Goal: Task Accomplishment & Management: Use online tool/utility

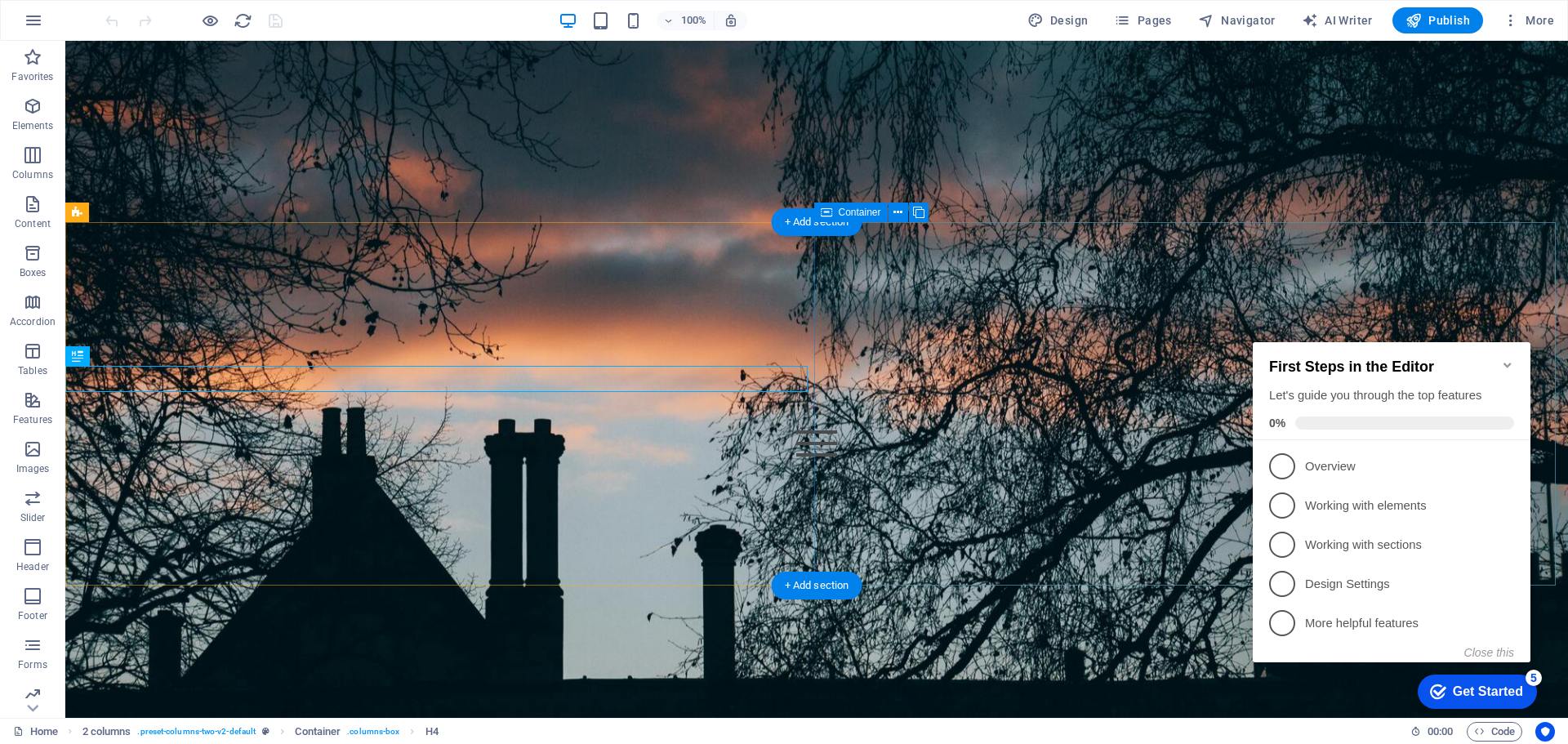
scroll to position [496, 0]
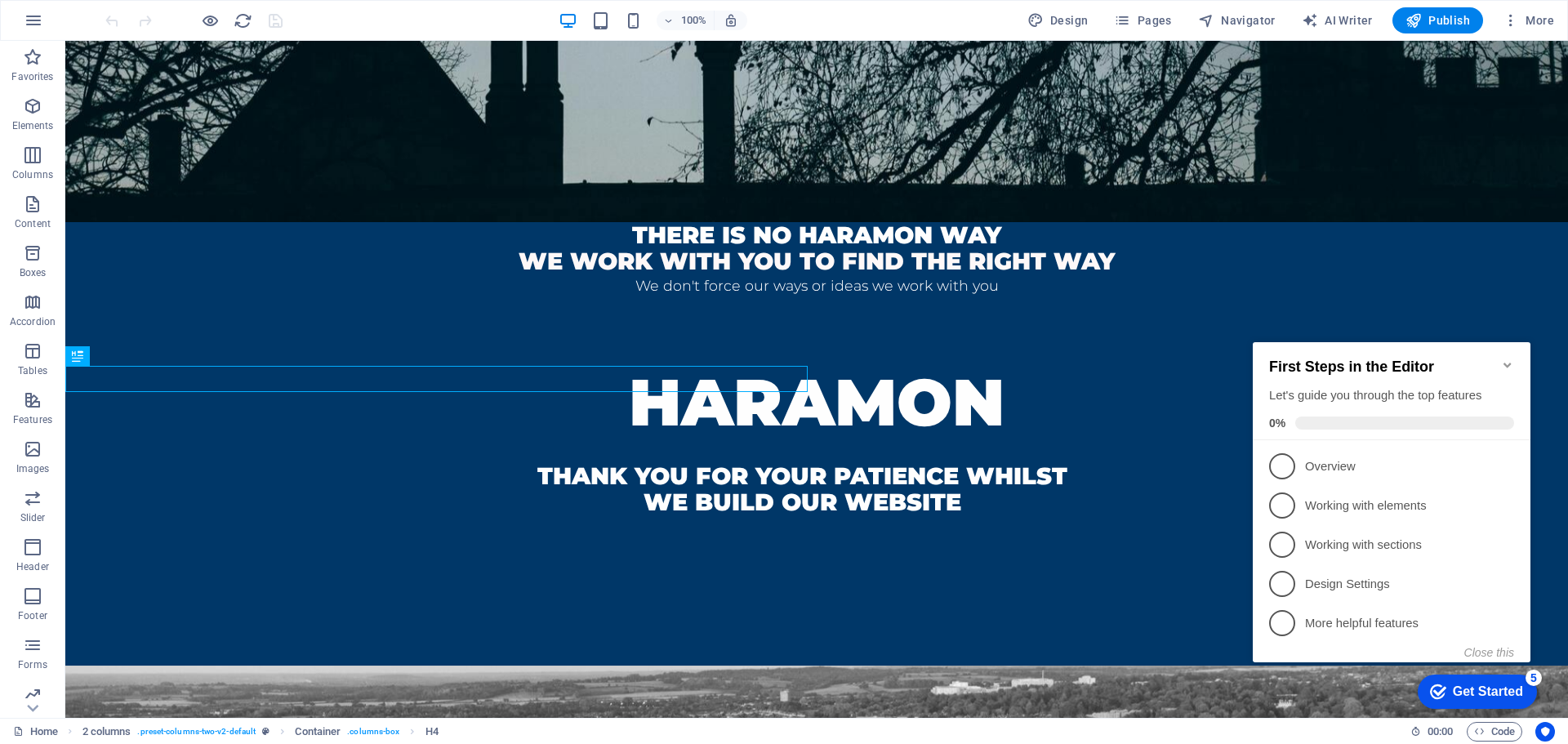
click at [1492, 687] on div "Get Started" at bounding box center [1488, 691] width 70 height 15
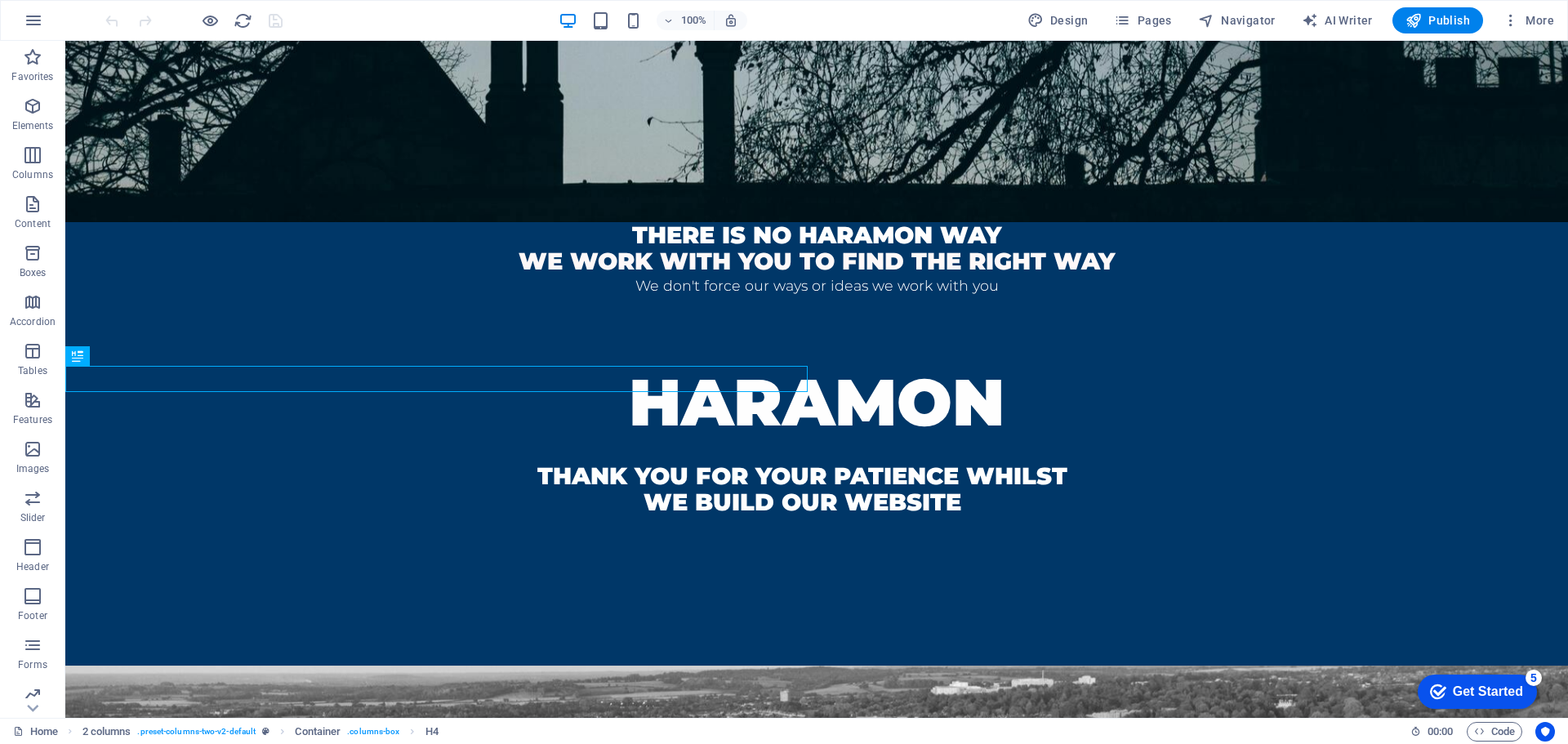
click at [1498, 695] on div "Get Started" at bounding box center [1488, 691] width 70 height 15
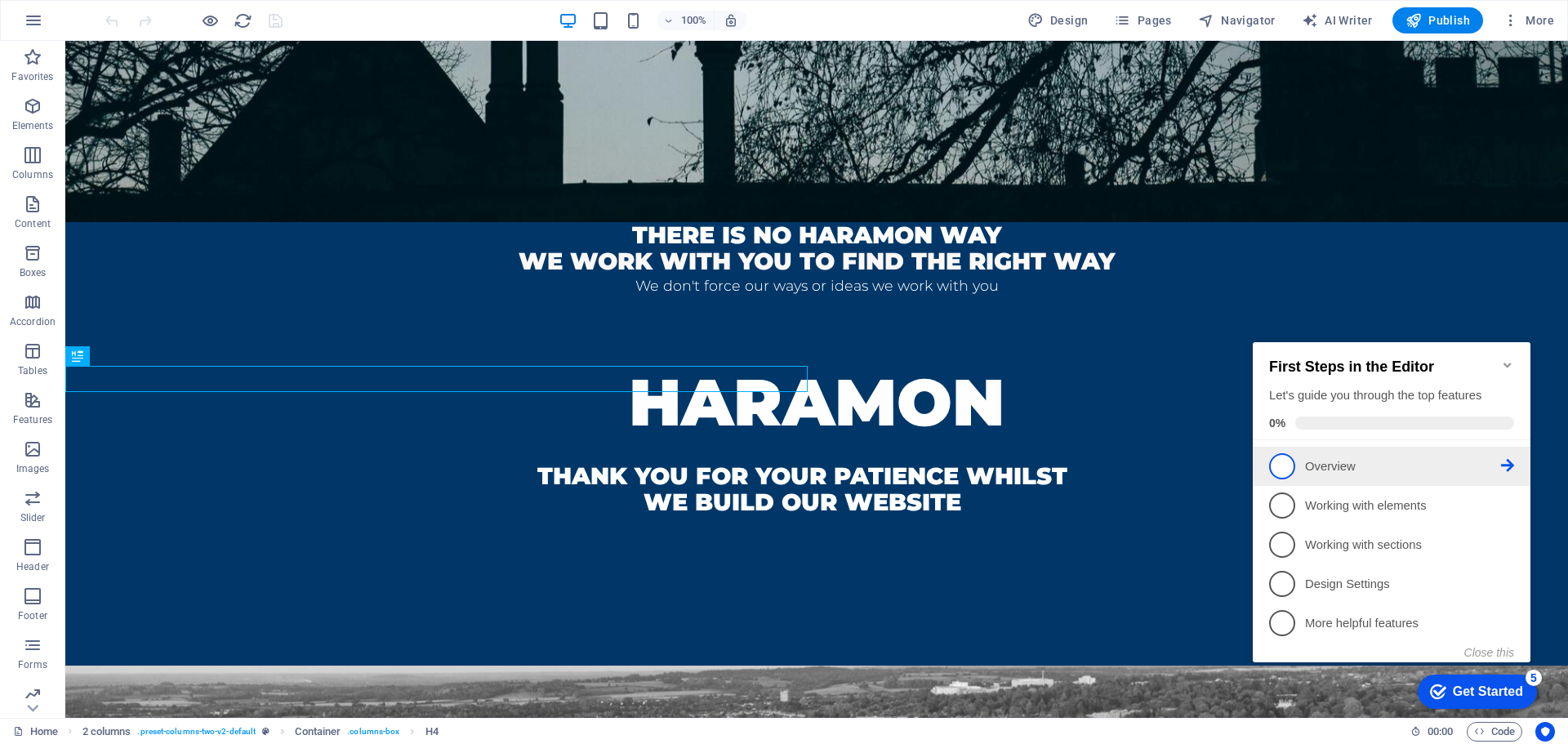
click at [1348, 473] on link "1 Overview - incomplete" at bounding box center [1391, 466] width 245 height 26
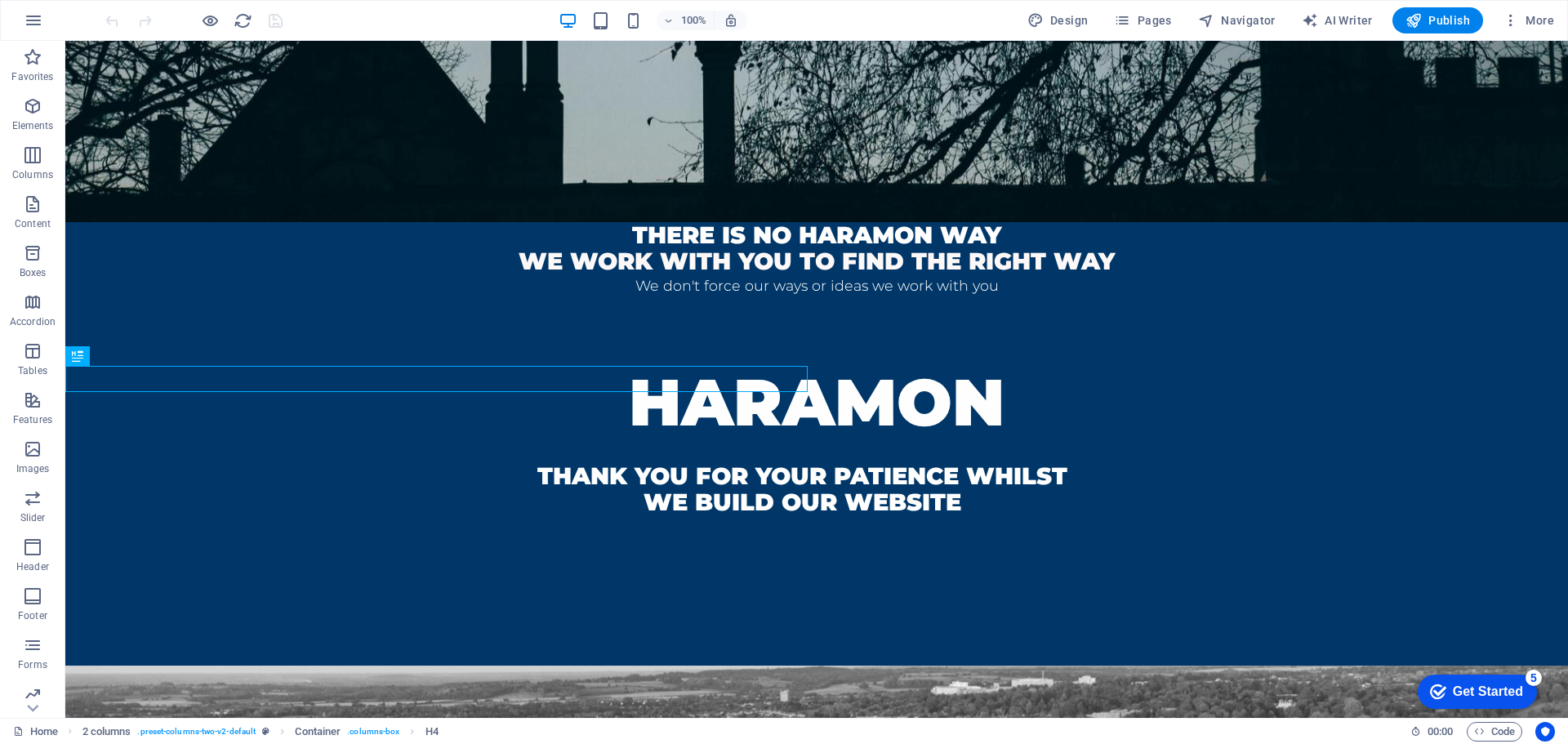
scroll to position [0, 0]
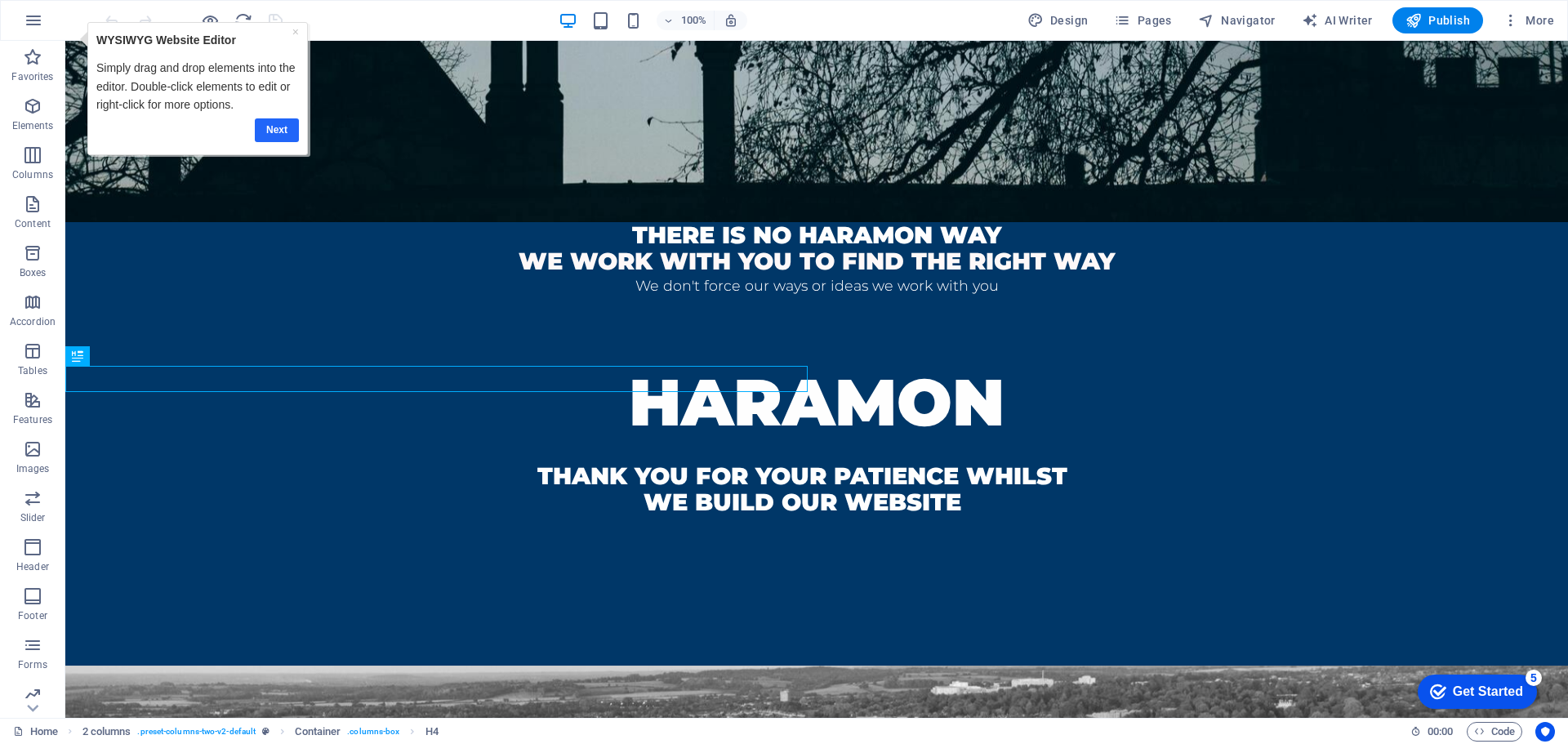
click at [264, 125] on link "Next" at bounding box center [276, 130] width 44 height 24
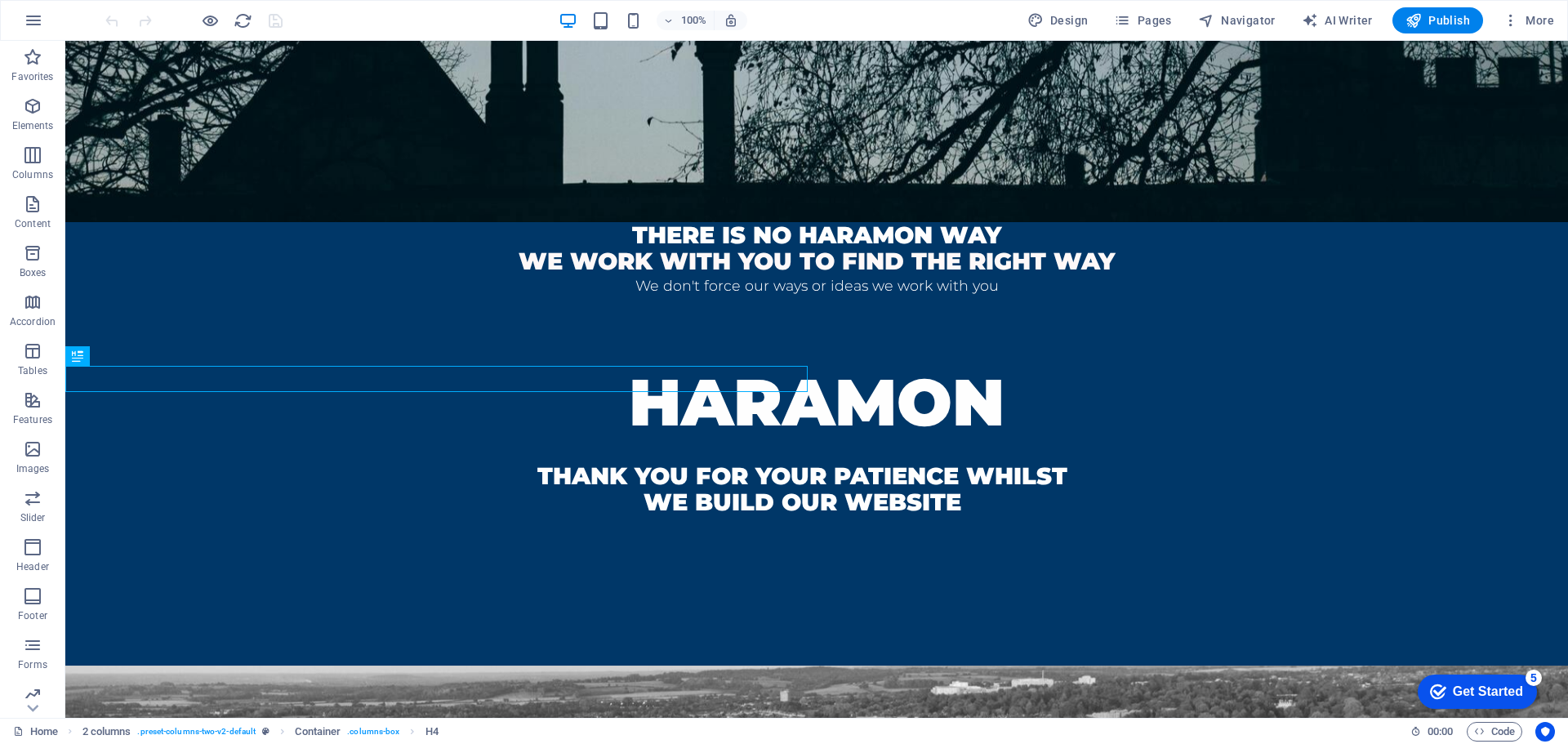
click at [1463, 679] on div "checkmark Get Started 5" at bounding box center [1477, 692] width 119 height 34
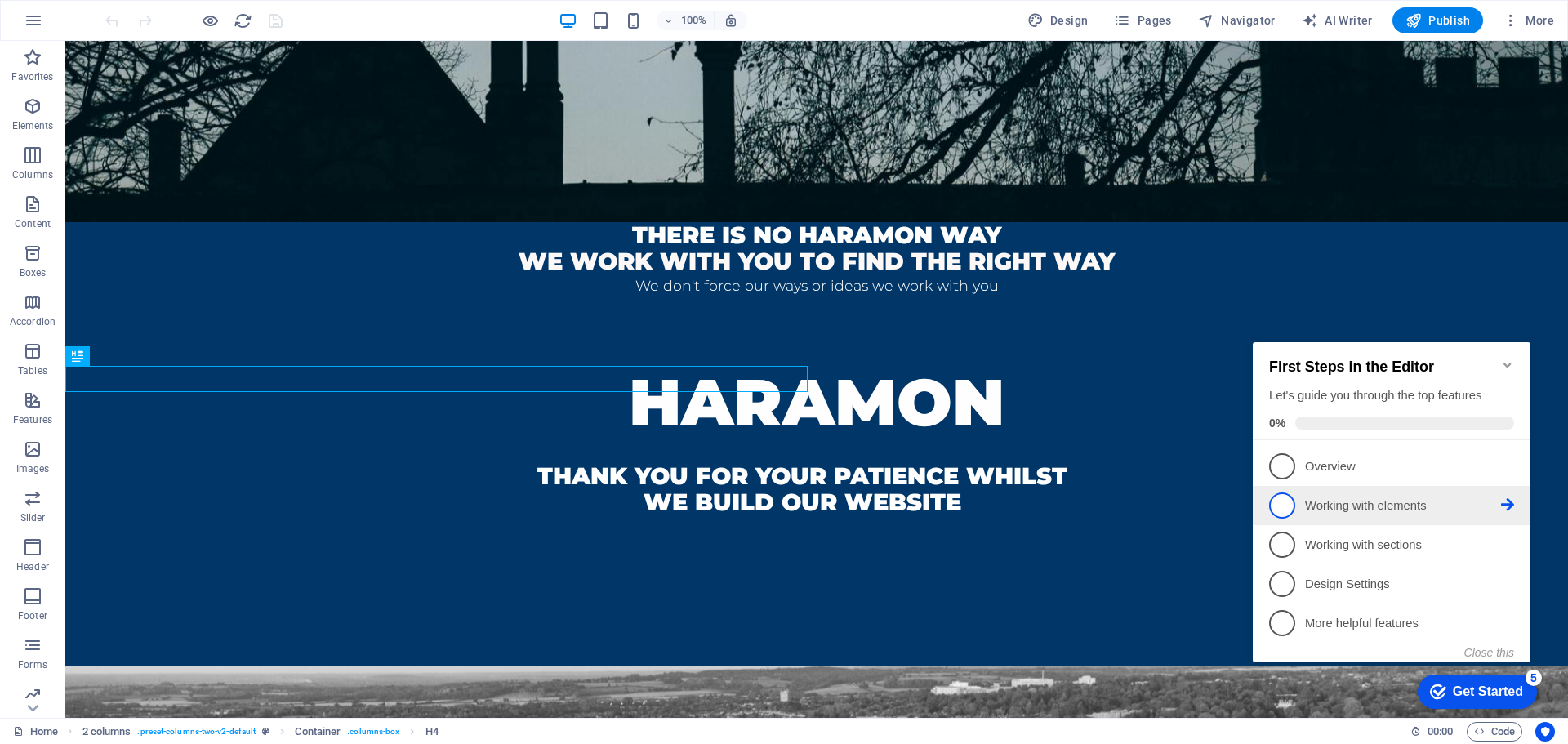
click at [1347, 505] on p "Working with elements - incomplete" at bounding box center [1403, 505] width 196 height 17
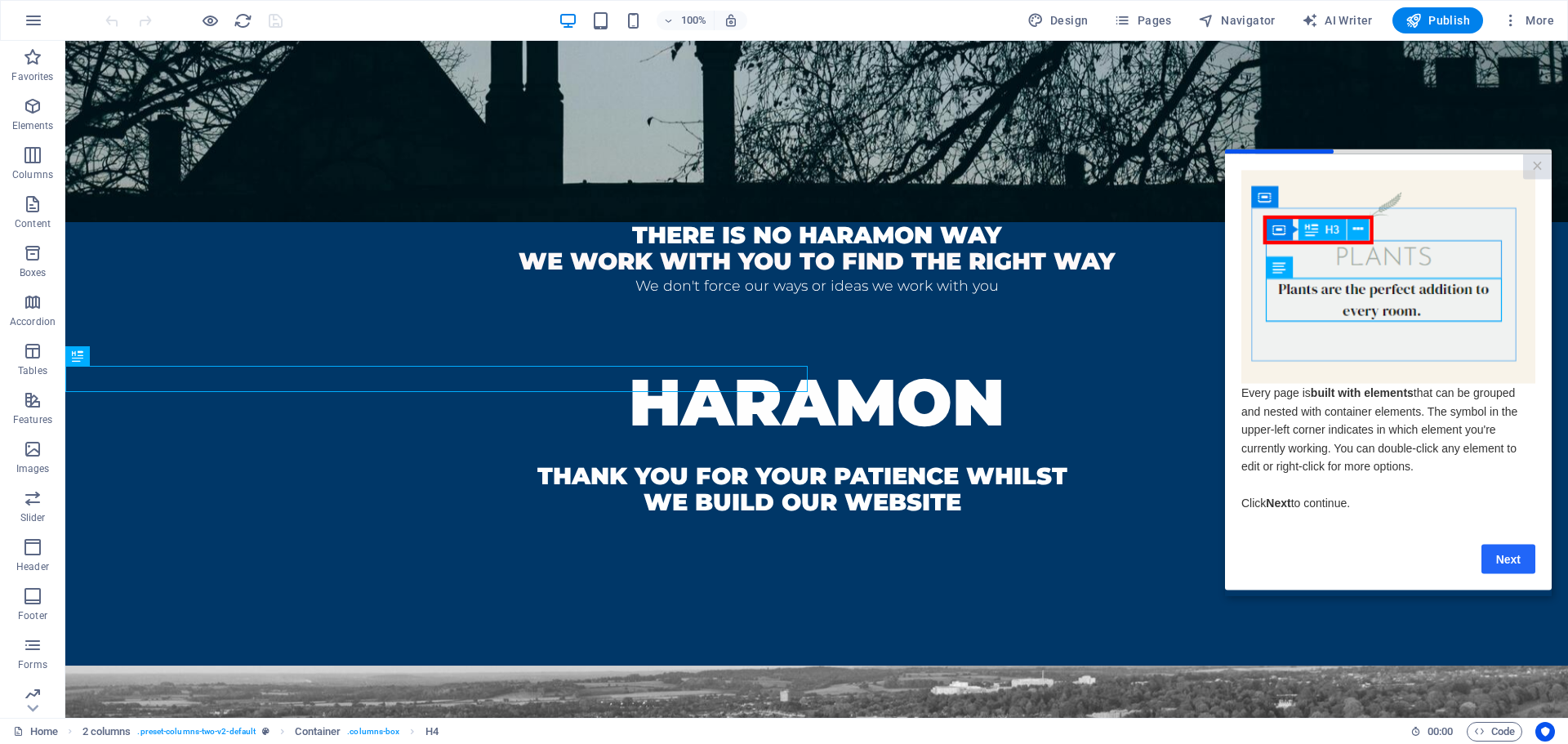
click at [1516, 568] on link "Next" at bounding box center [1508, 559] width 54 height 29
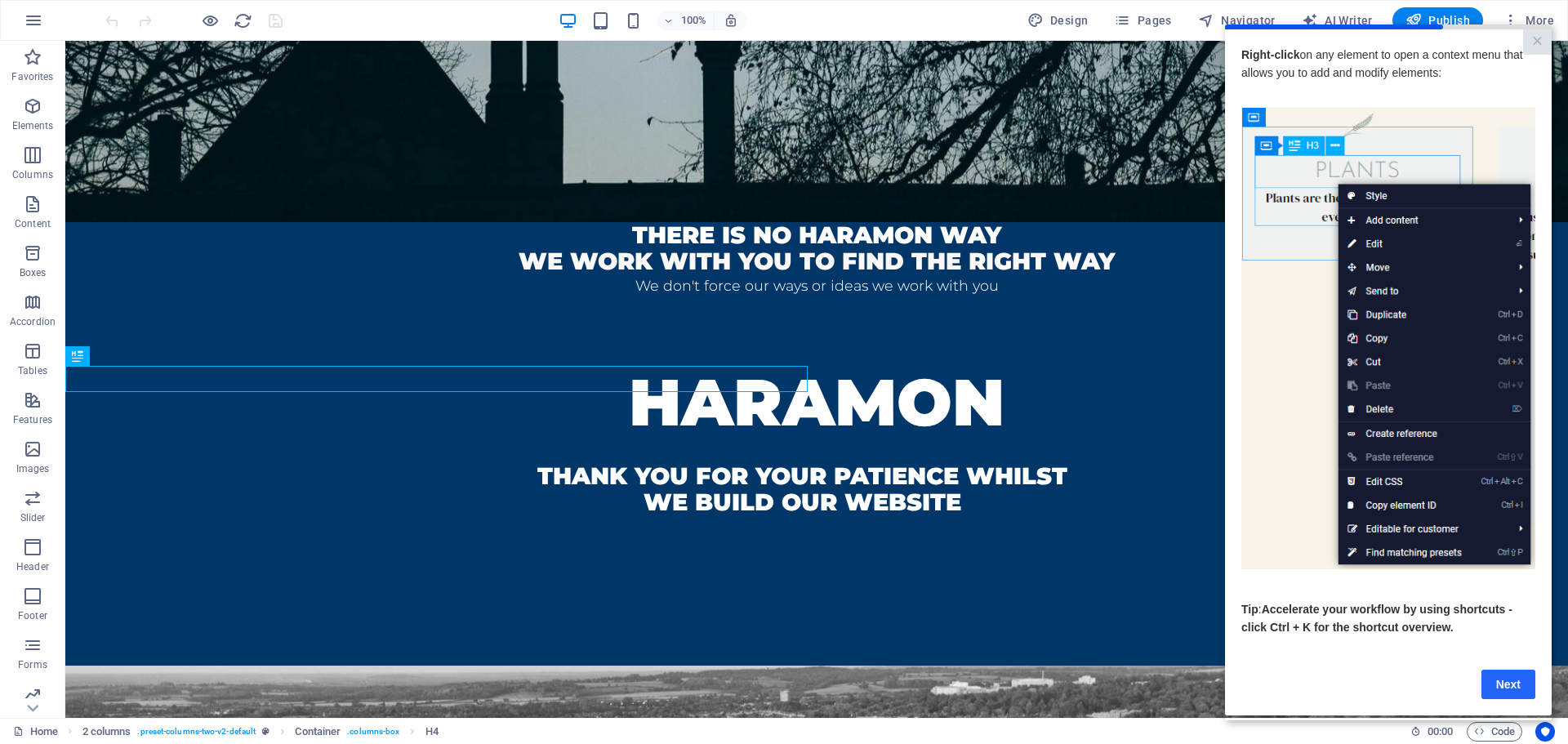
click at [1506, 689] on link "Next" at bounding box center [1508, 683] width 54 height 29
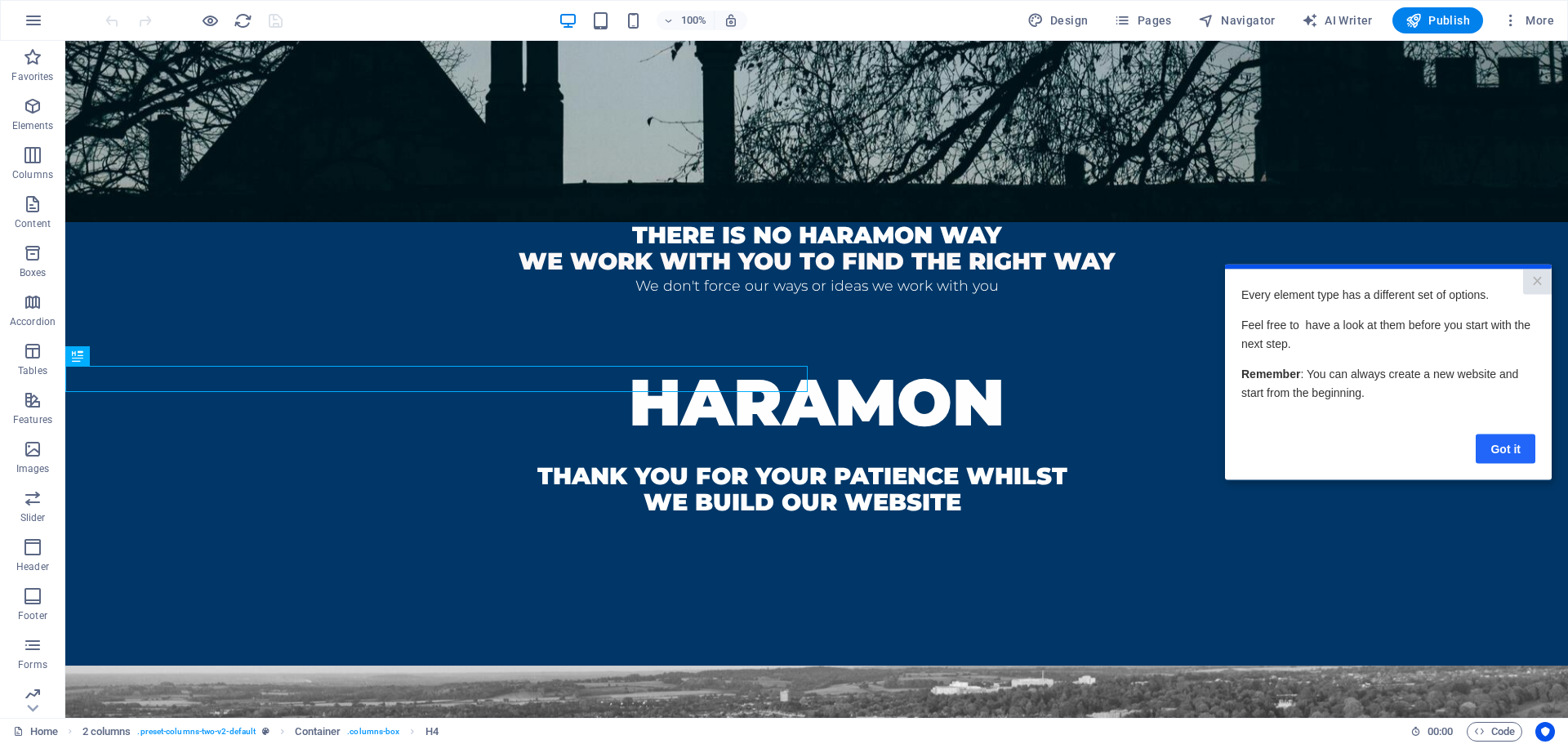
click at [1500, 442] on link "Got it" at bounding box center [1504, 448] width 59 height 29
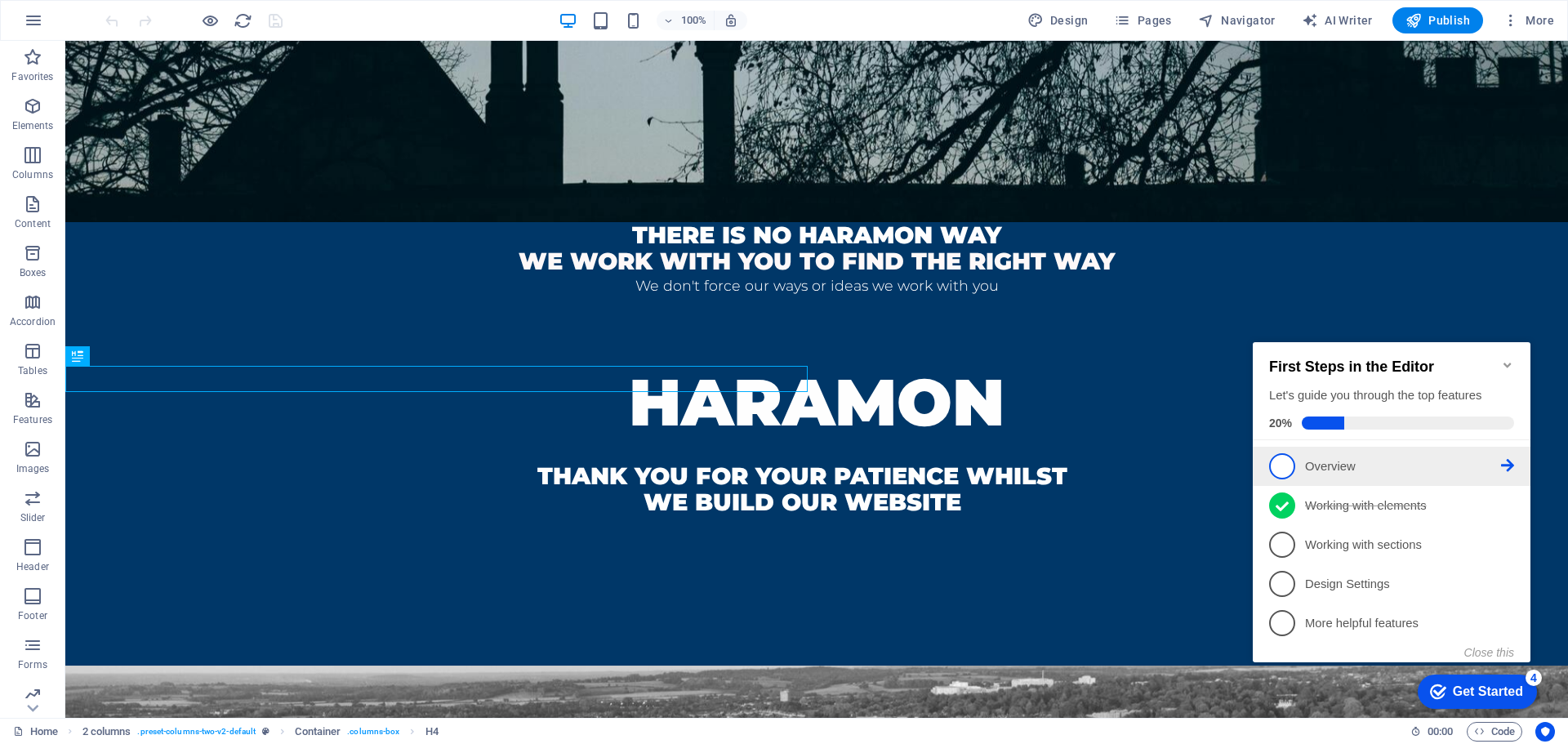
click at [1360, 462] on p "Overview - incomplete" at bounding box center [1403, 467] width 196 height 17
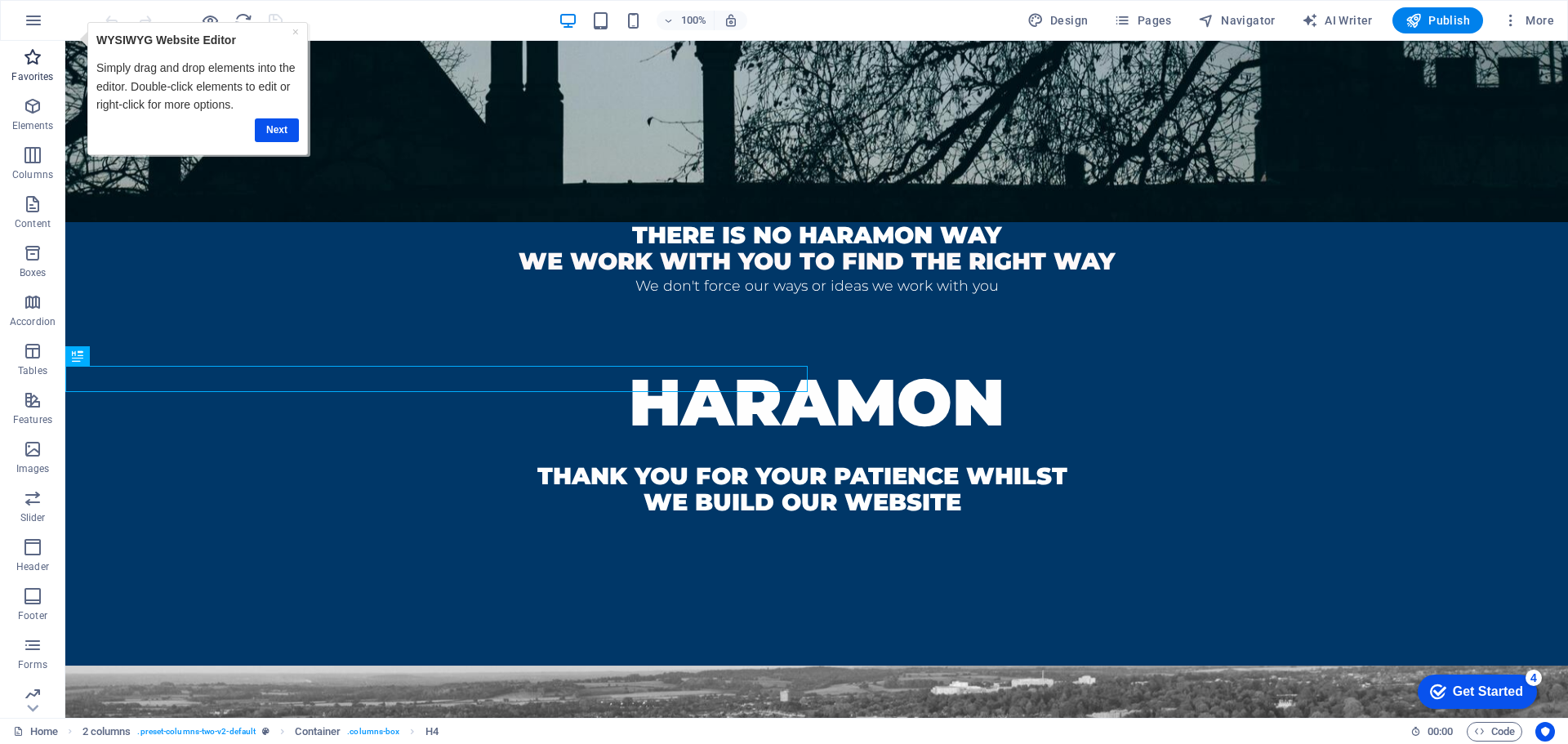
click at [23, 58] on icon "button" at bounding box center [33, 57] width 20 height 20
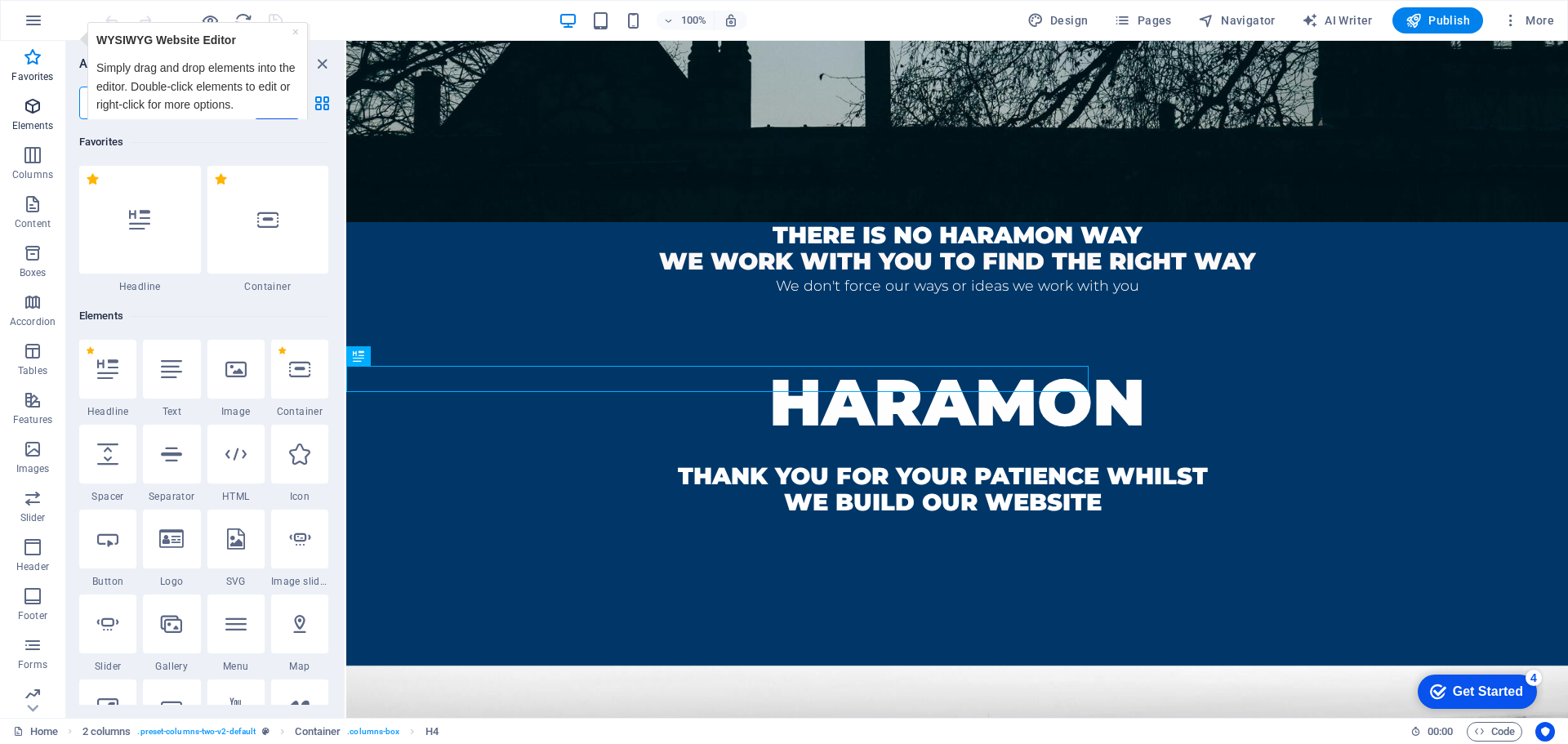
click at [32, 119] on p "Elements" at bounding box center [33, 125] width 42 height 13
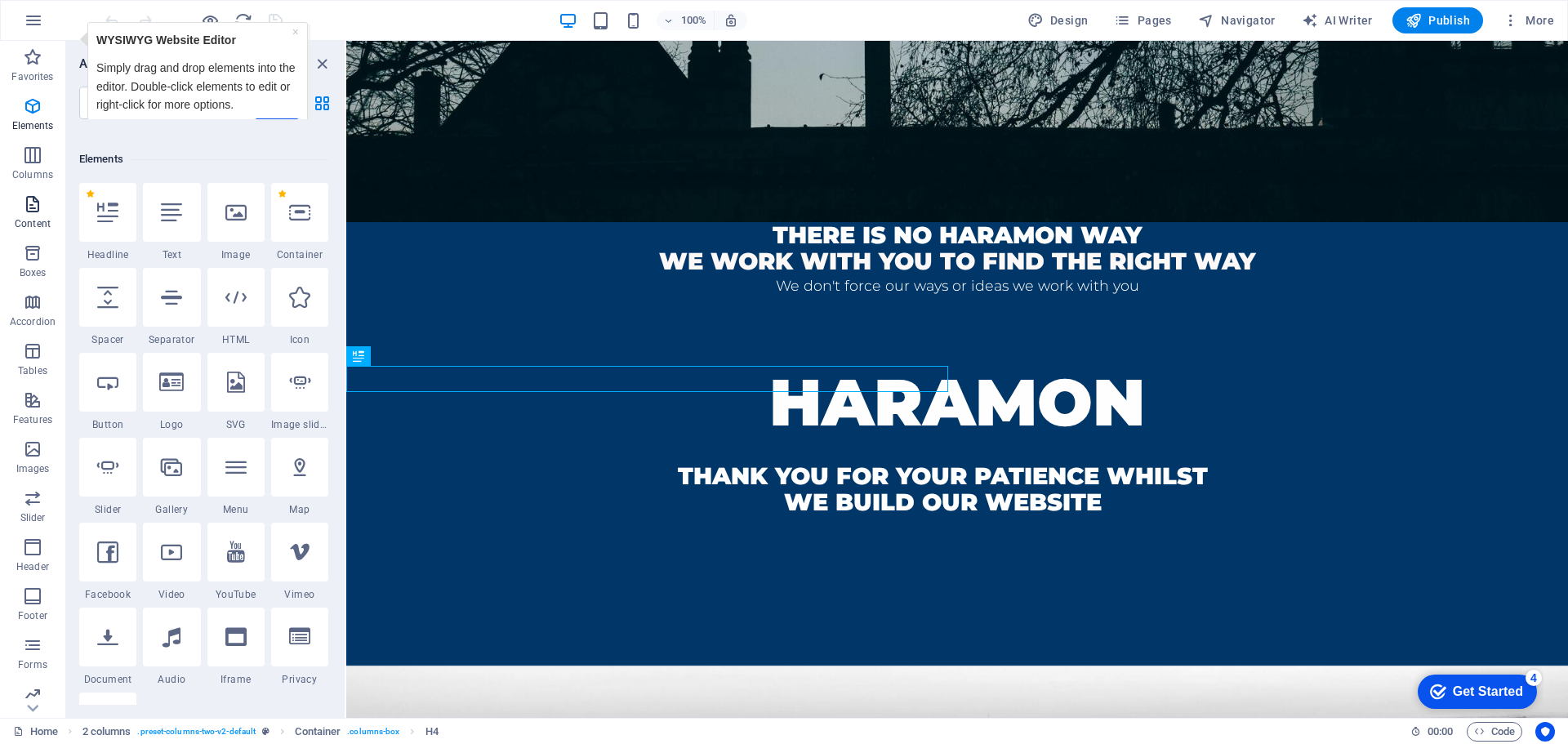
scroll to position [174, 0]
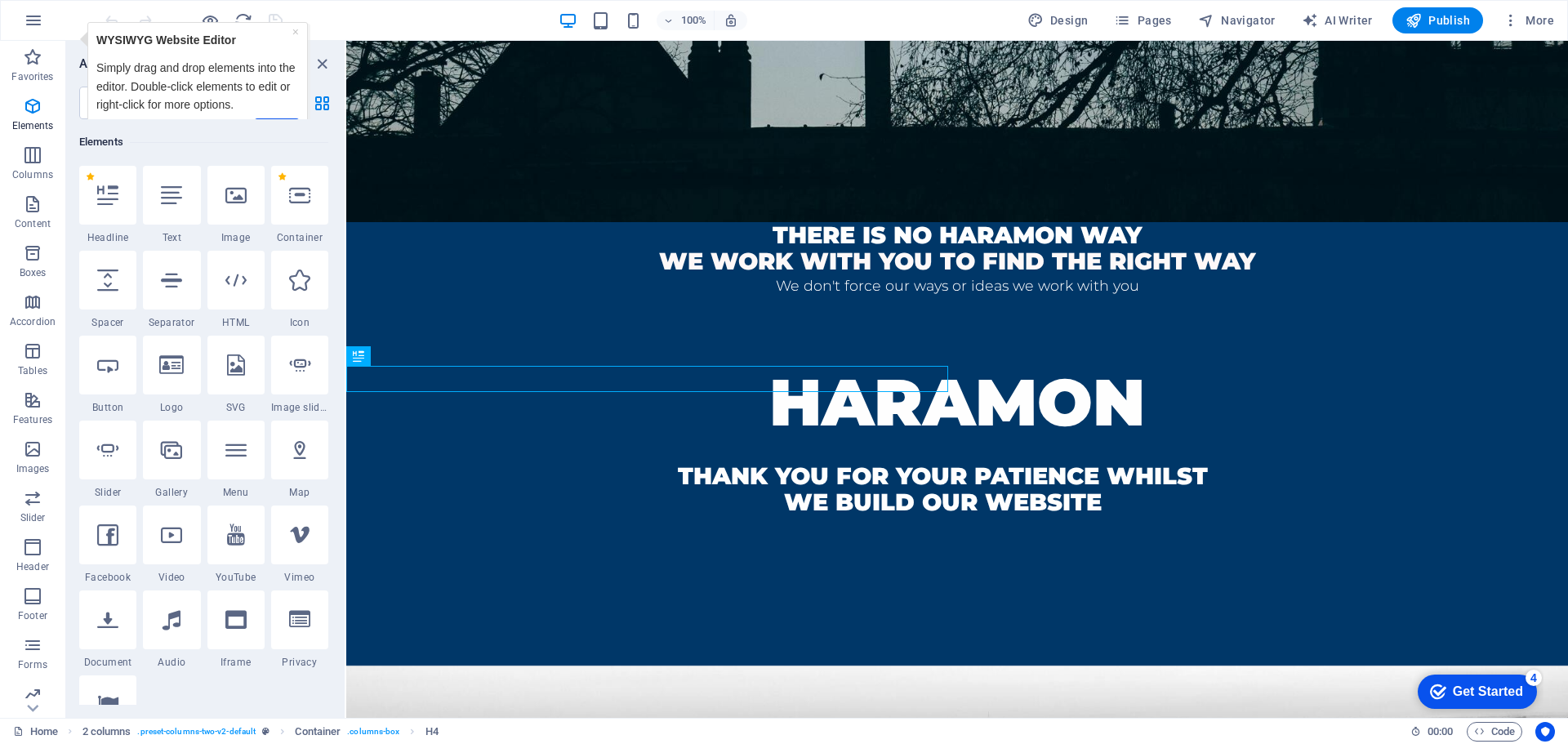
click at [202, 84] on p "Simply drag and drop elements into the editor. Double-click elements to edit or…" at bounding box center [197, 87] width 203 height 55
click at [177, 203] on icon at bounding box center [171, 195] width 21 height 21
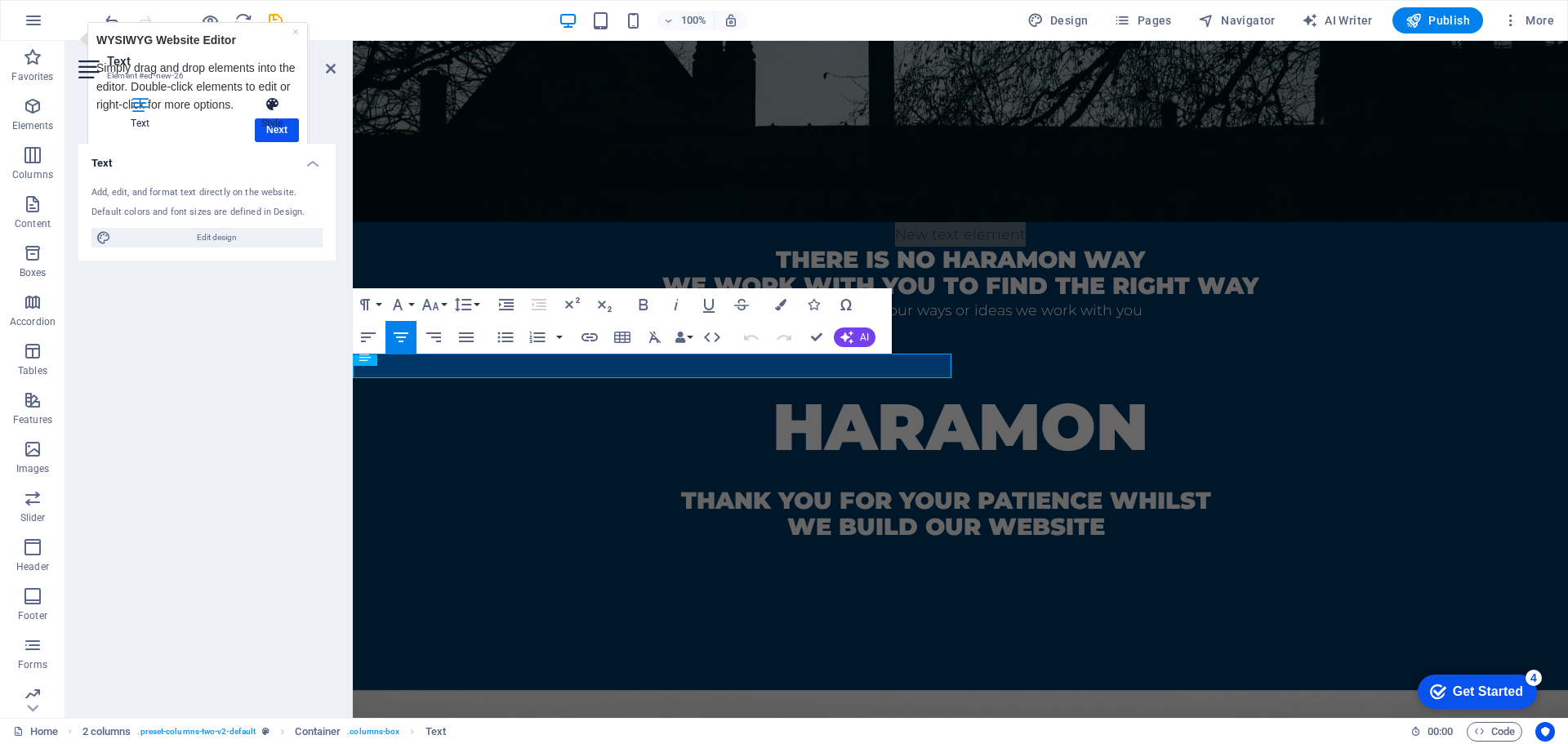
click at [275, 124] on h4 "Style" at bounding box center [272, 113] width 127 height 34
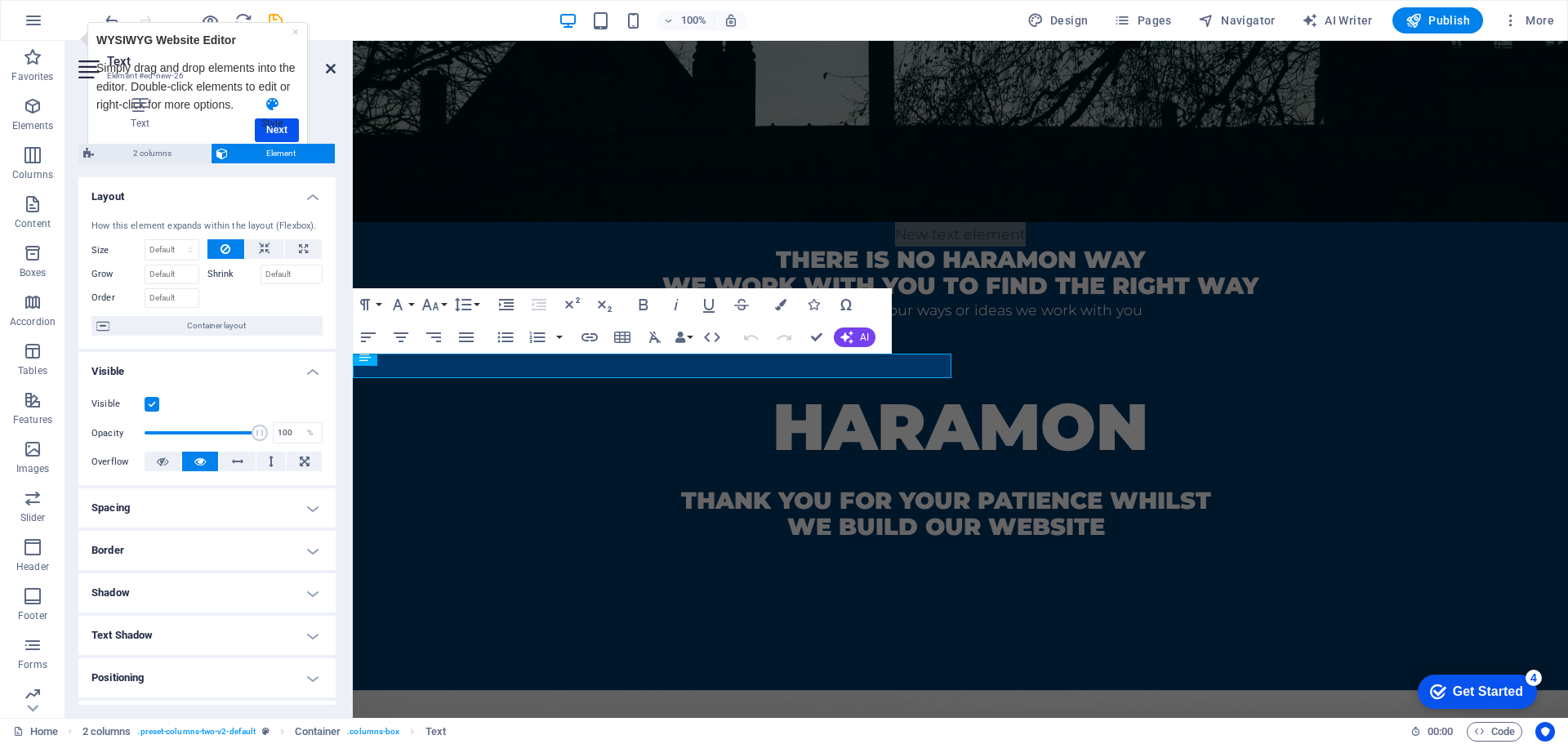
drag, startPoint x: 328, startPoint y: 70, endPoint x: 272, endPoint y: 40, distance: 63.5
click at [328, 70] on icon at bounding box center [330, 68] width 9 height 13
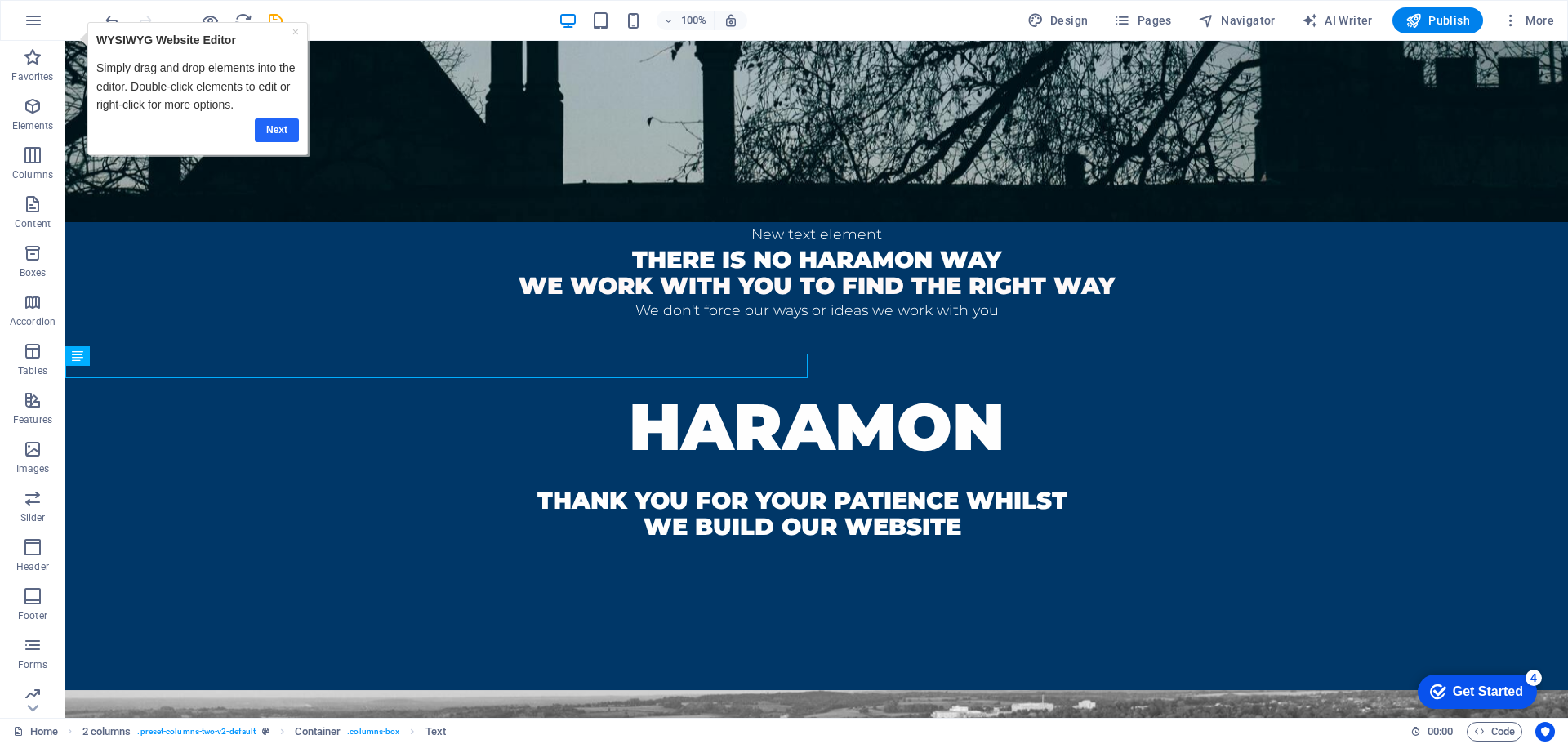
click at [278, 129] on link "Next" at bounding box center [276, 130] width 44 height 24
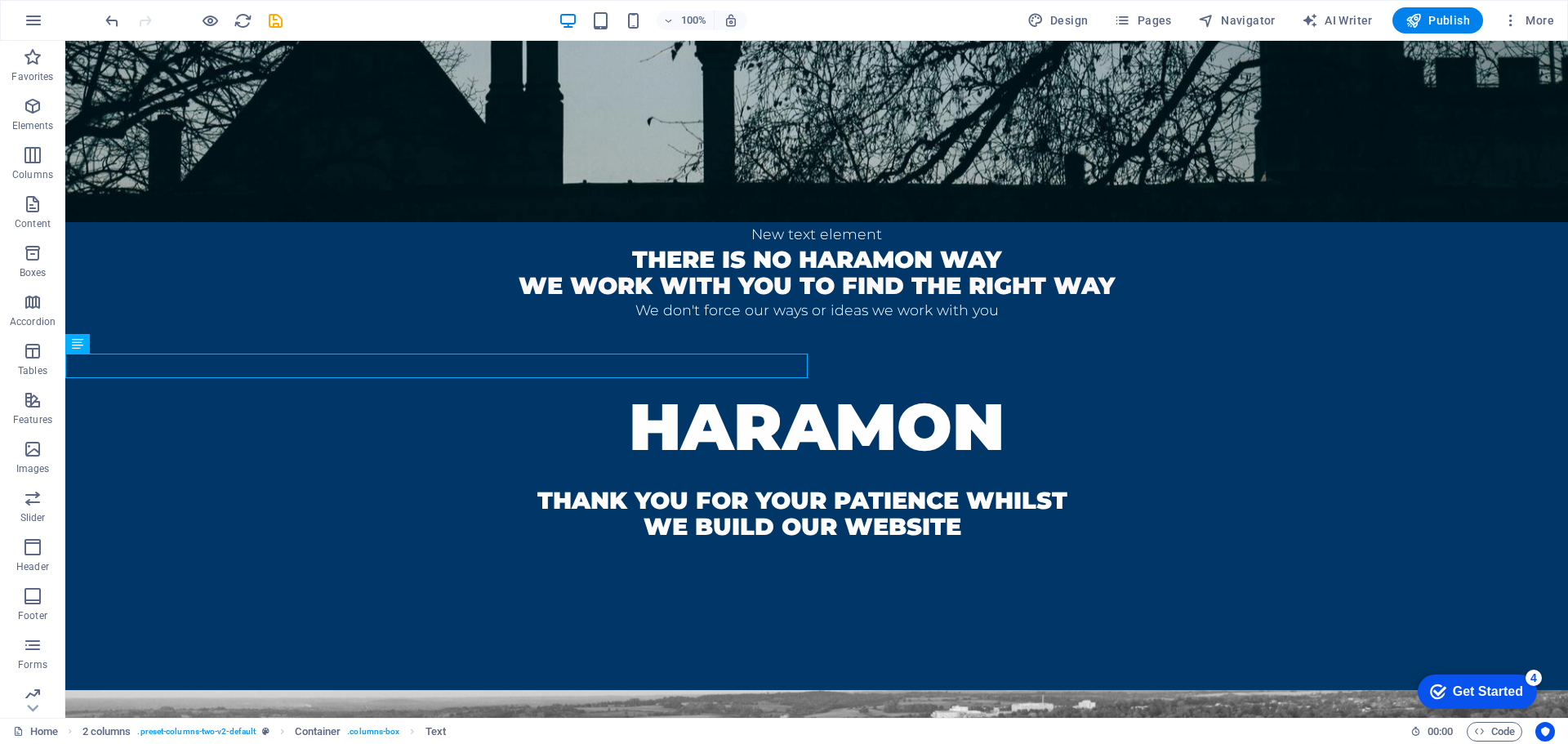
drag, startPoint x: 1463, startPoint y: 682, endPoint x: 1622, endPoint y: 1014, distance: 368.1
click at [1463, 684] on div "Get Started" at bounding box center [1488, 691] width 70 height 15
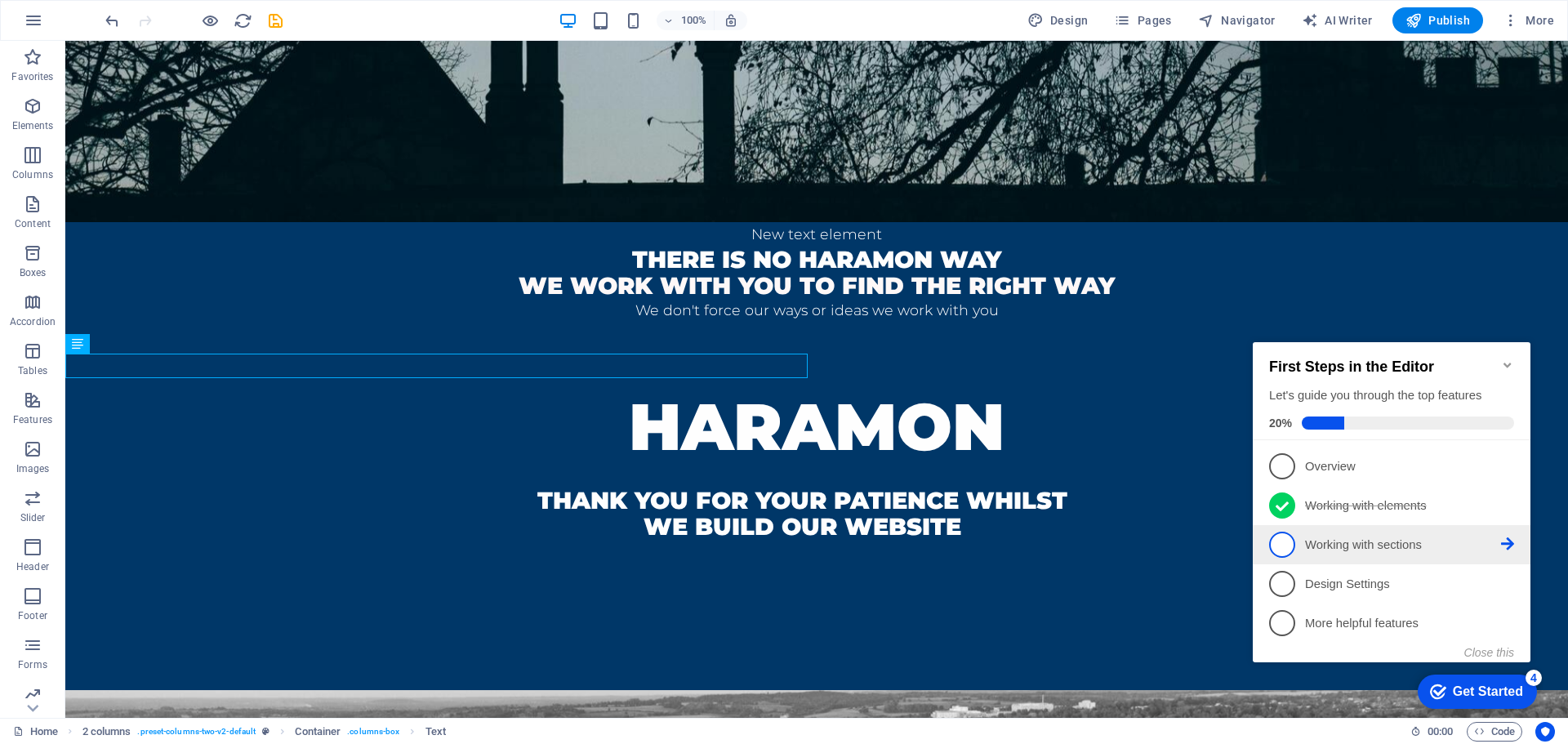
click at [1343, 537] on p "Working with sections - incomplete" at bounding box center [1403, 545] width 196 height 17
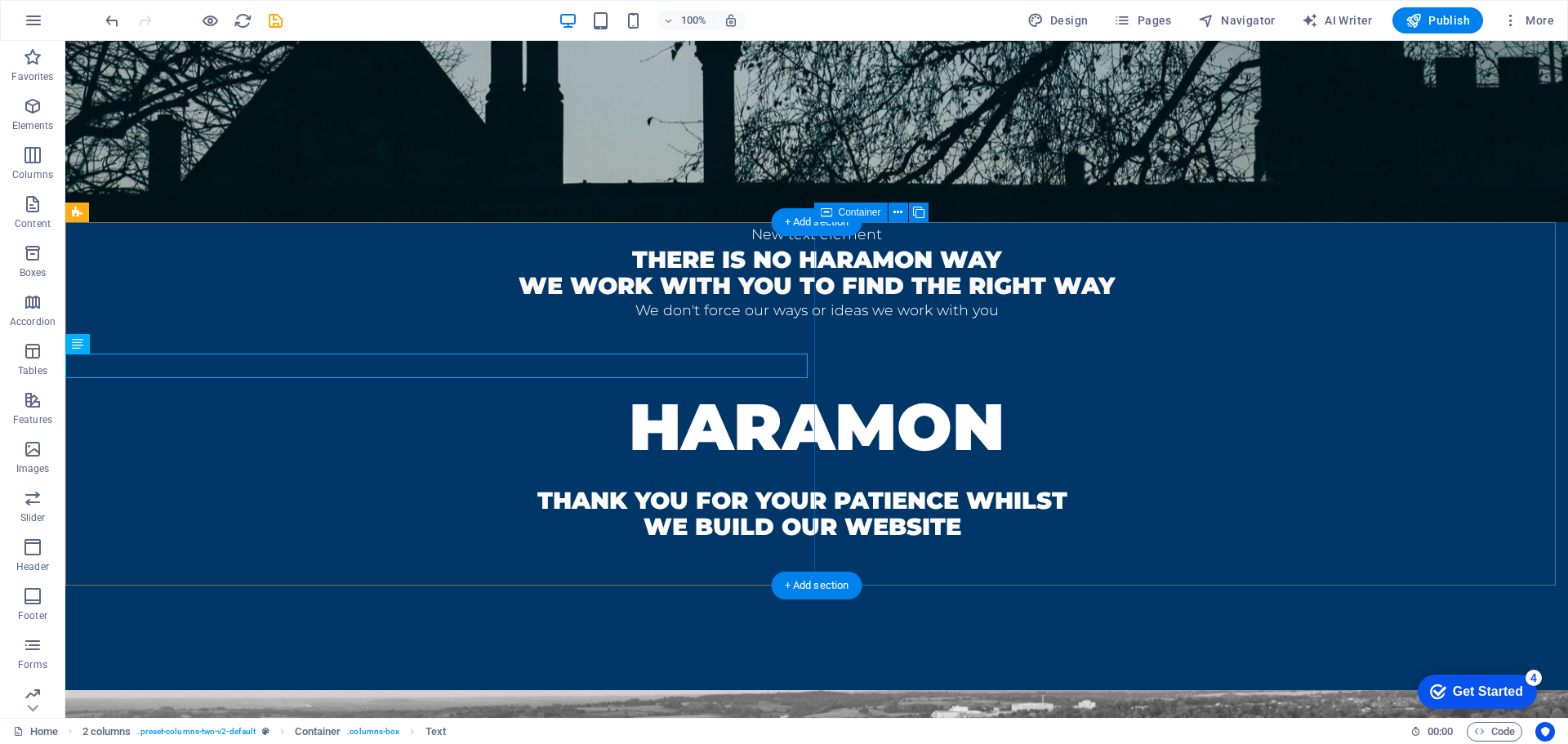
scroll to position [0, 0]
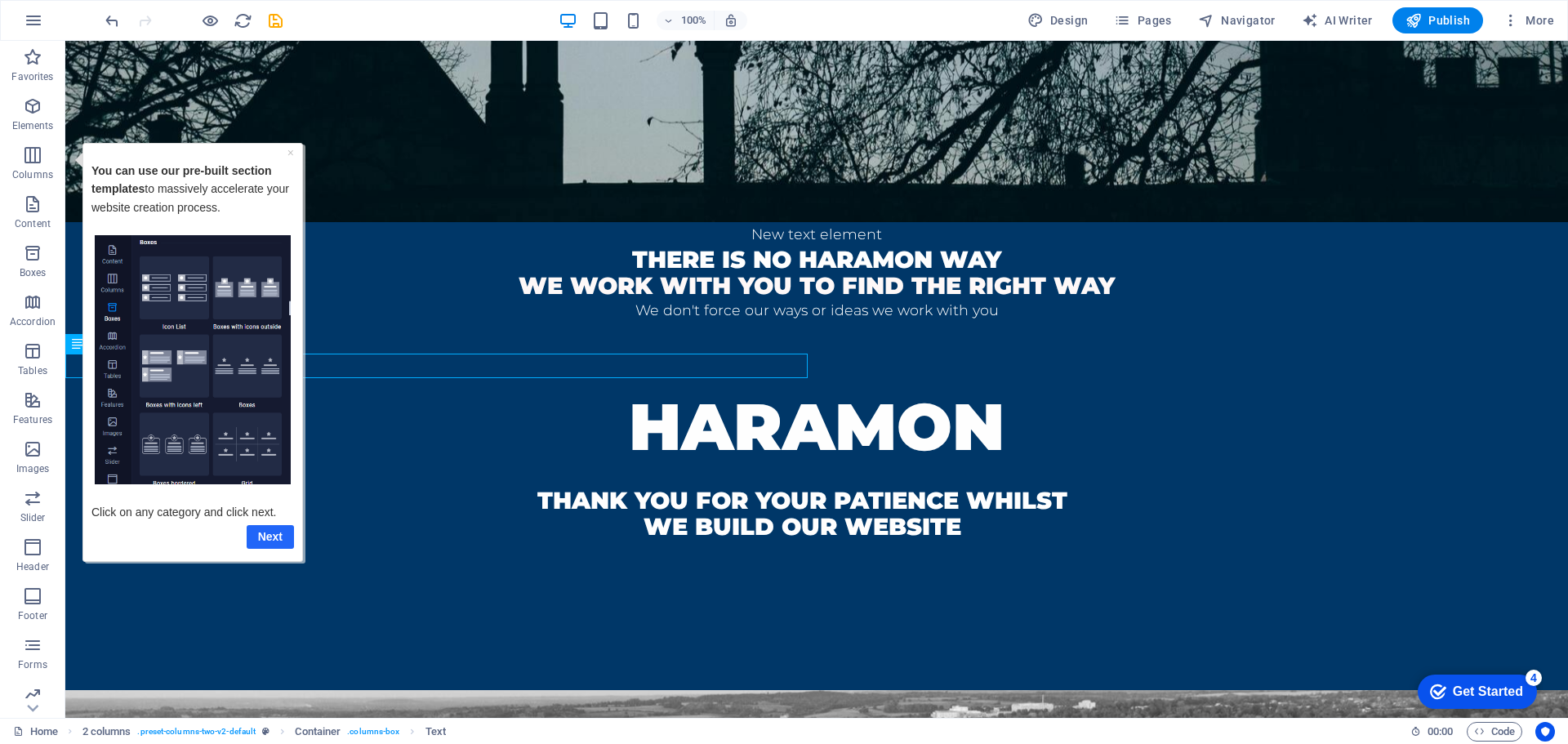
click at [281, 536] on link "Next" at bounding box center [269, 536] width 47 height 24
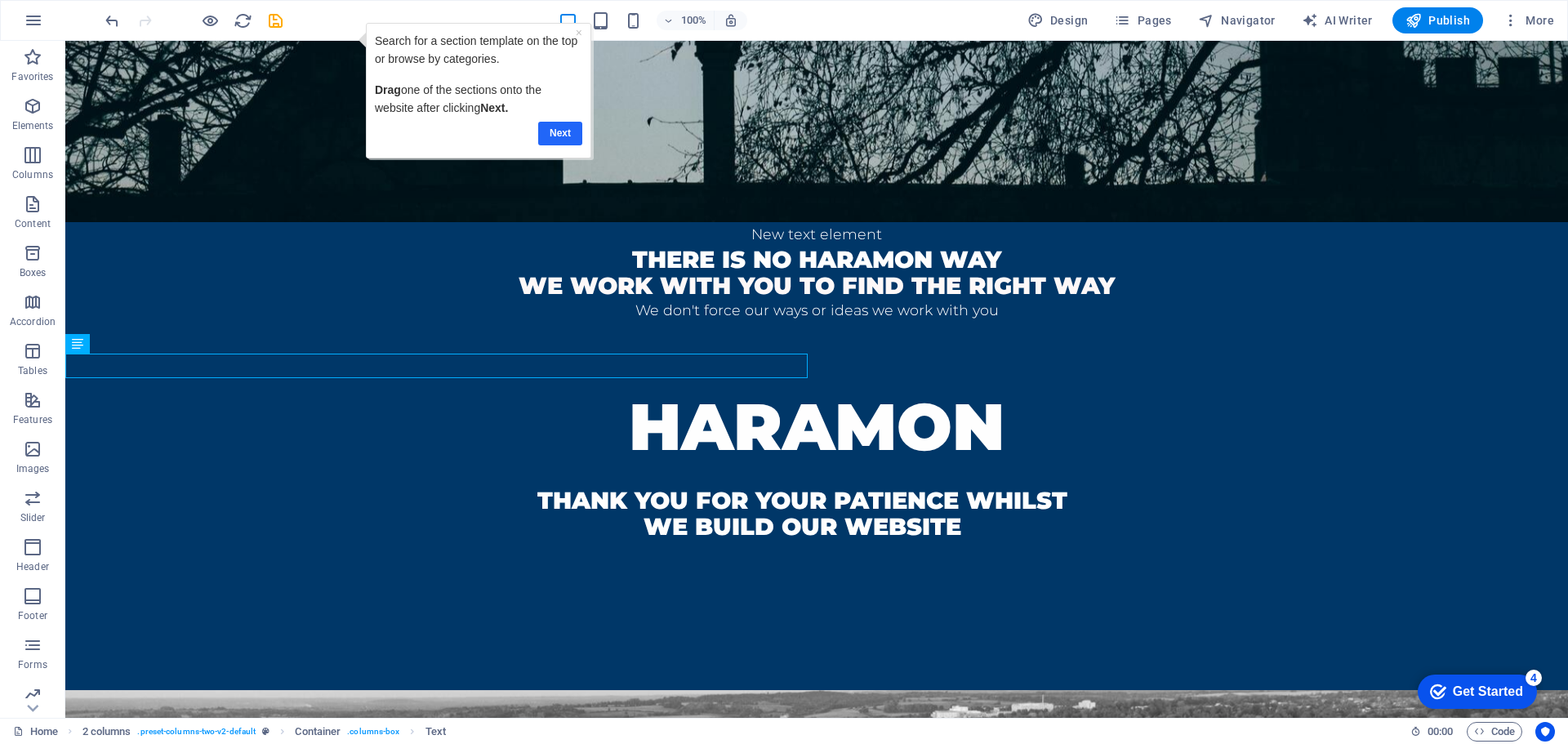
click at [555, 135] on link "Next" at bounding box center [560, 134] width 44 height 24
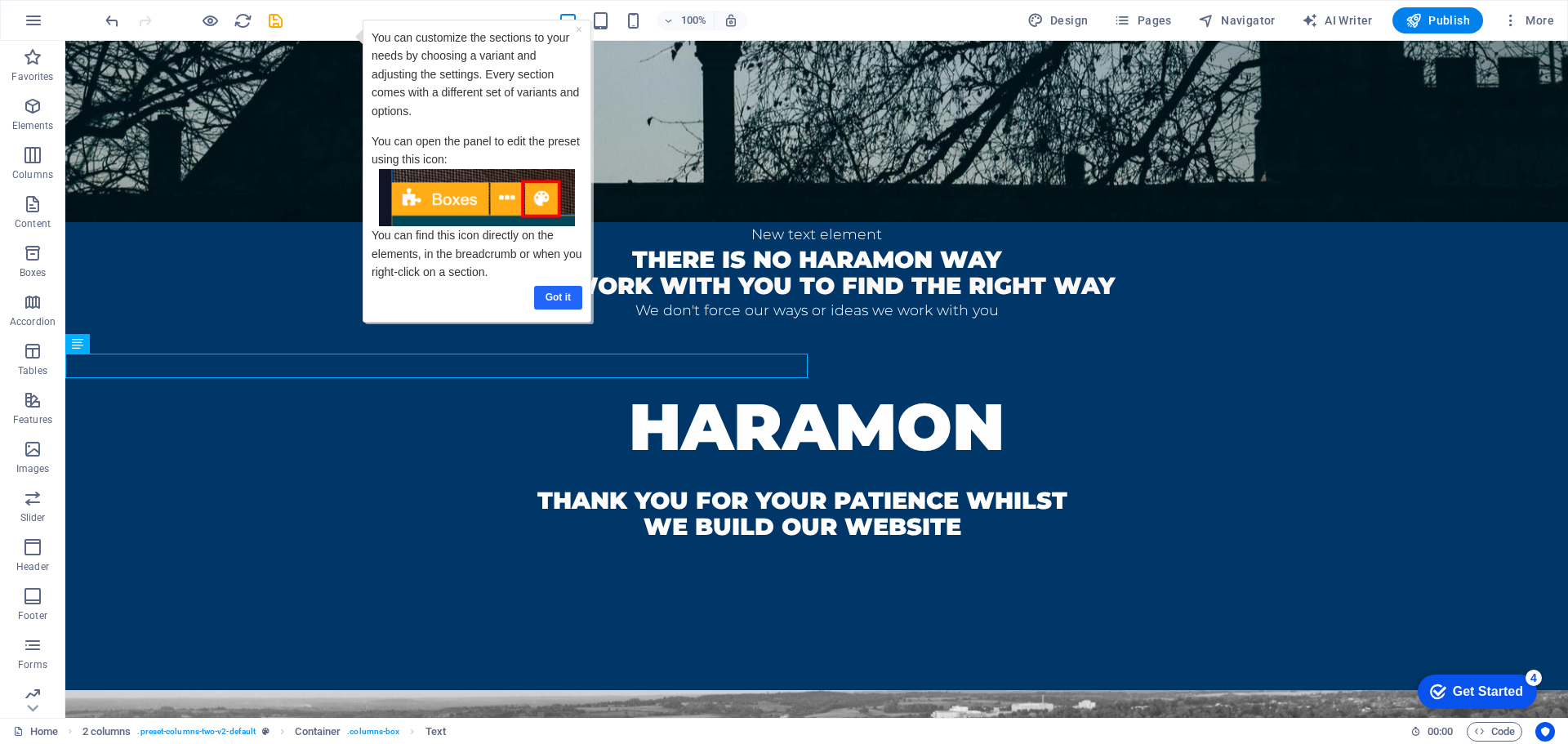
click at [554, 299] on link "Got it" at bounding box center [558, 298] width 48 height 24
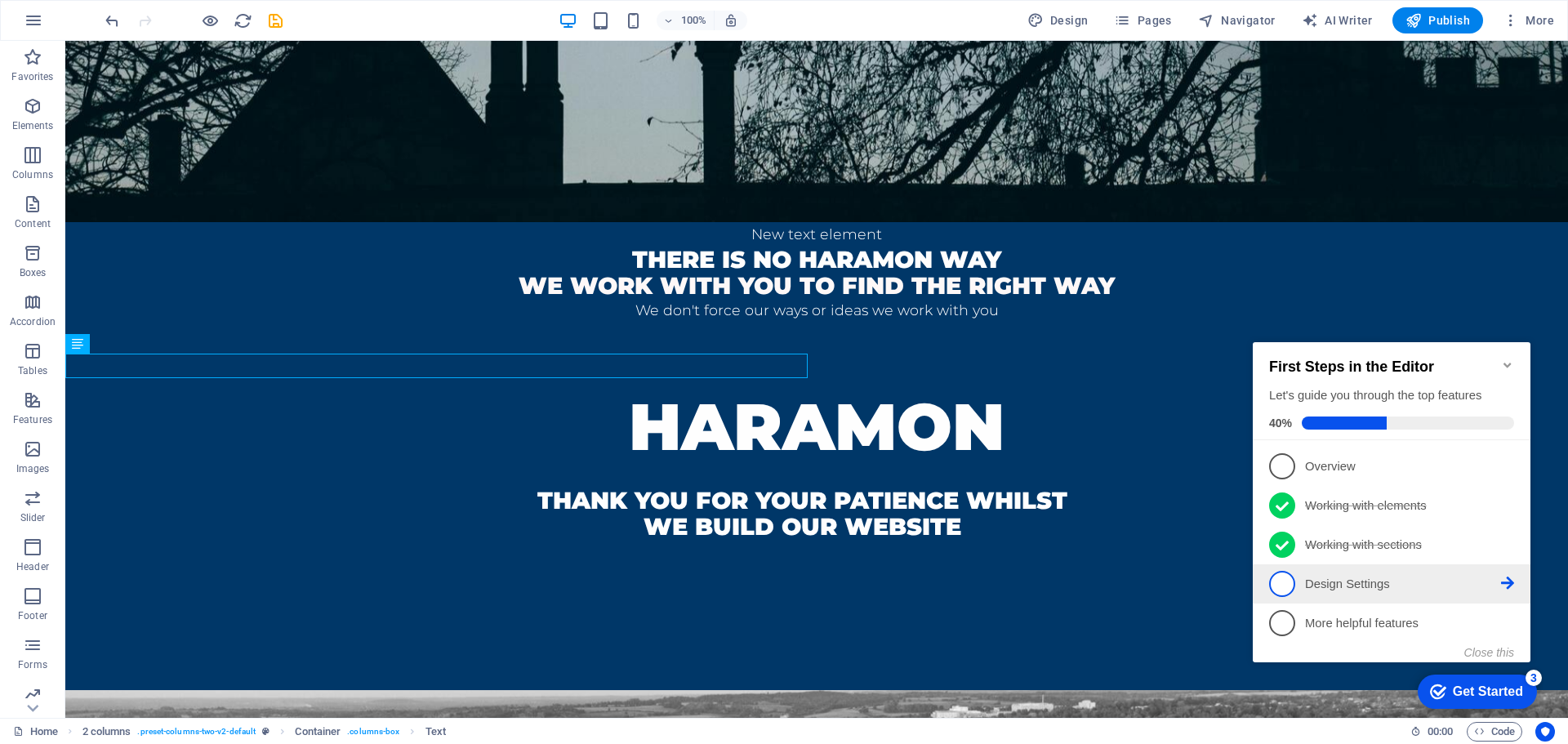
click at [1362, 587] on p "Design Settings - incomplete" at bounding box center [1403, 584] width 196 height 17
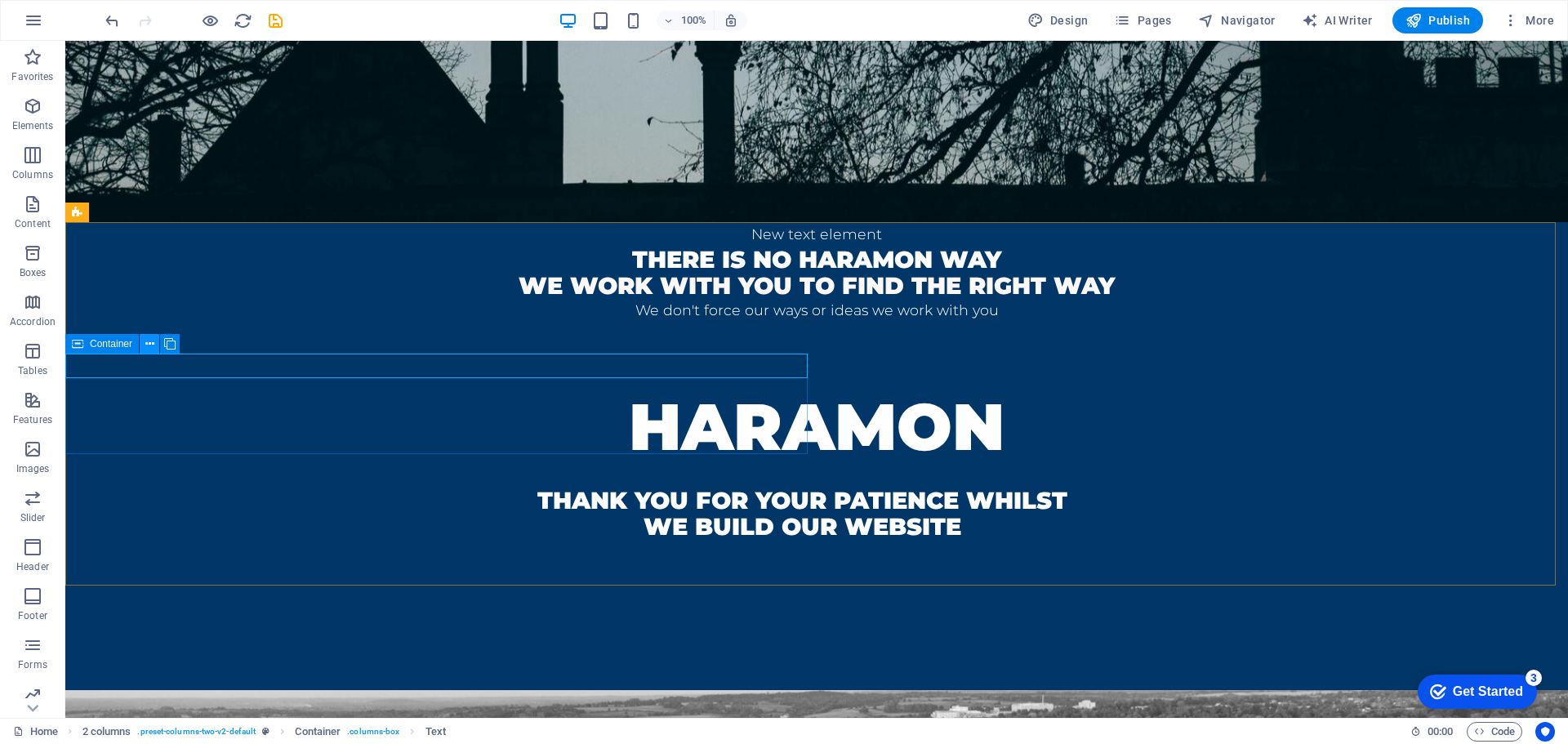
click at [145, 340] on icon at bounding box center [149, 344] width 9 height 17
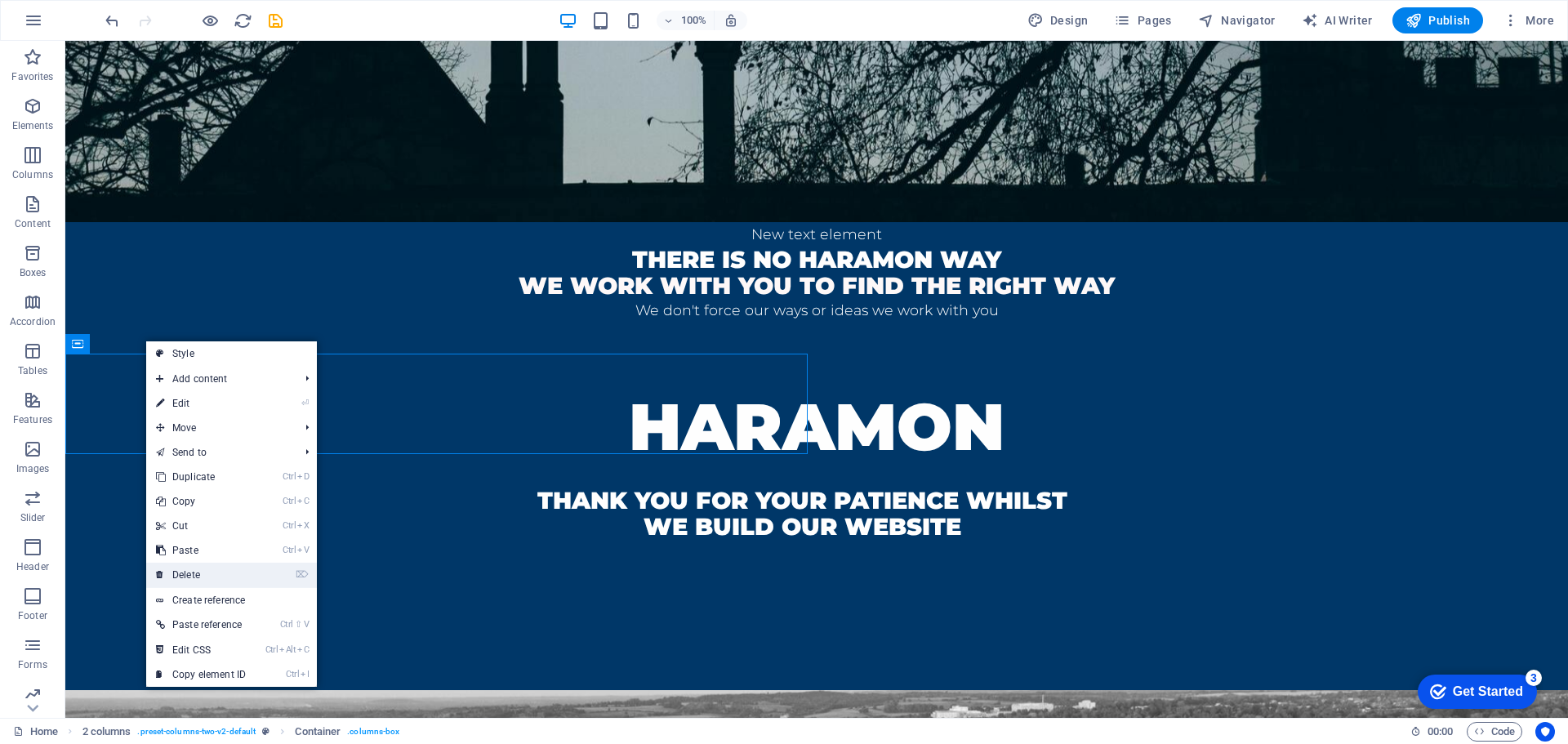
click at [215, 568] on link "⌦ Delete" at bounding box center [201, 575] width 110 height 25
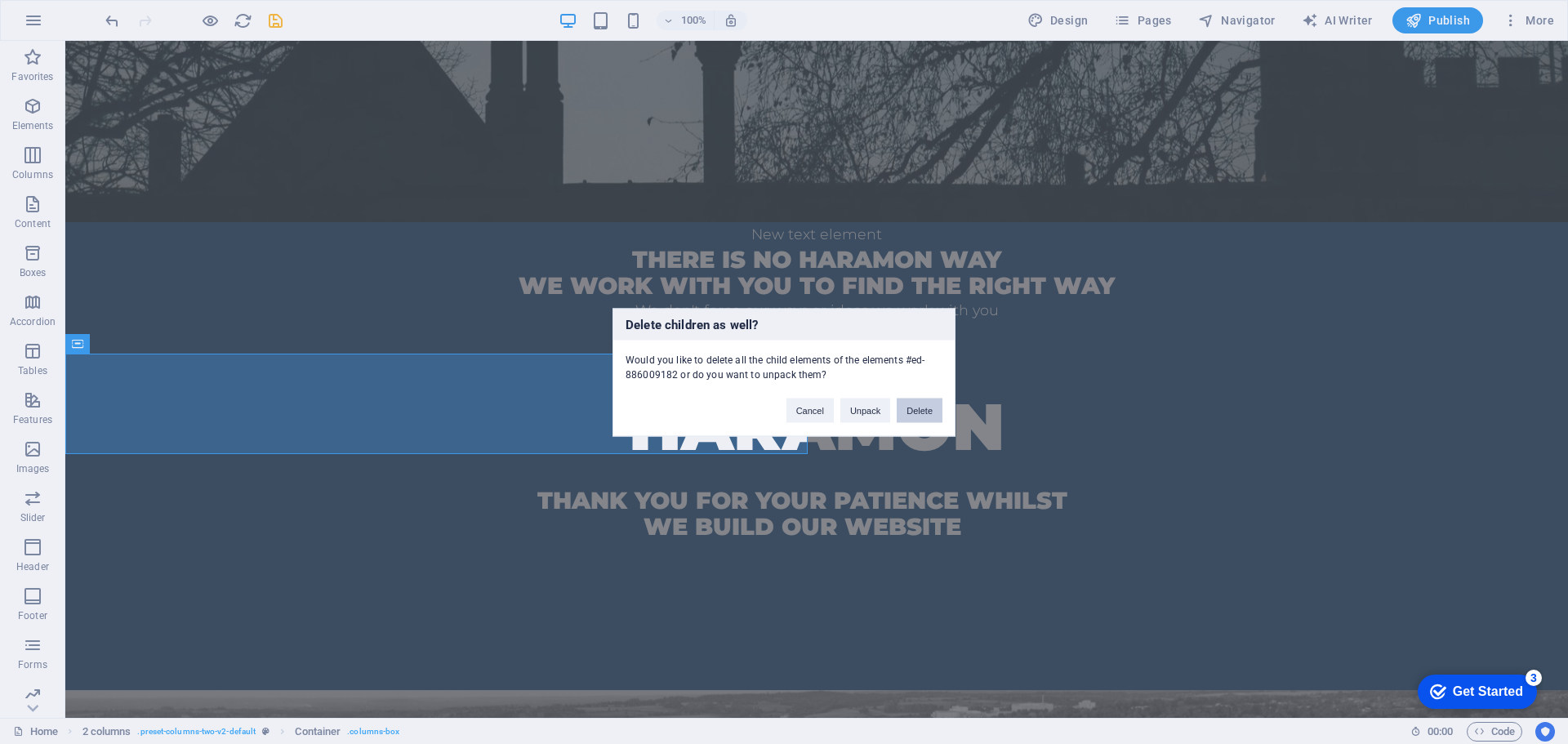
click at [910, 406] on button "Delete" at bounding box center [919, 409] width 45 height 25
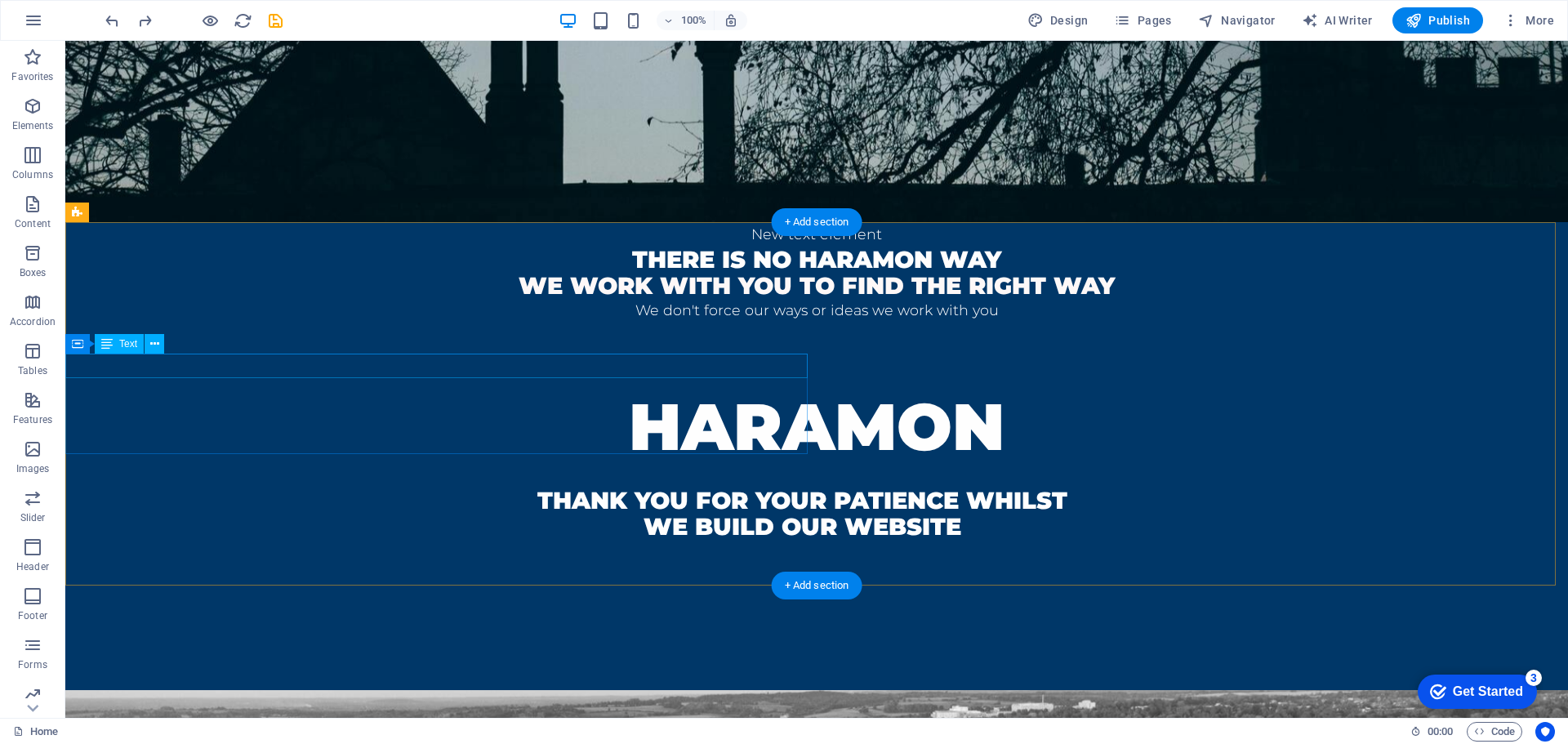
click at [475, 246] on div "New text element" at bounding box center [816, 234] width 1503 height 25
click at [160, 348] on button at bounding box center [154, 343] width 20 height 20
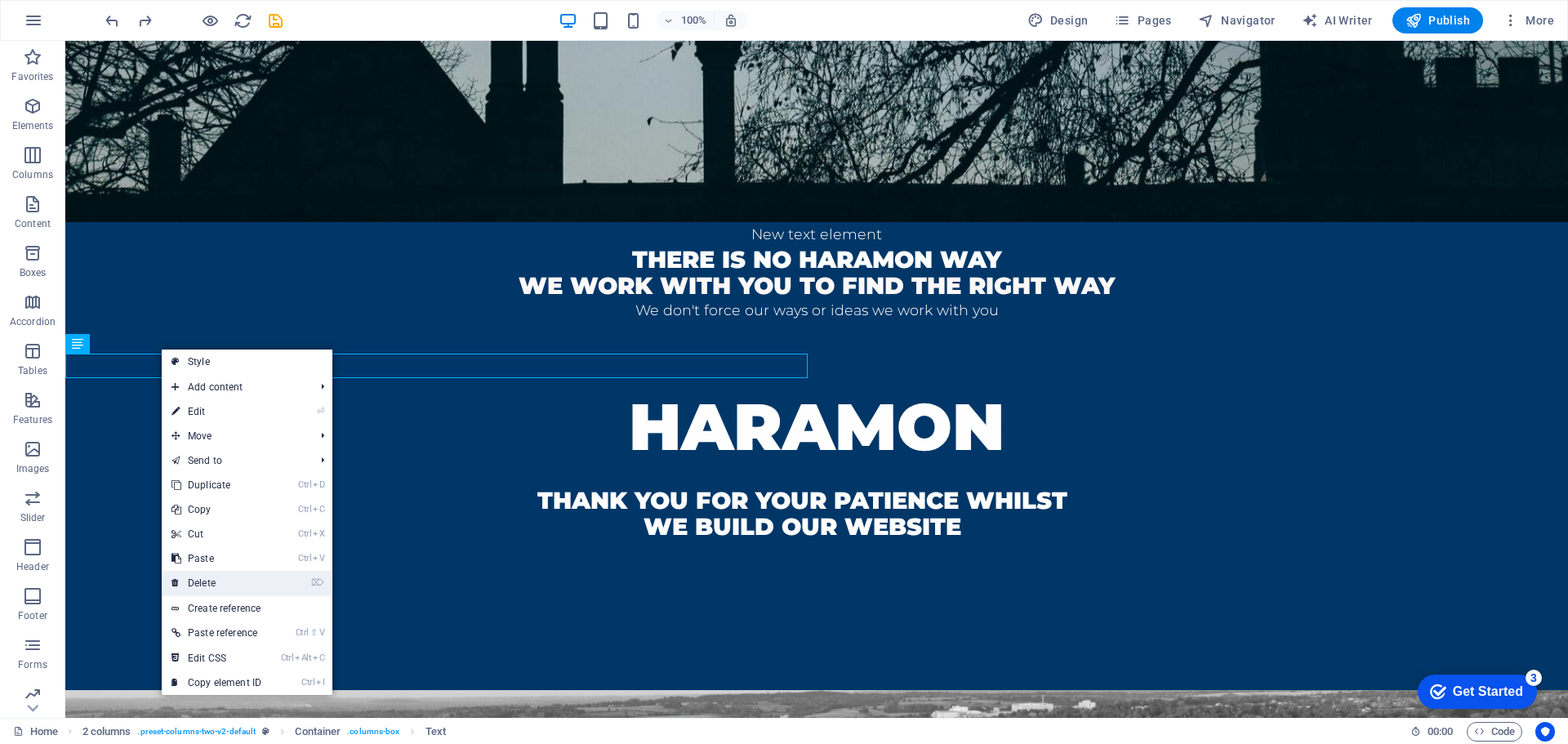
click at [249, 584] on link "⌦ Delete" at bounding box center [216, 583] width 110 height 25
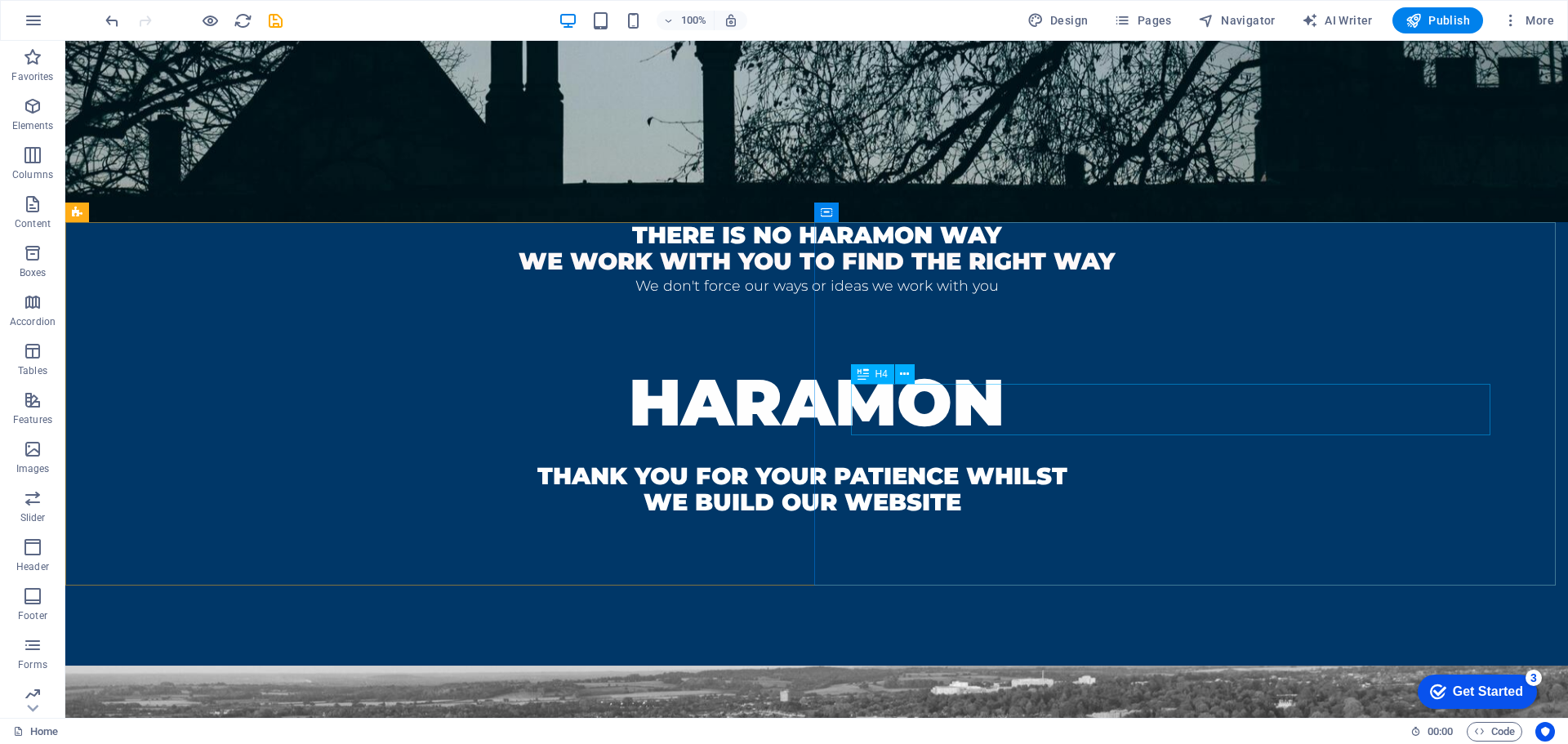
click at [861, 376] on icon at bounding box center [863, 373] width 11 height 20
click at [909, 374] on icon at bounding box center [905, 374] width 9 height 17
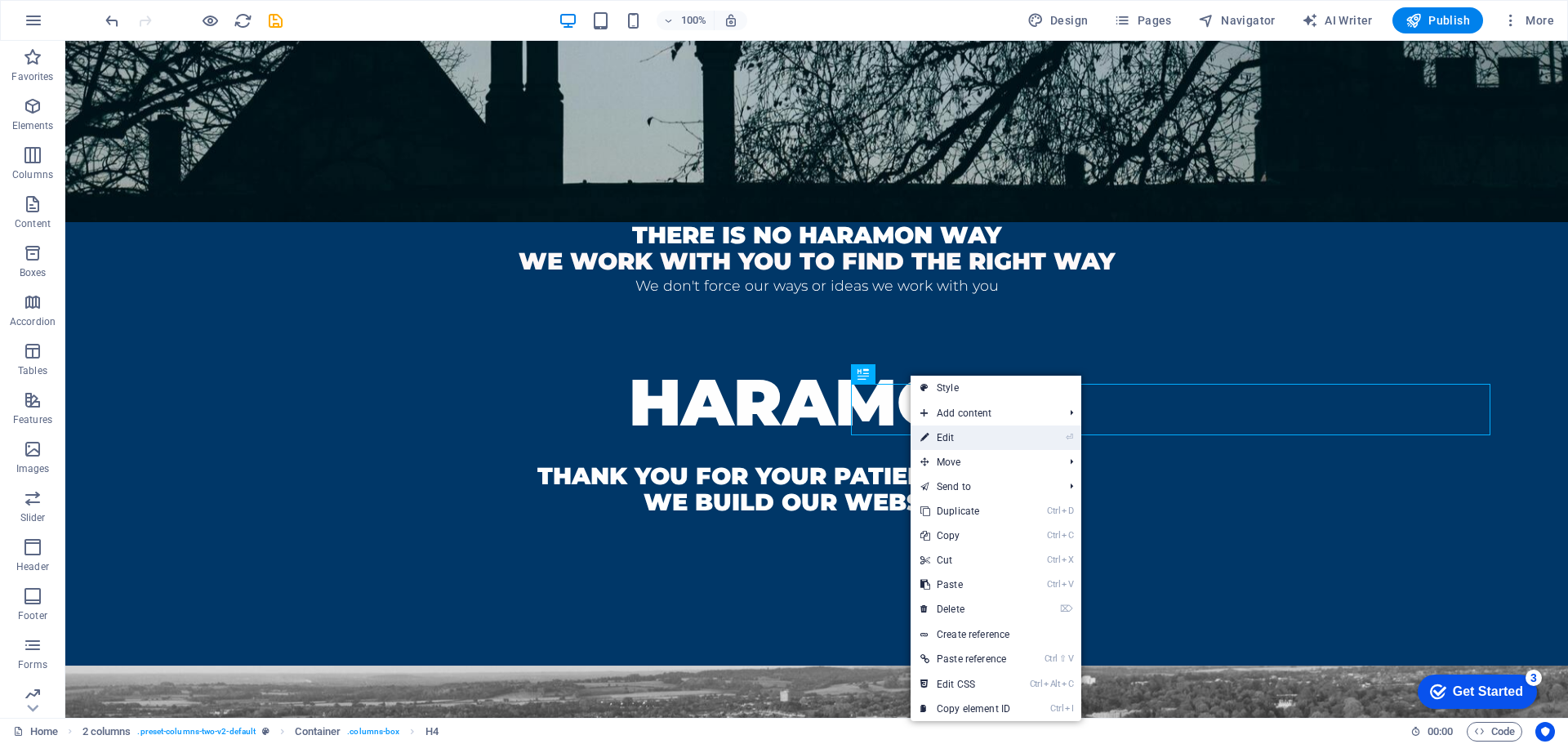
click at [974, 440] on link "⏎ Edit" at bounding box center [966, 438] width 110 height 25
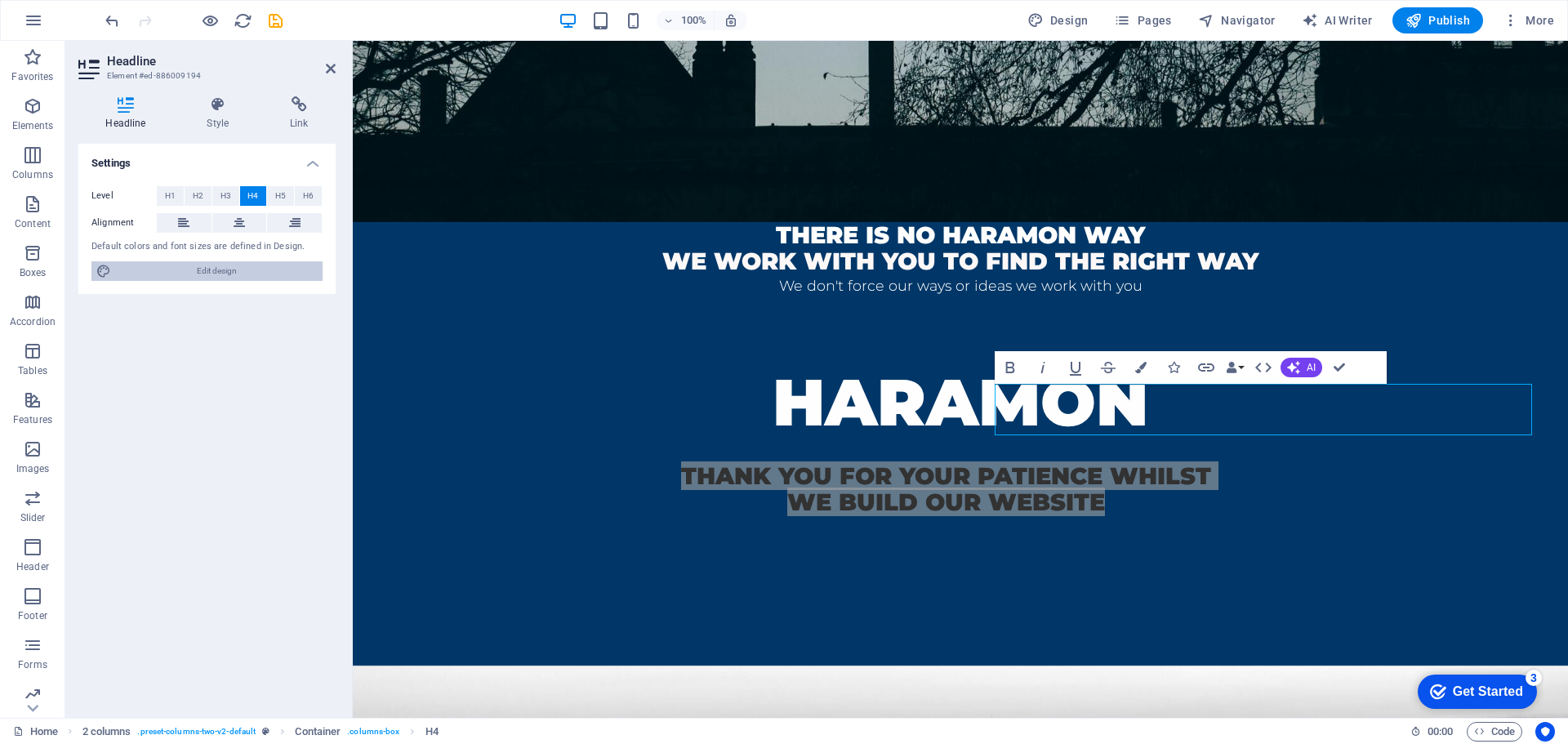
drag, startPoint x: 226, startPoint y: 262, endPoint x: 782, endPoint y: 280, distance: 556.3
click at [226, 262] on span "Edit design" at bounding box center [216, 270] width 202 height 20
select select "rem"
select select "300"
select select "px"
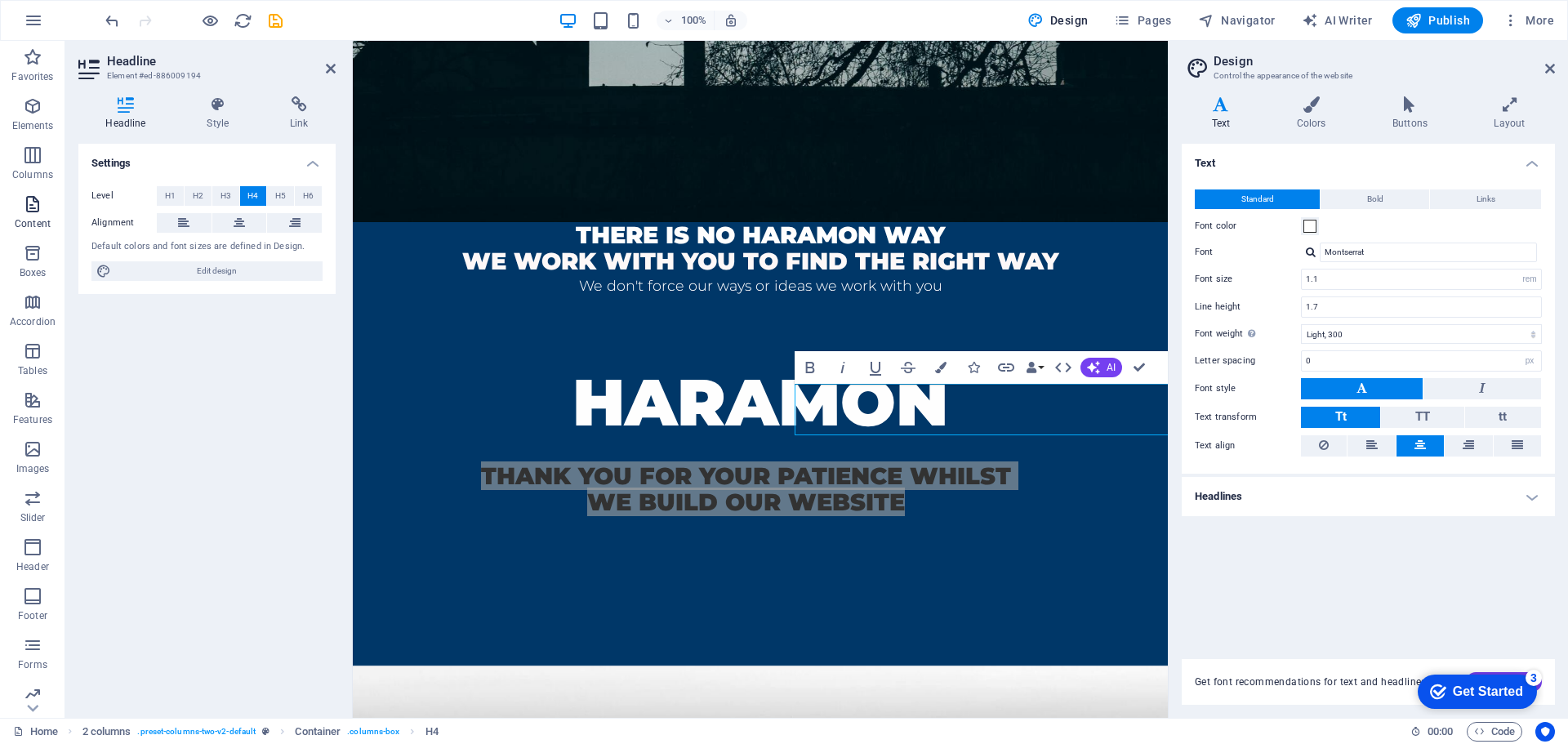
click at [41, 220] on p "Content" at bounding box center [33, 223] width 36 height 13
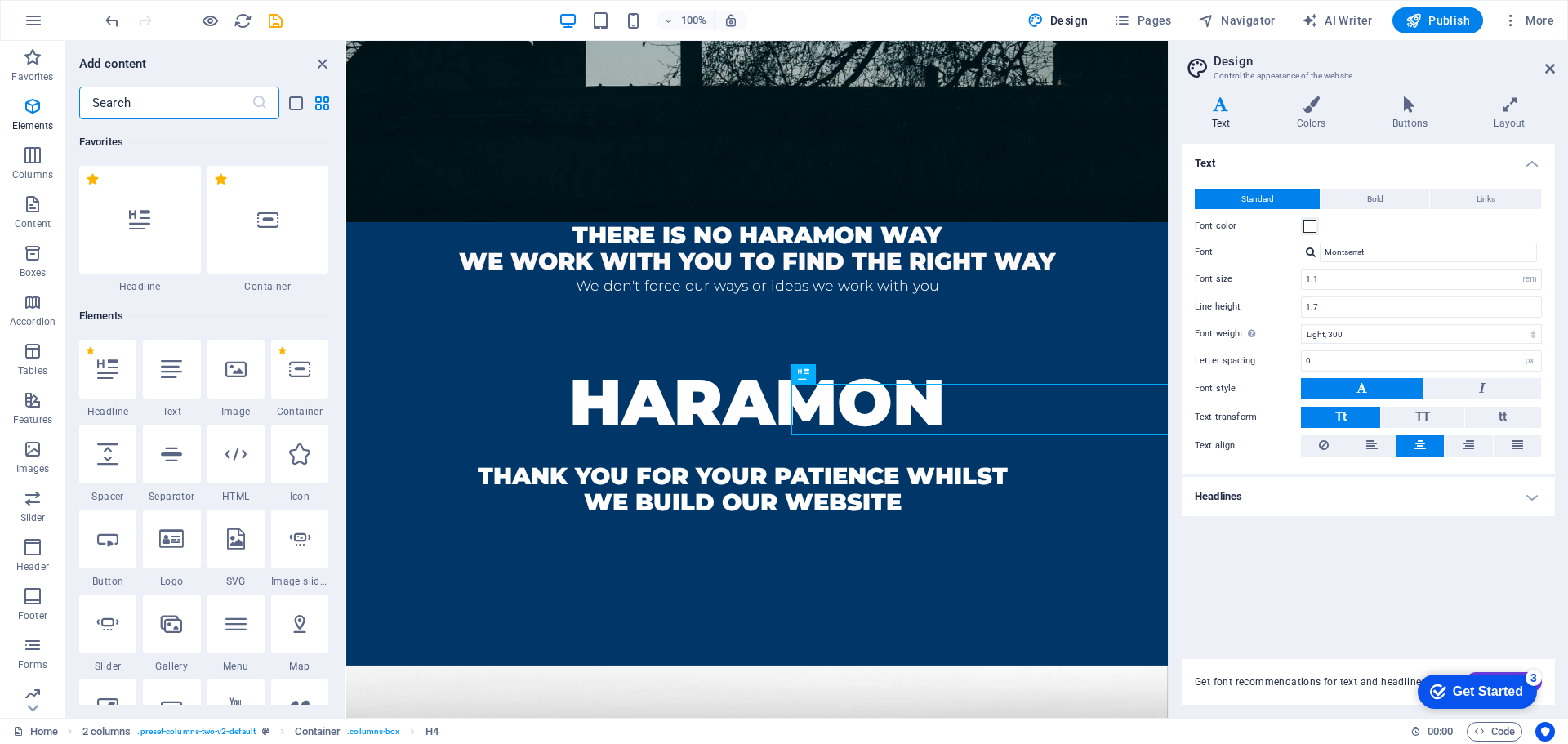
scroll to position [2857, 0]
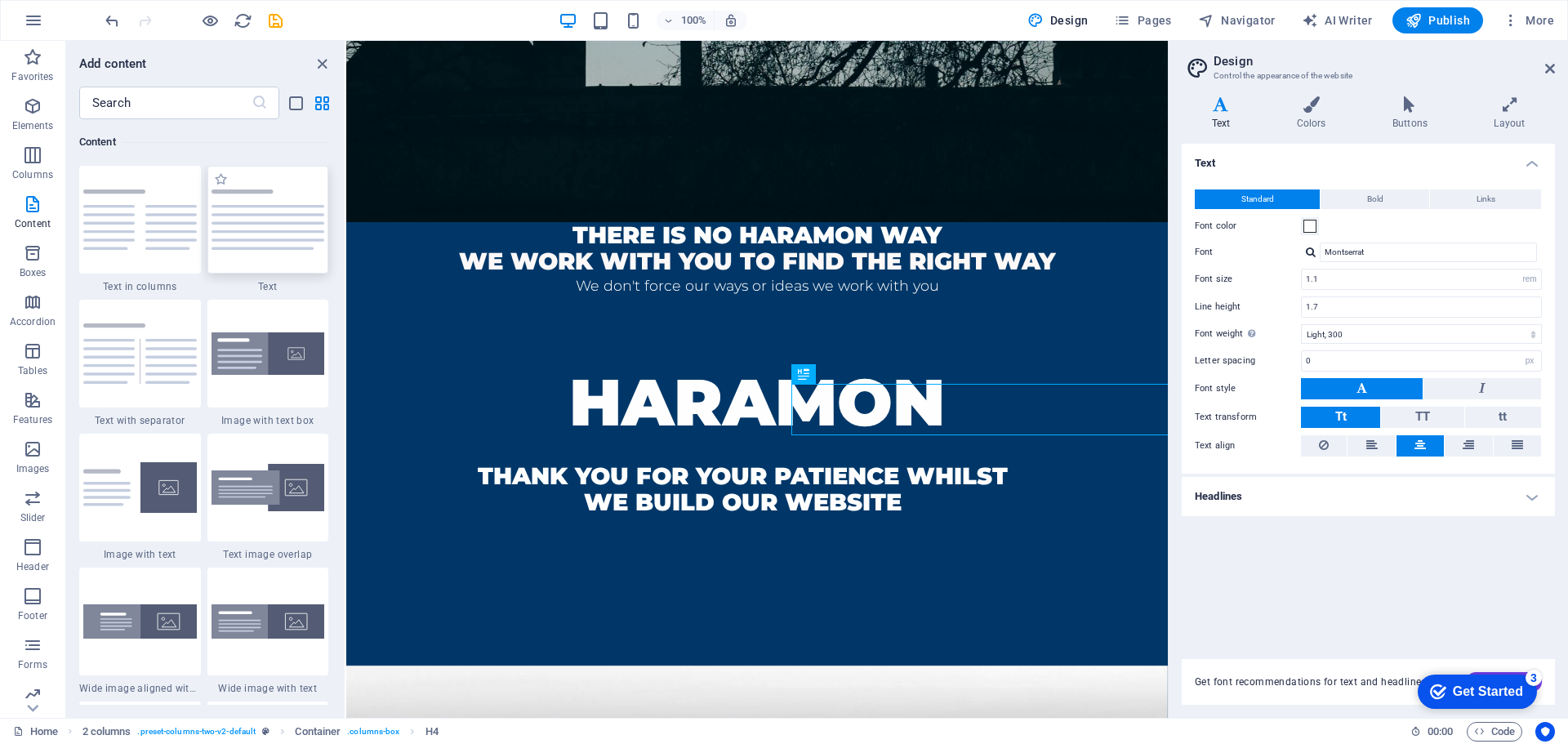
click at [263, 234] on img at bounding box center [268, 220] width 113 height 60
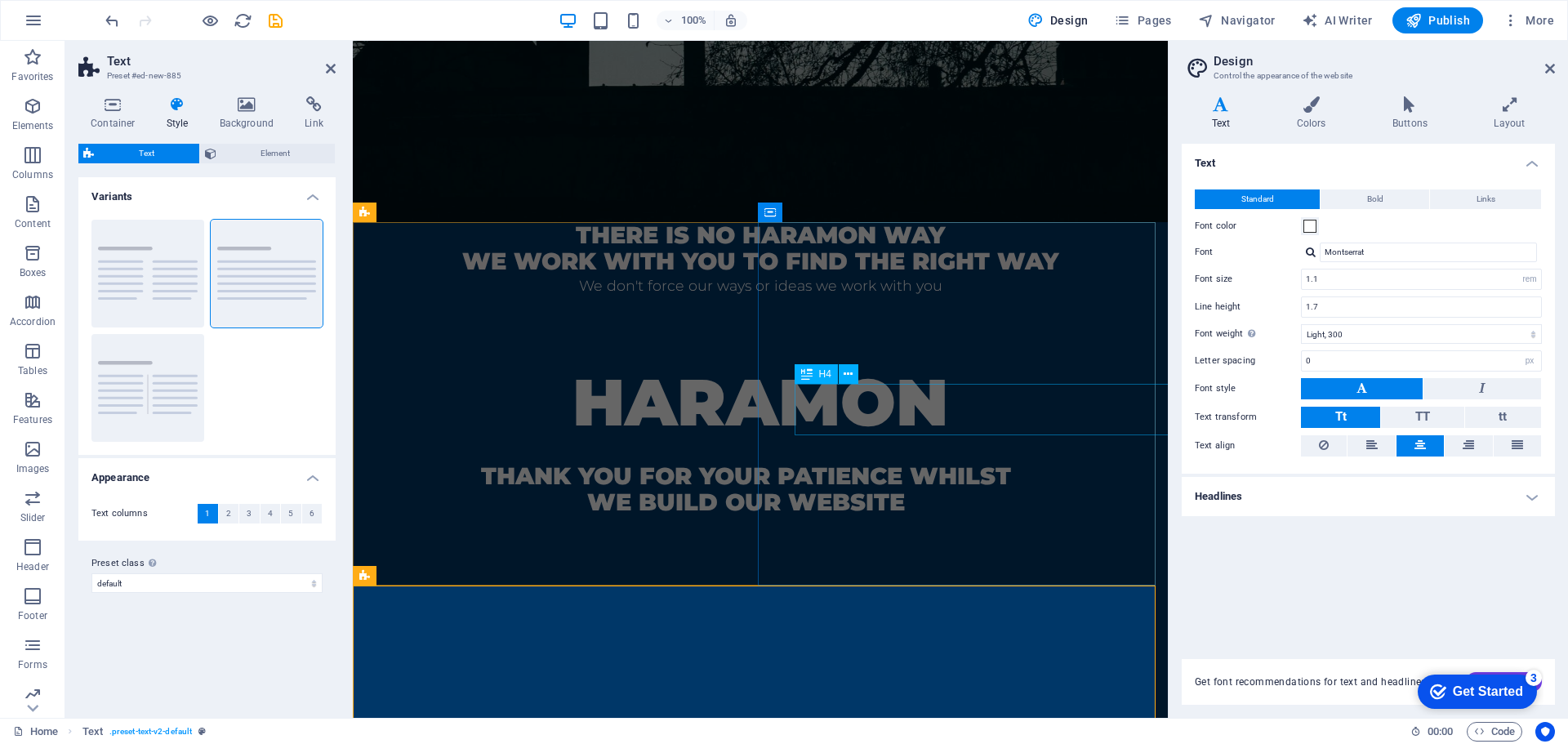
click at [1002, 463] on div "thank you for your patience whilst we build our website" at bounding box center [746, 489] width 713 height 51
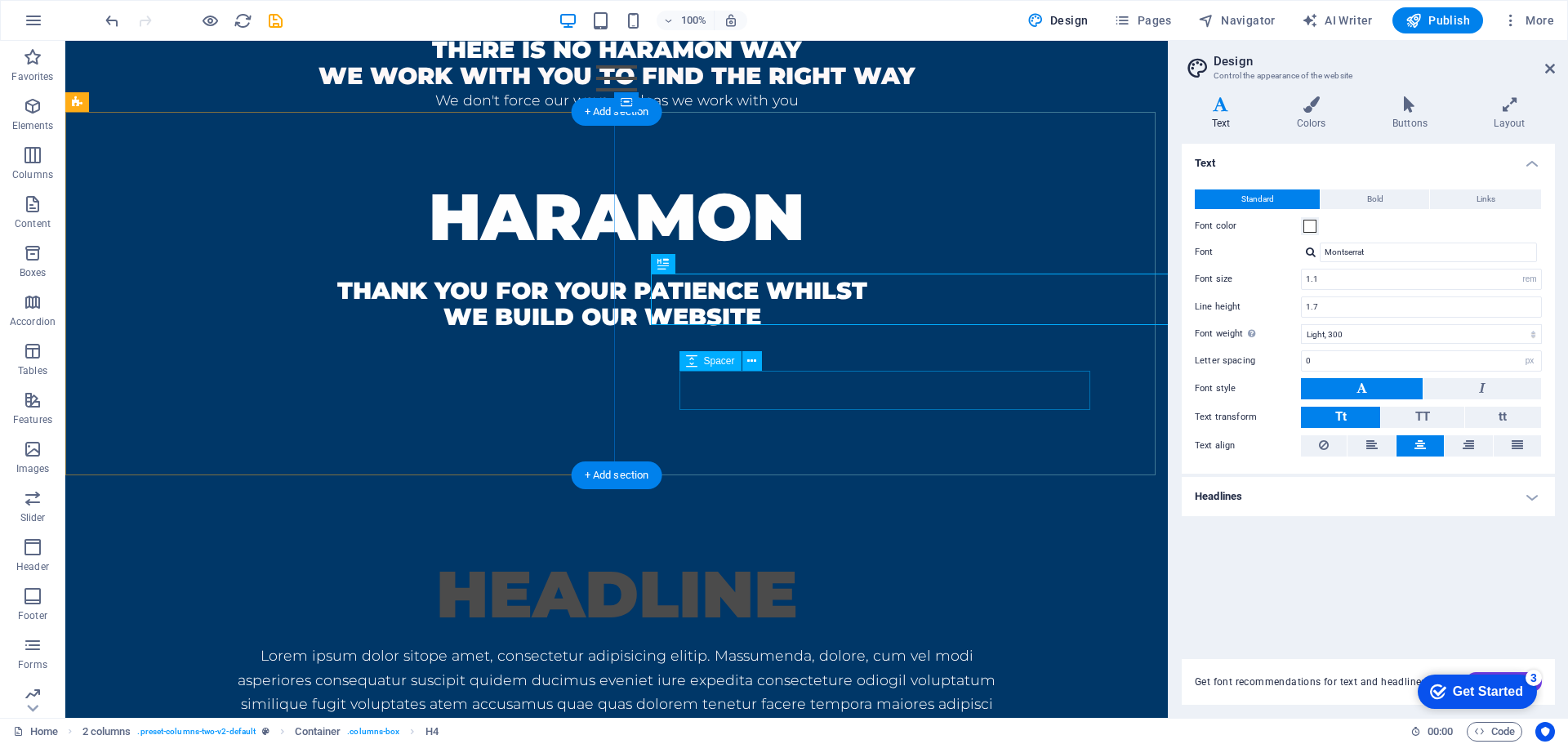
scroll to position [741, 0]
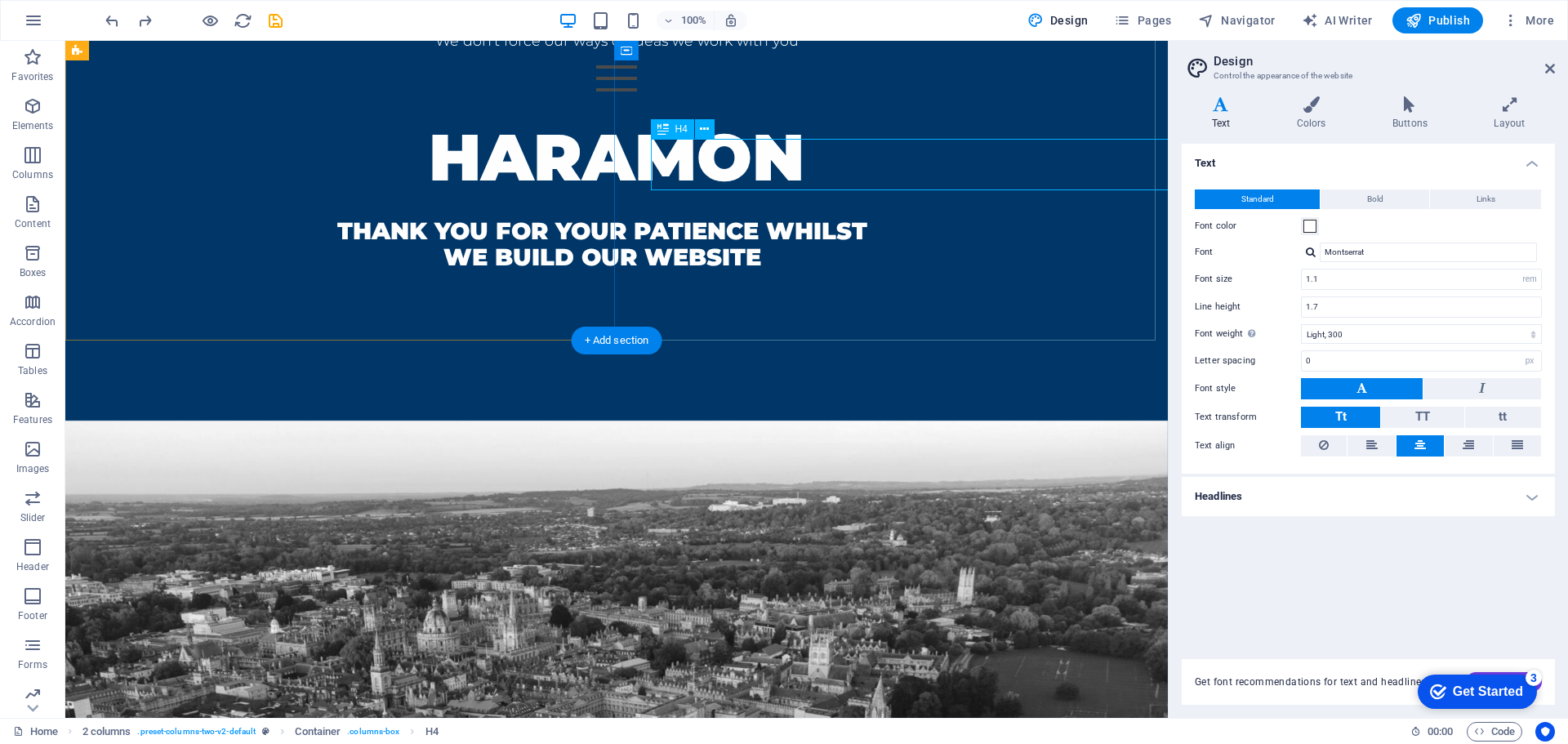
click at [837, 218] on div "thank you for your patience whilst we build our website" at bounding box center [602, 244] width 1001 height 51
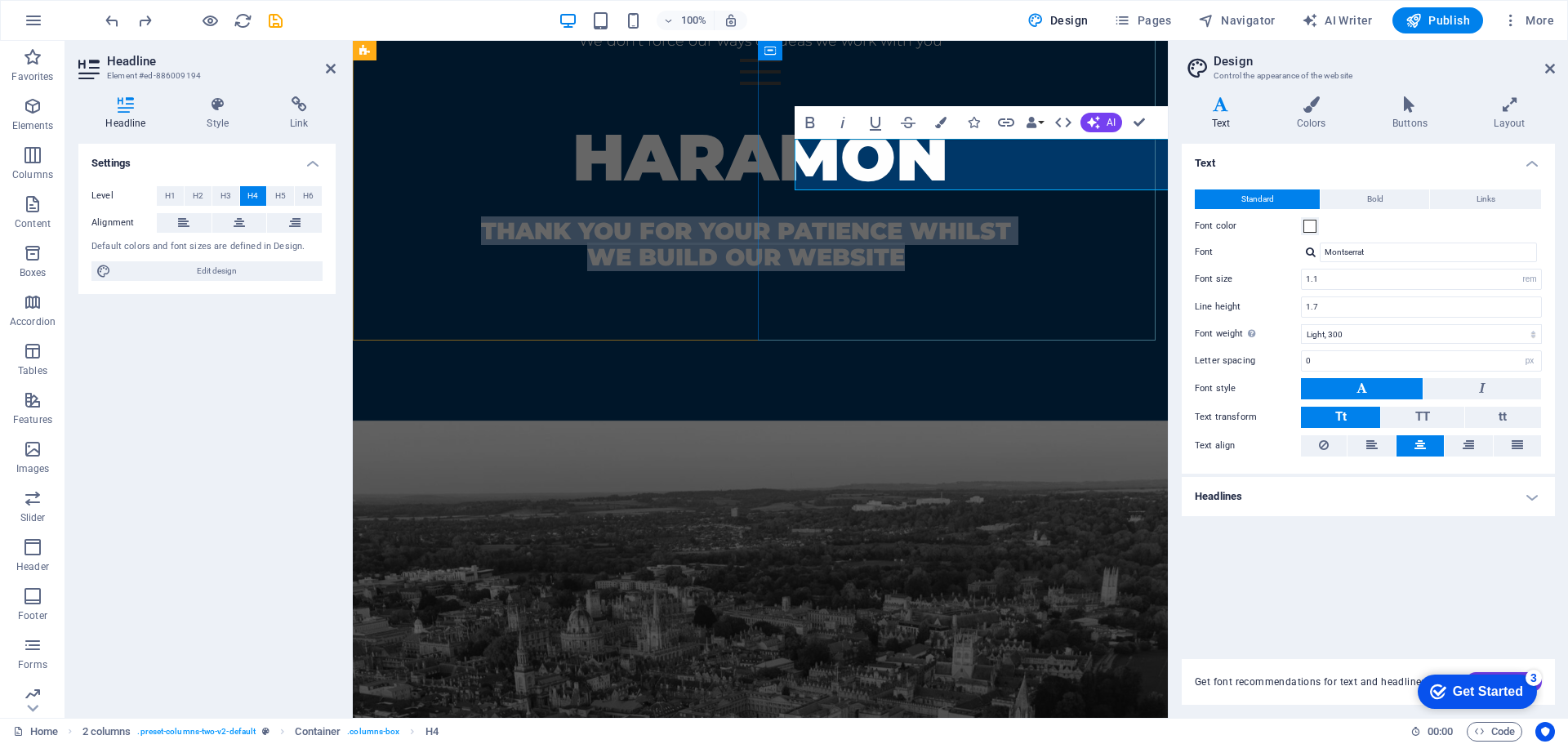
click at [998, 216] on span "thank you for your patience whilst we build our website" at bounding box center [746, 244] width 530 height 55
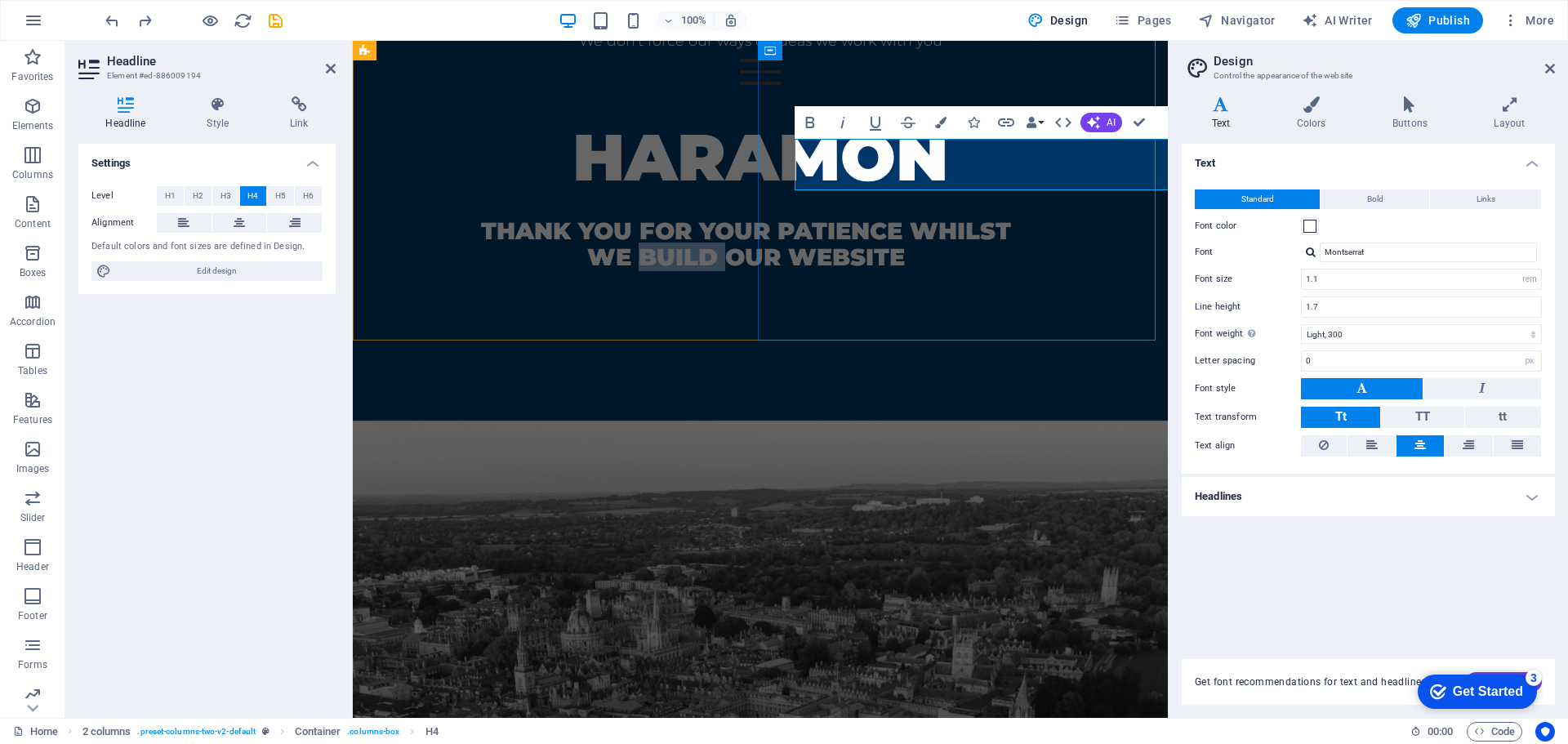
click at [998, 216] on span "thank you for your patience whilst we build our website" at bounding box center [746, 244] width 530 height 55
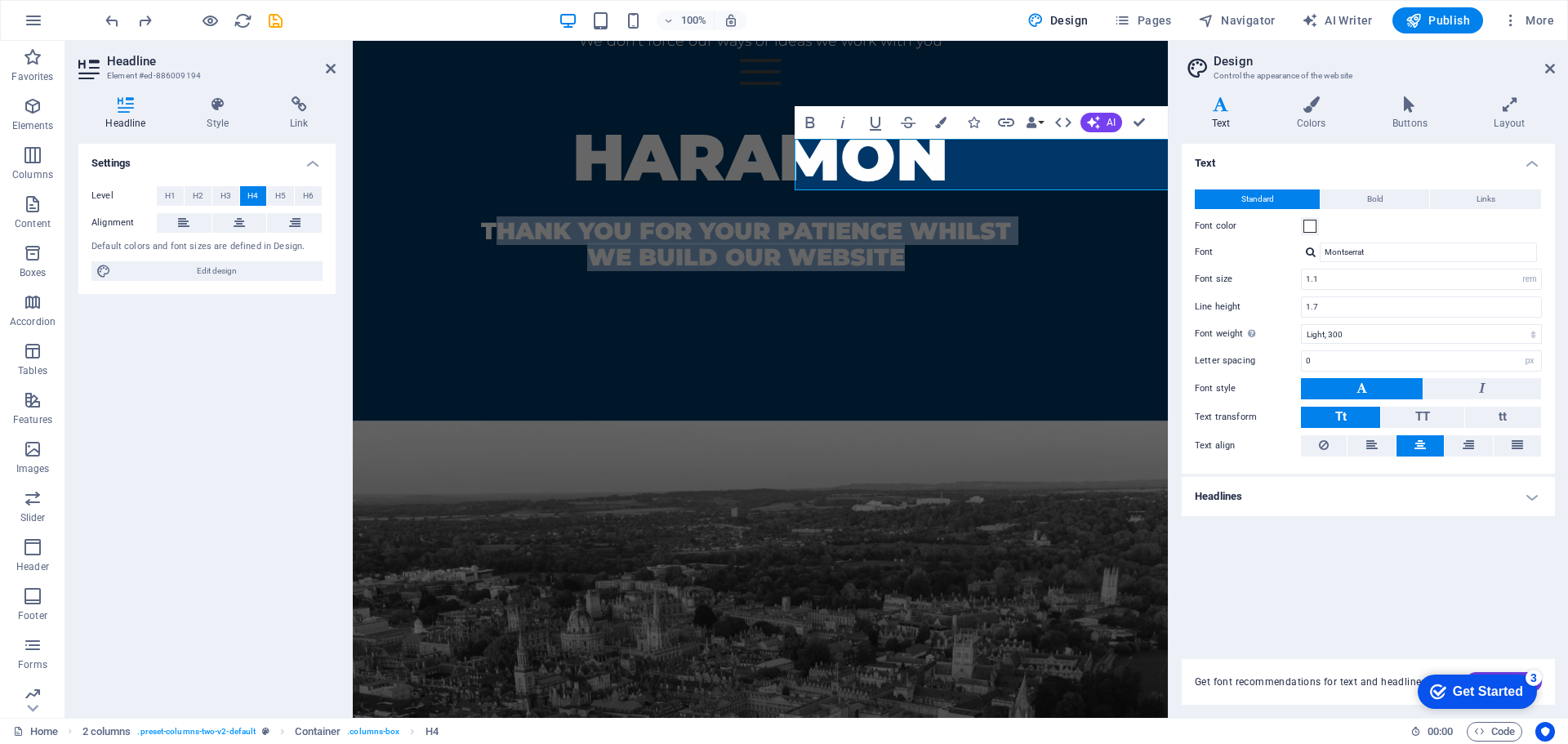
drag, startPoint x: 802, startPoint y: 146, endPoint x: 1230, endPoint y: 176, distance: 429.1
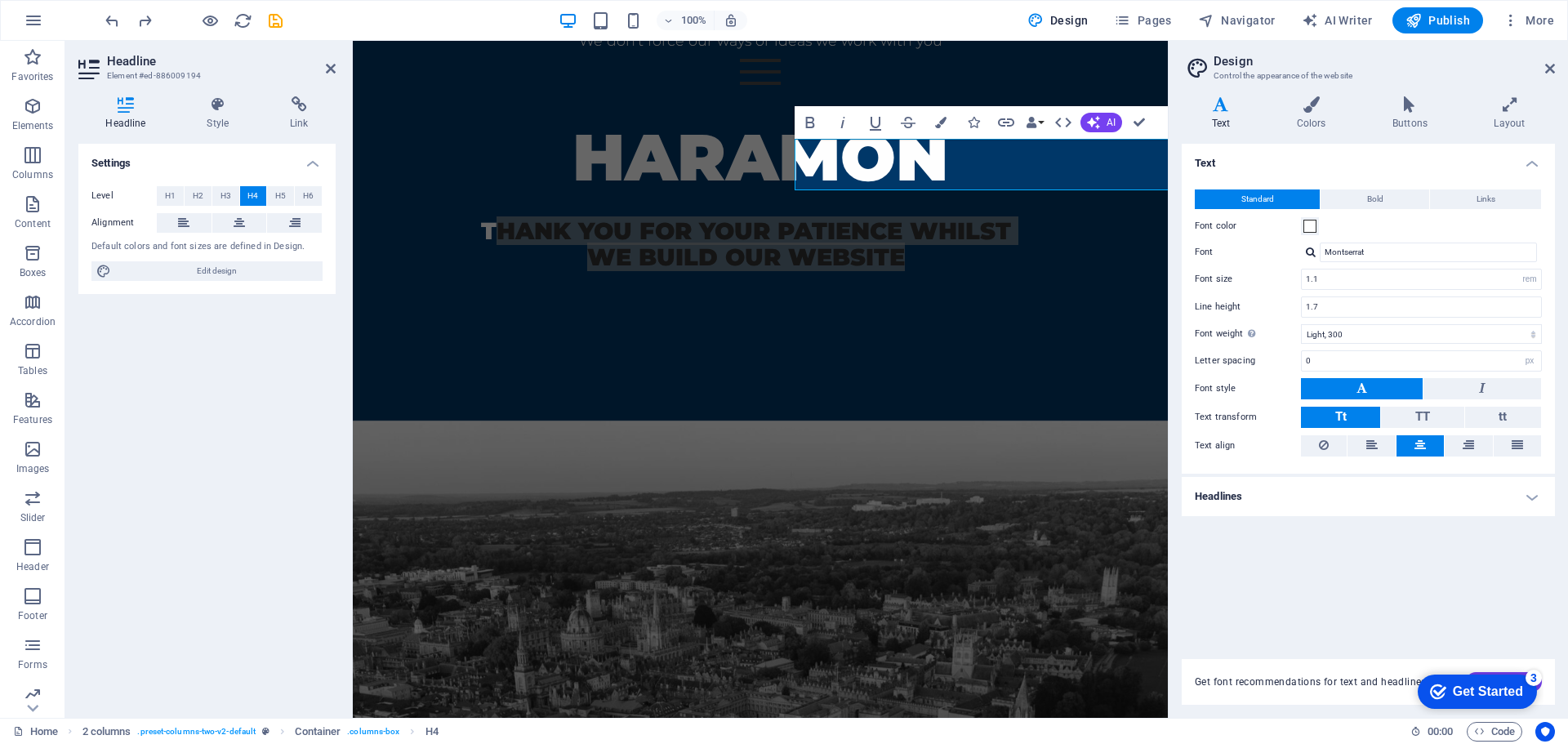
click at [93, 71] on icon at bounding box center [90, 70] width 25 height 26
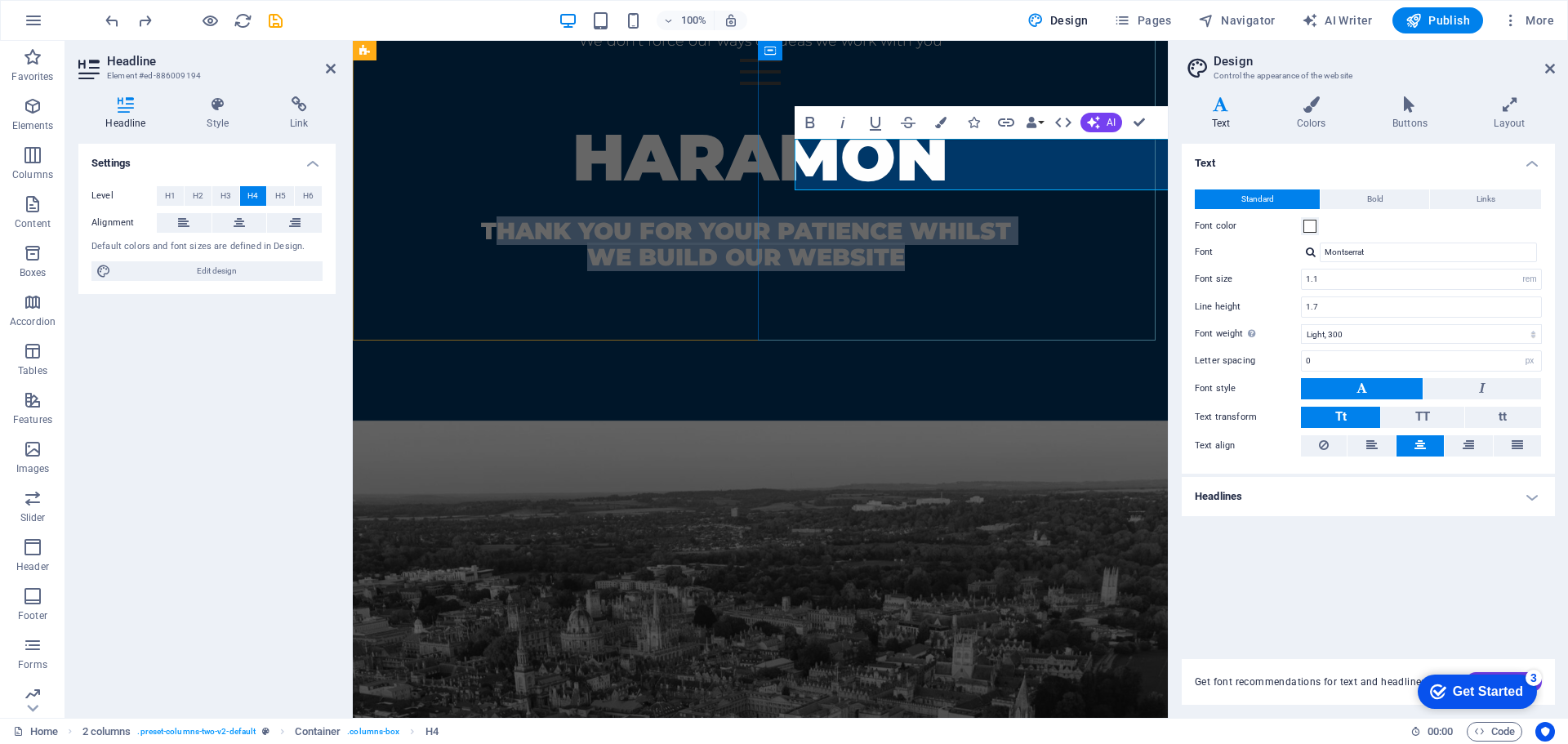
click at [825, 218] on h4 "Thank you for your patience whilst we build our website" at bounding box center [746, 244] width 713 height 51
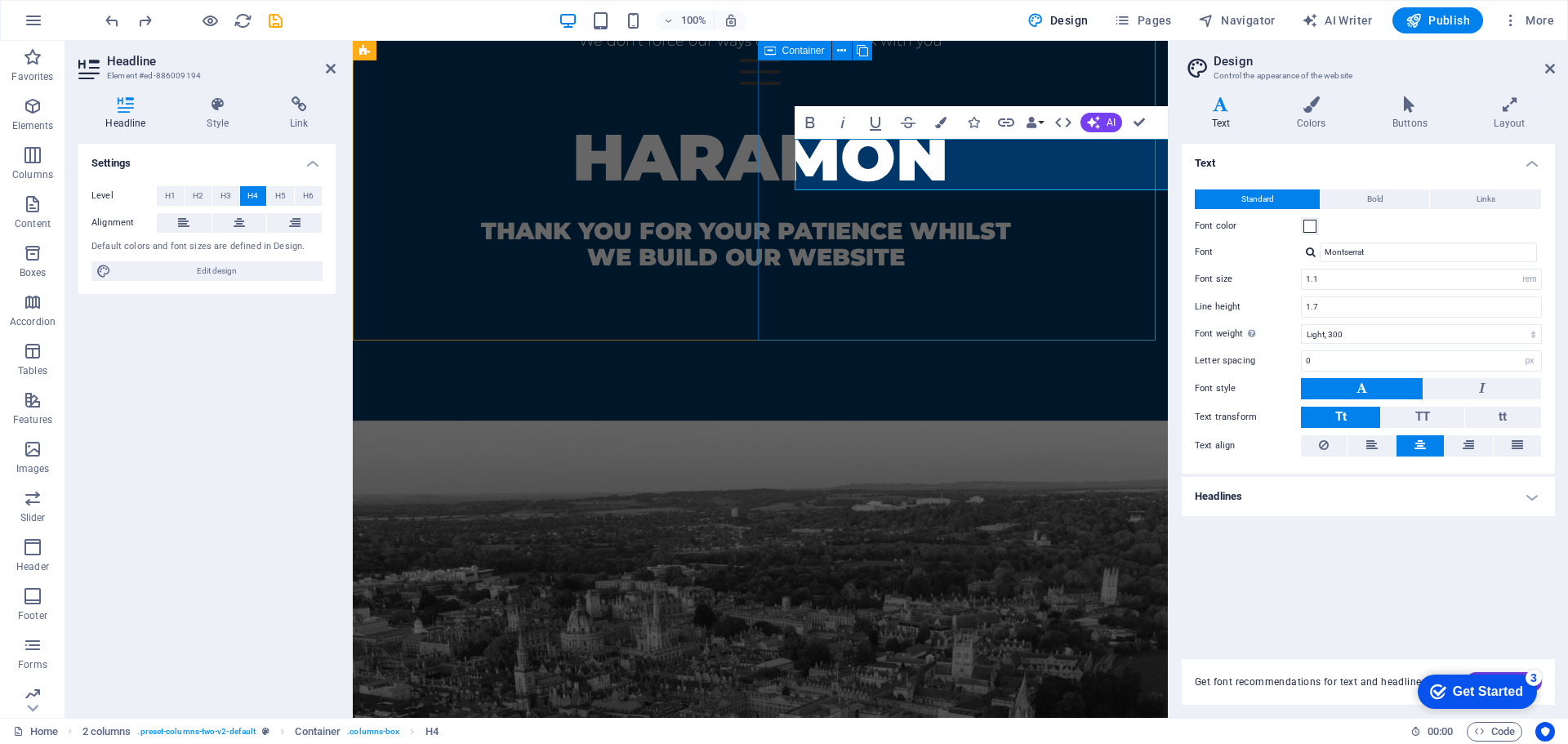
click at [773, 164] on div "HARAMON Thank you for your patience whilst we build our website" at bounding box center [760, 238] width 815 height 363
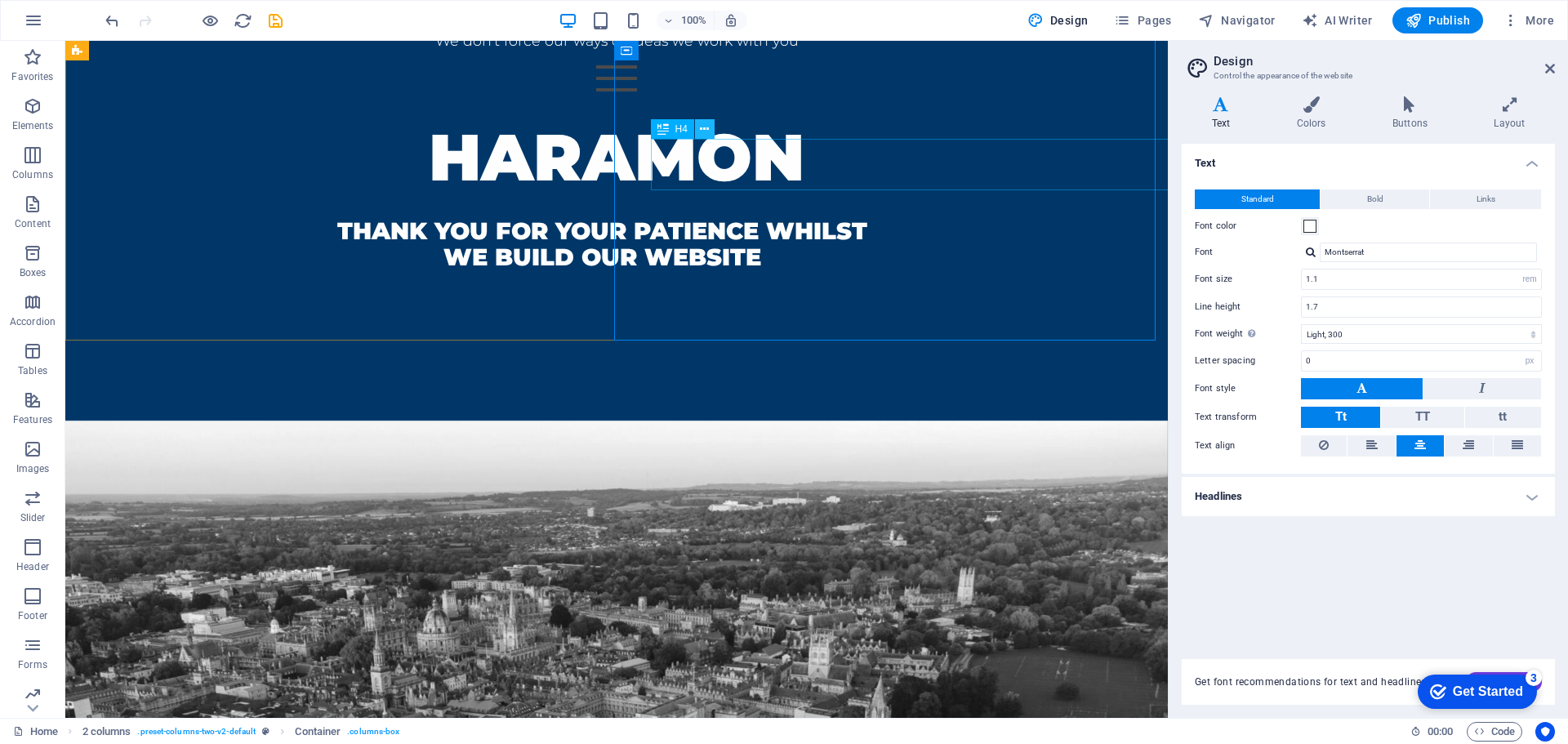
click at [706, 130] on icon at bounding box center [704, 130] width 9 height 17
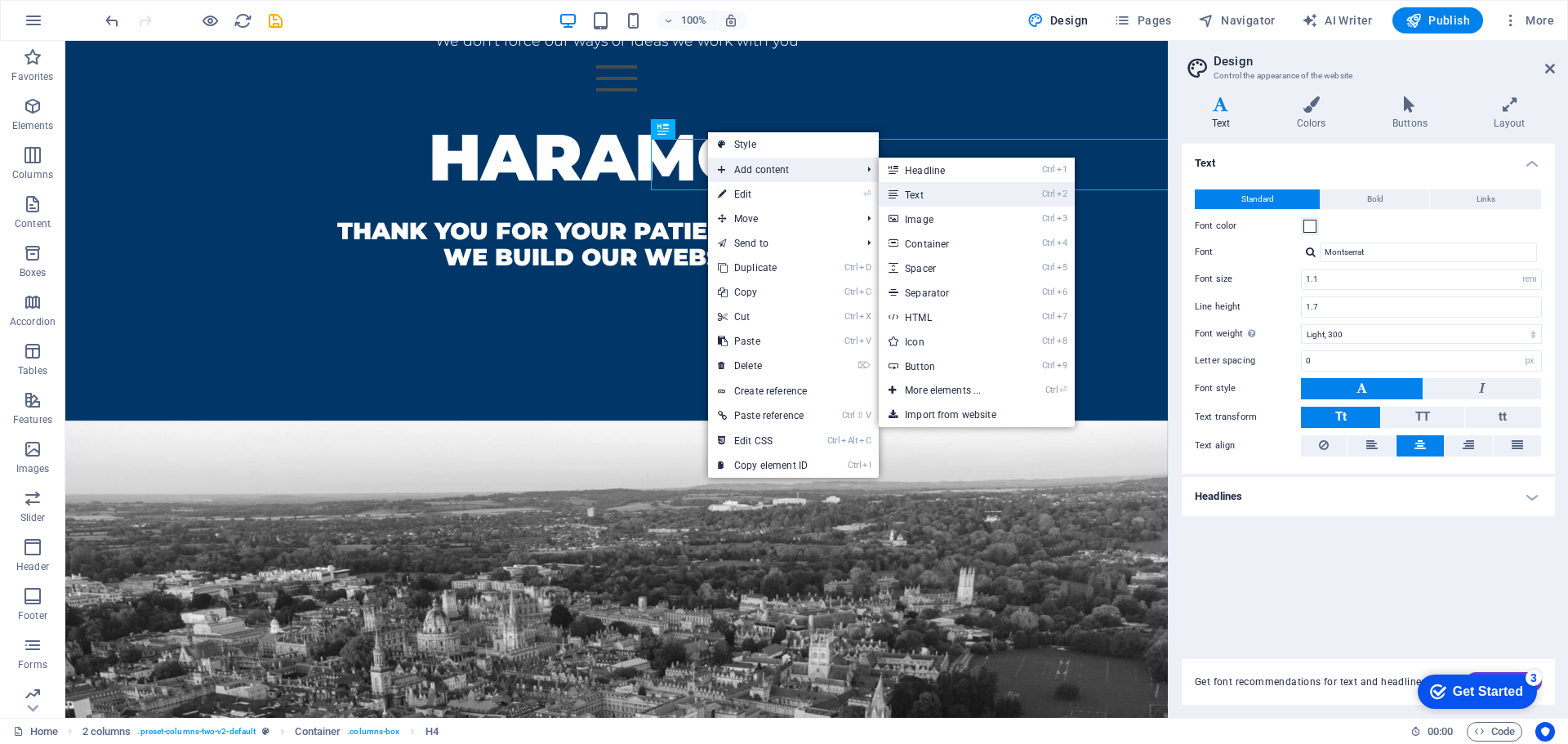
click at [927, 187] on link "Ctrl 2 Text" at bounding box center [946, 194] width 135 height 25
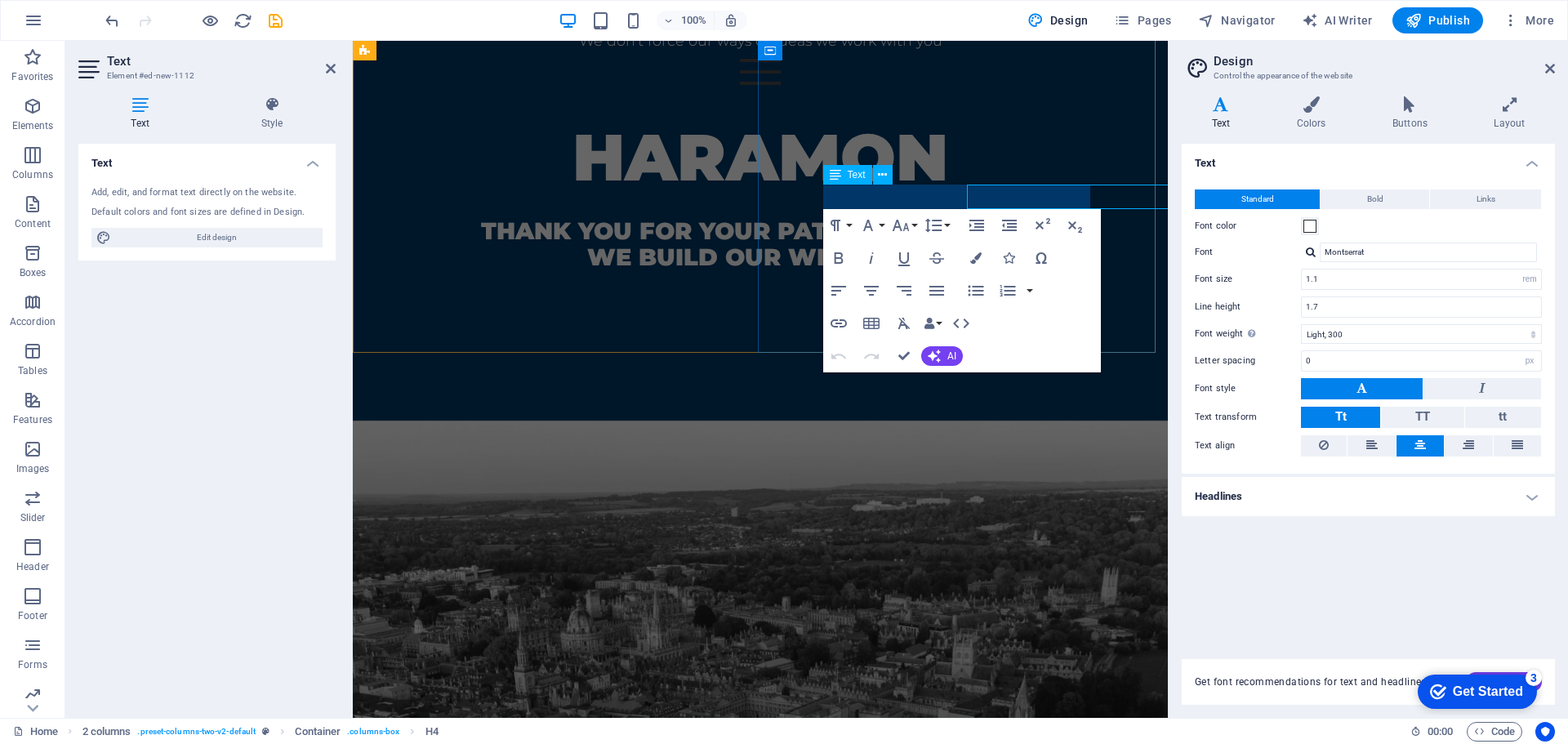
scroll to position [753, 0]
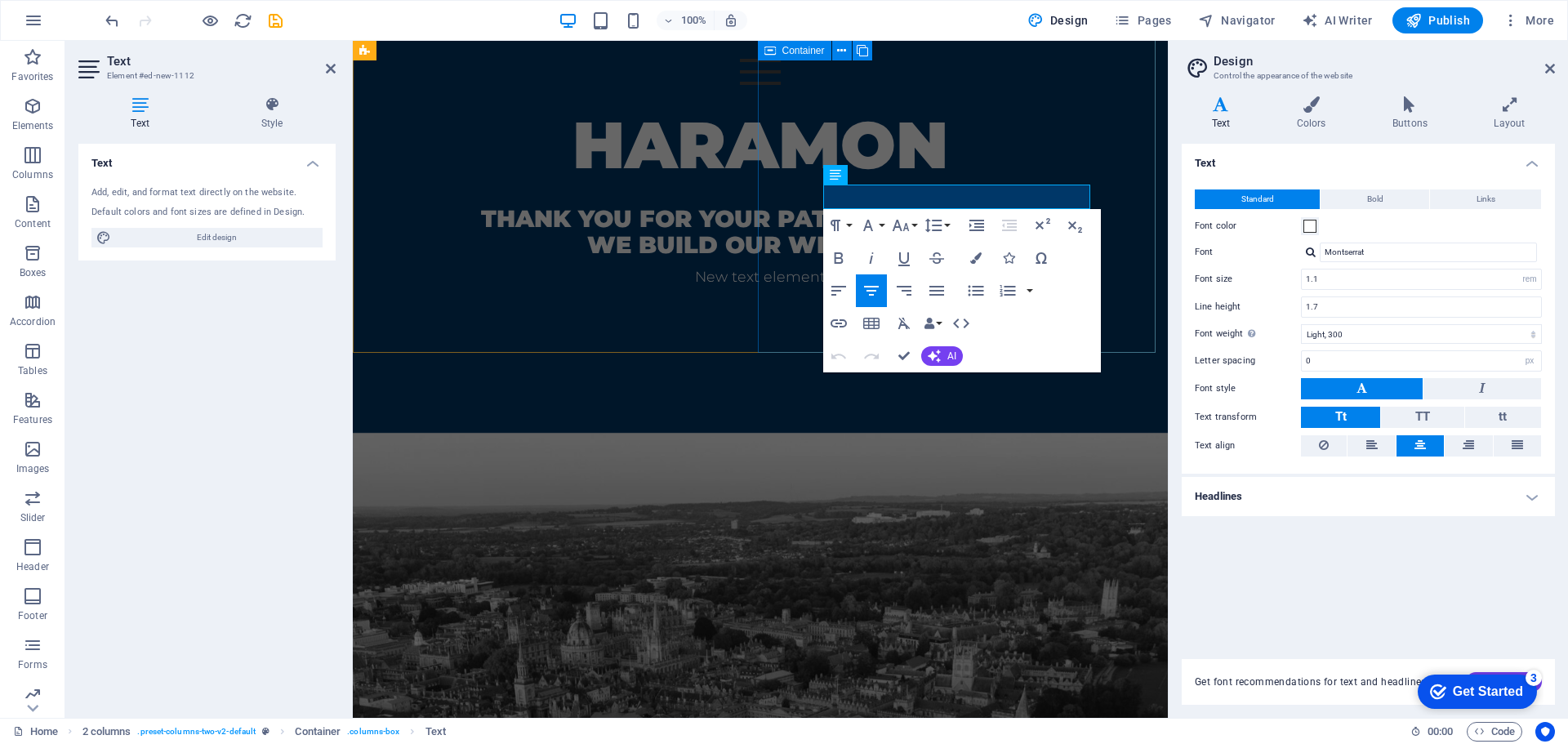
click at [796, 267] on div "HARAMON Thank you for your patience whilst we build our website New text element" at bounding box center [760, 238] width 815 height 388
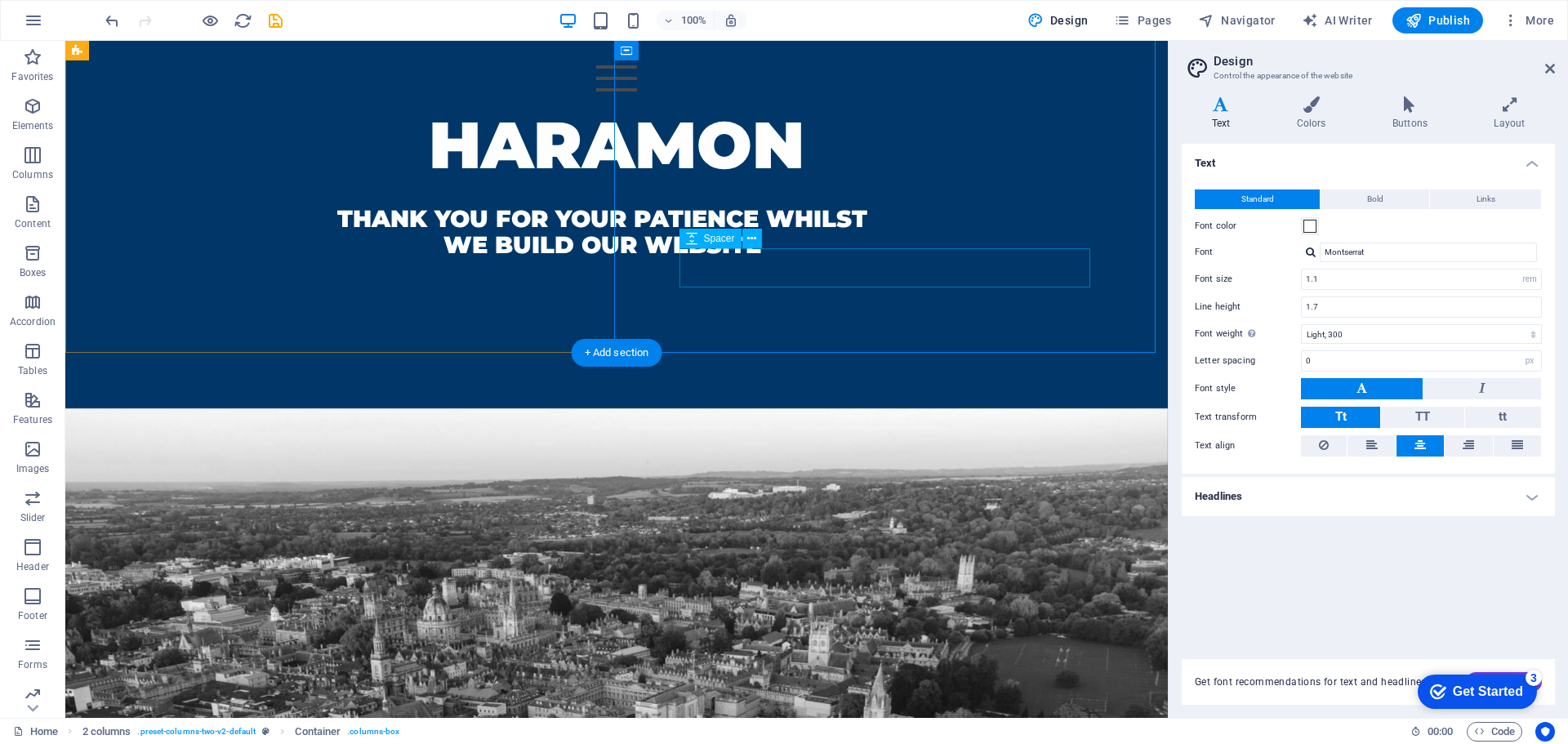
scroll to position [741, 0]
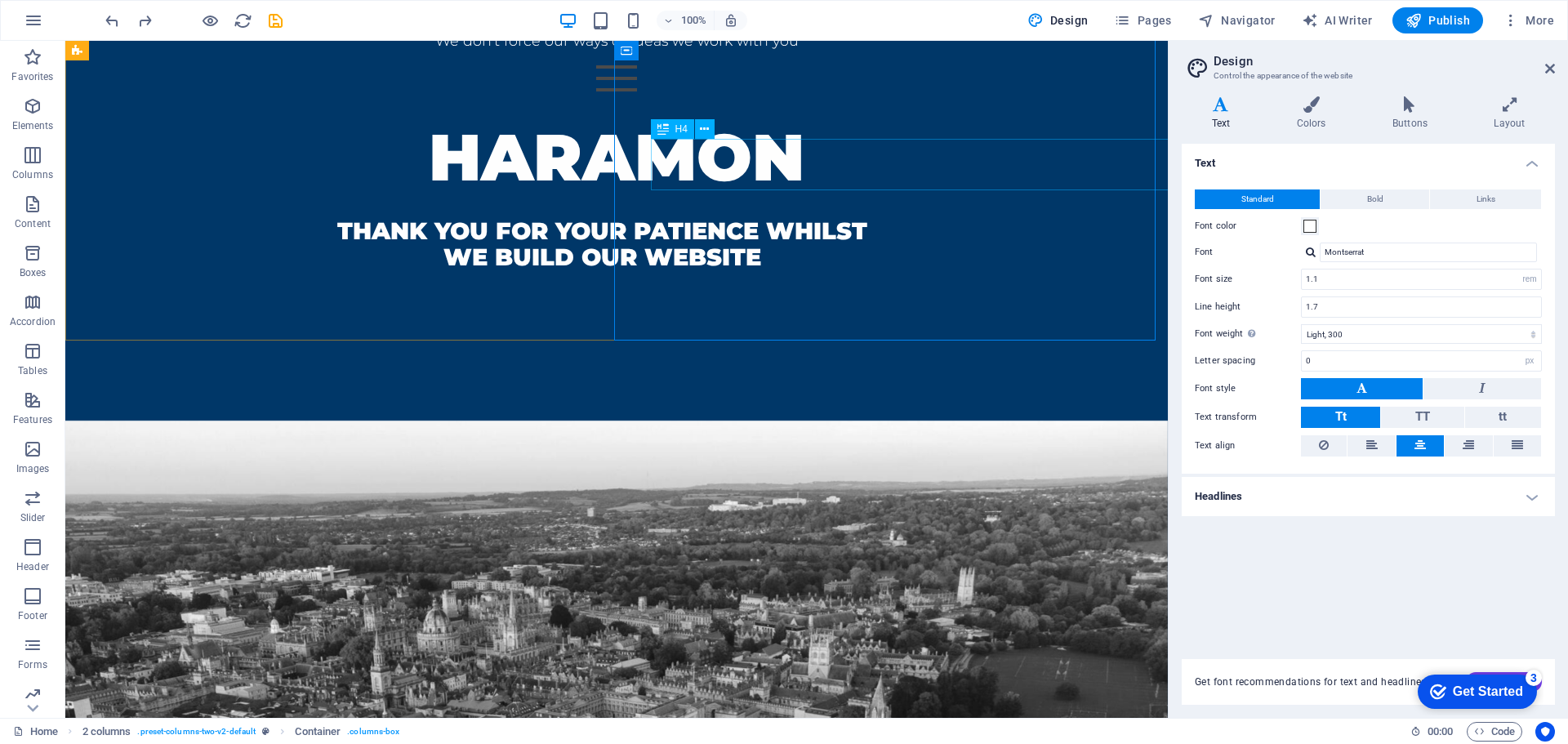
click at [667, 129] on icon at bounding box center [663, 129] width 11 height 20
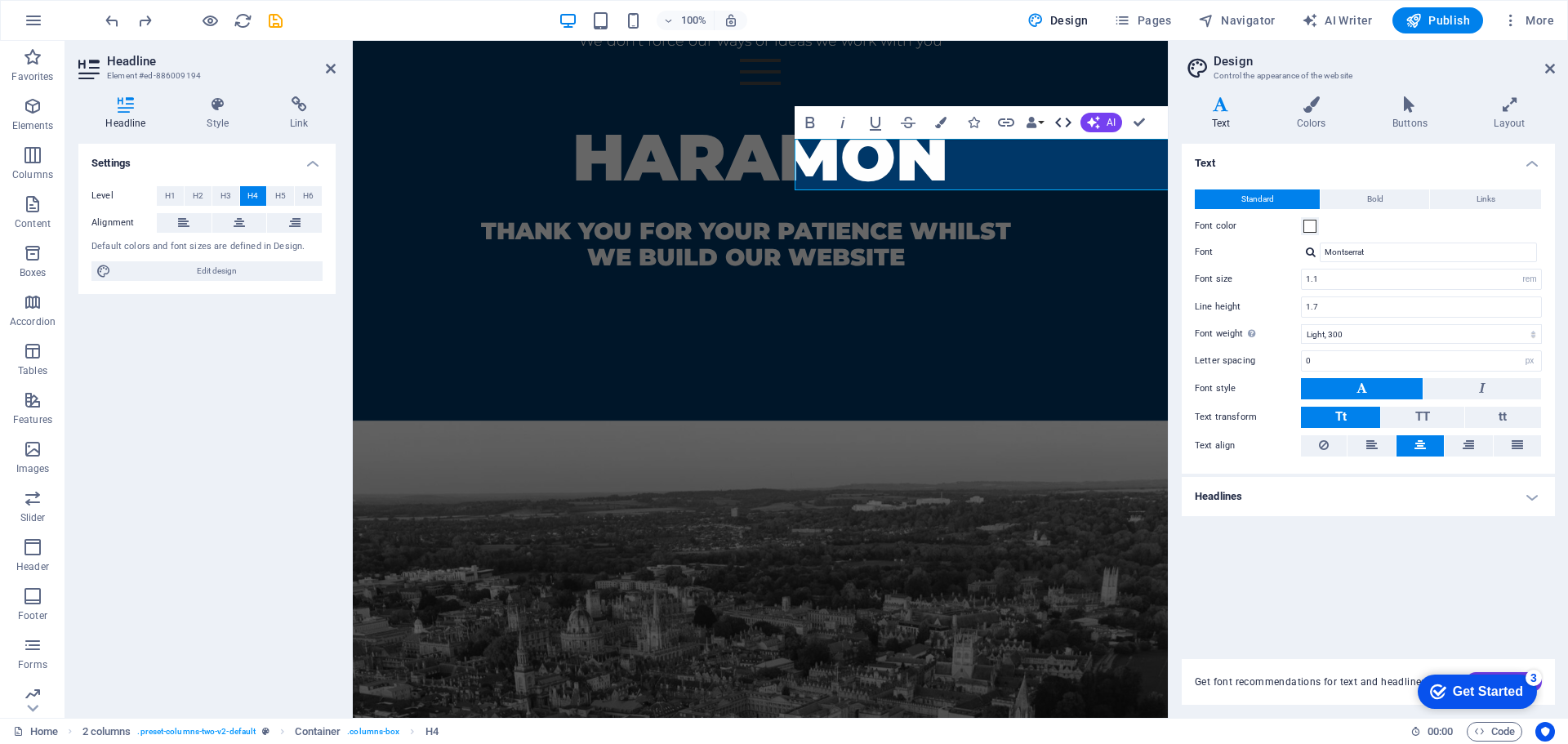
click at [1072, 121] on icon "button" at bounding box center [1062, 122] width 20 height 20
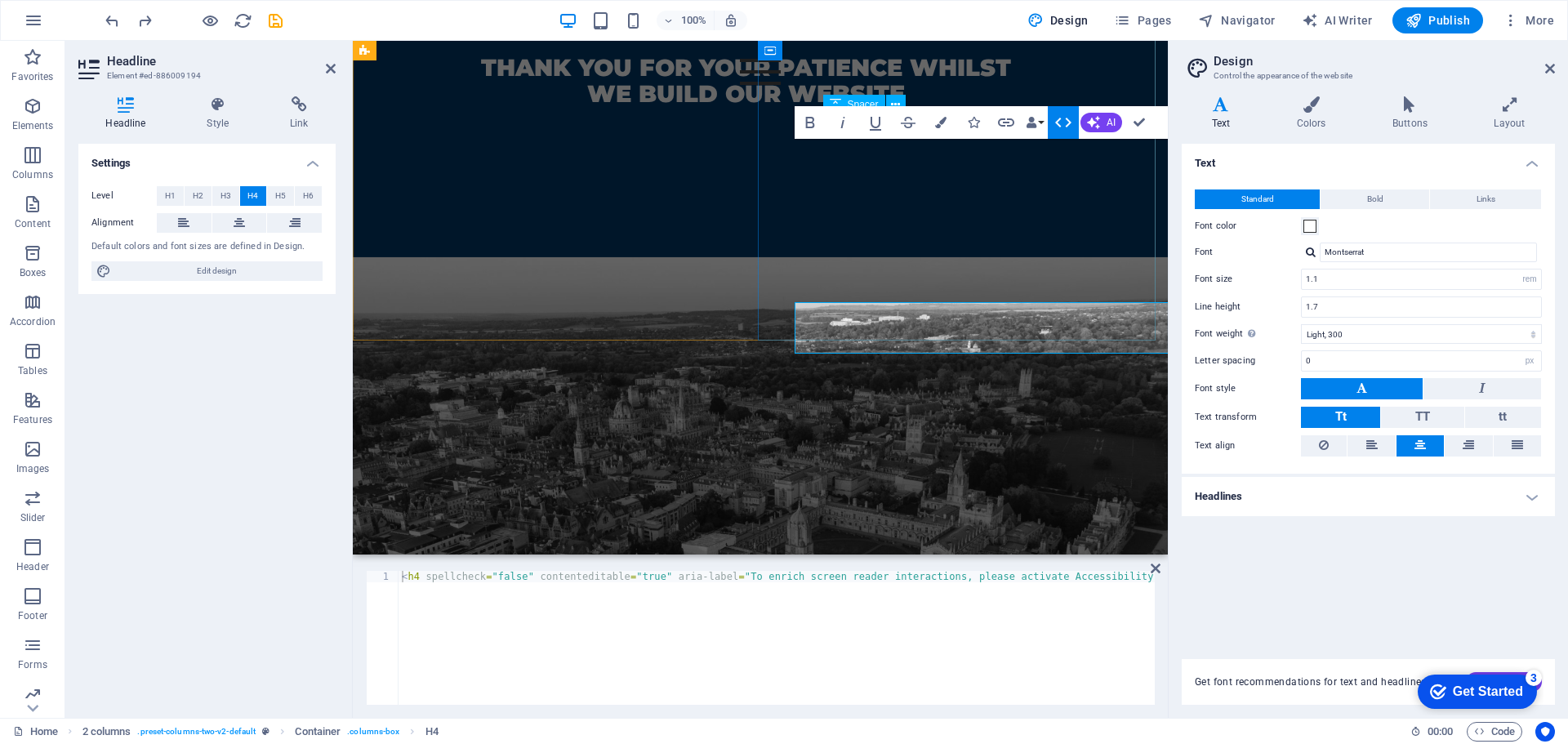
scroll to position [578, 0]
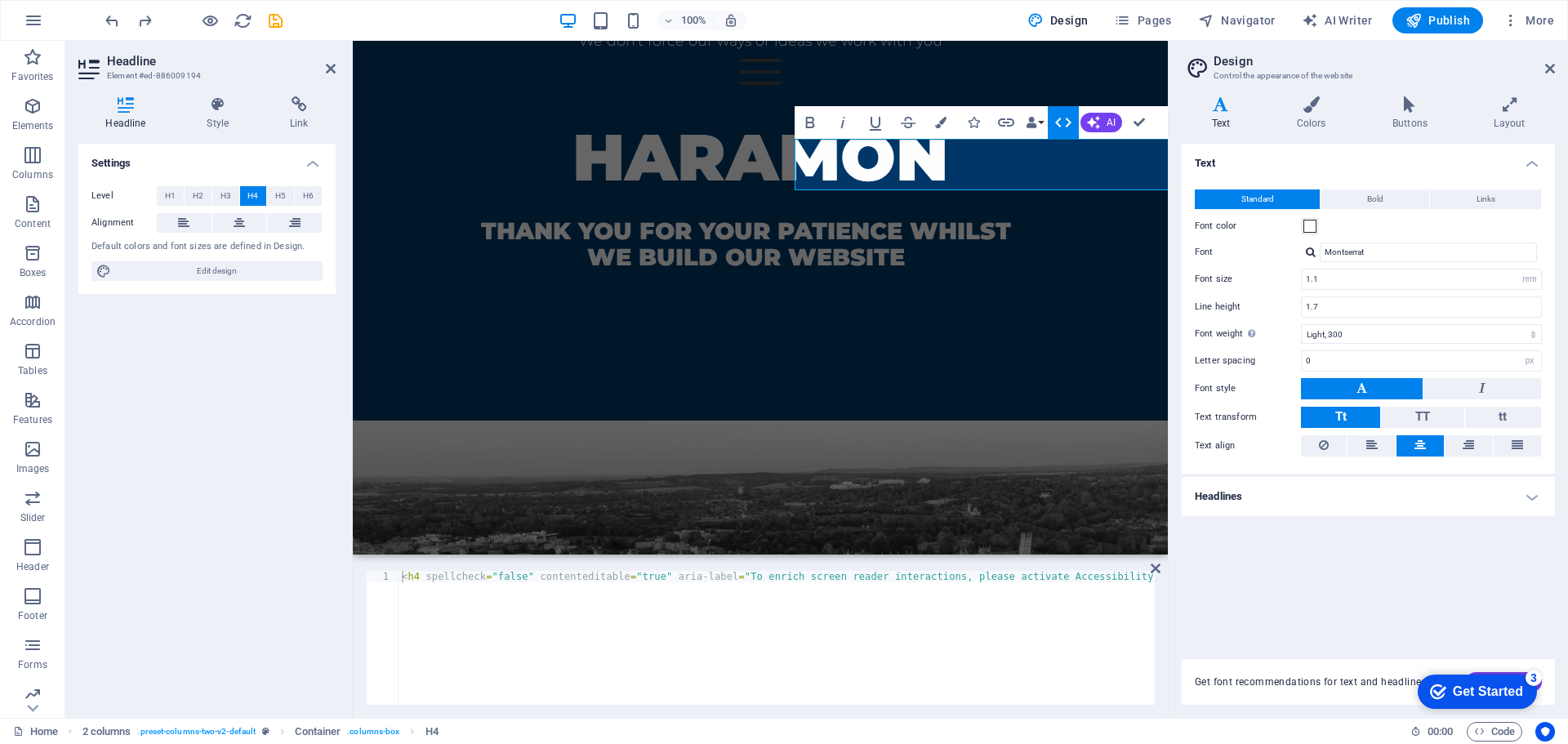
click at [1072, 121] on icon "button" at bounding box center [1062, 122] width 20 height 20
click at [1072, 194] on div at bounding box center [760, 206] width 684 height 25
select select "px"
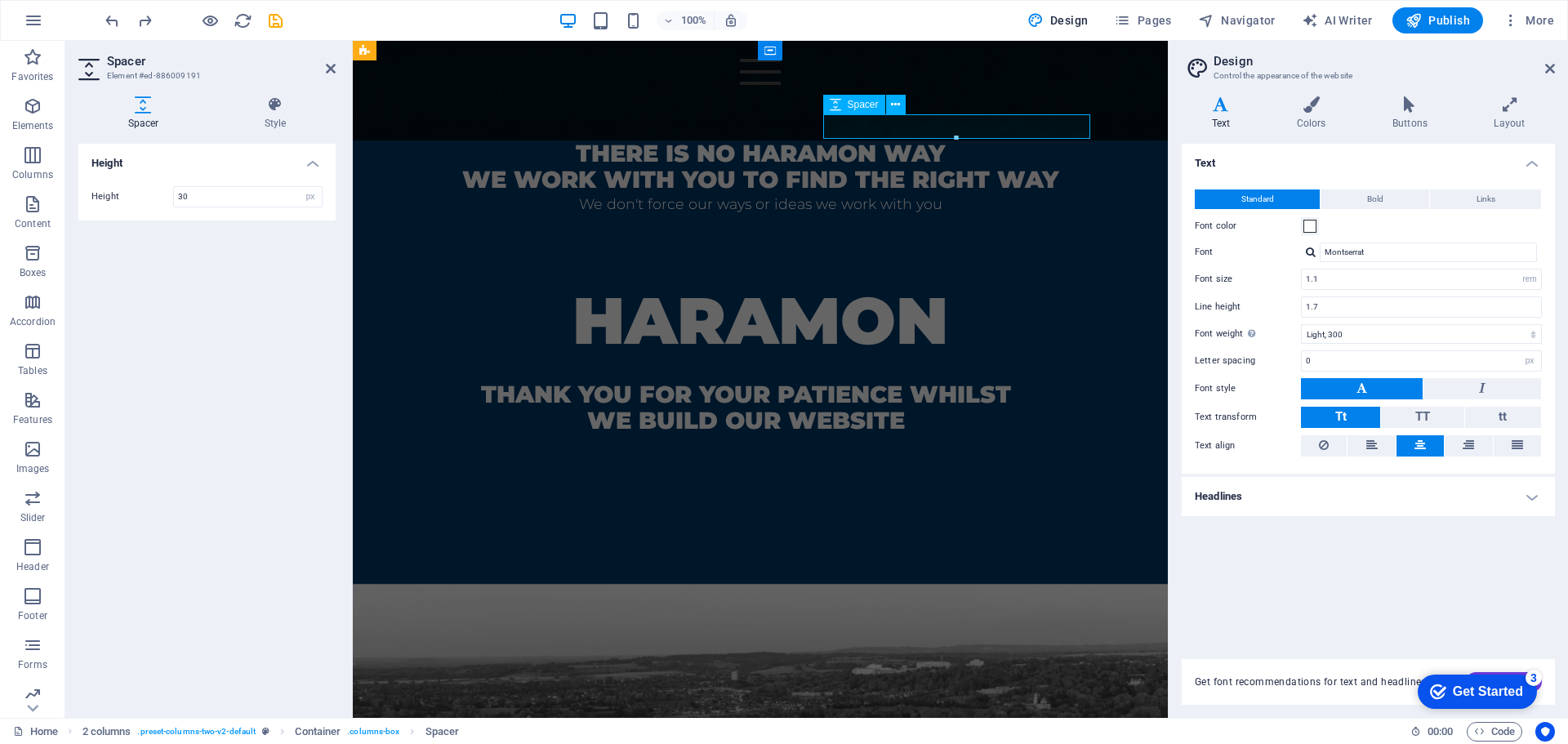
scroll to position [741, 0]
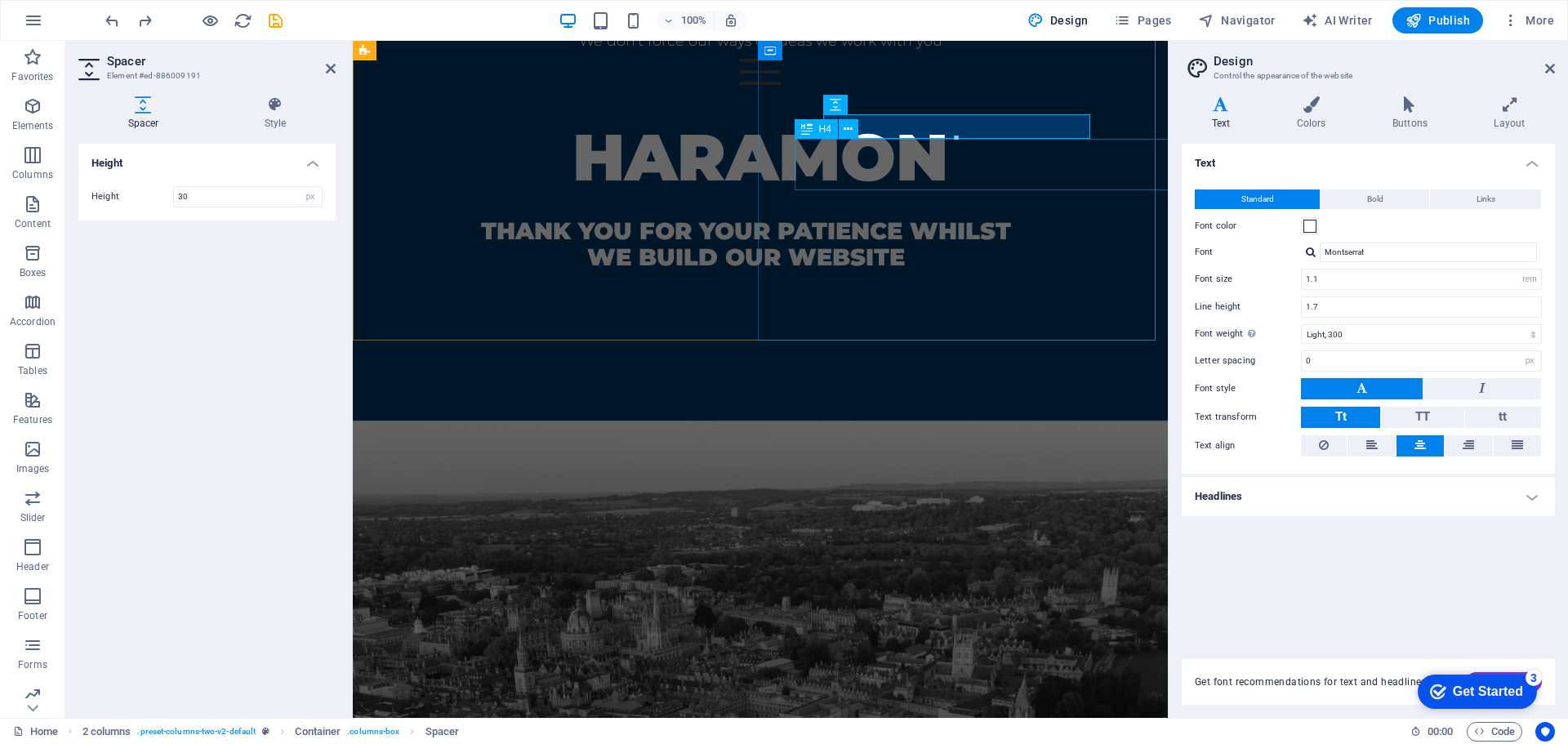
click at [968, 218] on div "thank you for your patience whilst we build our website" at bounding box center [746, 244] width 713 height 51
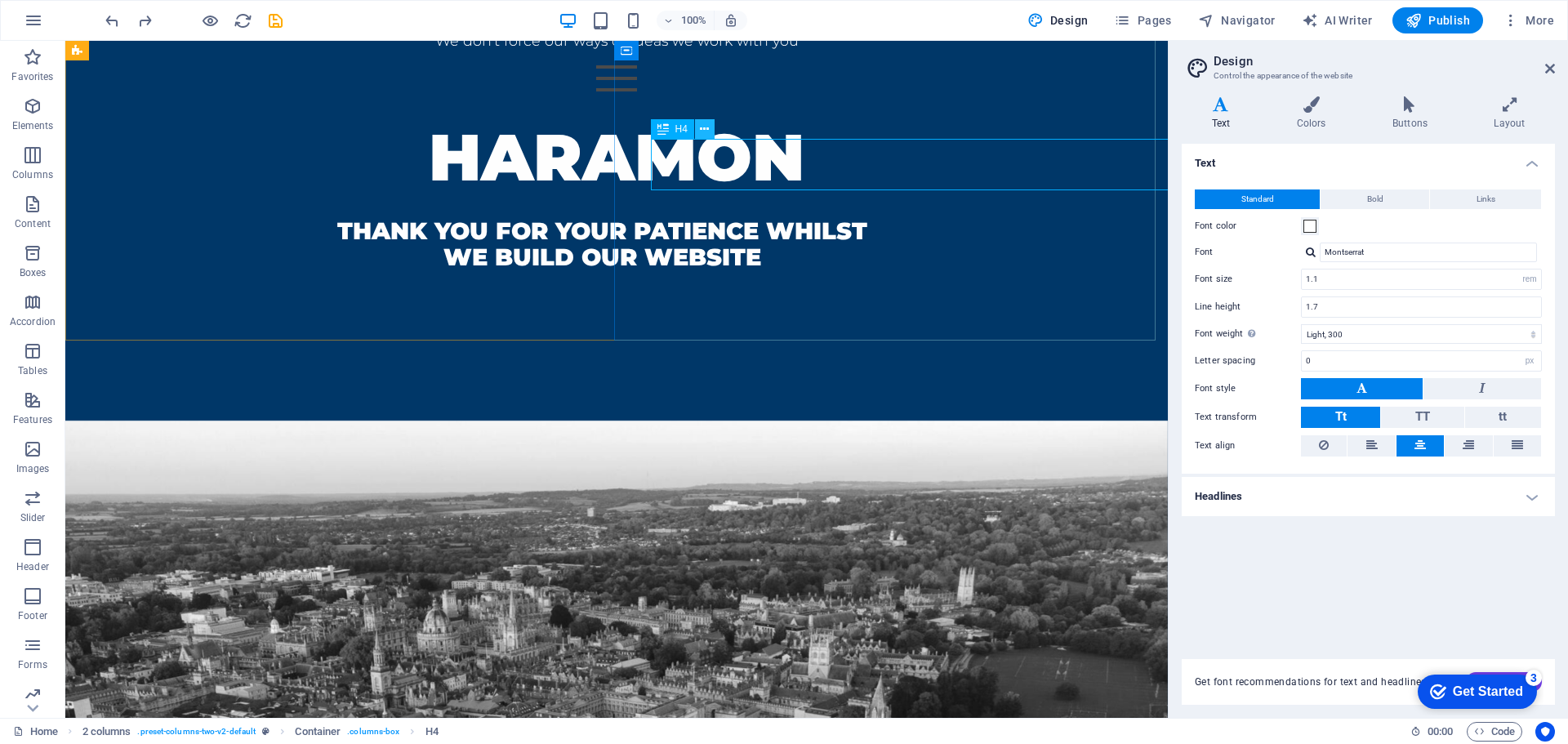
click at [707, 126] on icon at bounding box center [704, 130] width 9 height 17
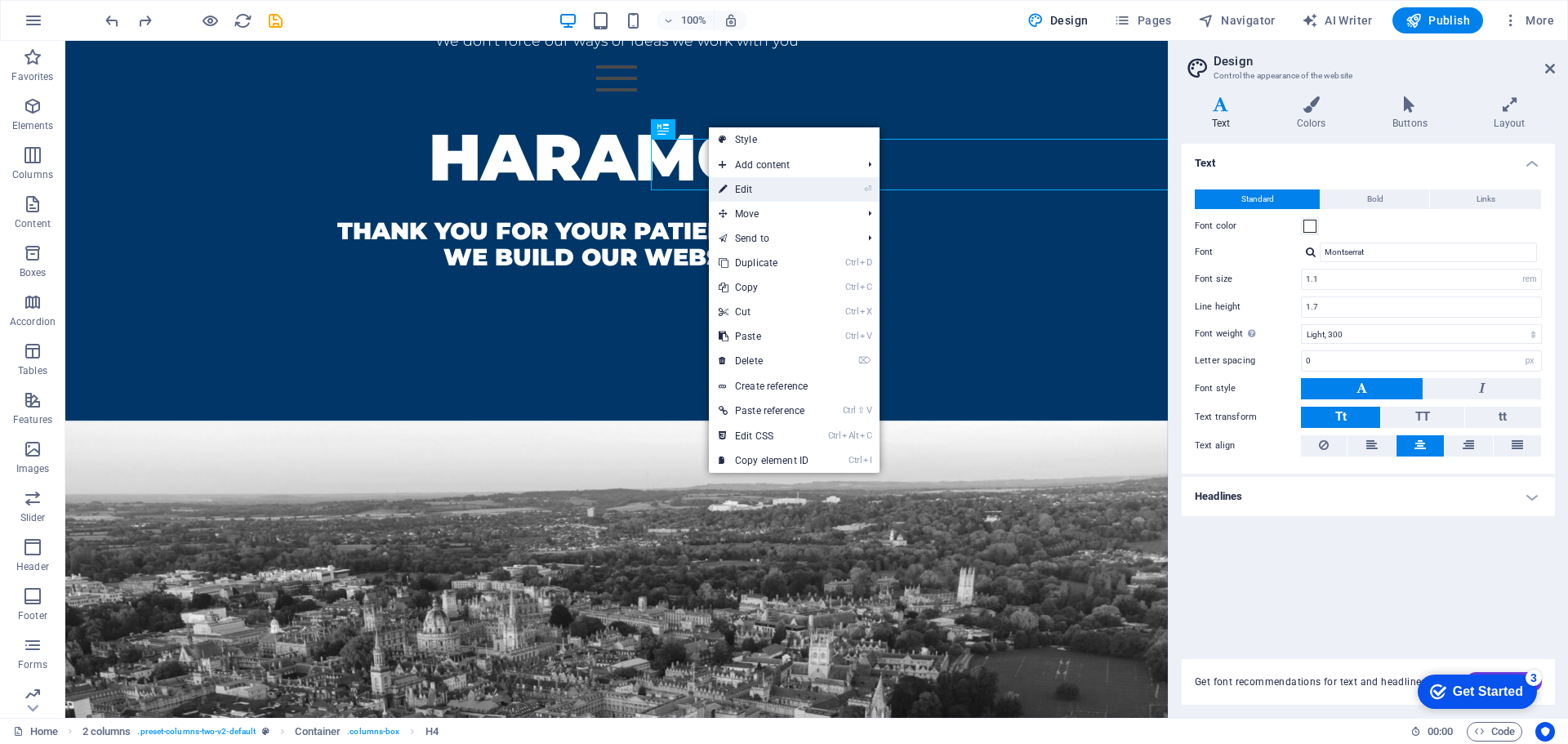
click at [755, 180] on link "⏎ Edit" at bounding box center [764, 189] width 110 height 25
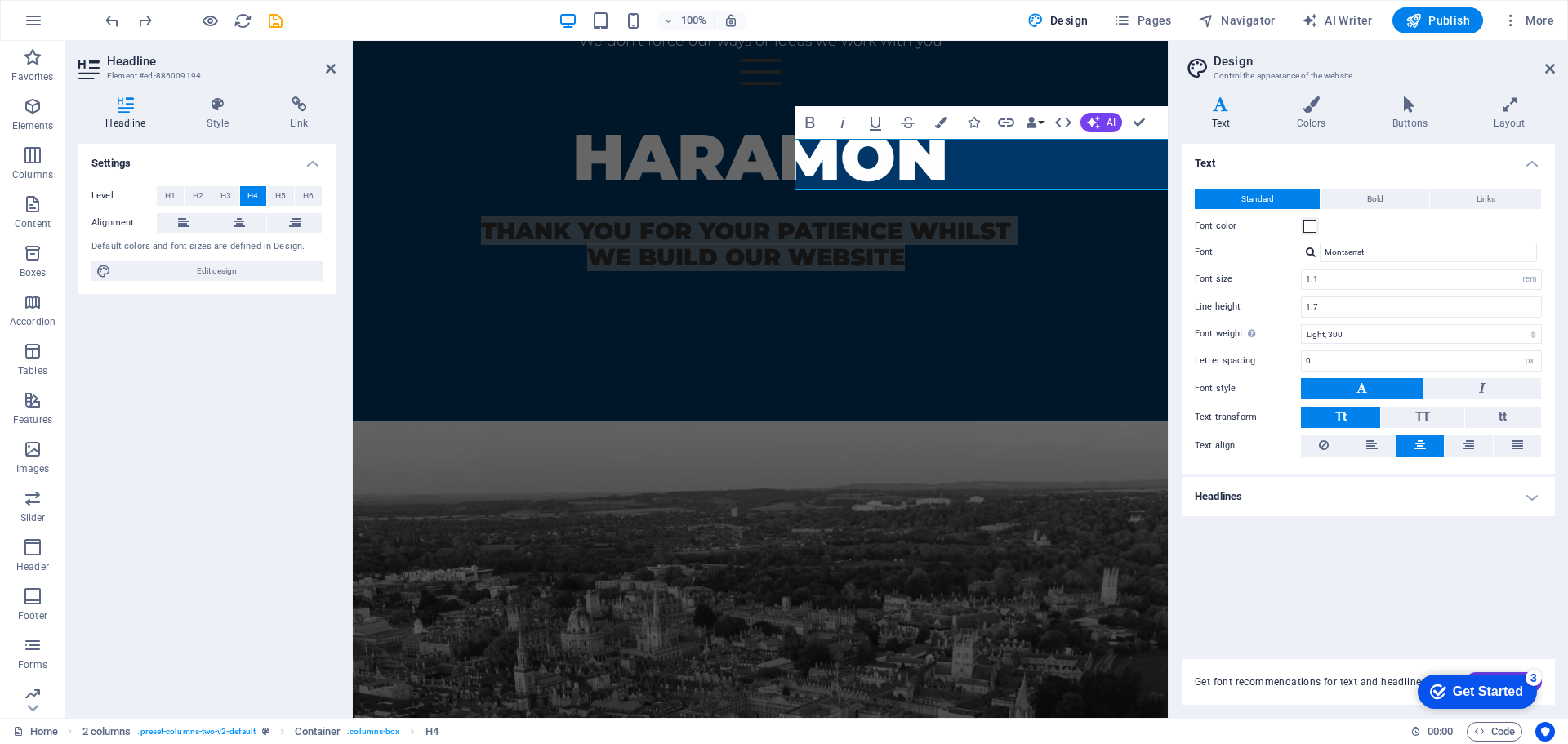
click at [134, 110] on icon at bounding box center [125, 104] width 94 height 16
click at [118, 72] on h3 "Element #ed-886009194" at bounding box center [205, 76] width 196 height 15
click at [102, 75] on icon at bounding box center [90, 70] width 25 height 26
click at [29, 110] on icon "button" at bounding box center [33, 106] width 20 height 20
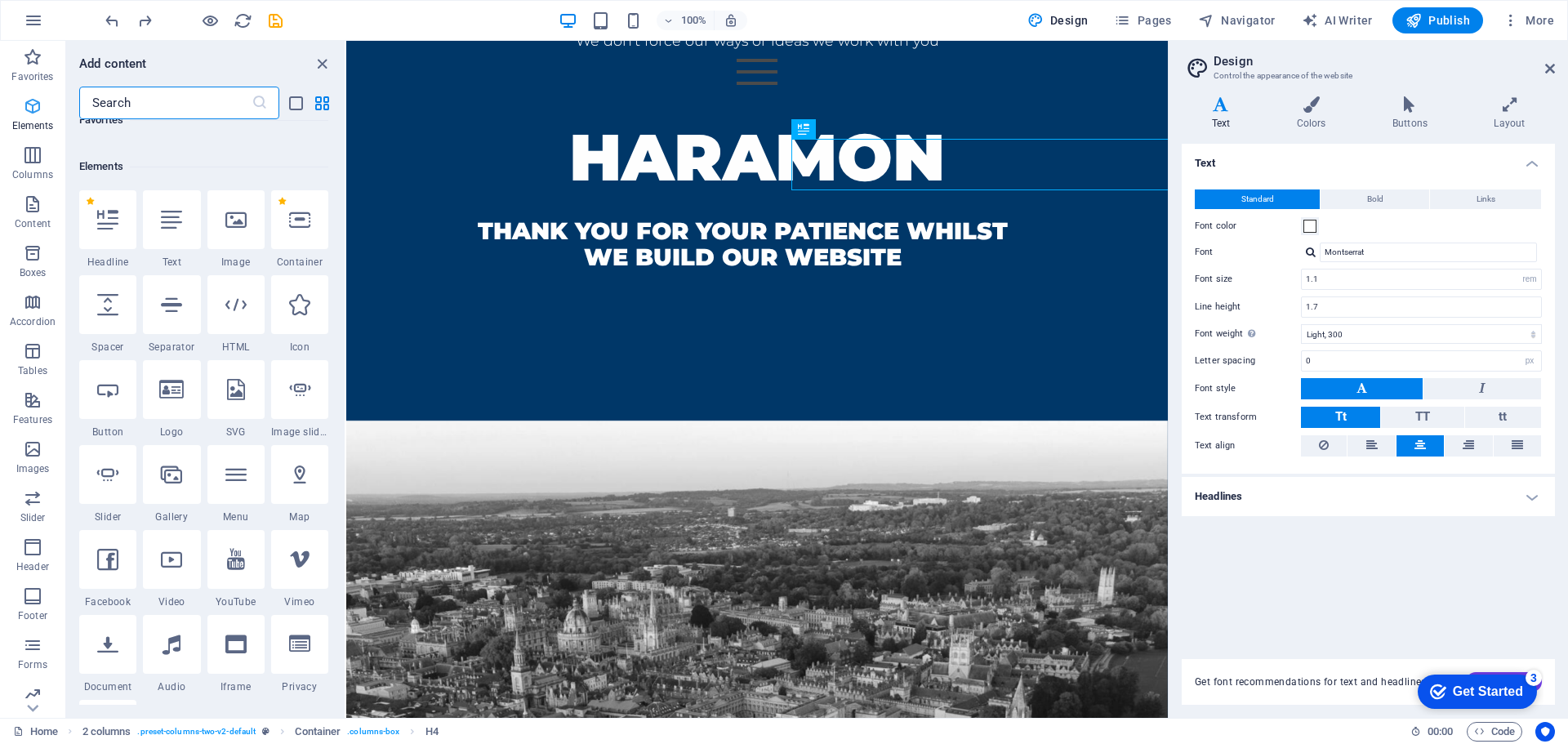
scroll to position [174, 0]
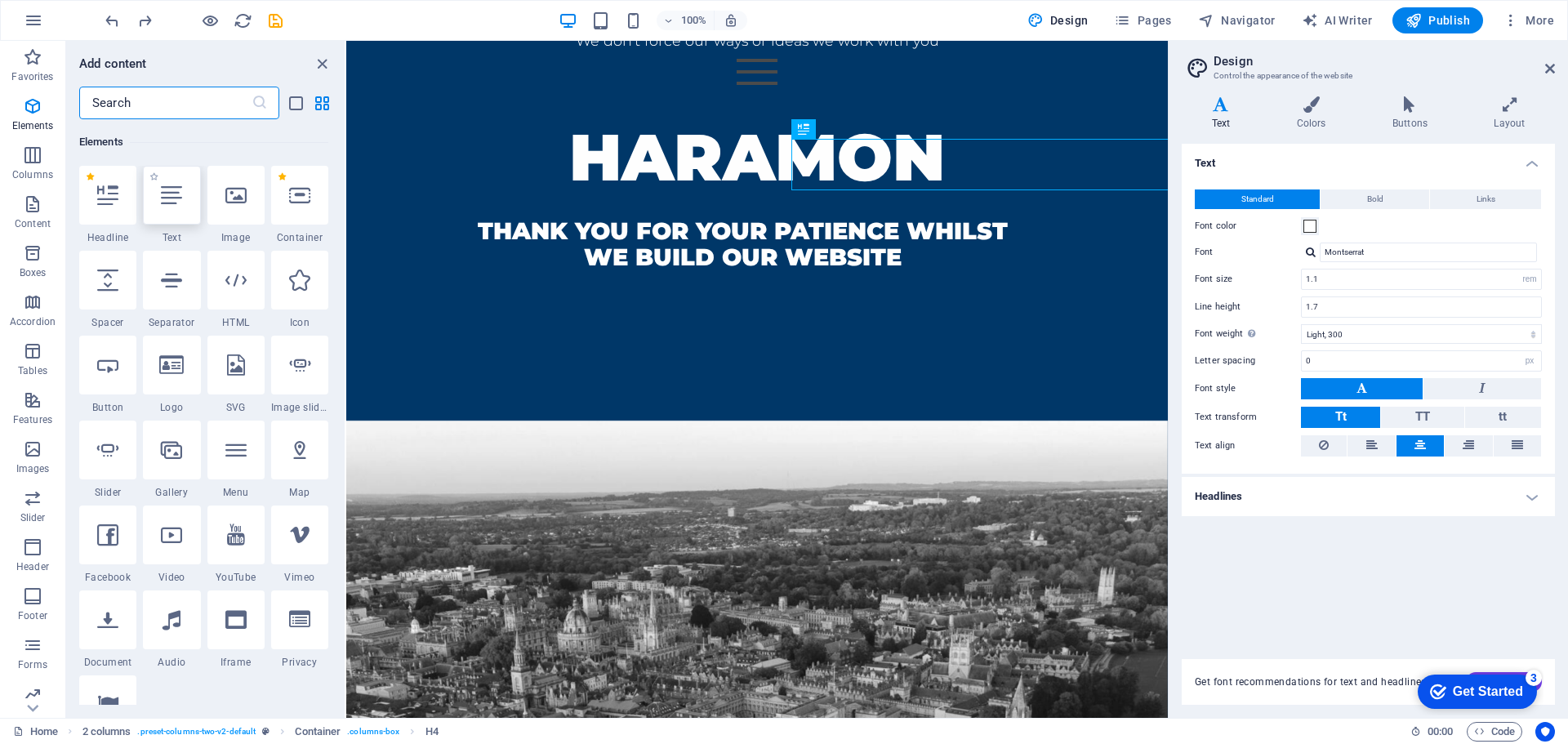
click at [165, 201] on icon at bounding box center [171, 195] width 21 height 21
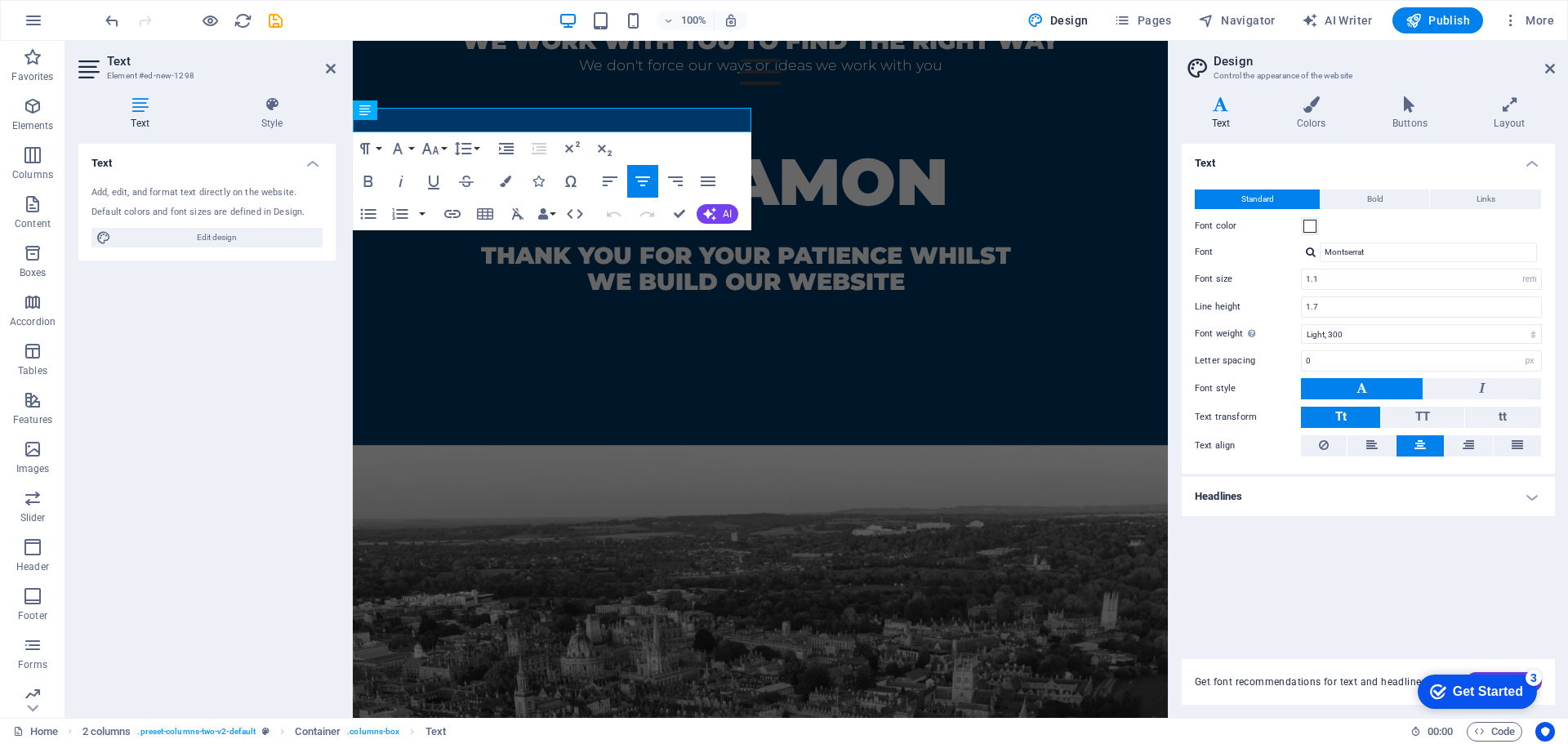
scroll to position [729, 0]
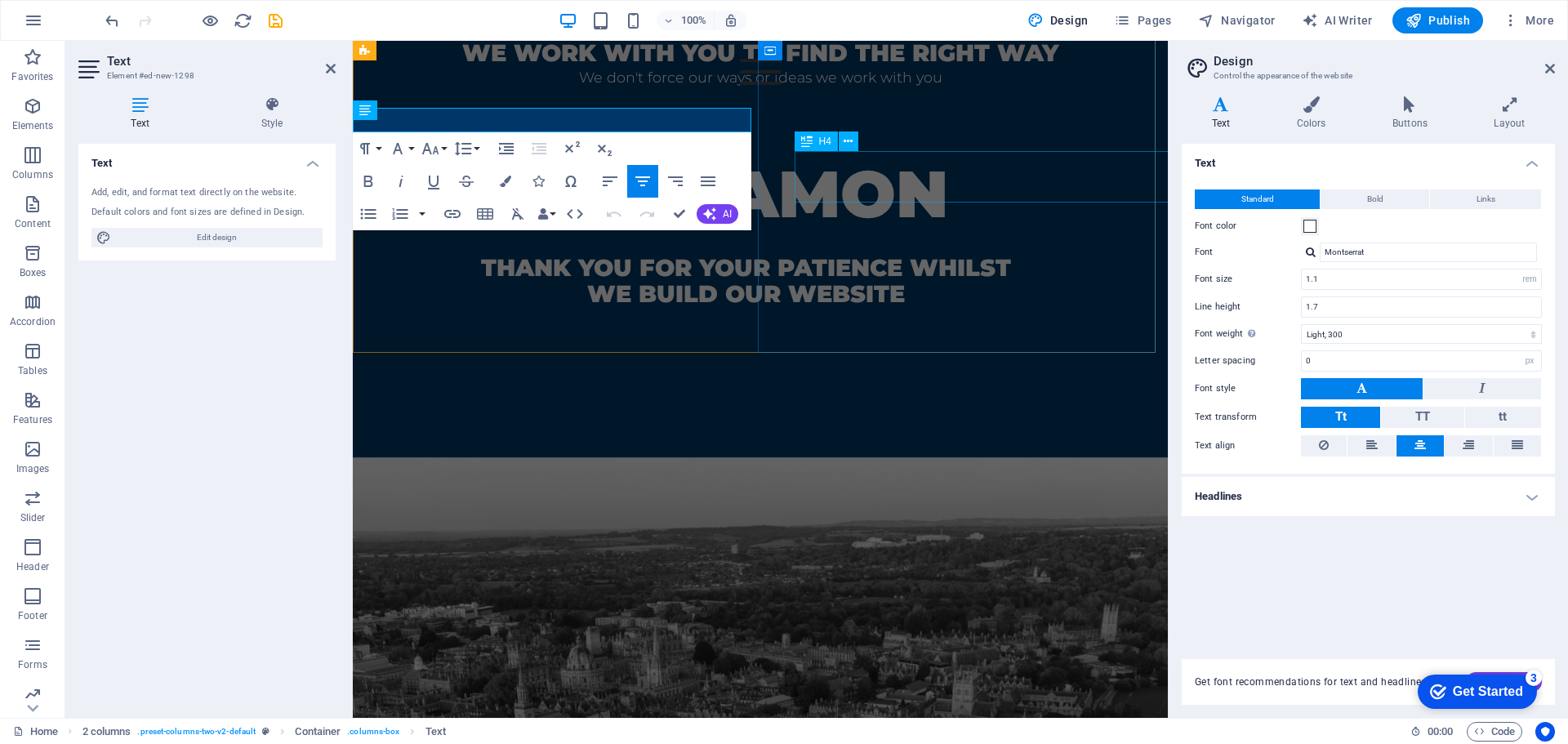
click at [917, 255] on div "thank you for your patience whilst we build our website" at bounding box center [746, 281] width 713 height 51
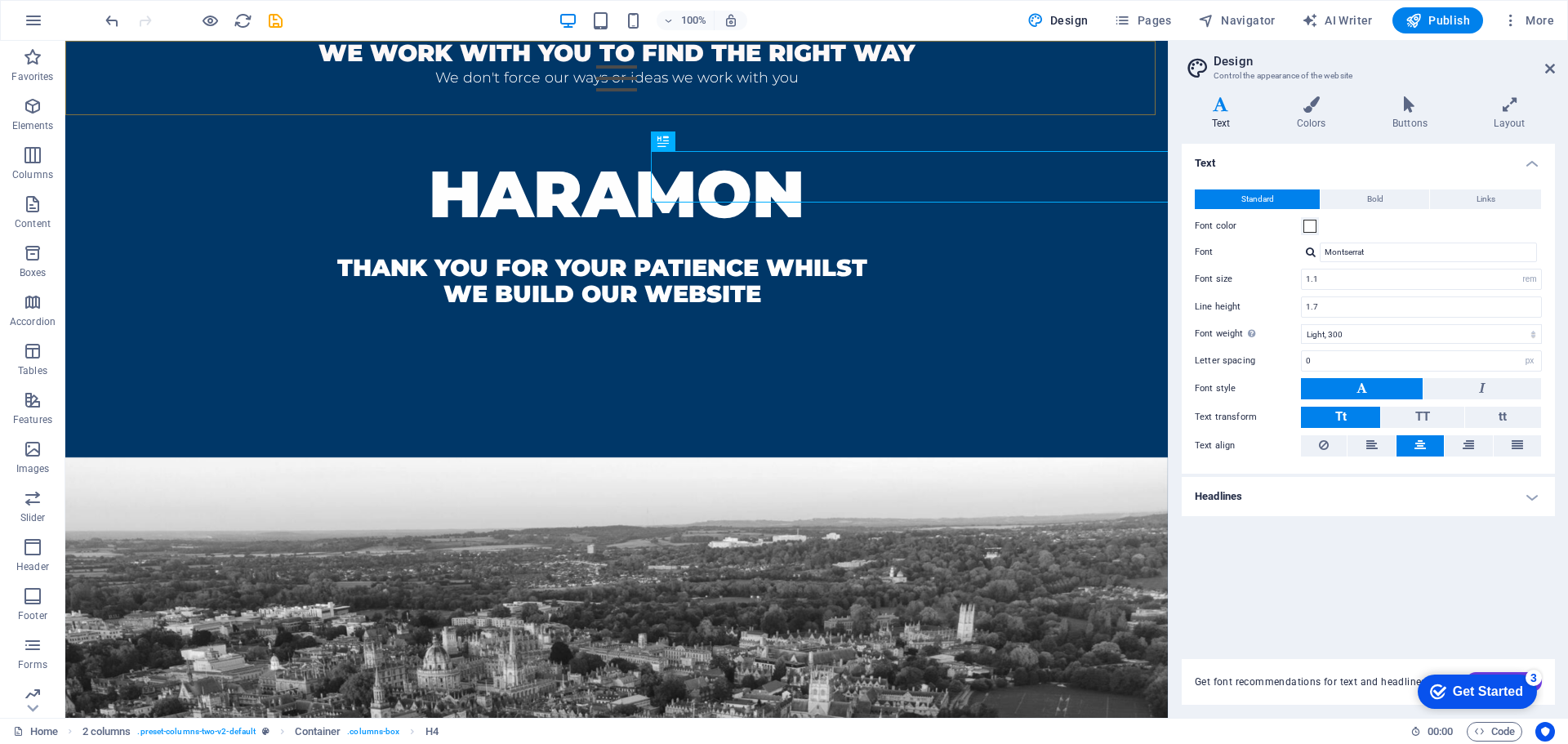
click at [364, 114] on div "Home About us Contact" at bounding box center [616, 78] width 1103 height 75
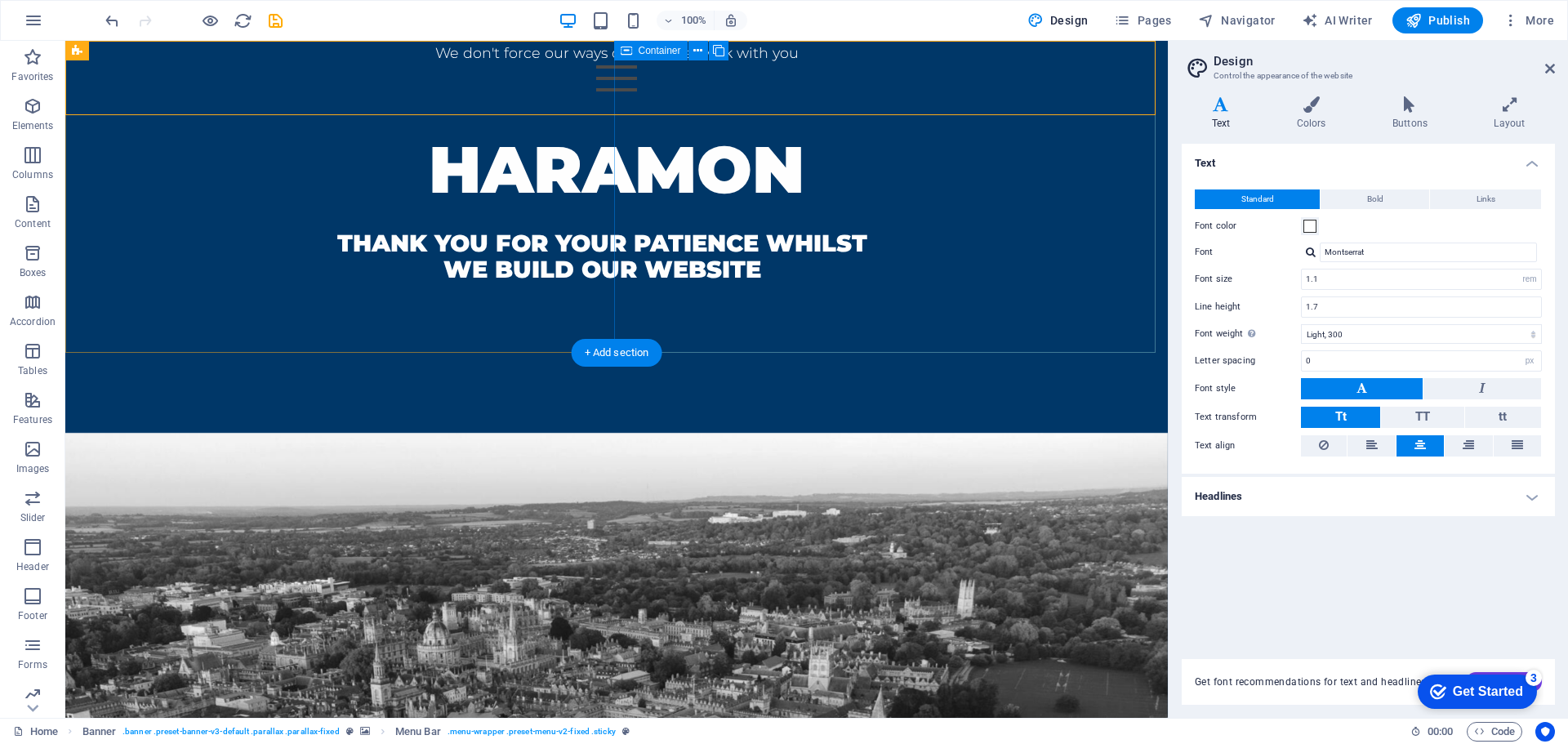
scroll to position [741, 0]
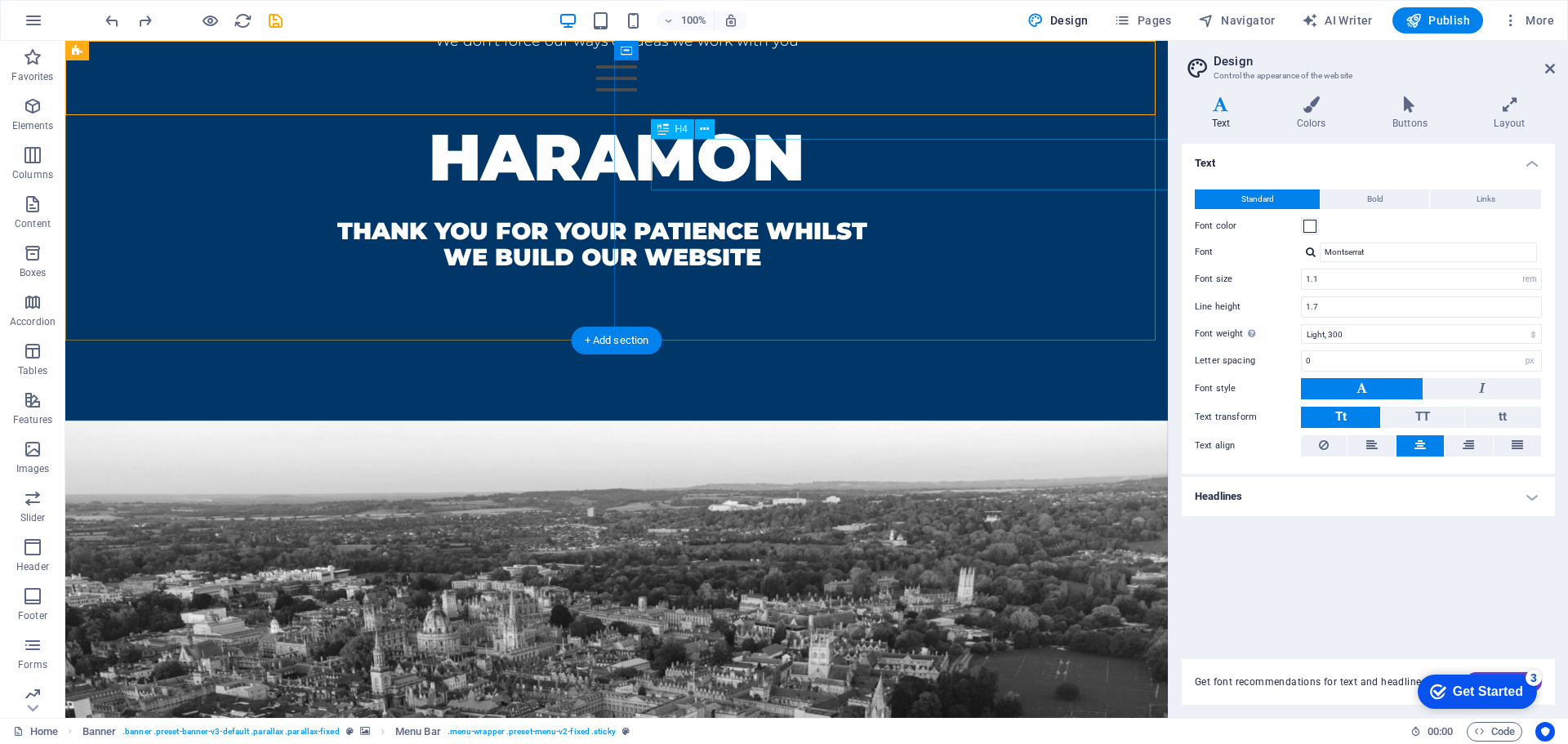
click at [814, 218] on div "thank you for your patience whilst we build our website" at bounding box center [602, 244] width 1001 height 51
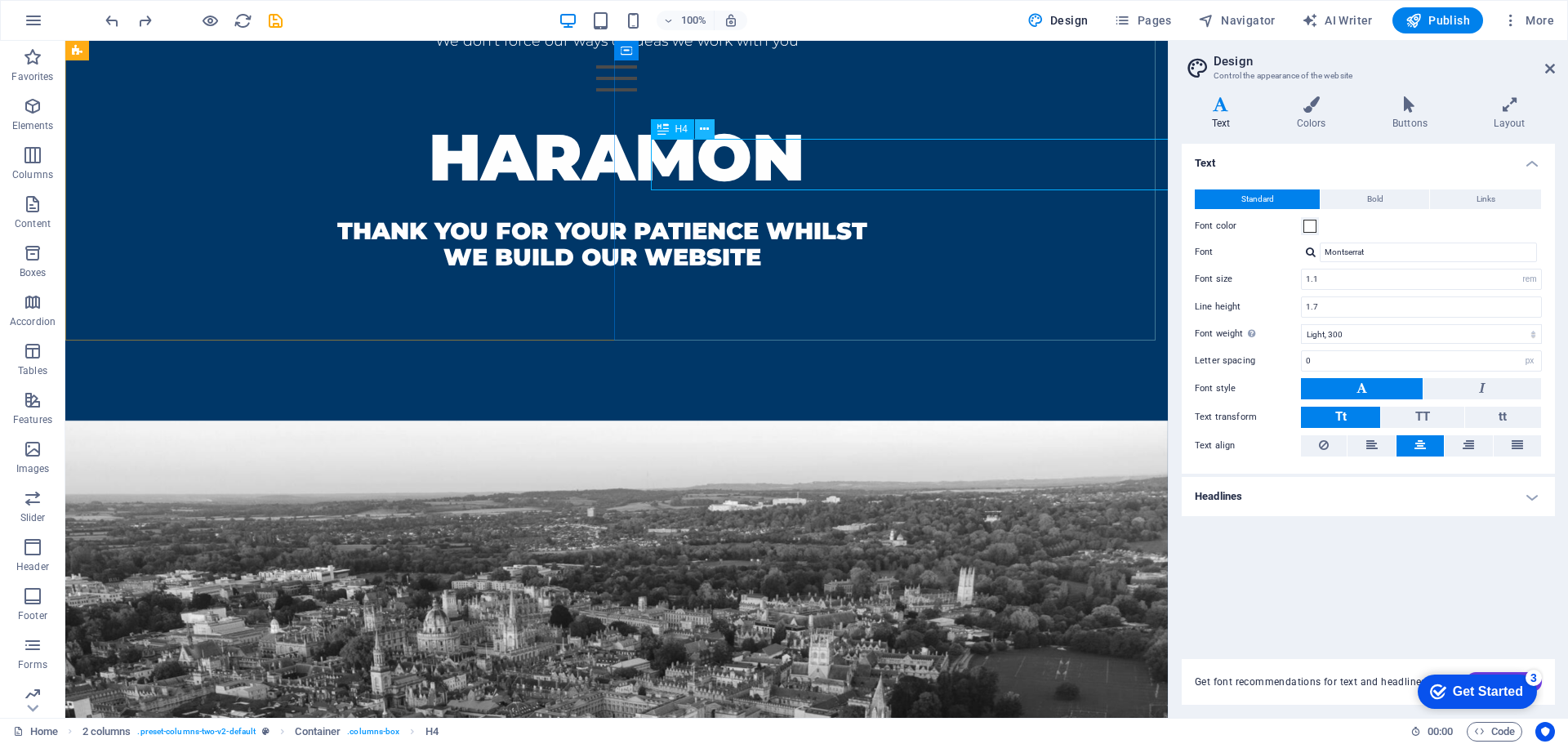
click at [711, 125] on button at bounding box center [705, 129] width 20 height 20
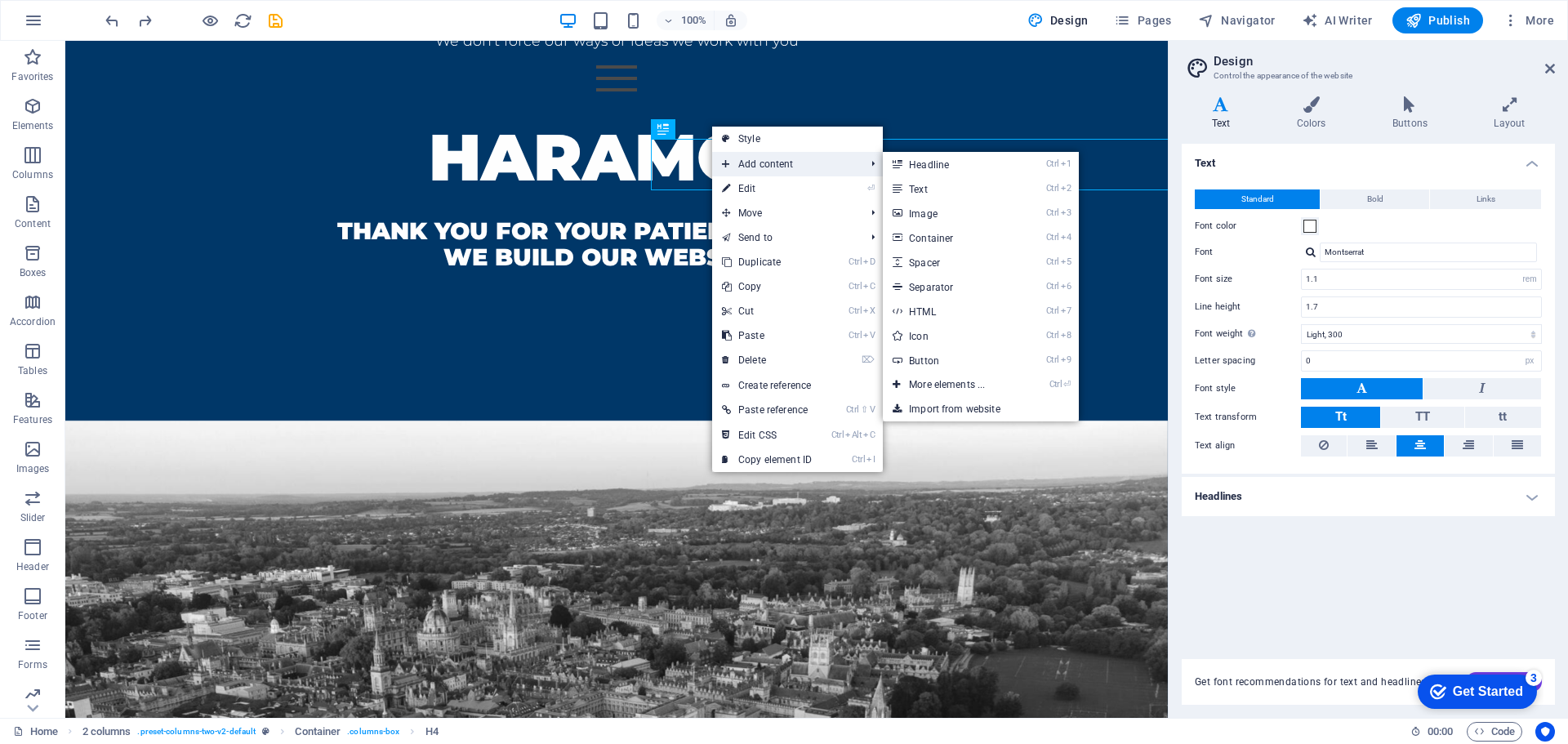
click at [772, 163] on span "Add content" at bounding box center [785, 164] width 146 height 25
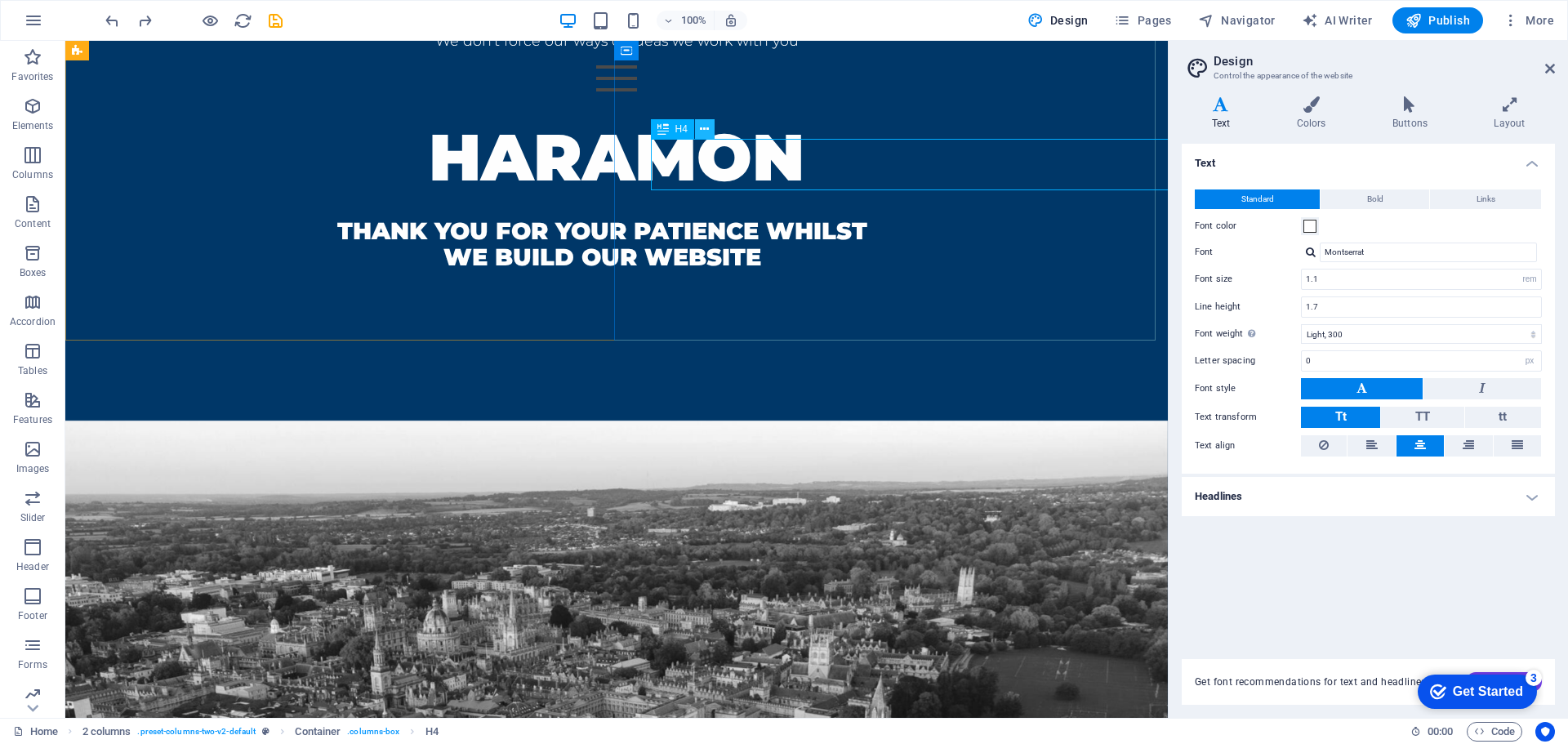
click at [705, 131] on icon at bounding box center [704, 130] width 9 height 17
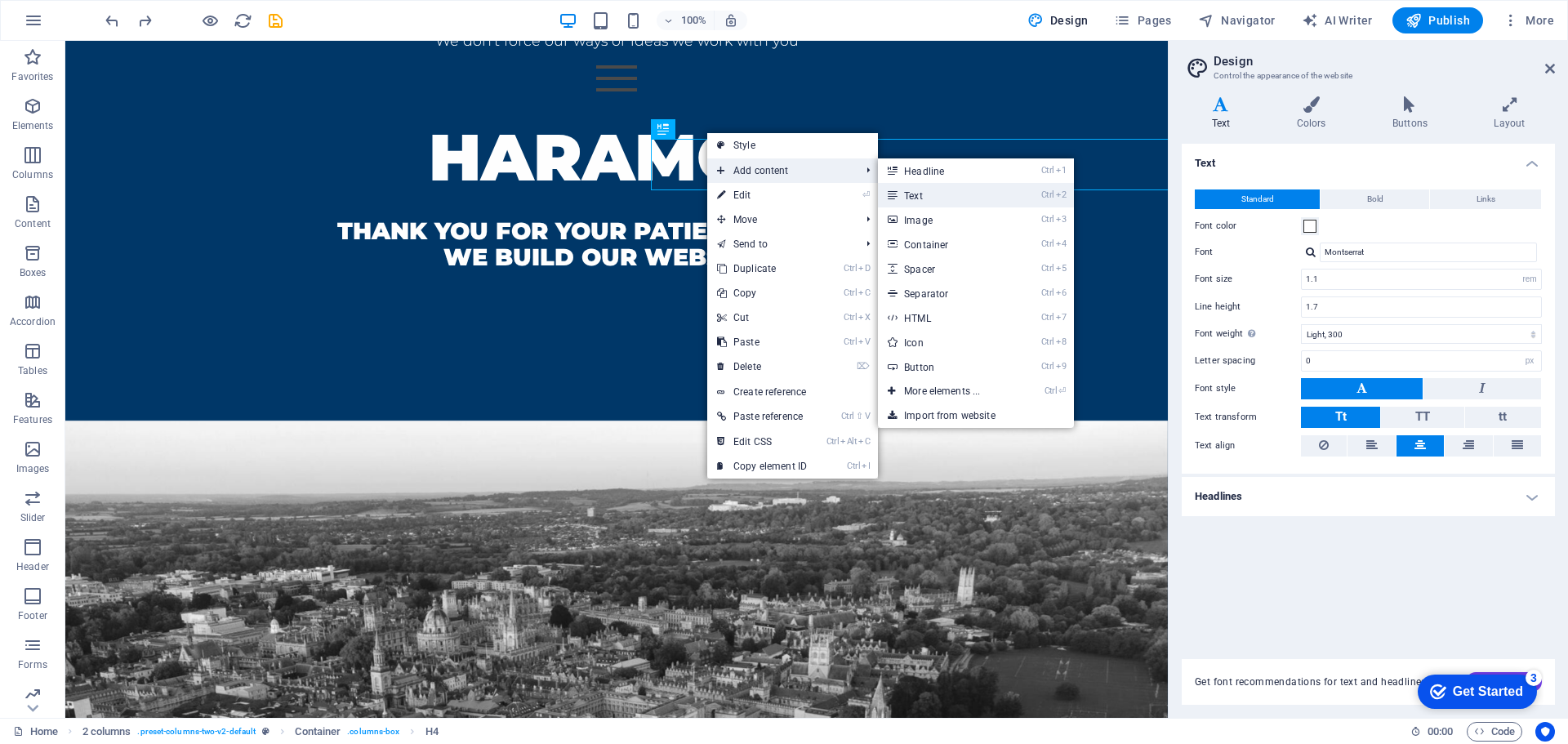
click at [931, 186] on link "Ctrl 2 Text" at bounding box center [945, 195] width 135 height 25
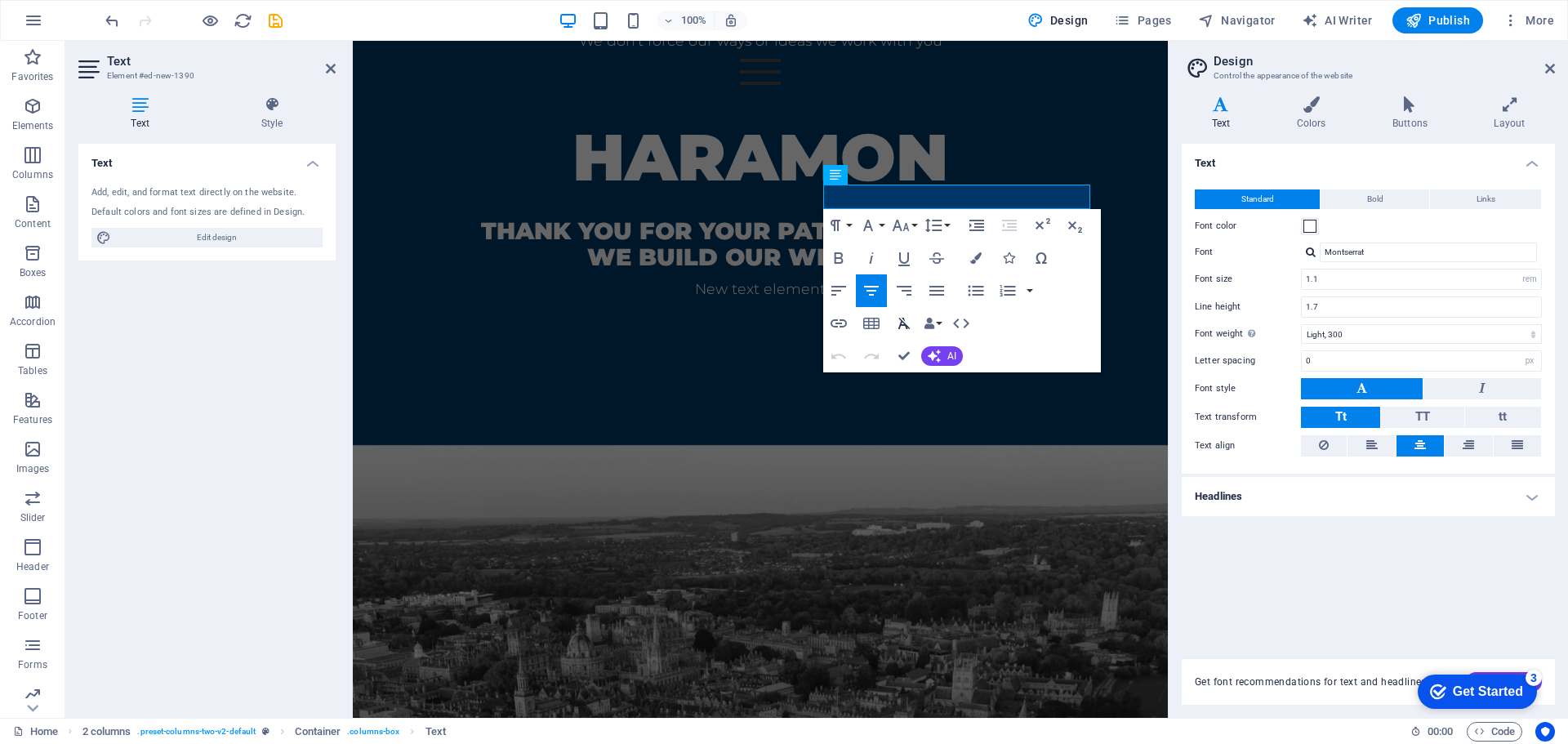
scroll to position [753, 0]
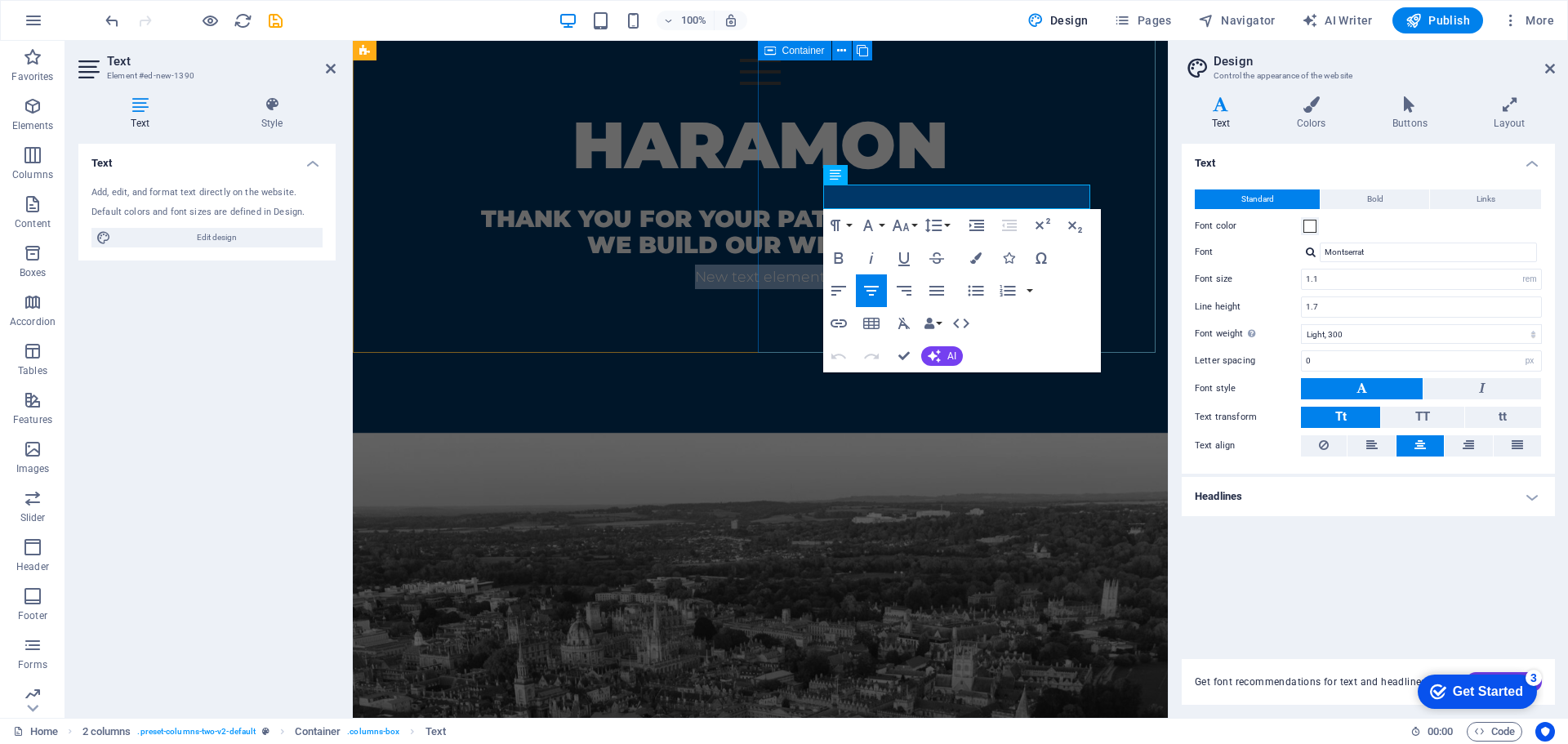
click at [798, 240] on div "HARAMON thank you for your patience whilst we build our website New text element" at bounding box center [760, 238] width 815 height 388
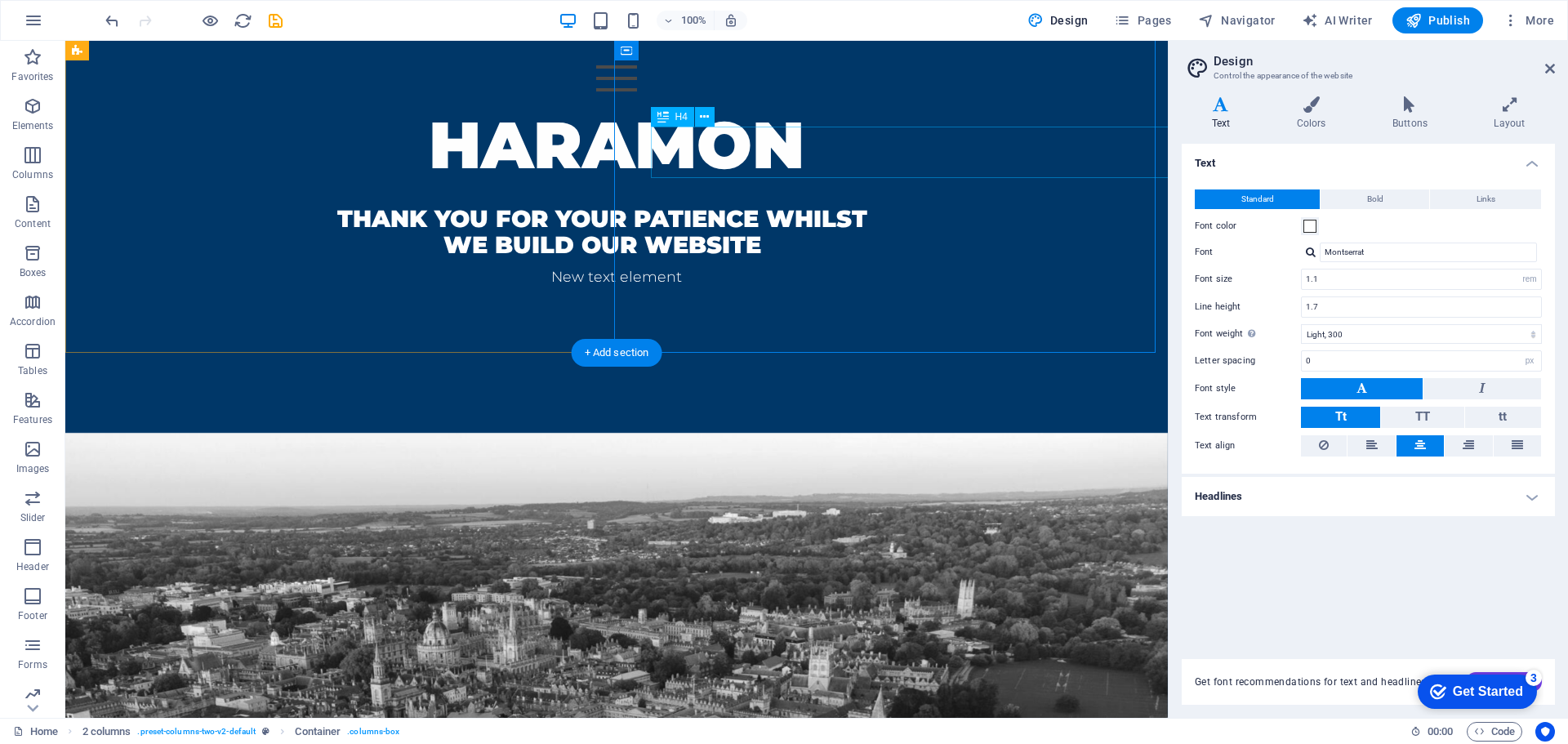
click at [897, 206] on div "thank you for your patience whilst we build our website" at bounding box center [602, 232] width 1001 height 51
click at [701, 119] on icon at bounding box center [704, 118] width 9 height 17
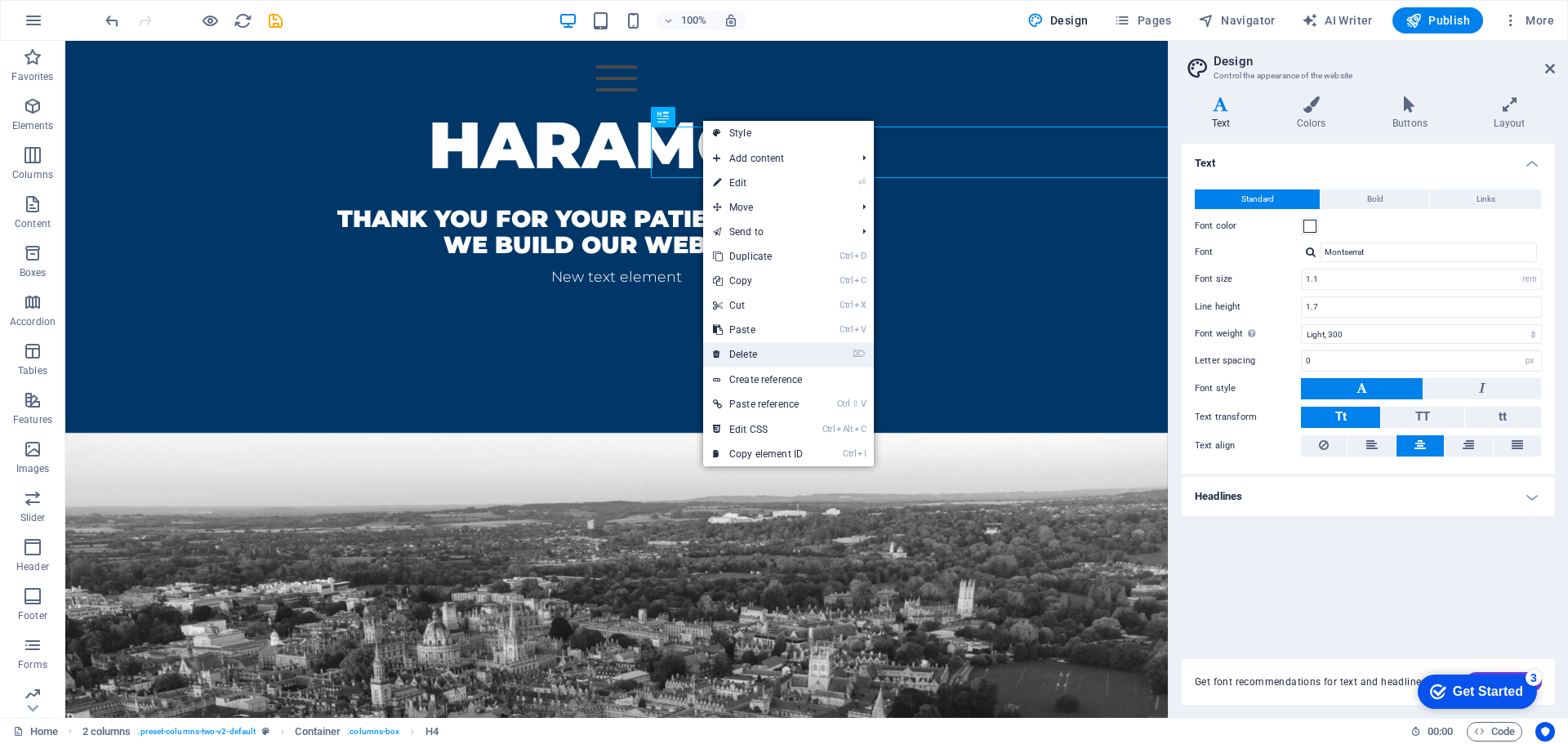
click at [759, 345] on link "⌦ Delete" at bounding box center [758, 354] width 110 height 25
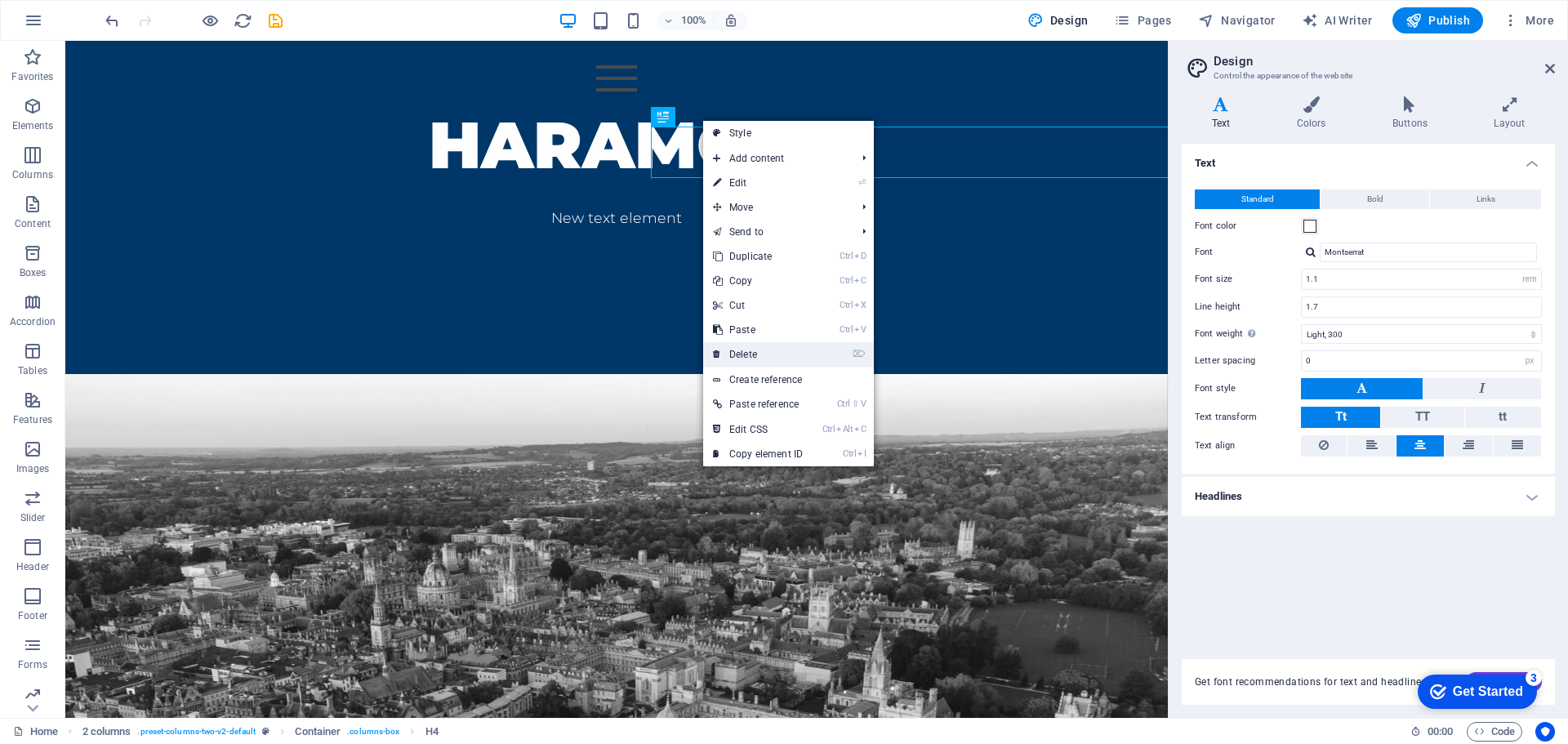
scroll to position [723, 0]
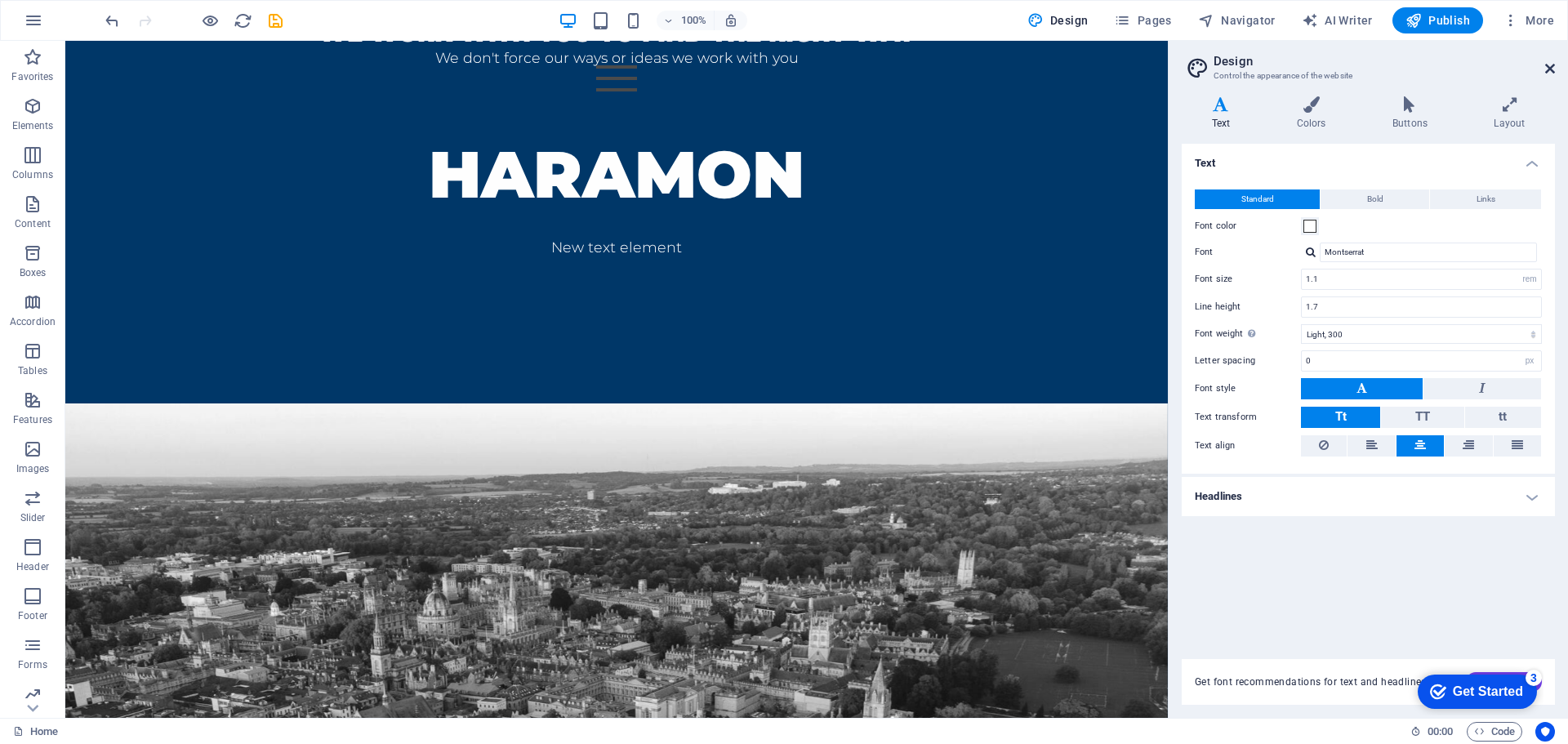
click at [1547, 65] on icon at bounding box center [1549, 68] width 9 height 13
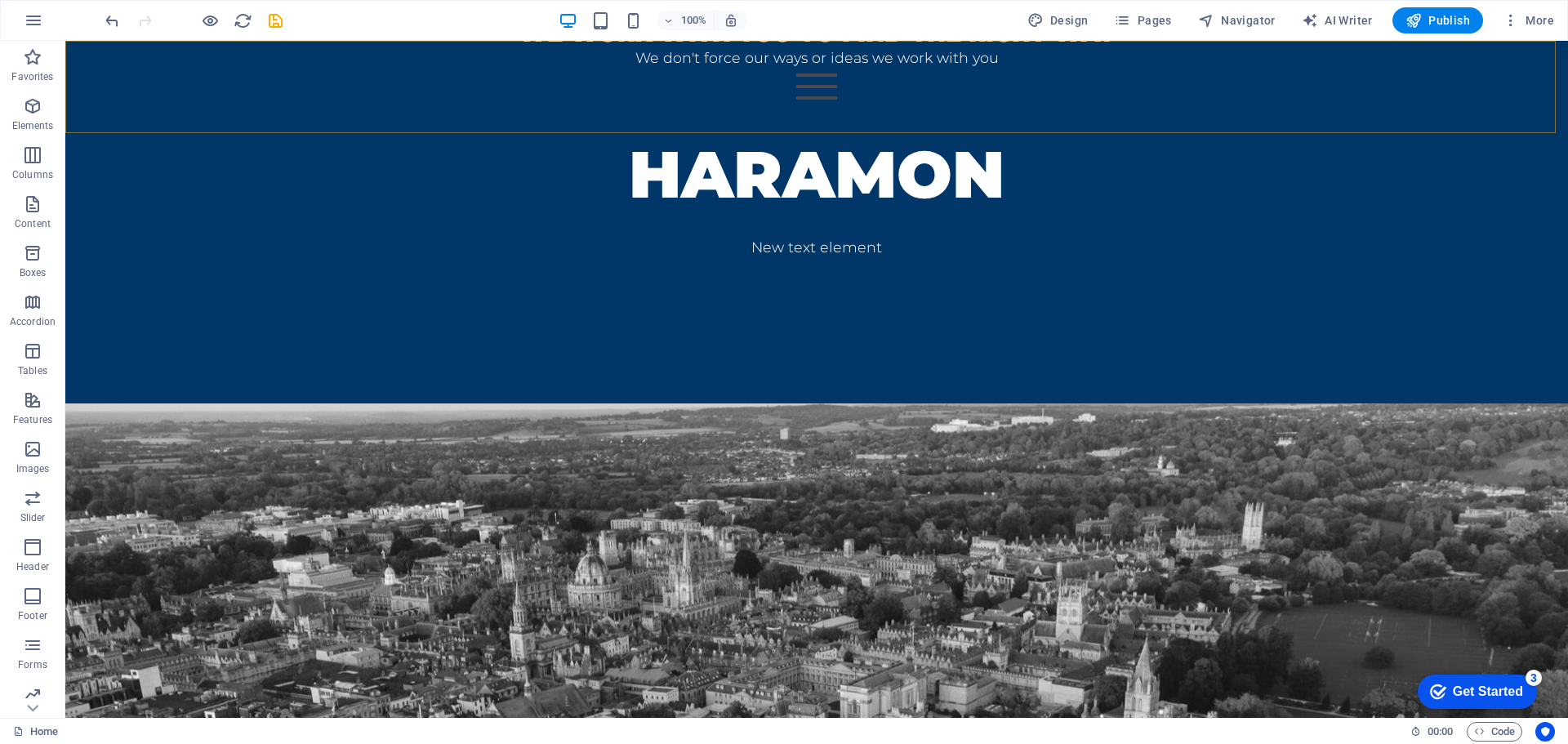
scroll to position [736, 0]
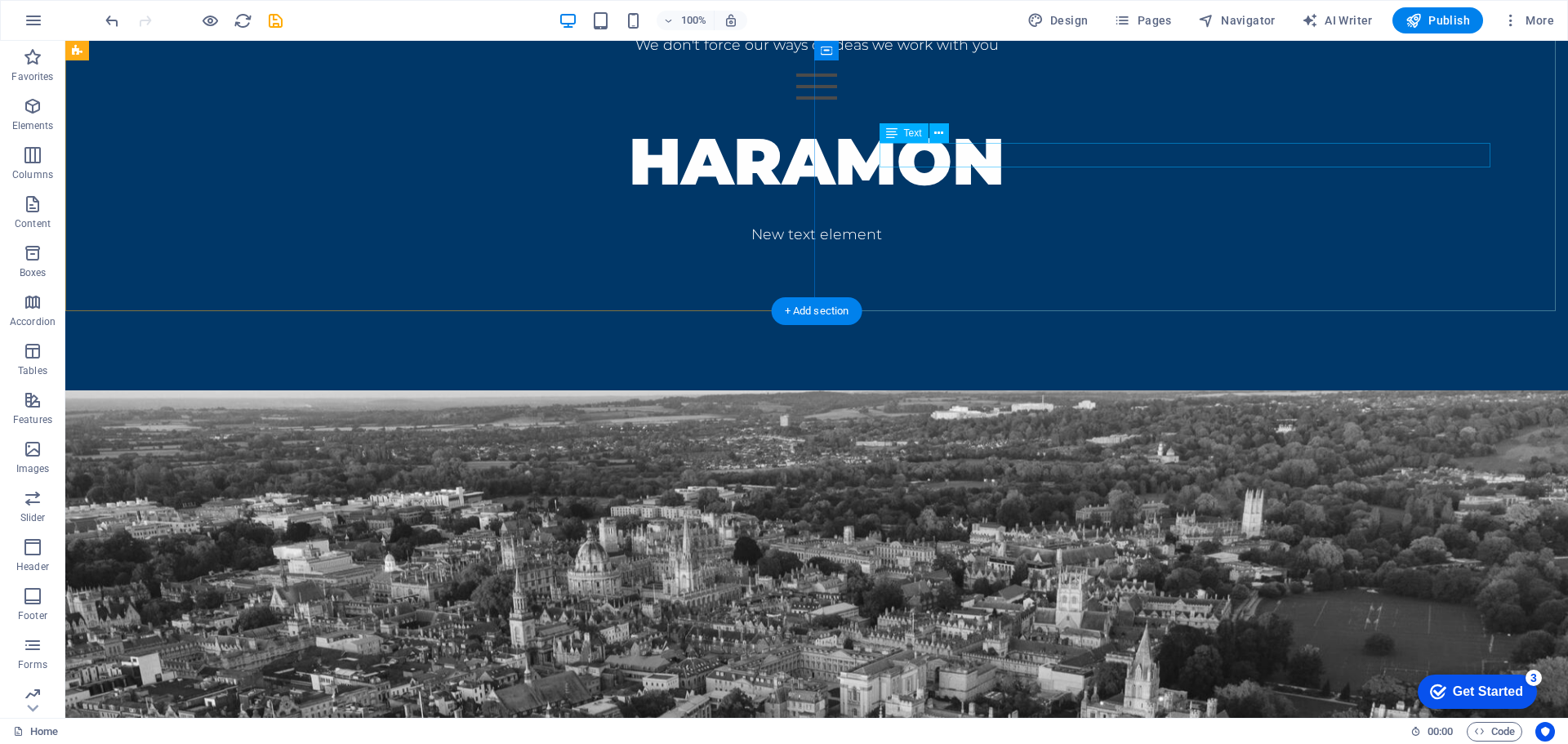
click at [1177, 222] on div "New text element" at bounding box center [816, 234] width 1372 height 25
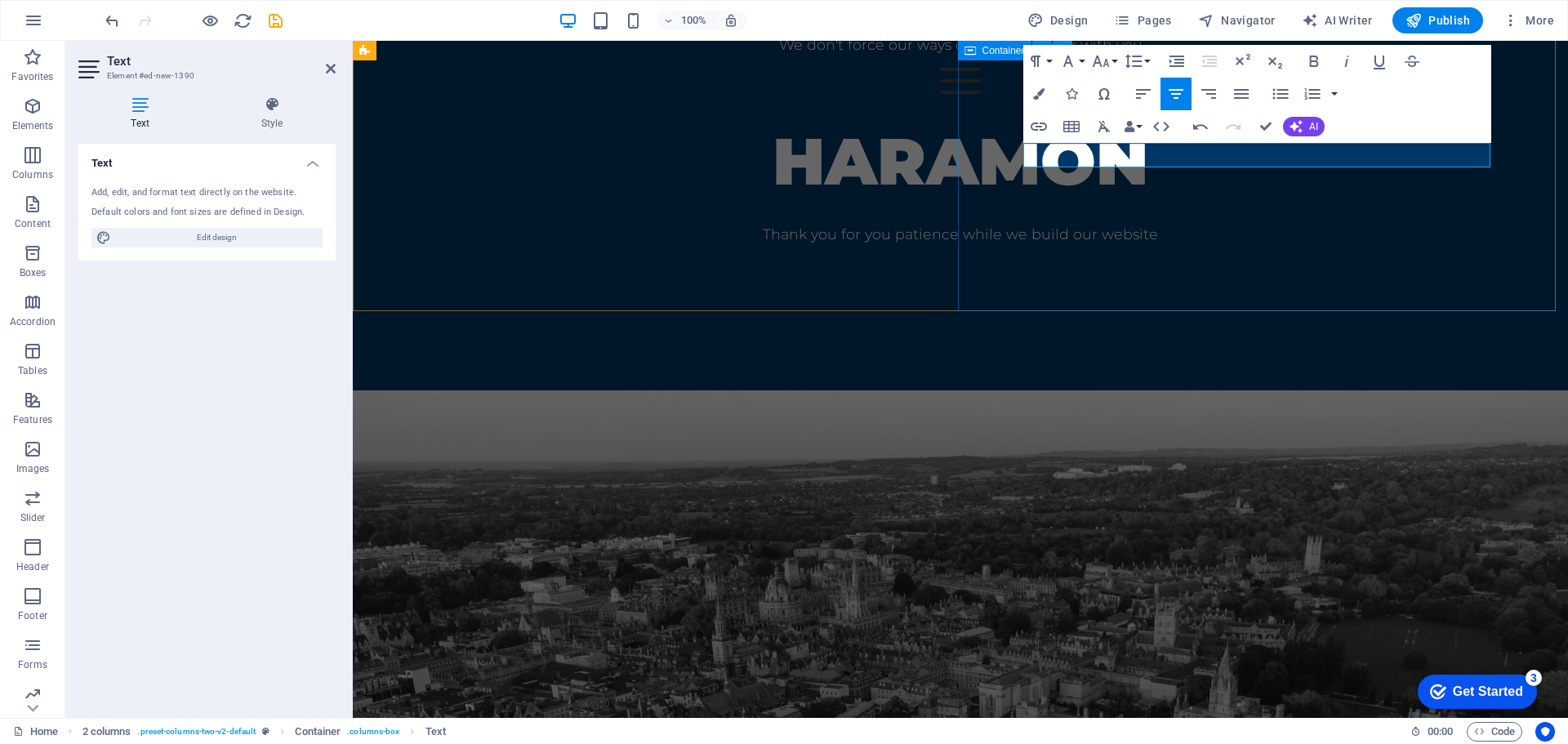
click at [1535, 164] on div "HARAMON Thank you for you patience while we build our website" at bounding box center [960, 225] width 1215 height 330
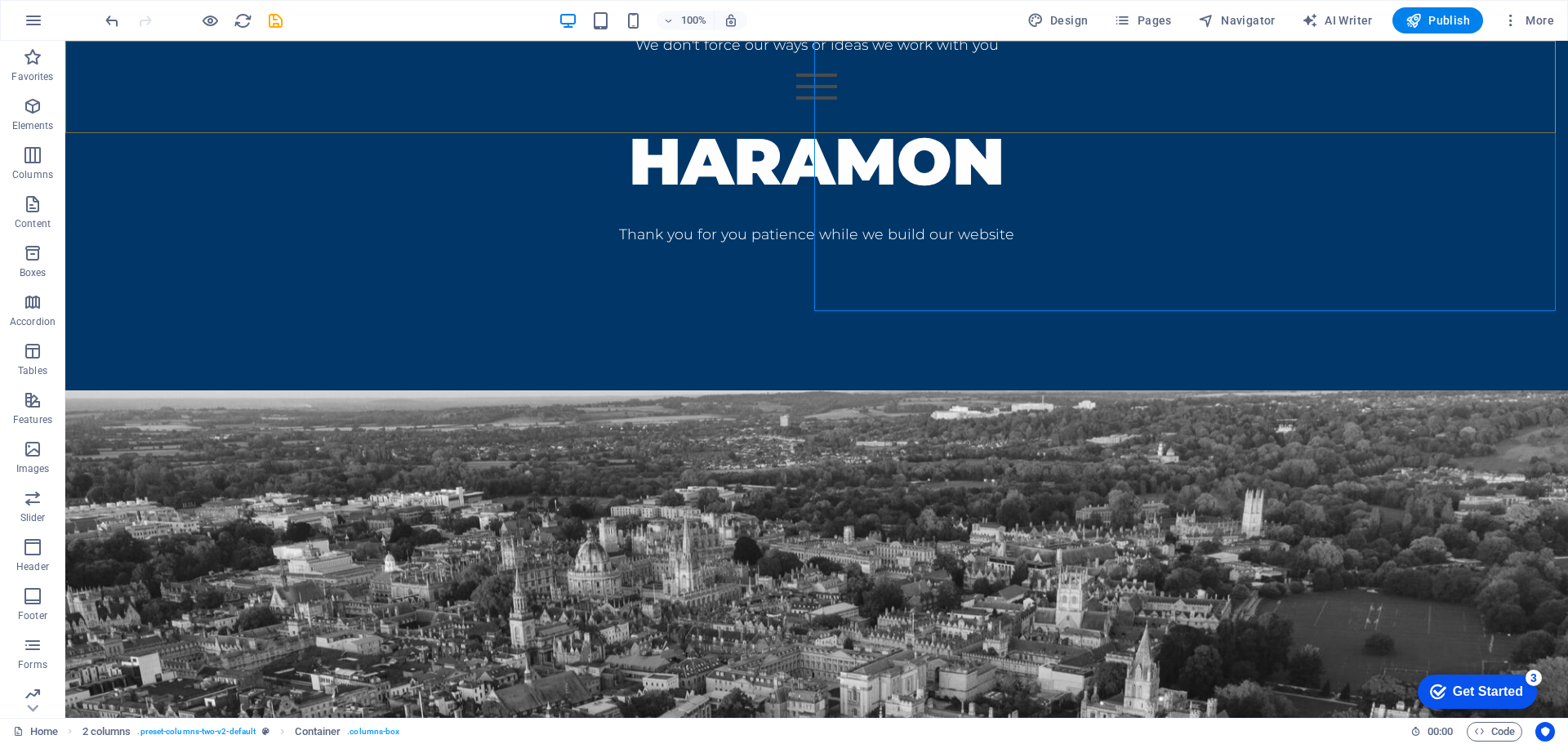
click at [1158, 68] on div "Home About us Contact" at bounding box center [816, 88] width 1503 height 93
click at [1159, 99] on div at bounding box center [816, 87] width 1437 height 26
click at [1159, 102] on div "Home About us Contact" at bounding box center [816, 88] width 1503 height 93
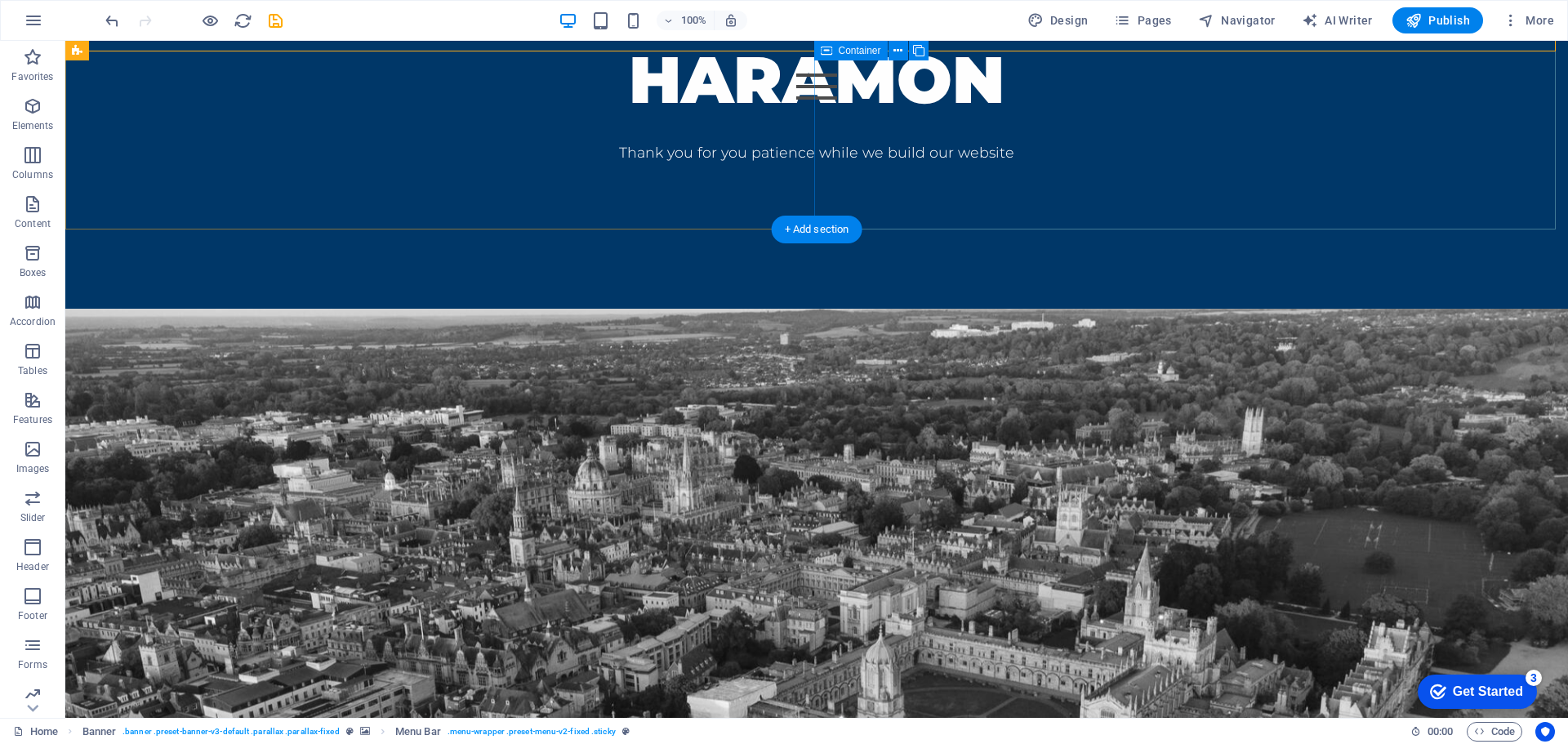
scroll to position [410, 0]
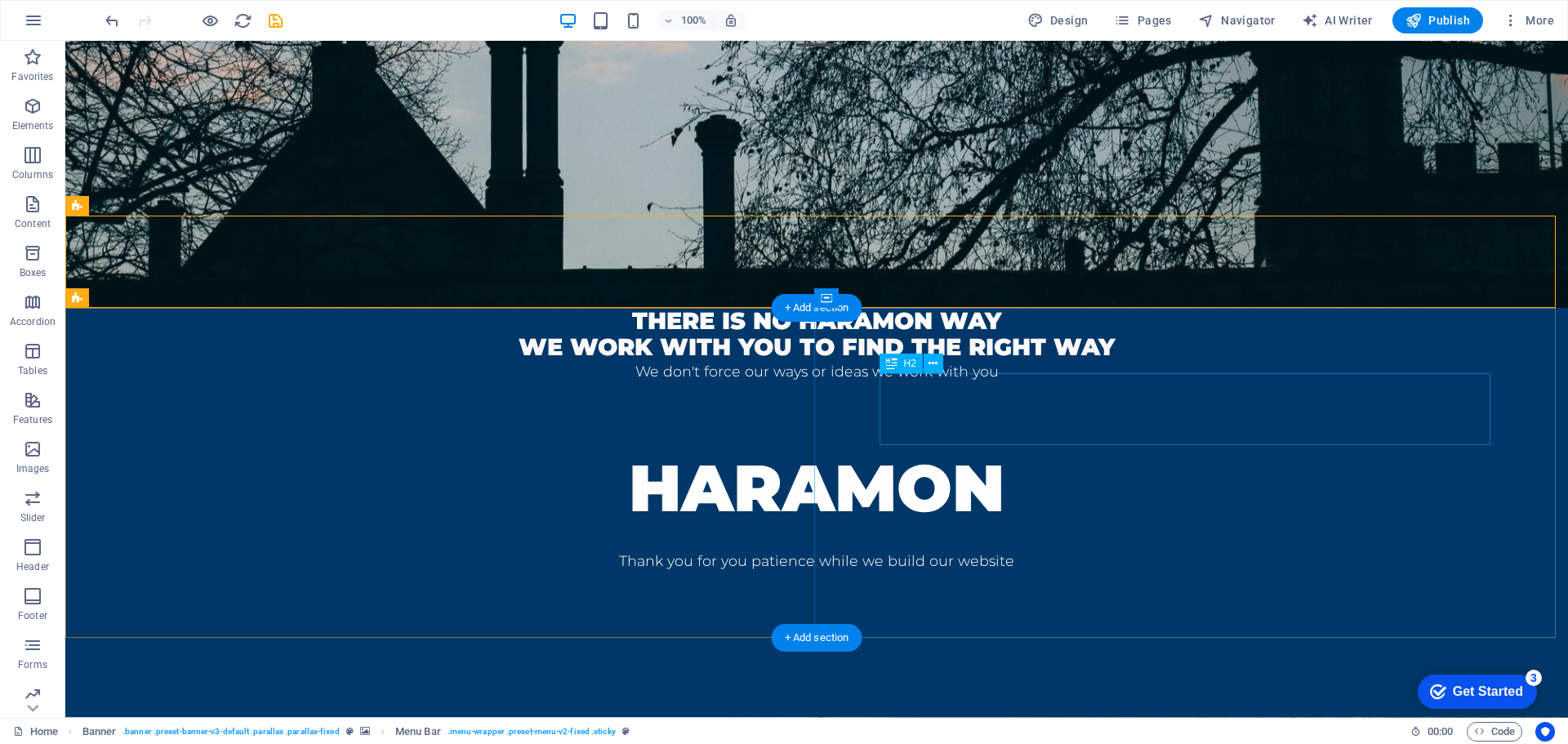
click at [1134, 452] on div "HARAMON" at bounding box center [816, 488] width 1372 height 72
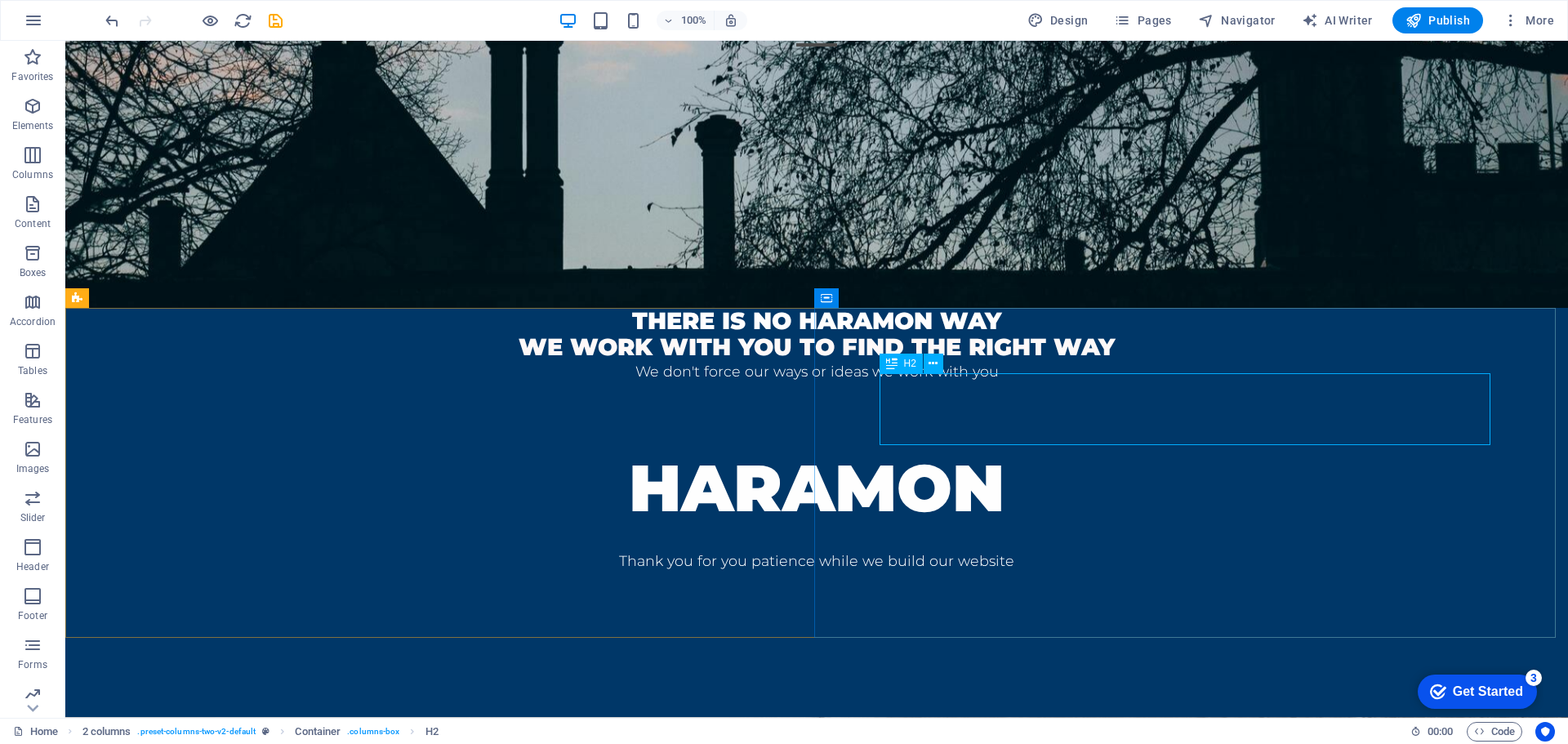
click at [902, 370] on div "H2" at bounding box center [901, 363] width 43 height 20
click at [930, 367] on icon at bounding box center [933, 364] width 9 height 17
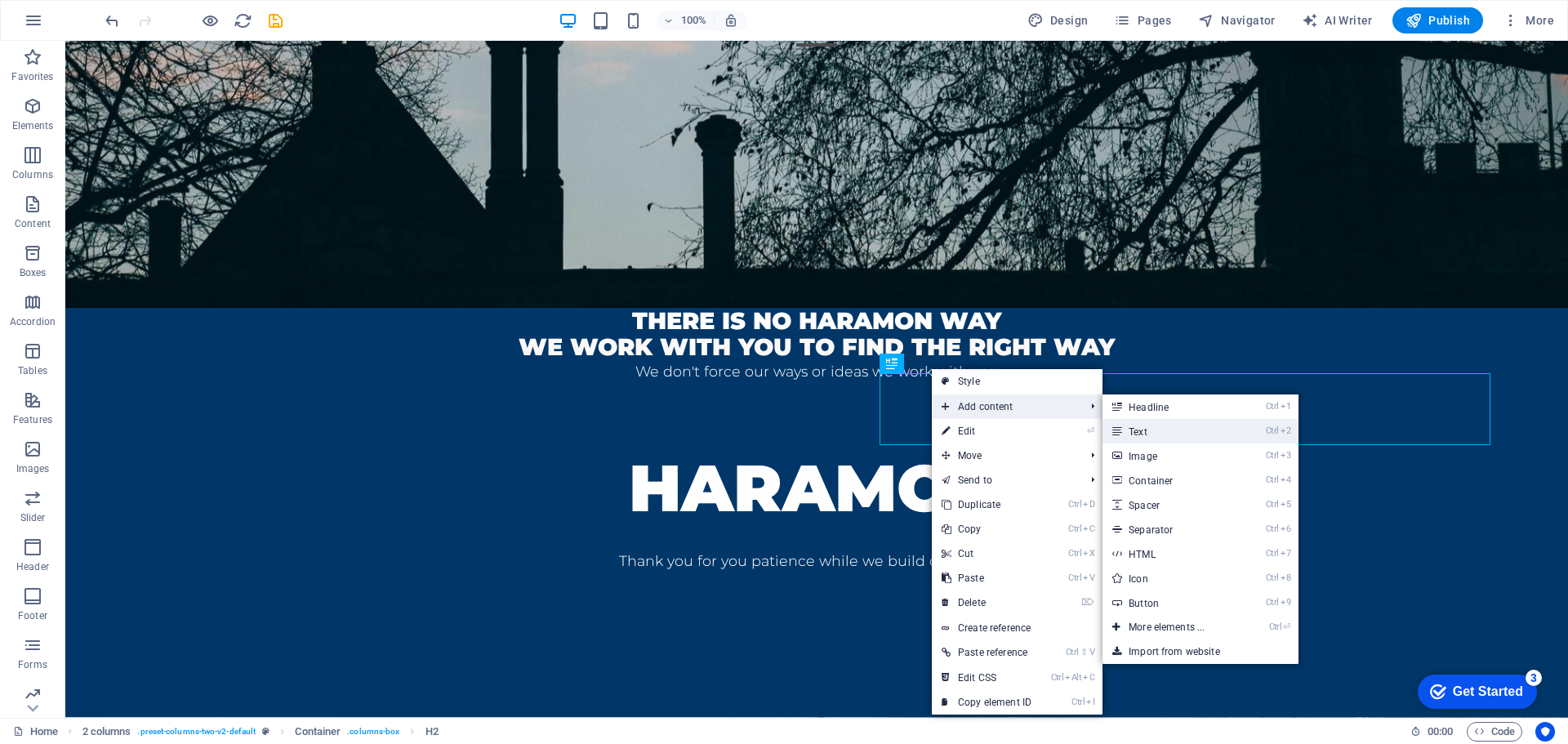
click at [1165, 430] on link "Ctrl 2 Text" at bounding box center [1170, 431] width 135 height 25
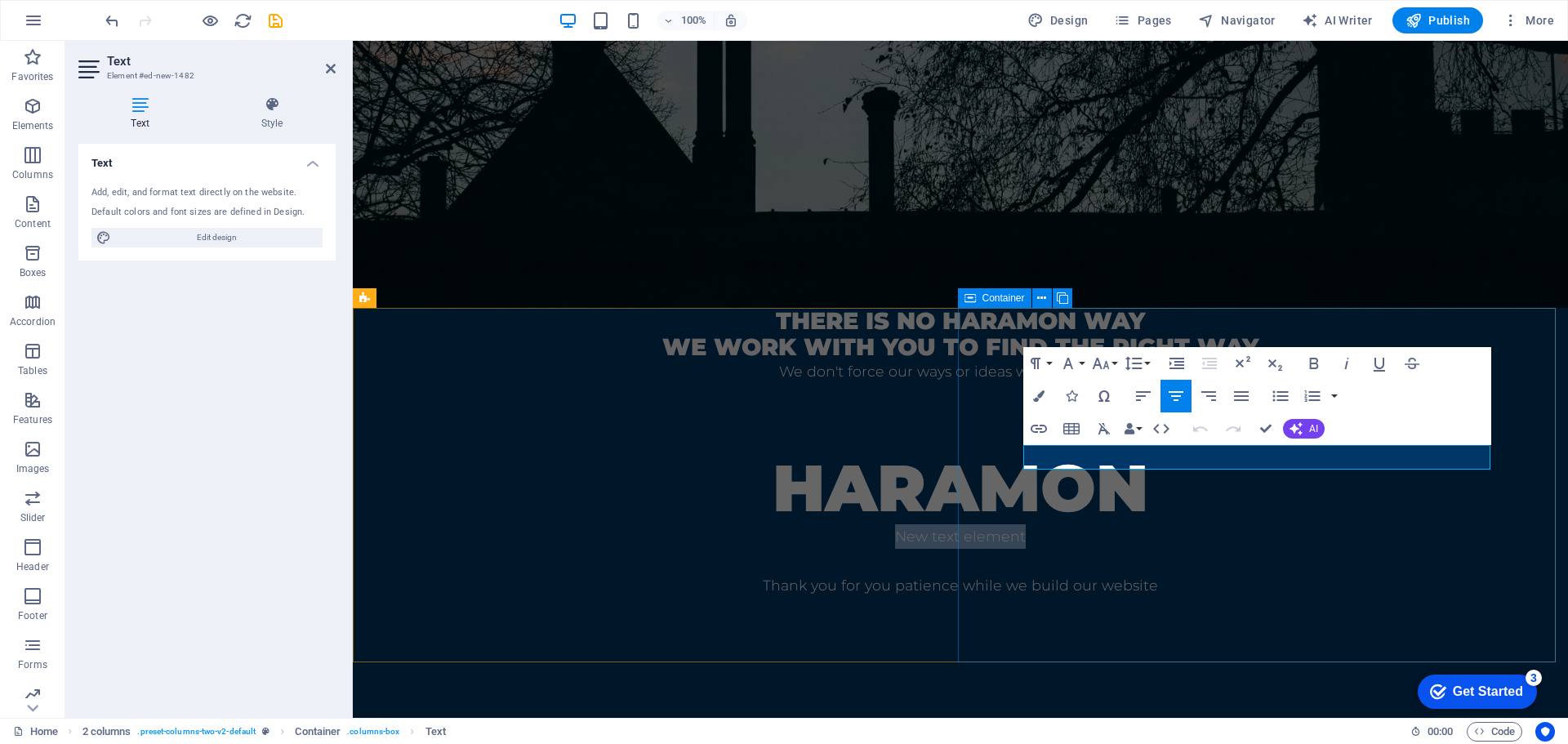
click at [1507, 516] on div "HARAMON New text element Thank you for you patience while we build our website" at bounding box center [960, 564] width 1215 height 354
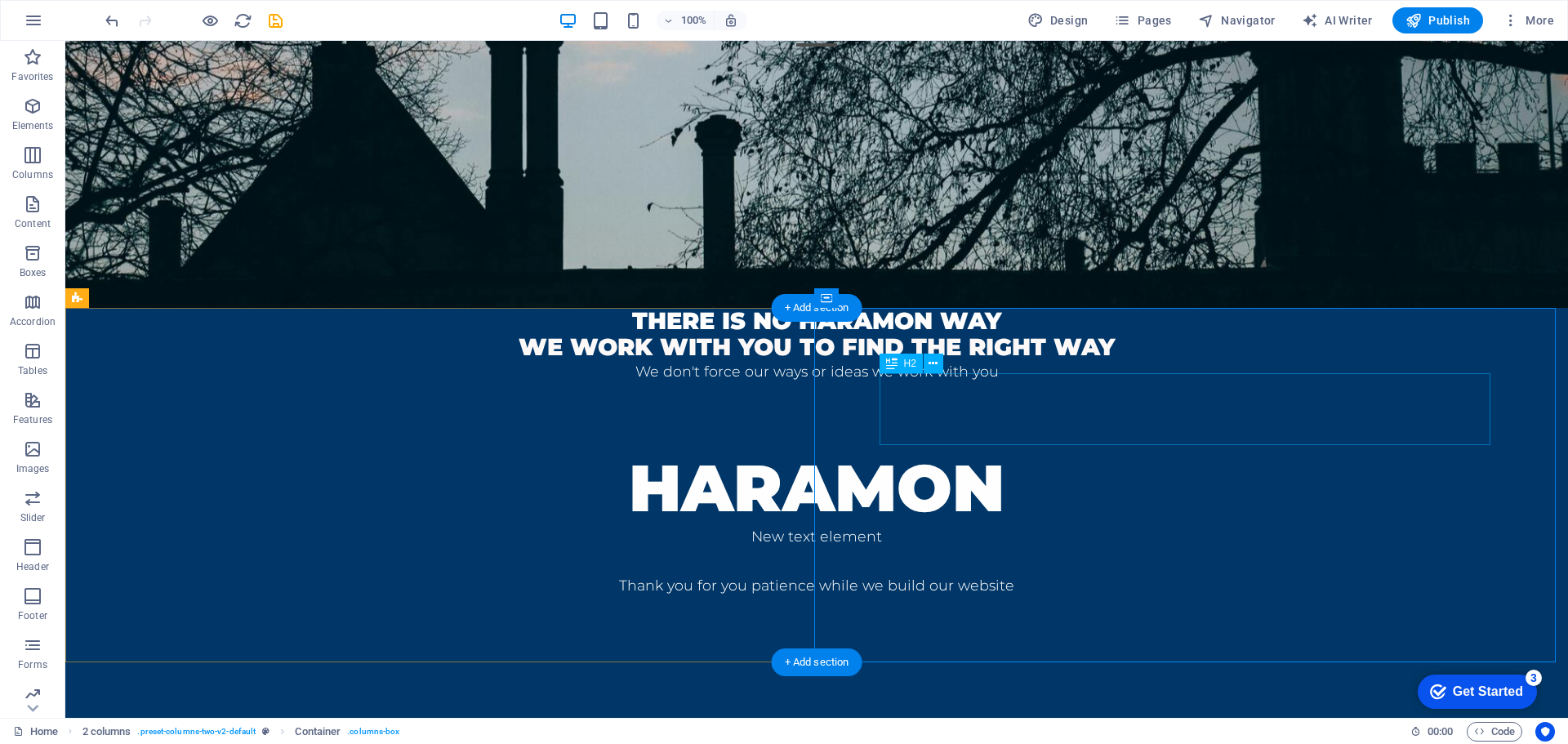
click at [1244, 452] on div "HARAMON" at bounding box center [816, 488] width 1372 height 72
click at [935, 363] on icon at bounding box center [933, 364] width 9 height 17
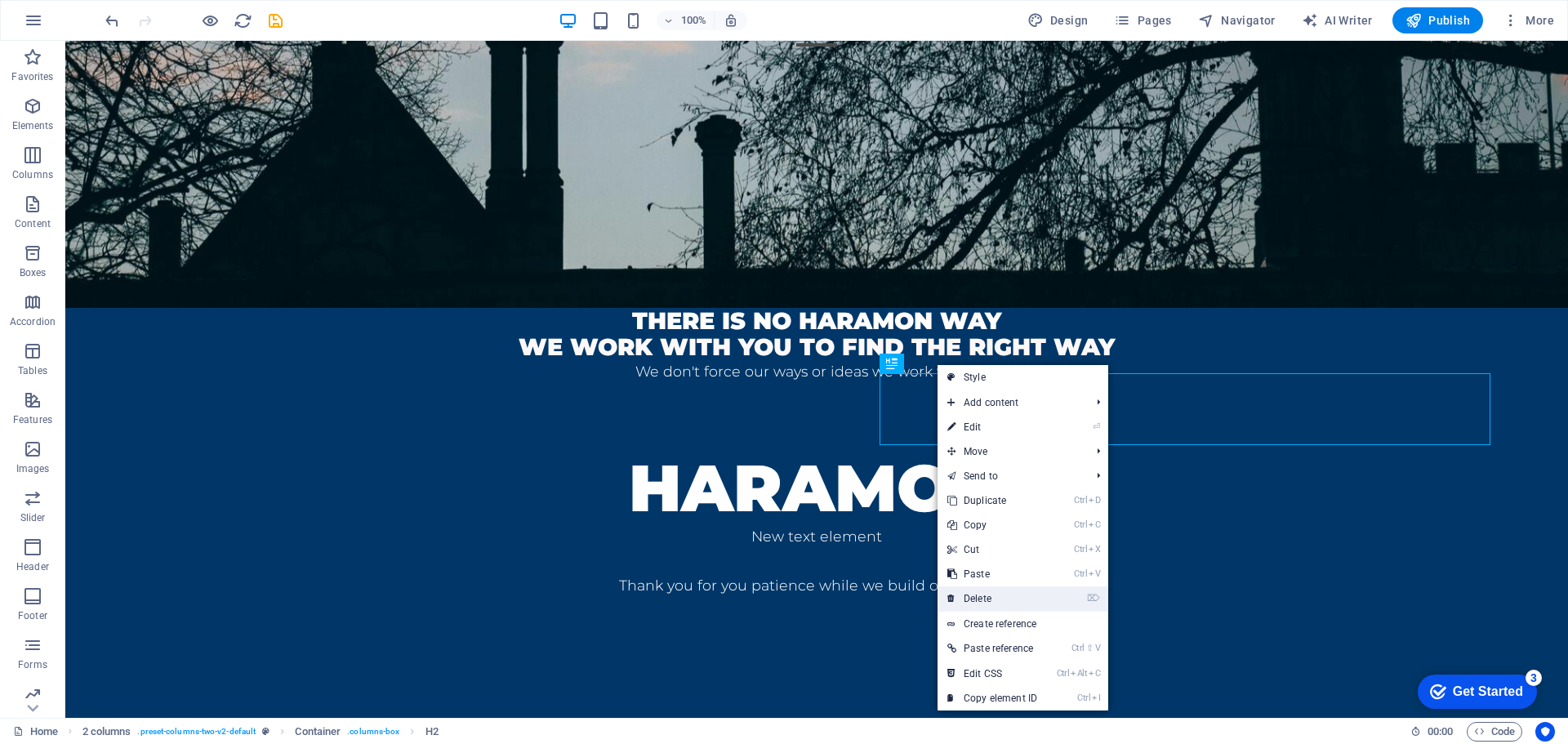
click at [1002, 590] on link "⌦ Delete" at bounding box center [992, 598] width 110 height 25
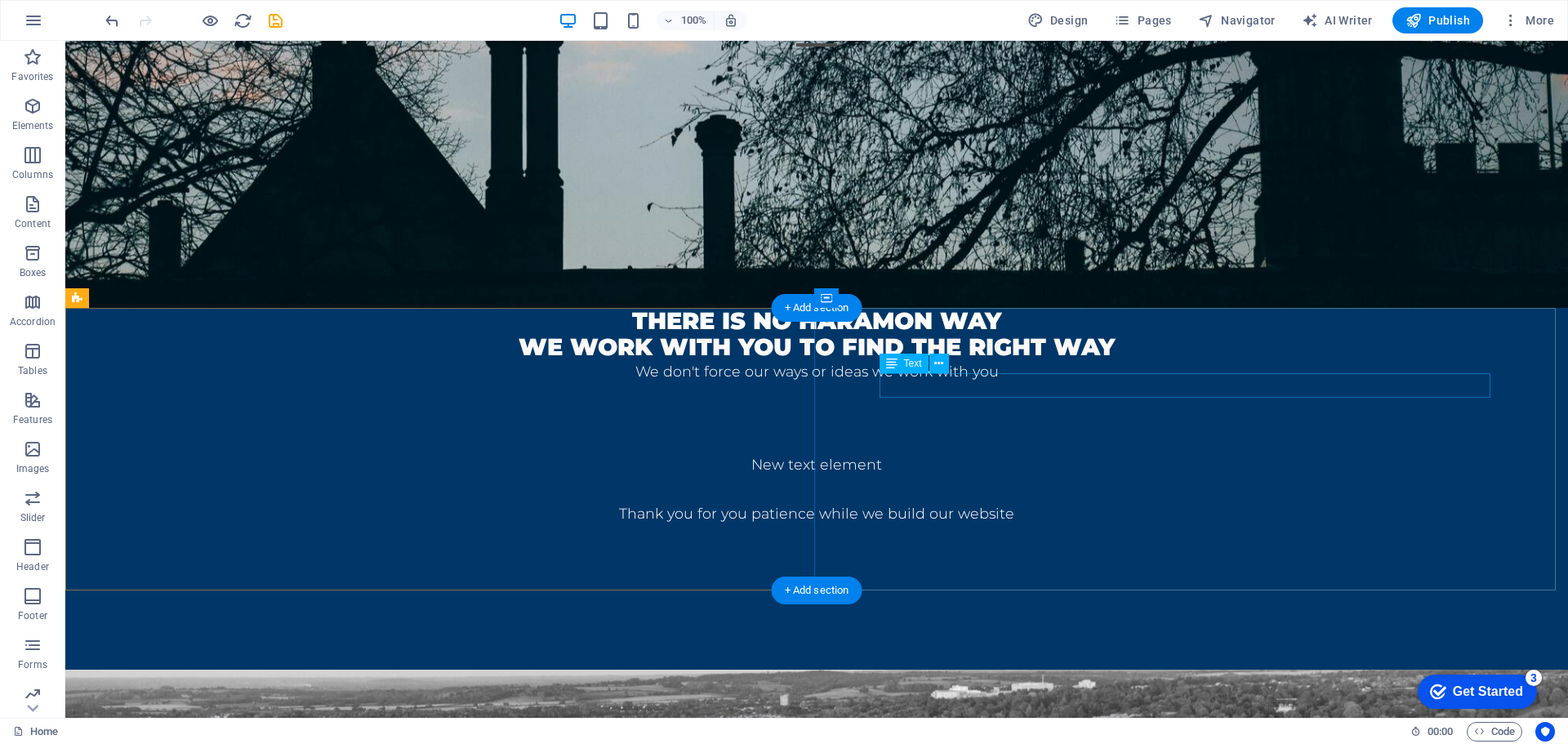
click at [1154, 452] on div "New text element" at bounding box center [816, 464] width 1372 height 25
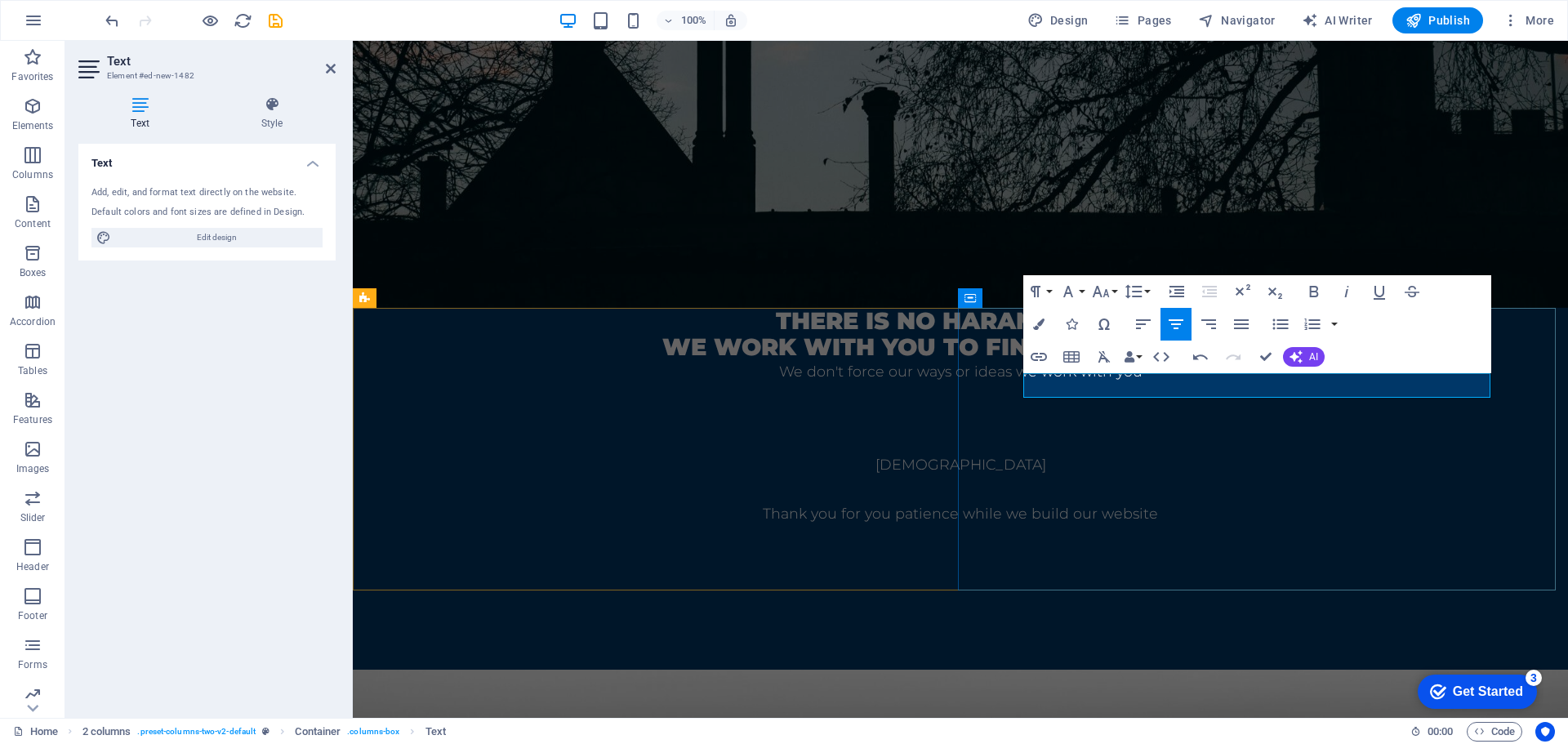
click at [1258, 452] on p "[DEMOGRAPHIC_DATA]" at bounding box center [960, 464] width 1085 height 25
click at [1116, 293] on button "Font Size" at bounding box center [1104, 292] width 31 height 33
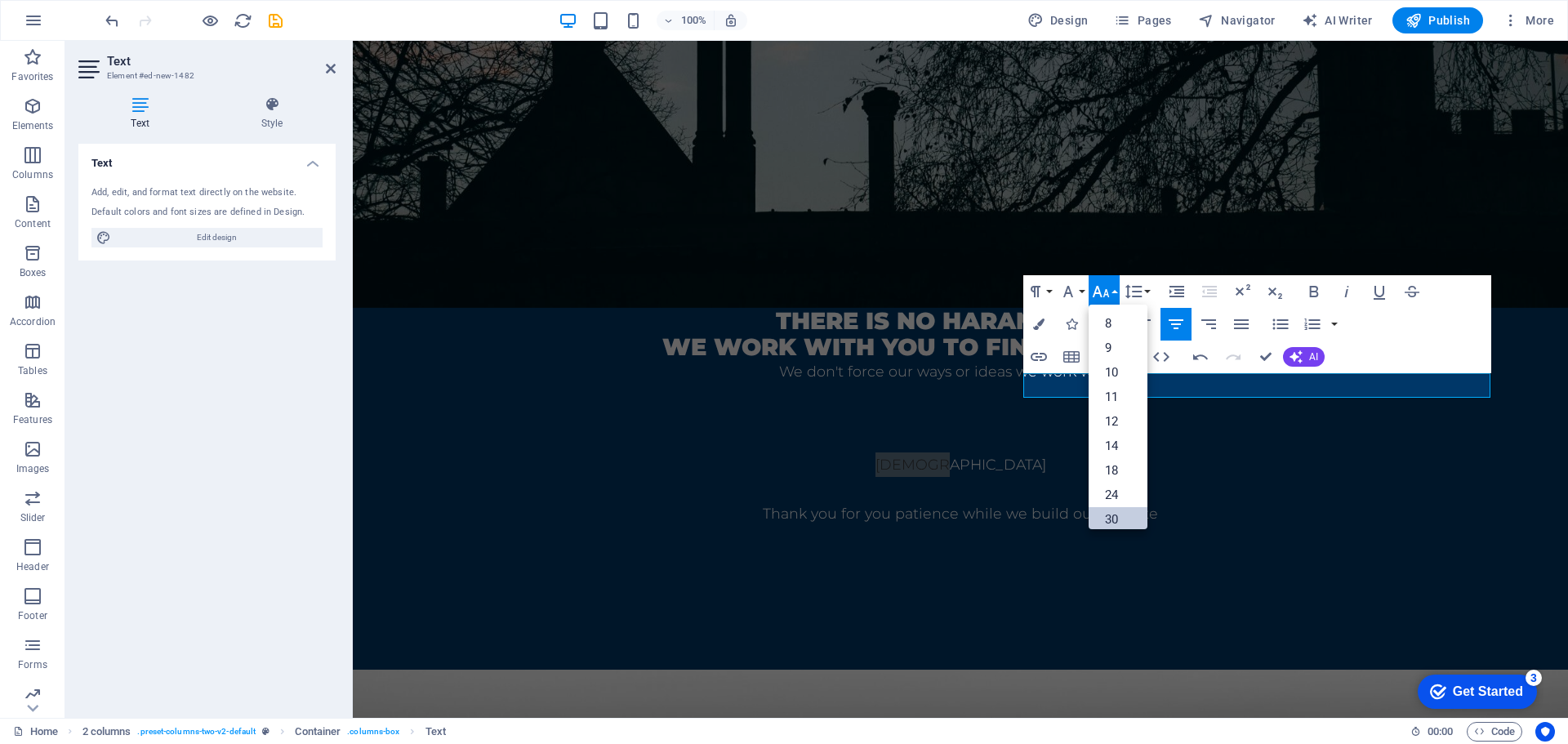
drag, startPoint x: 1113, startPoint y: 520, endPoint x: 763, endPoint y: 480, distance: 352.3
click at [1113, 520] on link "30" at bounding box center [1117, 519] width 59 height 25
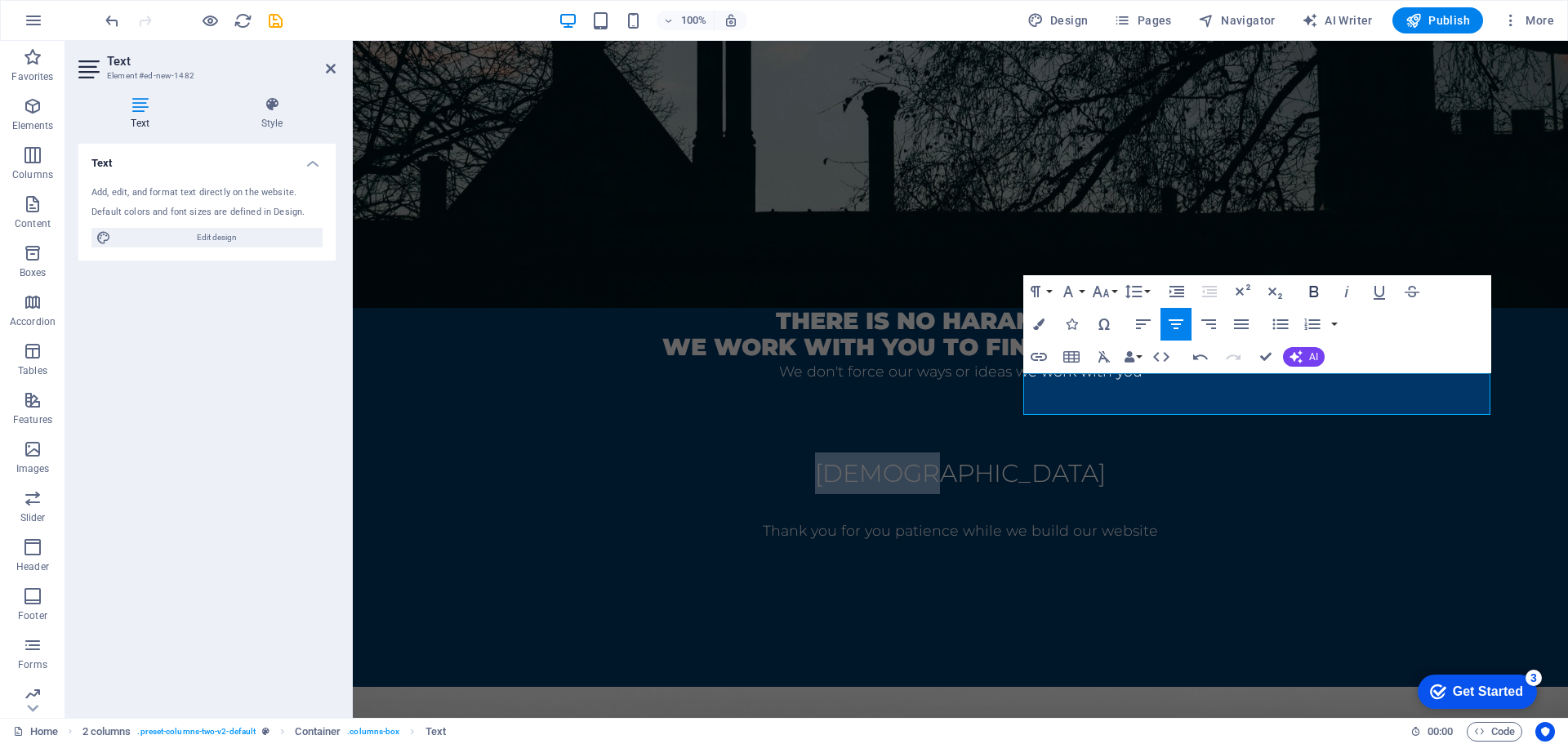
click at [1318, 293] on icon "button" at bounding box center [1314, 291] width 20 height 20
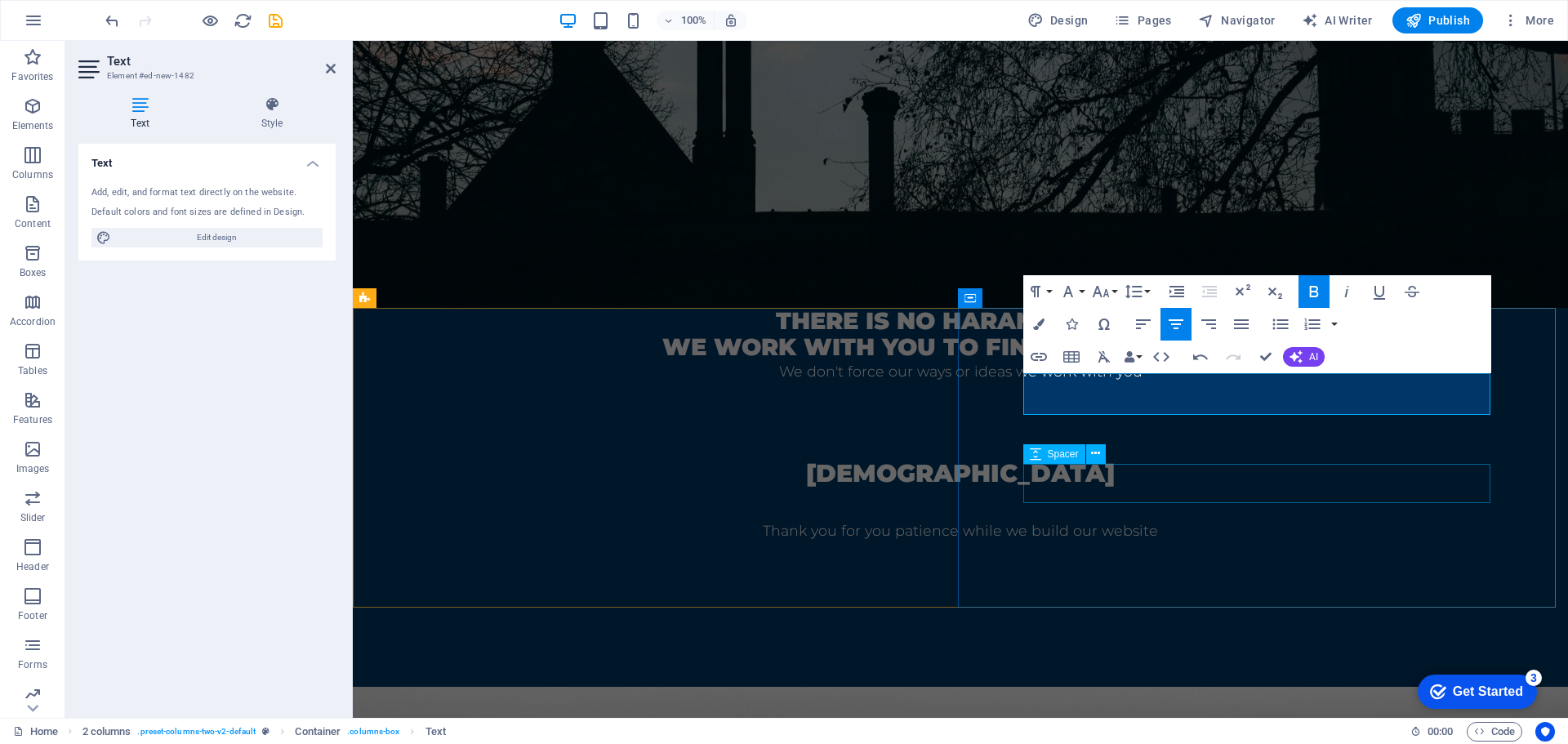
click at [1308, 543] on div at bounding box center [960, 563] width 1085 height 39
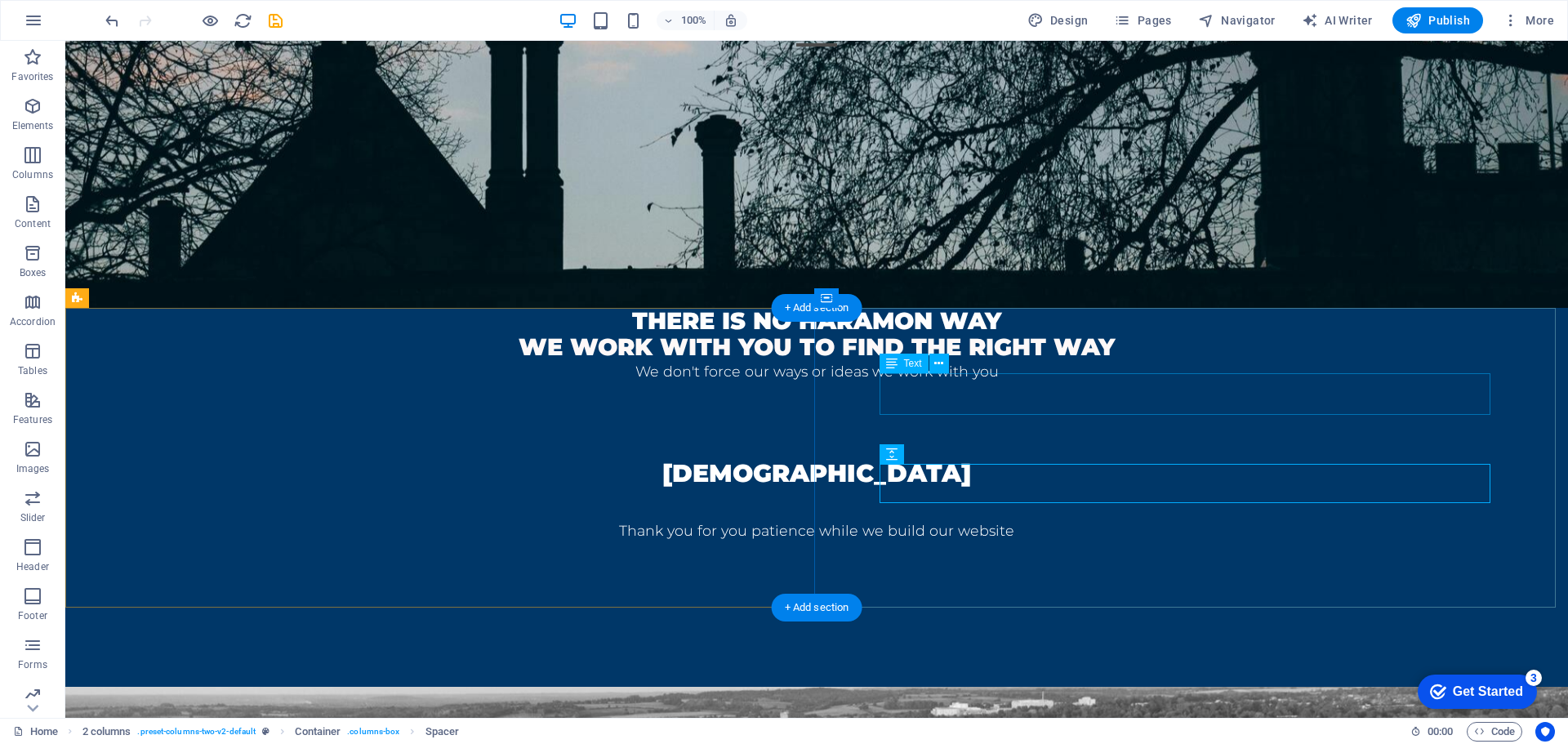
click at [1181, 452] on div "[DEMOGRAPHIC_DATA]" at bounding box center [816, 473] width 1372 height 42
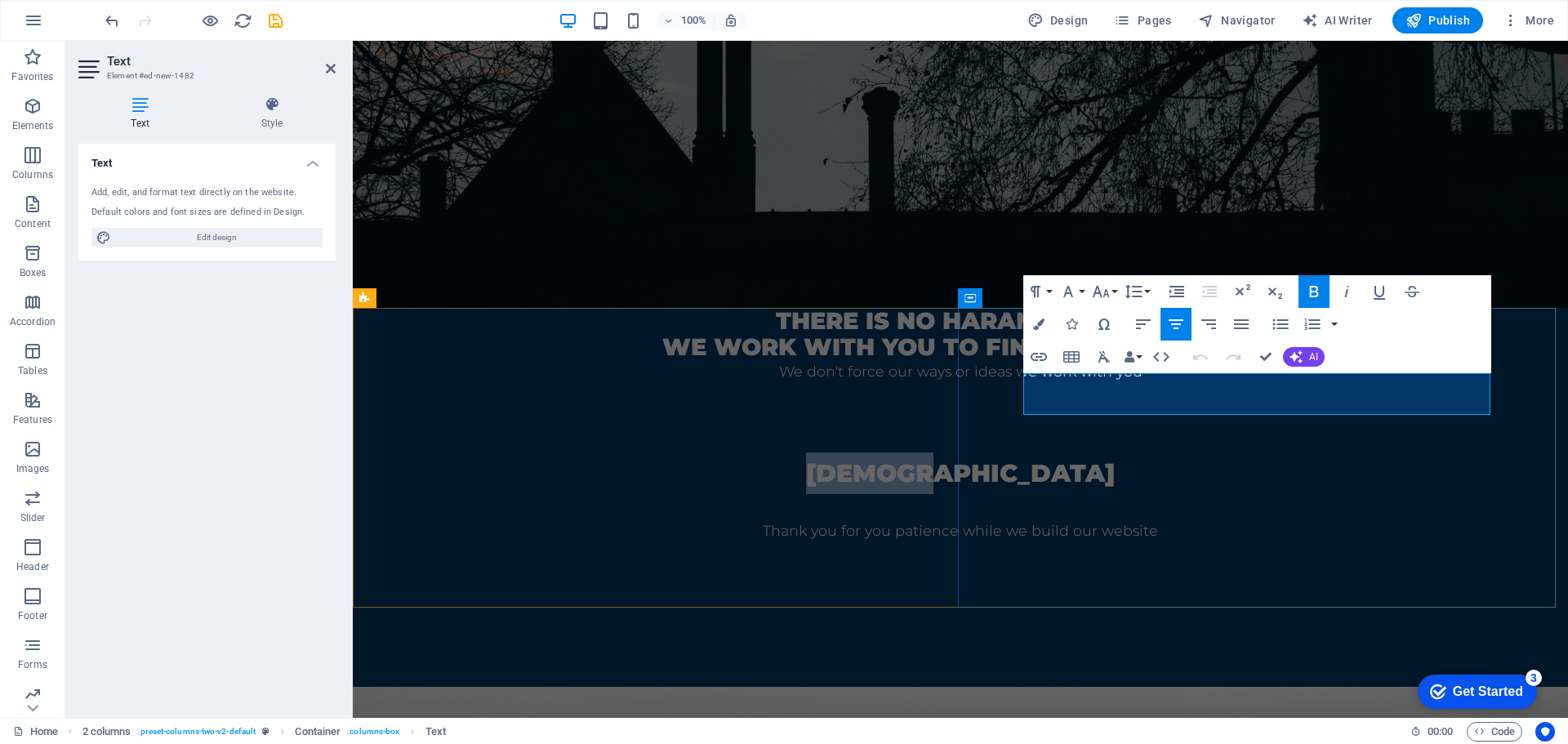
drag, startPoint x: 1328, startPoint y: 397, endPoint x: 1179, endPoint y: 399, distance: 149.0
click at [1179, 452] on p "[DEMOGRAPHIC_DATA]" at bounding box center [960, 473] width 1085 height 42
click at [1102, 299] on icon "button" at bounding box center [1100, 291] width 20 height 20
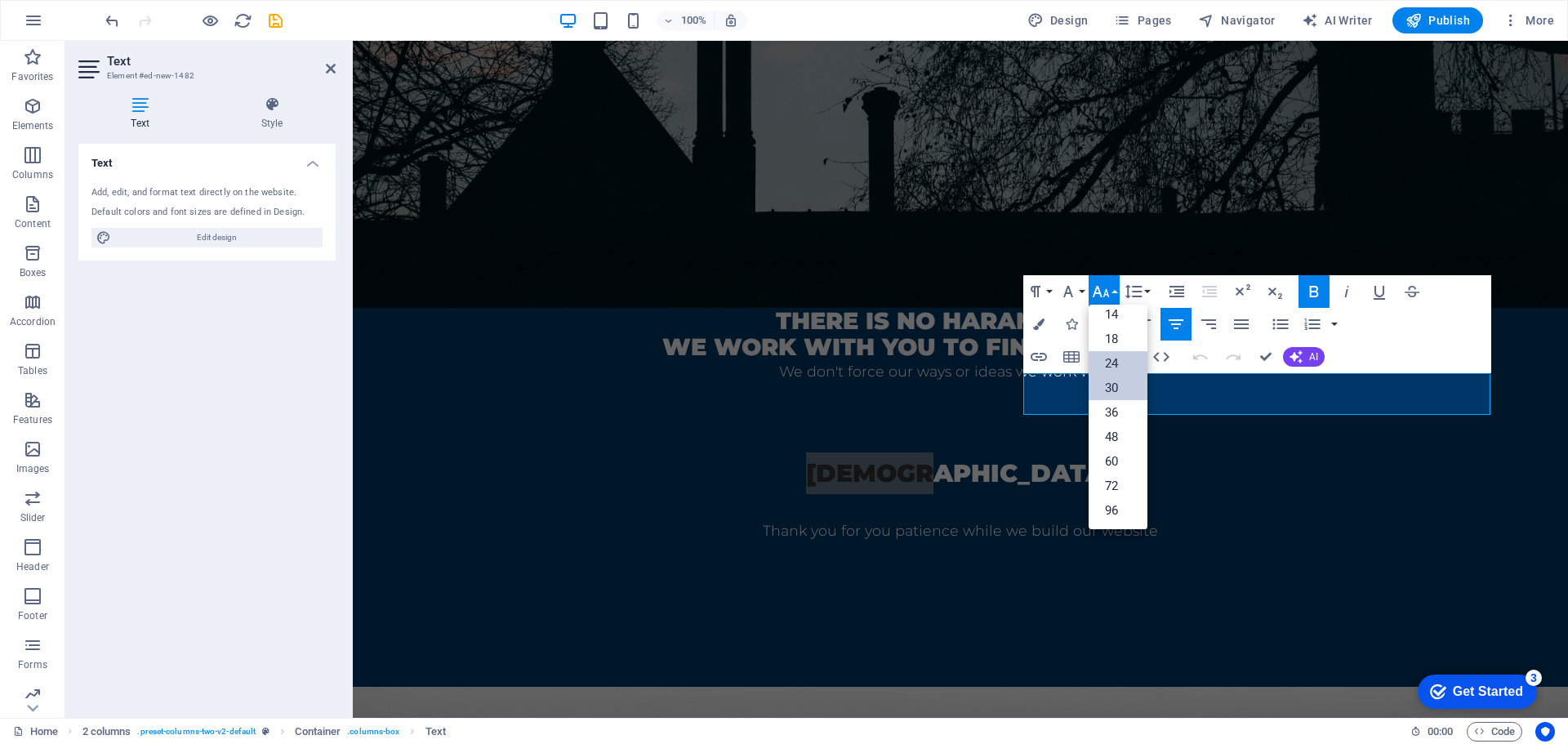
scroll to position [131, 0]
click at [1117, 487] on link "72" at bounding box center [1117, 486] width 59 height 25
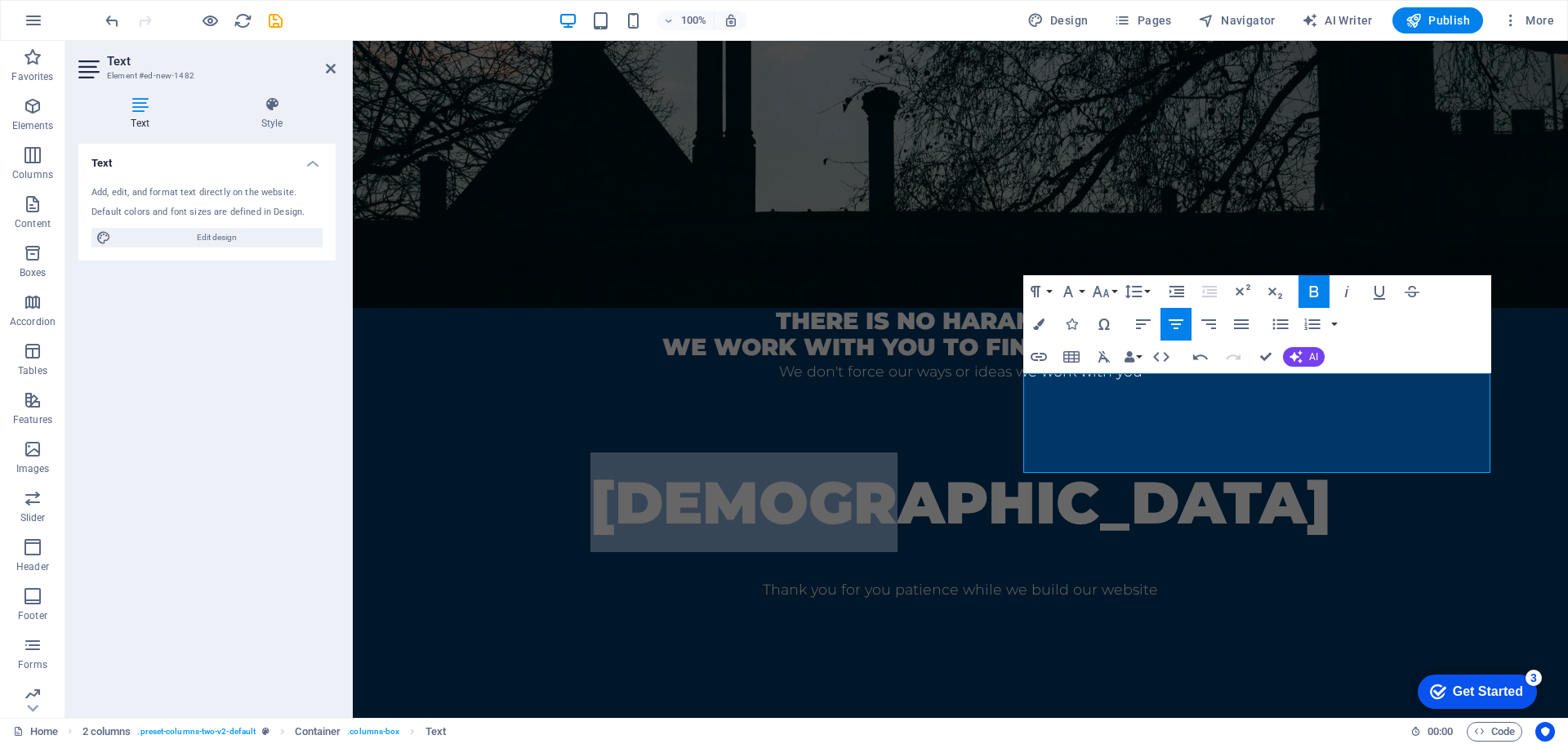
click at [1314, 296] on icon "button" at bounding box center [1313, 291] width 9 height 11
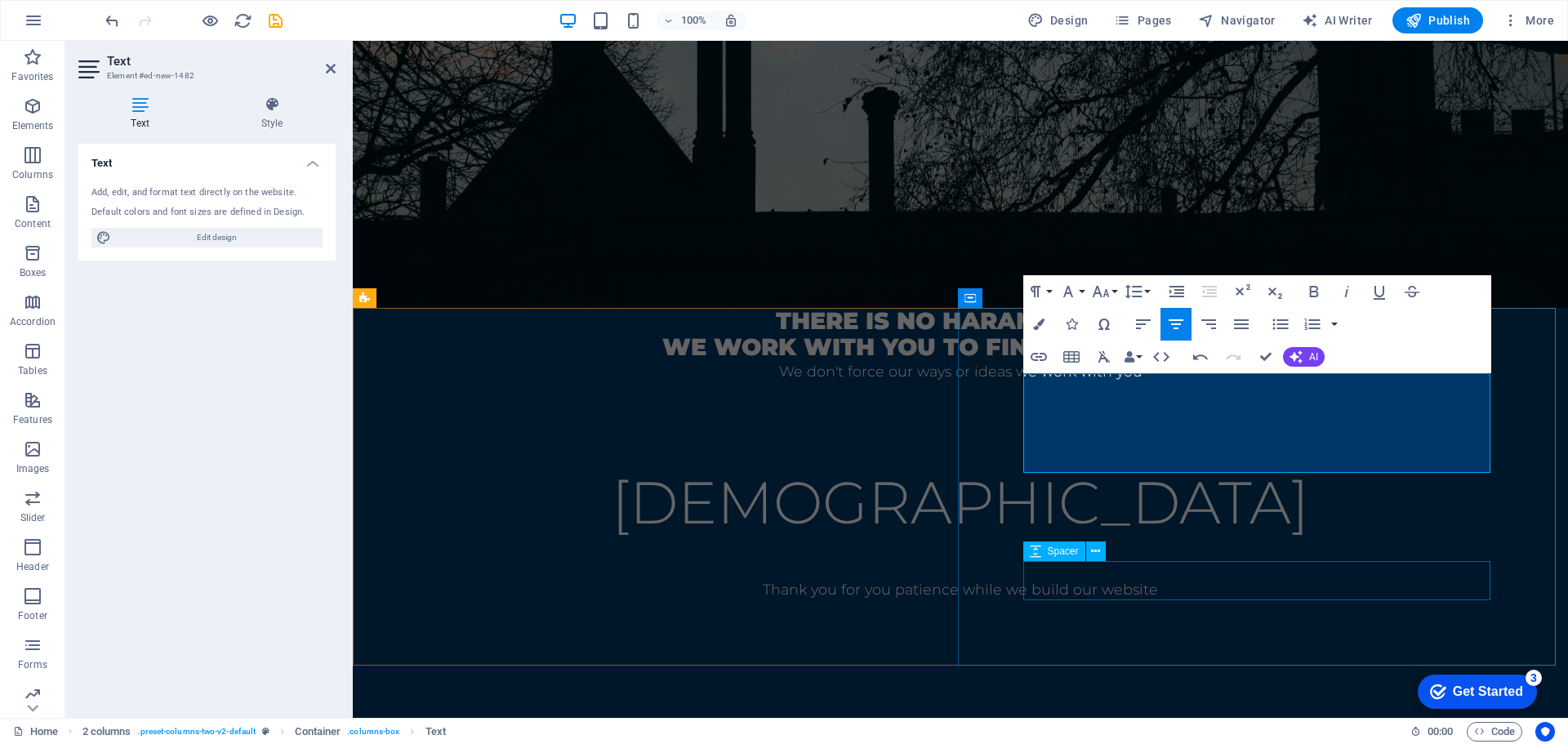
drag, startPoint x: 1320, startPoint y: 599, endPoint x: 1608, endPoint y: 597, distance: 288.0
click at [1503, 641] on div at bounding box center [960, 661] width 1085 height 39
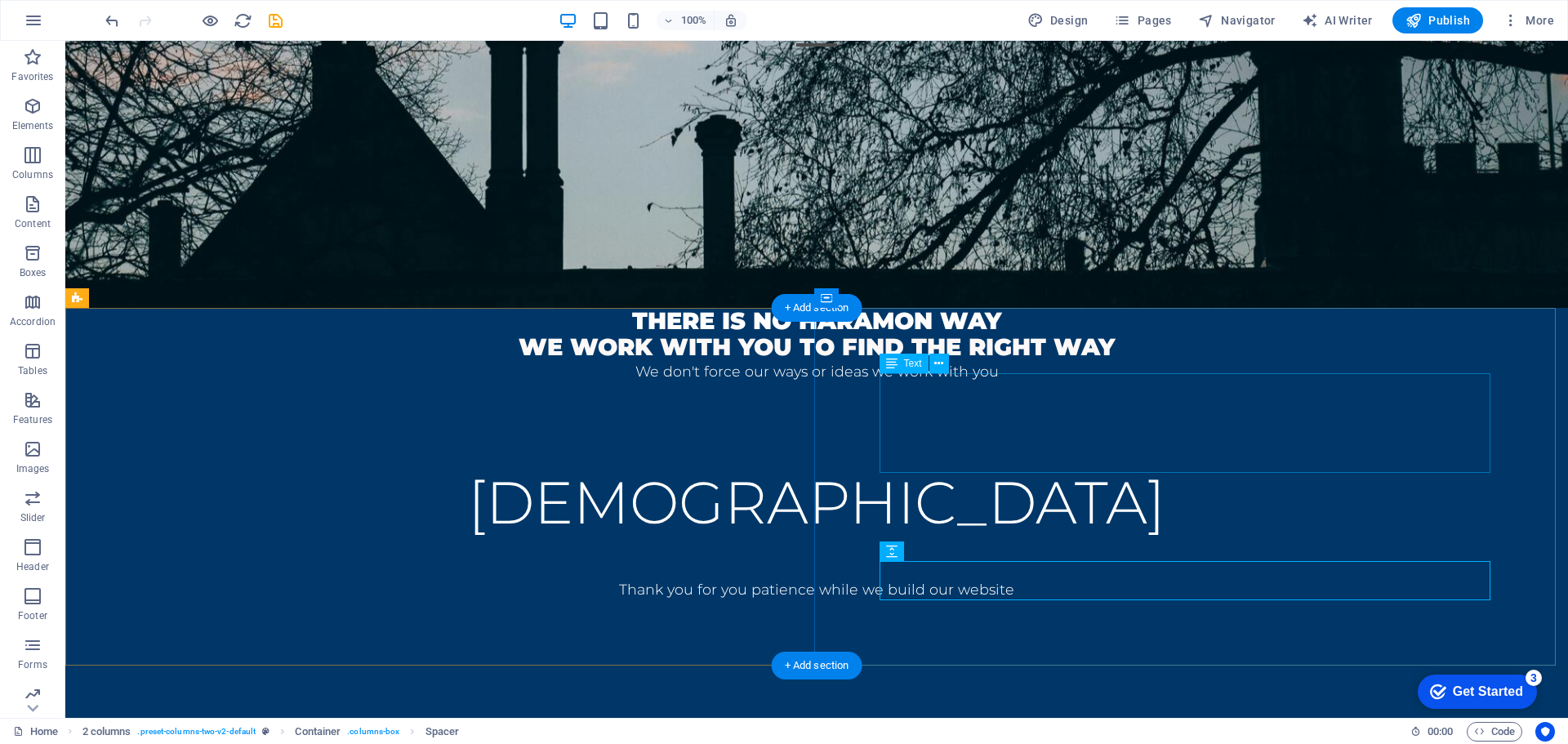
click at [1269, 452] on div "[DEMOGRAPHIC_DATA]" at bounding box center [816, 502] width 1372 height 100
click at [935, 363] on icon at bounding box center [939, 364] width 9 height 17
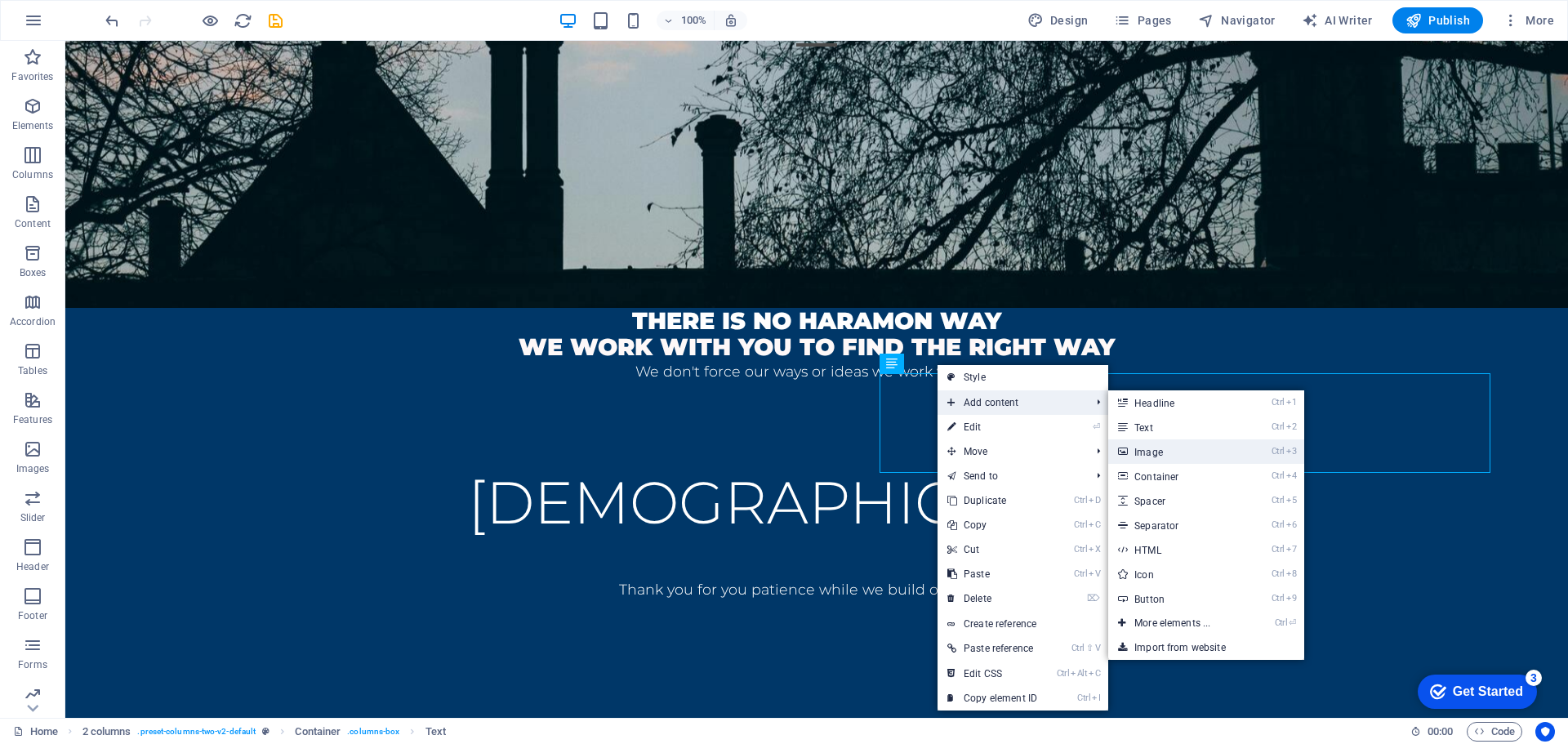
click at [1184, 452] on link "Ctrl 3 Image" at bounding box center [1175, 451] width 135 height 25
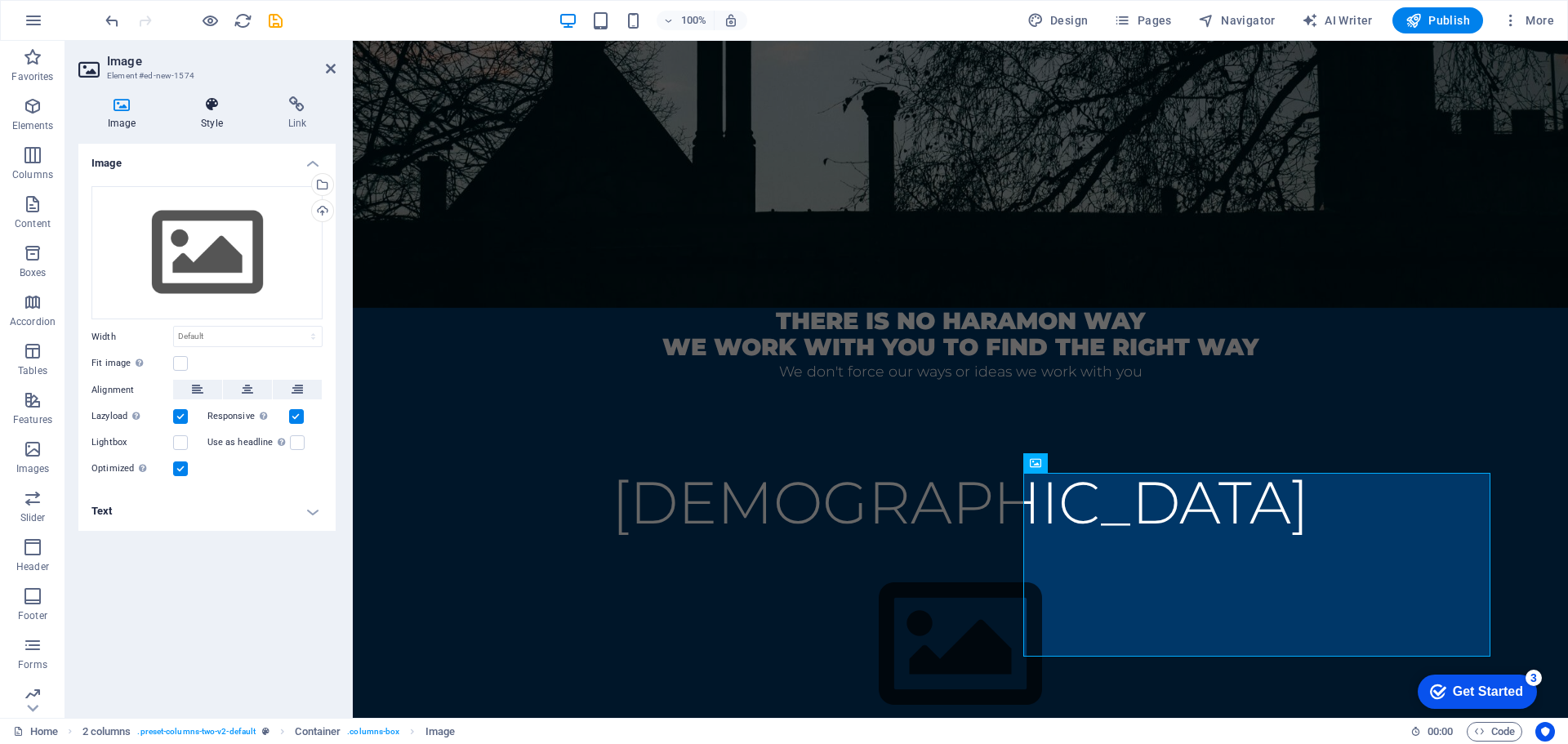
click at [211, 117] on h4 "Style" at bounding box center [215, 113] width 87 height 34
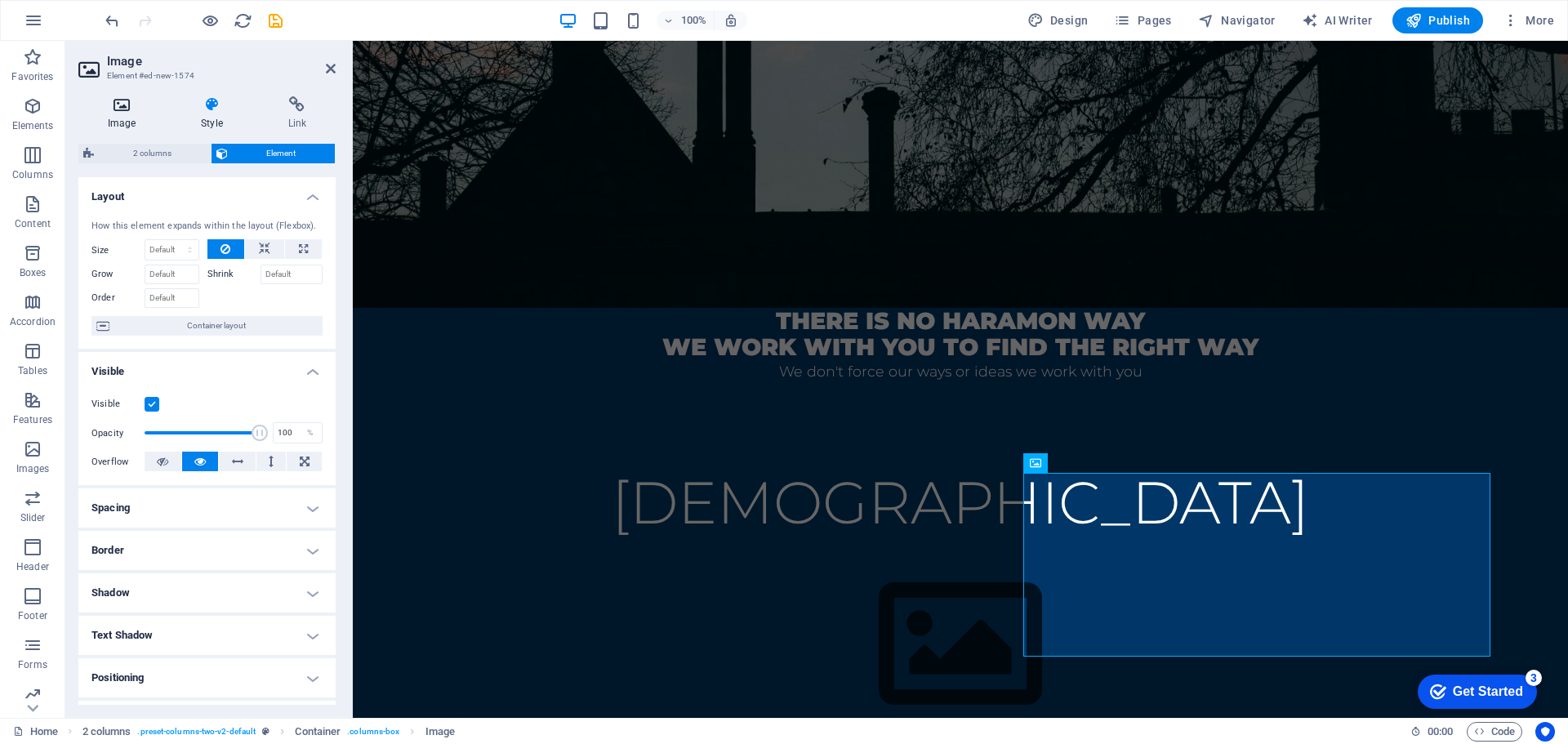
click at [129, 113] on h4 "Image" at bounding box center [124, 113] width 93 height 34
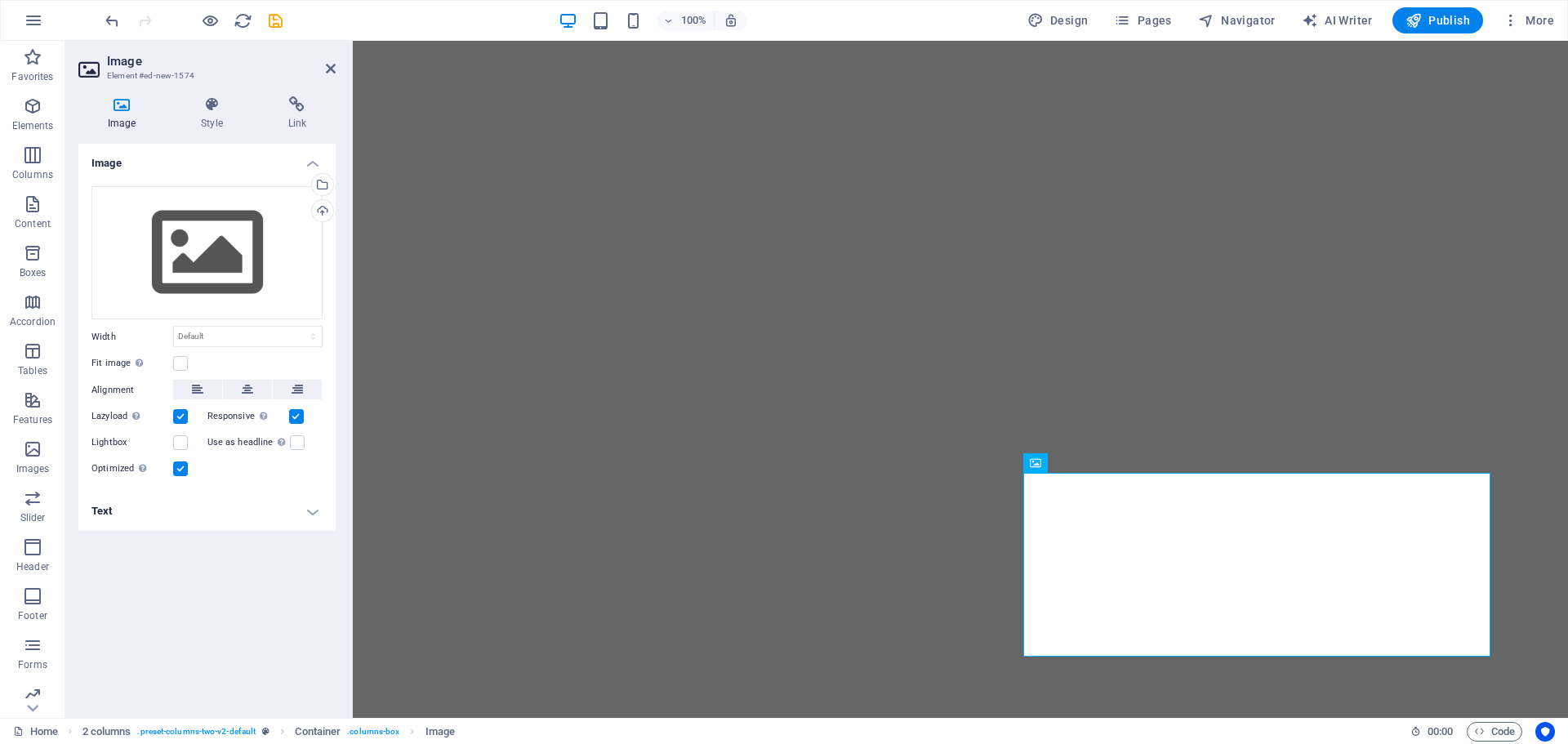
click at [222, 250] on div "Drag files here, click to choose files or select files from Files or our free s…" at bounding box center [207, 253] width 231 height 134
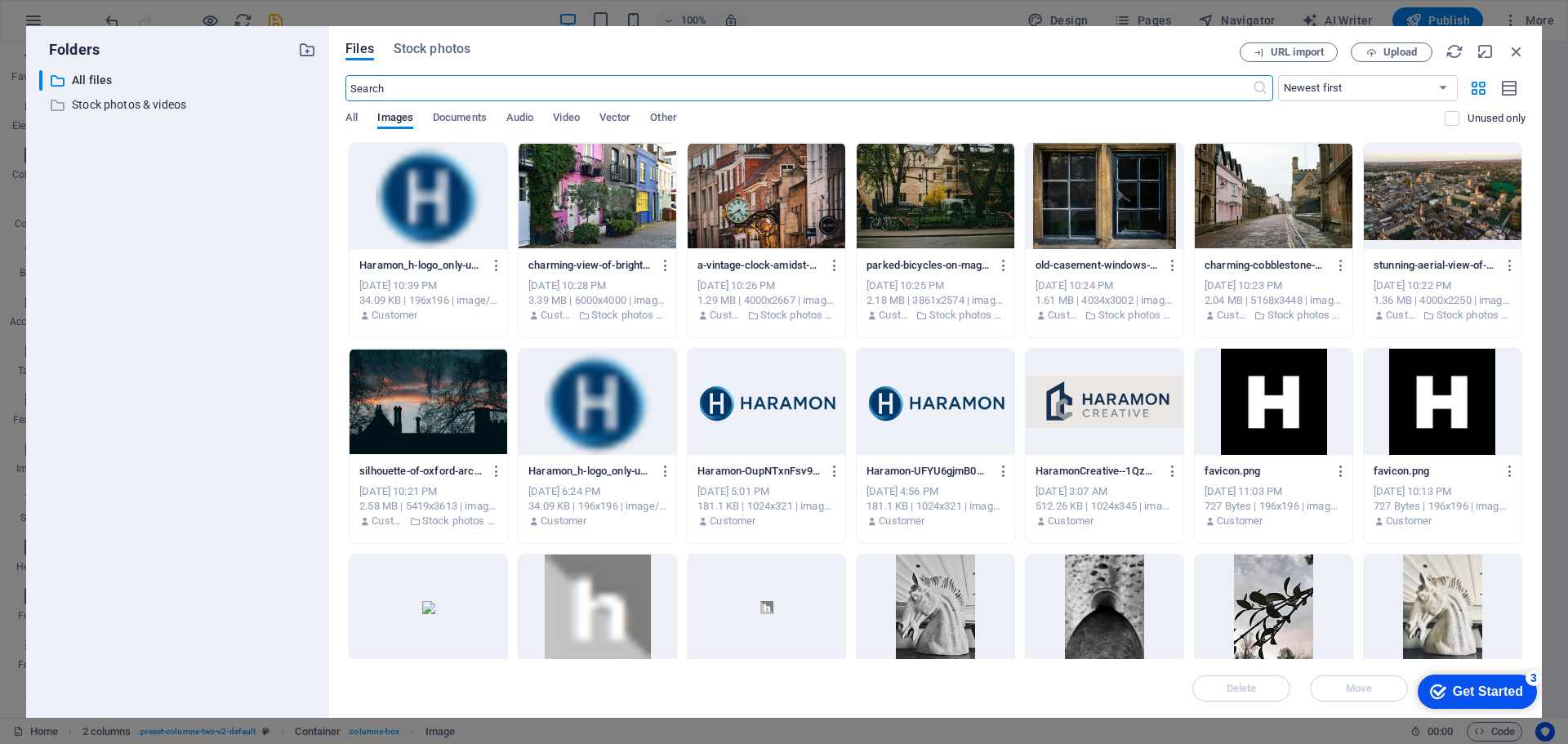
click at [789, 408] on div at bounding box center [766, 402] width 158 height 106
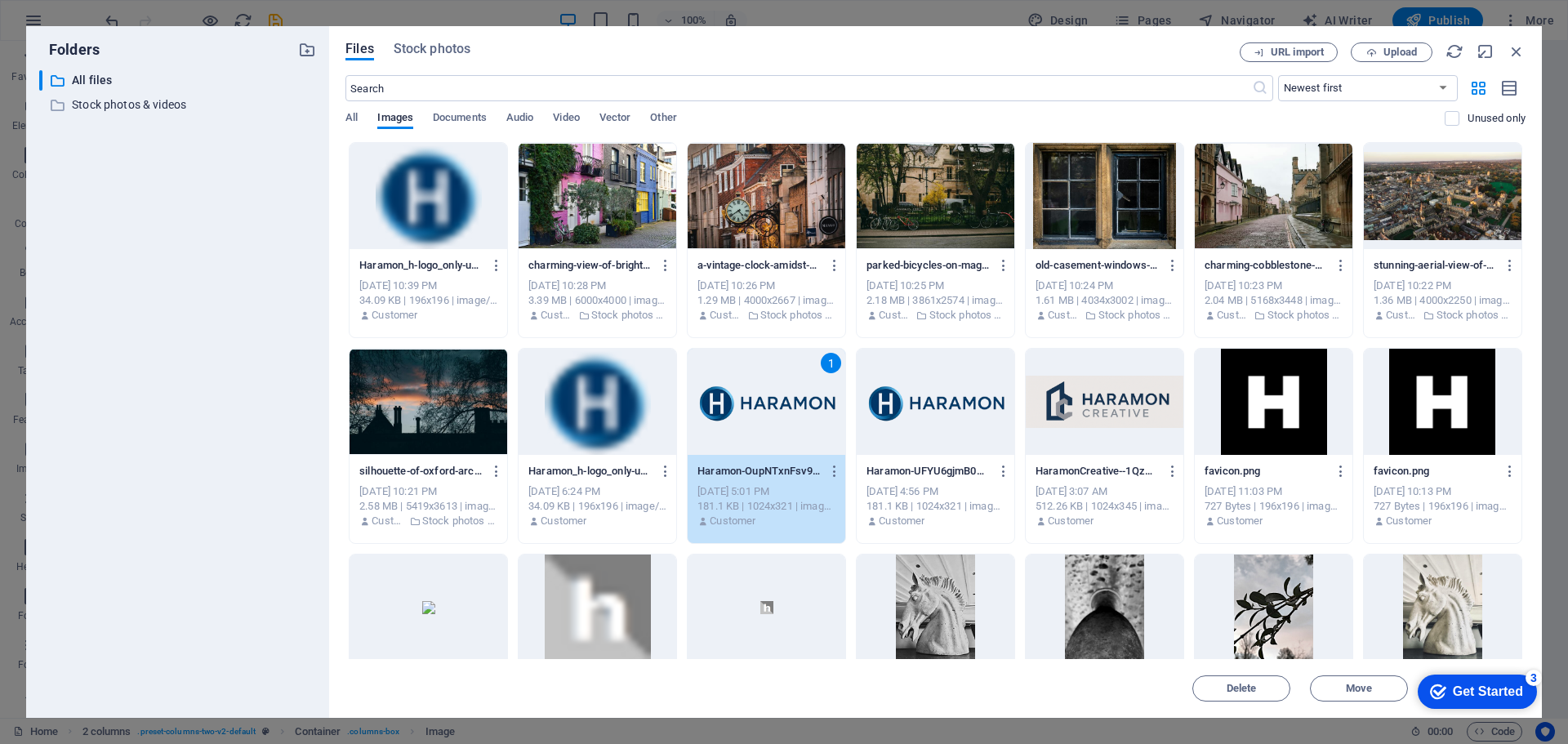
click at [790, 407] on div "1" at bounding box center [766, 402] width 158 height 106
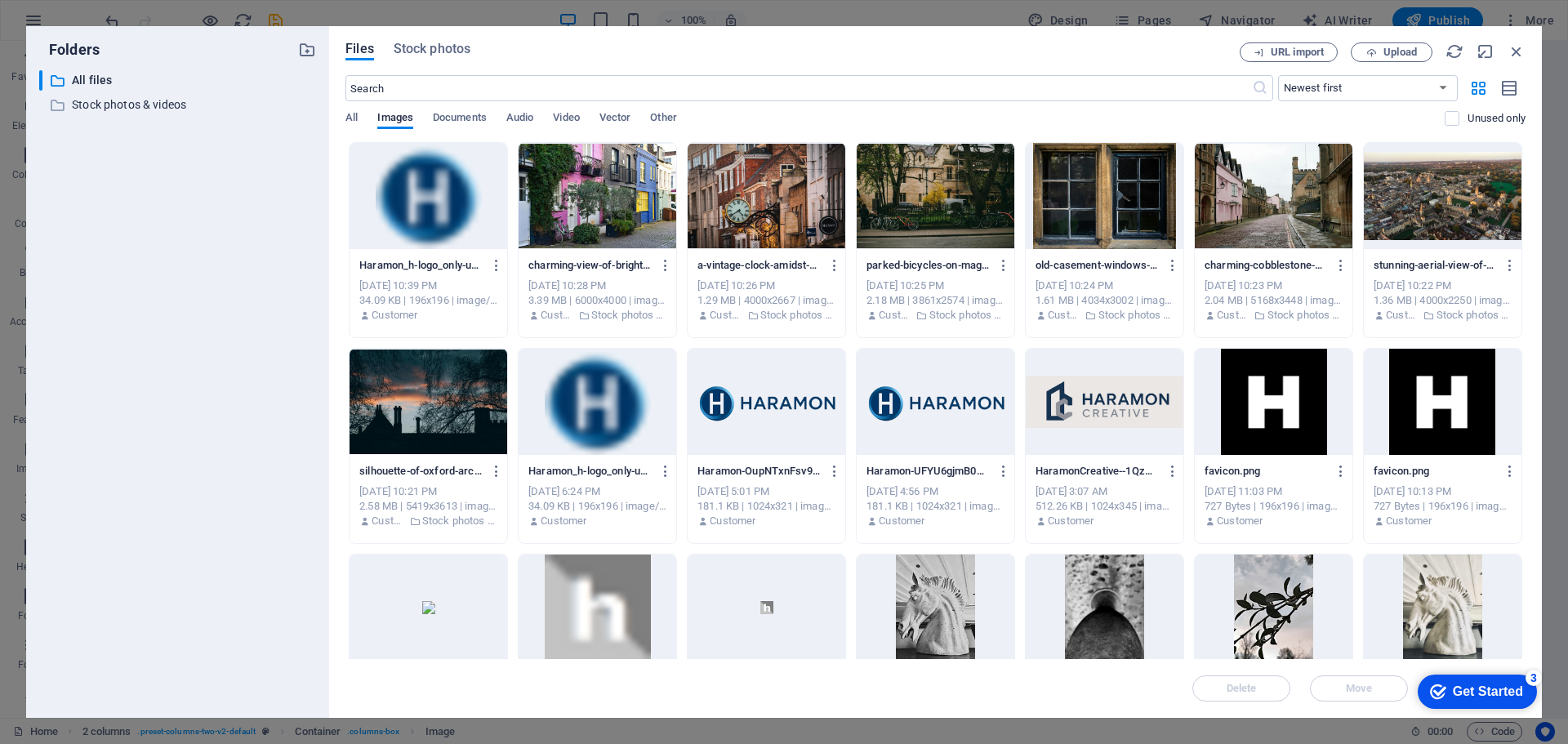
click at [790, 407] on div at bounding box center [766, 402] width 158 height 106
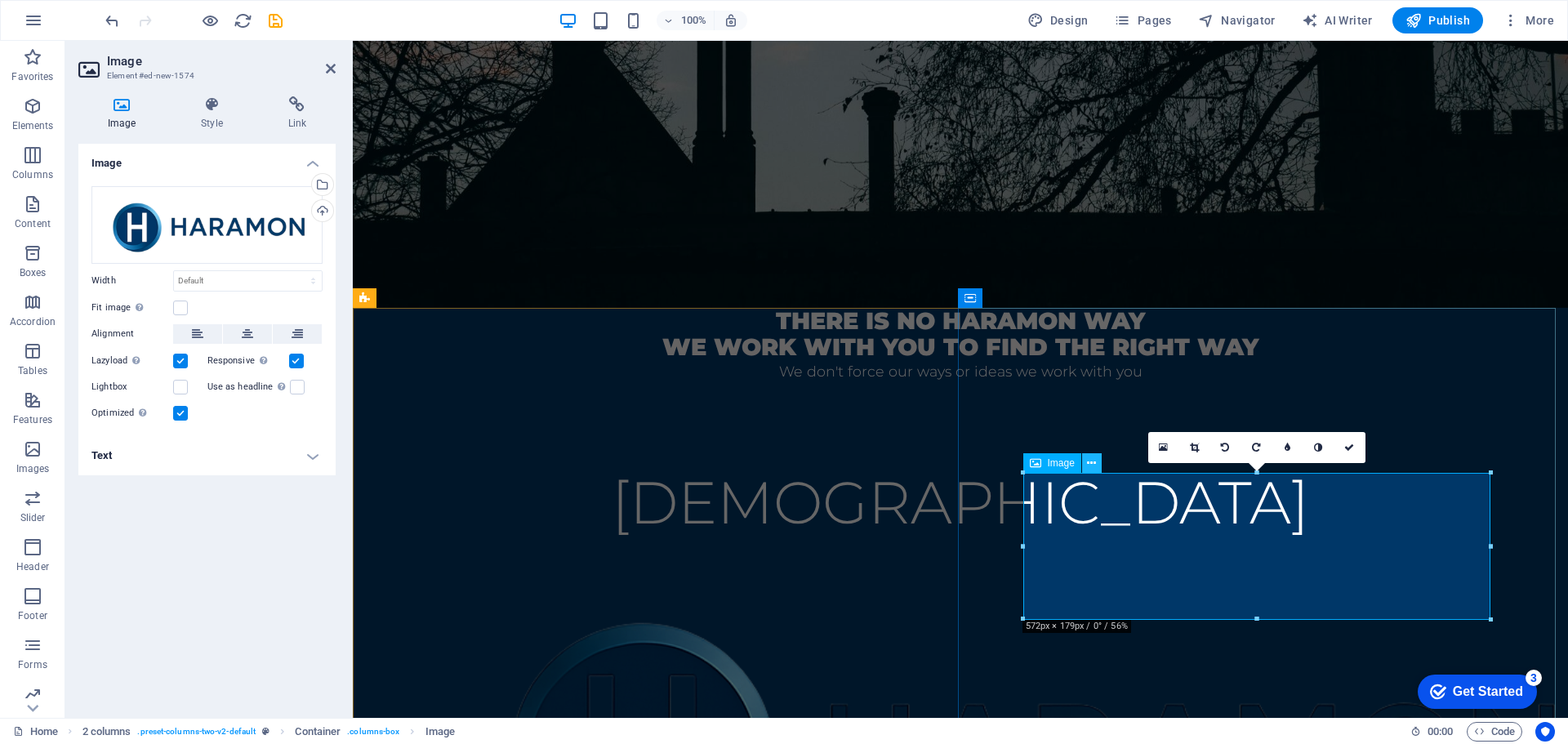
click at [1088, 463] on icon at bounding box center [1091, 463] width 9 height 17
click at [201, 113] on h4 "Style" at bounding box center [215, 113] width 87 height 34
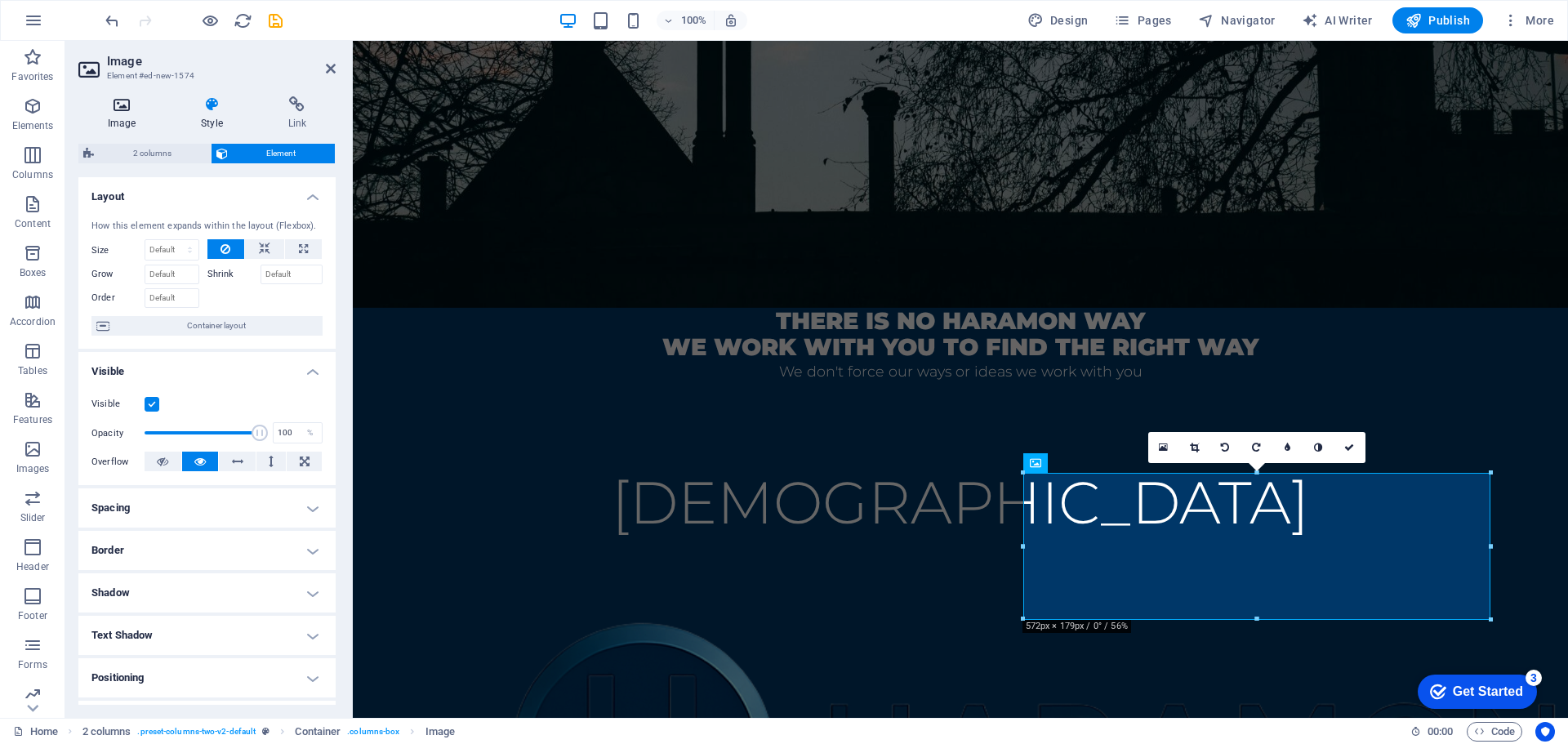
click at [119, 115] on h4 "Image" at bounding box center [124, 113] width 93 height 34
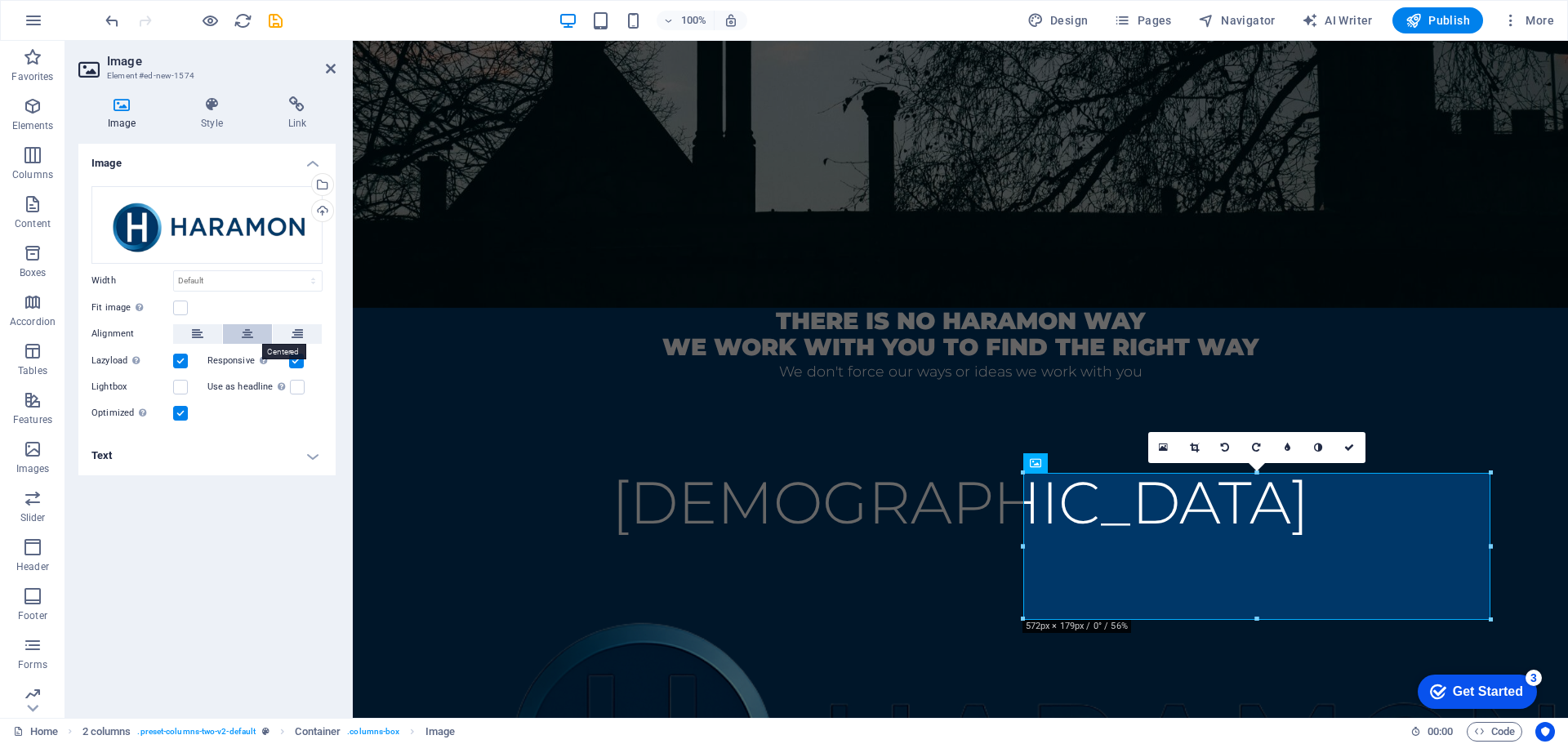
click at [246, 335] on icon at bounding box center [247, 334] width 11 height 20
click at [210, 121] on h4 "Style" at bounding box center [215, 113] width 87 height 34
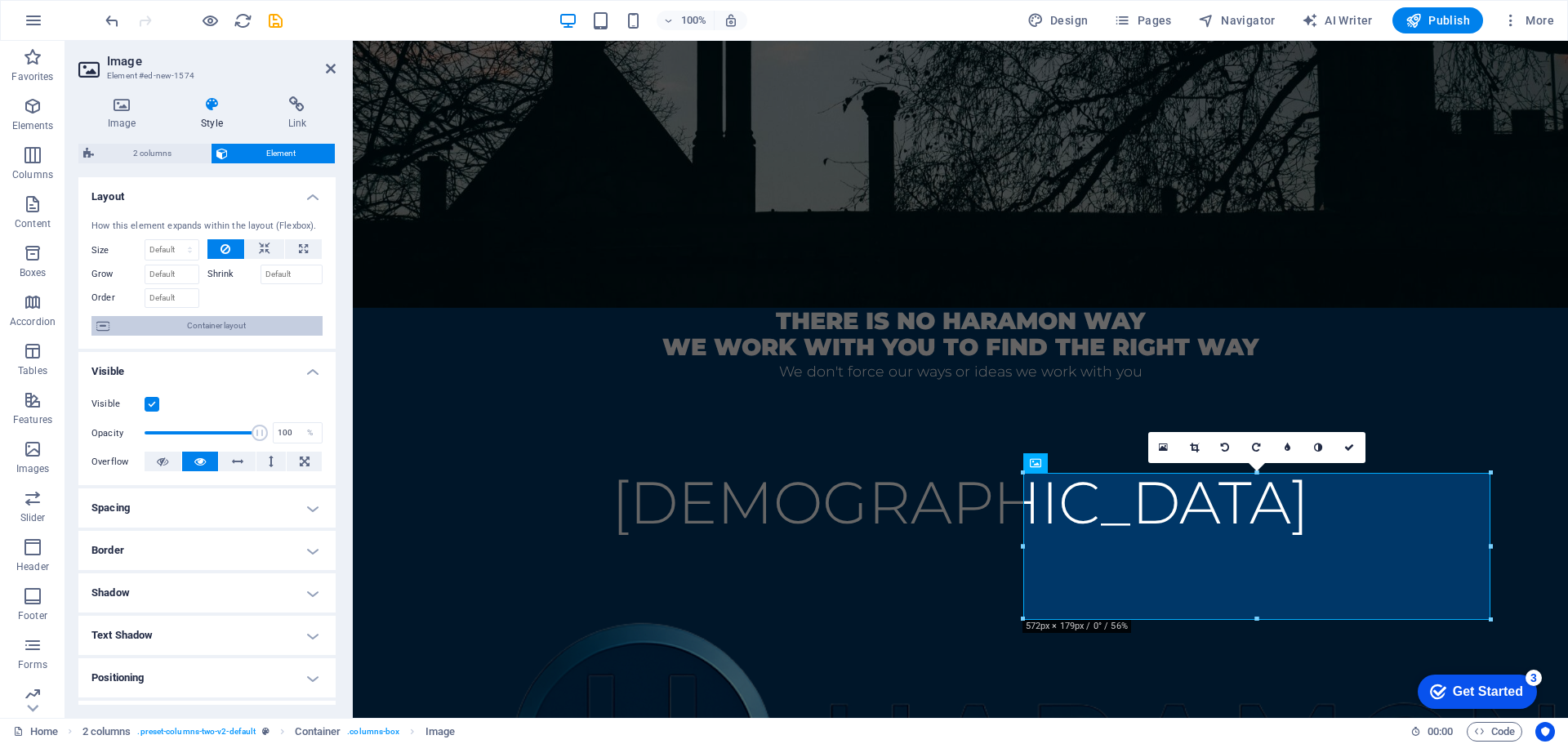
scroll to position [162, 0]
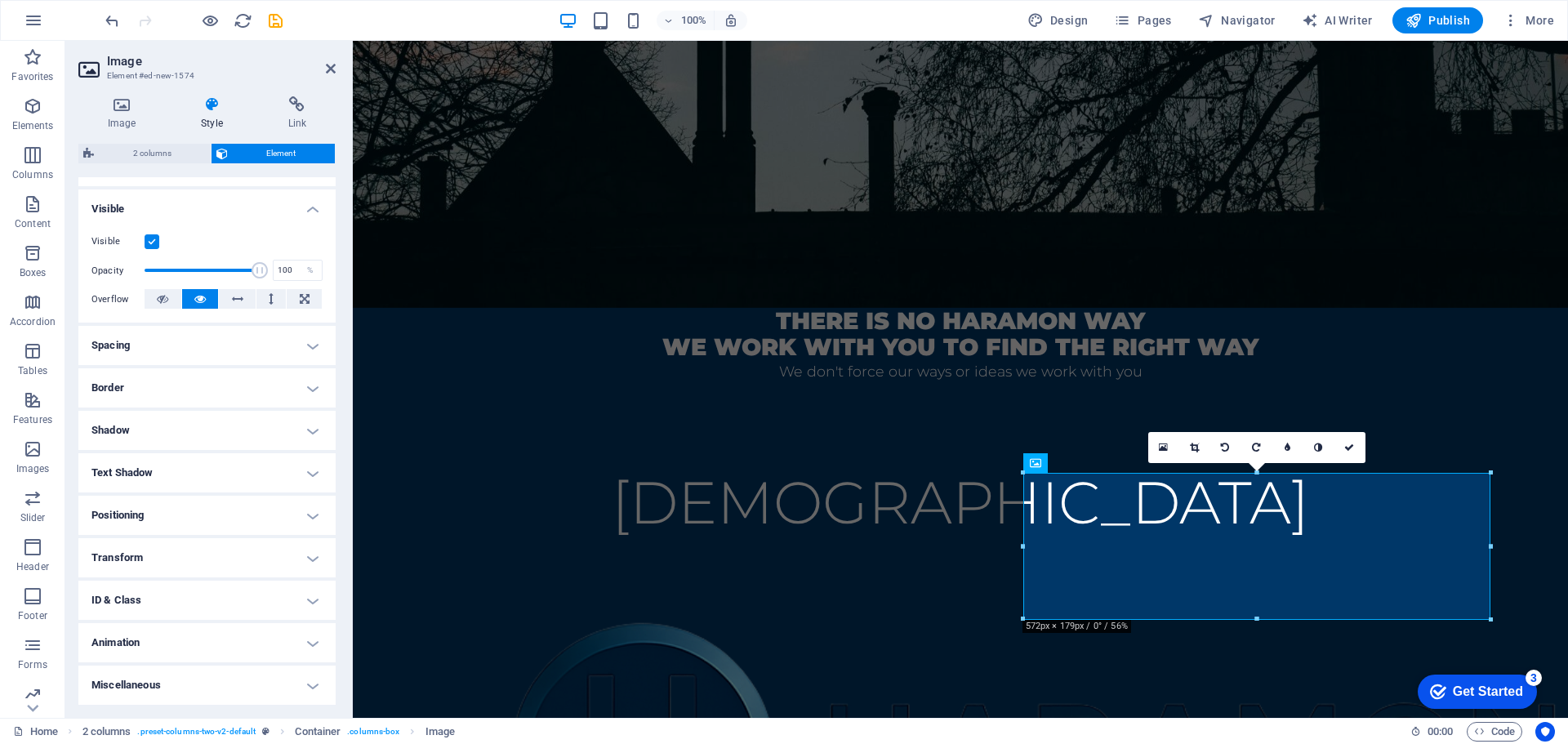
click at [311, 384] on h4 "Border" at bounding box center [207, 388] width 257 height 39
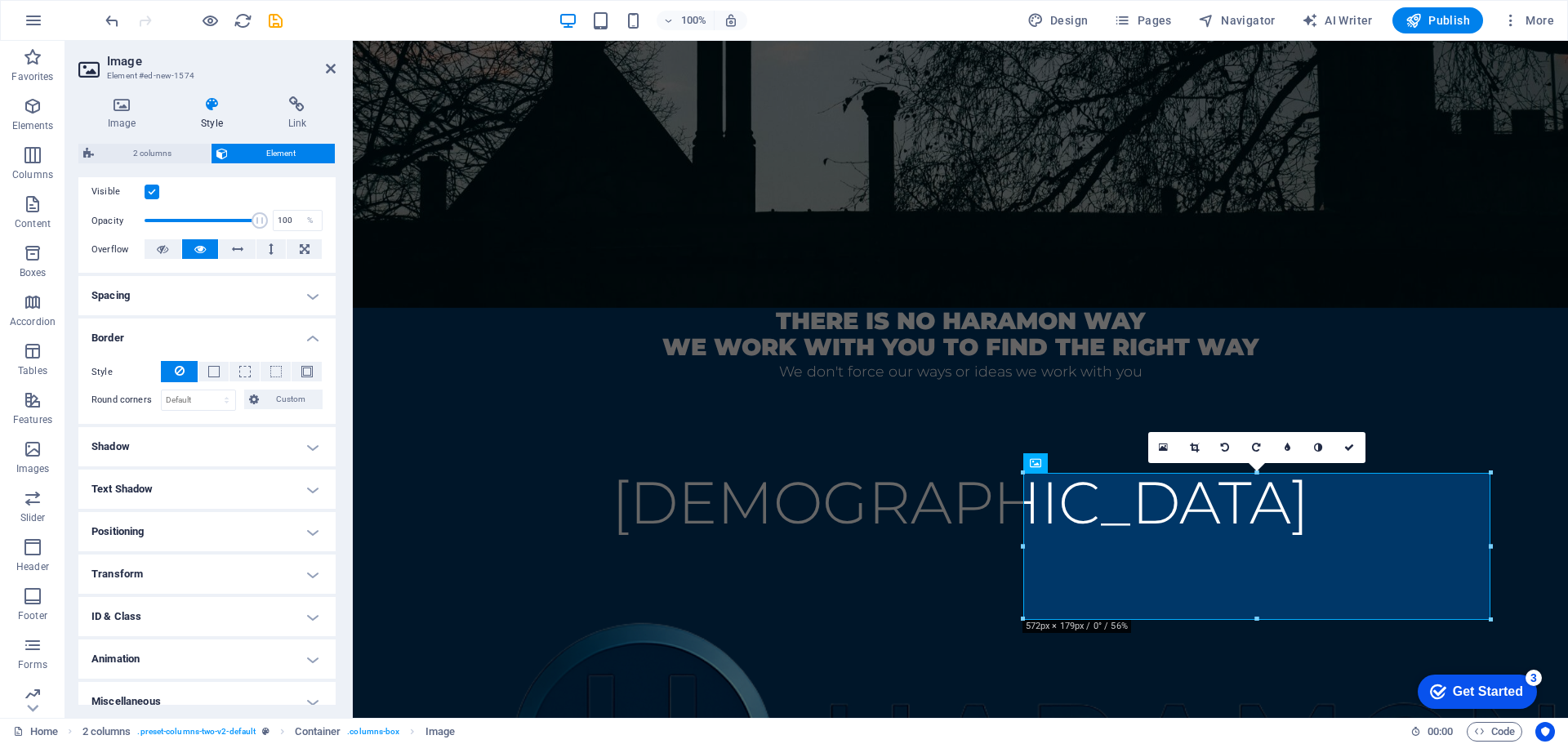
scroll to position [228, 0]
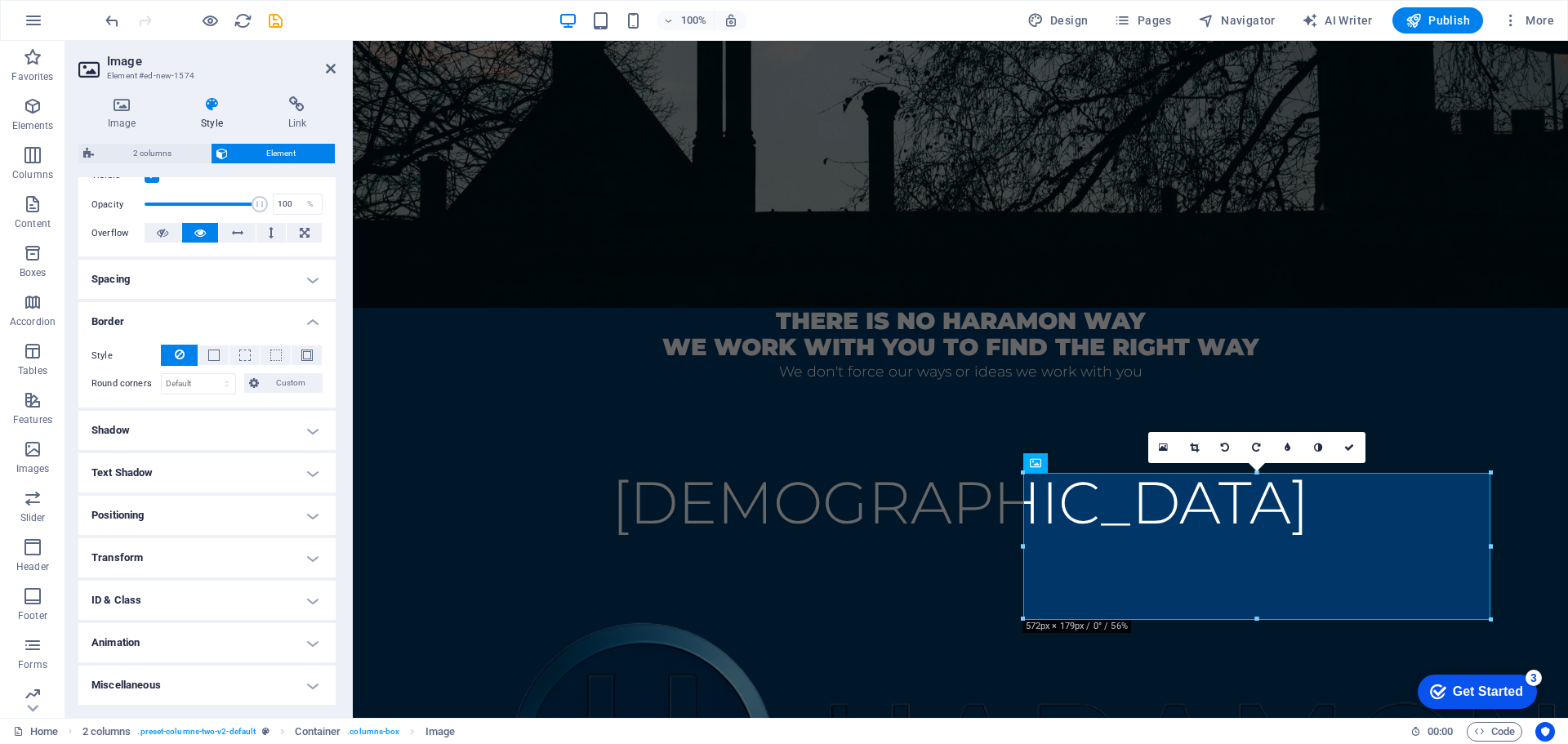
click at [302, 554] on h4 "Transform" at bounding box center [207, 558] width 257 height 39
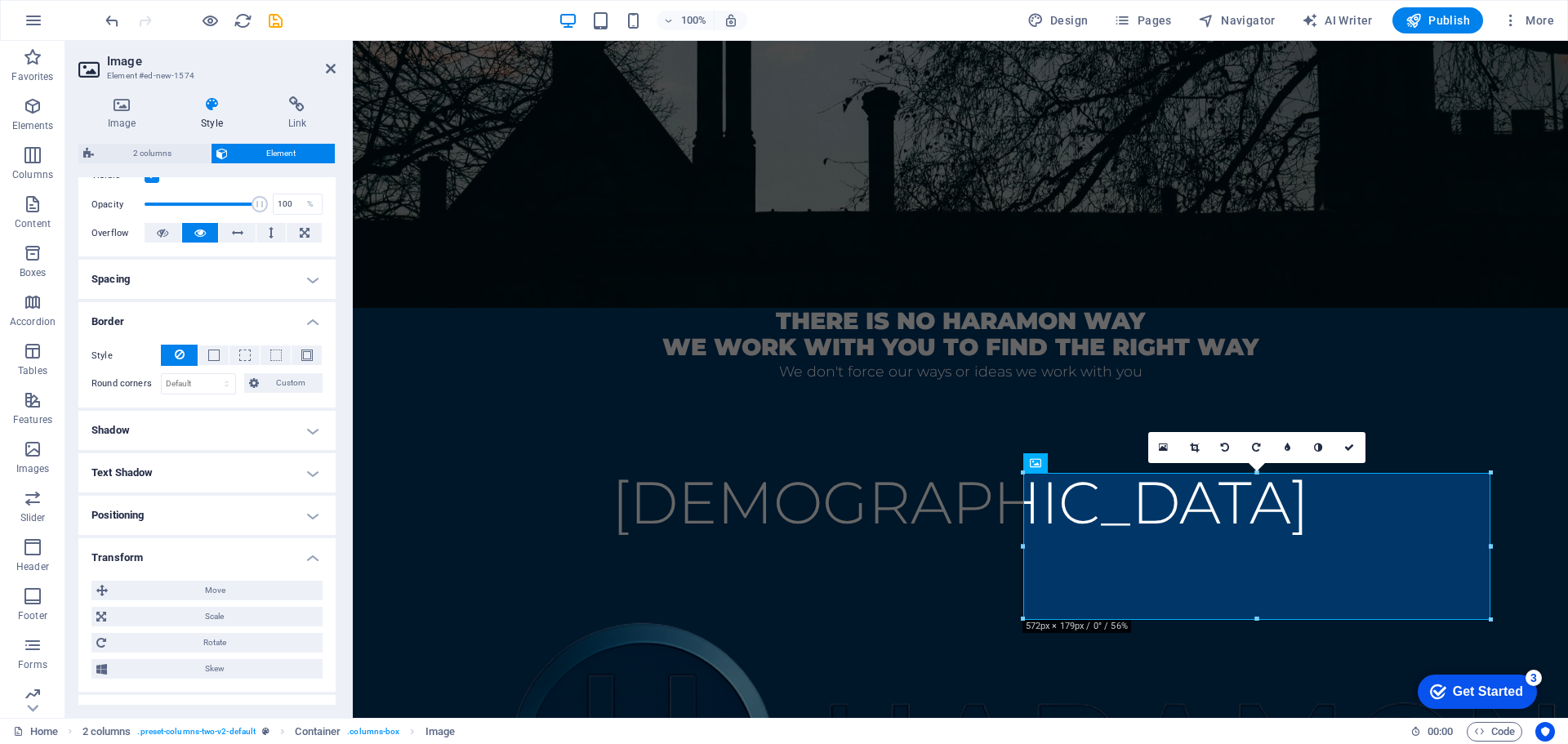
scroll to position [343, 0]
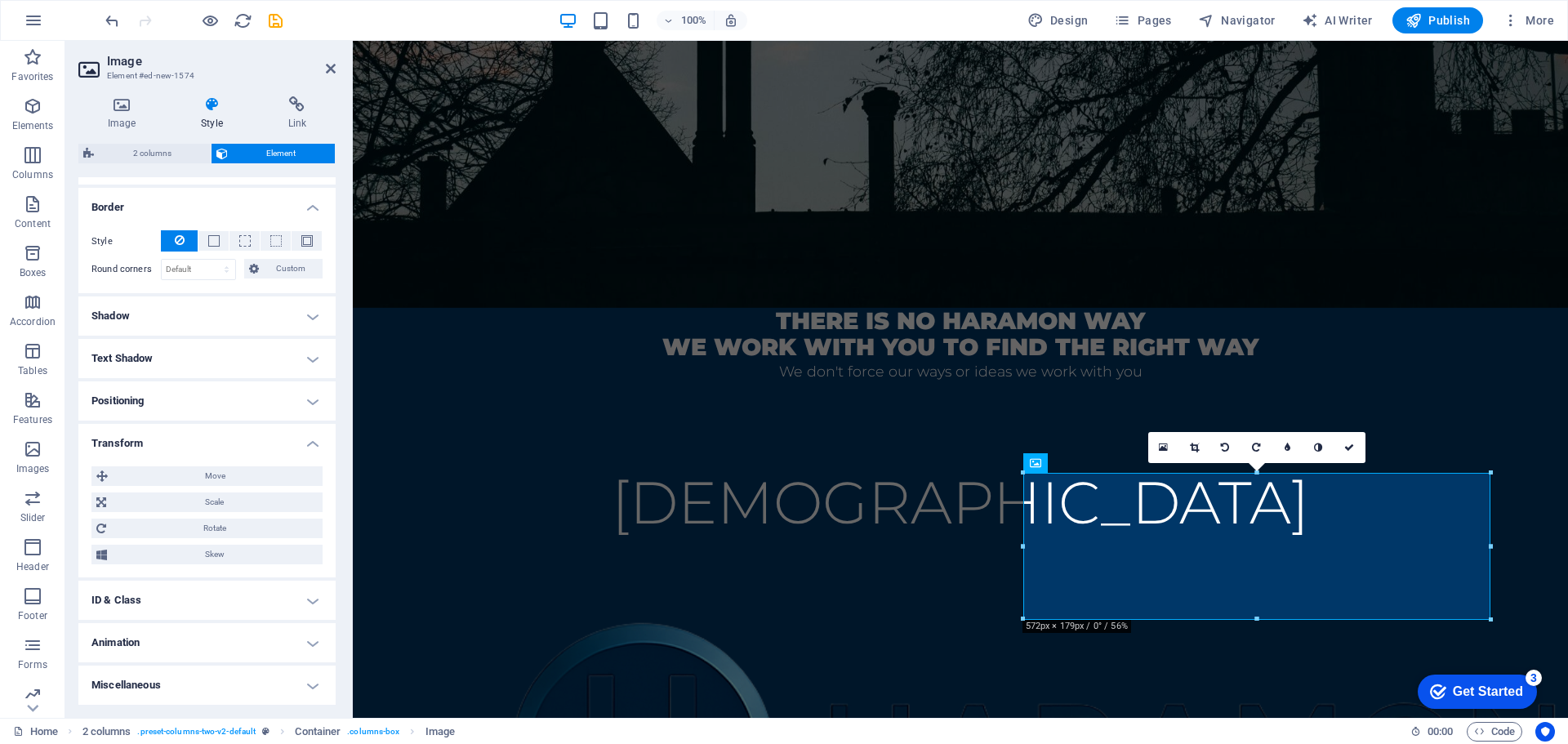
click at [307, 597] on h4 "ID & Class" at bounding box center [207, 601] width 257 height 39
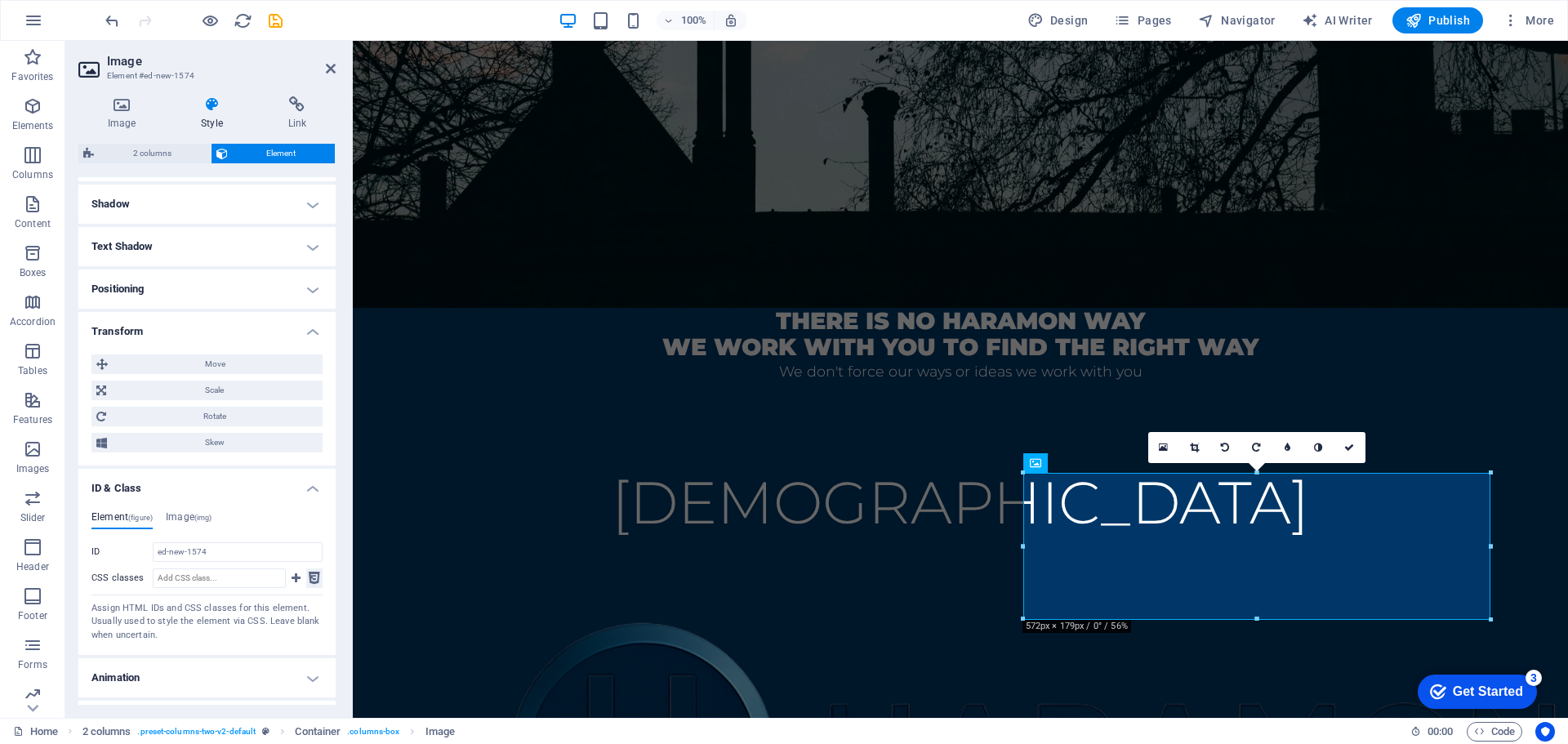
scroll to position [490, 0]
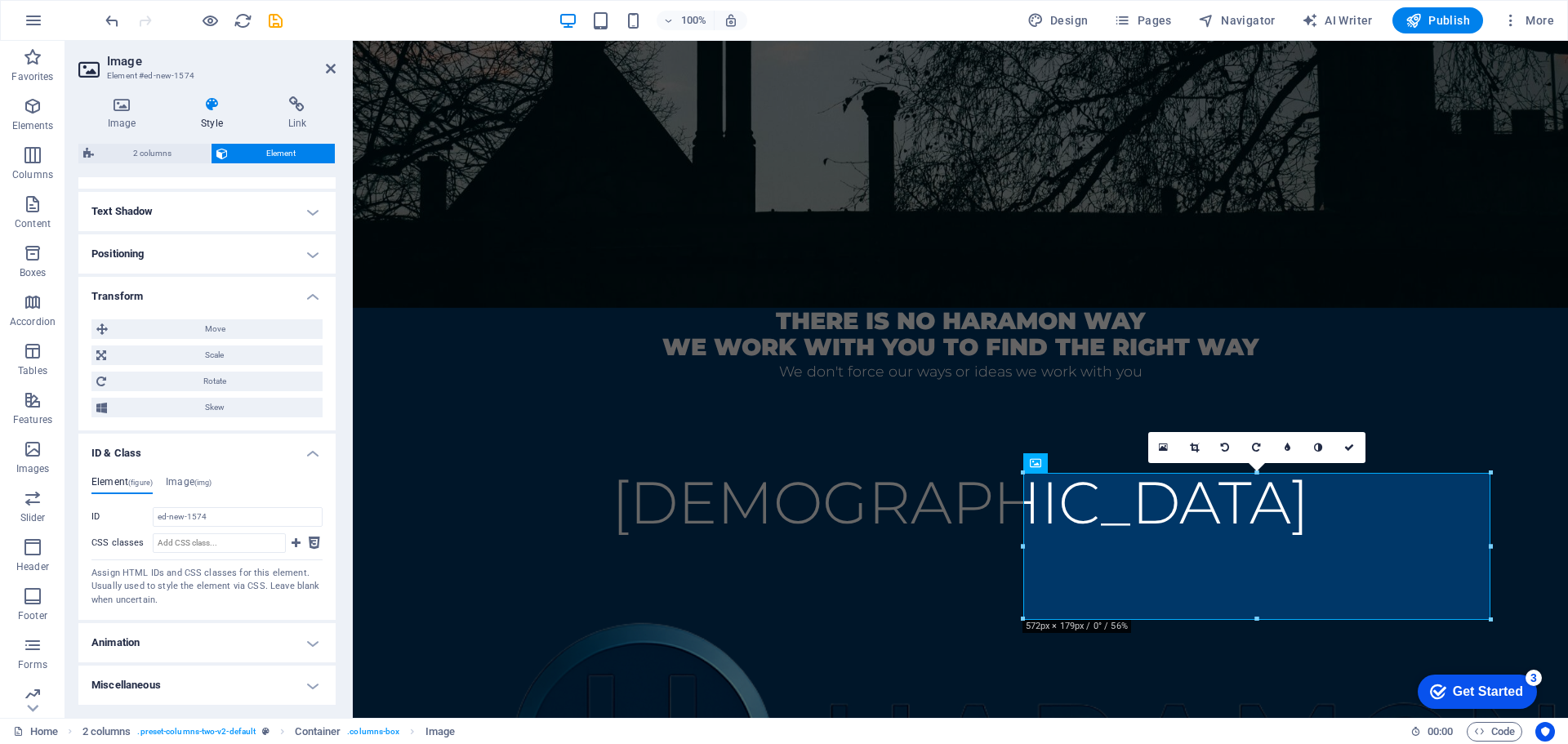
click at [314, 637] on h4 "Animation" at bounding box center [207, 643] width 257 height 39
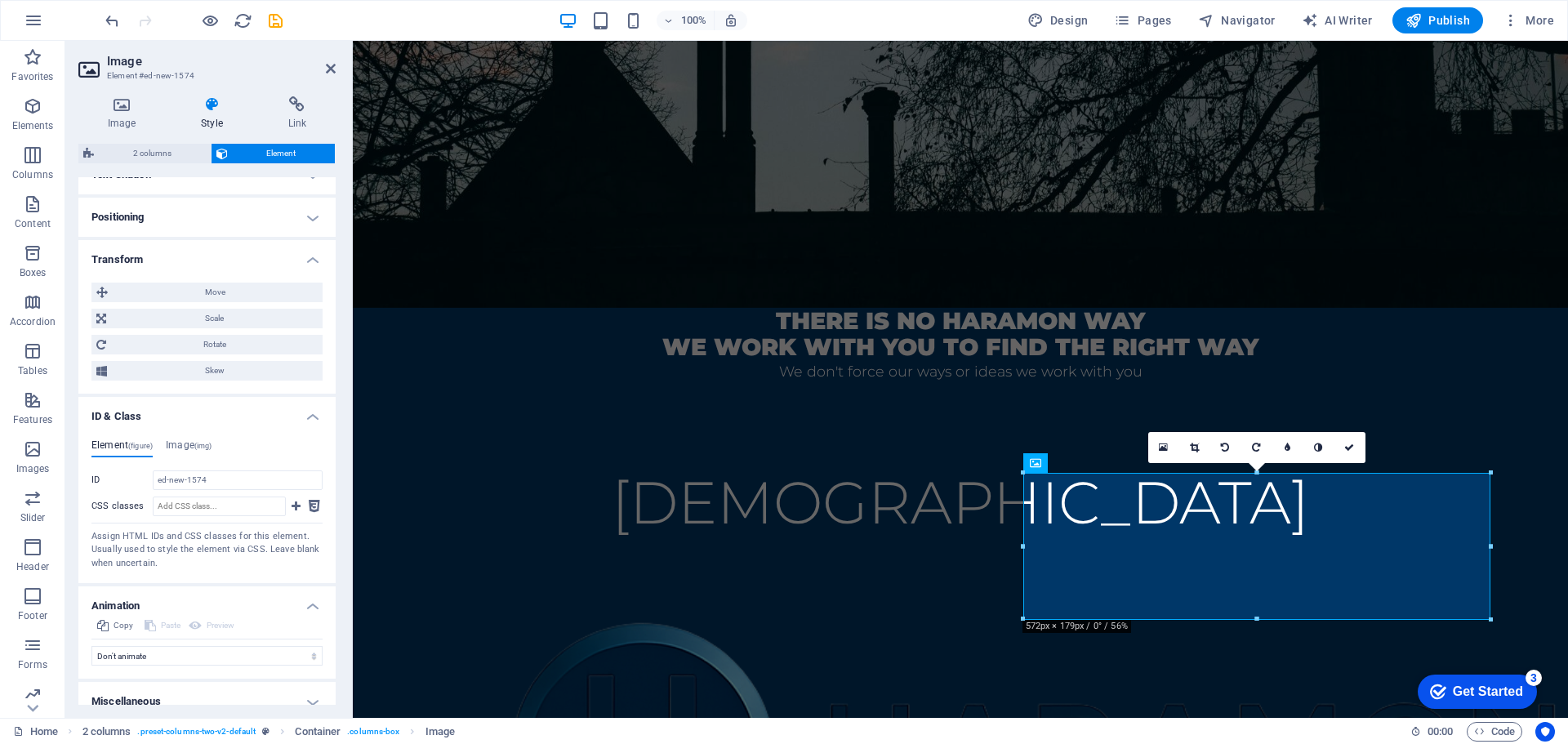
scroll to position [543, 0]
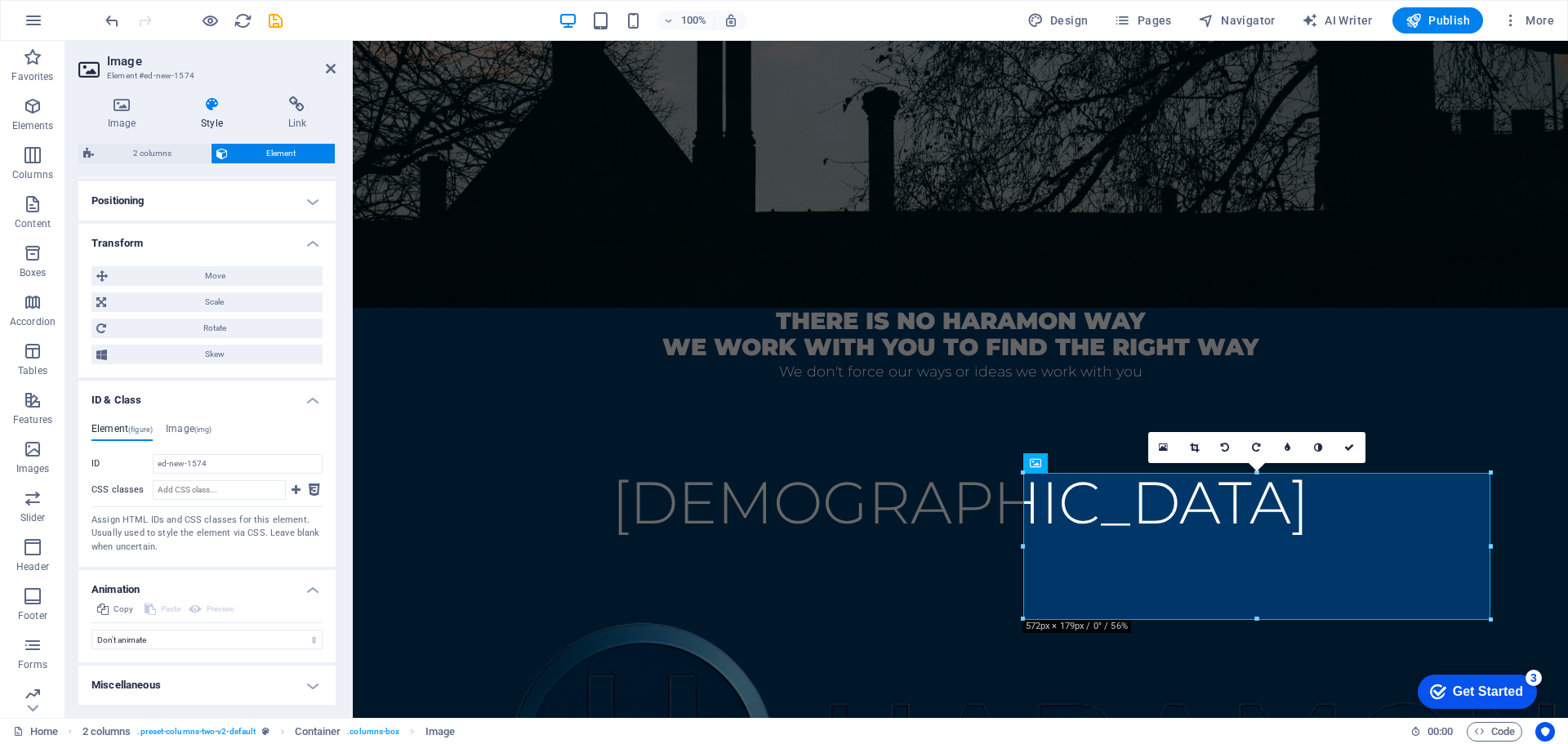
click at [308, 691] on h4 "Miscellaneous" at bounding box center [207, 685] width 257 height 39
click at [310, 683] on h4 "Miscellaneous" at bounding box center [207, 680] width 257 height 29
click at [835, 377] on div "There is no haramon way we work with you to find the right way We don't force o…" at bounding box center [960, 717] width 1215 height 818
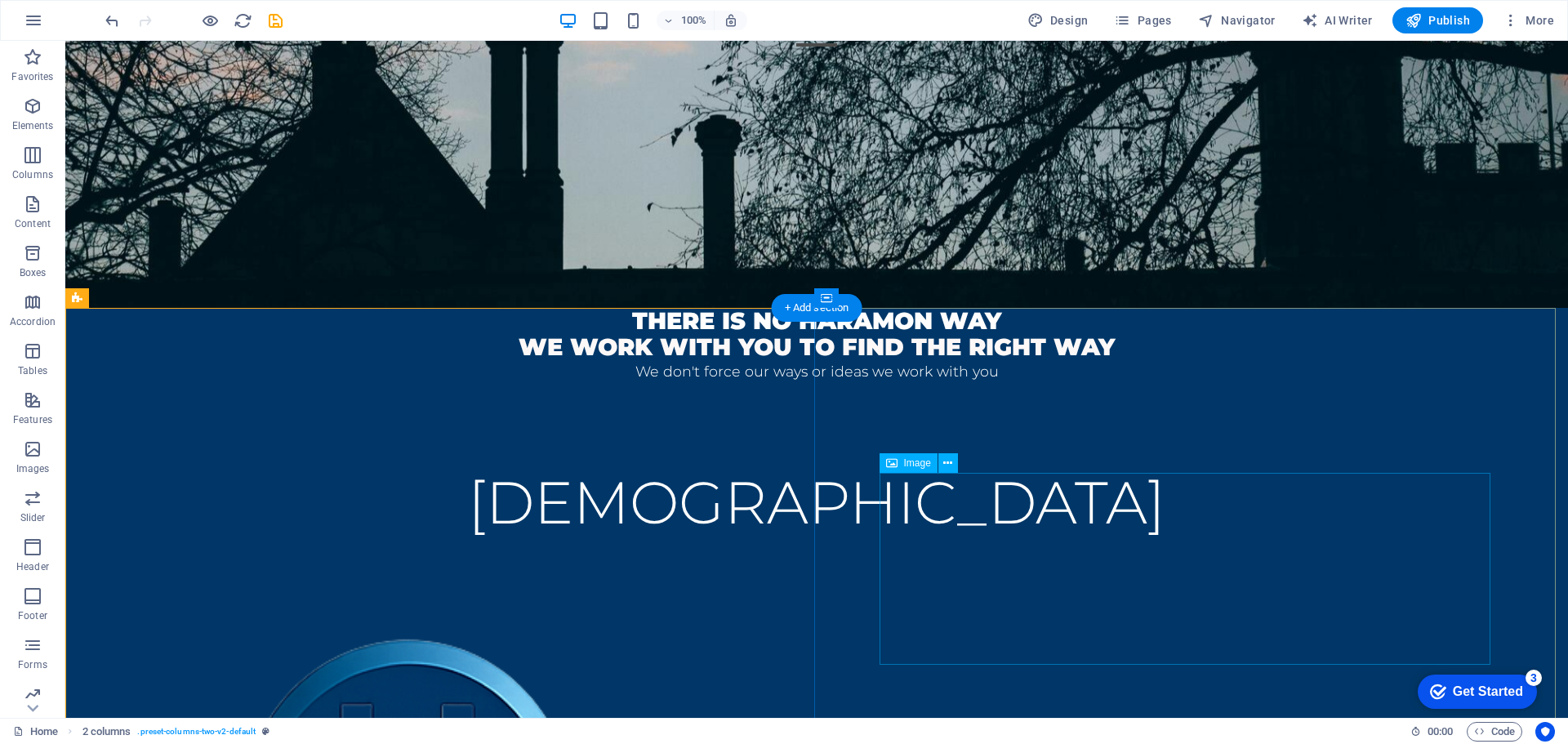
click at [947, 461] on icon at bounding box center [947, 463] width 9 height 17
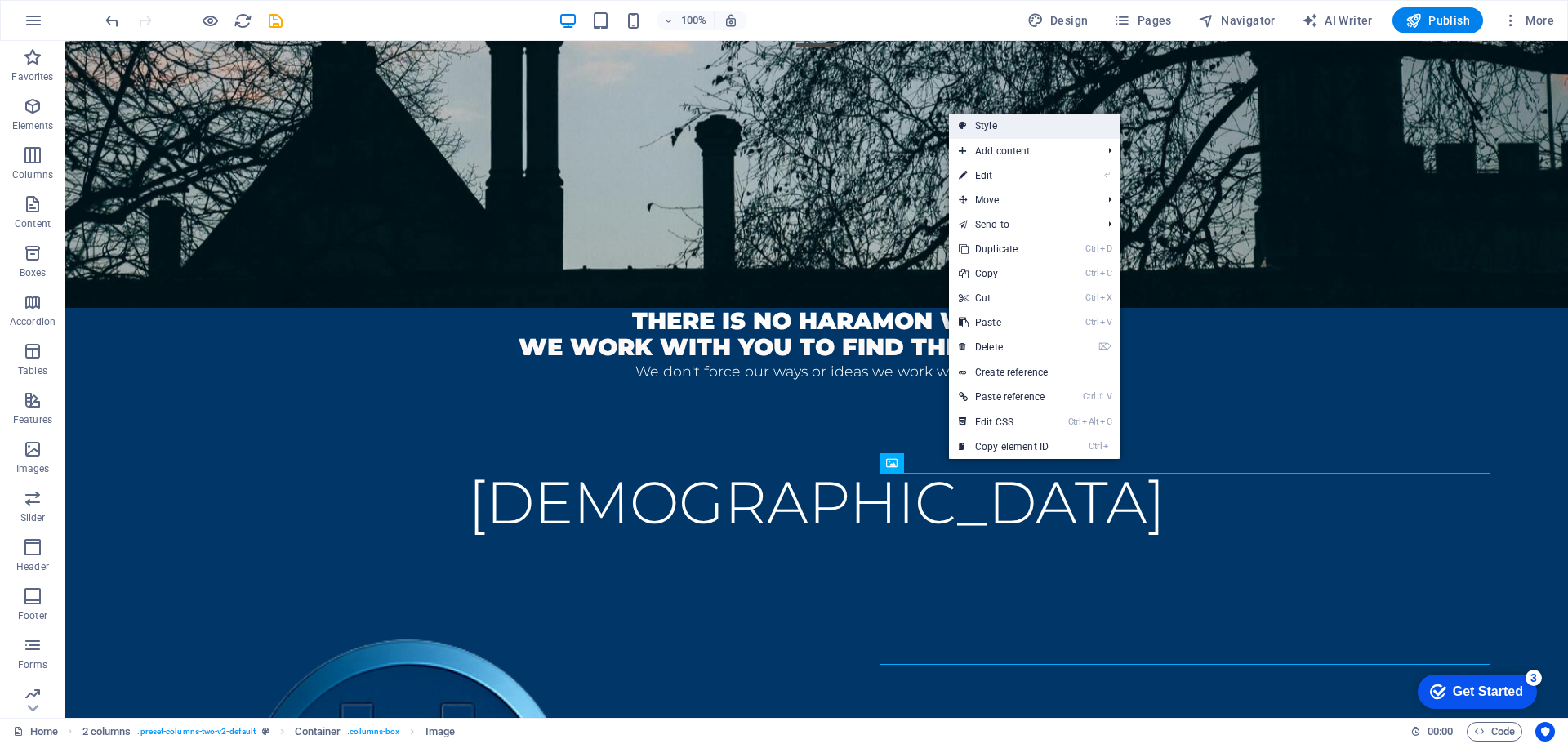
click at [1035, 128] on link "Style" at bounding box center [1034, 125] width 171 height 25
select select "rem"
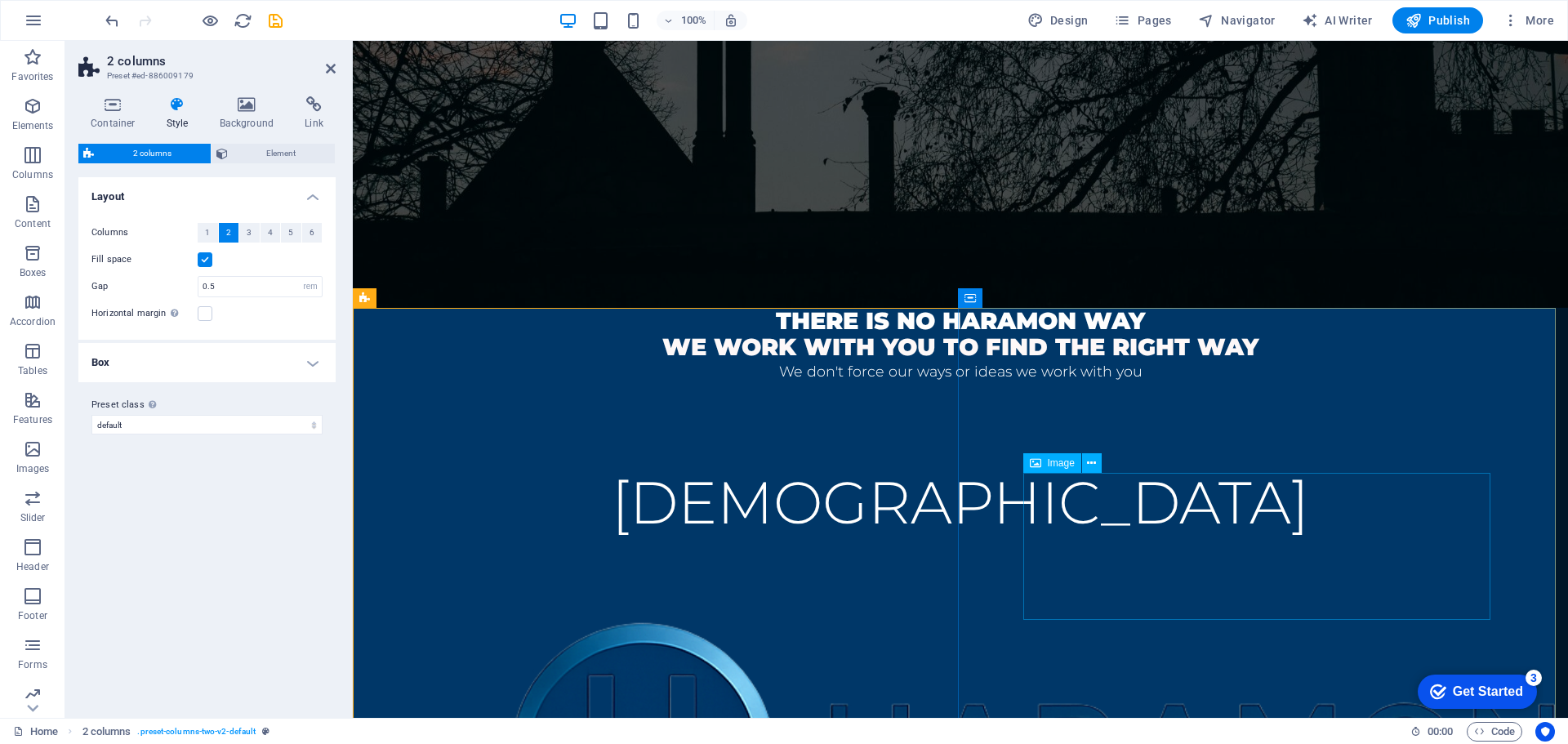
click at [1244, 553] on figure at bounding box center [960, 742] width 1085 height 380
click at [1212, 553] on figure at bounding box center [960, 742] width 1085 height 380
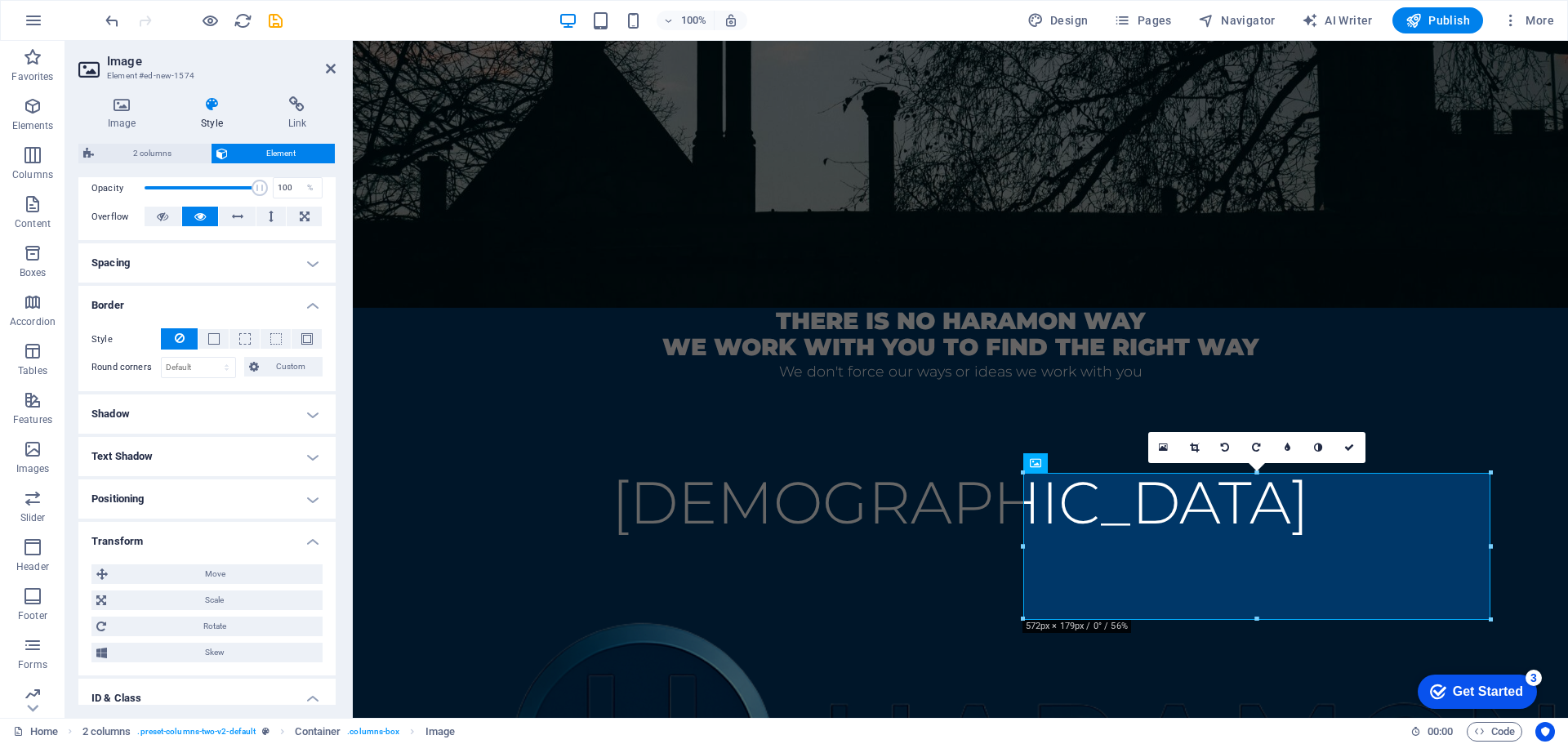
scroll to position [82, 0]
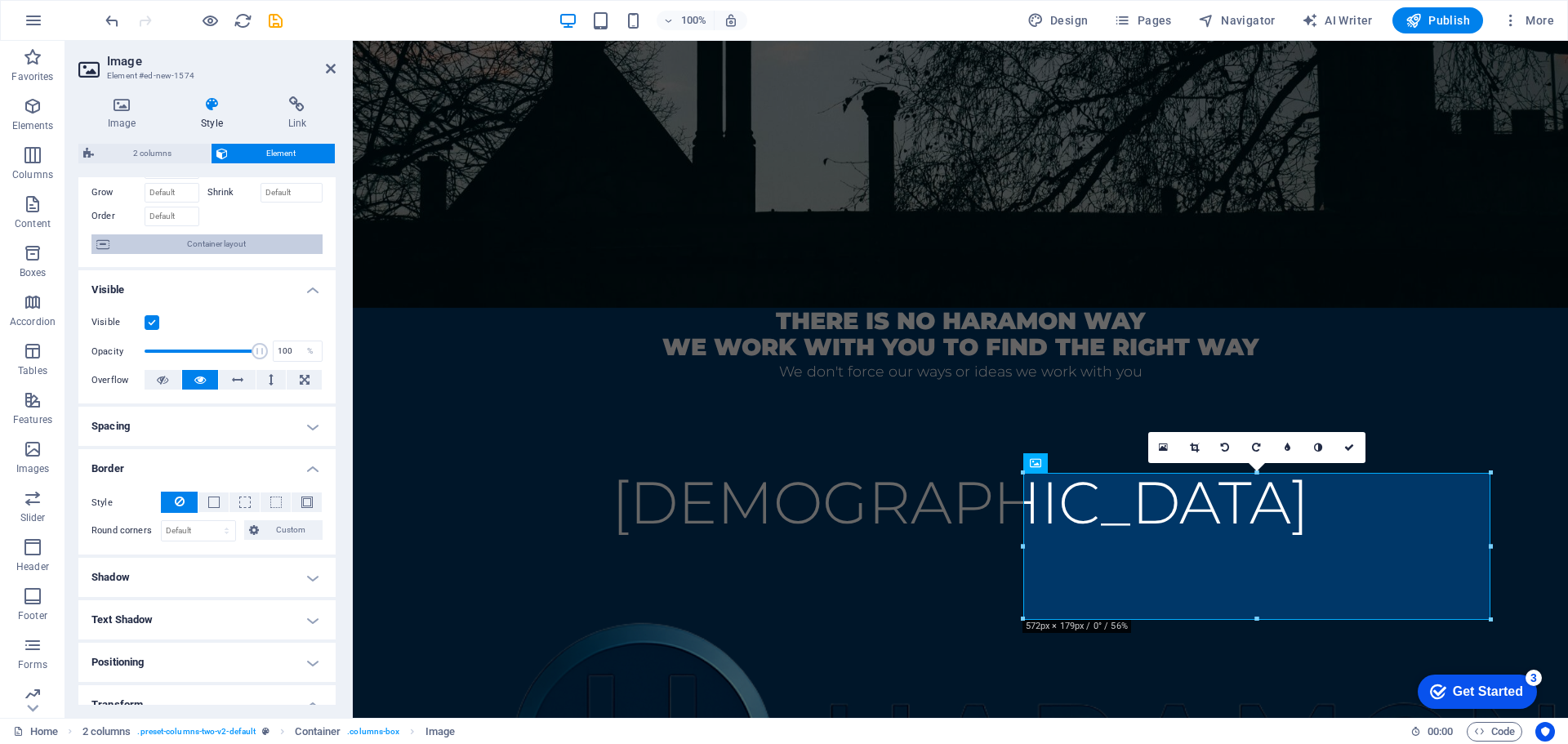
click at [194, 239] on span "Container layout" at bounding box center [215, 244] width 203 height 20
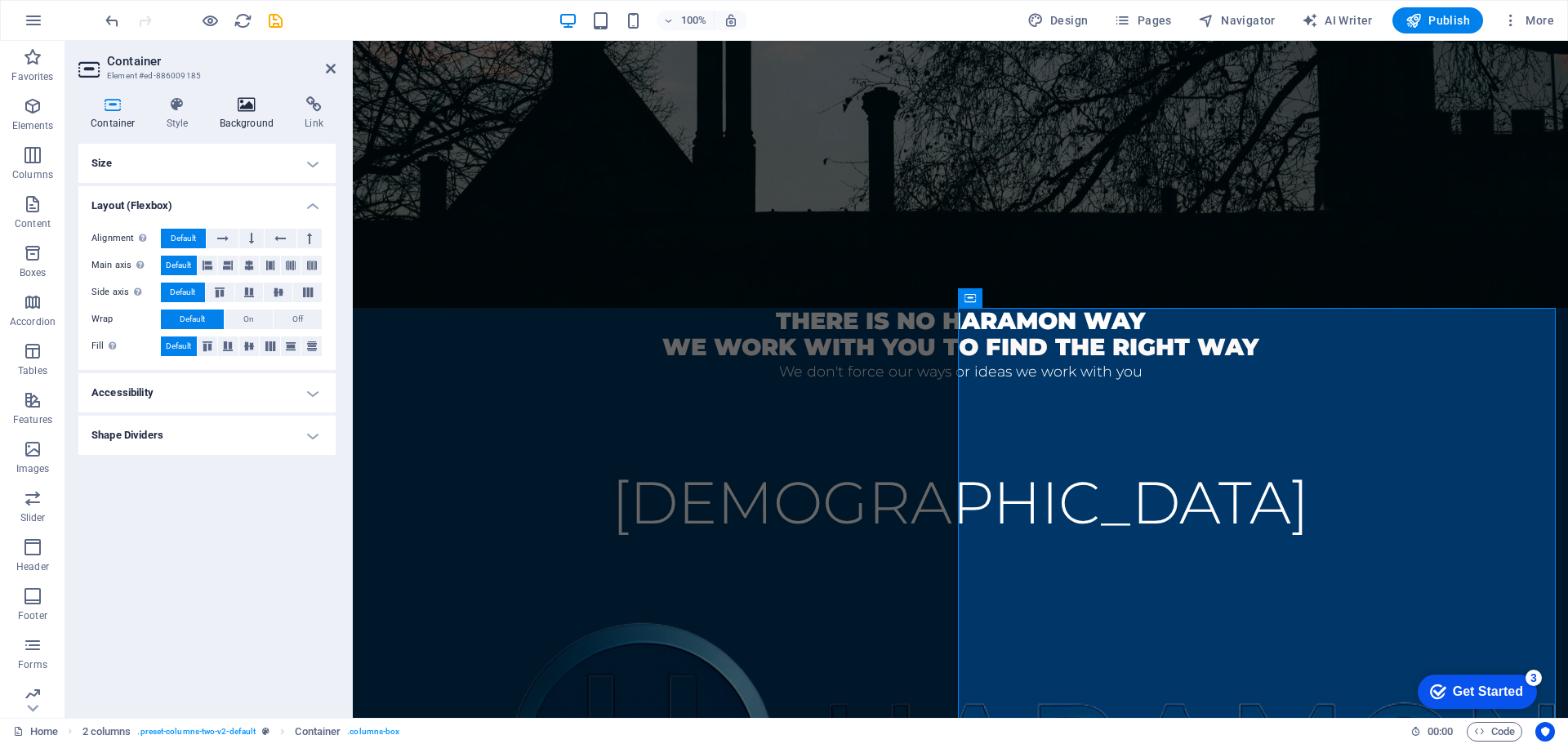
click at [240, 100] on icon at bounding box center [247, 104] width 79 height 16
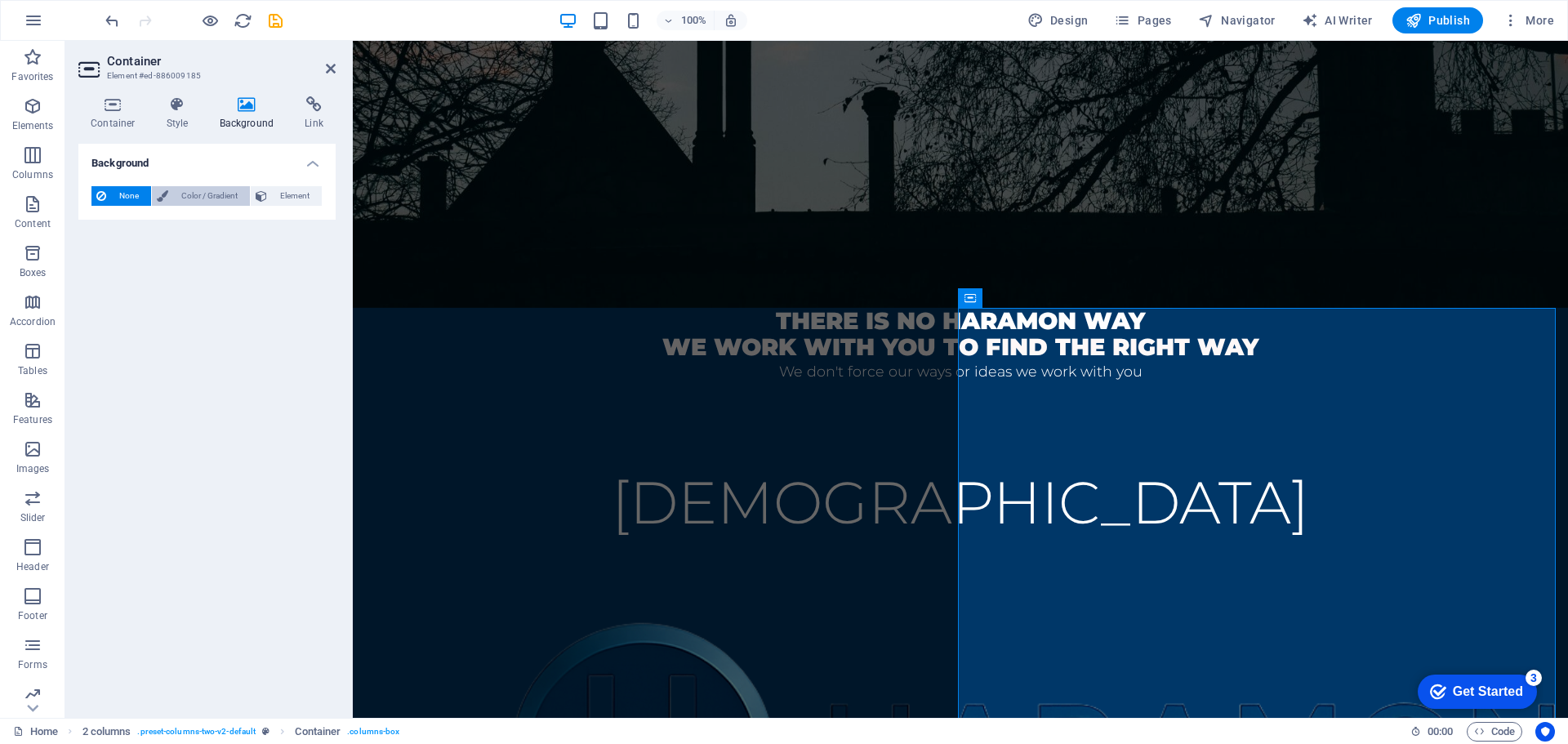
click at [196, 201] on span "Color / Gradient" at bounding box center [209, 196] width 72 height 20
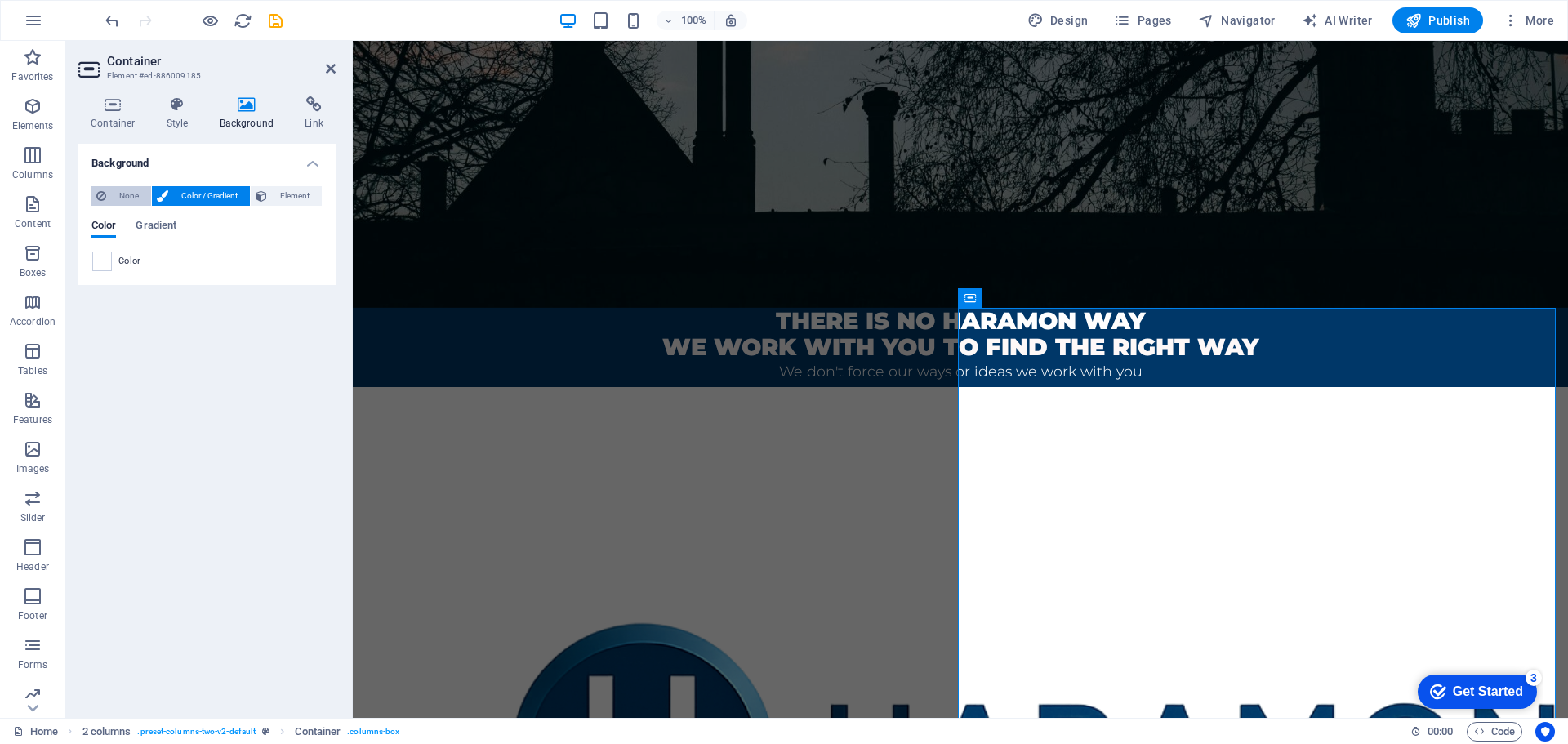
click at [130, 196] on span "None" at bounding box center [128, 196] width 35 height 20
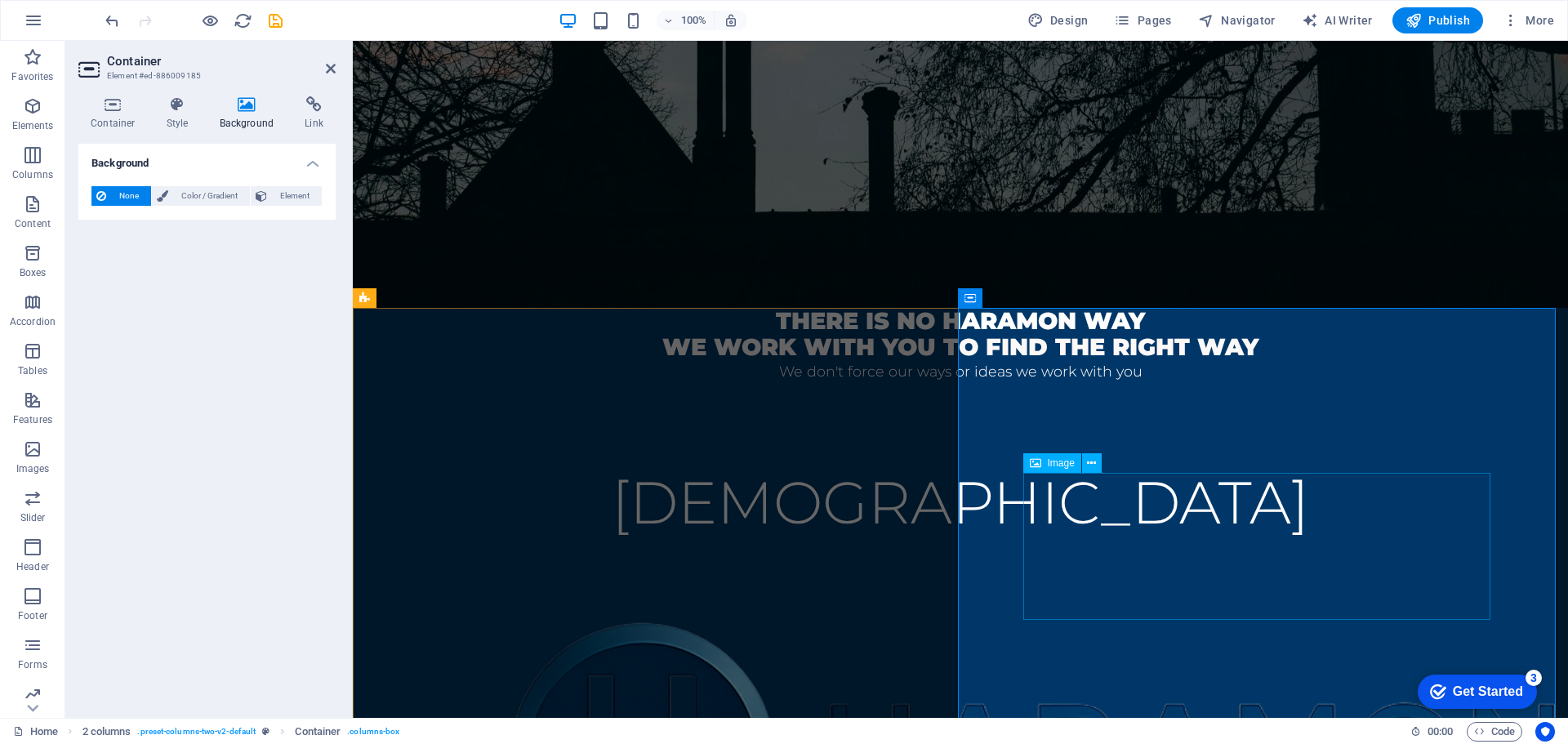
click at [1090, 553] on figure at bounding box center [960, 742] width 1085 height 380
click at [1091, 553] on figure at bounding box center [960, 742] width 1085 height 380
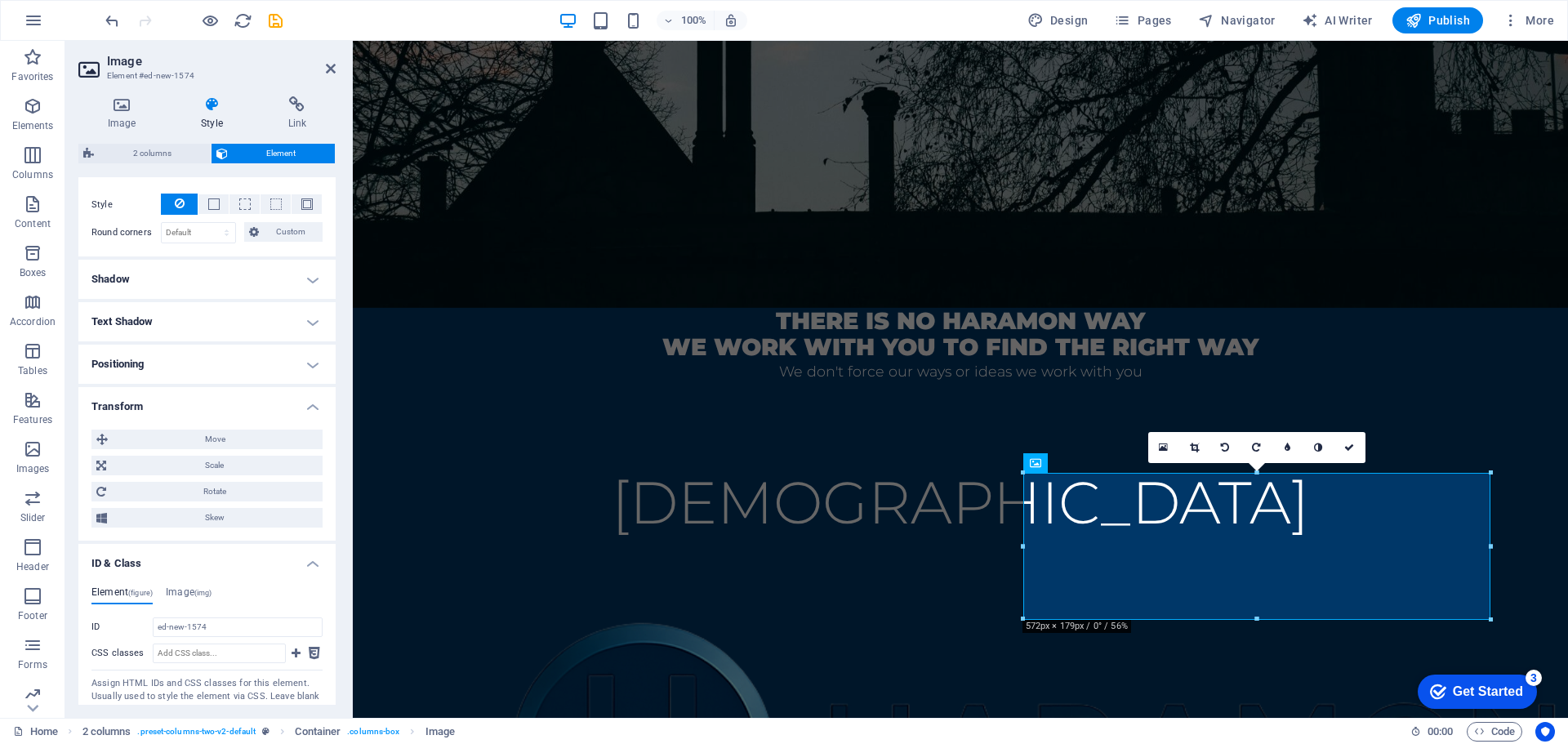
scroll to position [543, 0]
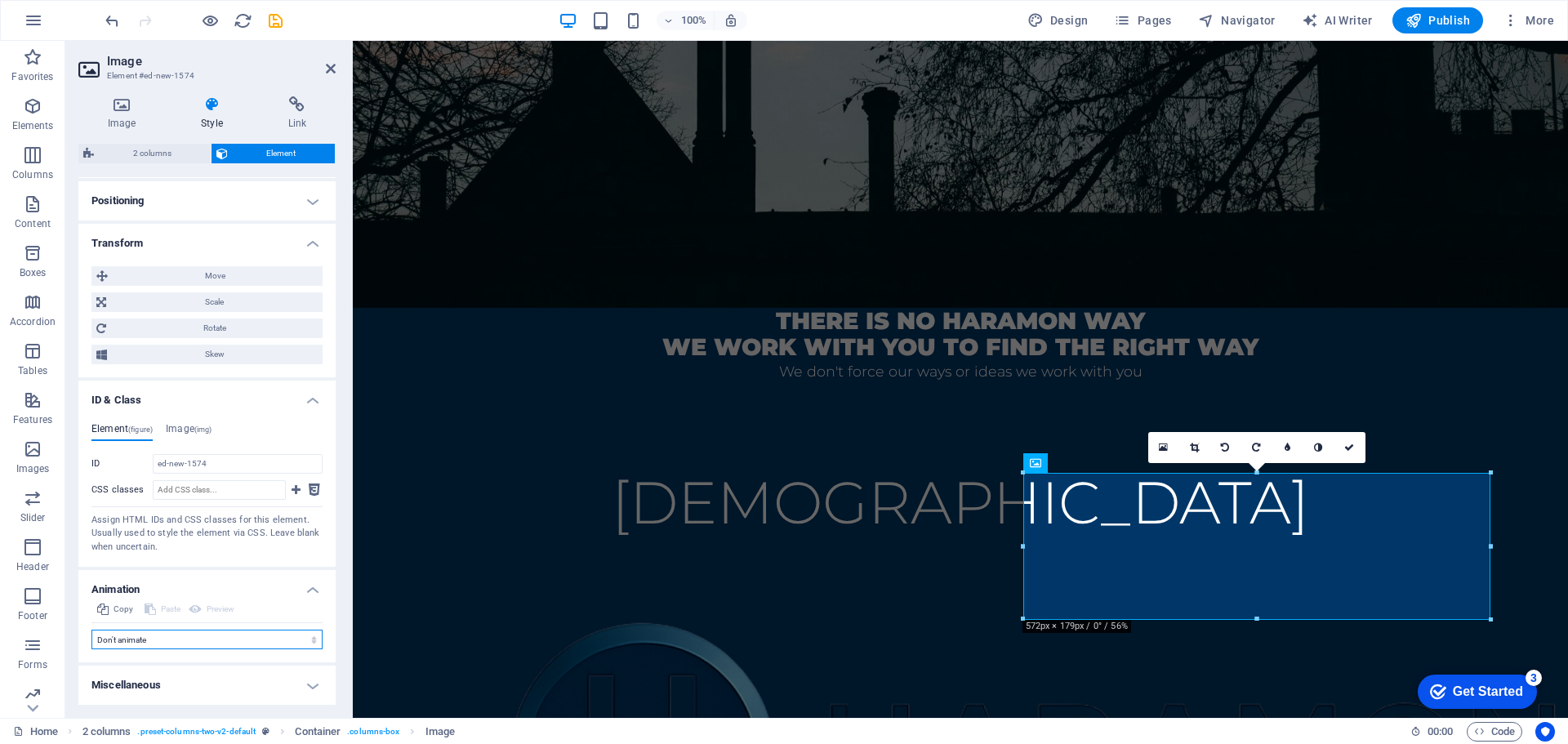
click at [312, 639] on select "Don't animate Show / Hide Slide up/down Zoom in/out Slide left to right Slide r…" at bounding box center [207, 639] width 231 height 20
select select "flash"
click at [92, 649] on select "Don't animate Show / Hide Slide up/down Zoom in/out Slide left to right Slide r…" at bounding box center [207, 639] width 231 height 20
select select "scroll"
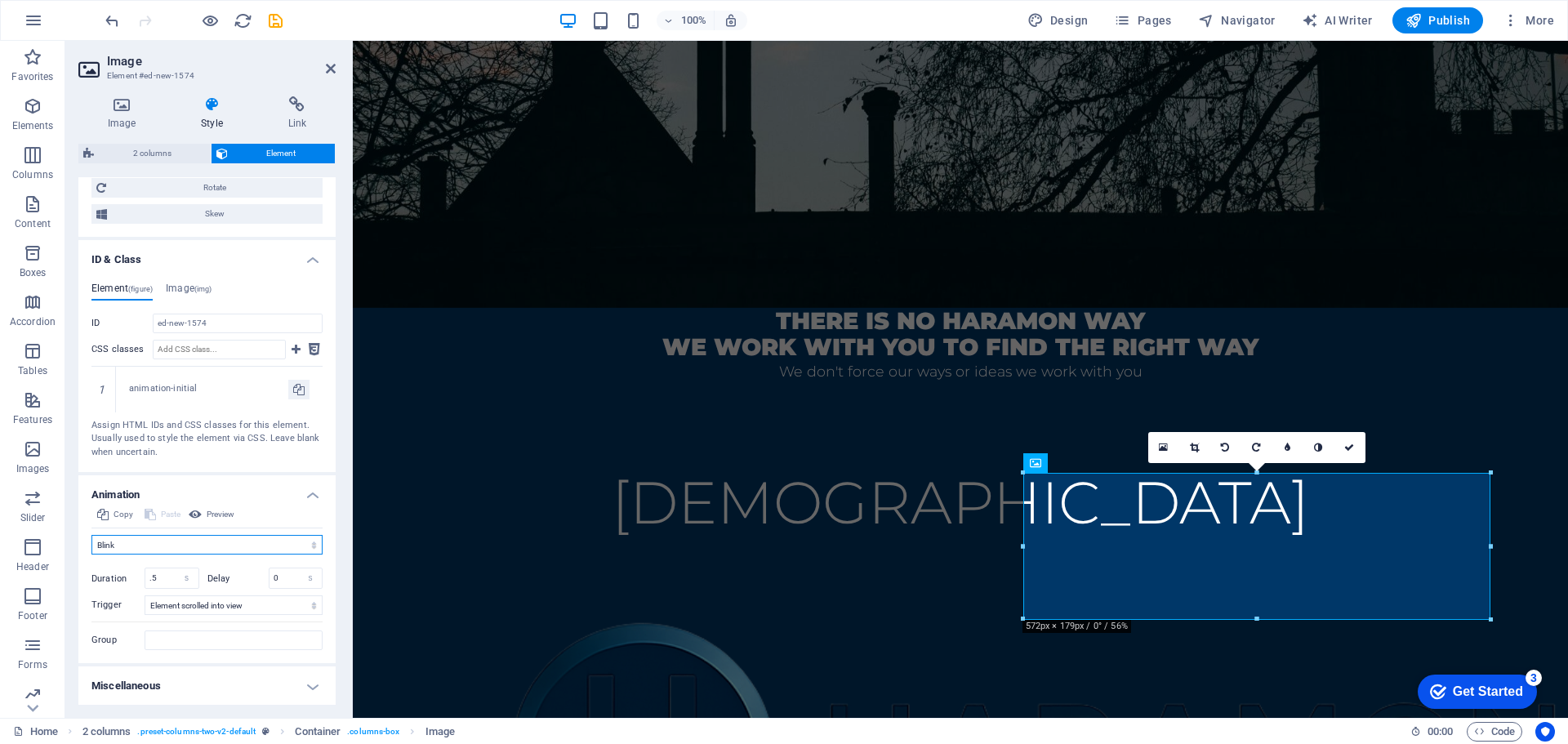
scroll to position [684, 0]
click at [304, 685] on h4 "Miscellaneous" at bounding box center [207, 685] width 257 height 39
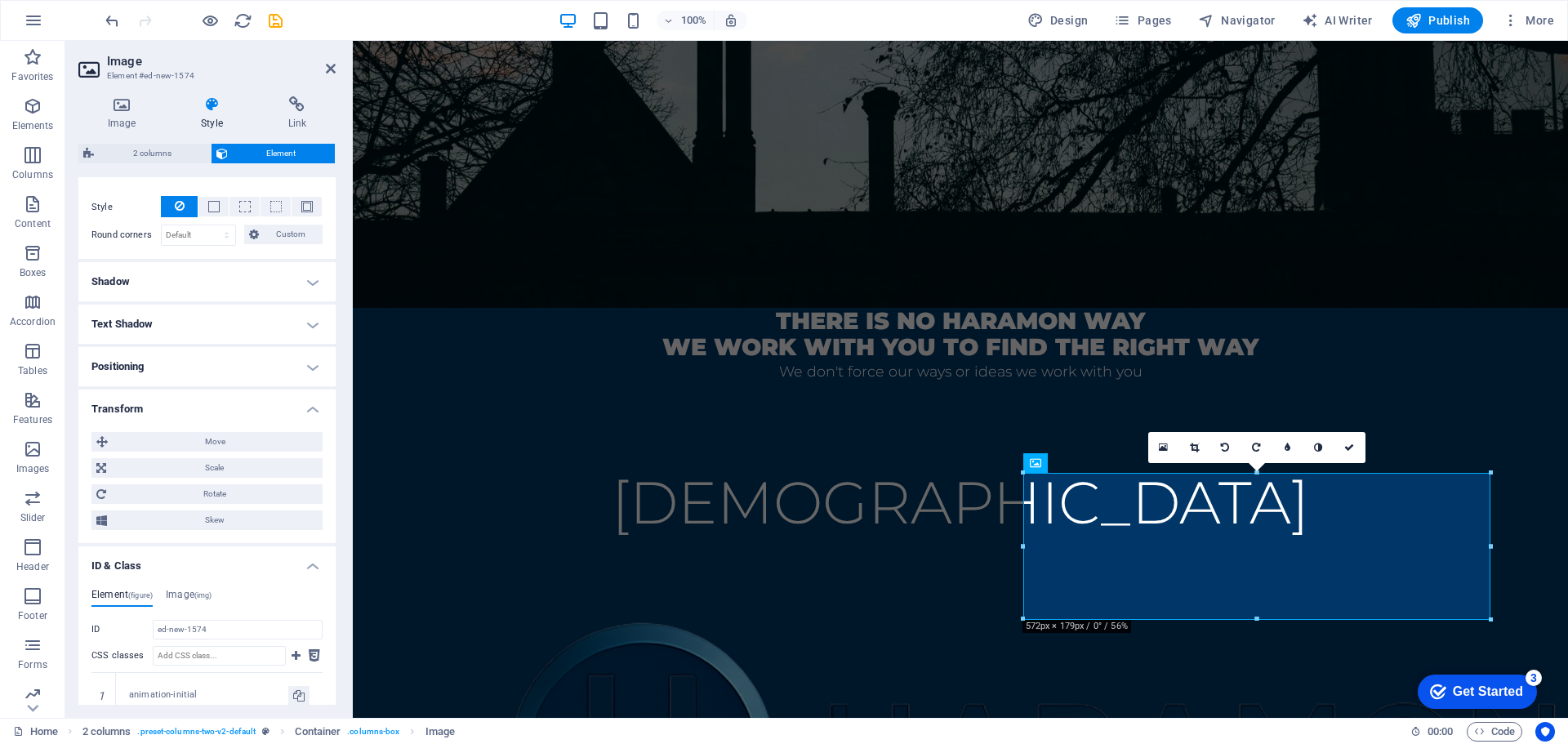
scroll to position [132, 0]
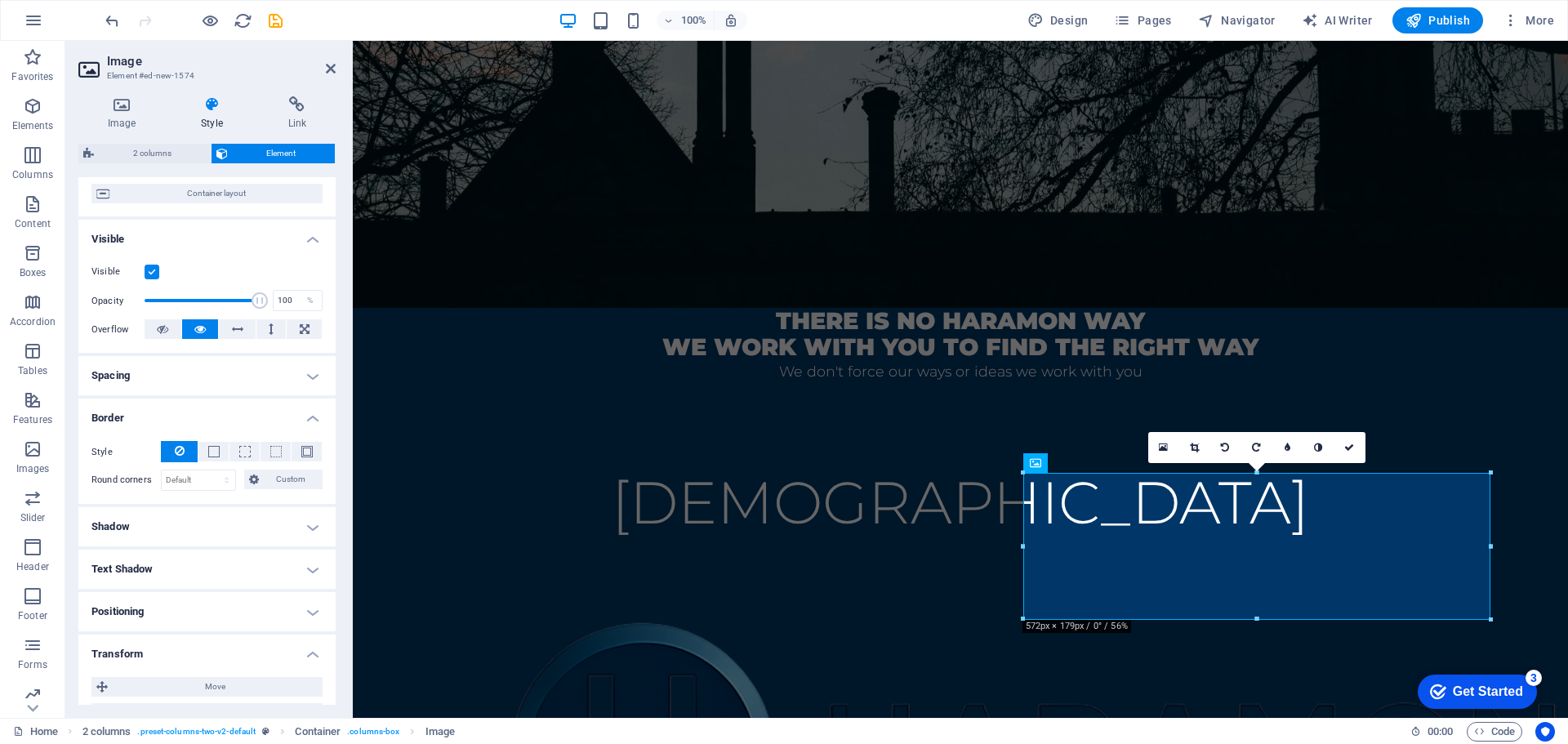
click at [315, 533] on h4 "Shadow" at bounding box center [207, 527] width 257 height 39
click at [221, 559] on span "Outside" at bounding box center [235, 559] width 27 height 20
type input "2"
type input "4"
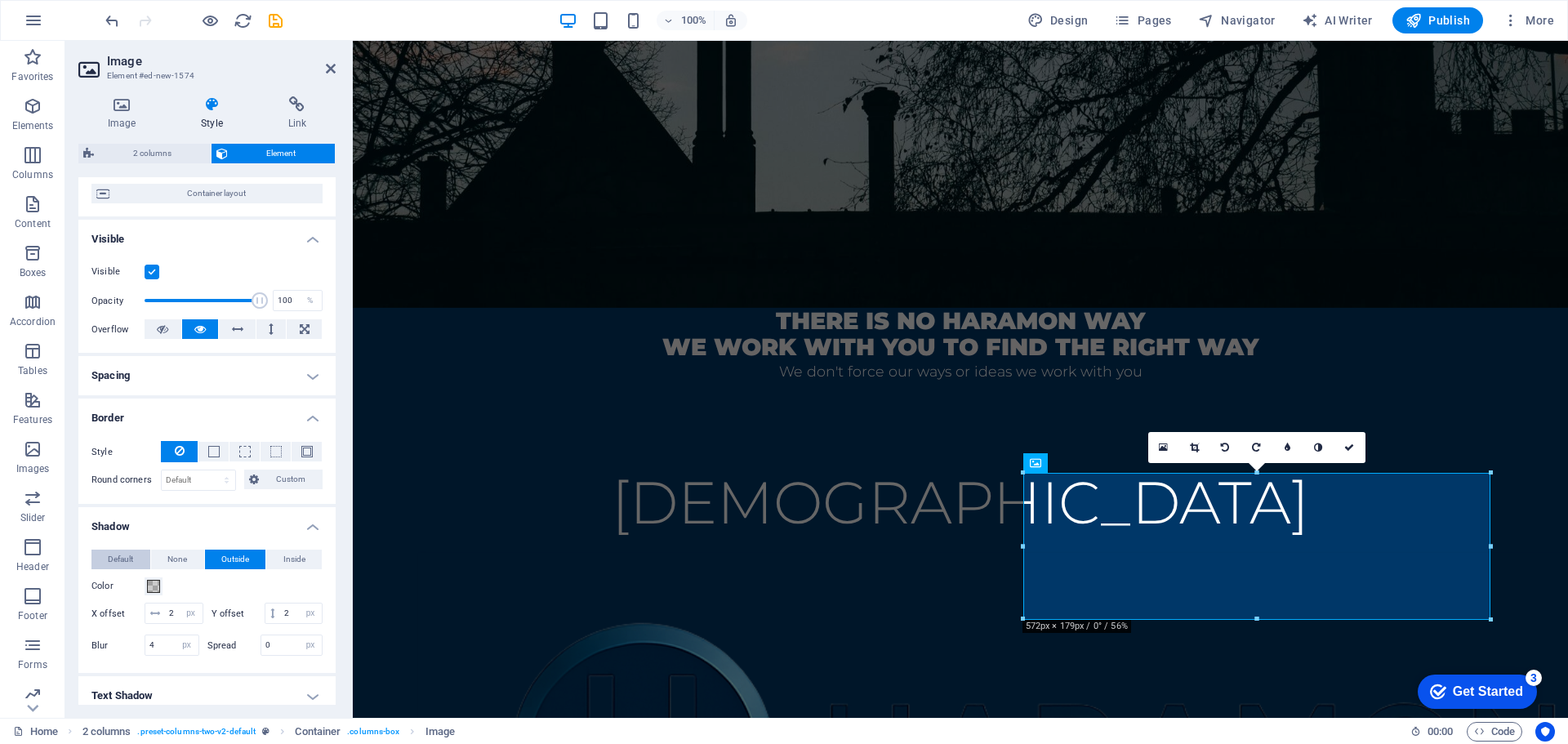
click at [134, 560] on button "Default" at bounding box center [121, 559] width 59 height 20
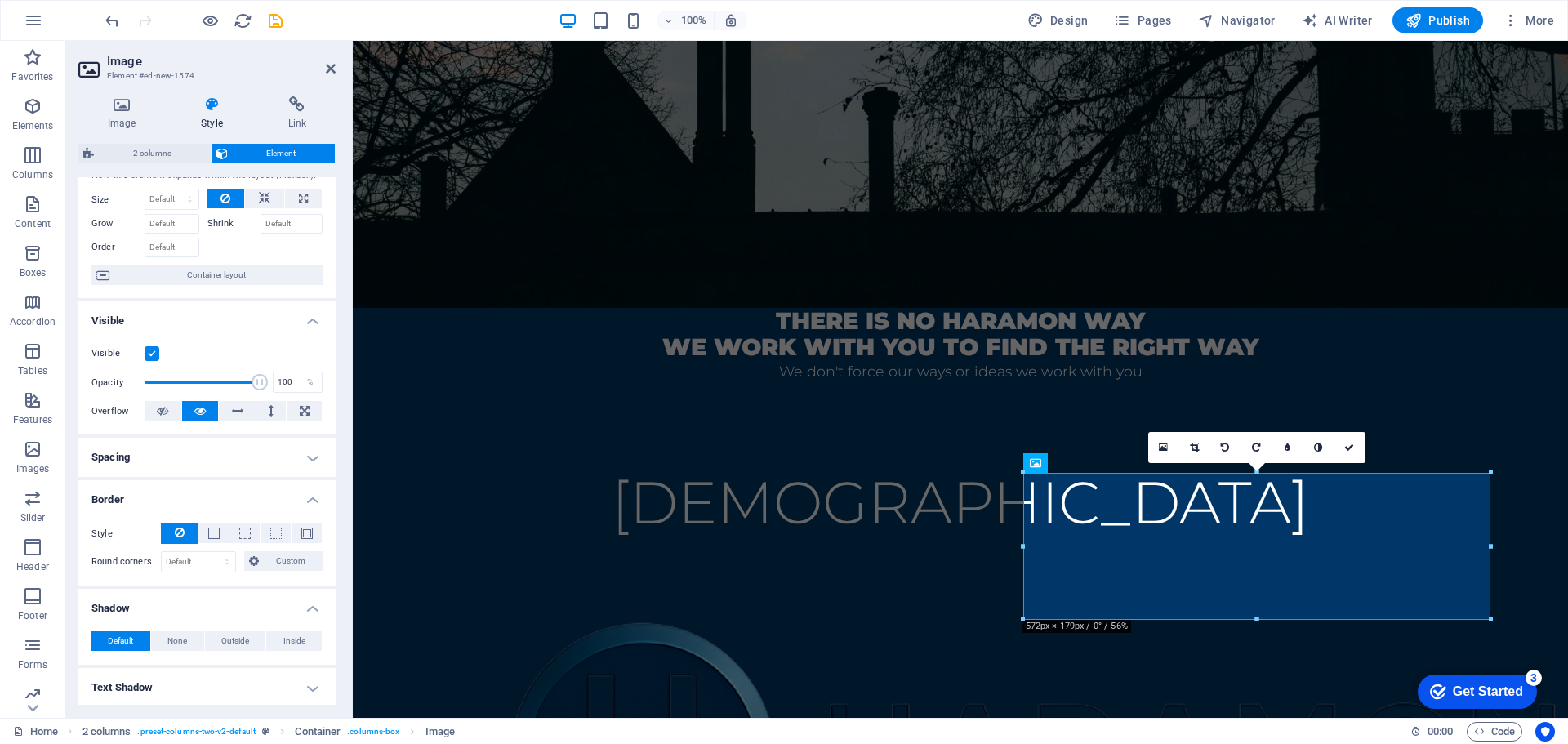
scroll to position [0, 0]
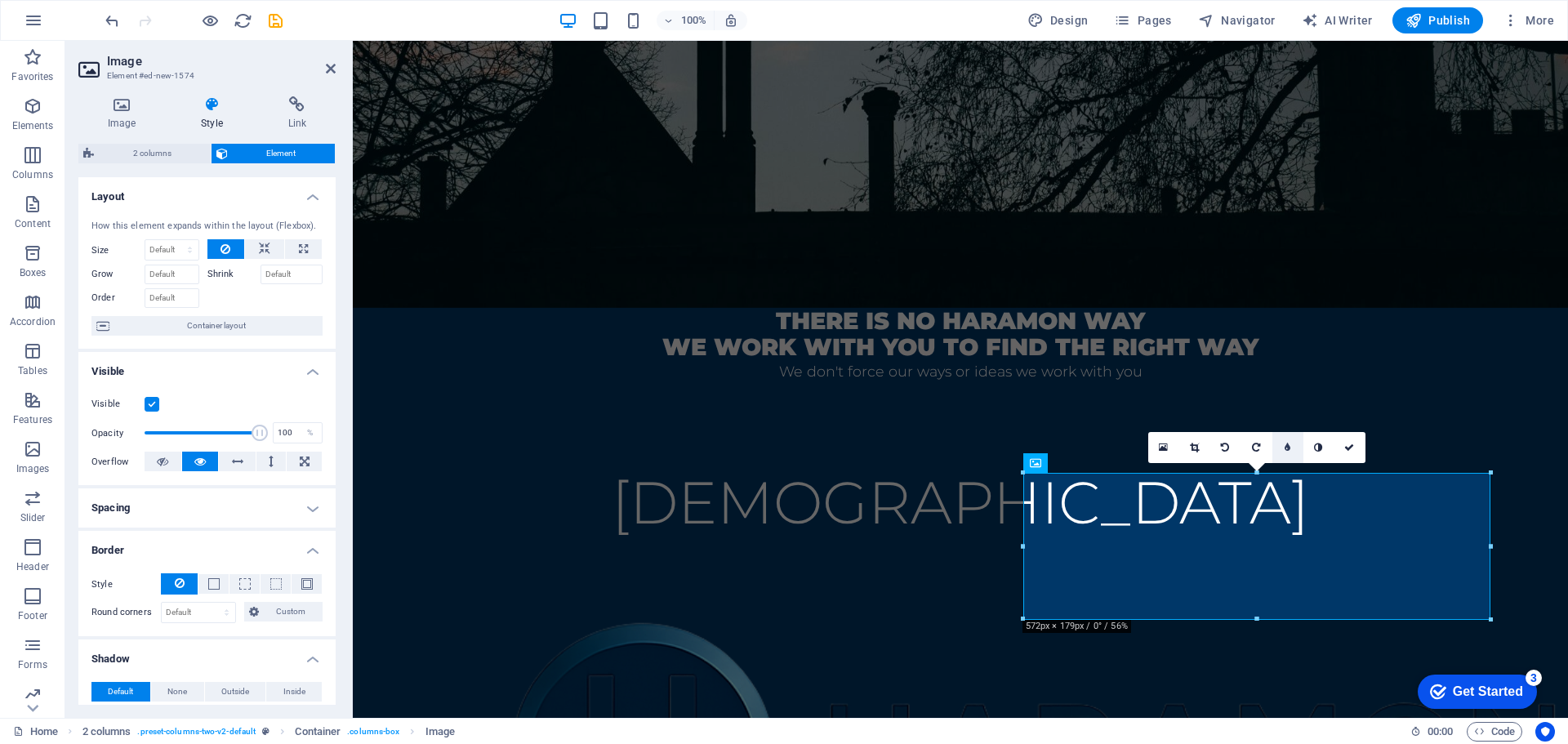
click at [1289, 452] on icon at bounding box center [1287, 447] width 6 height 9
click at [1277, 447] on icon at bounding box center [1274, 447] width 6 height 9
click at [1165, 445] on icon at bounding box center [1163, 447] width 9 height 11
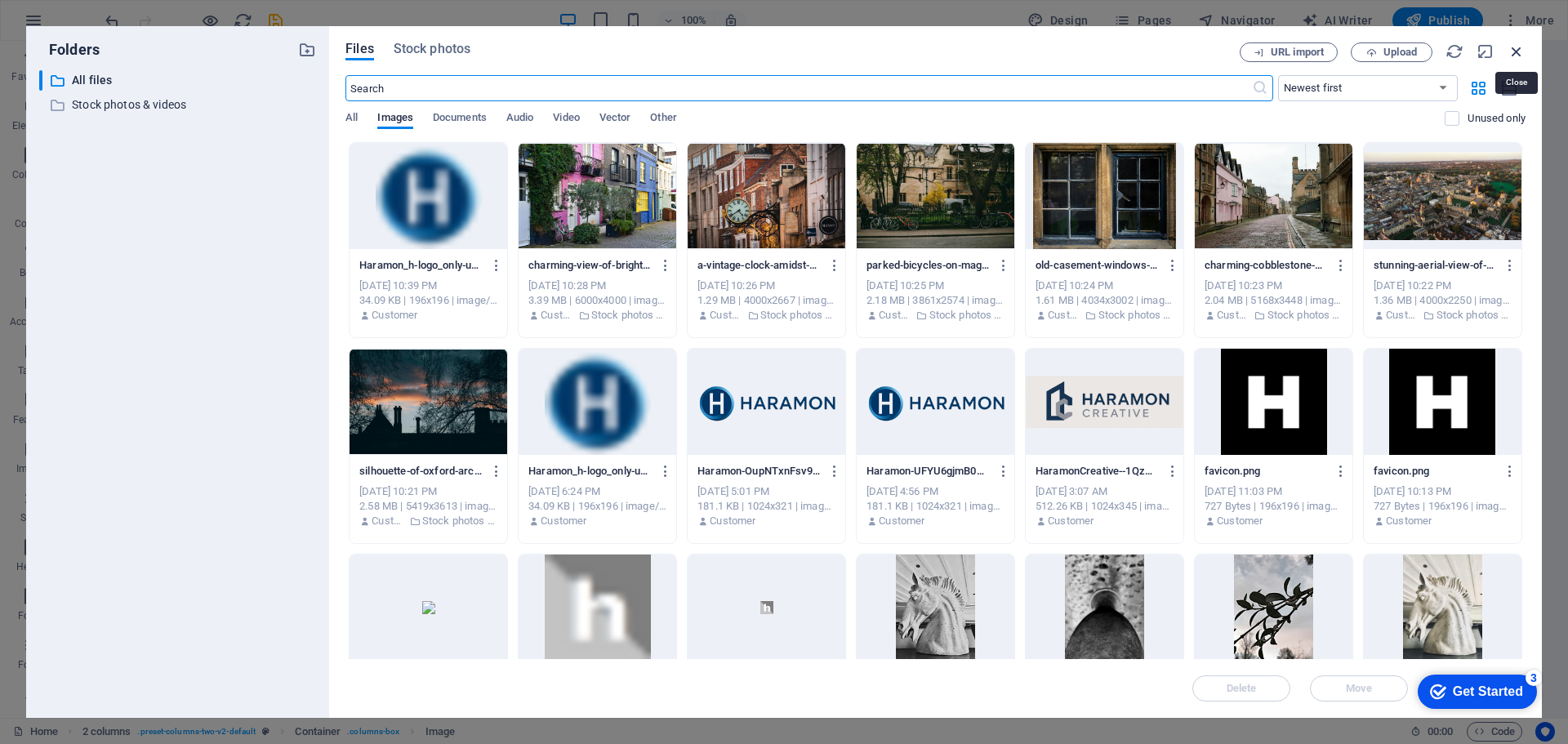
click at [1523, 47] on icon "button" at bounding box center [1517, 51] width 18 height 18
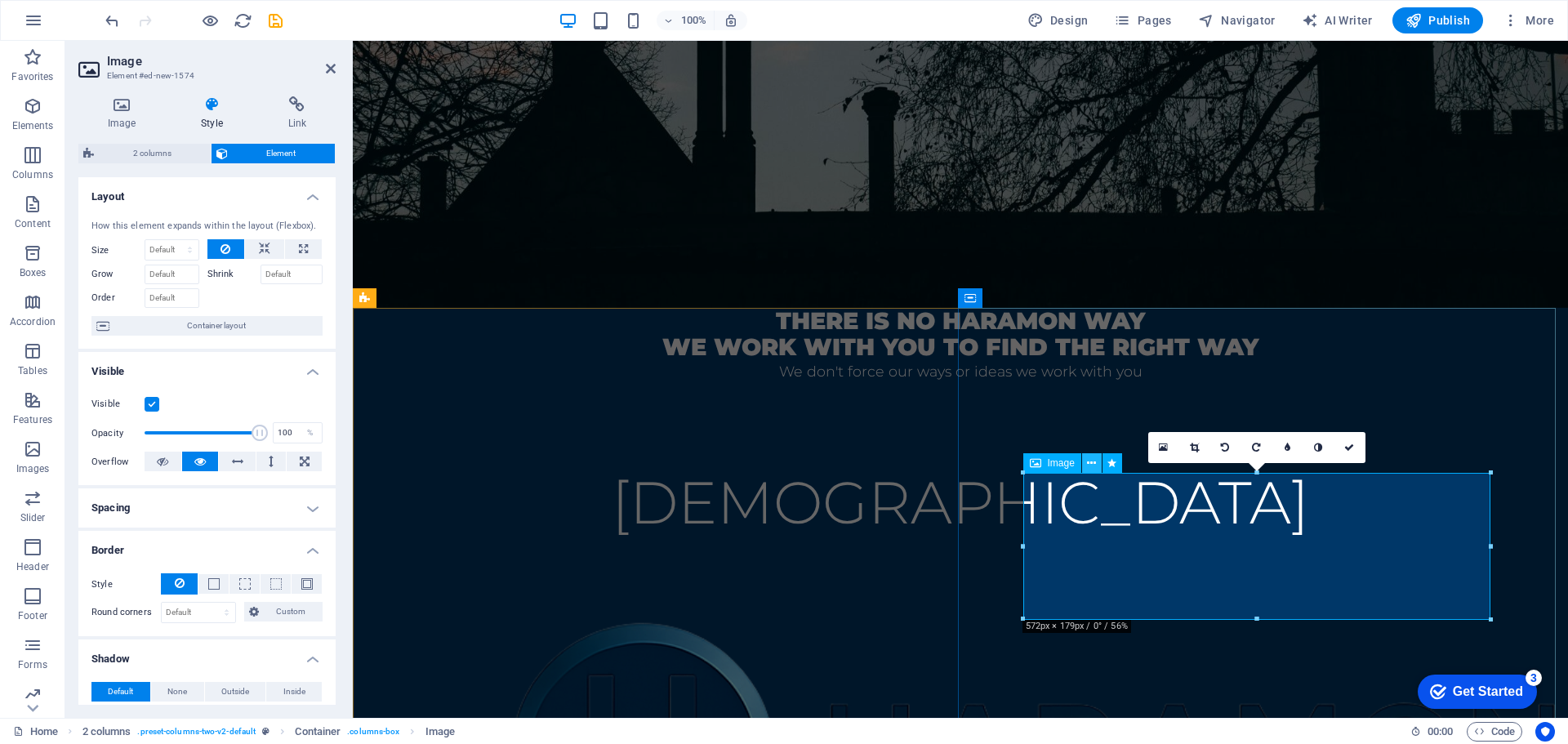
click at [1099, 463] on button at bounding box center [1092, 463] width 20 height 20
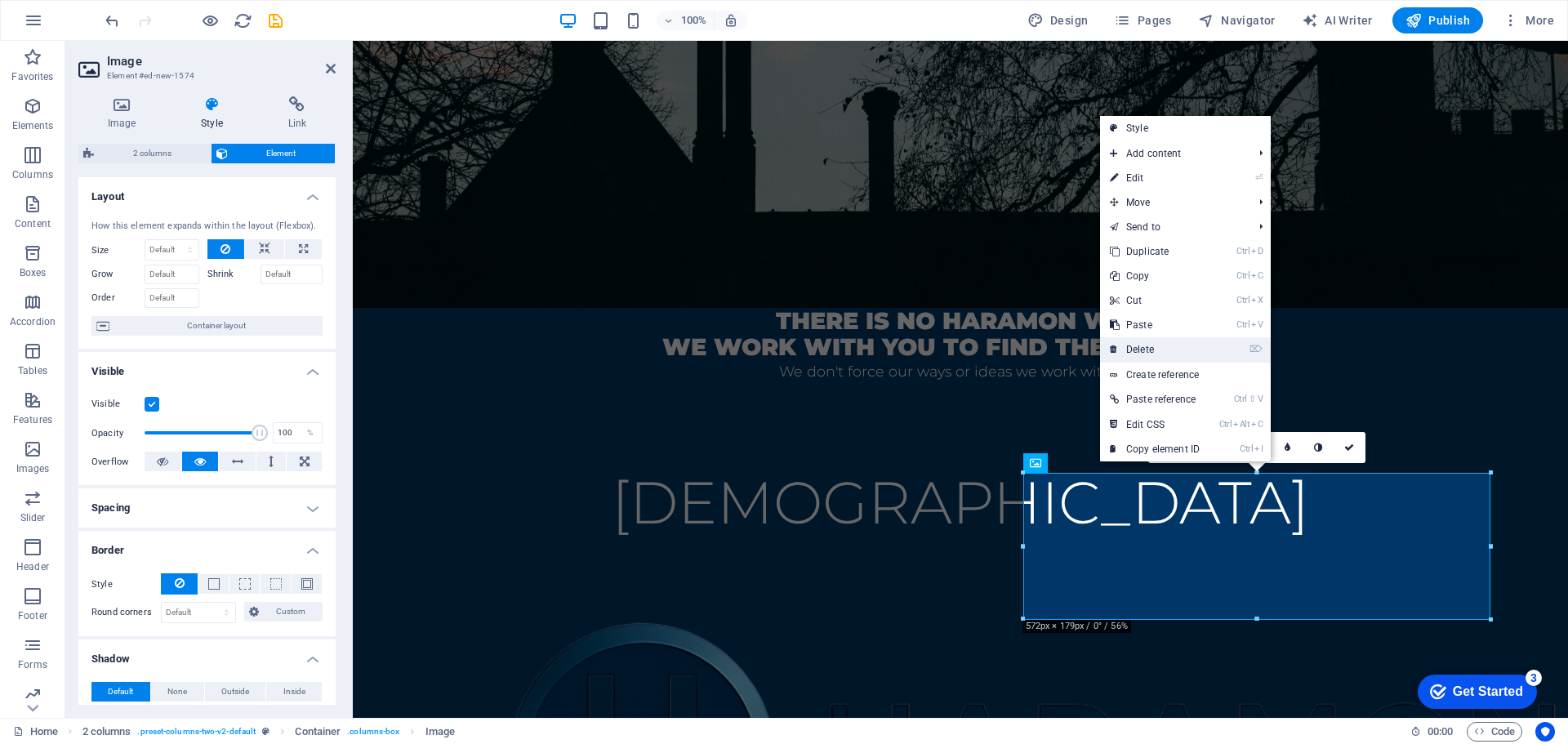
click at [1176, 348] on link "⌦ Delete" at bounding box center [1155, 349] width 110 height 25
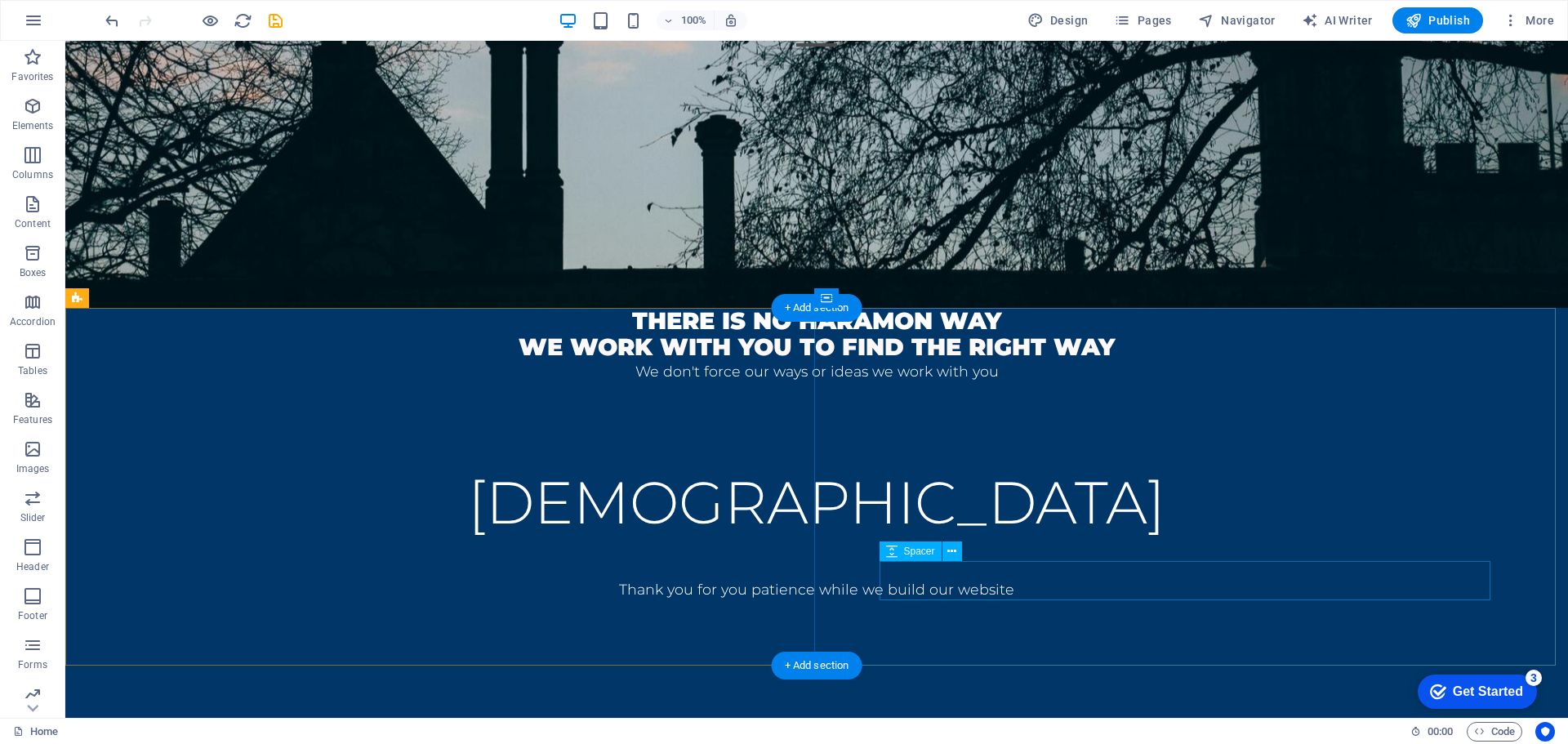
click at [1396, 641] on div at bounding box center [816, 661] width 1372 height 39
drag, startPoint x: 545, startPoint y: 475, endPoint x: 548, endPoint y: 484, distance: 9.5
click at [548, 384] on div "There is no haramon way we work with you to find the right way We don't force o…" at bounding box center [816, 346] width 1503 height 76
click at [553, 334] on div "There is no haramon way" at bounding box center [816, 321] width 1503 height 26
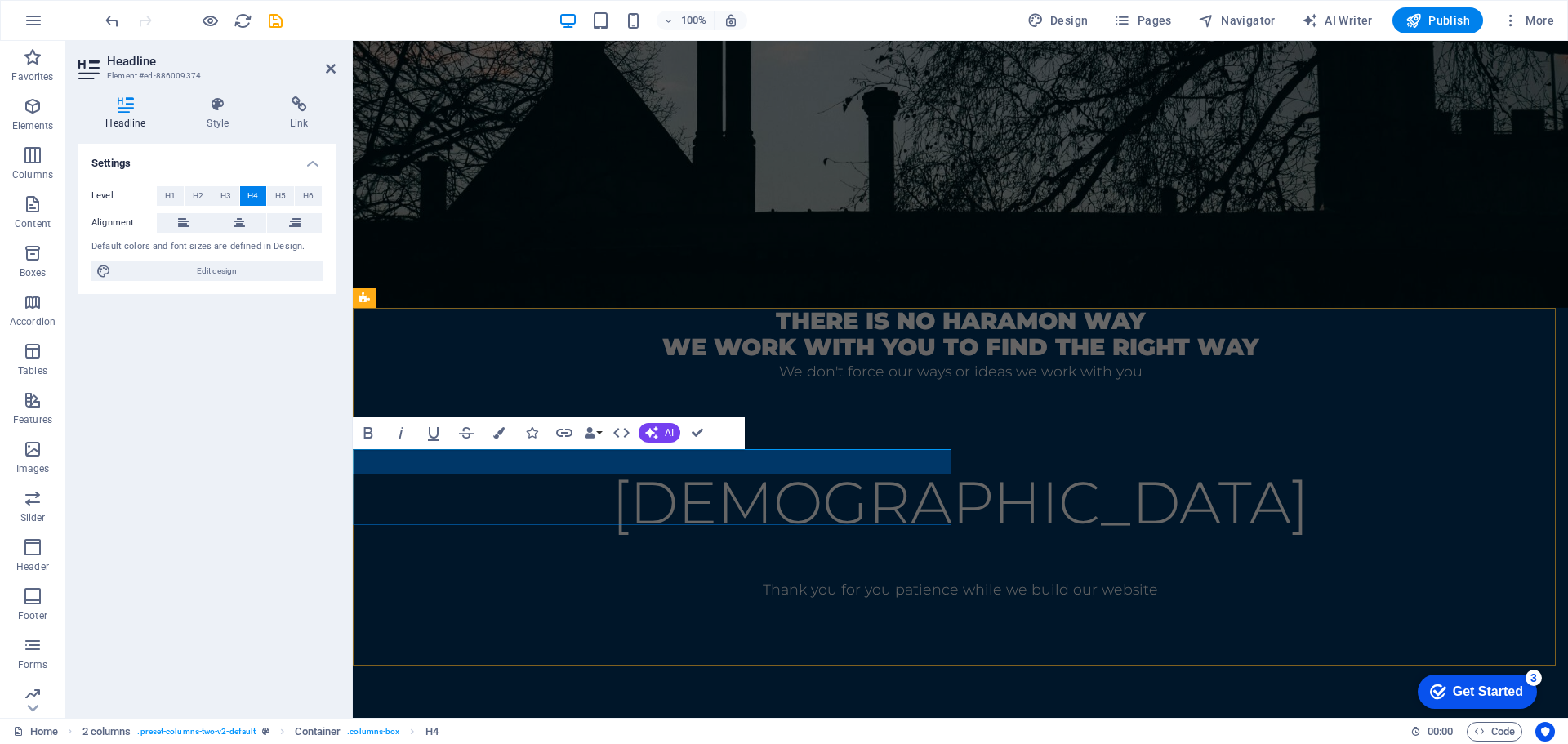
click at [776, 335] on span "There is no haramon way" at bounding box center [960, 320] width 369 height 28
click at [330, 70] on icon at bounding box center [330, 68] width 9 height 13
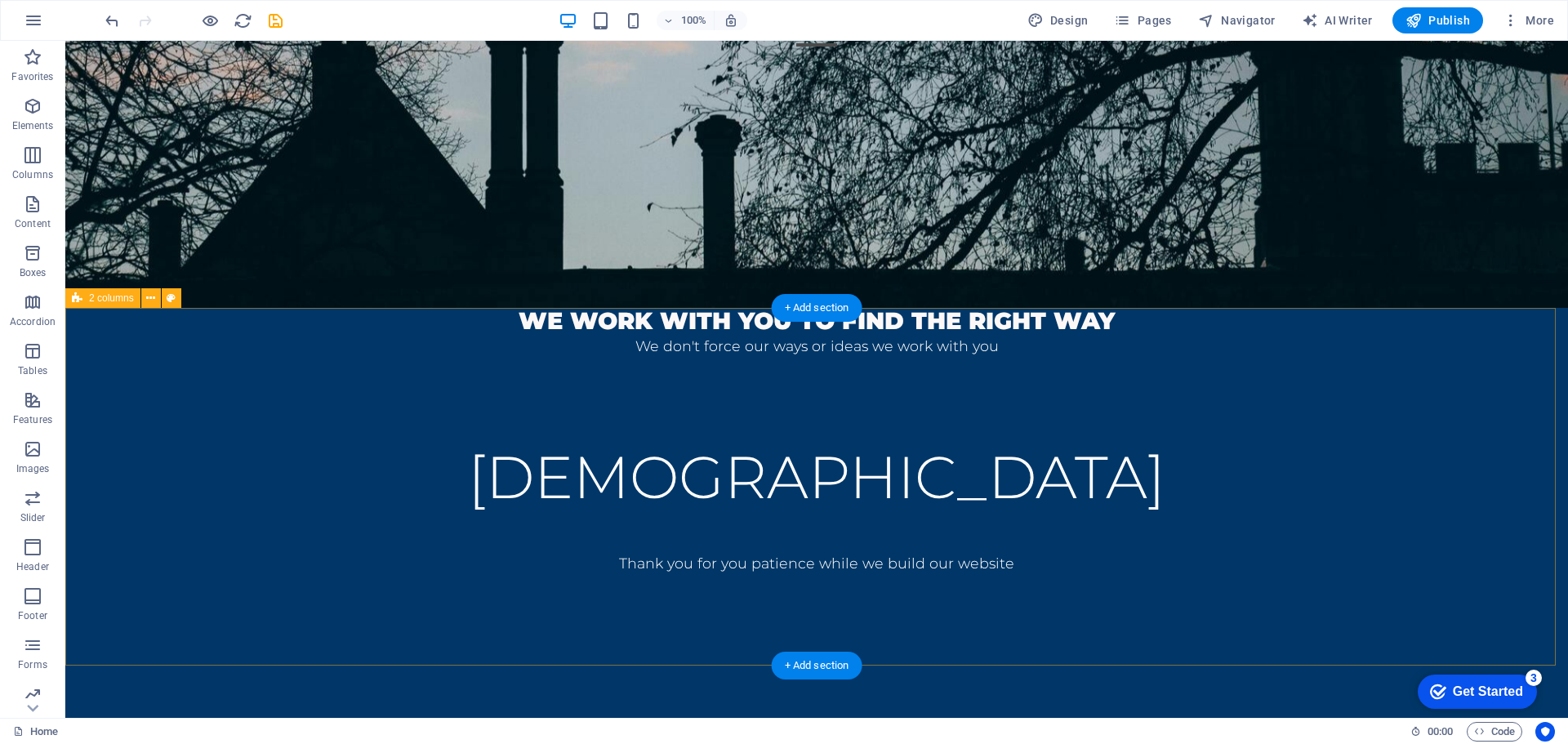
click at [233, 436] on div "we work with you to find the right way We don't force our ways or ideas we work…" at bounding box center [816, 514] width 1503 height 412
click at [311, 448] on div "we work with you to find the right way We don't force our ways or ideas we work…" at bounding box center [816, 514] width 1503 height 412
select select "rem"
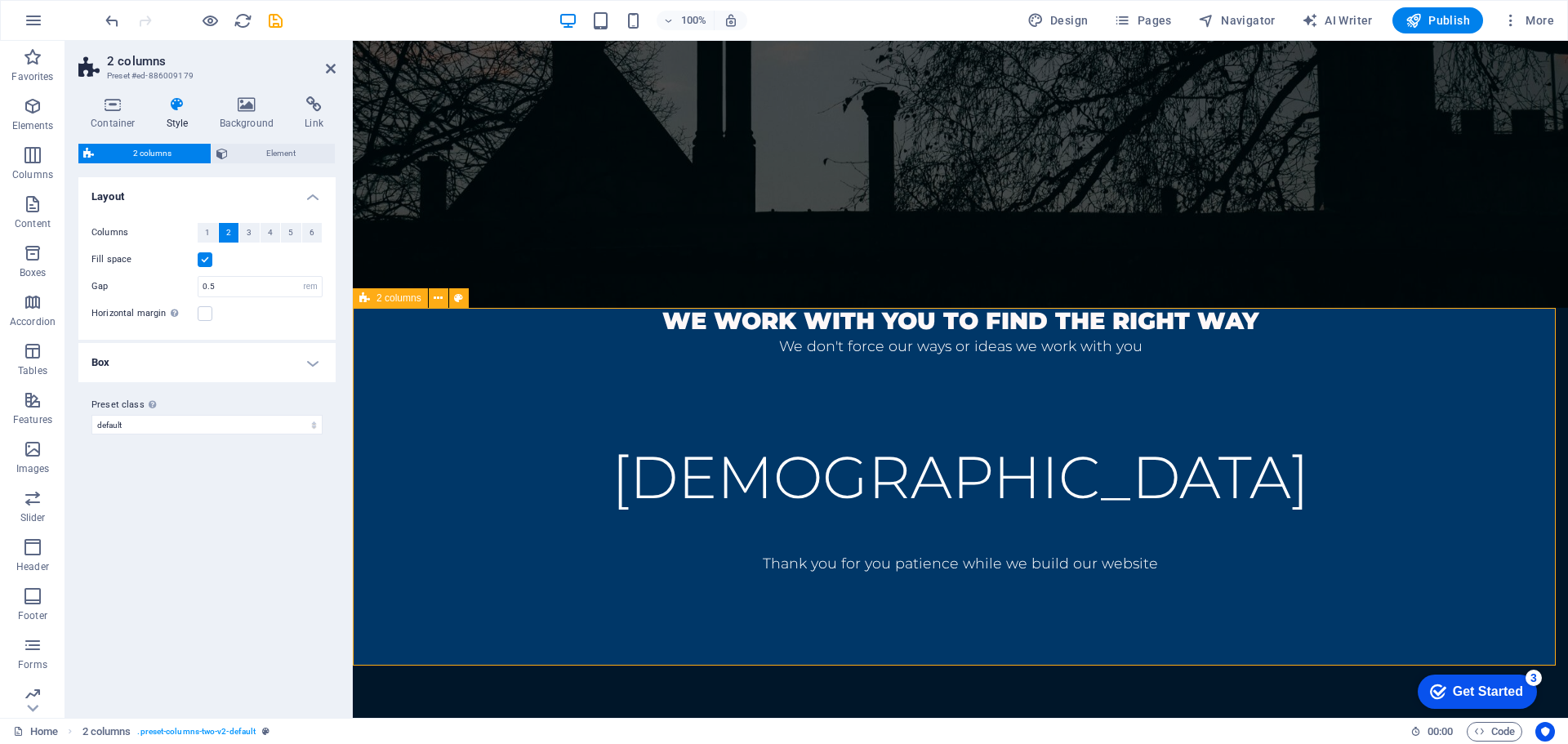
click at [465, 416] on div "we work with you to find the right way We don't force our ways or ideas we work…" at bounding box center [960, 514] width 1215 height 412
click at [482, 433] on div "we work with you to find the right way We don't force our ways or ideas we work…" at bounding box center [960, 514] width 1215 height 412
click at [439, 334] on div "we work with you to find the right way" at bounding box center [960, 321] width 1215 height 26
click at [440, 451] on icon at bounding box center [436, 452] width 9 height 17
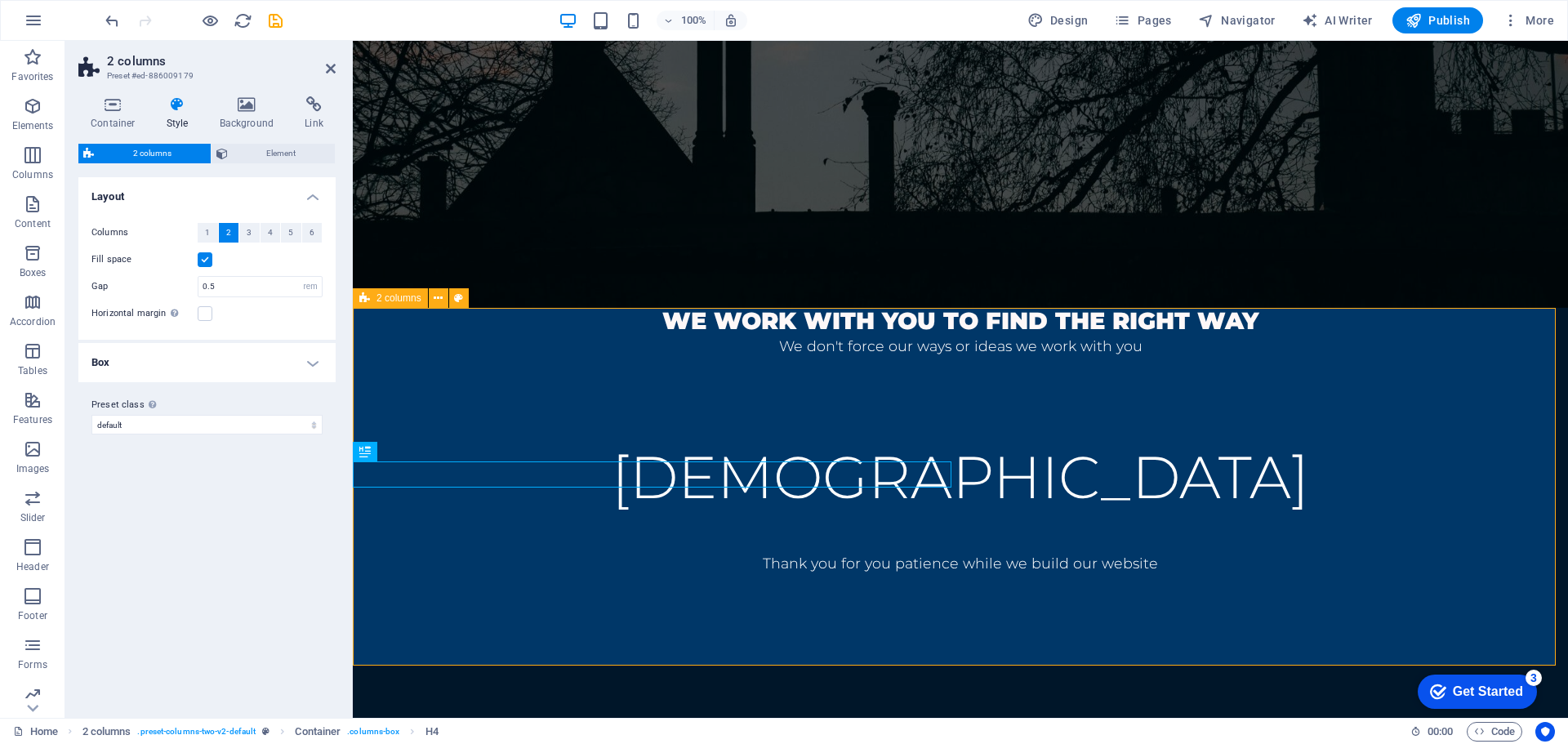
click at [675, 418] on div "we work with you to find the right way We don't force our ways or ideas we work…" at bounding box center [960, 514] width 1215 height 412
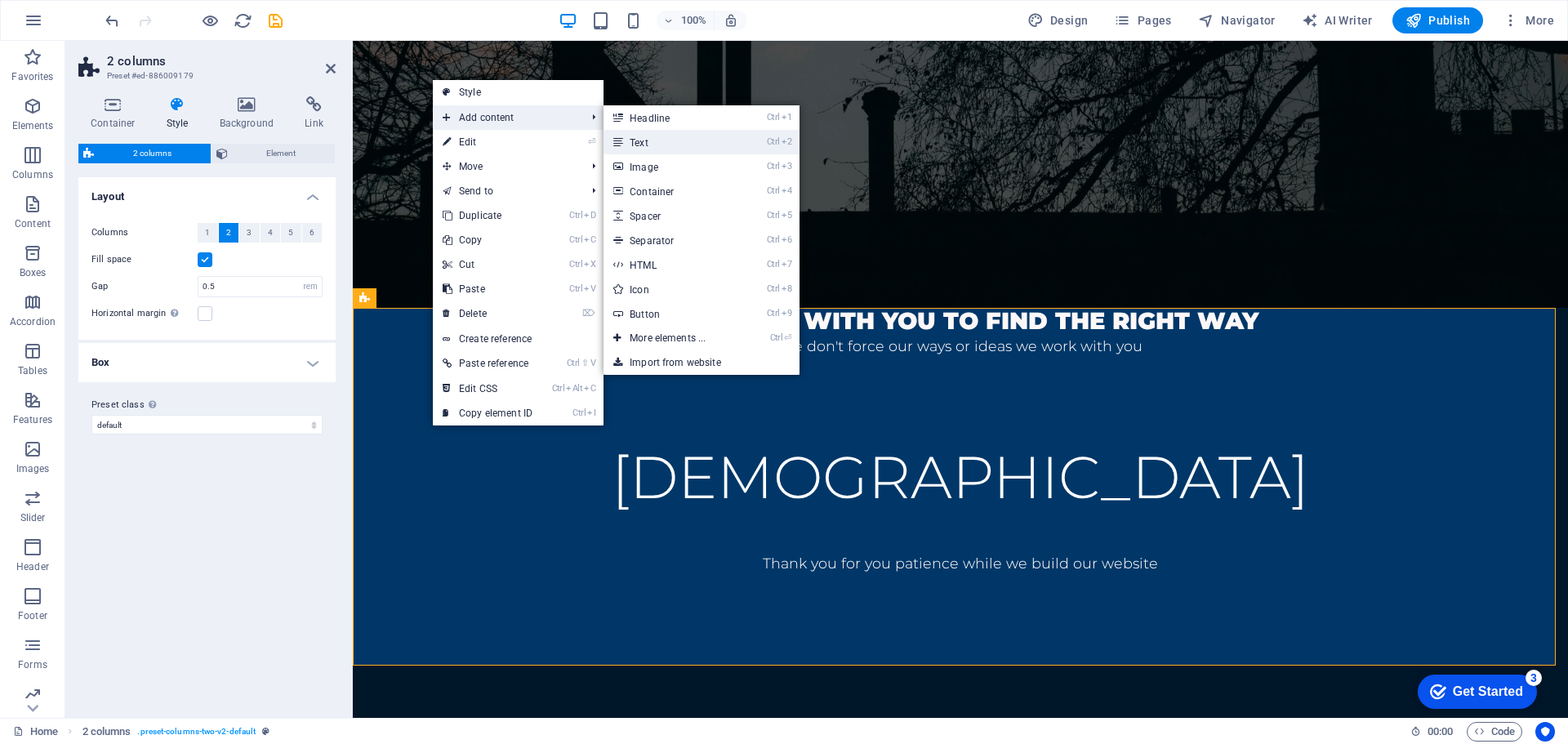
click at [646, 149] on link "Ctrl 2 Text" at bounding box center [670, 142] width 135 height 25
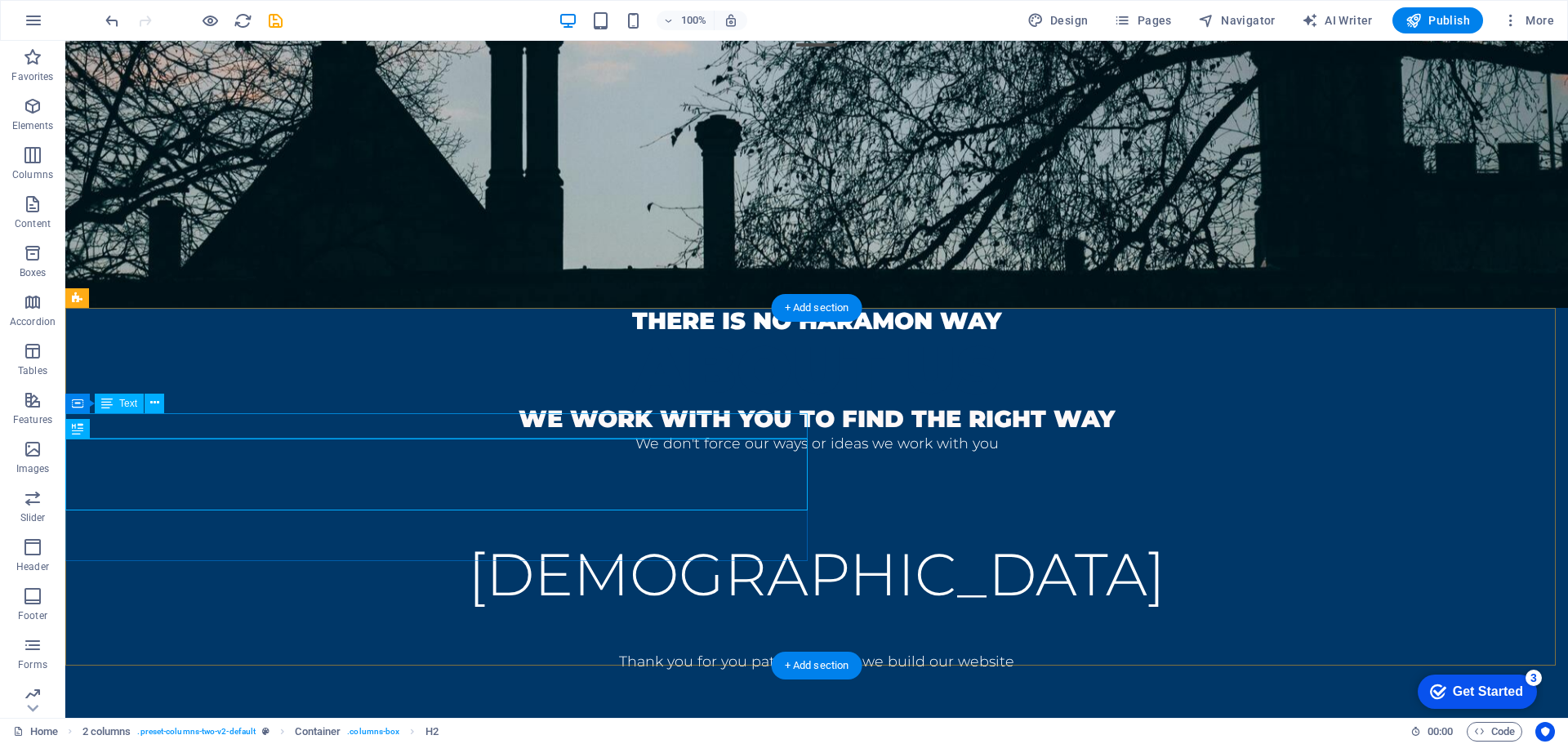
click at [631, 334] on div "There is no haramon way" at bounding box center [816, 321] width 1503 height 26
click at [616, 334] on div "There is no haramon way" at bounding box center [816, 321] width 1503 height 26
click at [544, 334] on div "There is no haramon way" at bounding box center [816, 321] width 1503 height 26
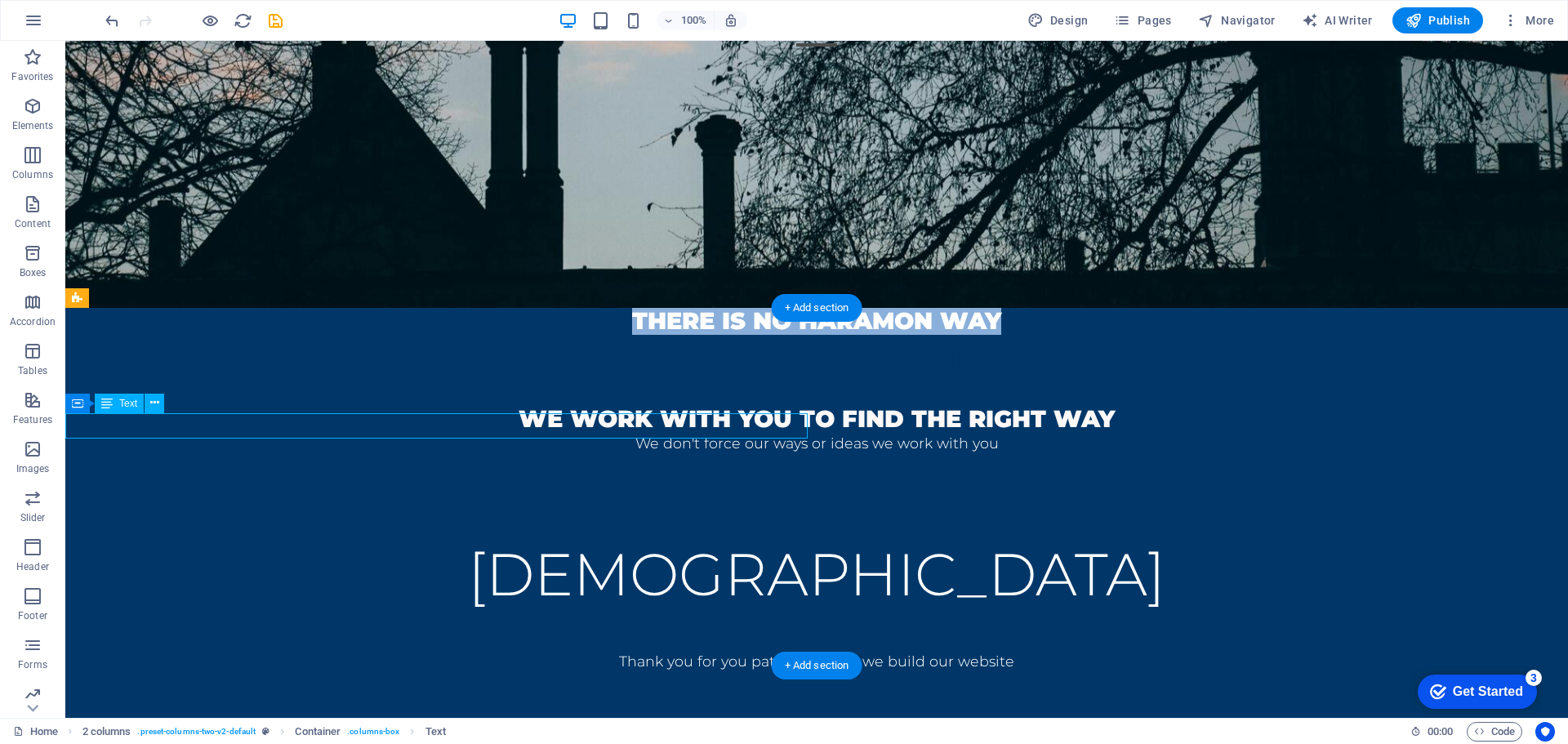
click at [632, 335] on span "There is no haramon way" at bounding box center [816, 320] width 369 height 28
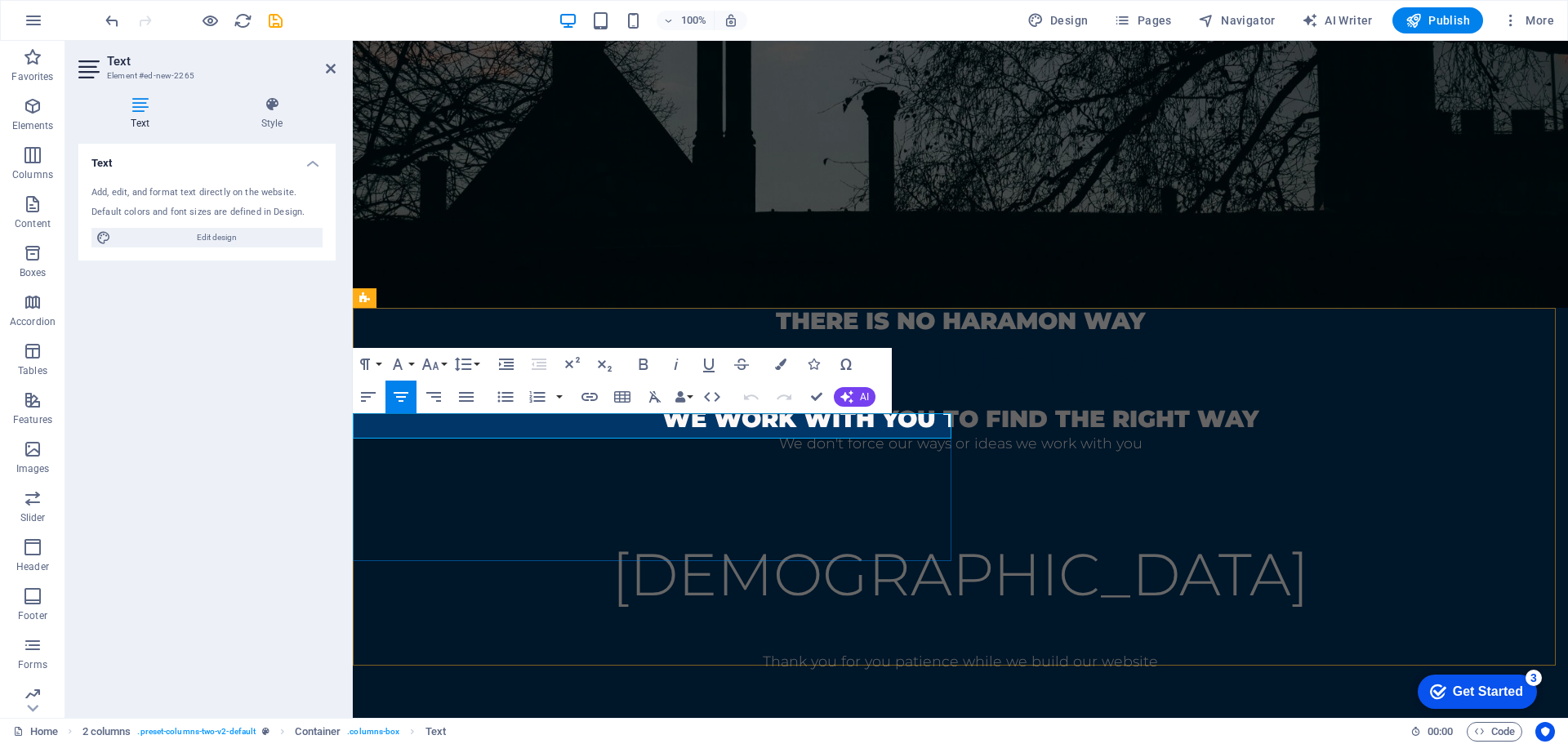
click at [776, 335] on span "There is no haramon way" at bounding box center [960, 320] width 369 height 28
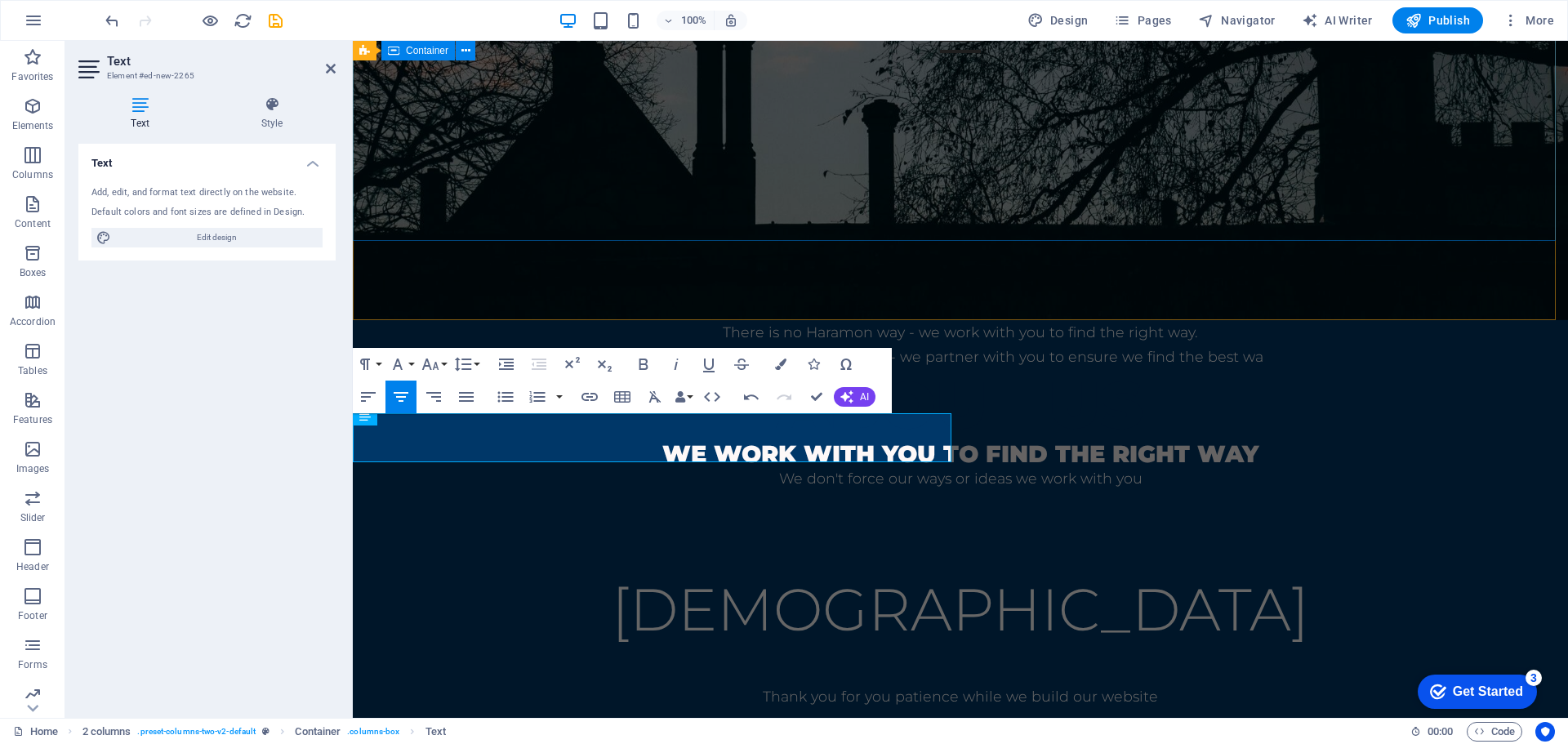
scroll to position [386, 0]
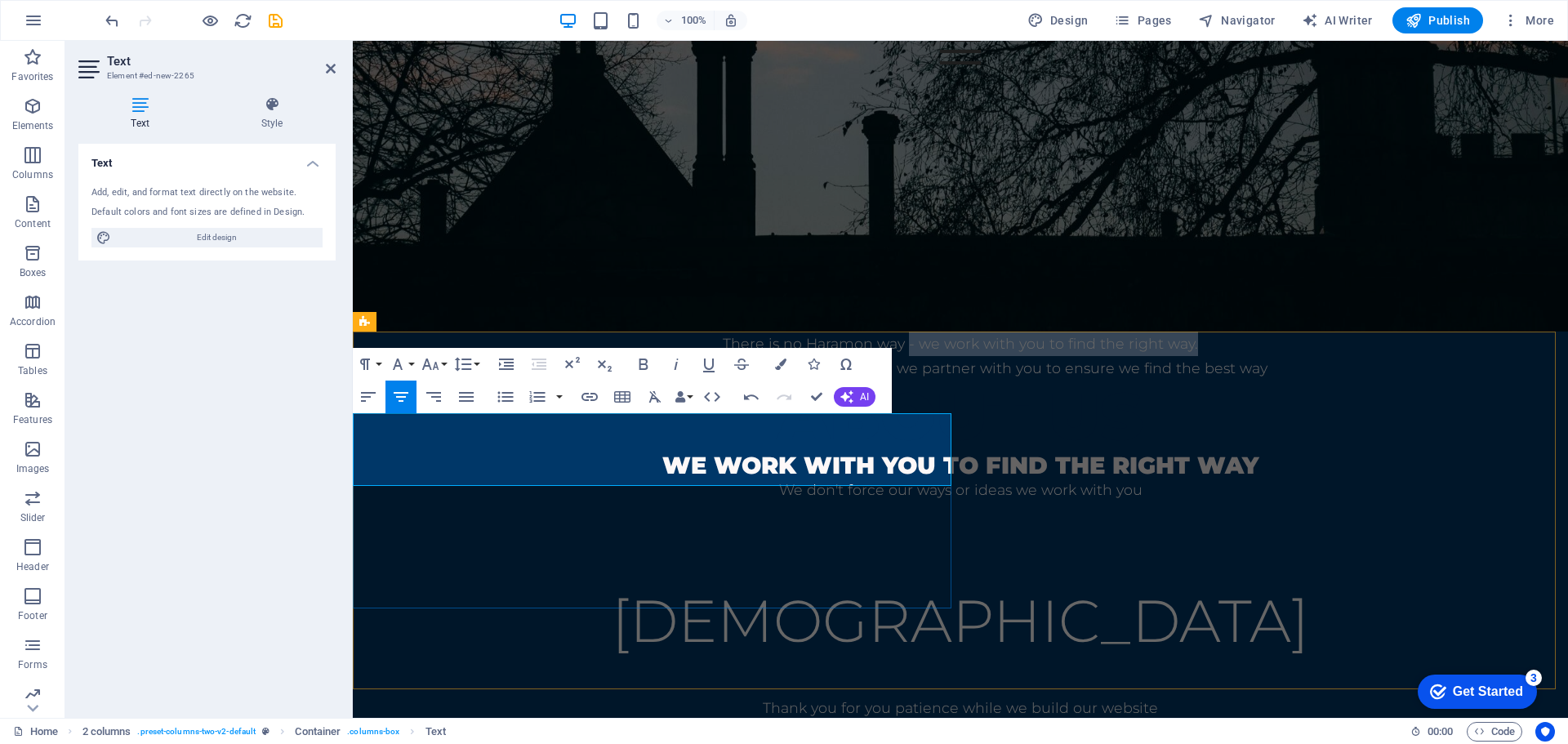
drag, startPoint x: 893, startPoint y: 421, endPoint x: 603, endPoint y: 428, distance: 290.1
click at [603, 356] on p "​There is no Haramon way - we work with you to find the right way." at bounding box center [960, 343] width 1215 height 25
click at [1024, 720] on div at bounding box center [960, 740] width 1085 height 39
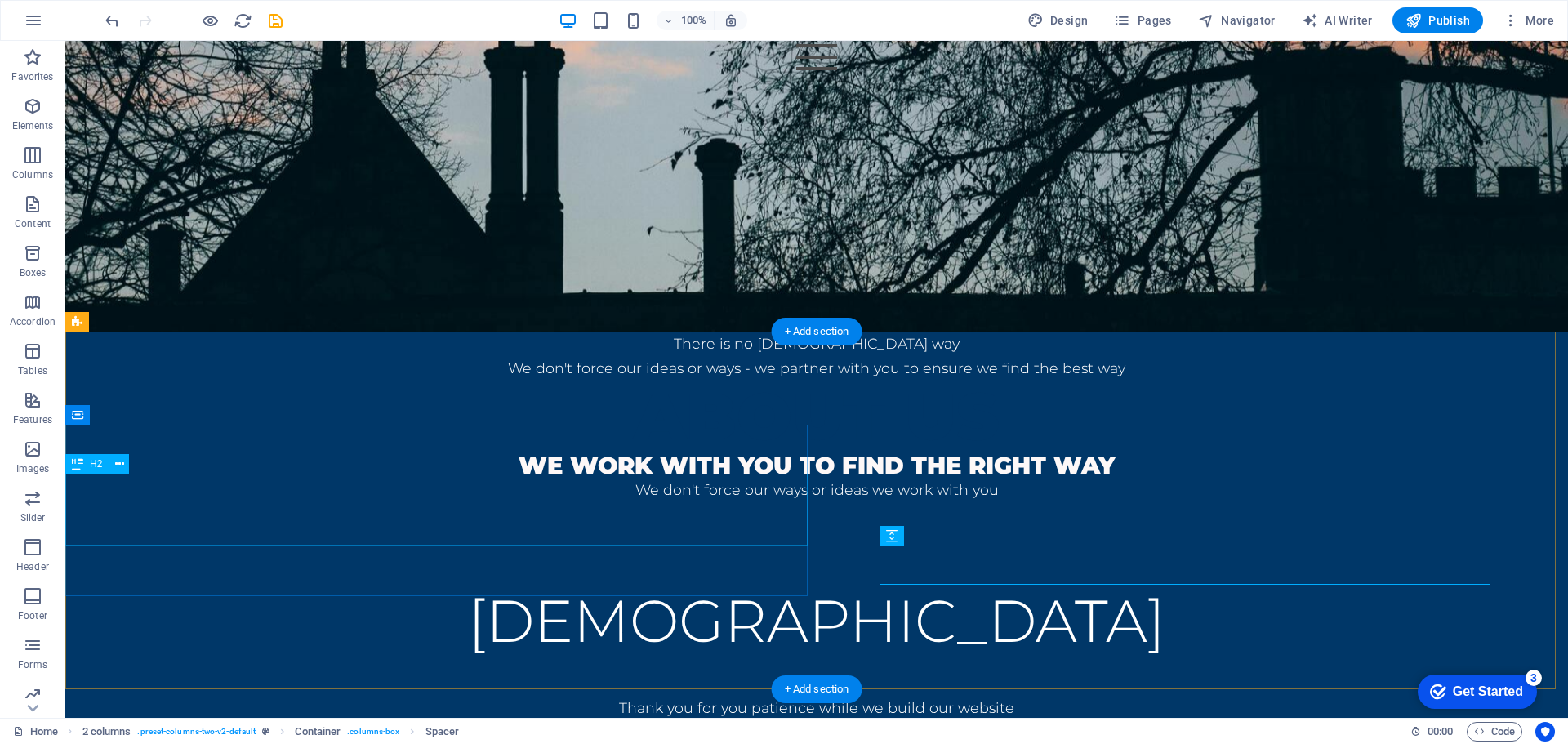
click at [745, 452] on div "About us" at bounding box center [816, 416] width 1503 height 72
click at [117, 463] on icon at bounding box center [119, 464] width 9 height 17
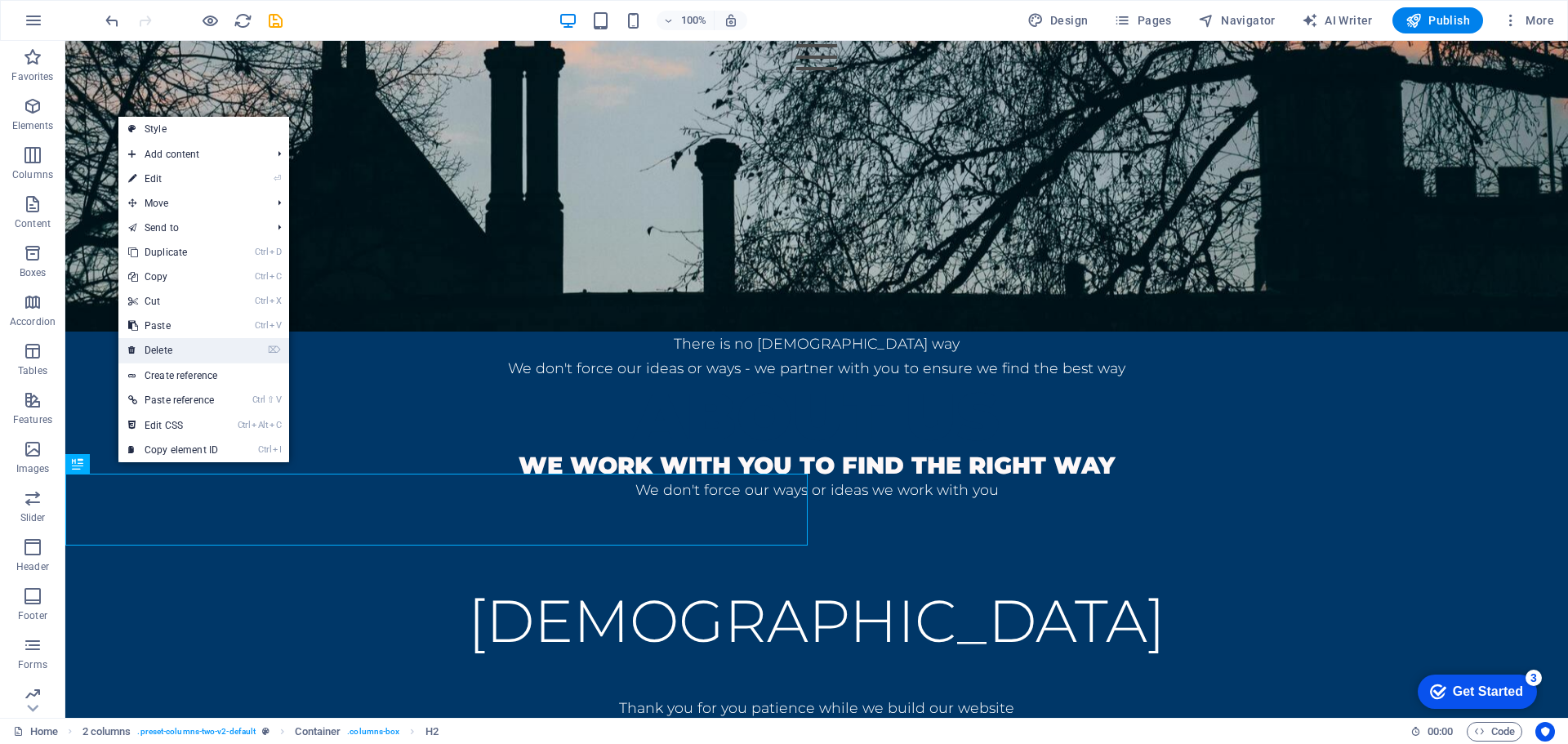
click at [177, 347] on link "⌦ Delete" at bounding box center [173, 350] width 110 height 25
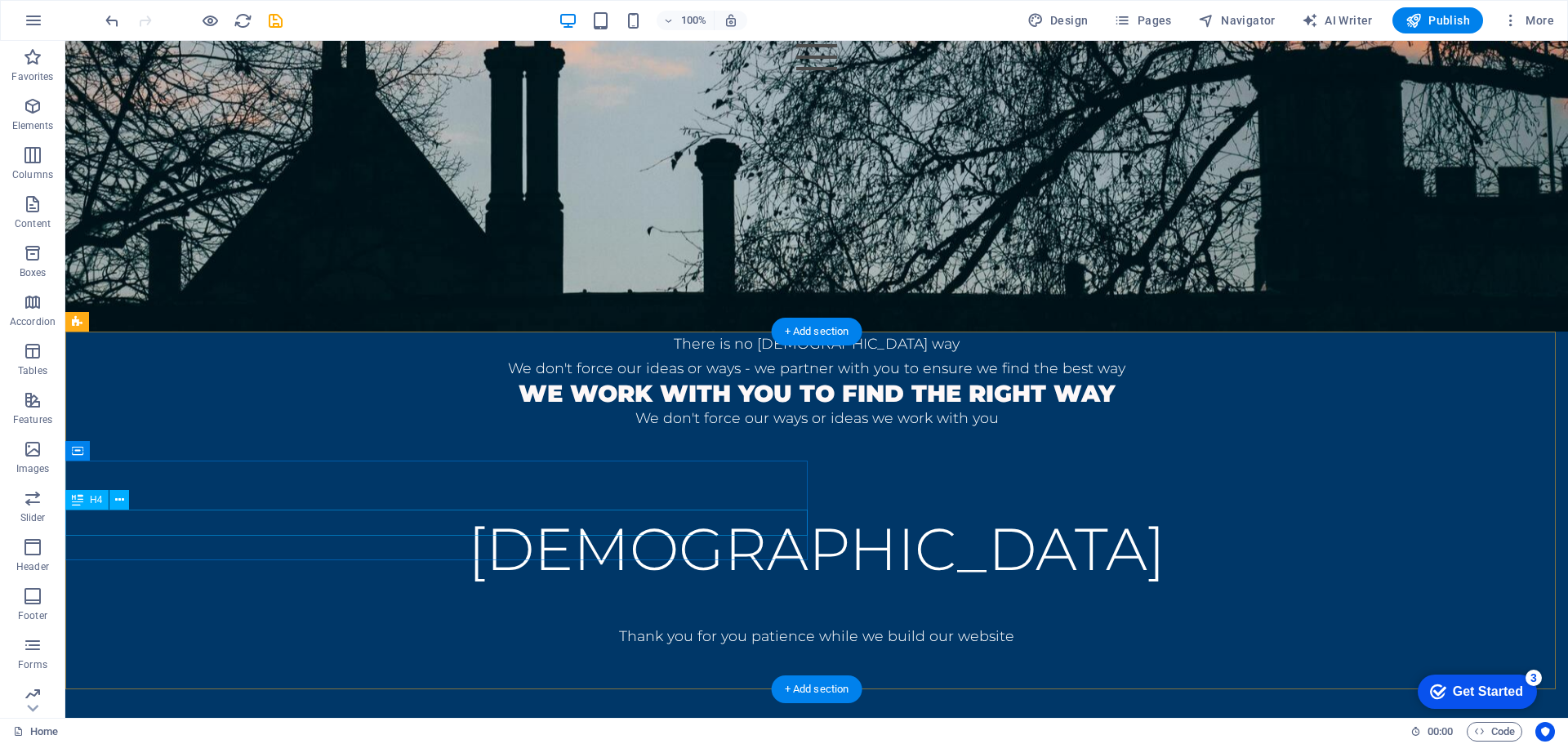
click at [278, 407] on div "we work with you to find the right way" at bounding box center [816, 393] width 1503 height 26
click at [116, 501] on icon at bounding box center [119, 500] width 9 height 17
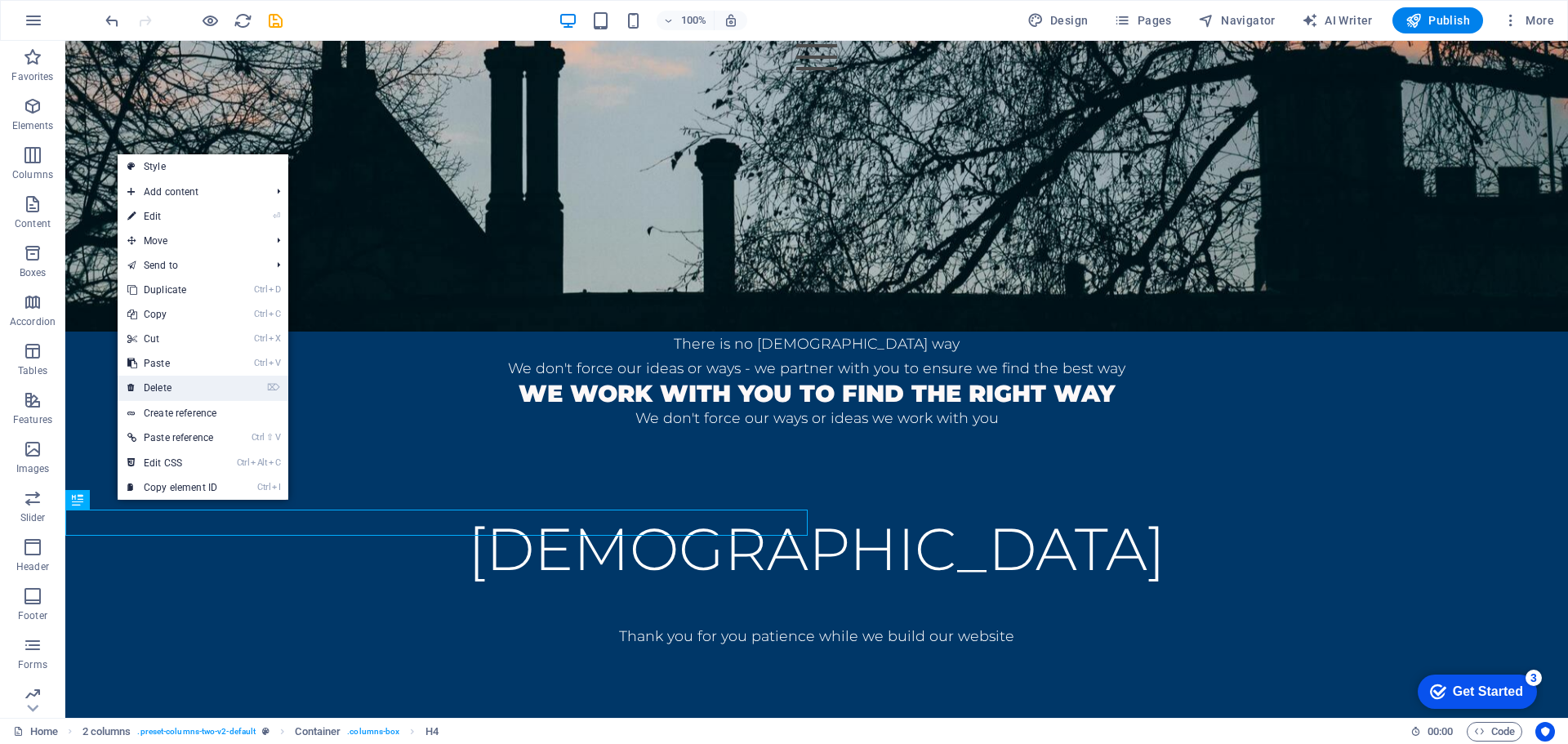
click at [188, 383] on link "⌦ Delete" at bounding box center [173, 388] width 110 height 25
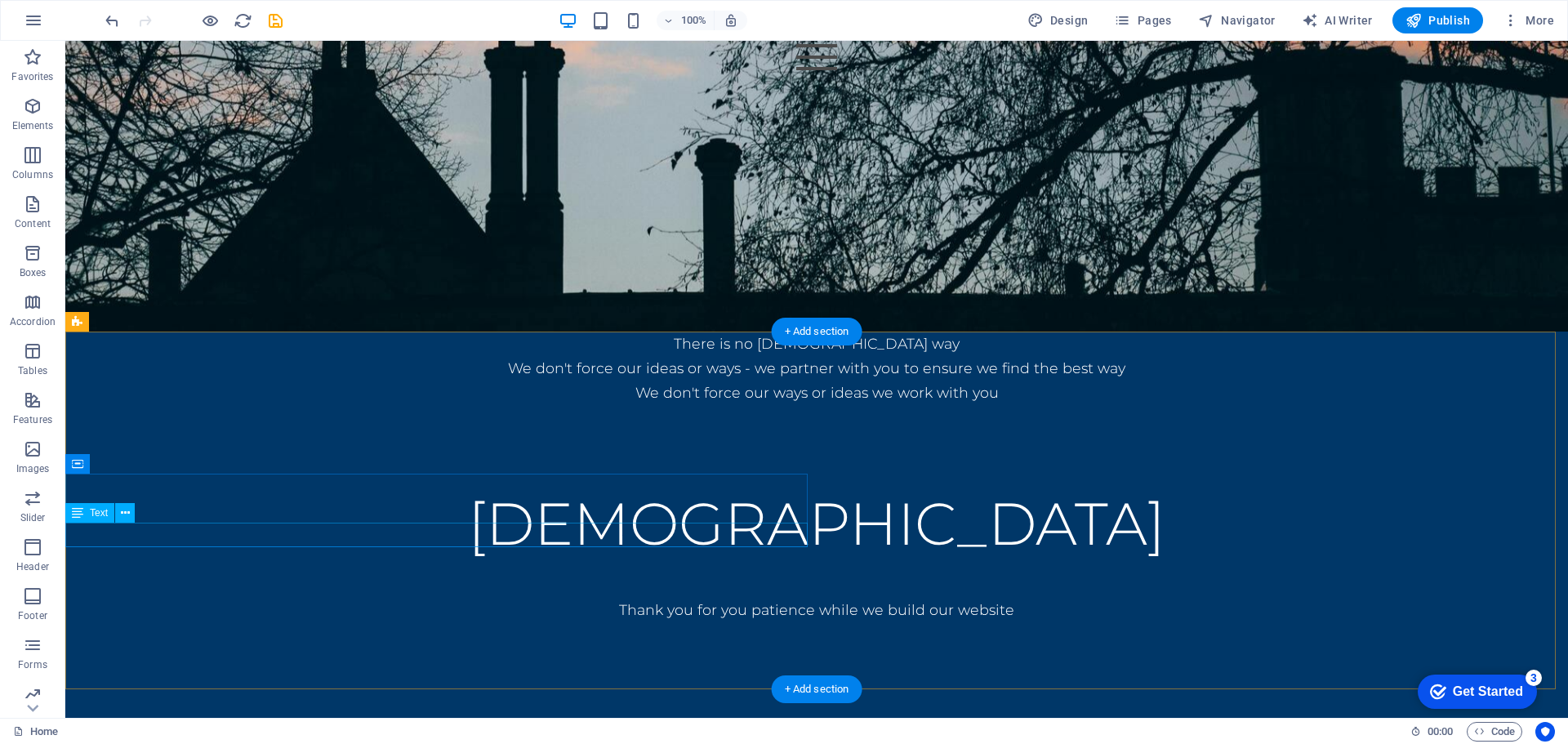
click at [358, 405] on div "We don't force our ways or ideas we work with you" at bounding box center [816, 392] width 1503 height 25
click at [302, 405] on div "We don't force our ways or ideas we work with you" at bounding box center [816, 392] width 1503 height 25
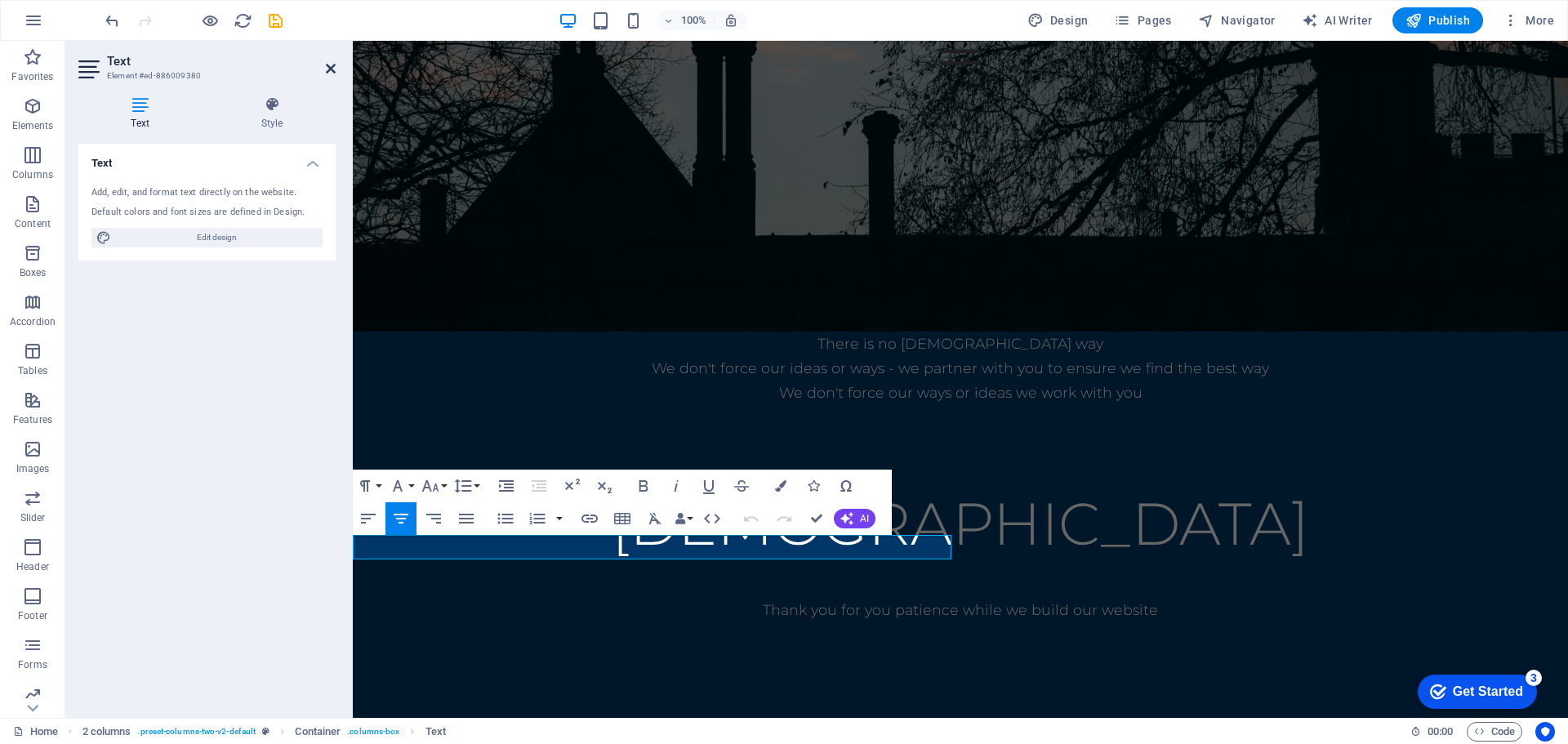
click at [330, 72] on icon at bounding box center [330, 68] width 9 height 13
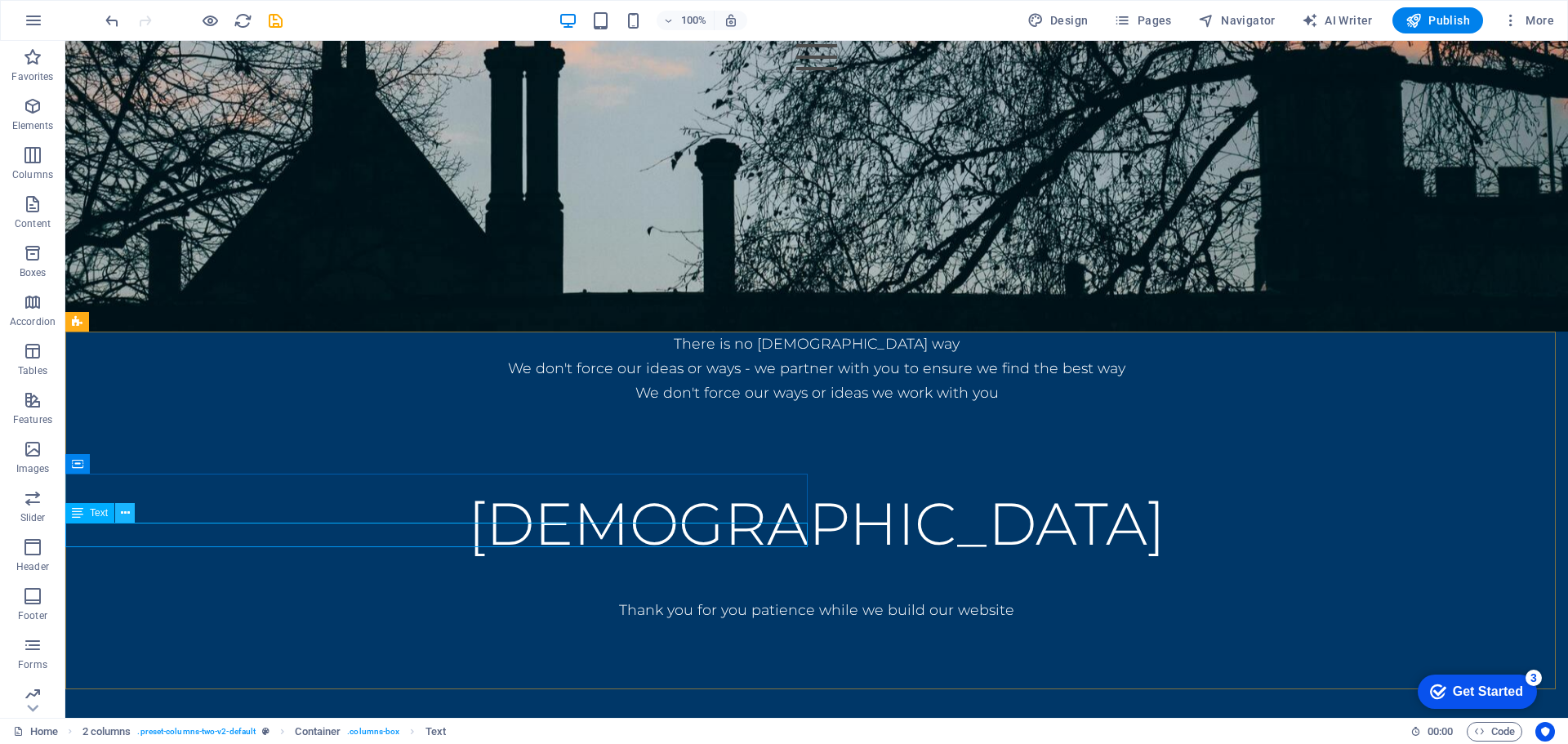
click at [126, 506] on icon at bounding box center [125, 513] width 9 height 17
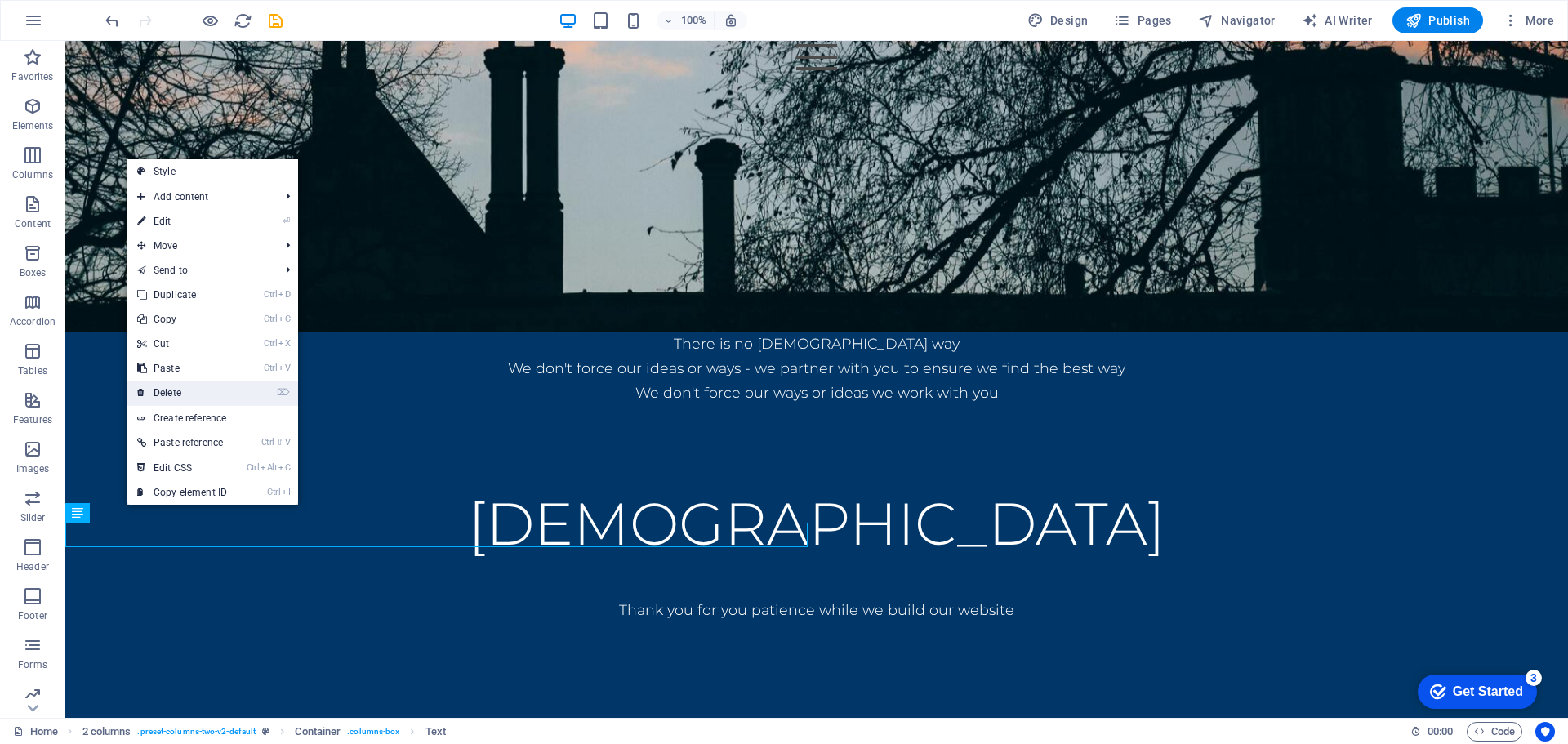
click at [210, 386] on link "⌦ Delete" at bounding box center [182, 392] width 110 height 25
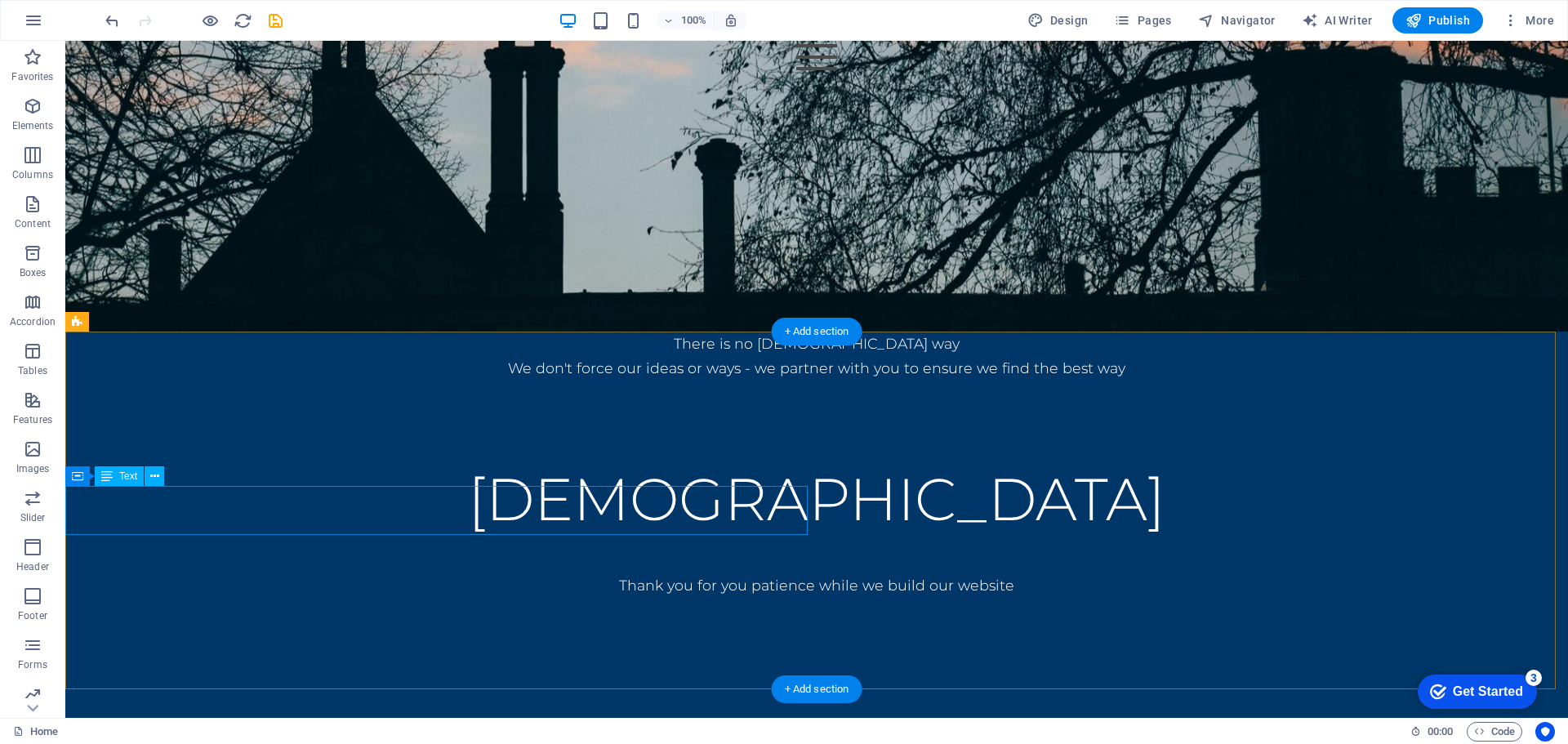
click at [412, 380] on div "There is no Haramon way We don't force our ideas or ways - we partner with you …" at bounding box center [816, 355] width 1503 height 49
click at [236, 380] on div "There is no Haramon way We don't force our ideas or ways - we partner with you …" at bounding box center [816, 355] width 1503 height 49
click at [161, 480] on button at bounding box center [154, 475] width 20 height 20
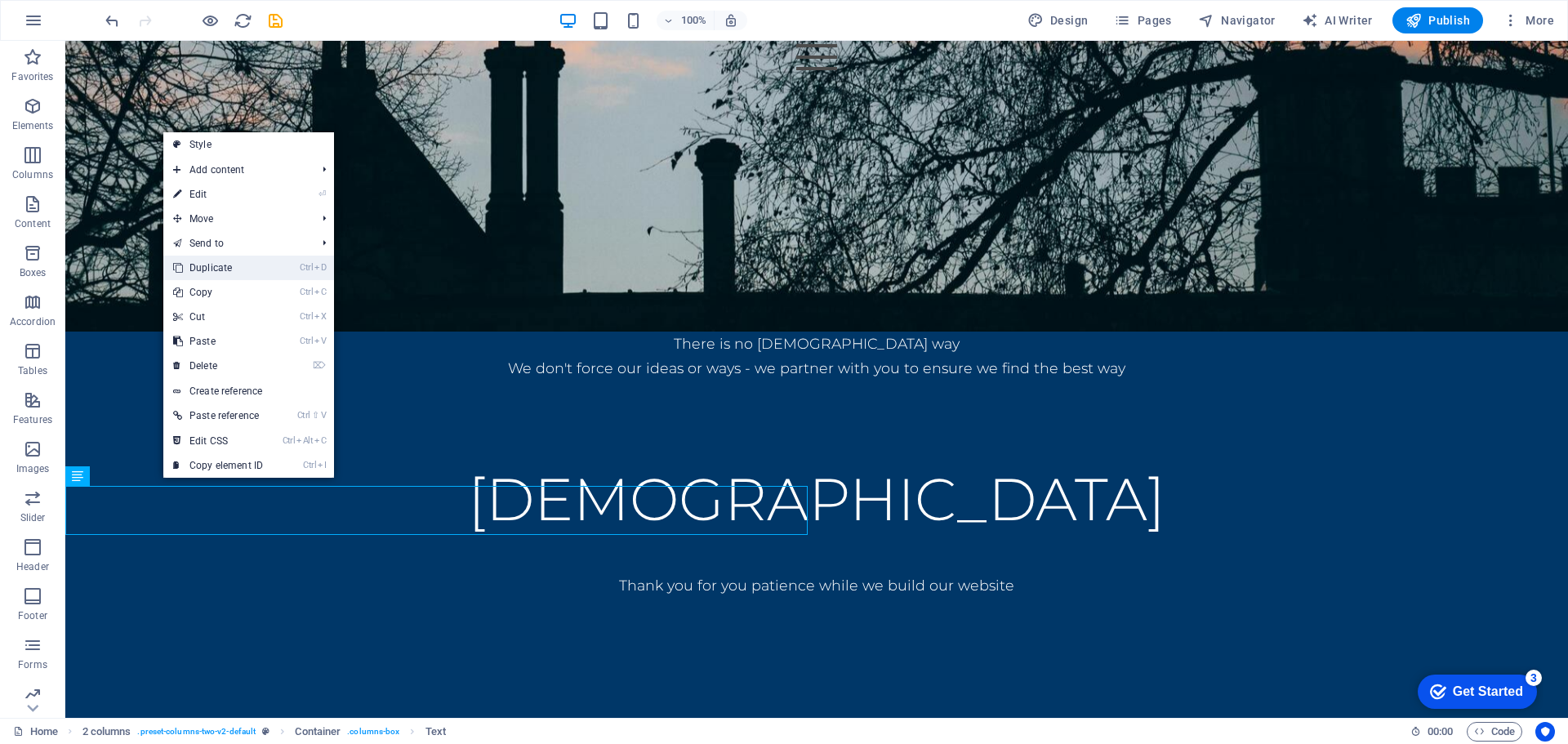
click at [237, 275] on link "Ctrl D Duplicate" at bounding box center [218, 268] width 110 height 25
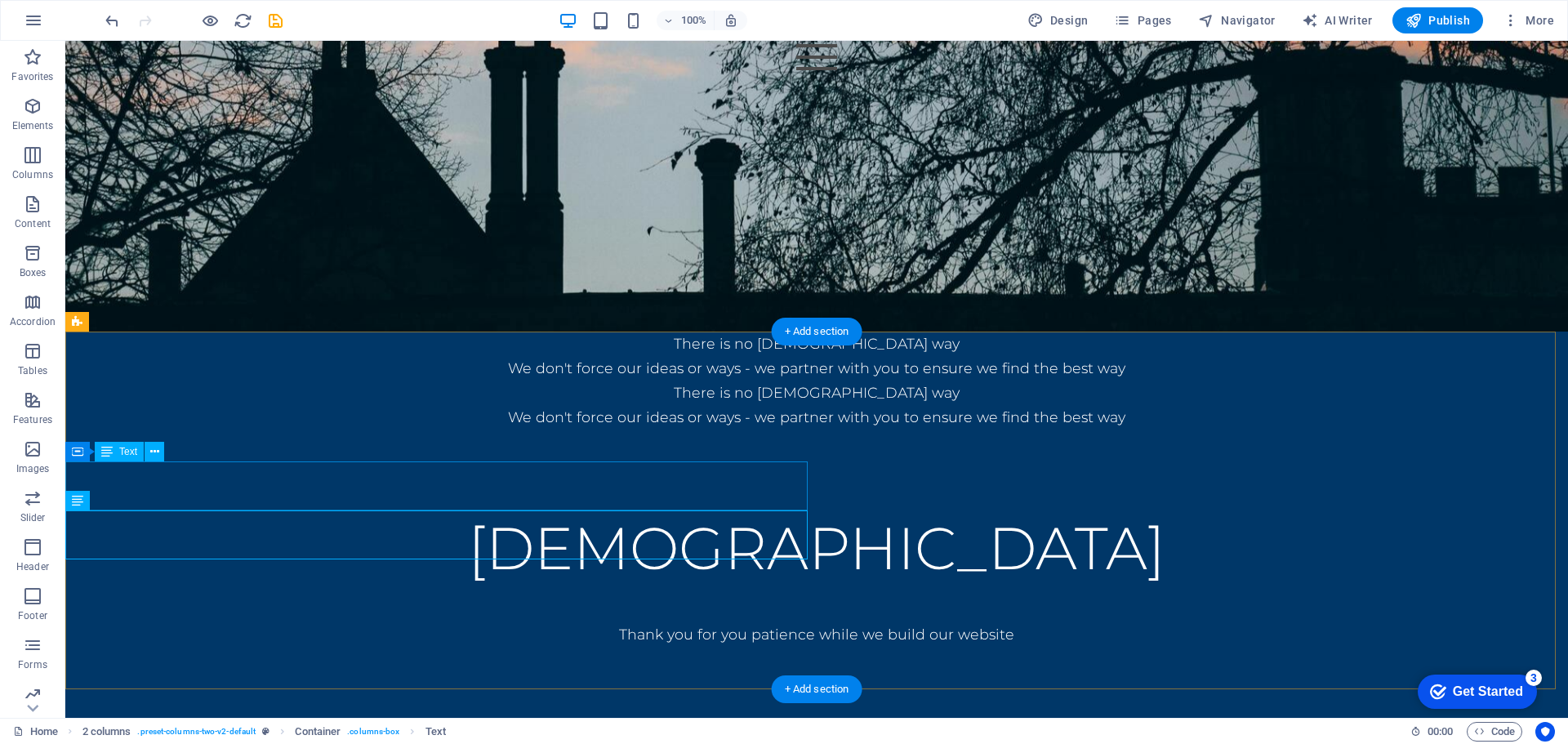
click at [590, 380] on div "There is no Haramon way We don't force our ideas or ways - we partner with you …" at bounding box center [816, 355] width 1503 height 49
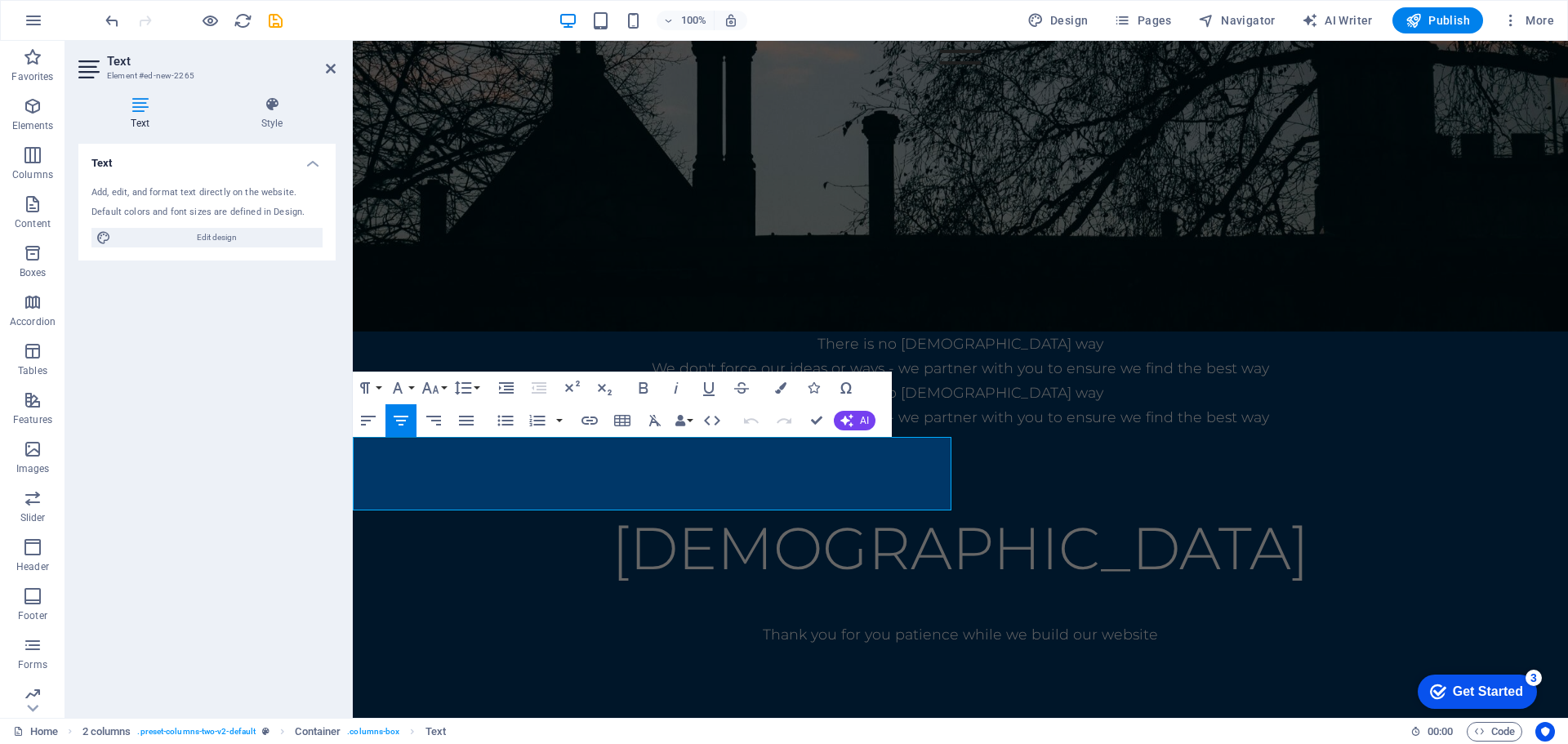
drag, startPoint x: 768, startPoint y: 498, endPoint x: 701, endPoint y: 512, distance: 68.4
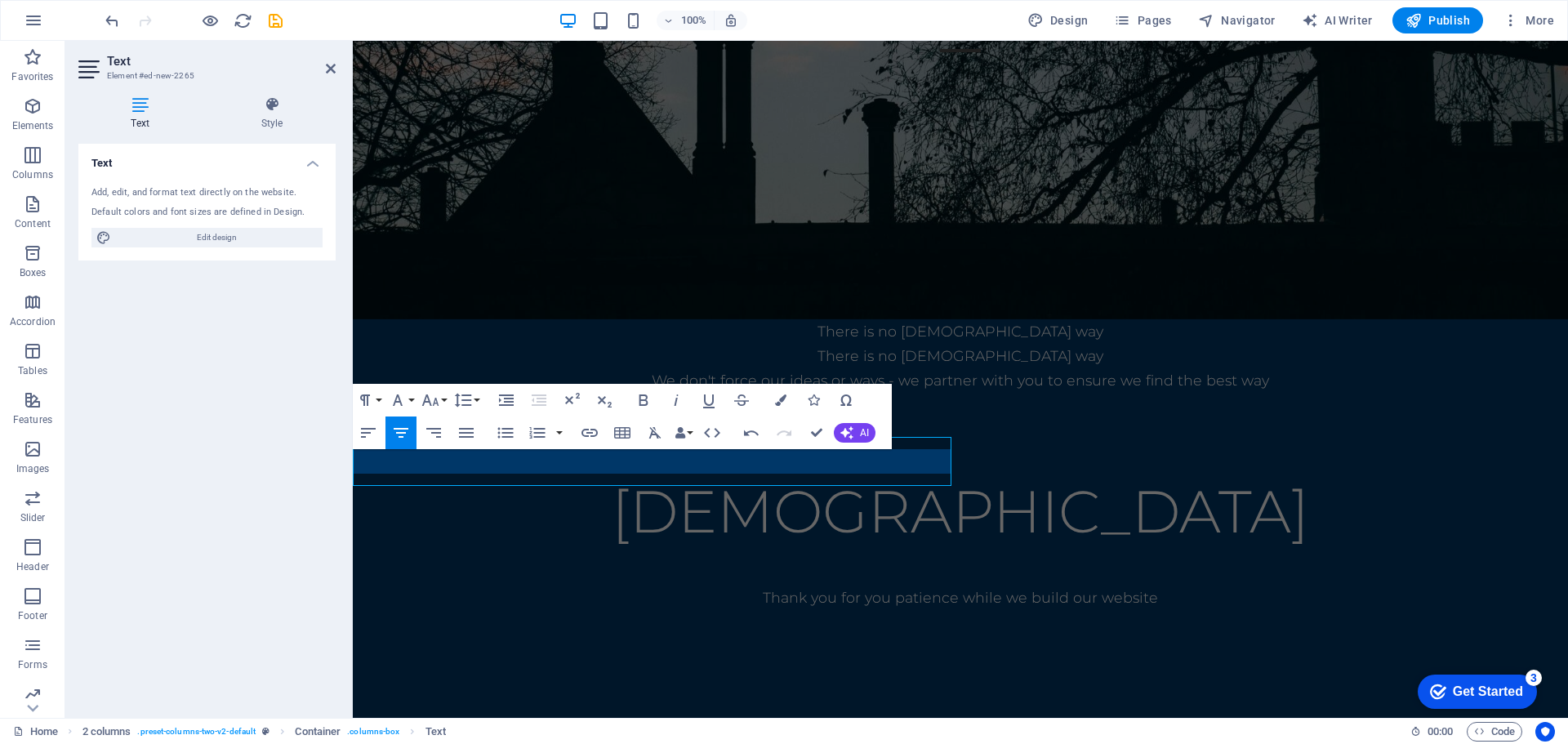
scroll to position [411, 0]
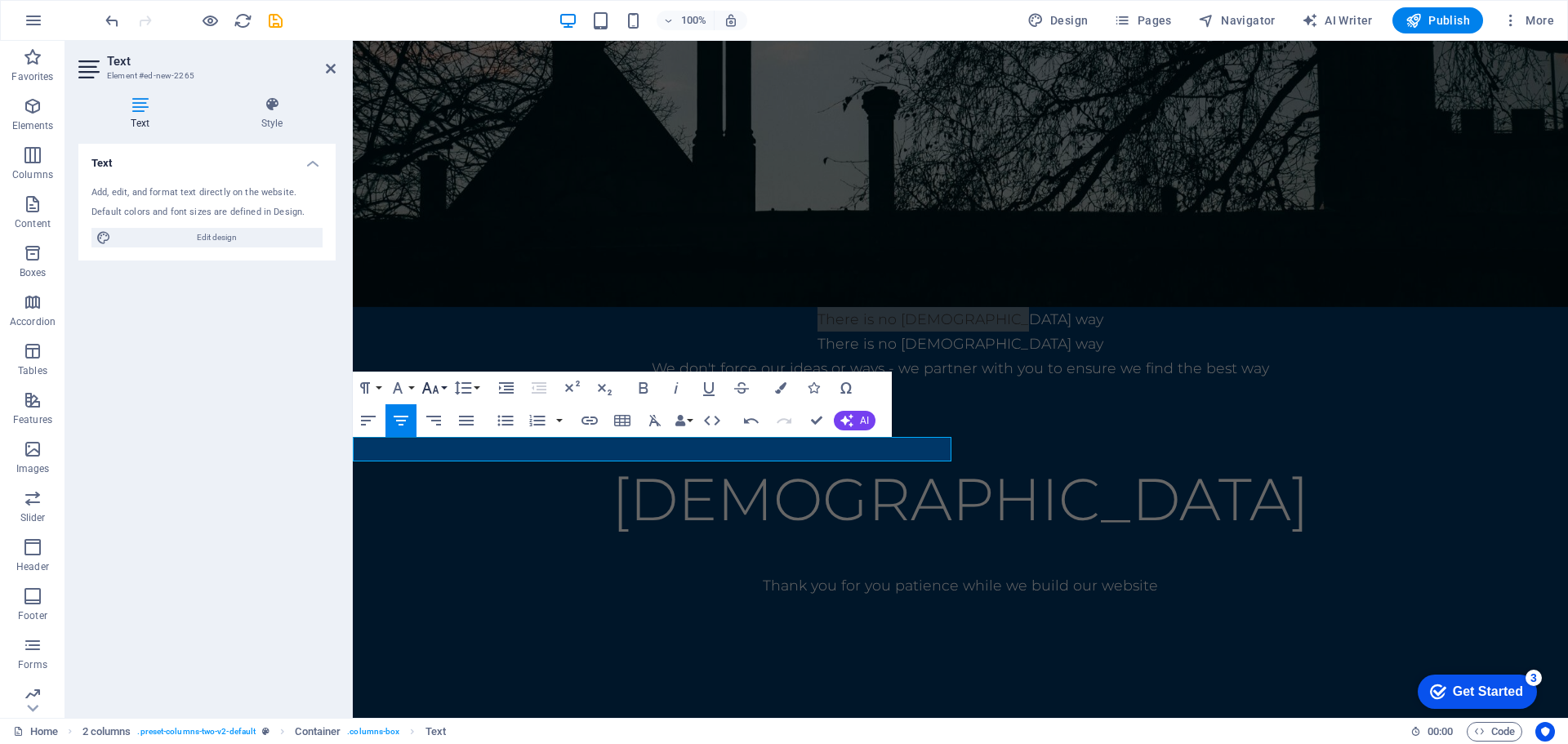
click at [429, 385] on icon "button" at bounding box center [431, 387] width 17 height 11
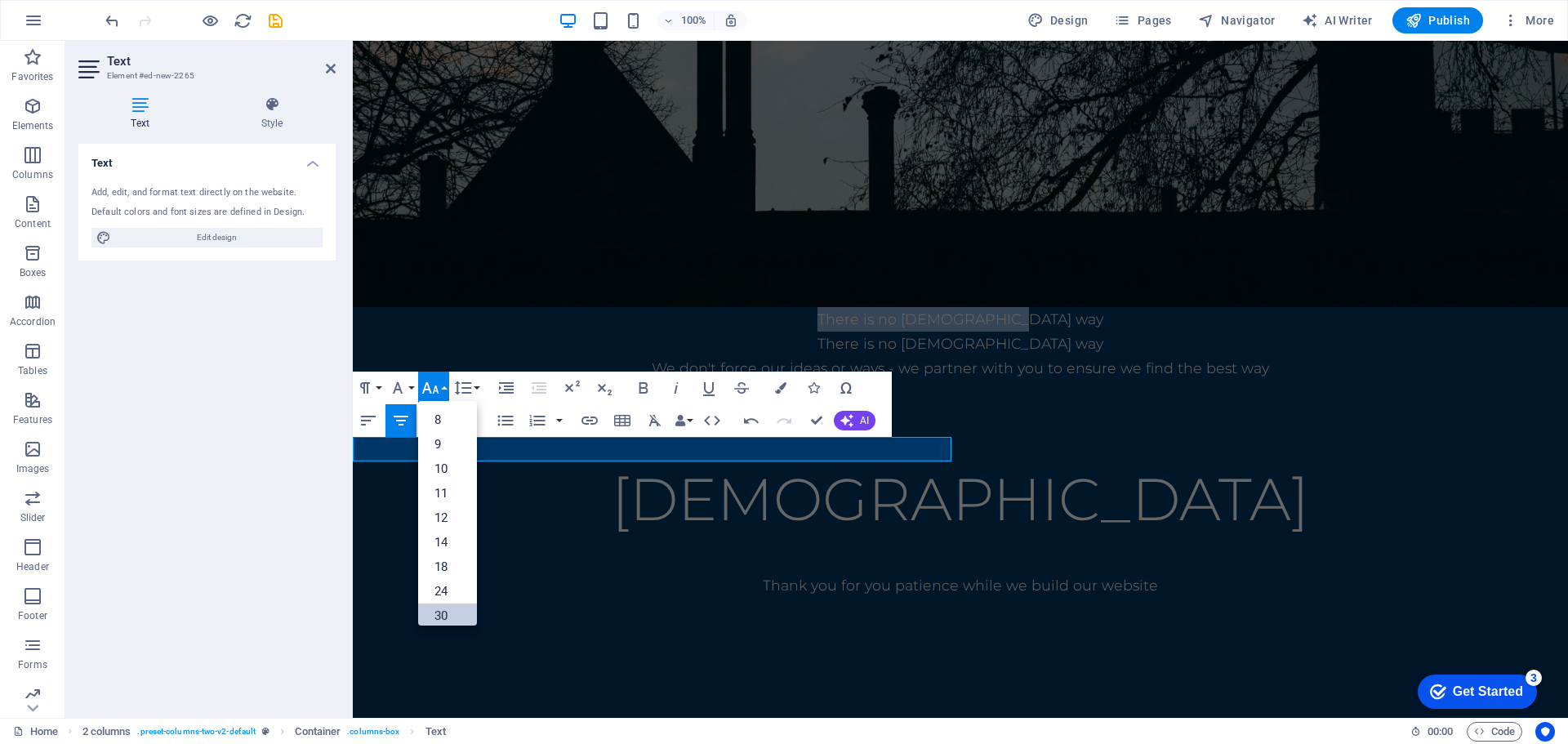
click at [440, 612] on link "30" at bounding box center [447, 615] width 59 height 25
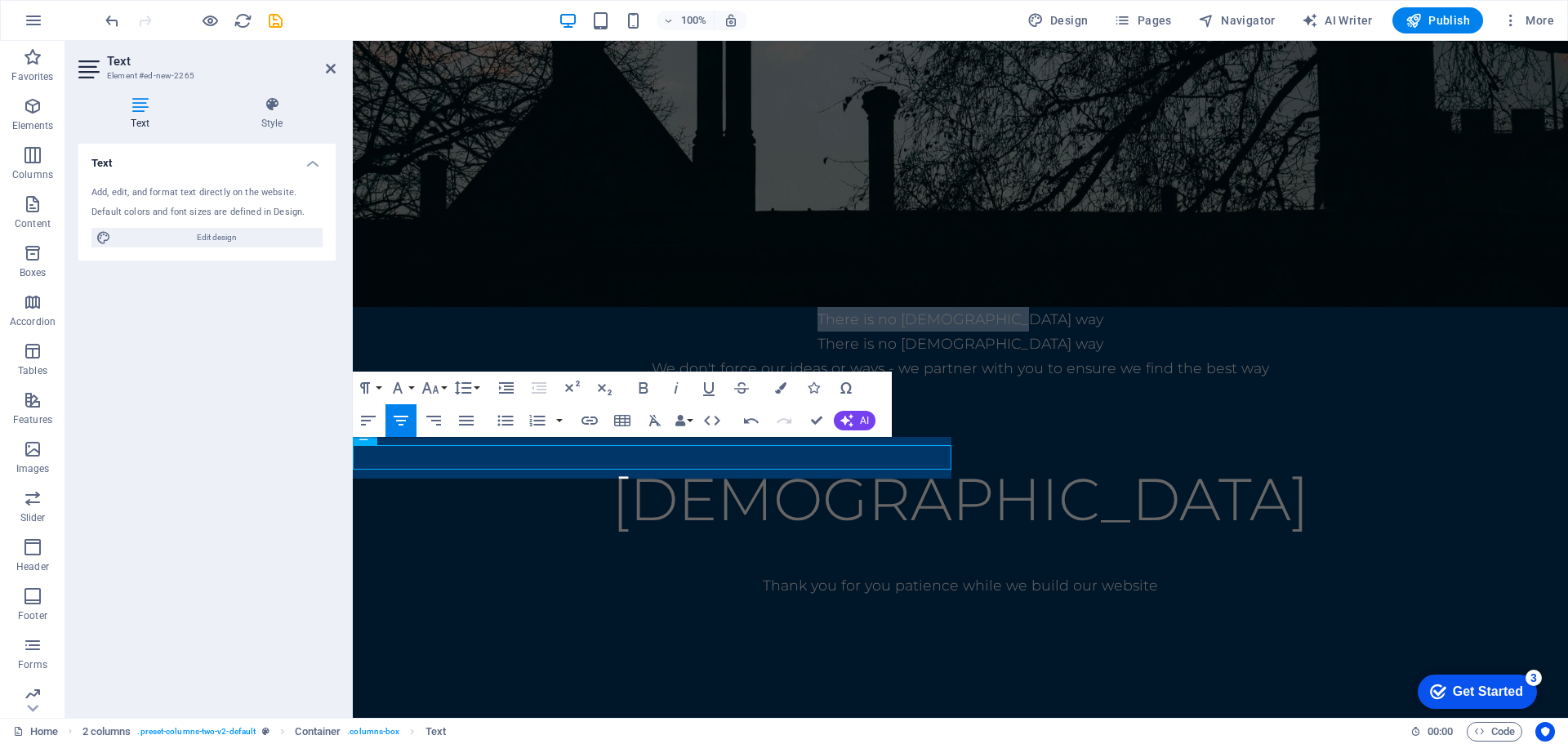
scroll to position [402, 0]
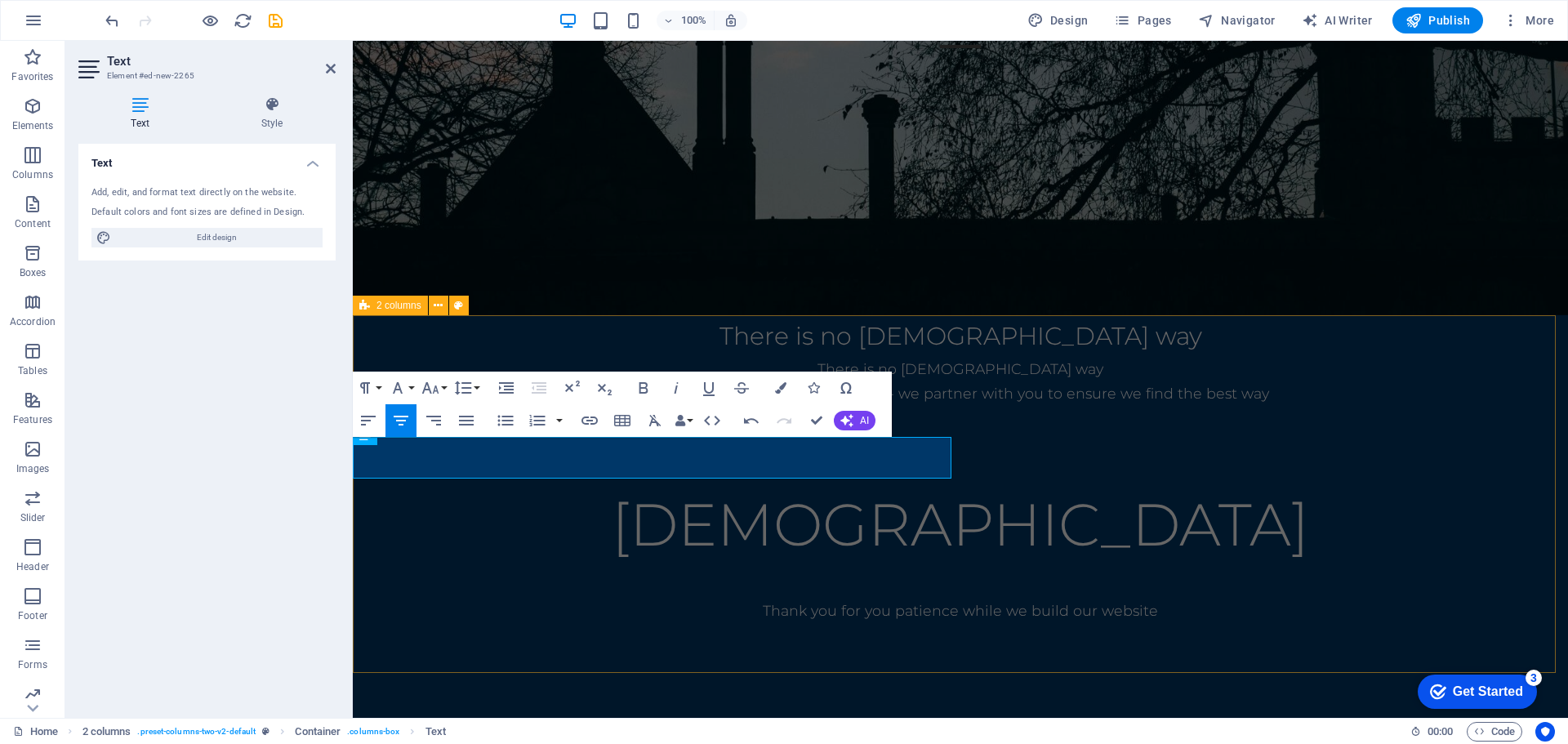
click at [807, 596] on div "There is no Haramon way There is no Haramon way We don't force our ideas or way…" at bounding box center [960, 541] width 1215 height 451
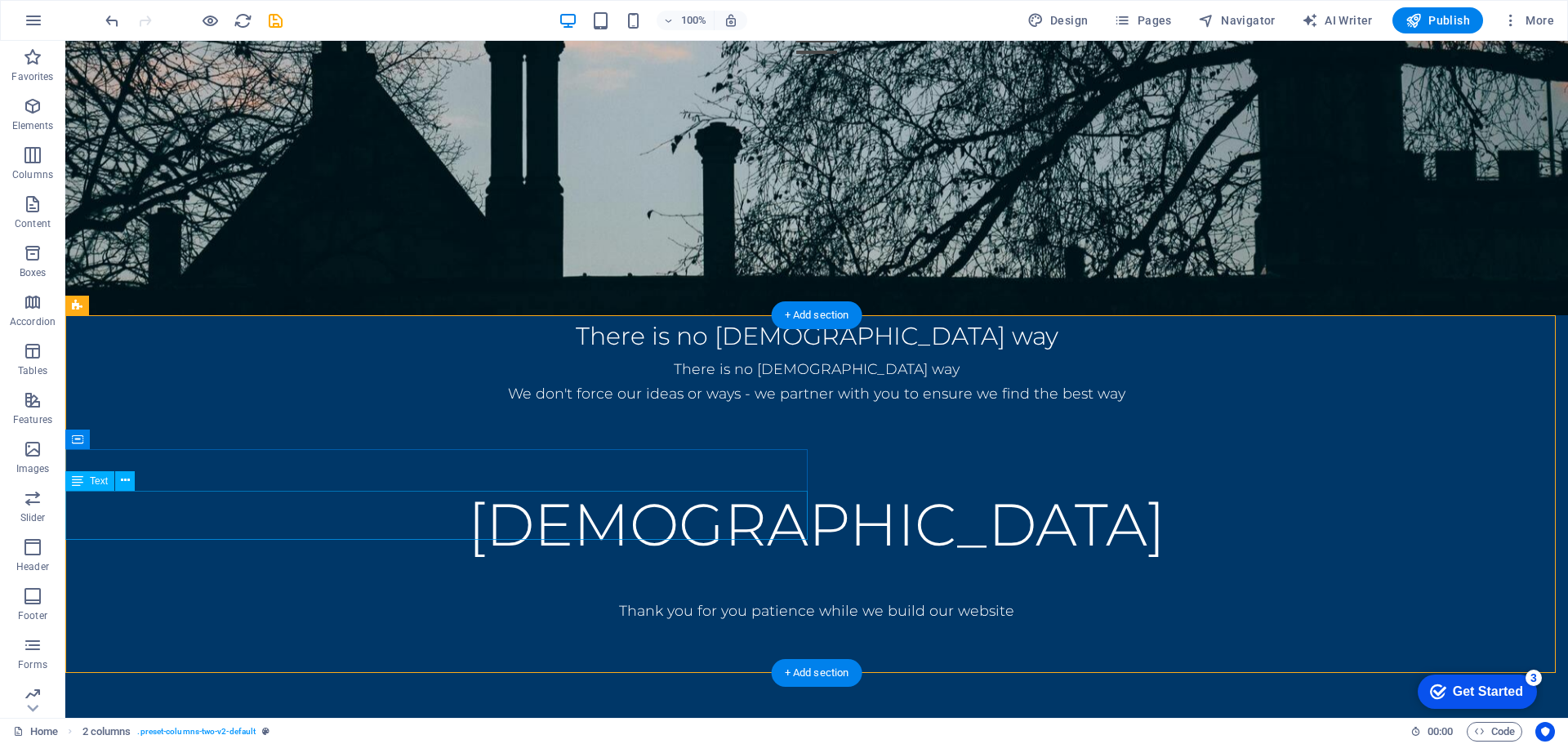
click at [374, 406] on div "There is no Haramon way We don't force our ideas or ways - we partner with you …" at bounding box center [816, 381] width 1503 height 49
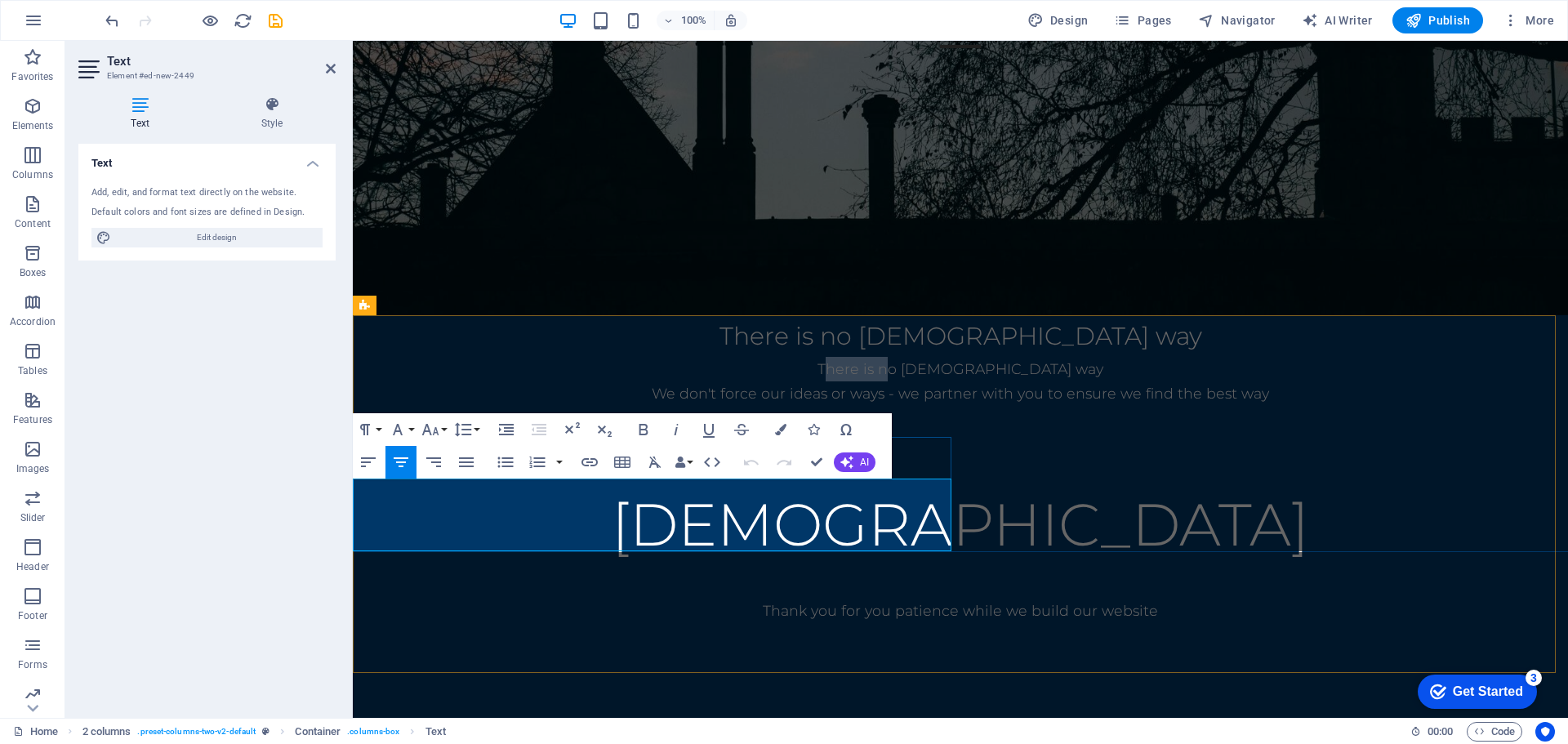
drag, startPoint x: 563, startPoint y: 495, endPoint x: 627, endPoint y: 492, distance: 64.1
click at [627, 381] on p "There is no [DEMOGRAPHIC_DATA] way" at bounding box center [960, 369] width 1215 height 25
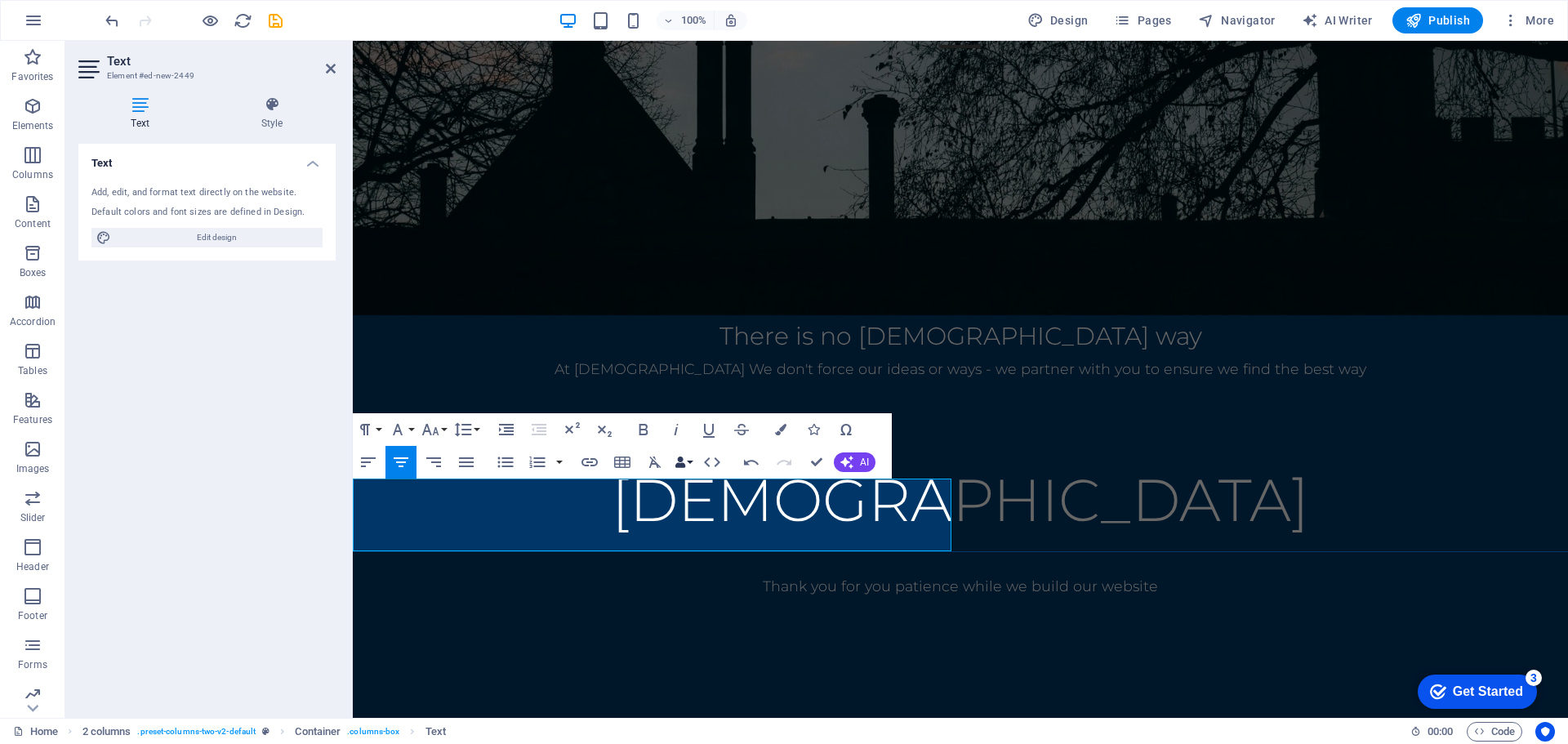
scroll to position [414, 0]
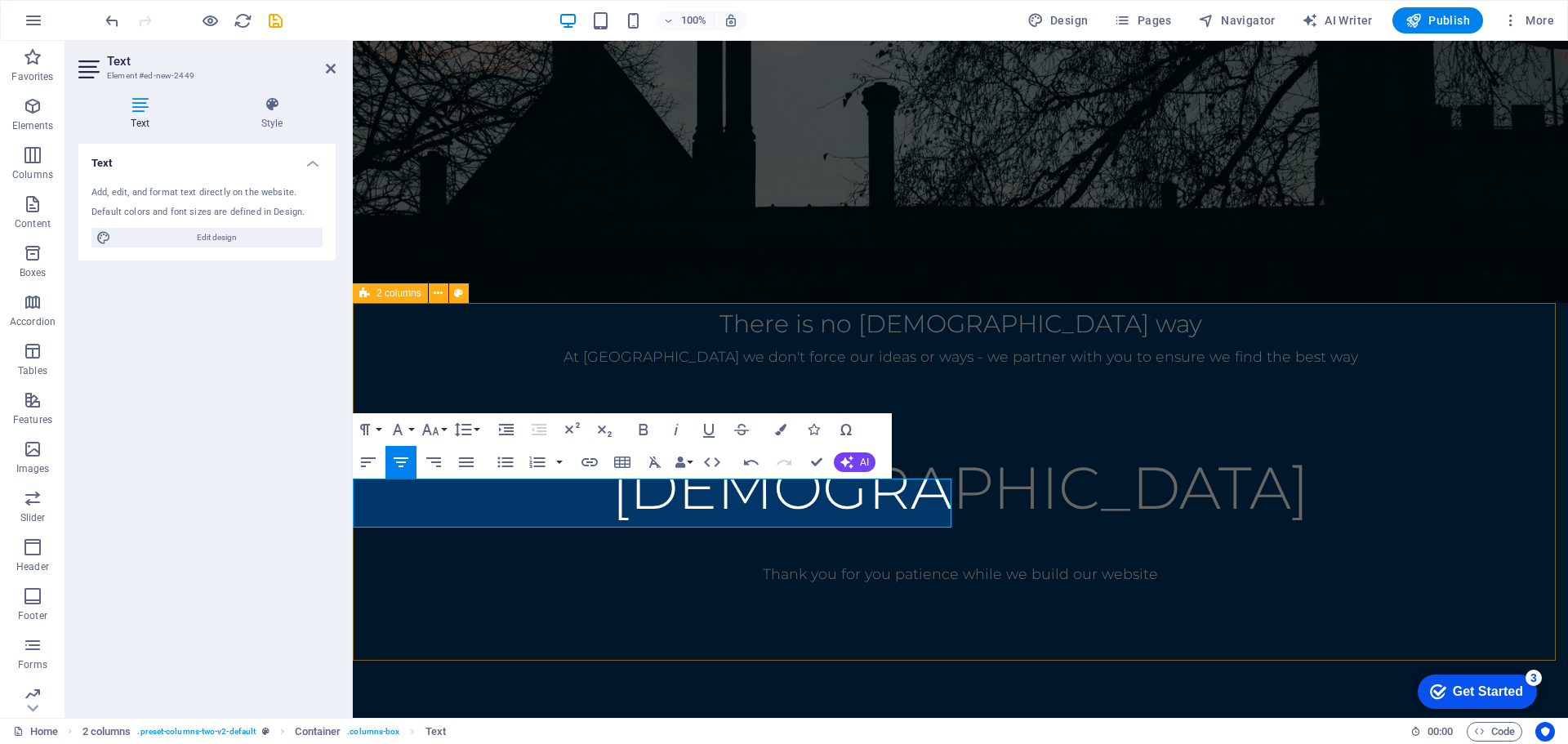
click at [753, 555] on div "There is no [DEMOGRAPHIC_DATA] way At [DEMOGRAPHIC_DATA] we don't force our ide…" at bounding box center [960, 517] width 1215 height 427
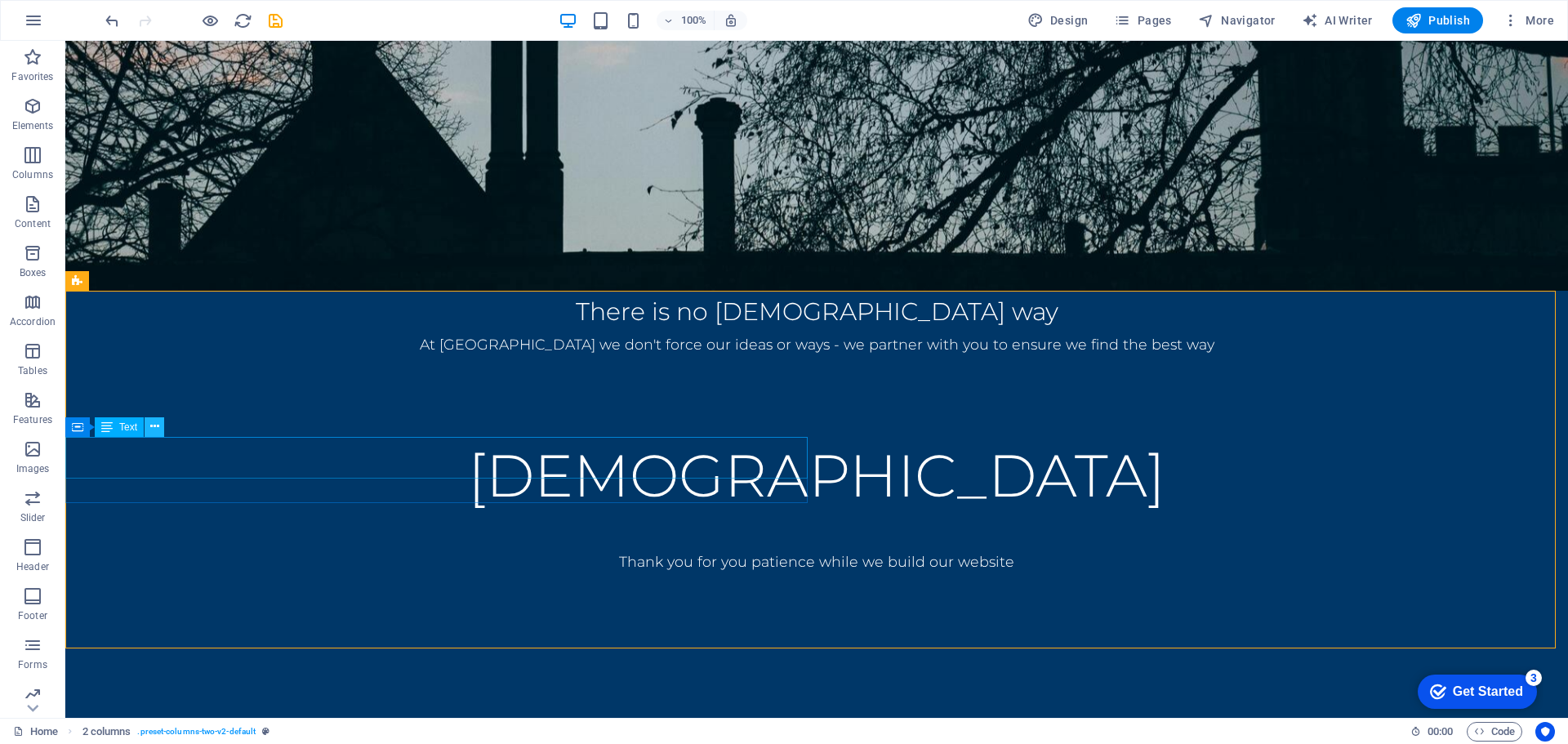
click at [153, 420] on icon at bounding box center [154, 426] width 9 height 17
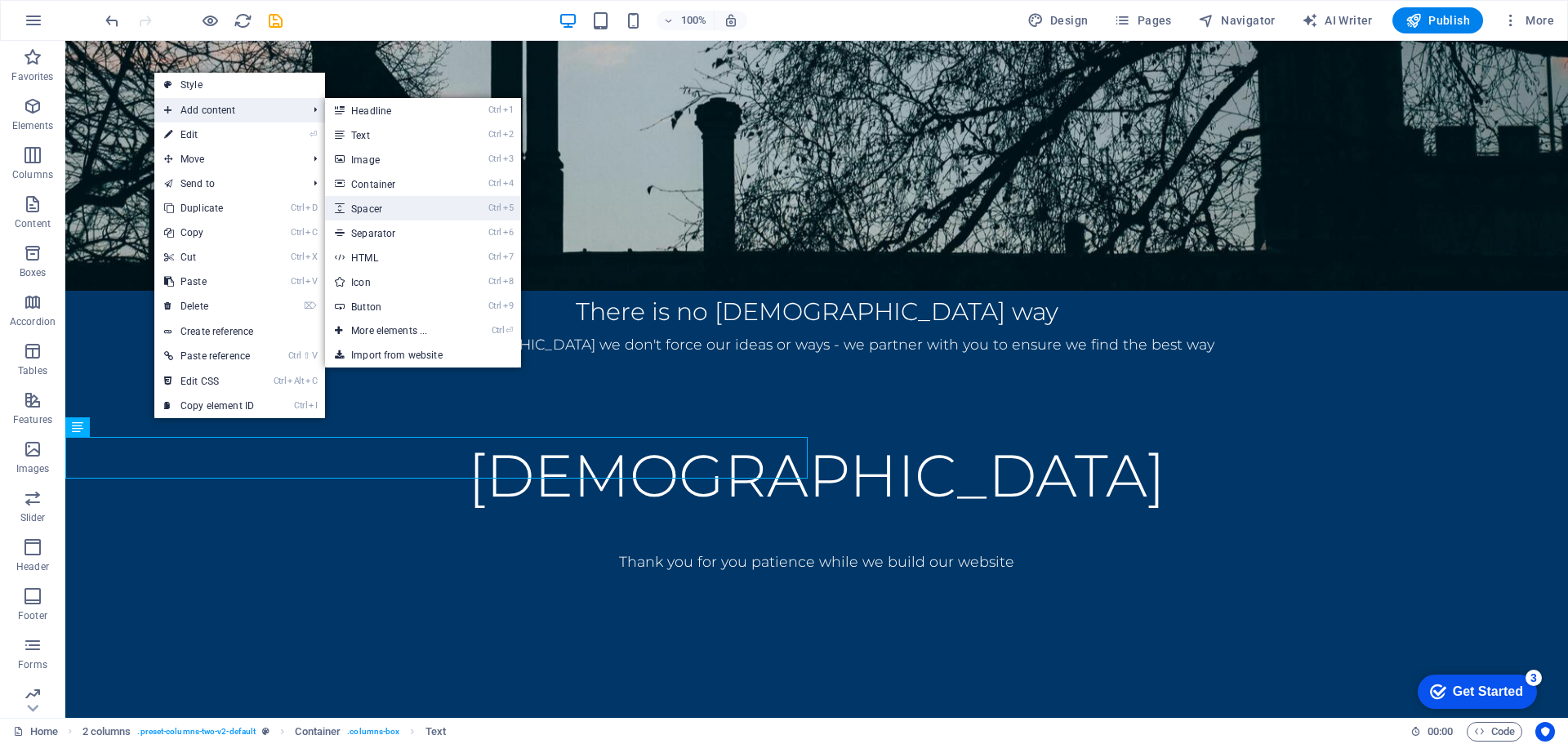
click at [406, 214] on link "Ctrl 5 Spacer" at bounding box center [392, 208] width 135 height 25
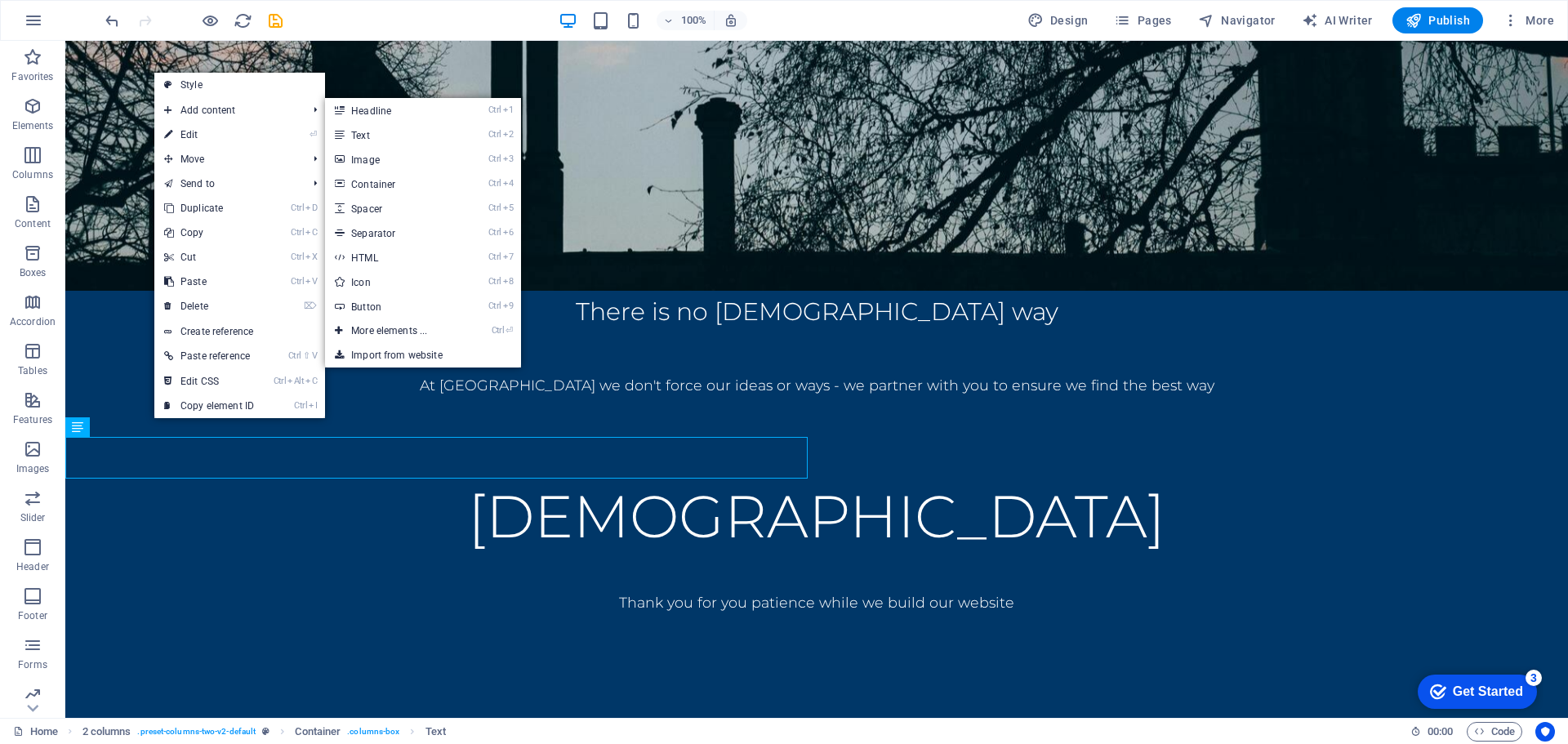
select select "px"
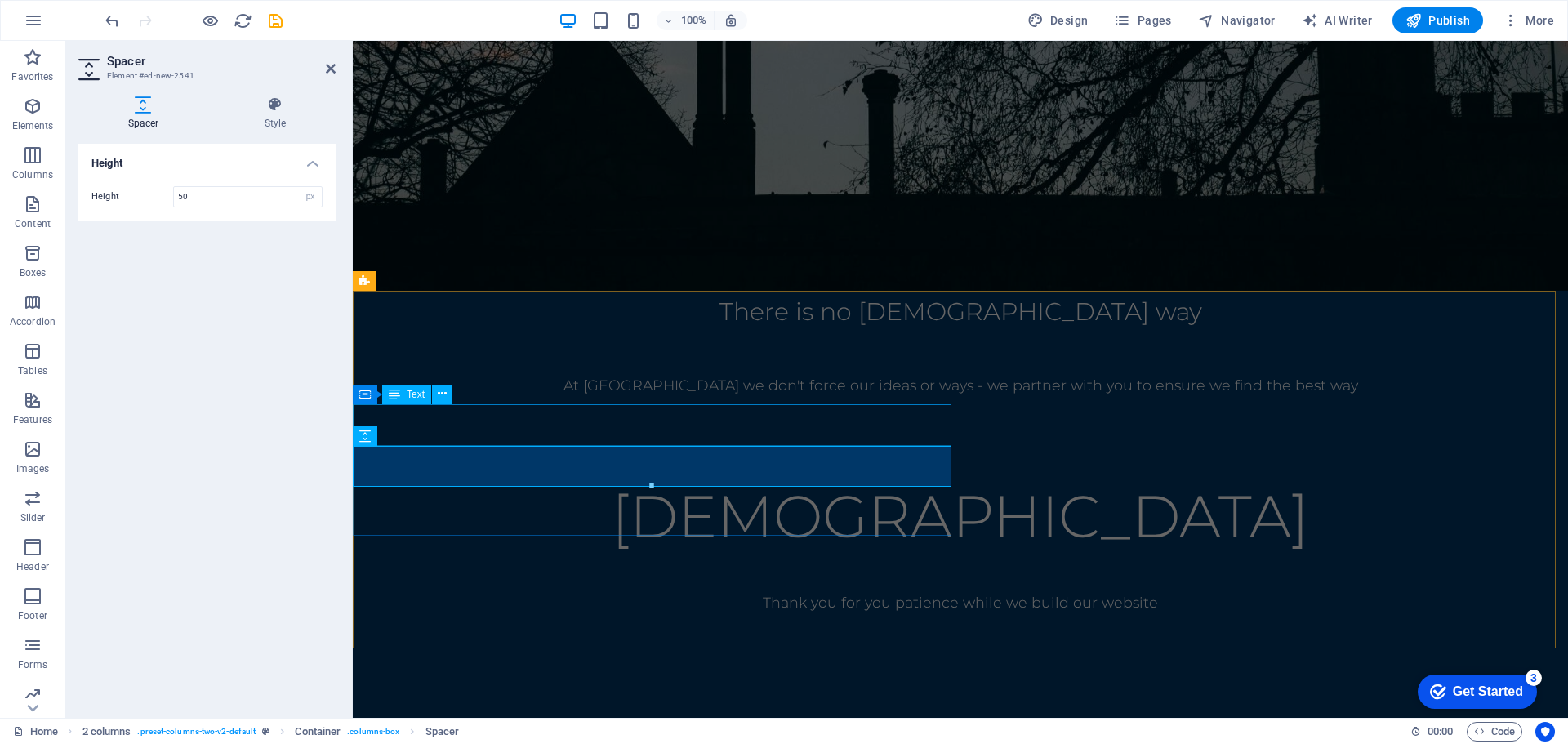
click at [678, 332] on div "There is no [DEMOGRAPHIC_DATA] way" at bounding box center [960, 312] width 1215 height 42
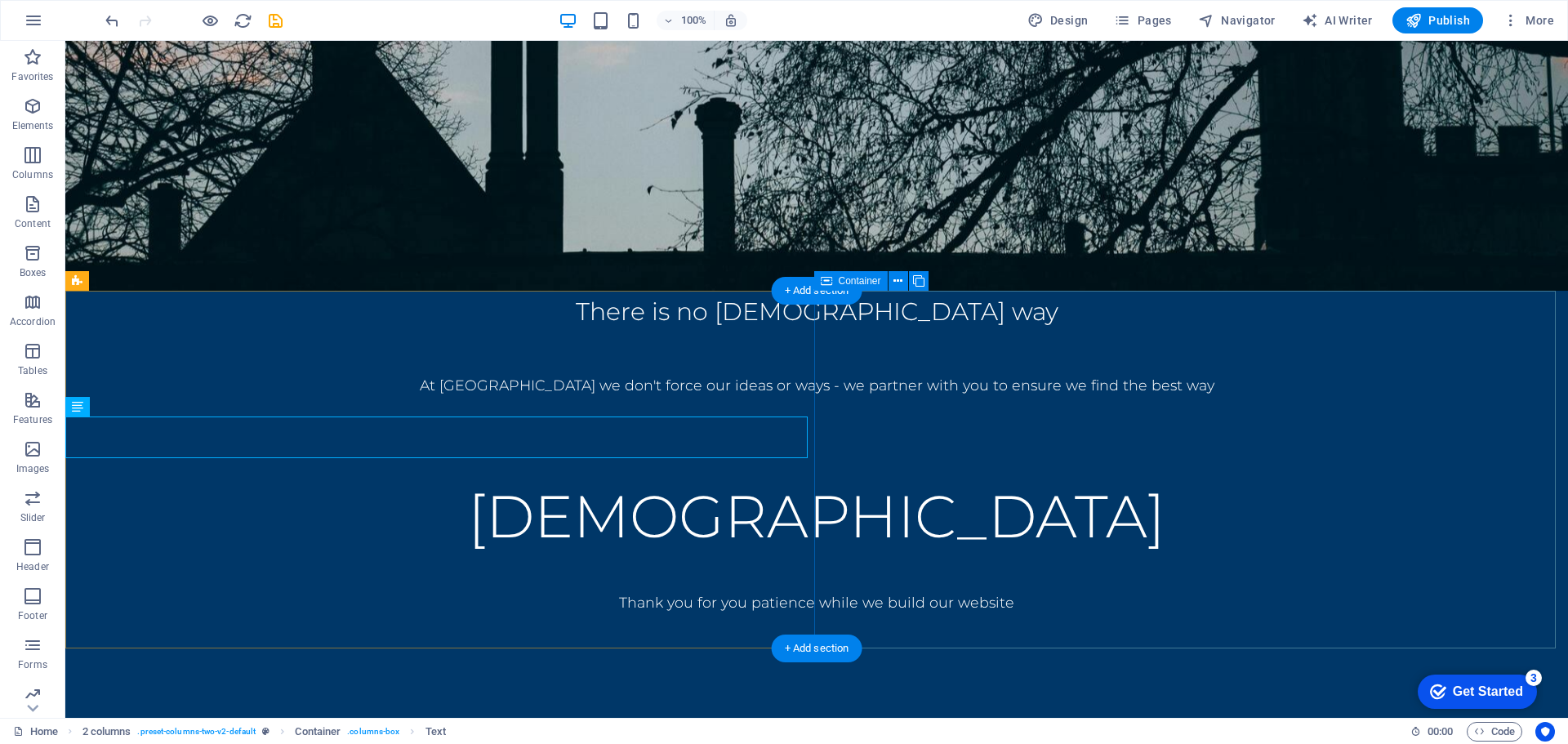
click at [968, 626] on div "Haramon Thank you for you patience while we build our website" at bounding box center [816, 579] width 1503 height 358
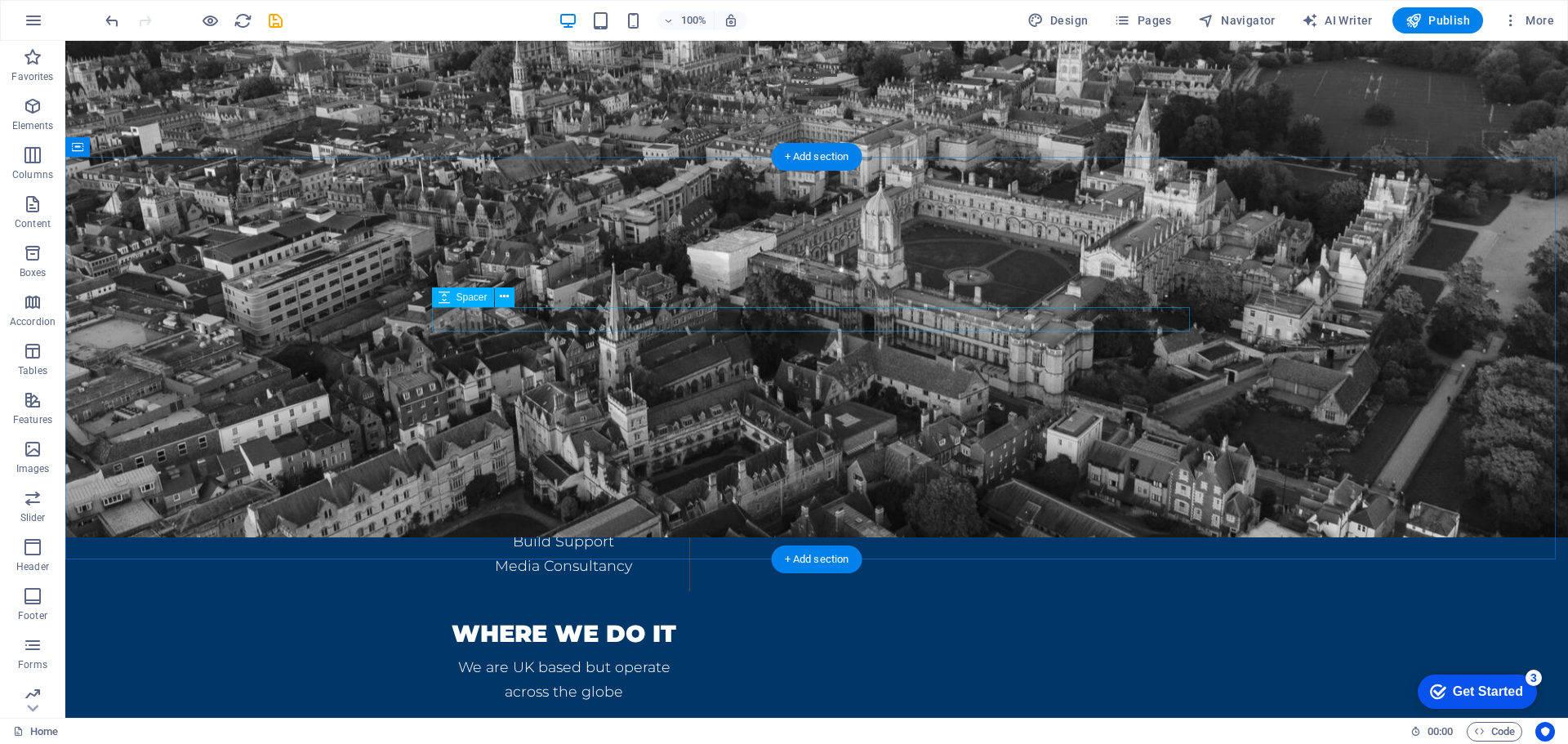
scroll to position [753, 0]
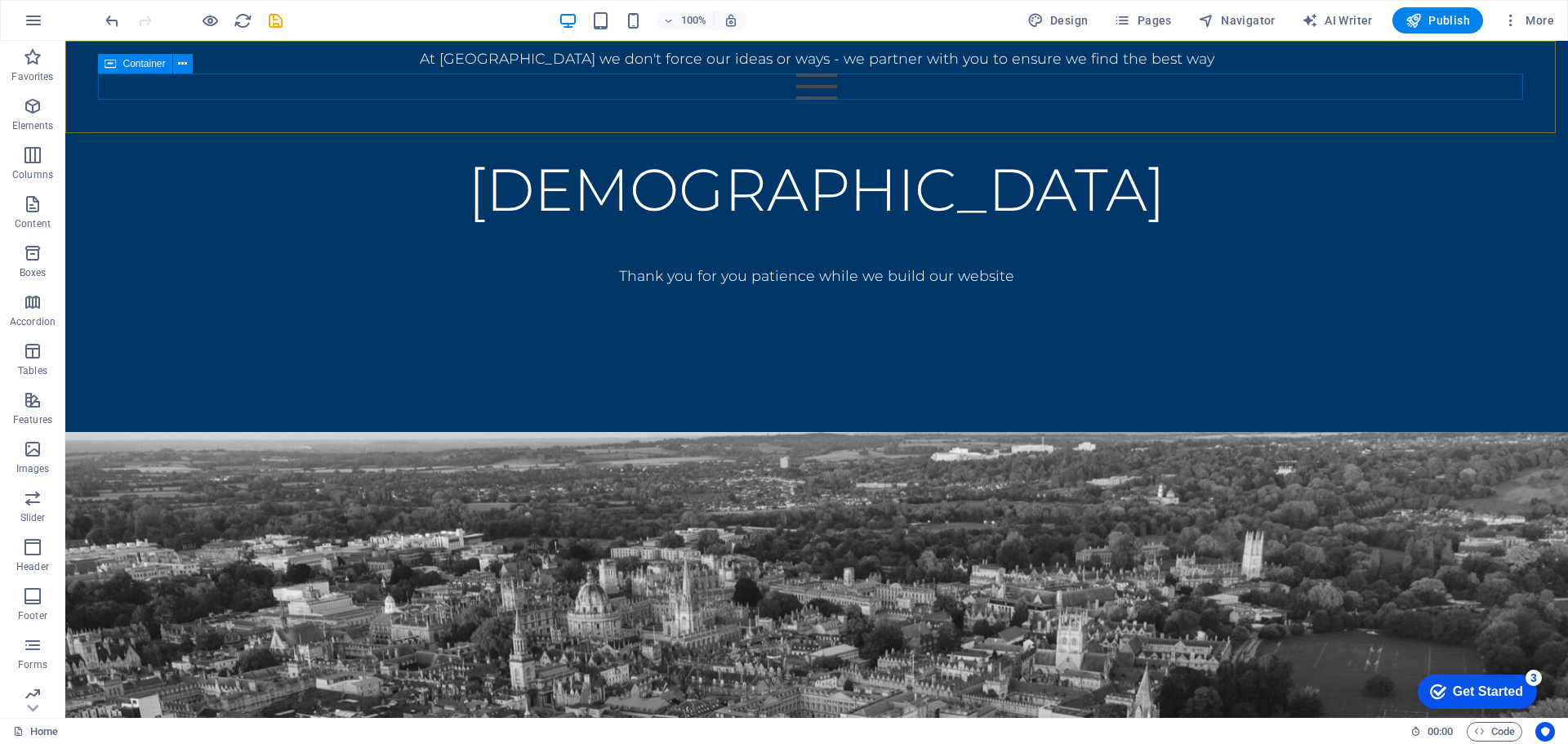
click at [1128, 94] on div at bounding box center [816, 87] width 1437 height 26
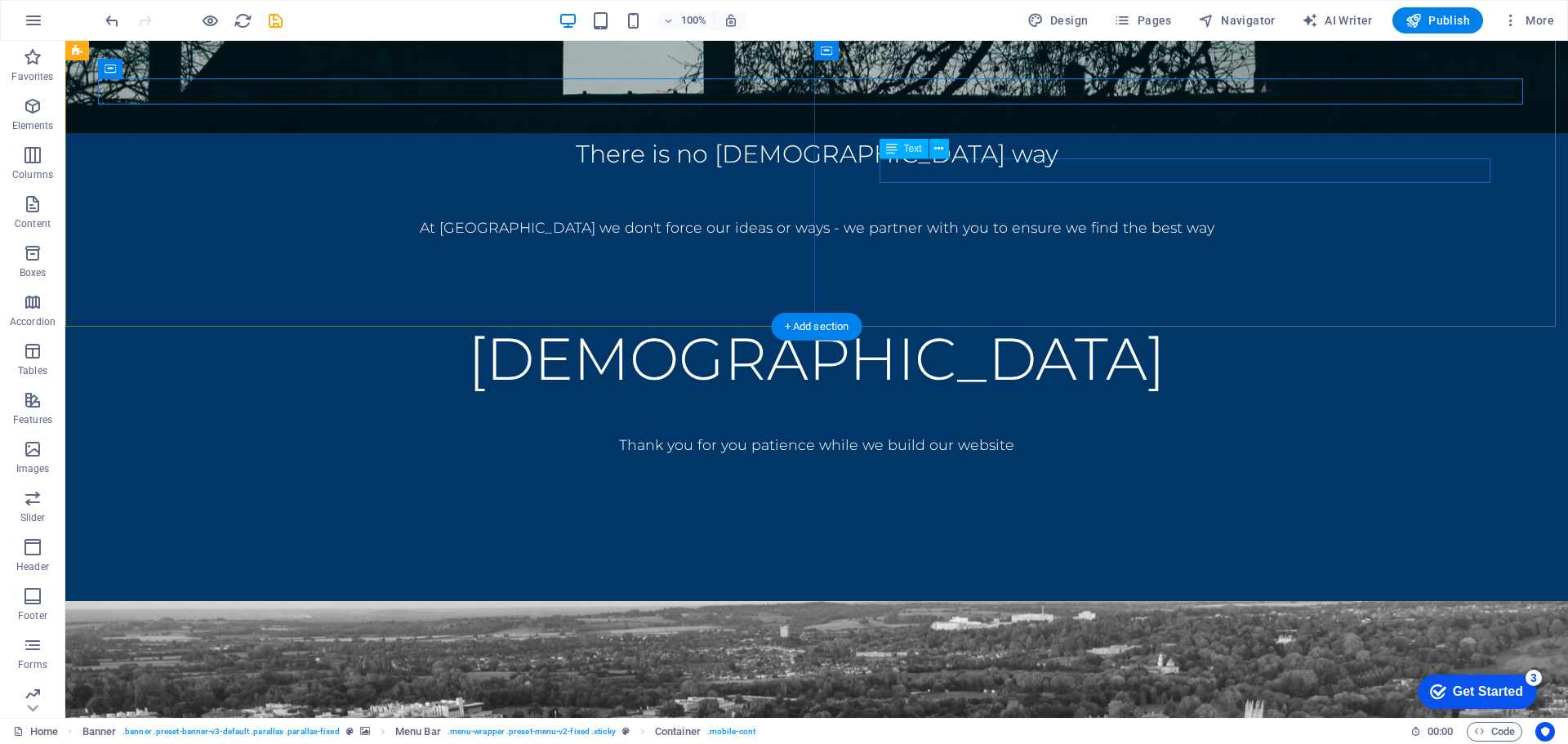
scroll to position [427, 0]
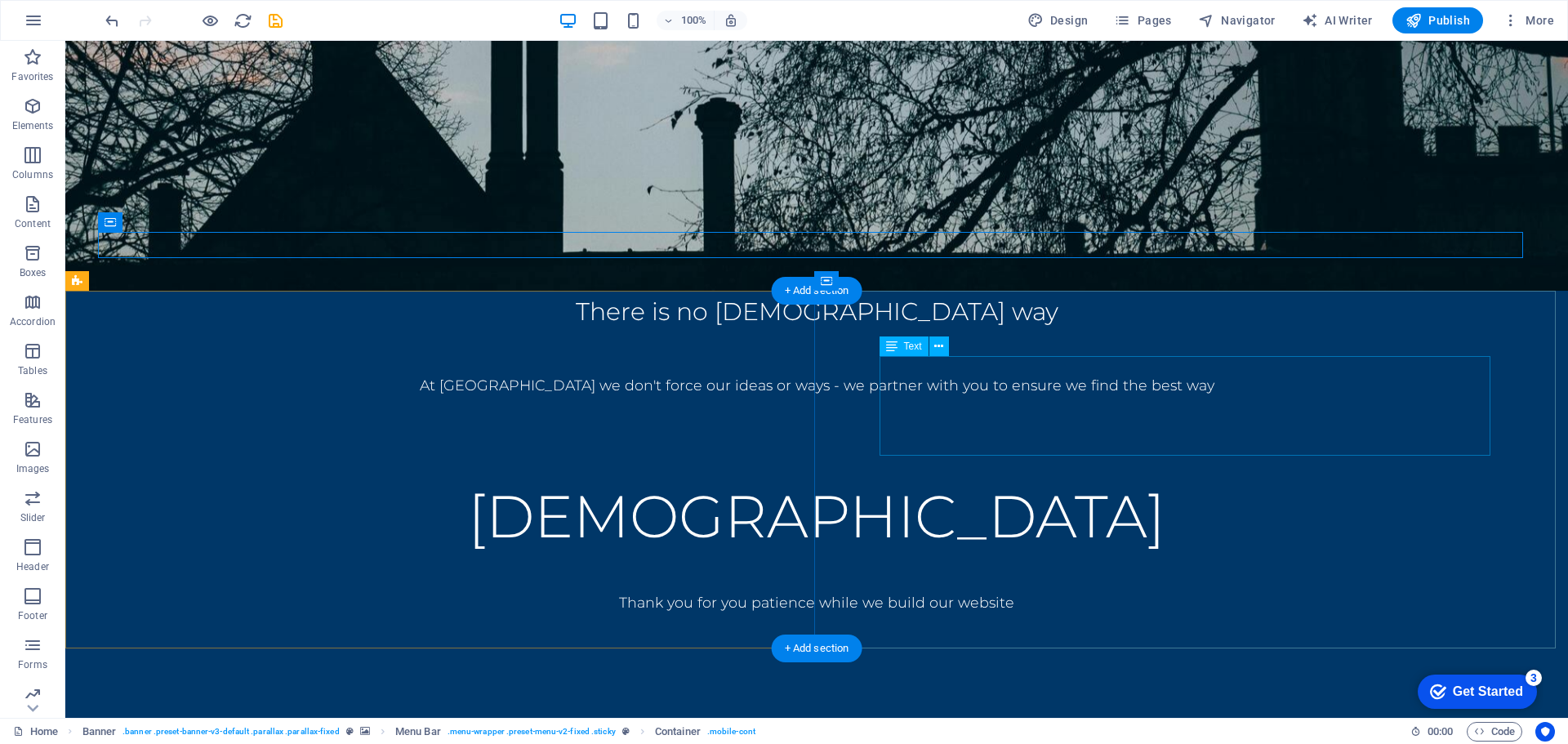
click at [1162, 466] on div "[DEMOGRAPHIC_DATA]" at bounding box center [816, 516] width 1372 height 100
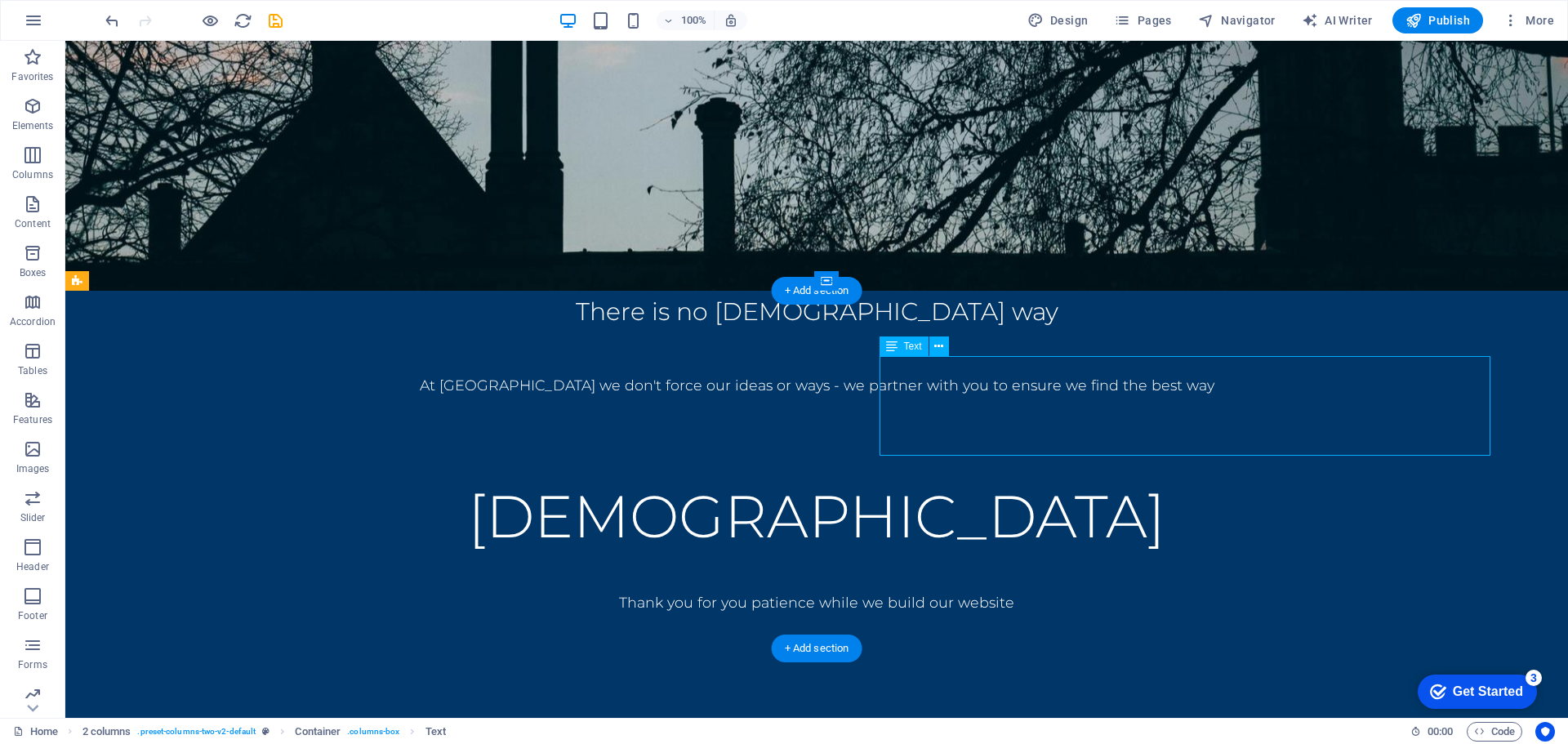
click at [1169, 466] on div "[DEMOGRAPHIC_DATA]" at bounding box center [816, 516] width 1372 height 100
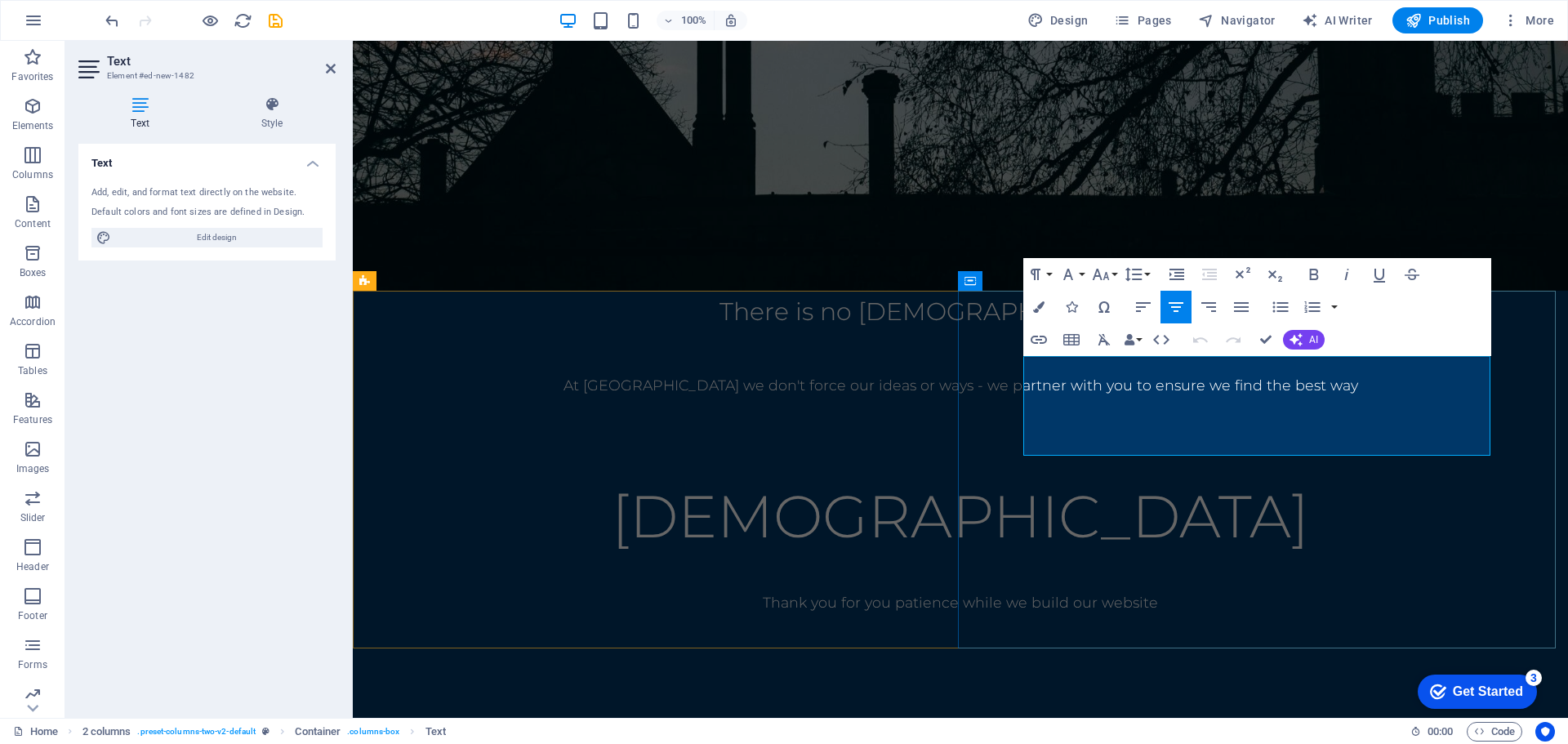
drag, startPoint x: 1456, startPoint y: 407, endPoint x: 1169, endPoint y: 407, distance: 287.0
click at [1169, 480] on span "[DEMOGRAPHIC_DATA]" at bounding box center [960, 516] width 698 height 72
click at [1132, 466] on p "[DEMOGRAPHIC_DATA]" at bounding box center [960, 516] width 1085 height 100
click at [1132, 566] on div at bounding box center [960, 578] width 1085 height 25
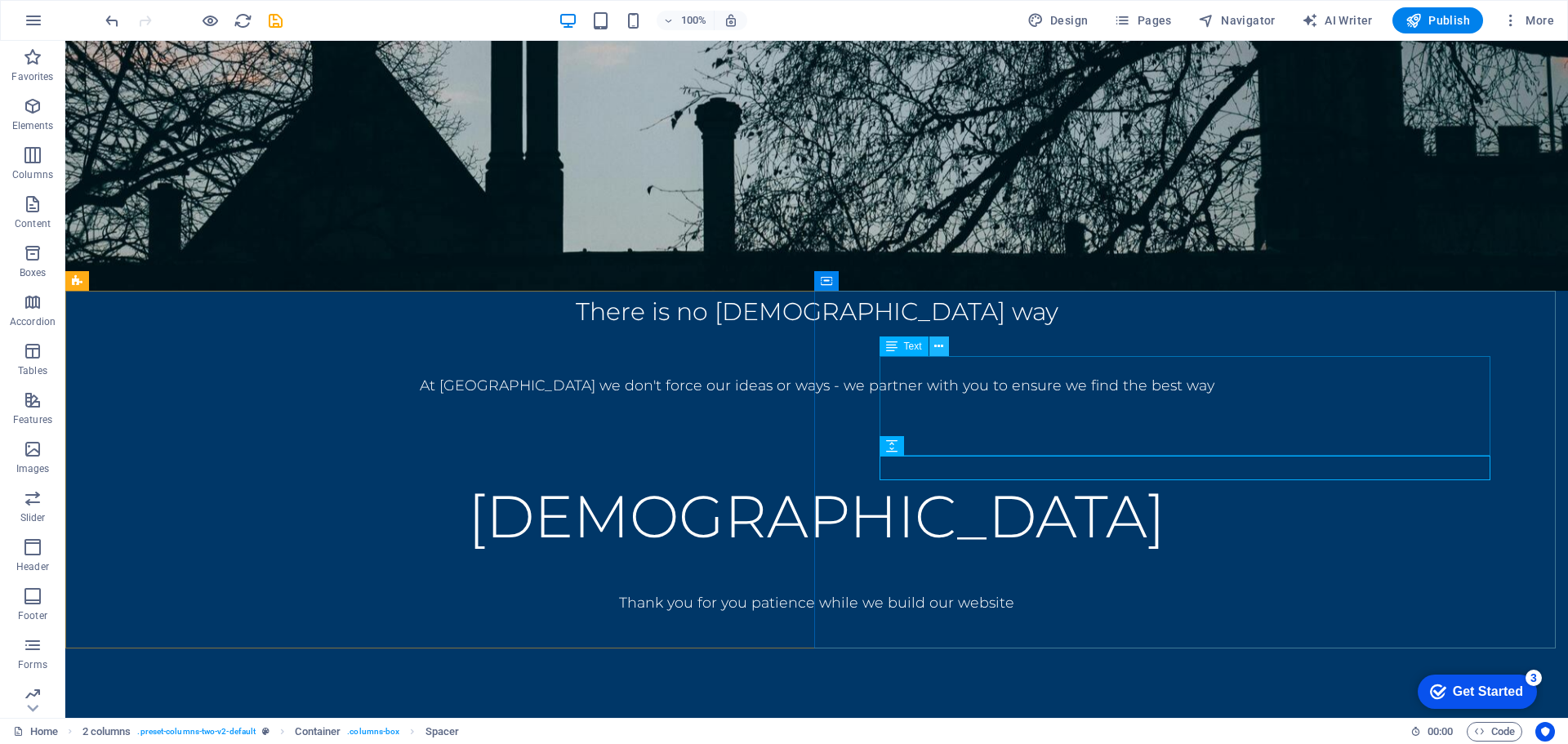
click at [937, 348] on icon at bounding box center [939, 347] width 9 height 17
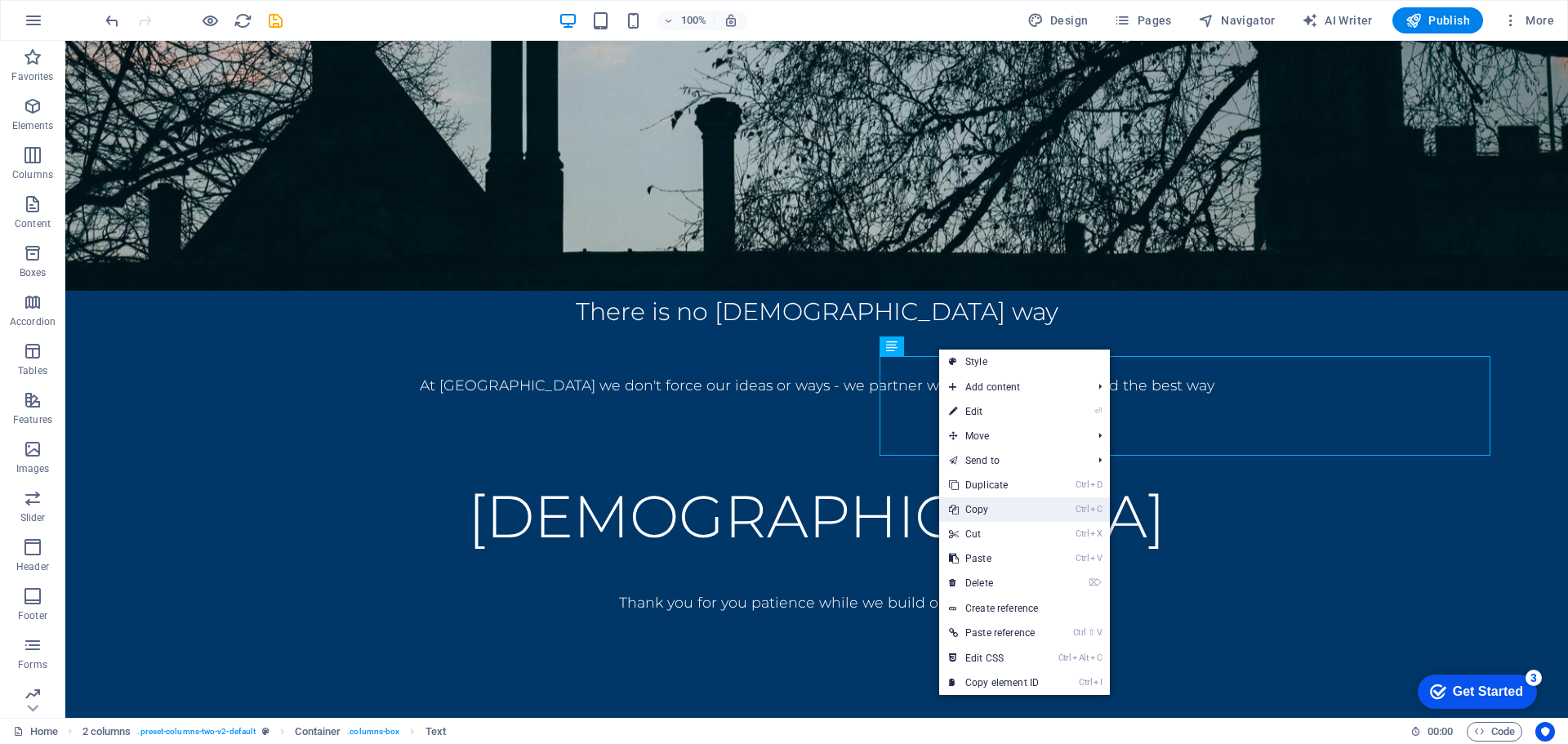
click at [992, 509] on link "Ctrl C Copy" at bounding box center [994, 509] width 110 height 25
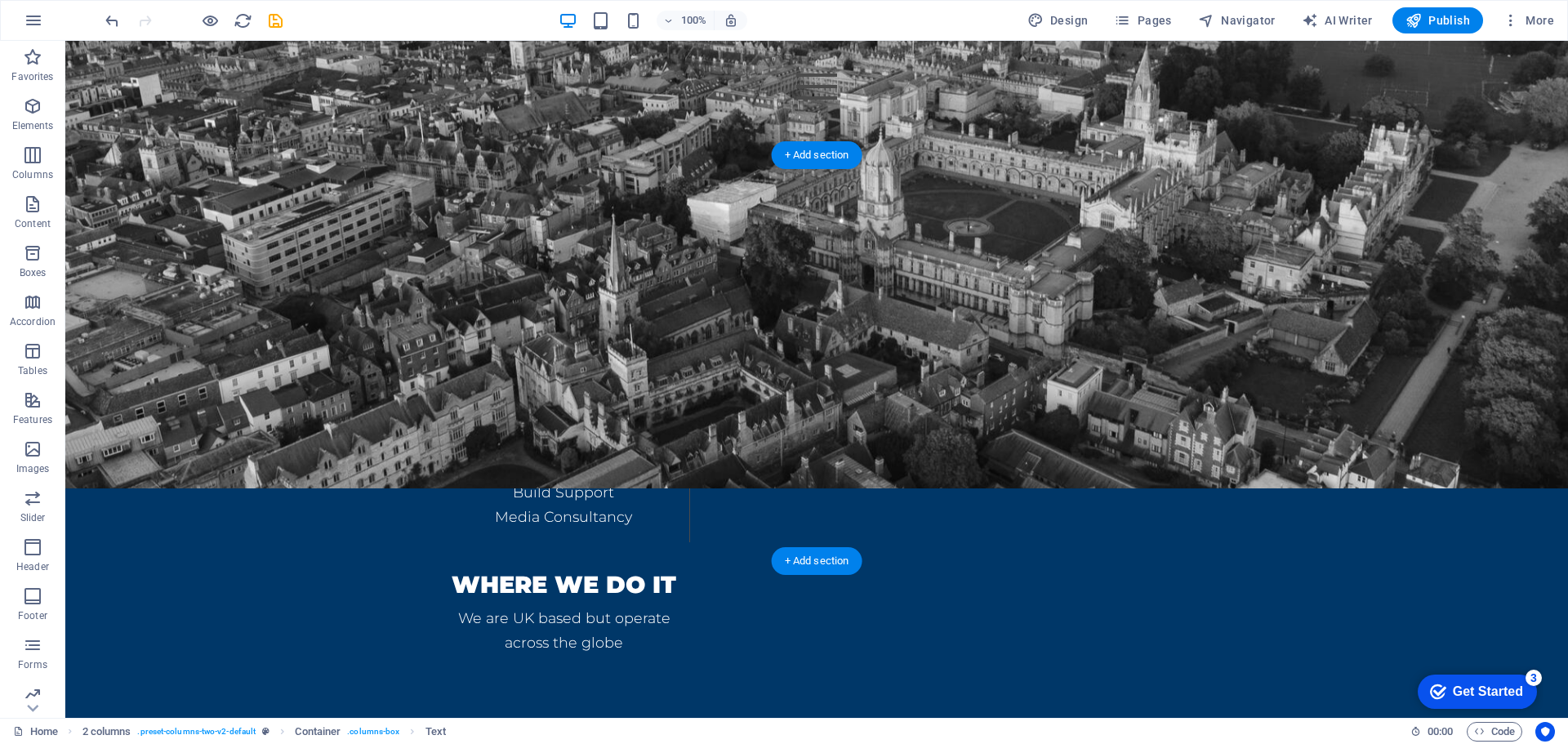
scroll to position [1406, 0]
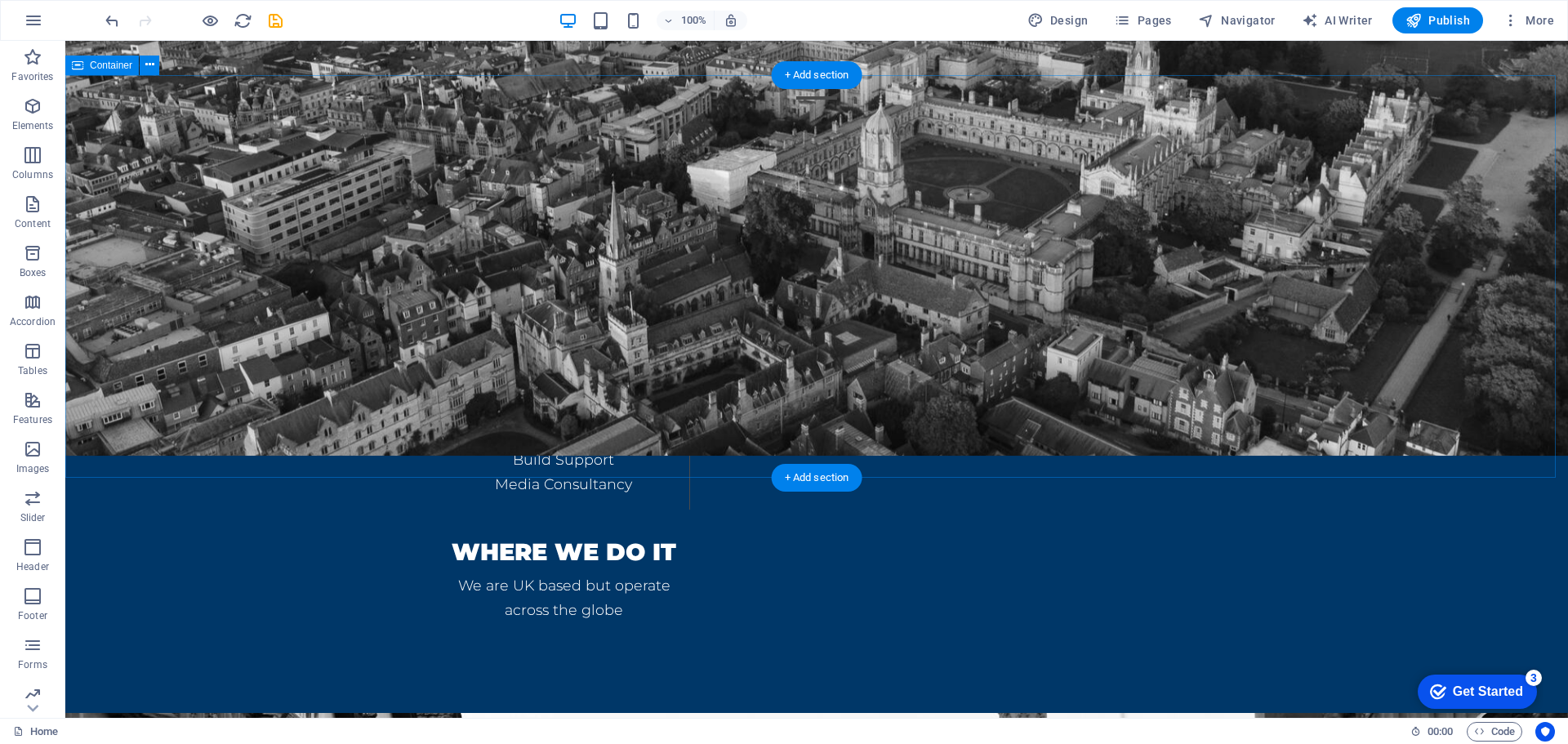
click at [782, 185] on div "DETAILS What We DO Design Consultancy Build Support Media Consultancy Where we …" at bounding box center [816, 450] width 1503 height 529
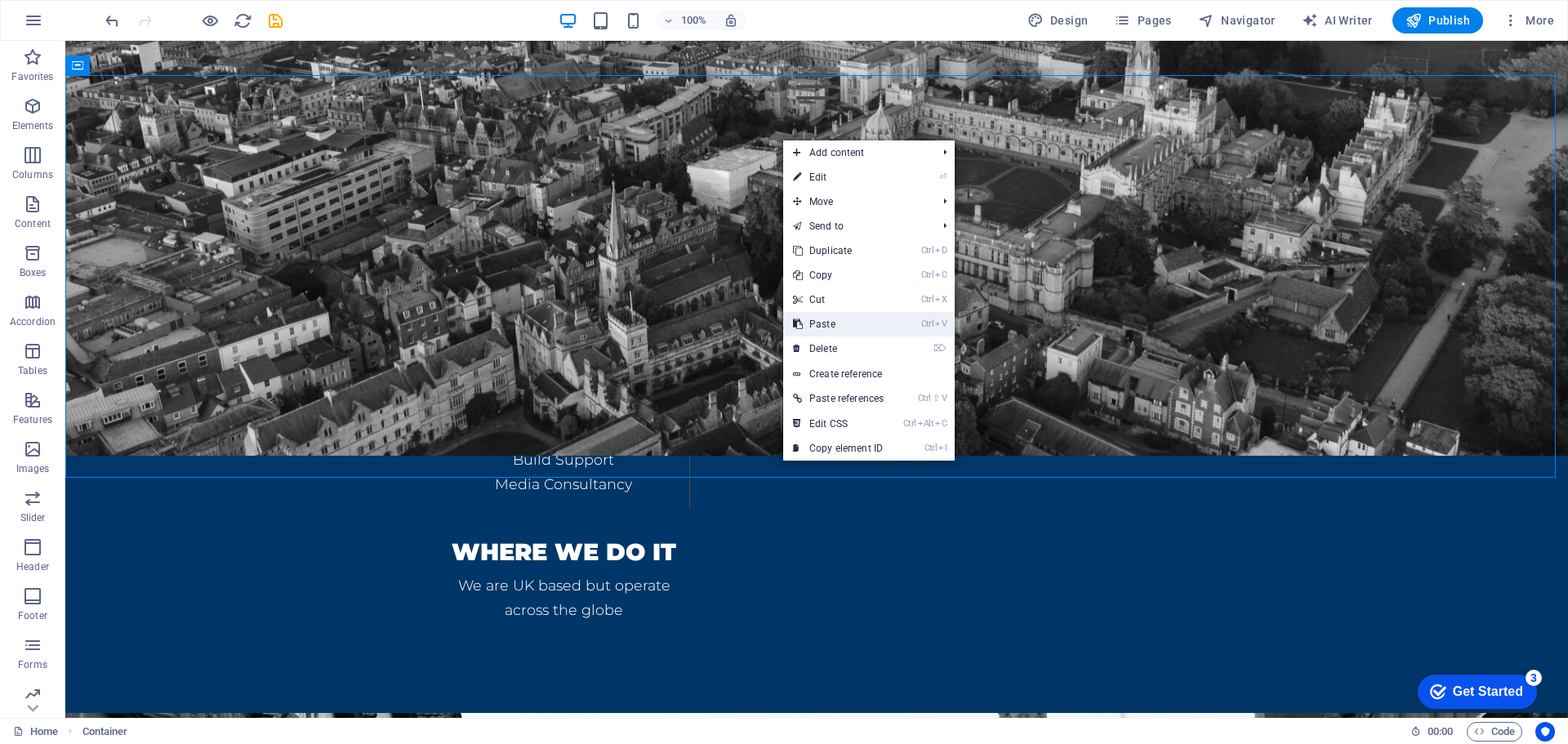
click at [832, 324] on link "Ctrl V Paste" at bounding box center [838, 324] width 110 height 25
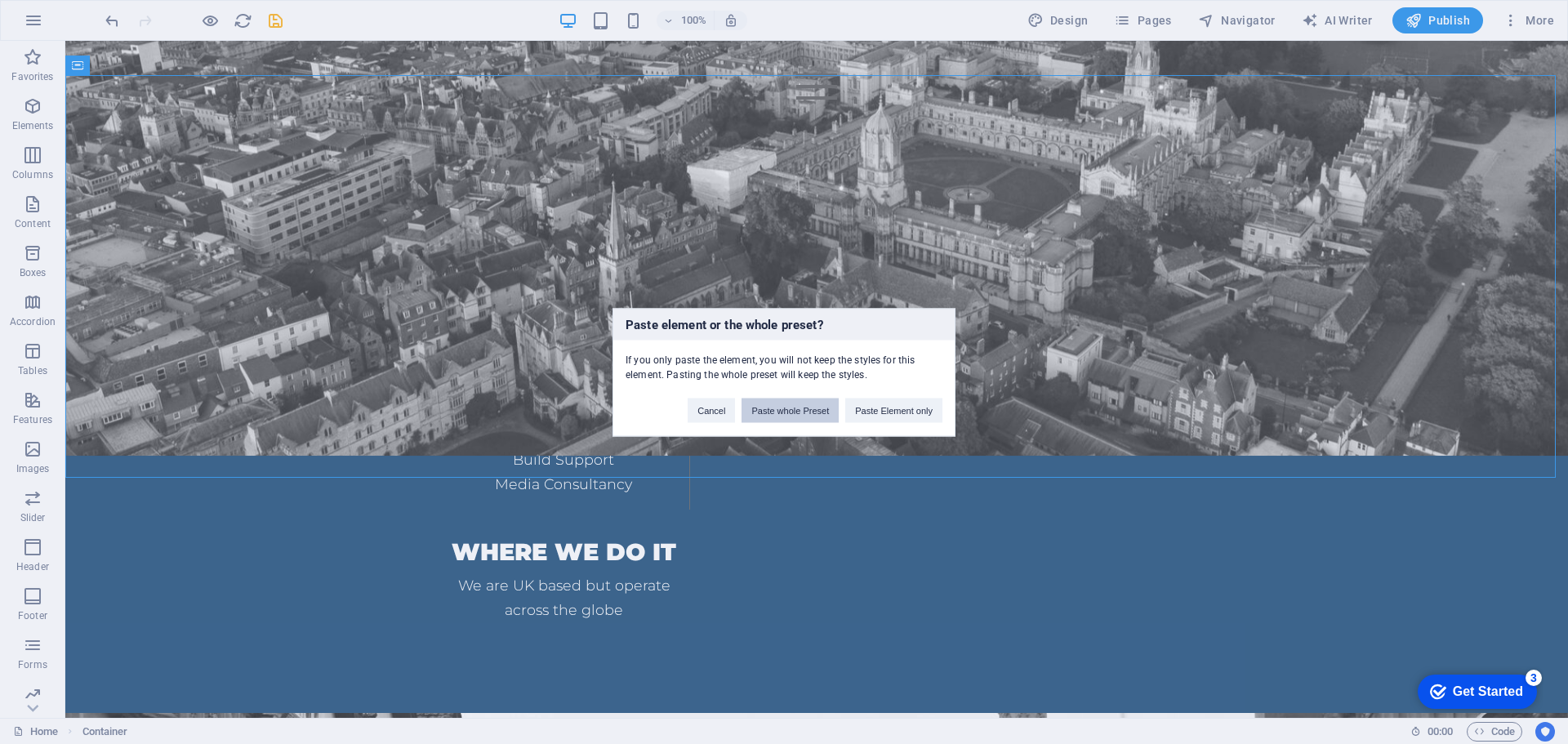
click at [783, 417] on button "Paste whole Preset" at bounding box center [790, 409] width 97 height 25
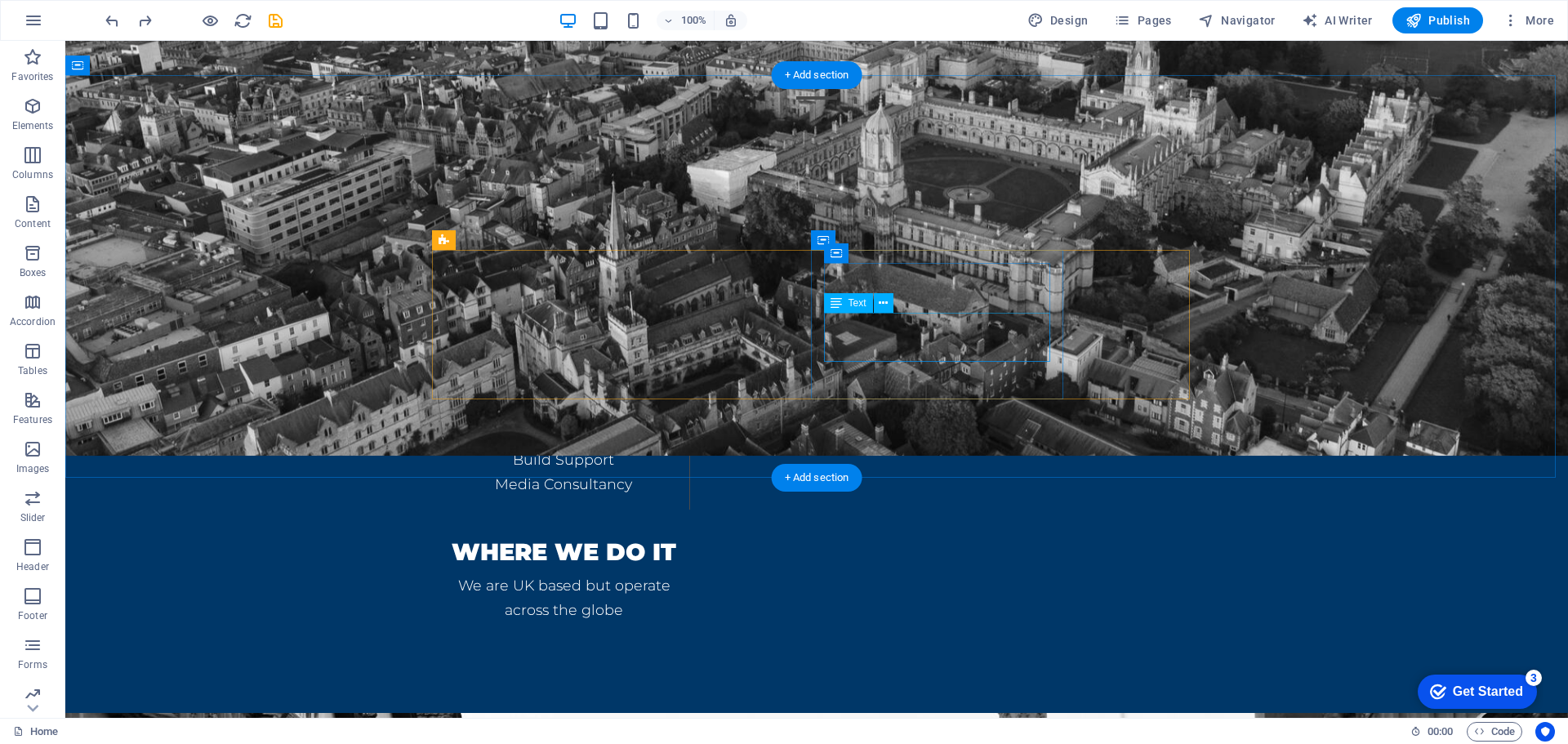
scroll to position [1162, 0]
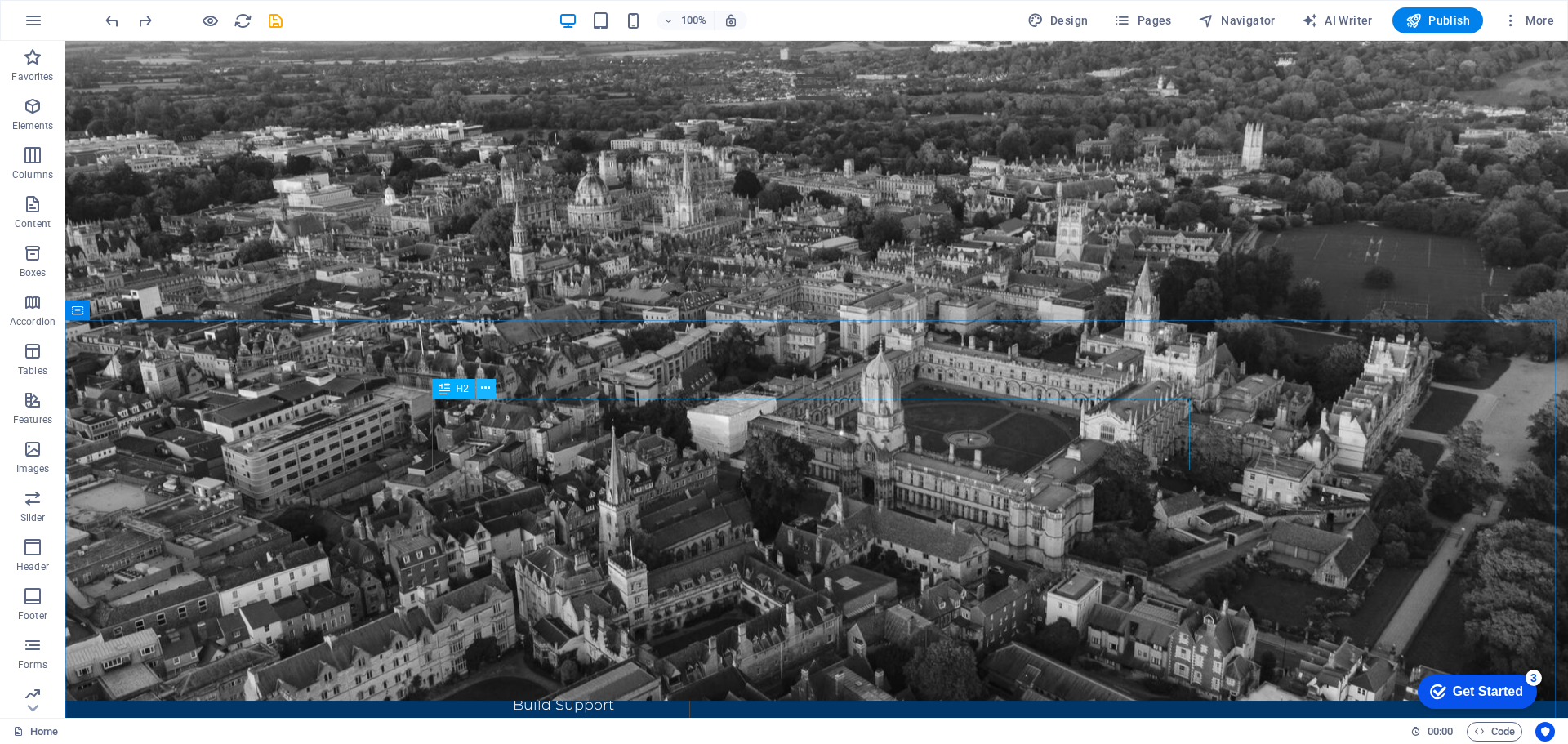
click at [487, 384] on icon at bounding box center [485, 388] width 9 height 17
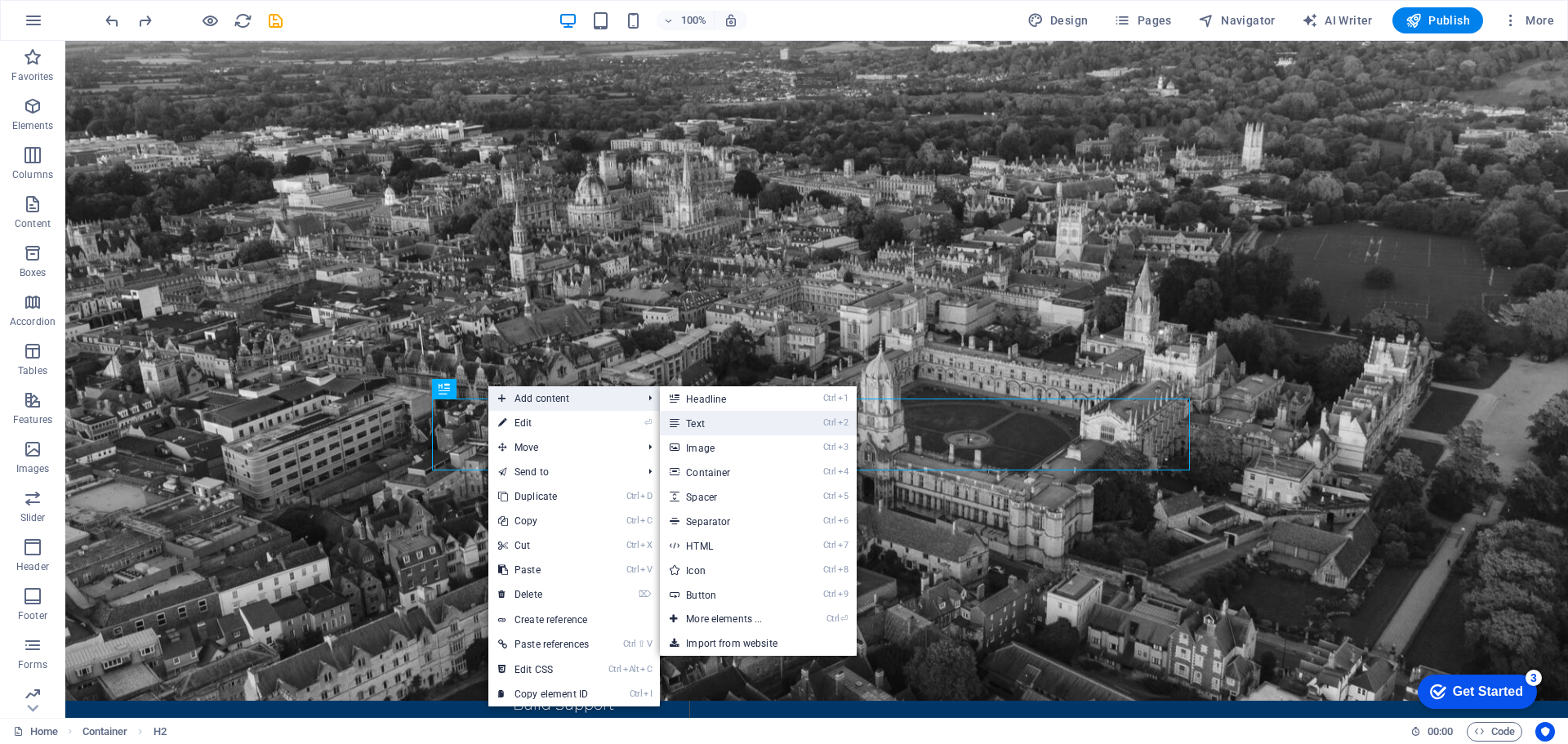
click at [744, 414] on link "Ctrl 2 Text" at bounding box center [727, 423] width 135 height 25
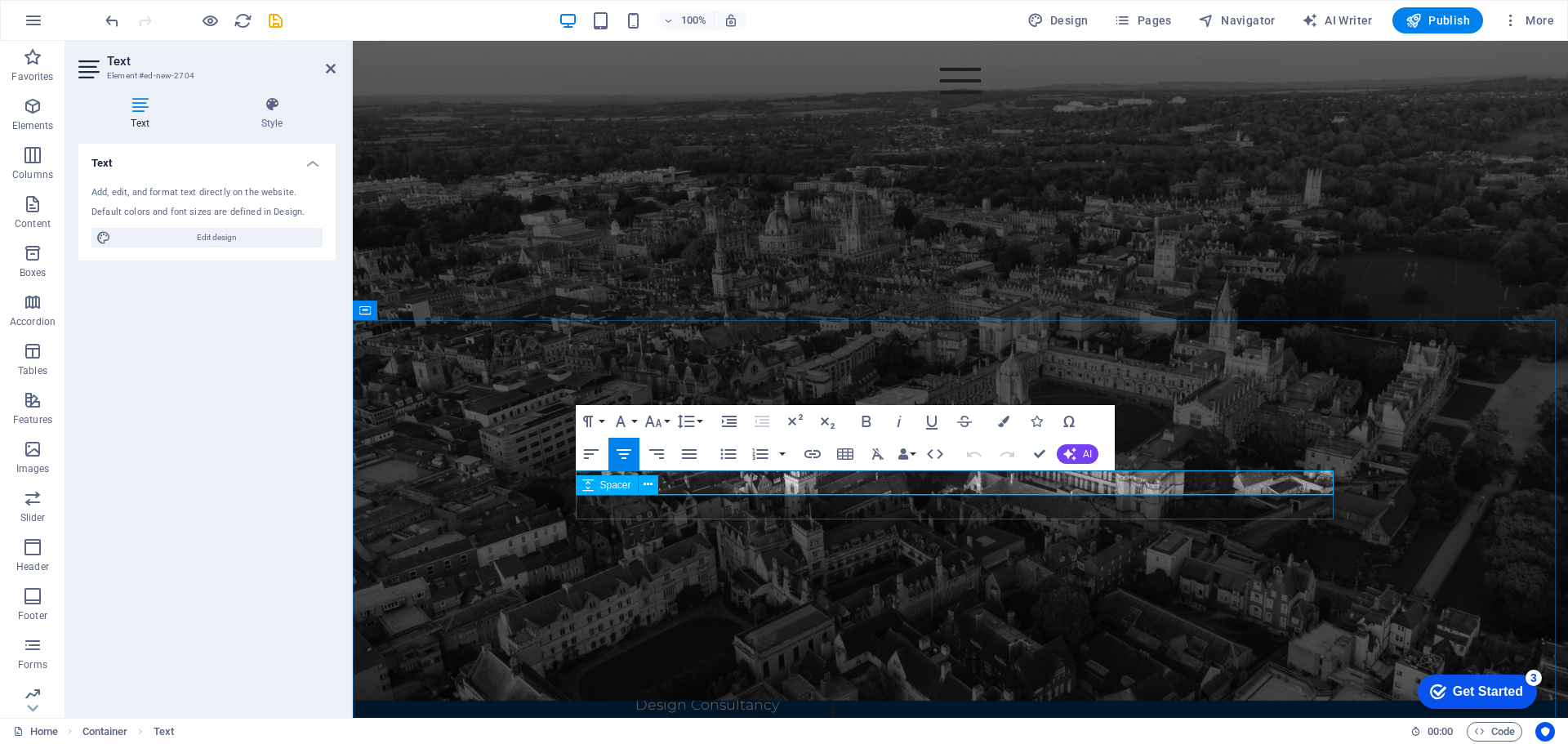
click at [1151, 605] on div at bounding box center [960, 617] width 758 height 25
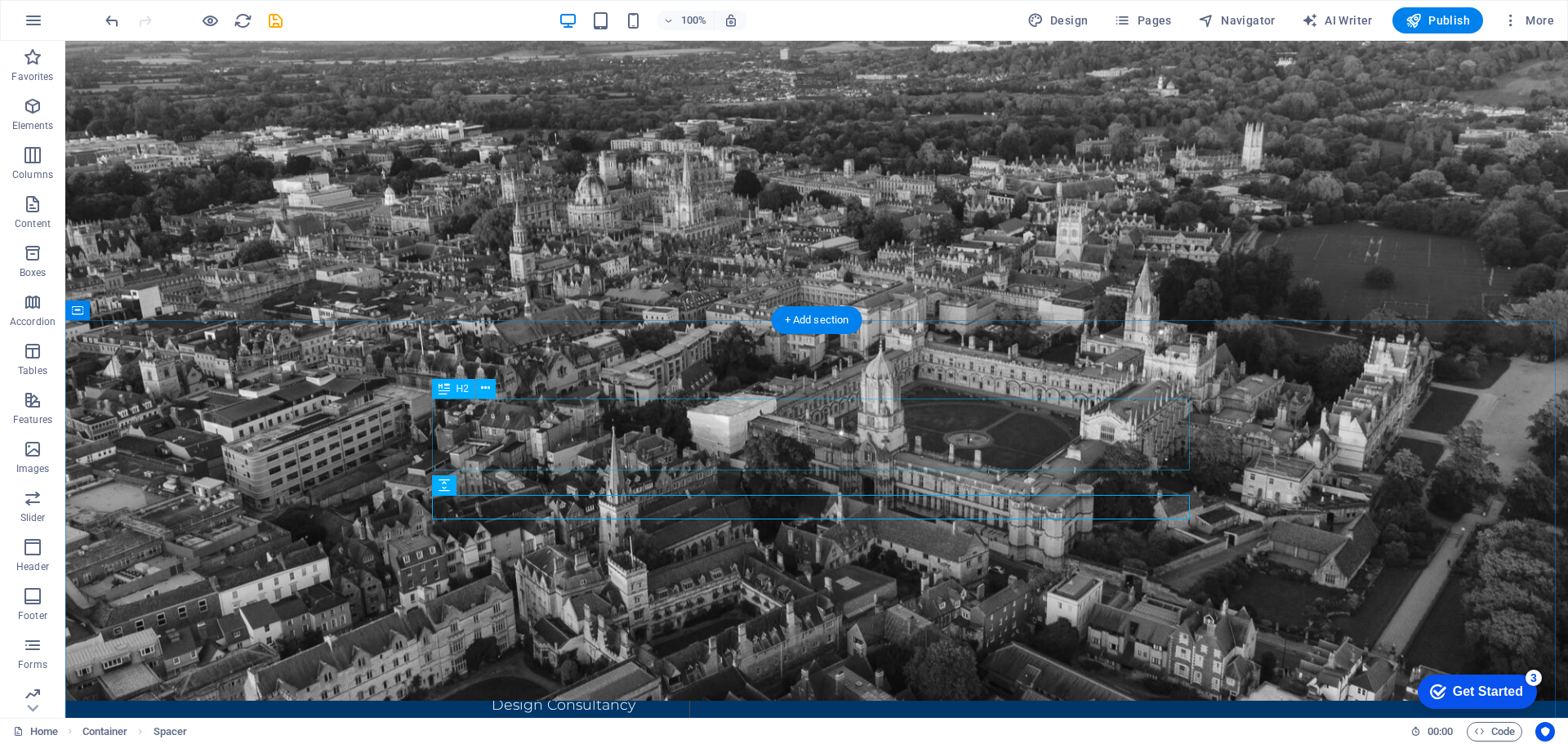
click at [757, 509] on div "DETAILS" at bounding box center [816, 545] width 758 height 72
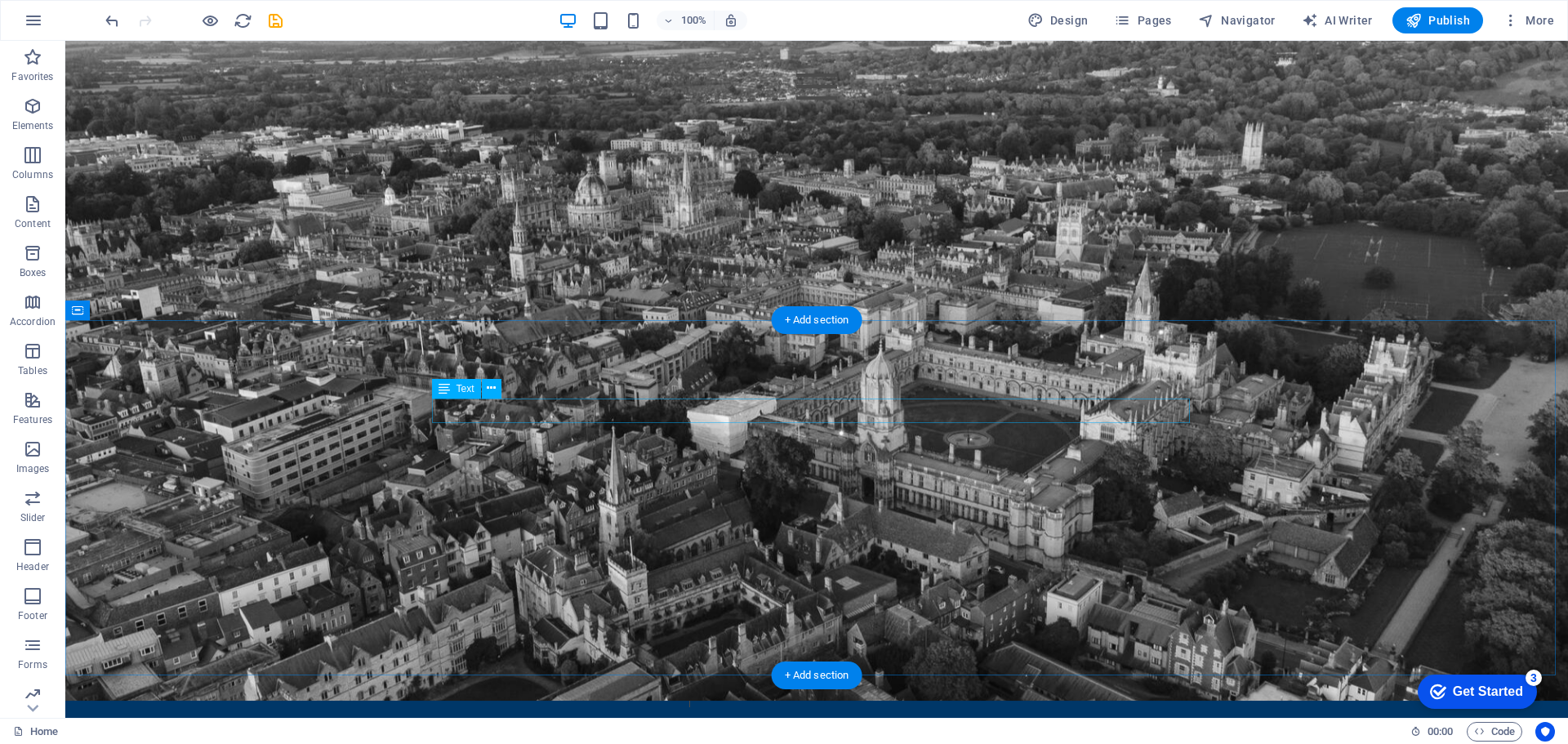
click at [786, 509] on div "New text element" at bounding box center [816, 521] width 758 height 25
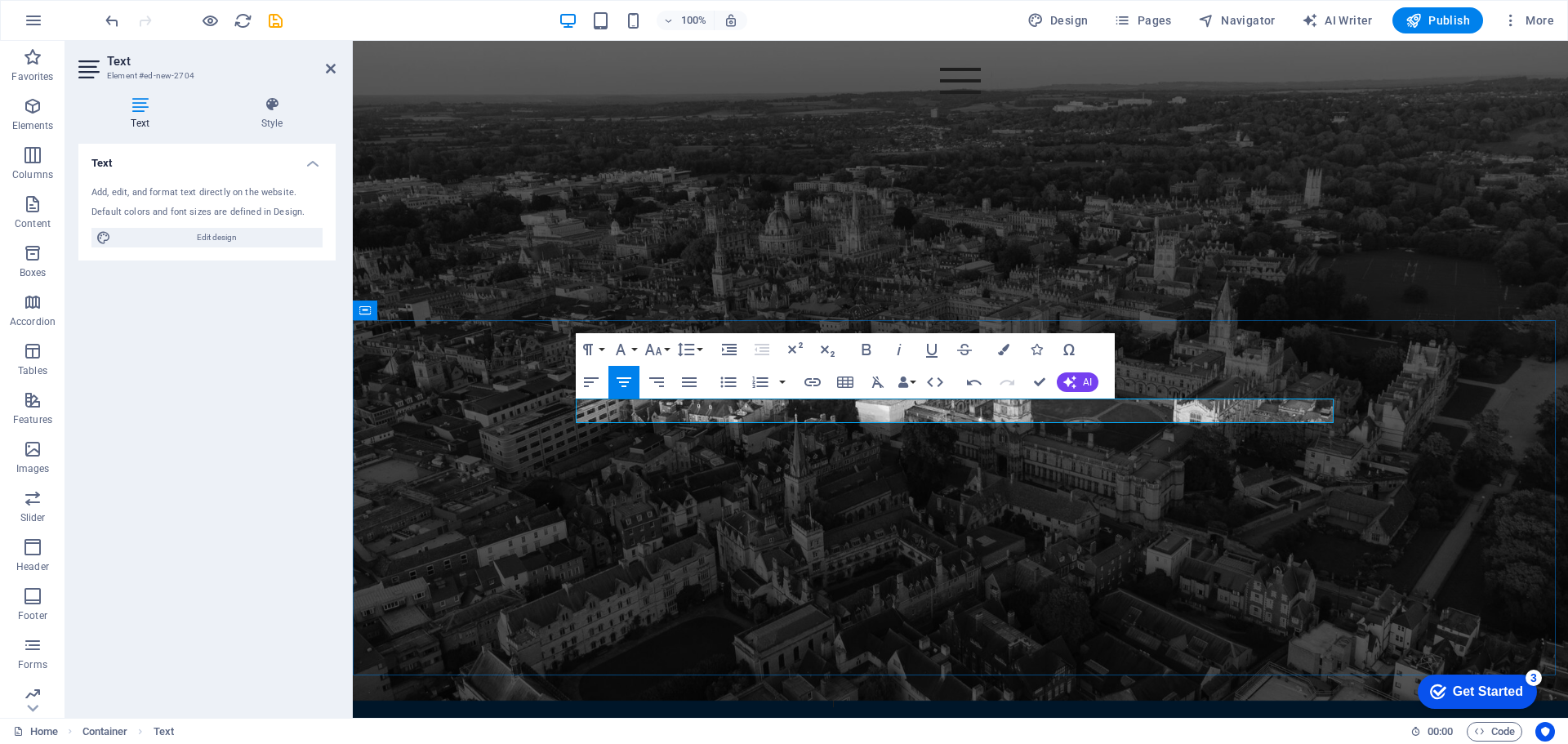
click at [952, 509] on p "Details" at bounding box center [960, 521] width 758 height 25
click at [652, 348] on icon "button" at bounding box center [653, 349] width 20 height 20
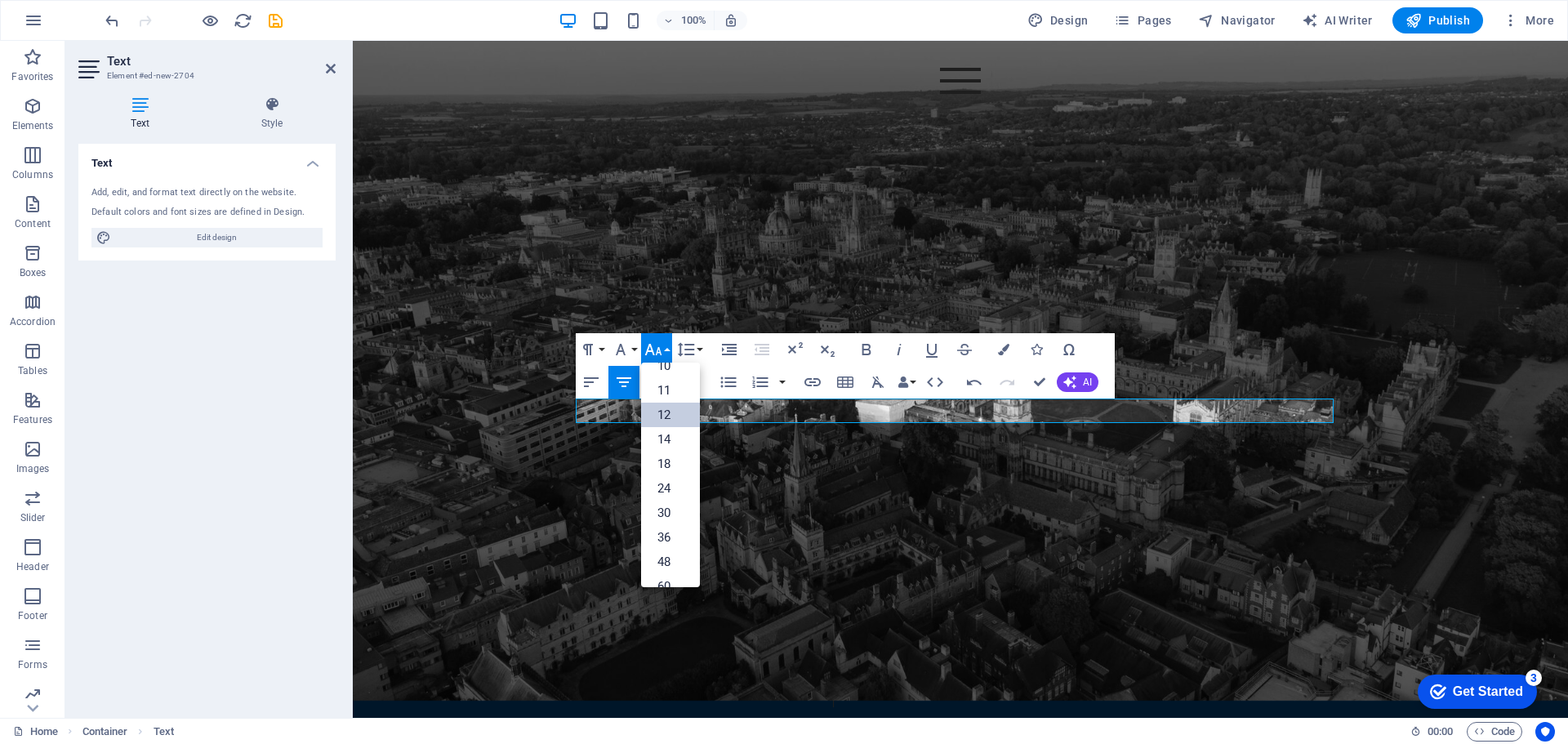
scroll to position [131, 0]
click at [670, 541] on link "72" at bounding box center [670, 543] width 59 height 25
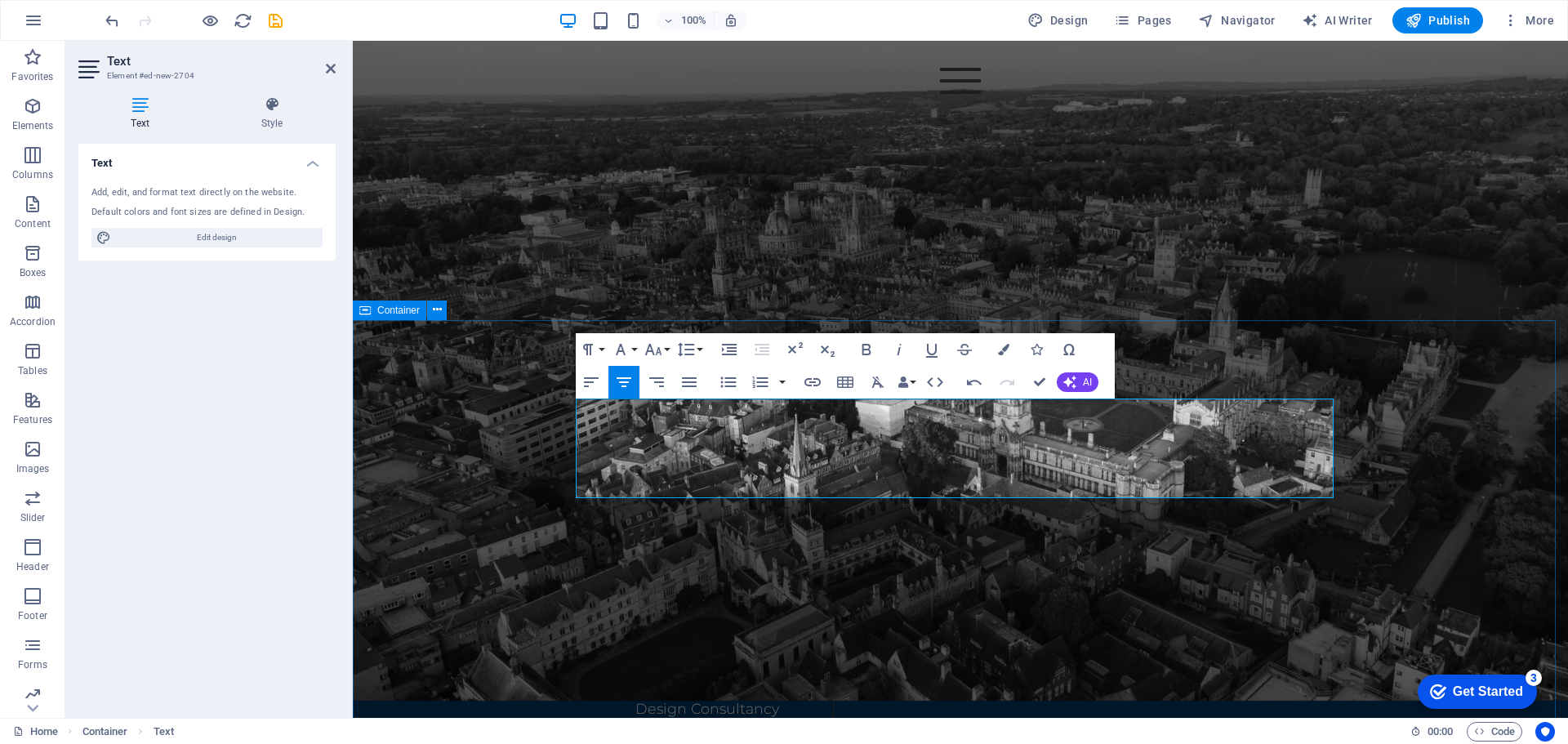
click at [1408, 493] on div "Details What We DO Design Consultancy Build Support Media Consultancy Where we …" at bounding box center [960, 708] width 1215 height 556
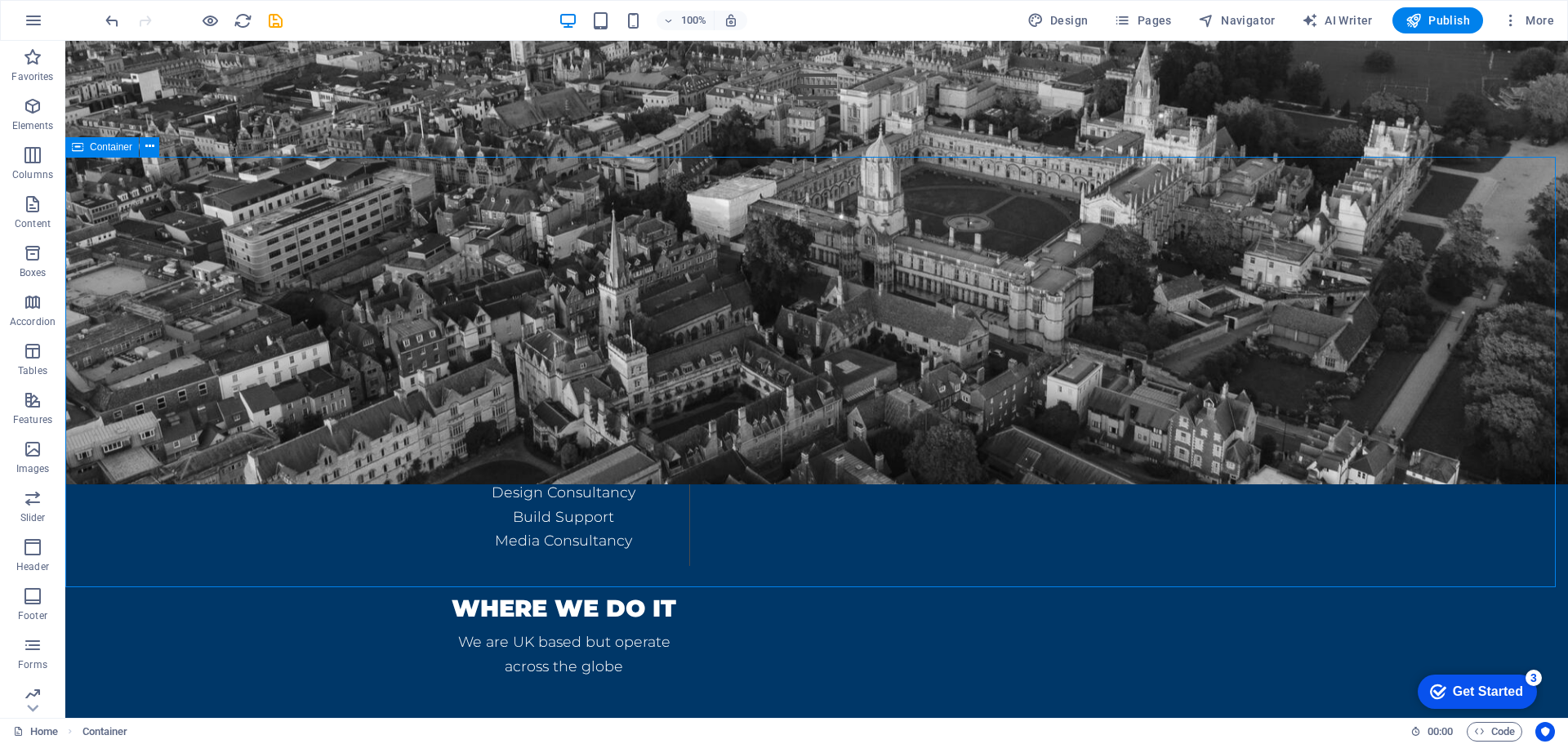
scroll to position [1406, 0]
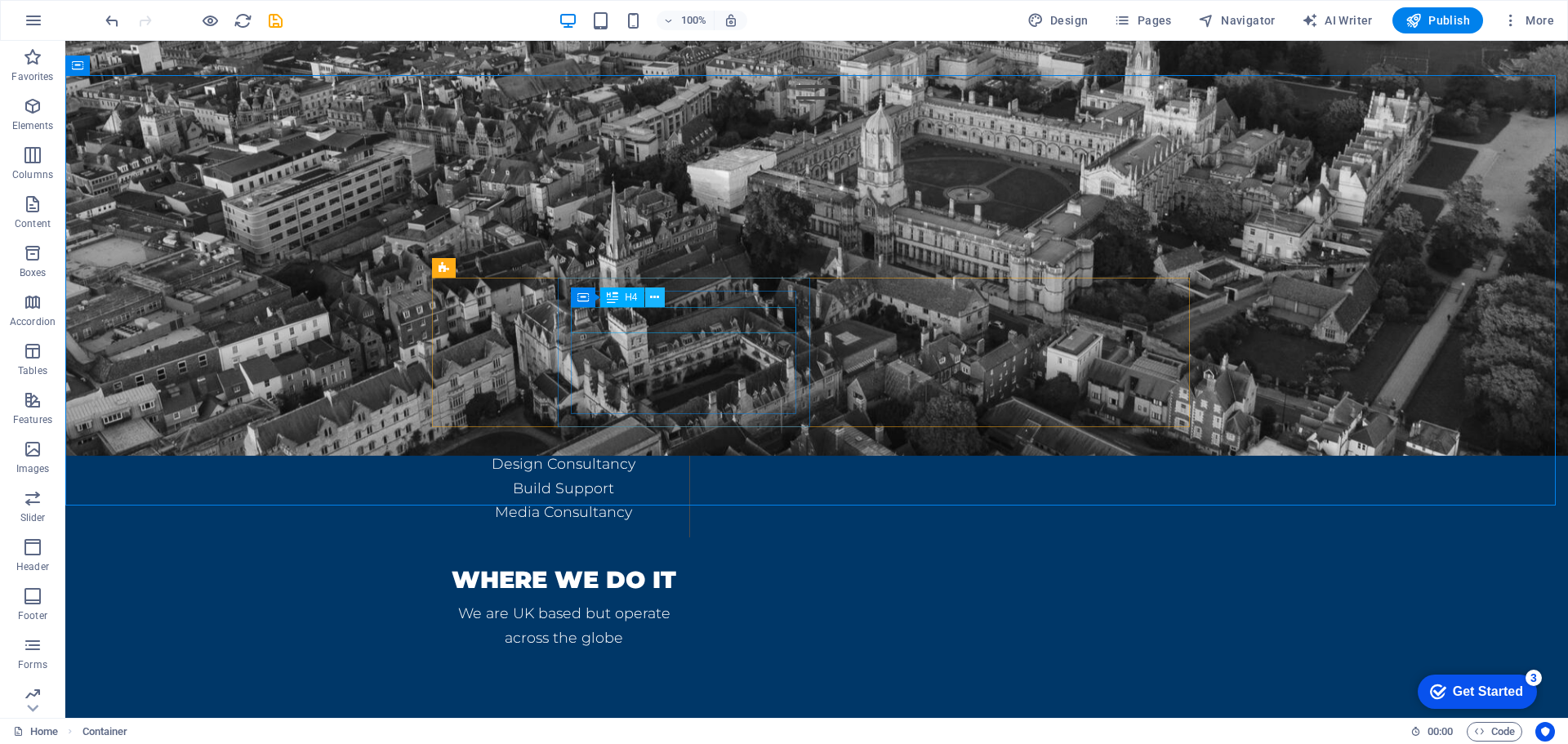
click at [652, 295] on icon at bounding box center [654, 298] width 9 height 17
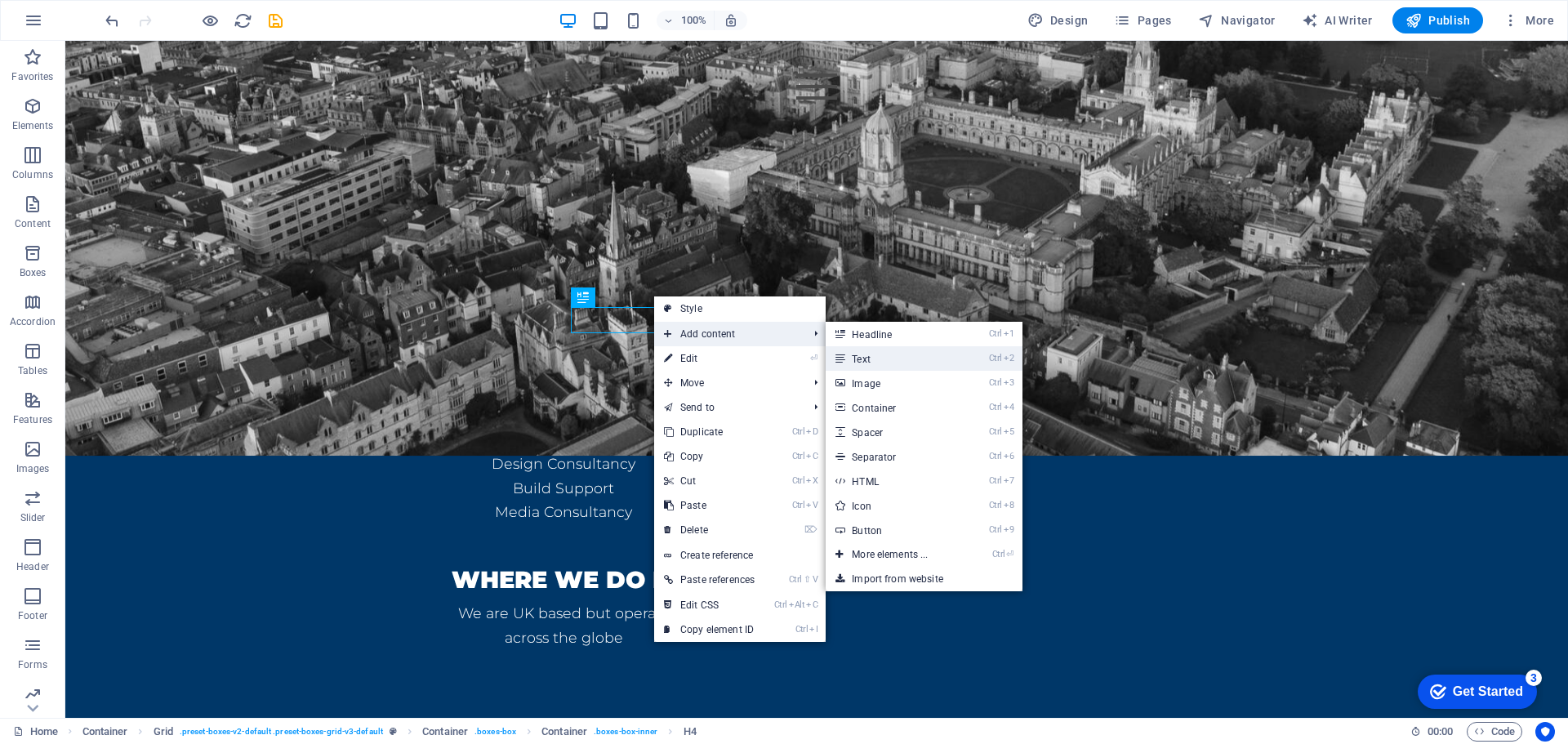
click at [887, 350] on link "Ctrl 2 Text" at bounding box center [893, 358] width 135 height 25
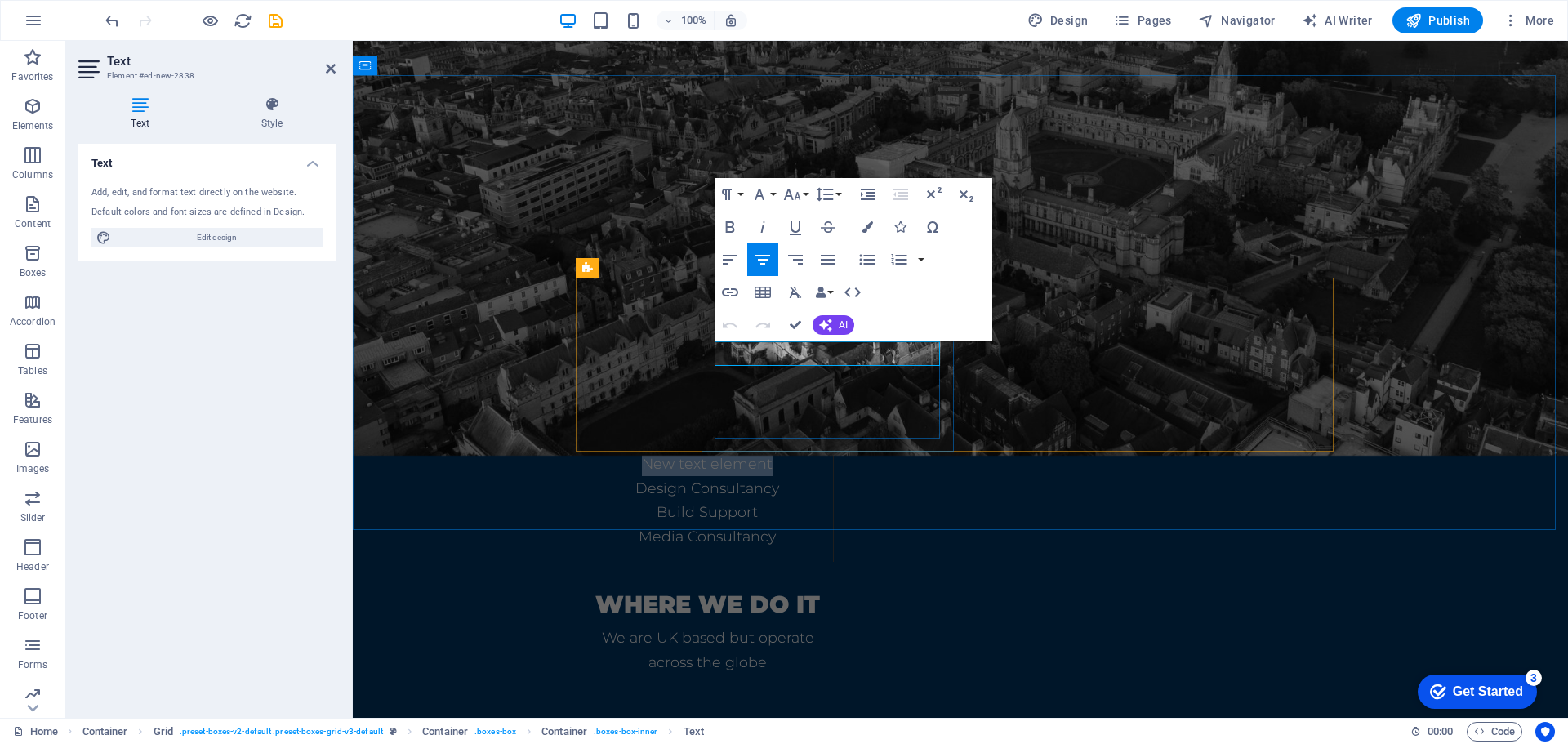
click at [820, 451] on p "New text element" at bounding box center [707, 463] width 226 height 25
drag, startPoint x: 888, startPoint y: 354, endPoint x: 754, endPoint y: 358, distance: 134.1
click at [754, 451] on p "New element text" at bounding box center [707, 463] width 226 height 25
click at [799, 192] on icon "button" at bounding box center [792, 194] width 20 height 20
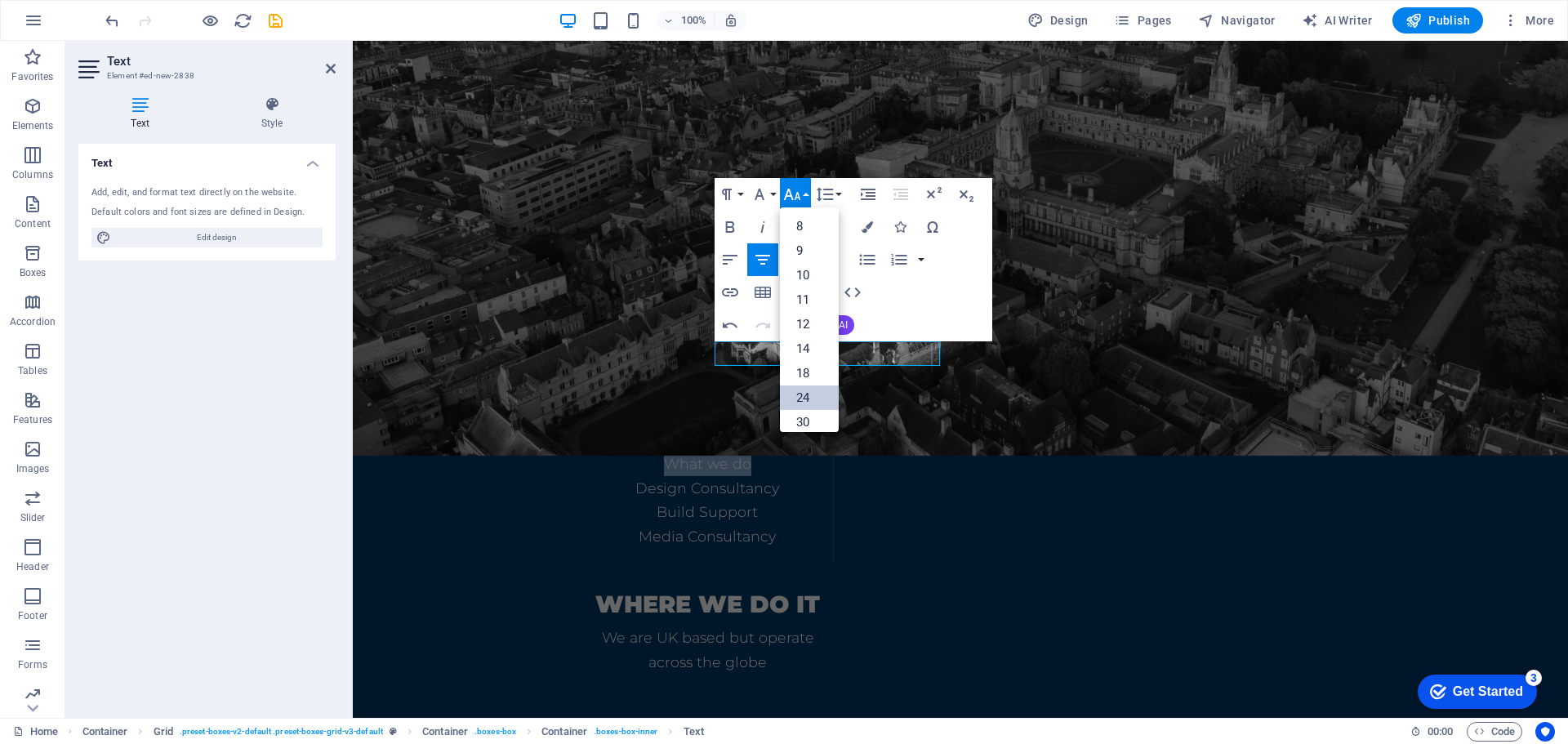
click at [816, 401] on link "24" at bounding box center [809, 397] width 59 height 25
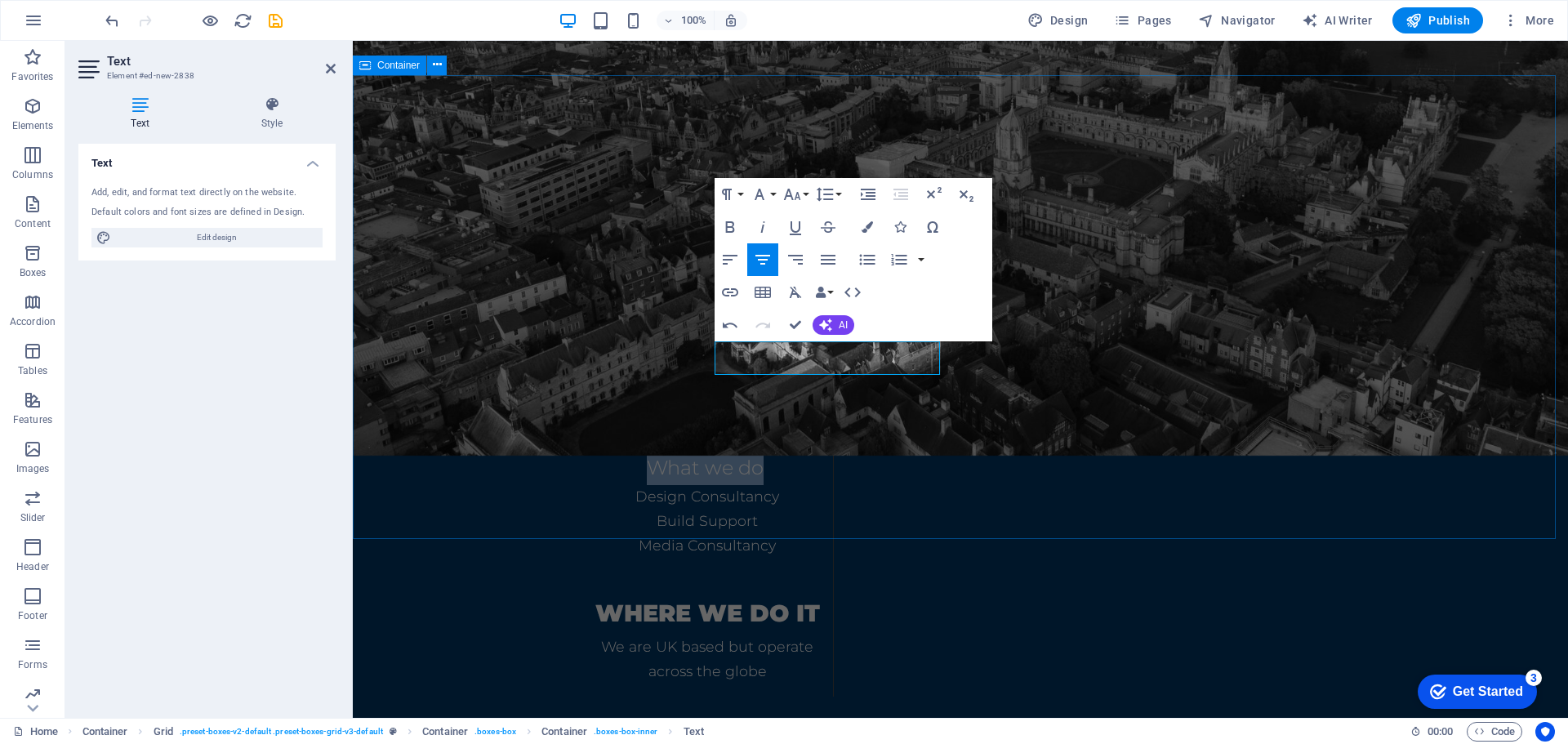
click at [1365, 331] on div "Details What We DO What we do Design Consultancy Build Support Media Consultanc…" at bounding box center [960, 480] width 1215 height 590
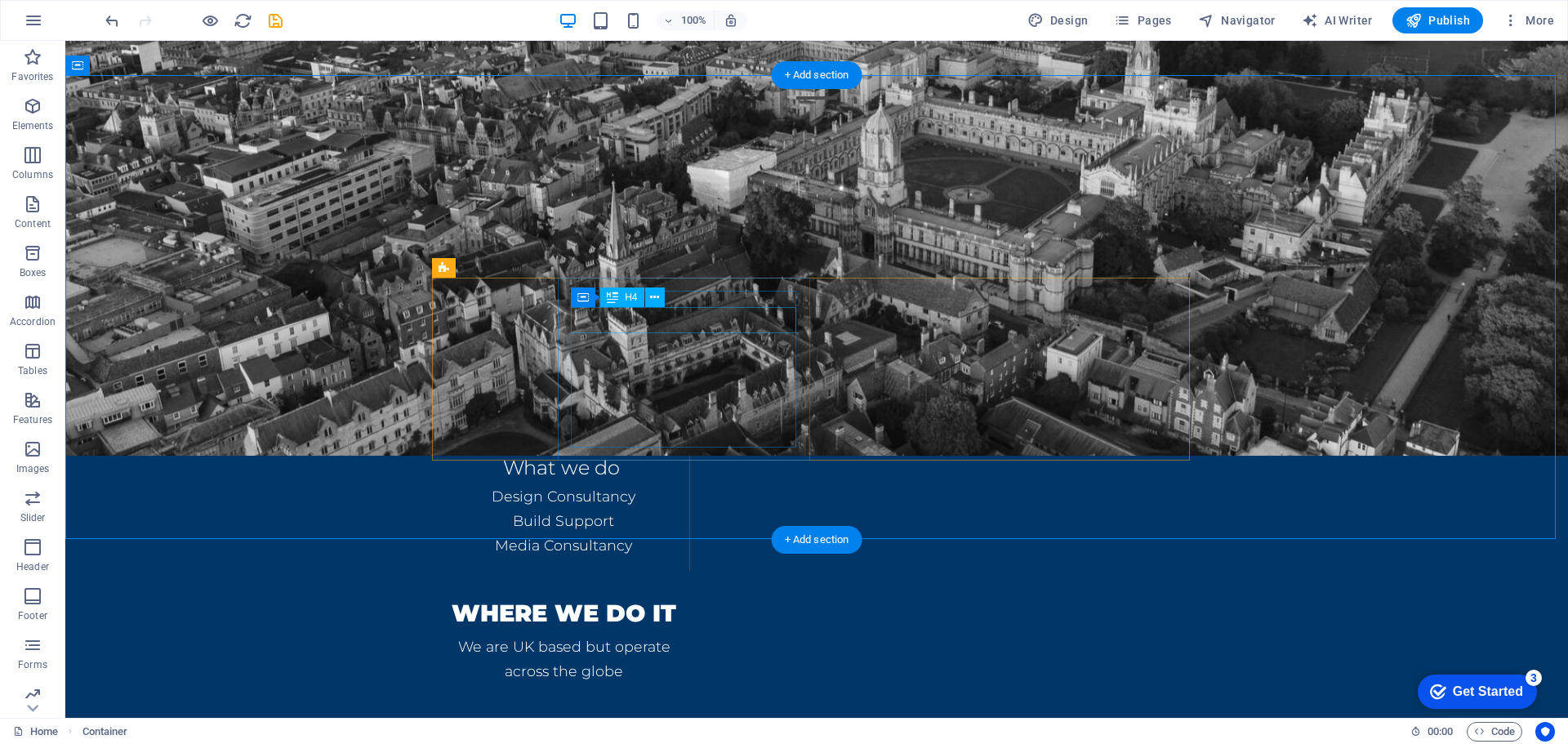
click at [676, 417] on div "What We DO" at bounding box center [563, 430] width 226 height 26
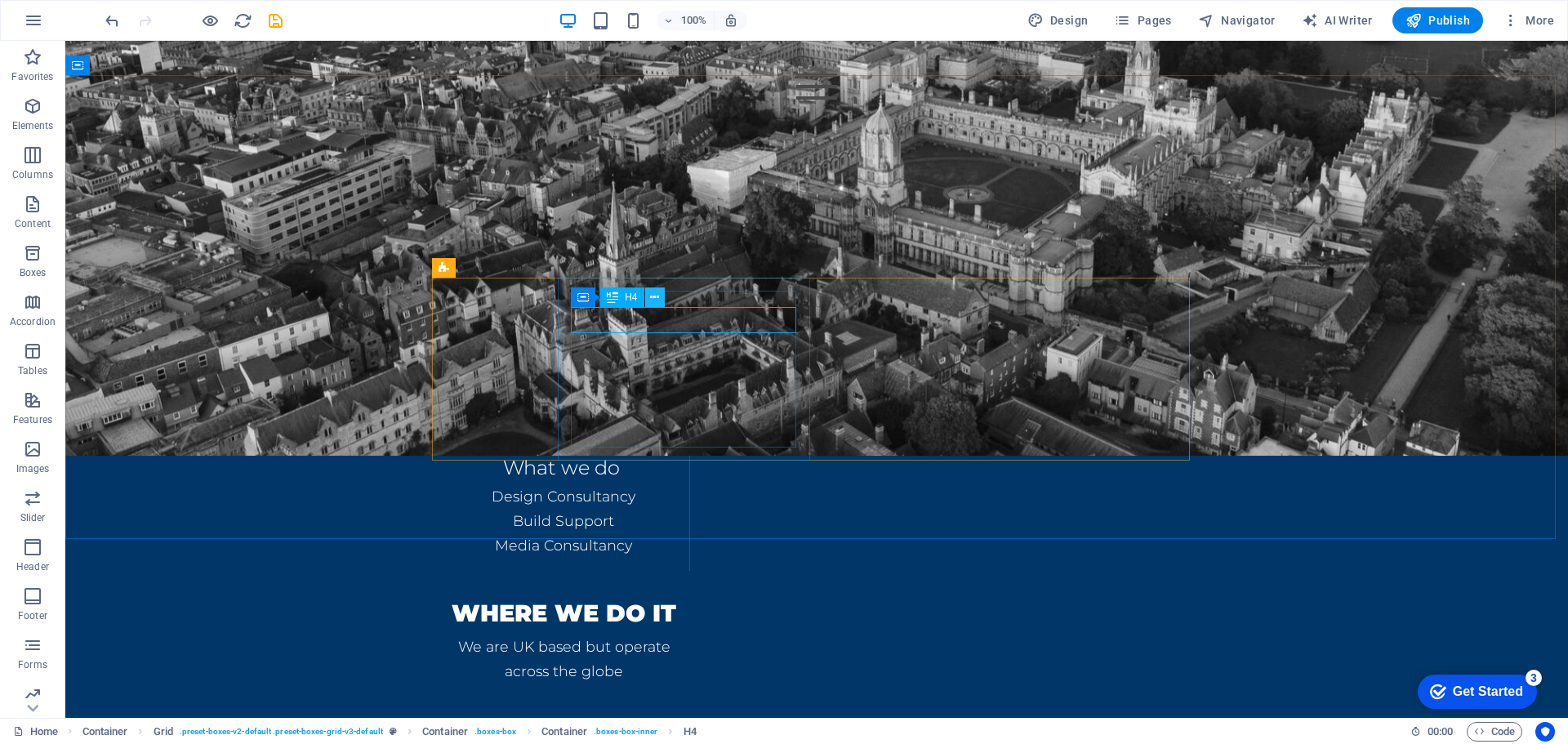
click at [653, 296] on icon at bounding box center [654, 298] width 9 height 17
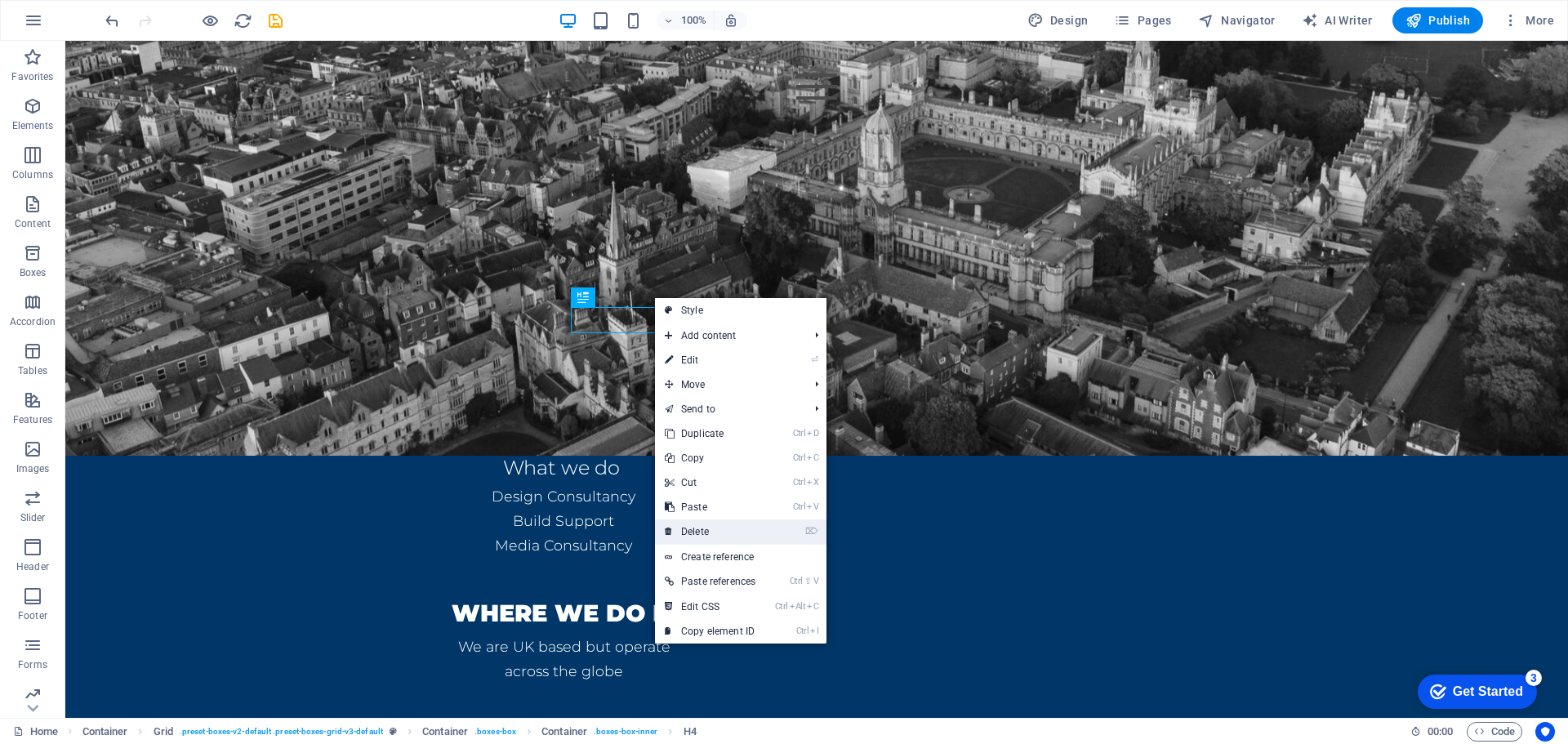
click at [705, 524] on link "⌦ Delete" at bounding box center [710, 531] width 110 height 25
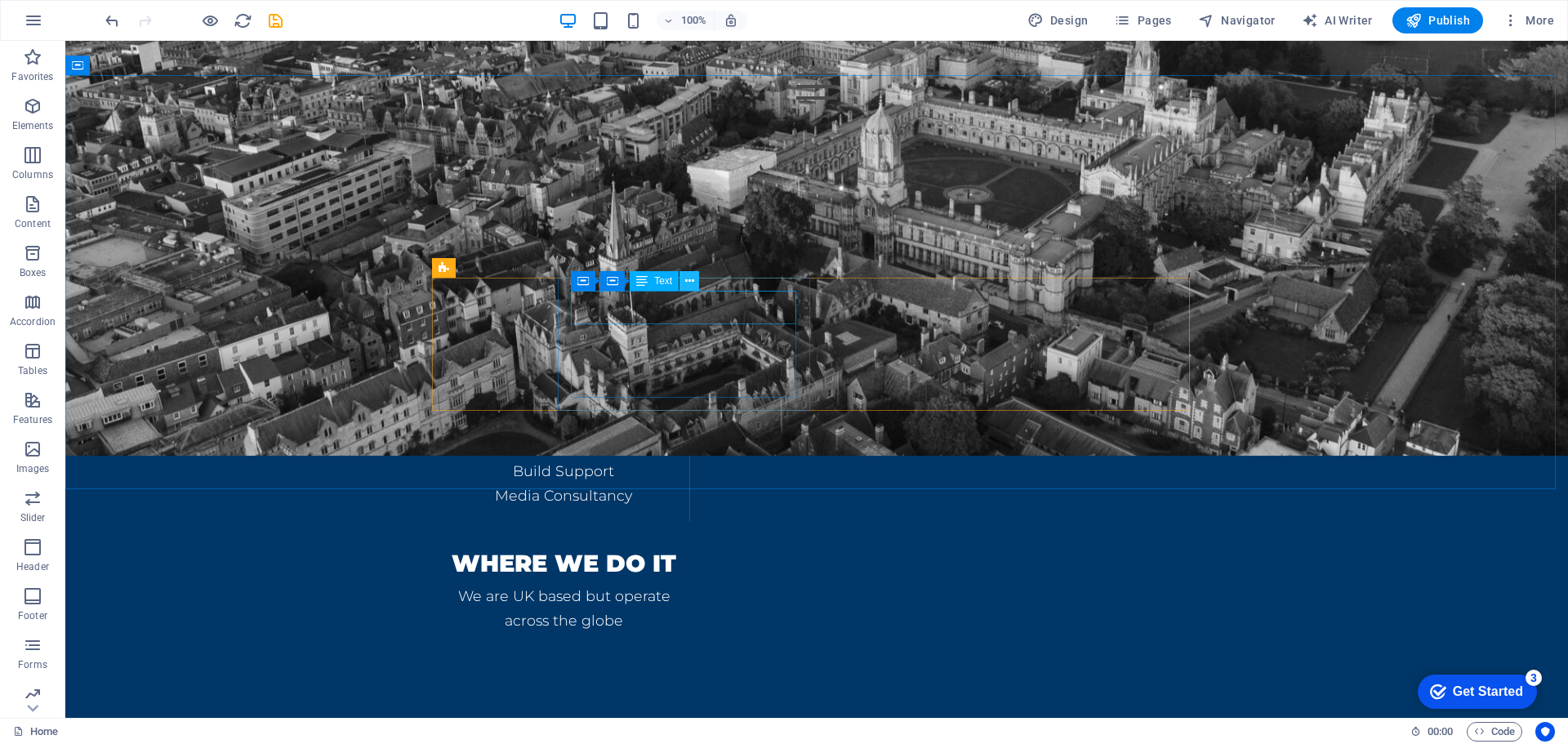
click at [685, 281] on icon at bounding box center [689, 281] width 9 height 17
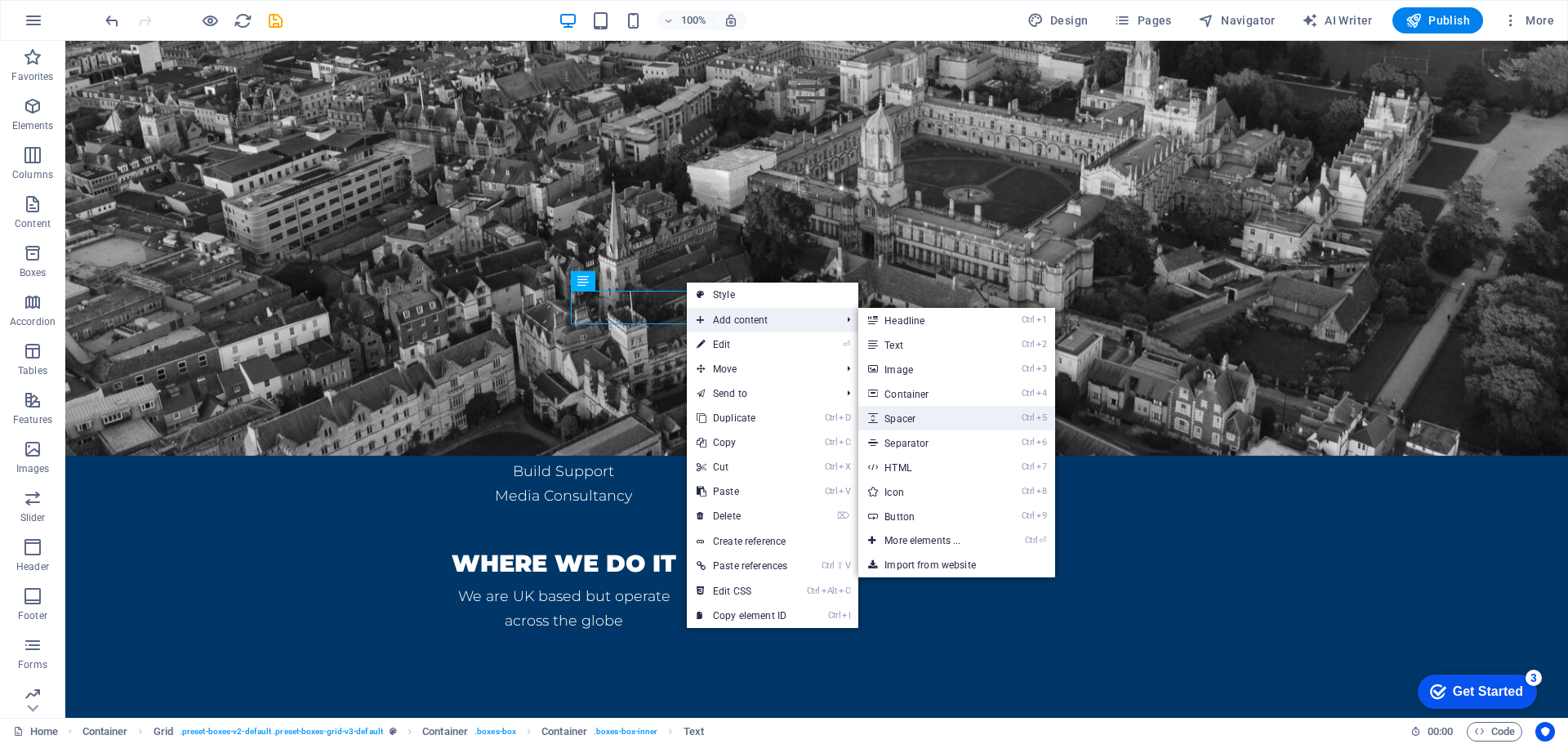
click at [921, 414] on link "Ctrl 5 Spacer" at bounding box center [925, 418] width 135 height 25
select select "px"
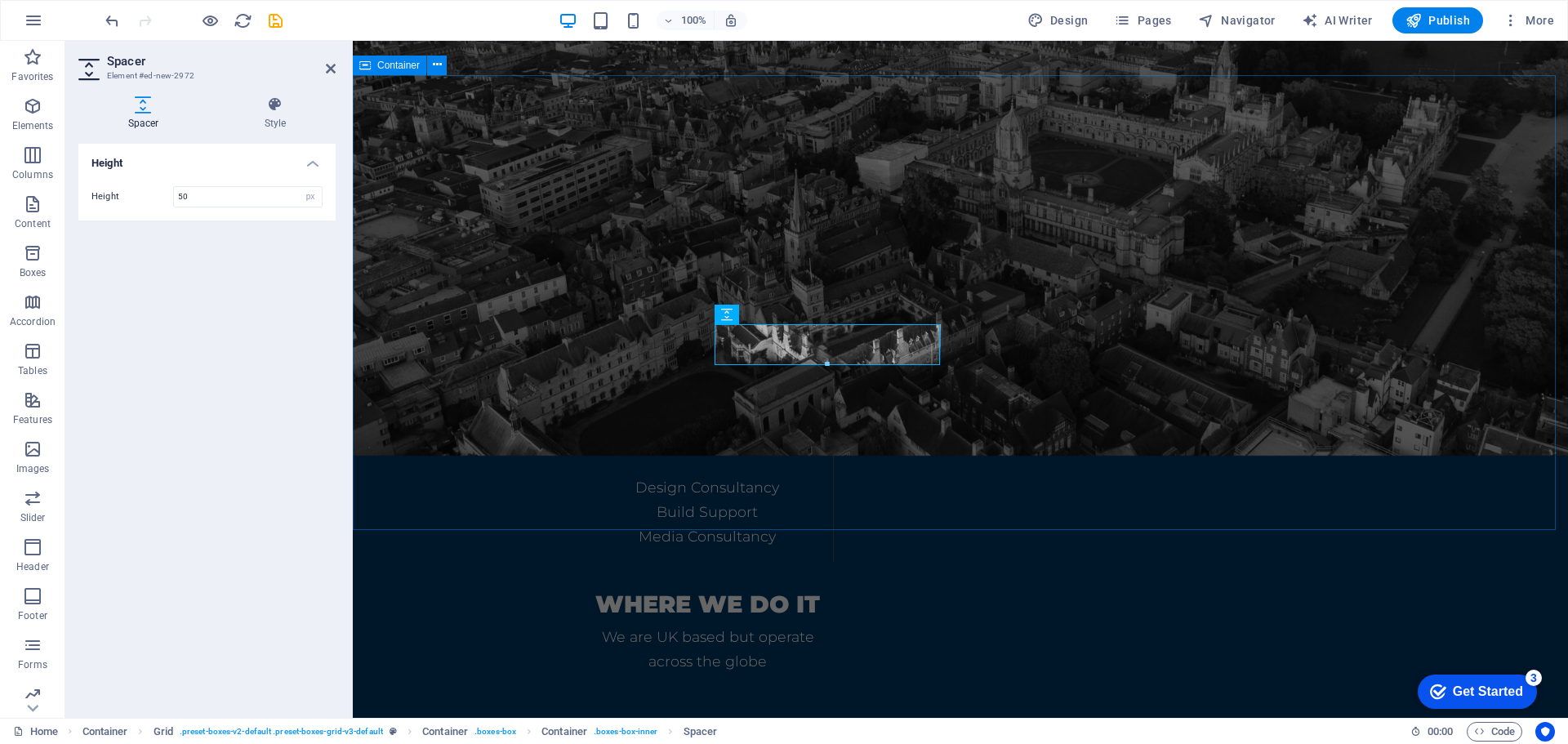
click at [1461, 365] on div "Details What we do Design Consultancy Build Support Media Consultancy Where we …" at bounding box center [960, 475] width 1215 height 580
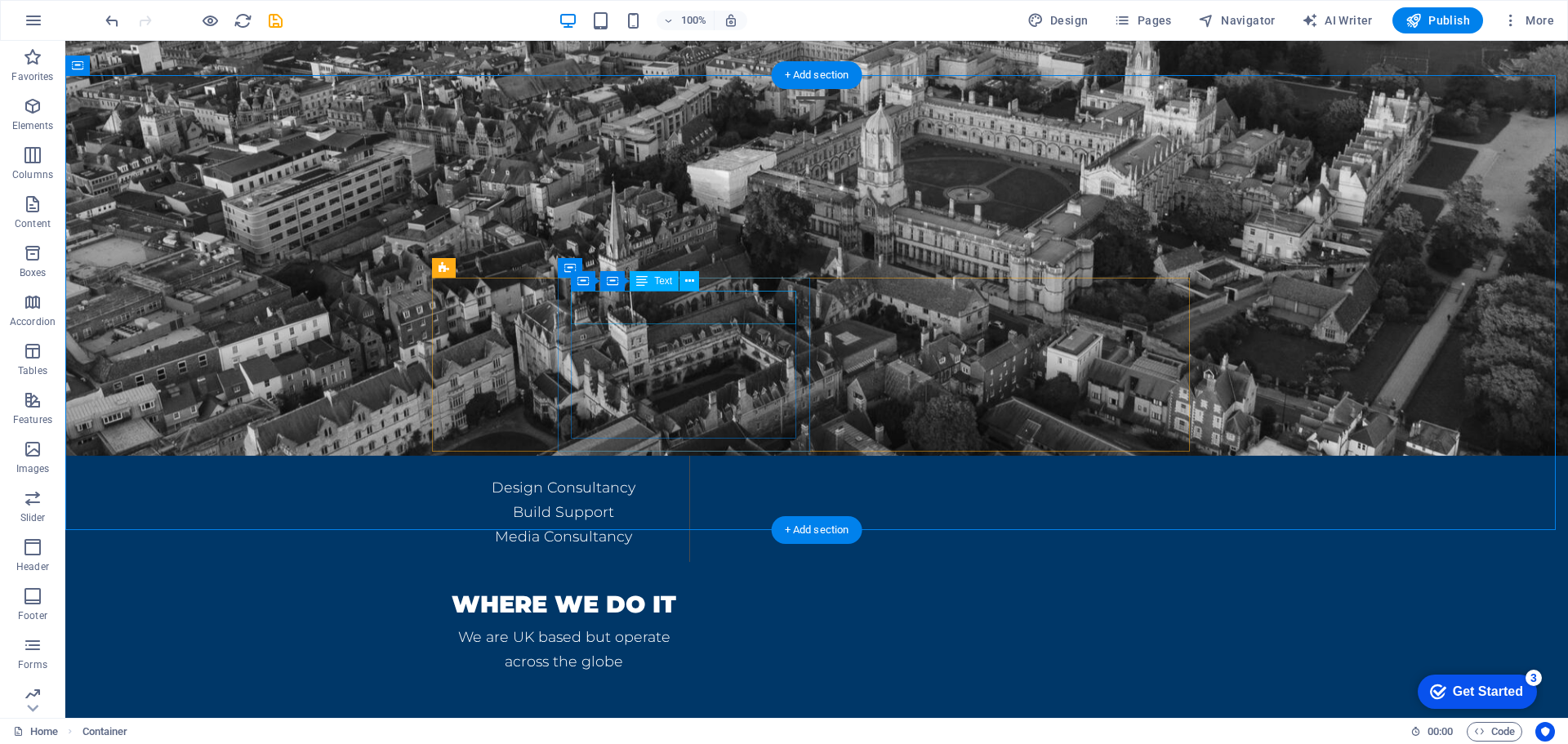
click at [676, 401] on div "What we do" at bounding box center [563, 417] width 226 height 33
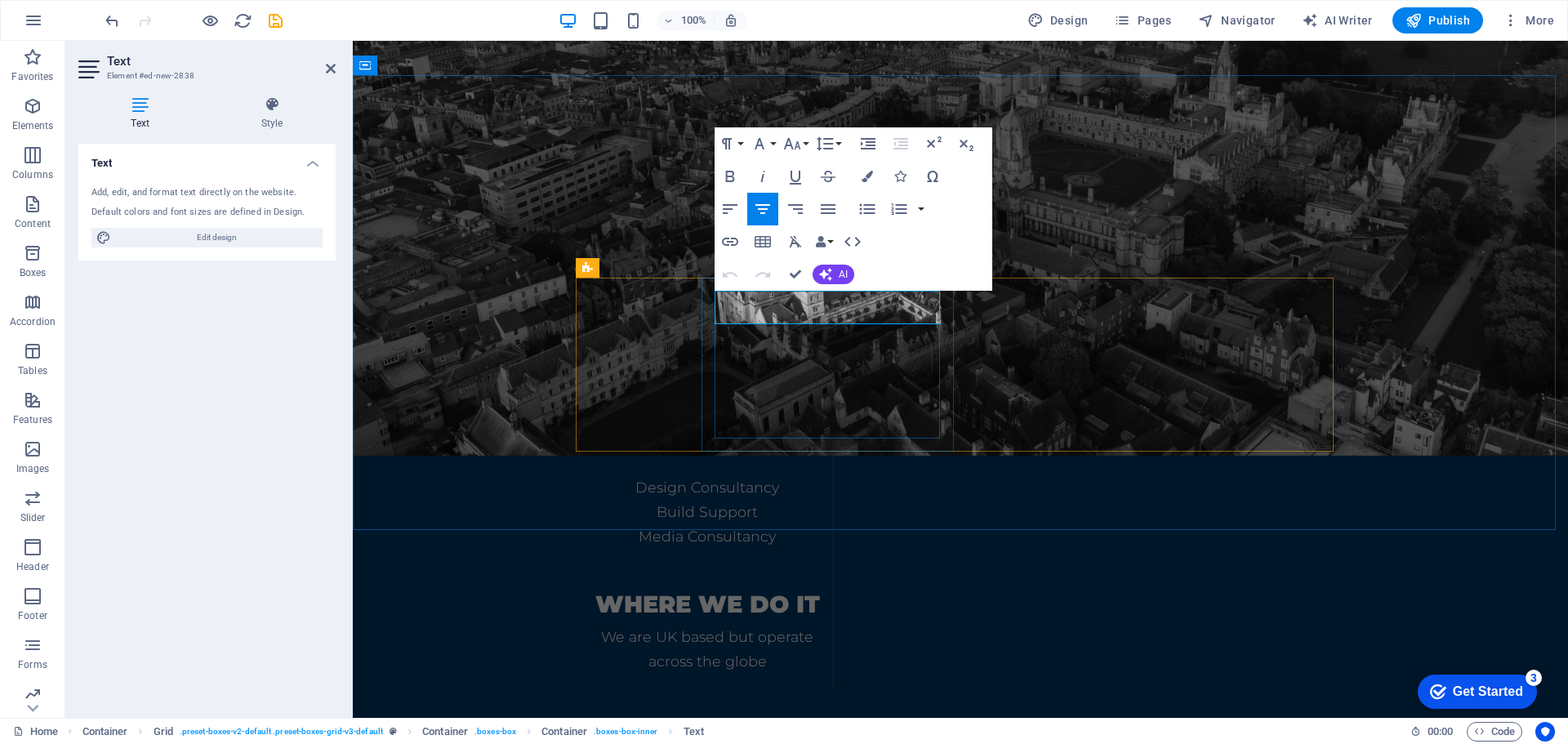
drag, startPoint x: 887, startPoint y: 307, endPoint x: 1126, endPoint y: 299, distance: 239.1
click at [766, 401] on p "What we do" at bounding box center [707, 417] width 226 height 33
click at [782, 143] on button "Font Size" at bounding box center [796, 143] width 31 height 33
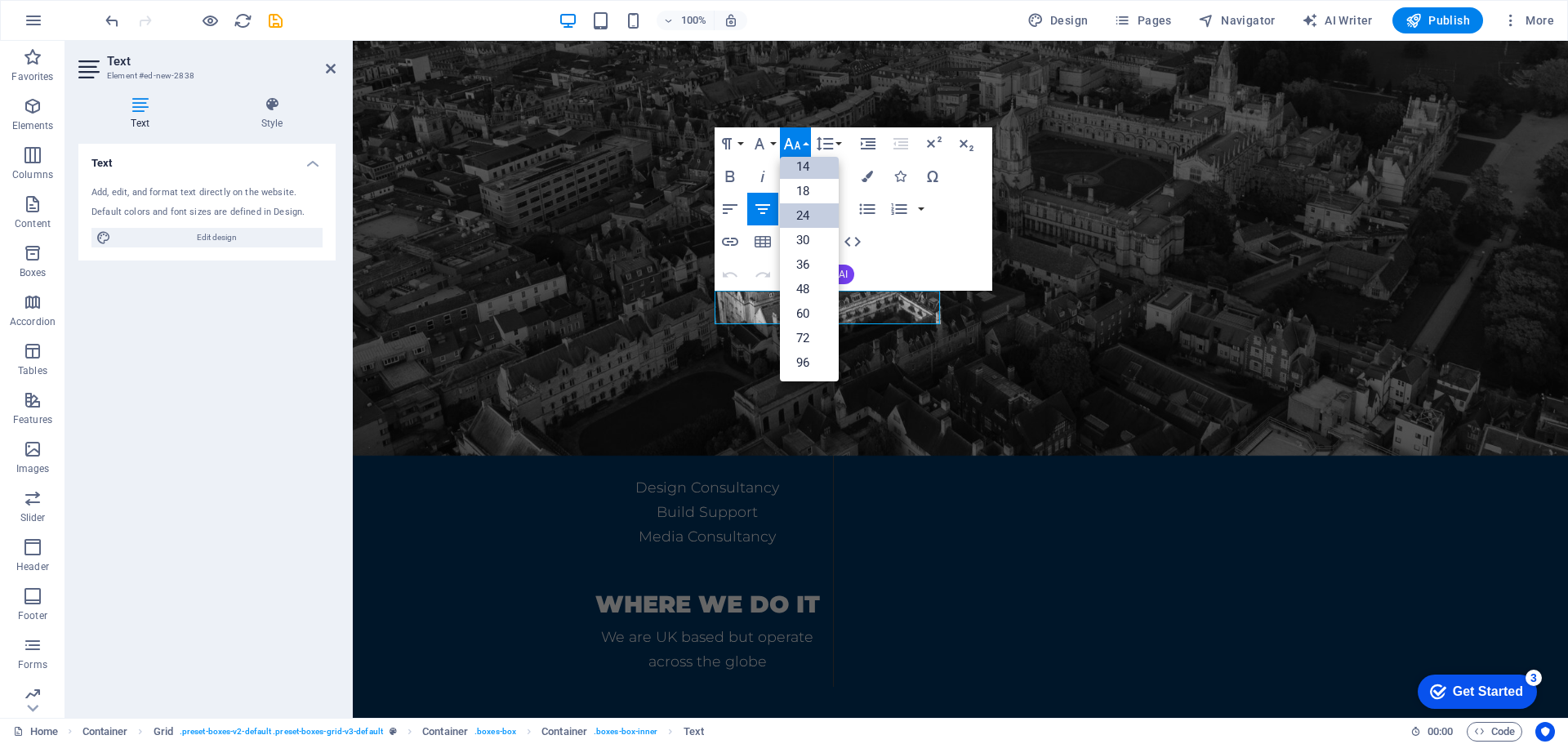
scroll to position [131, 0]
click at [802, 268] on link "36" at bounding box center [809, 264] width 59 height 25
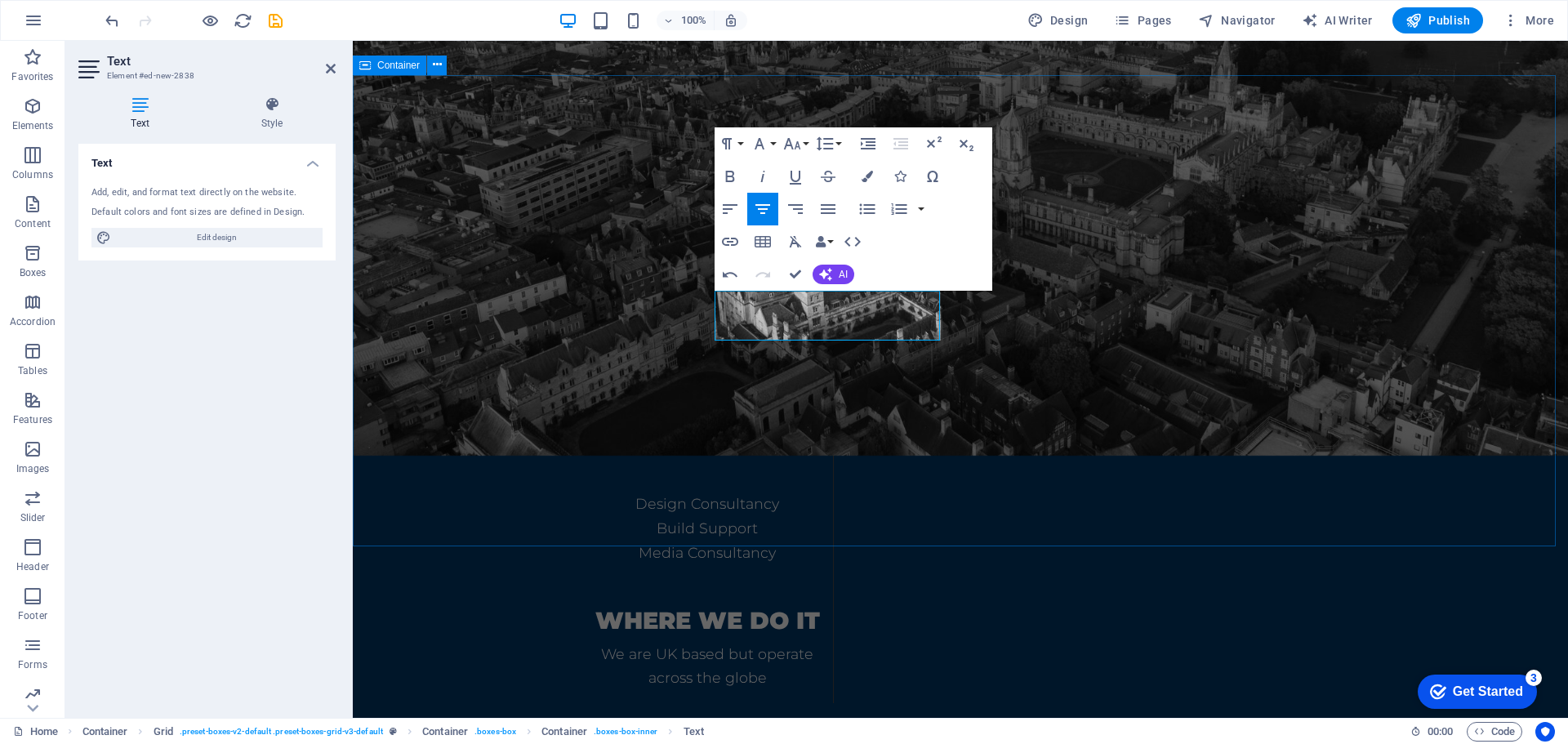
click at [1453, 401] on div "Details What we do Design Consultancy Build Support Media Consultancy Where we …" at bounding box center [960, 484] width 1215 height 597
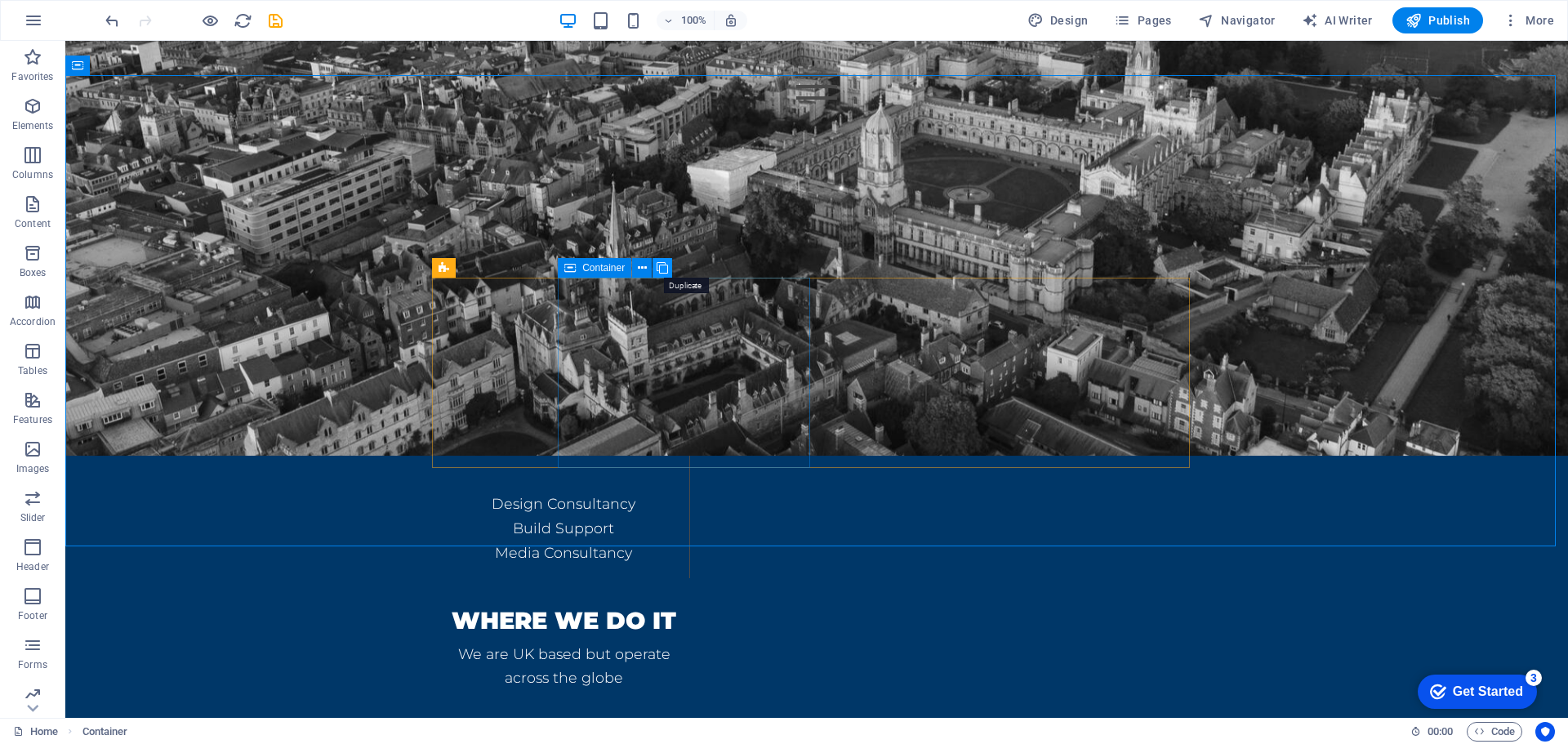
click at [661, 268] on icon at bounding box center [662, 269] width 11 height 17
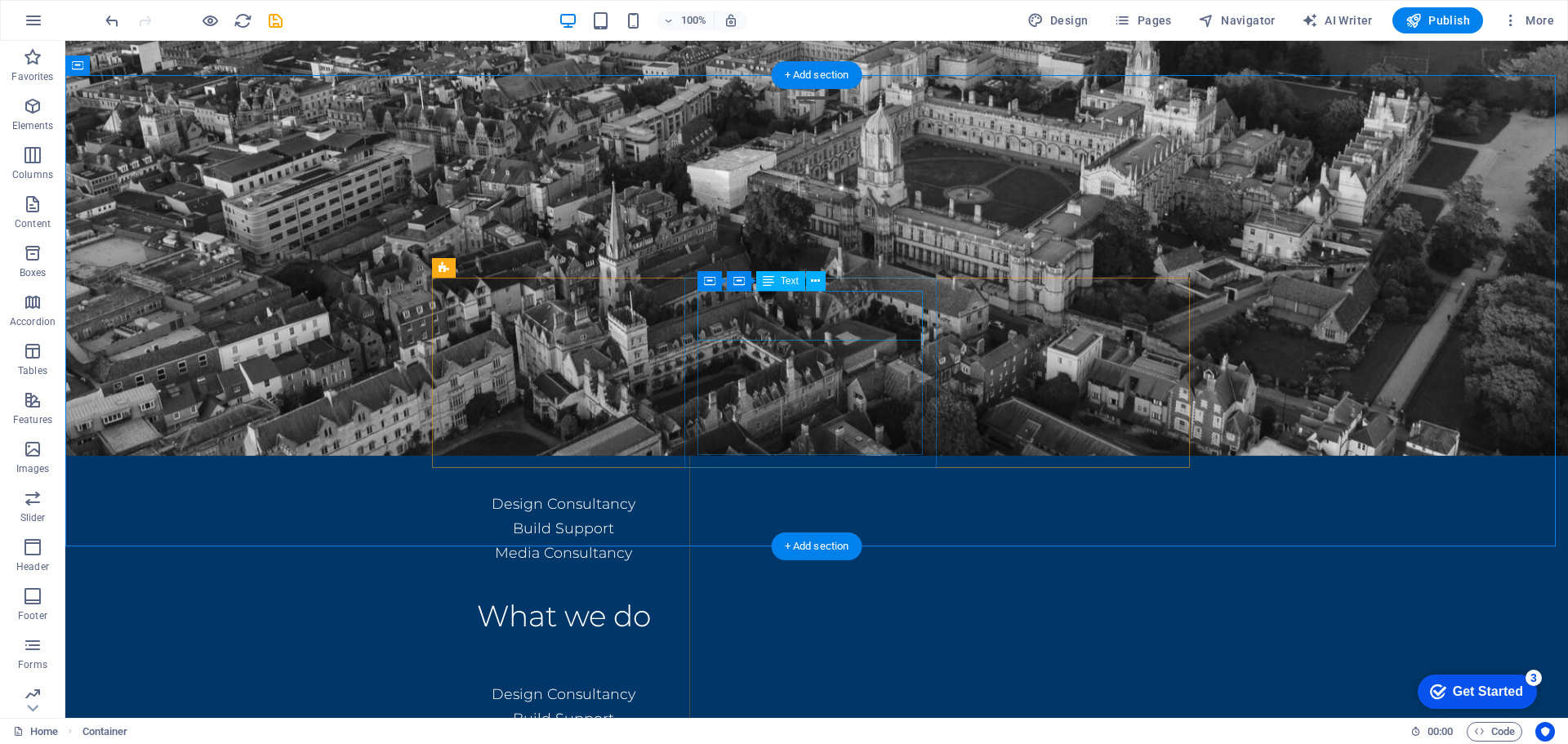
click at [676, 591] on div "What we do" at bounding box center [563, 616] width 226 height 50
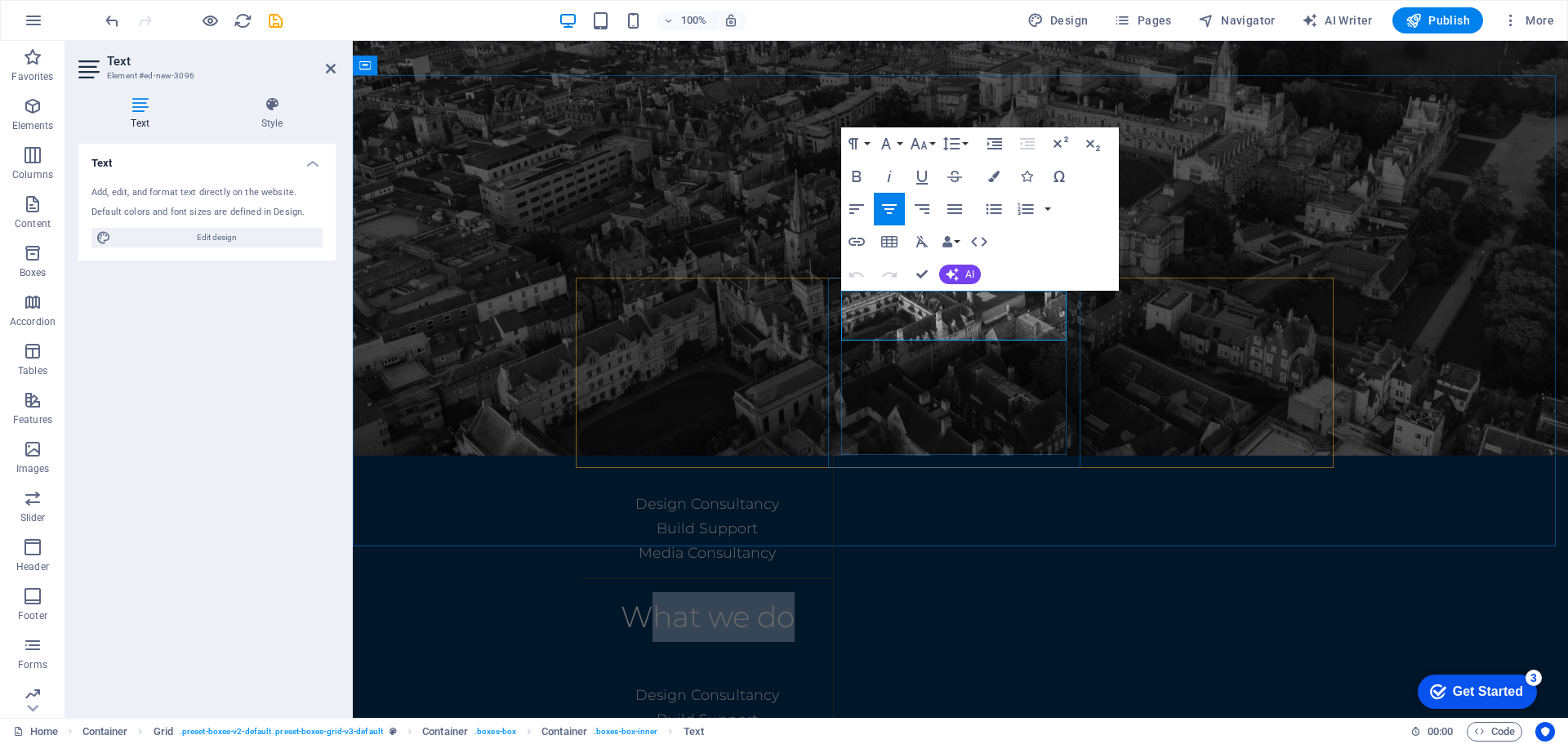
drag, startPoint x: 900, startPoint y: 316, endPoint x: 1034, endPoint y: 303, distance: 134.6
click at [795, 598] on span "What we do" at bounding box center [707, 616] width 174 height 36
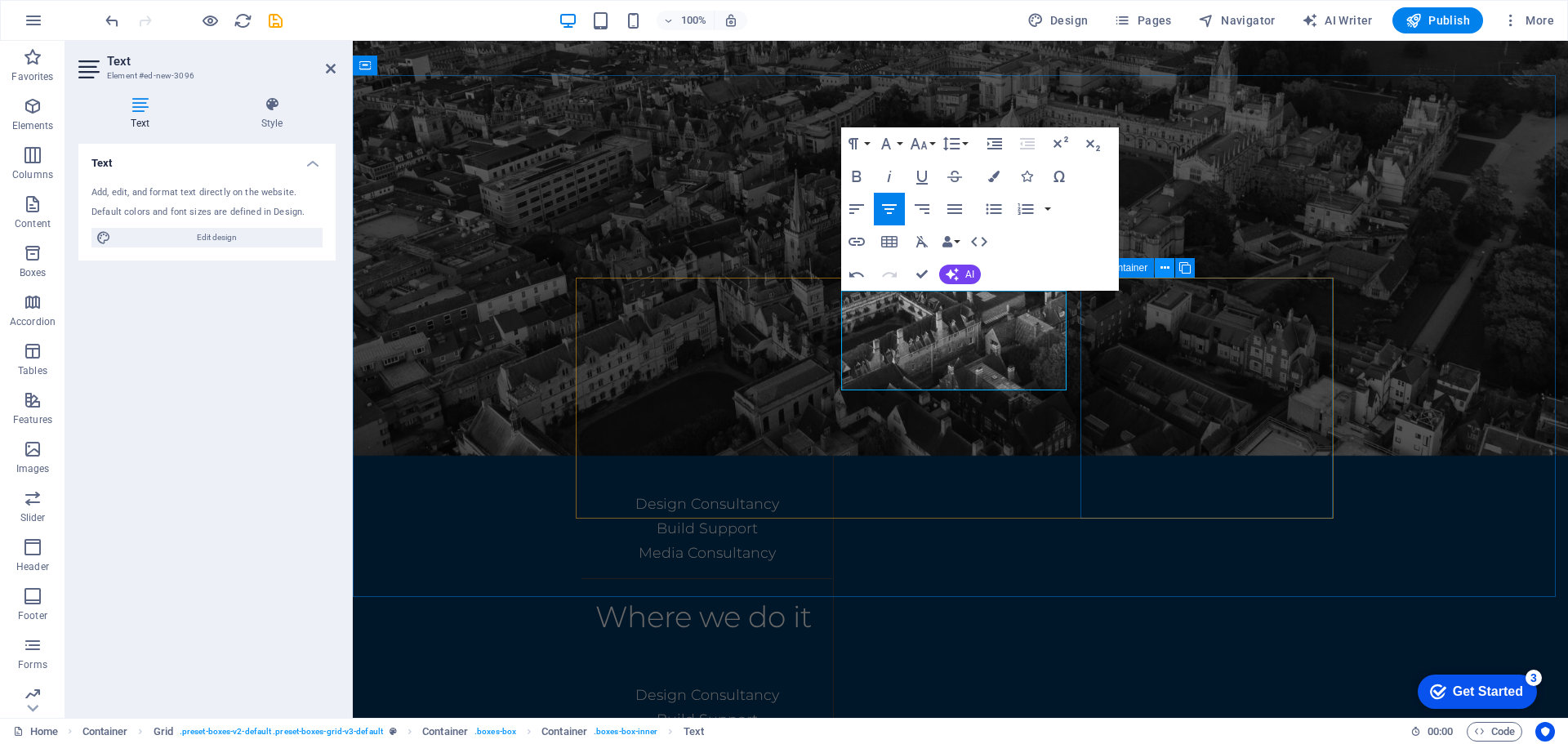
click at [1165, 271] on icon at bounding box center [1165, 269] width 9 height 17
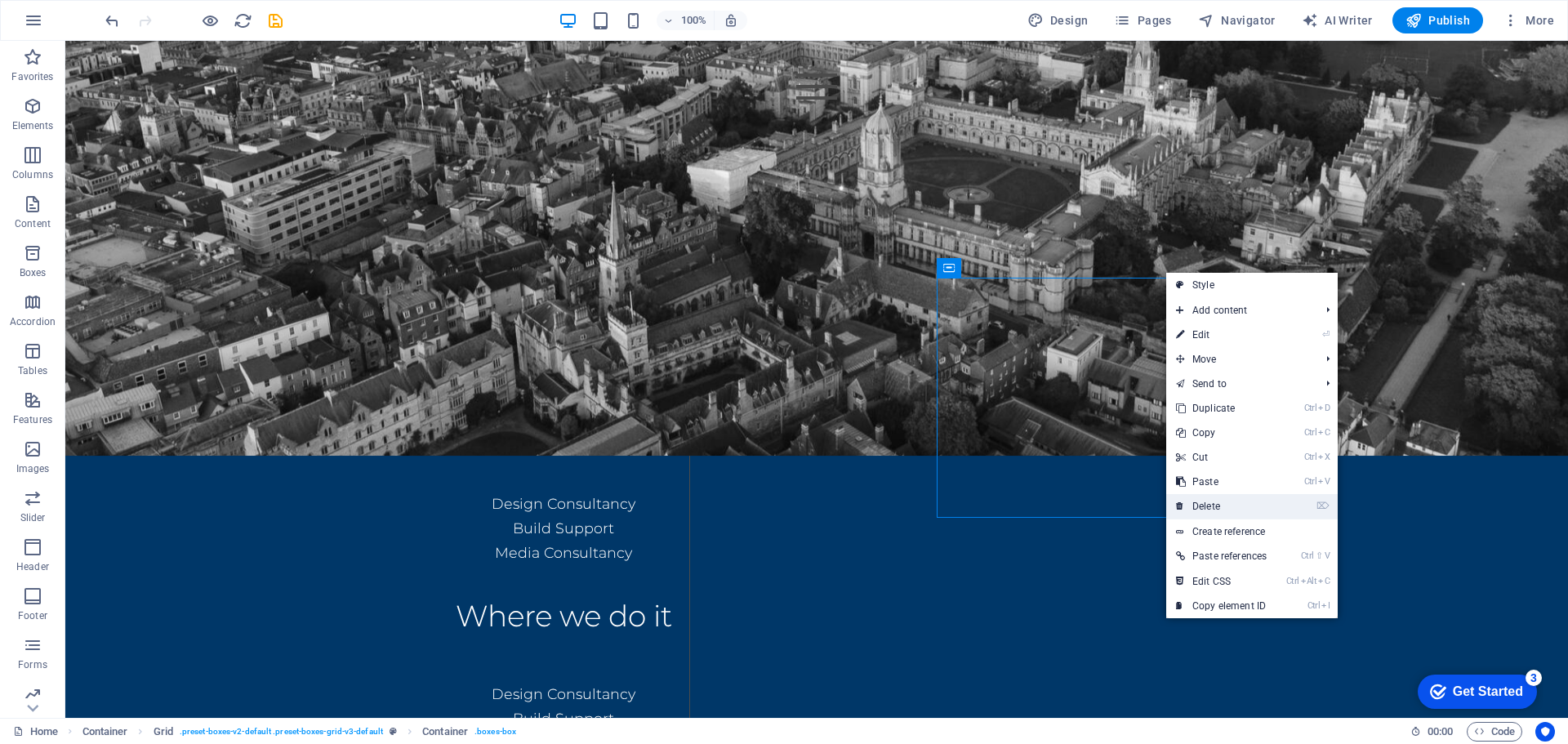
click at [1210, 505] on link "⌦ Delete" at bounding box center [1221, 506] width 110 height 25
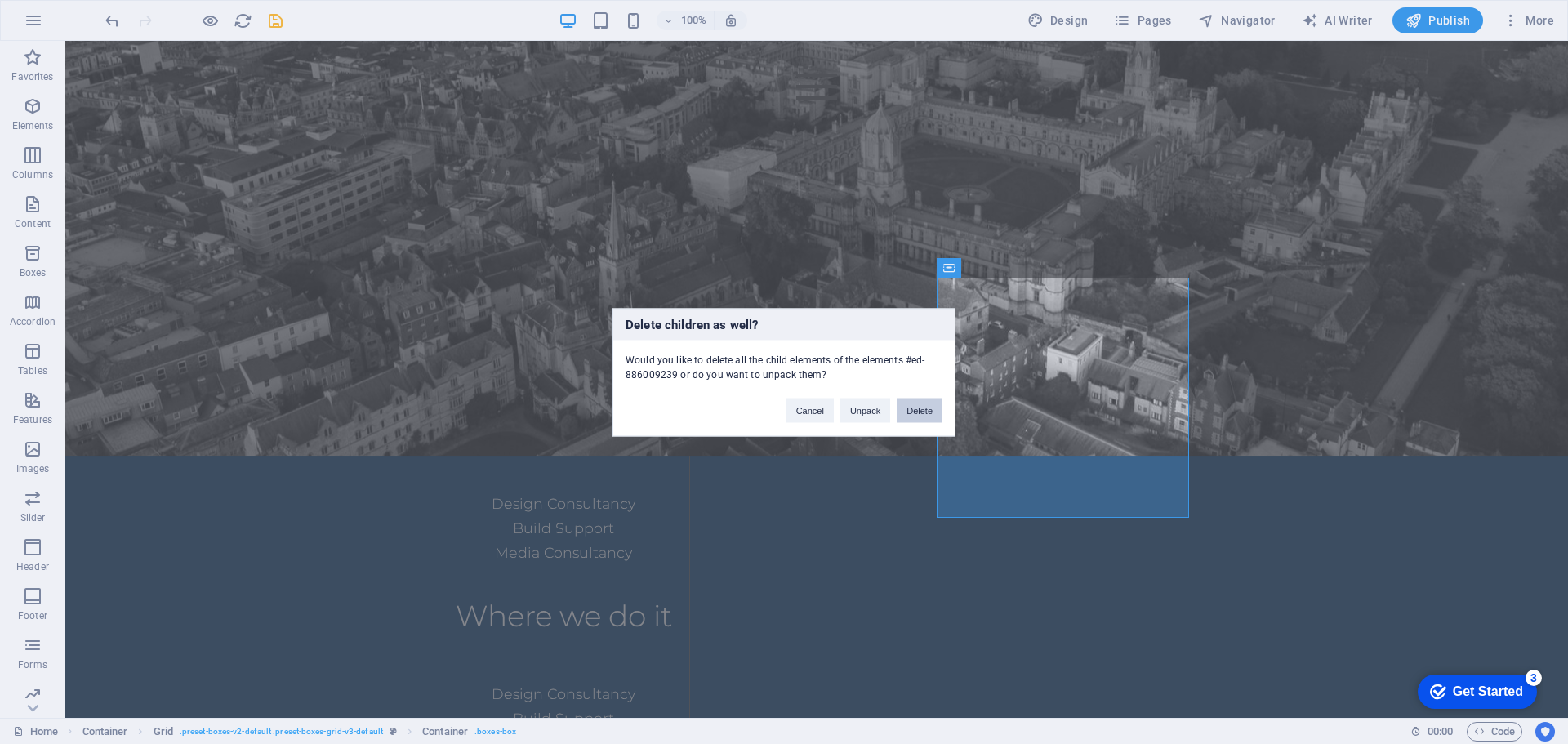
click at [932, 403] on button "Delete" at bounding box center [919, 409] width 45 height 25
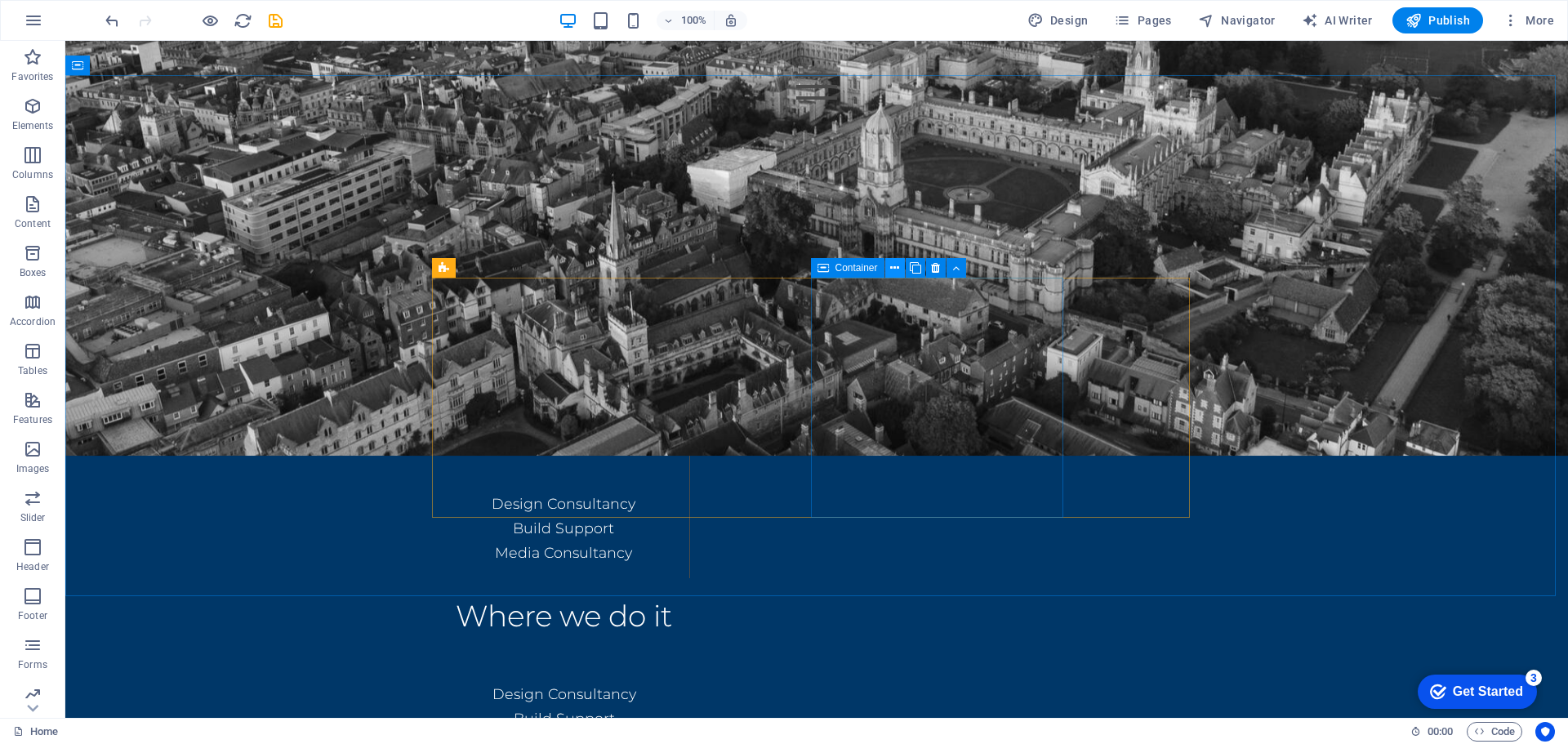
click at [896, 273] on icon at bounding box center [894, 269] width 9 height 17
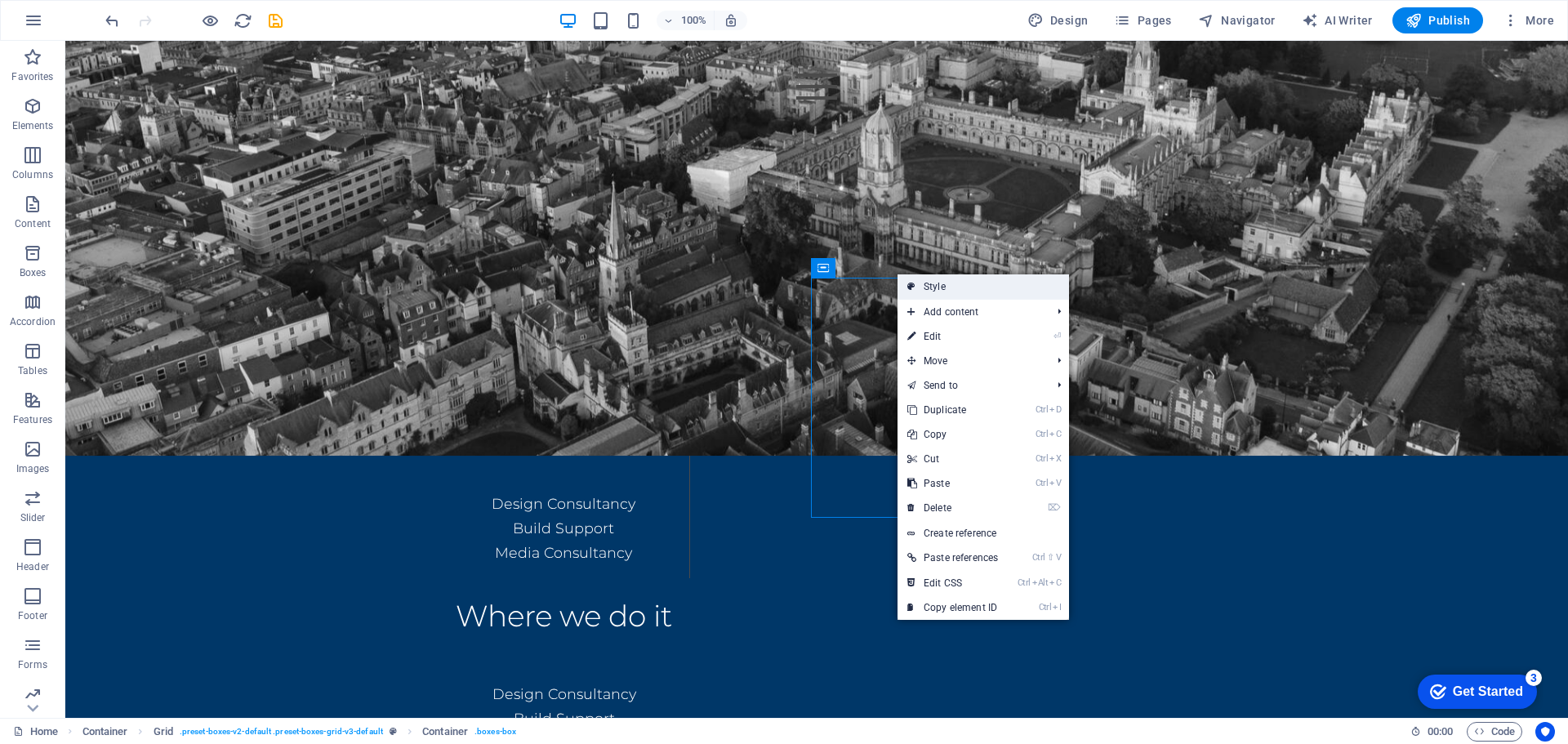
drag, startPoint x: 933, startPoint y: 280, endPoint x: 506, endPoint y: 144, distance: 448.1
click at [933, 280] on link "Style" at bounding box center [984, 287] width 172 height 25
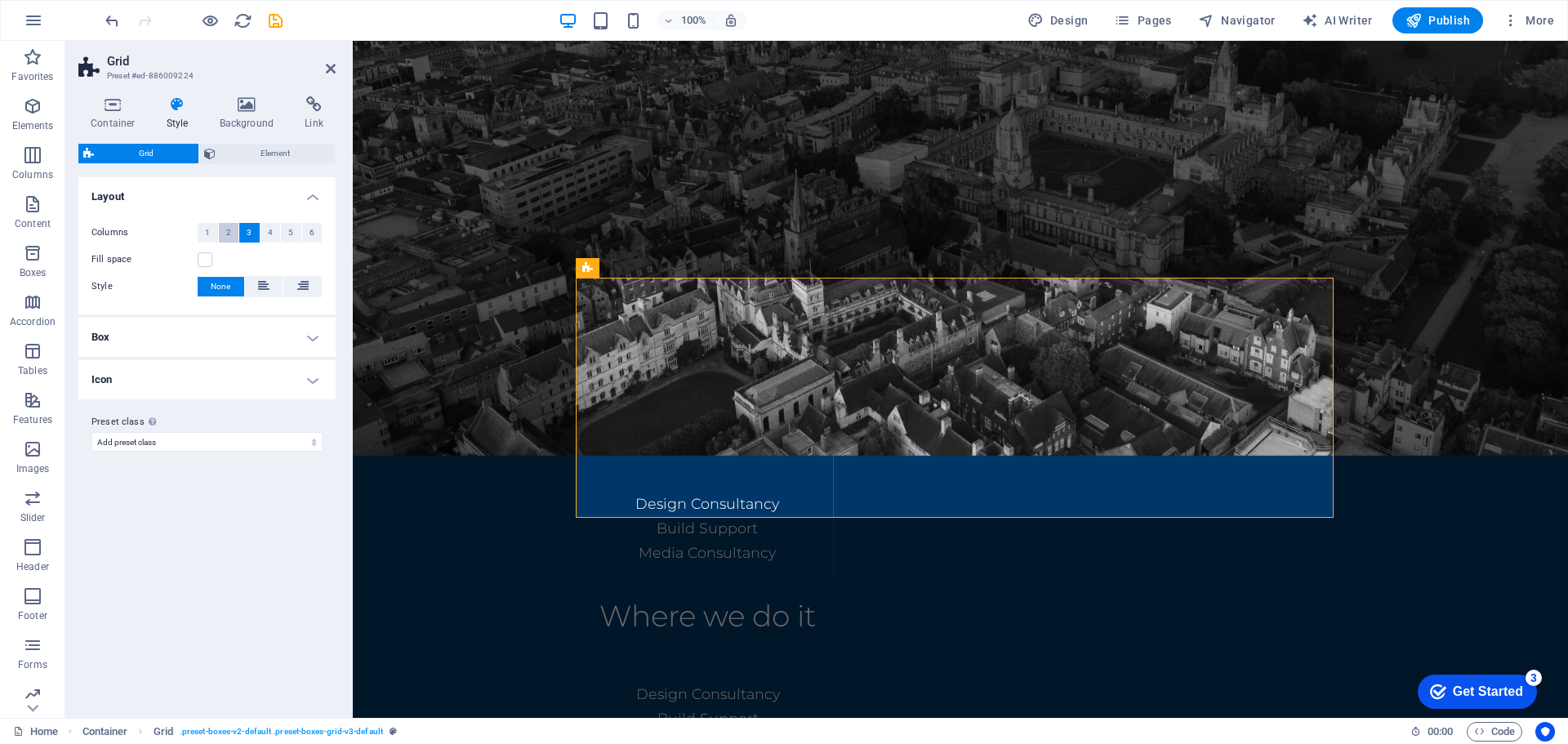
click at [228, 228] on span "2" at bounding box center [229, 233] width 5 height 20
select select
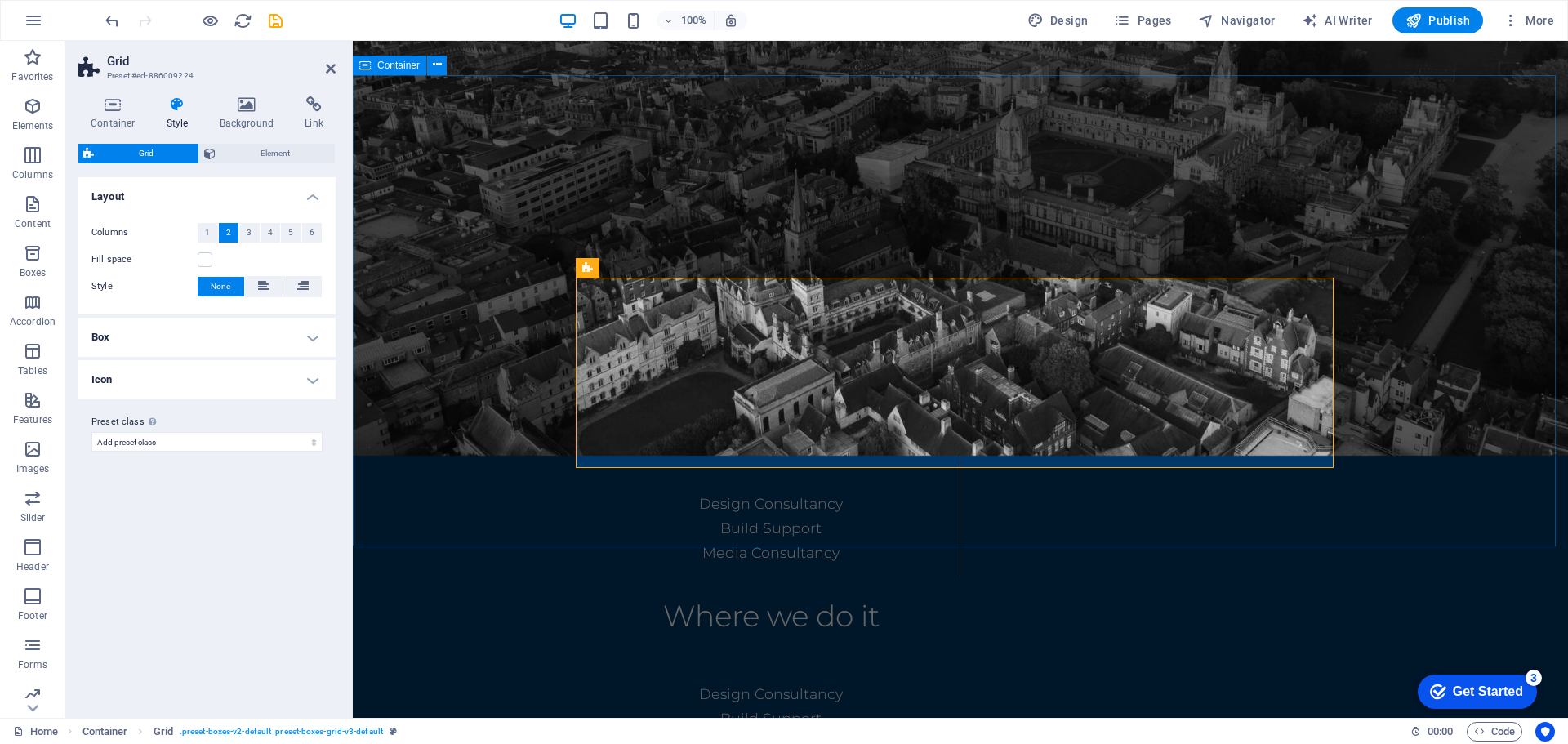
click at [1416, 371] on div "Details What we do Design Consultancy Build Support Media Consultancy Where we …" at bounding box center [960, 516] width 1215 height 662
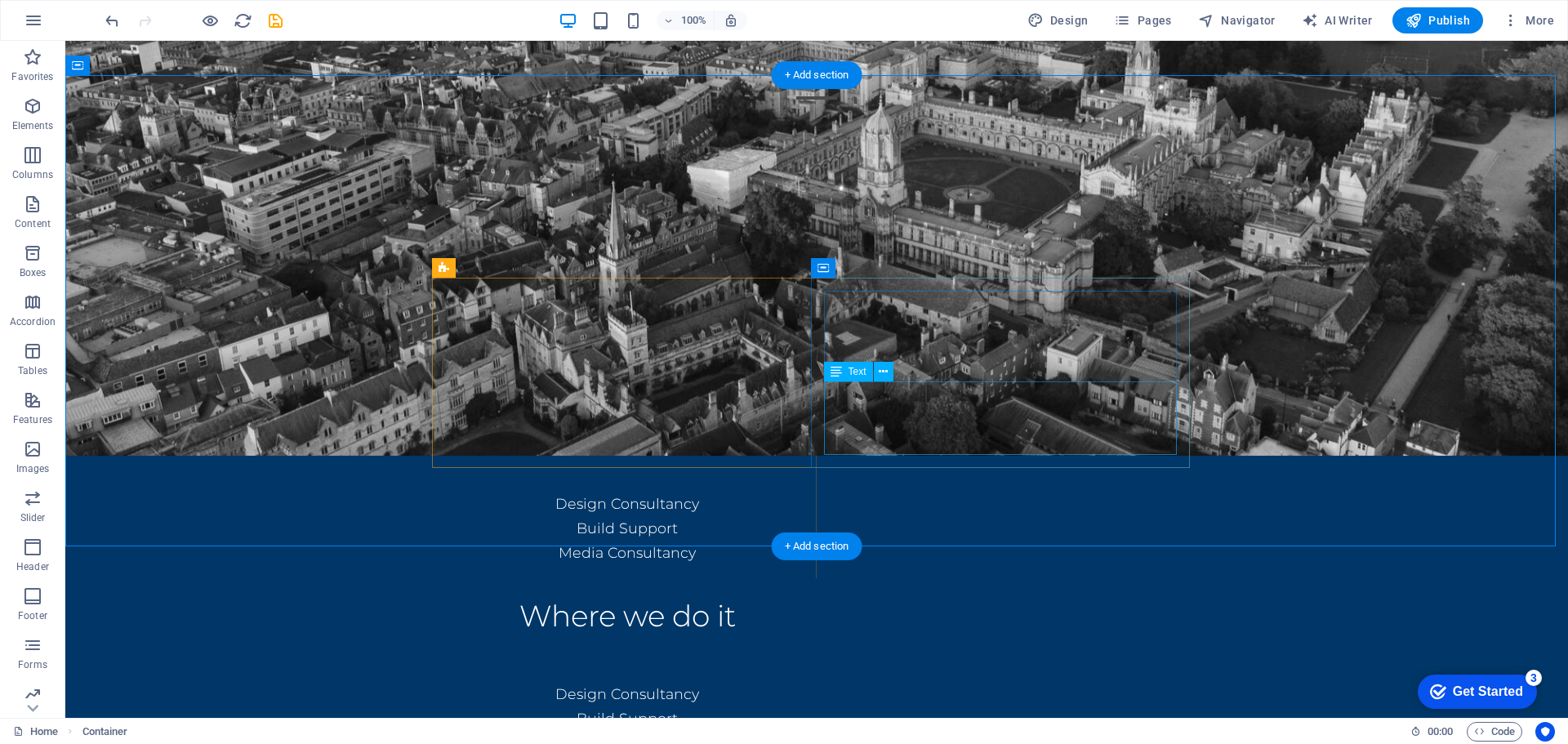
click at [803, 682] on div "Design Consultancy Build Support Media Consultancy" at bounding box center [627, 719] width 353 height 74
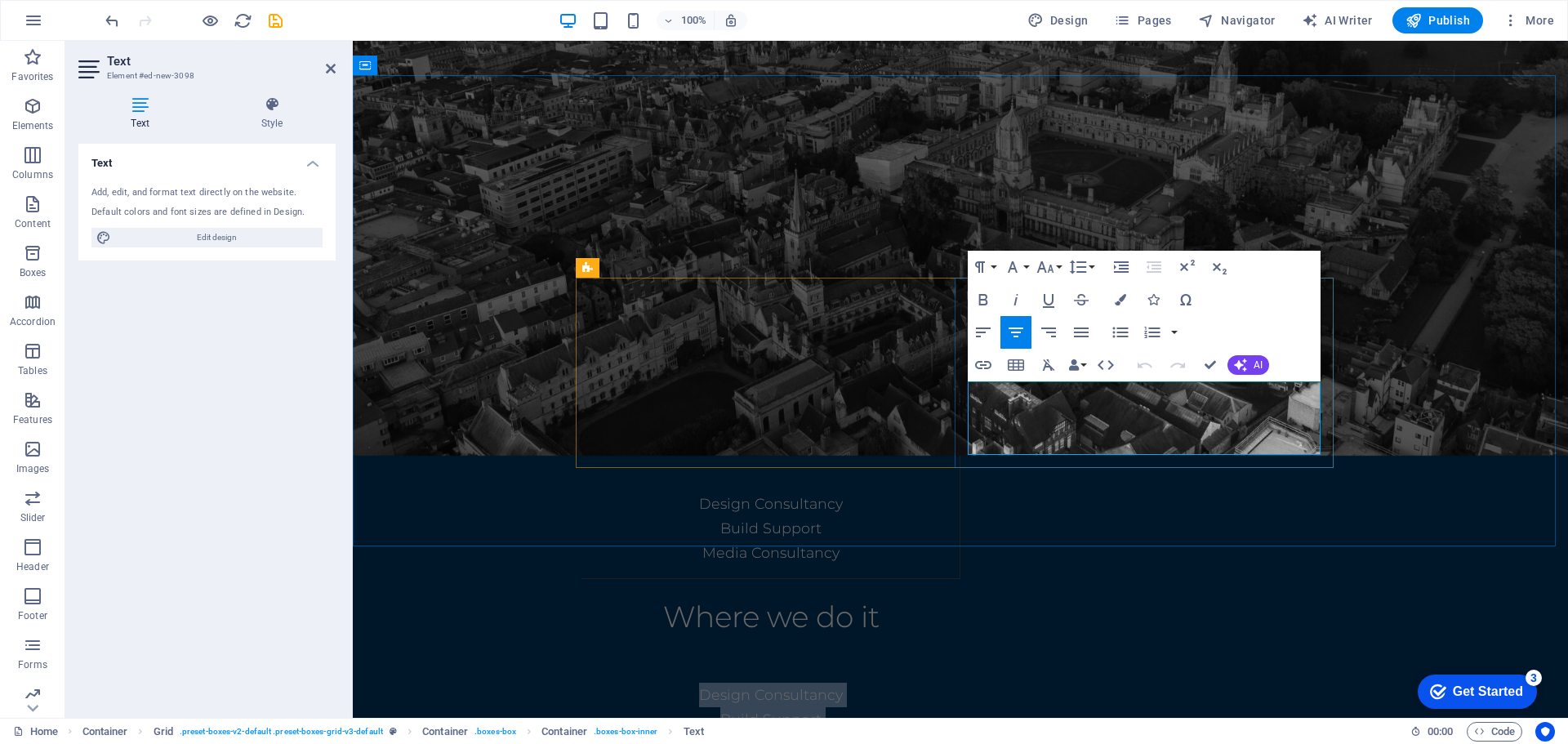
drag, startPoint x: 1215, startPoint y: 445, endPoint x: 1053, endPoint y: 385, distance: 172.8
click at [947, 682] on div "Design Consultancy Build Support Media Consultancy" at bounding box center [771, 719] width 353 height 74
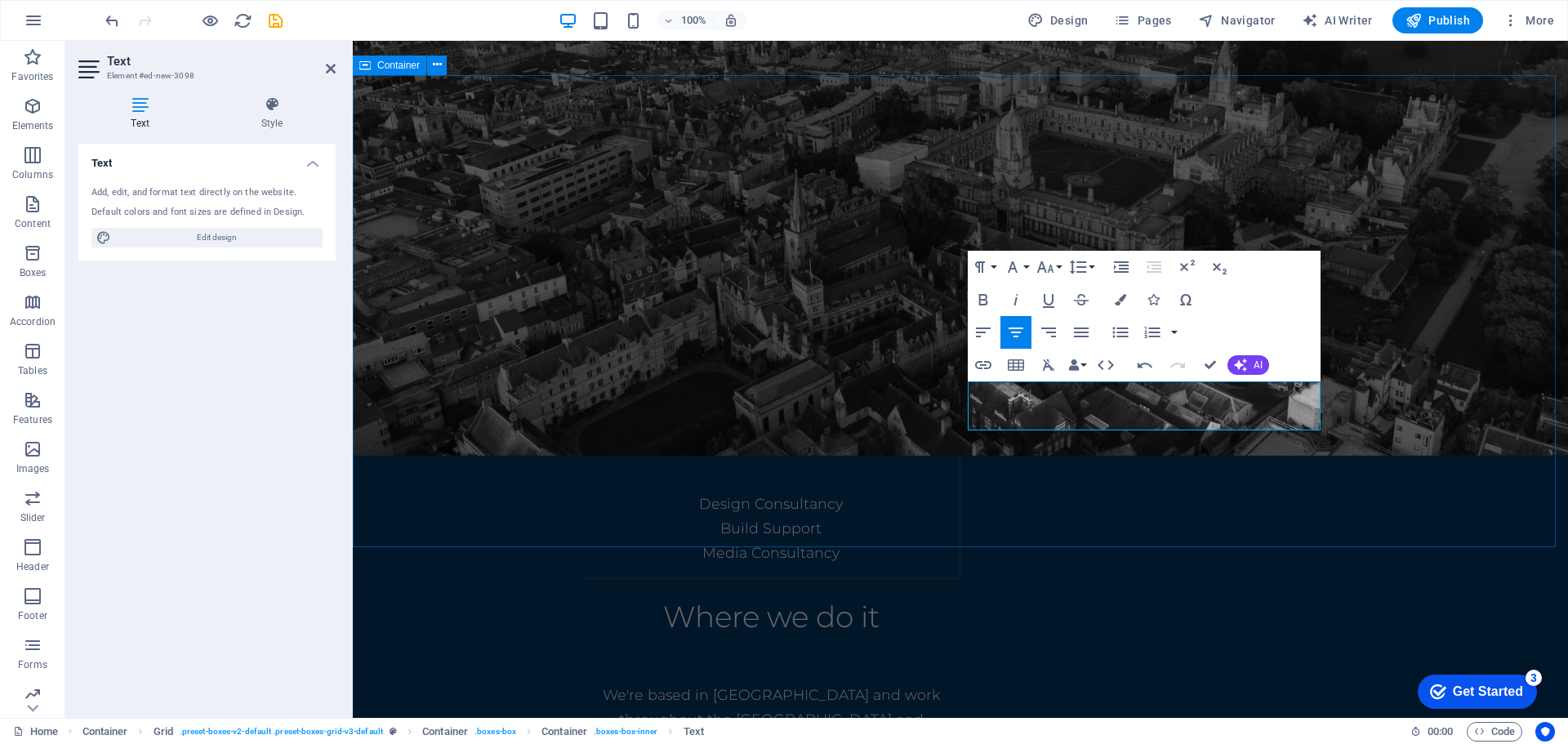
click at [1443, 281] on div "Details What we do Design Consultancy Build Support Media Consultancy Where we …" at bounding box center [960, 517] width 1215 height 663
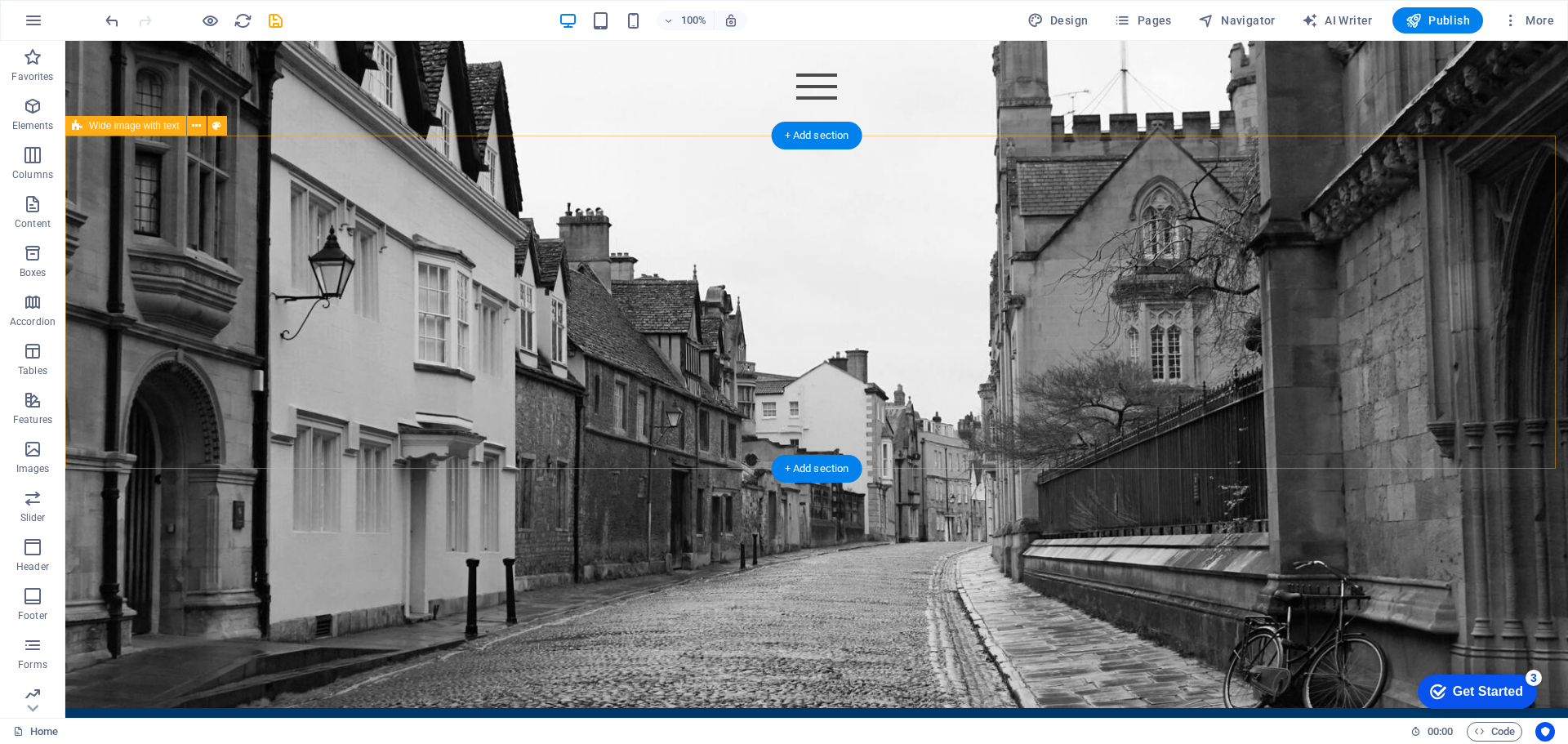
scroll to position [2223, 0]
click at [490, 501] on div "About us" at bounding box center [816, 537] width 653 height 72
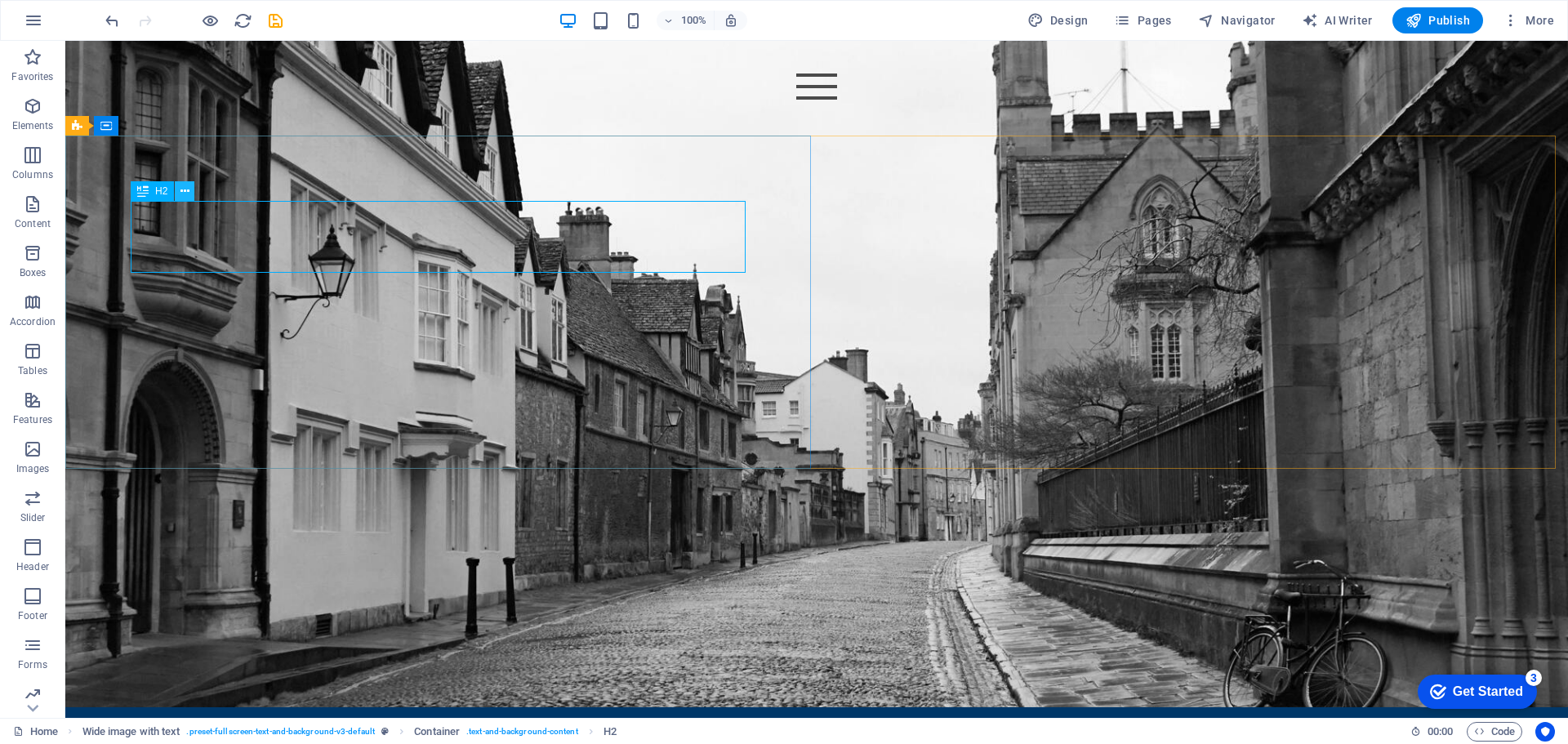
click at [186, 193] on icon at bounding box center [185, 191] width 9 height 17
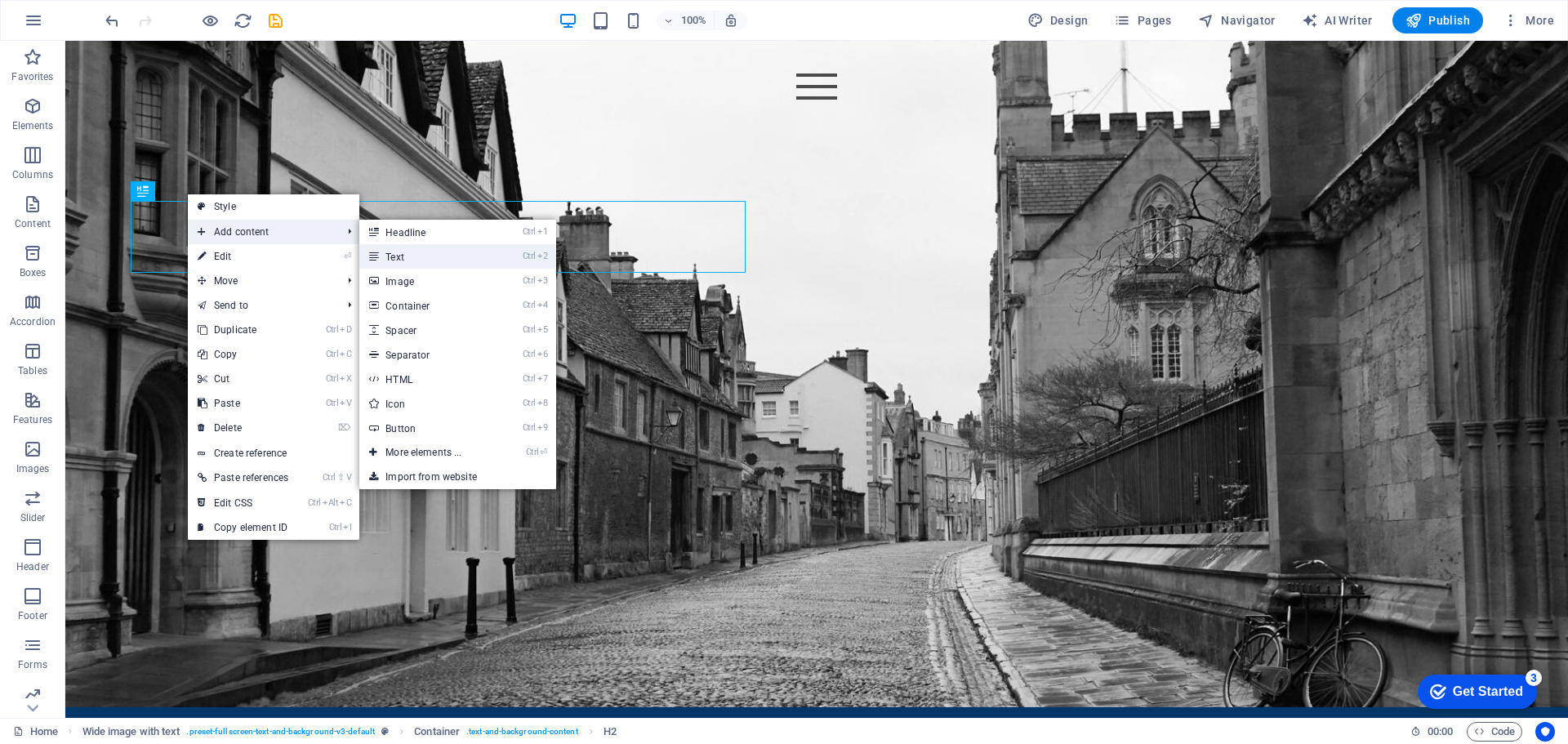
click at [433, 245] on link "Ctrl 2 Text" at bounding box center [427, 257] width 135 height 25
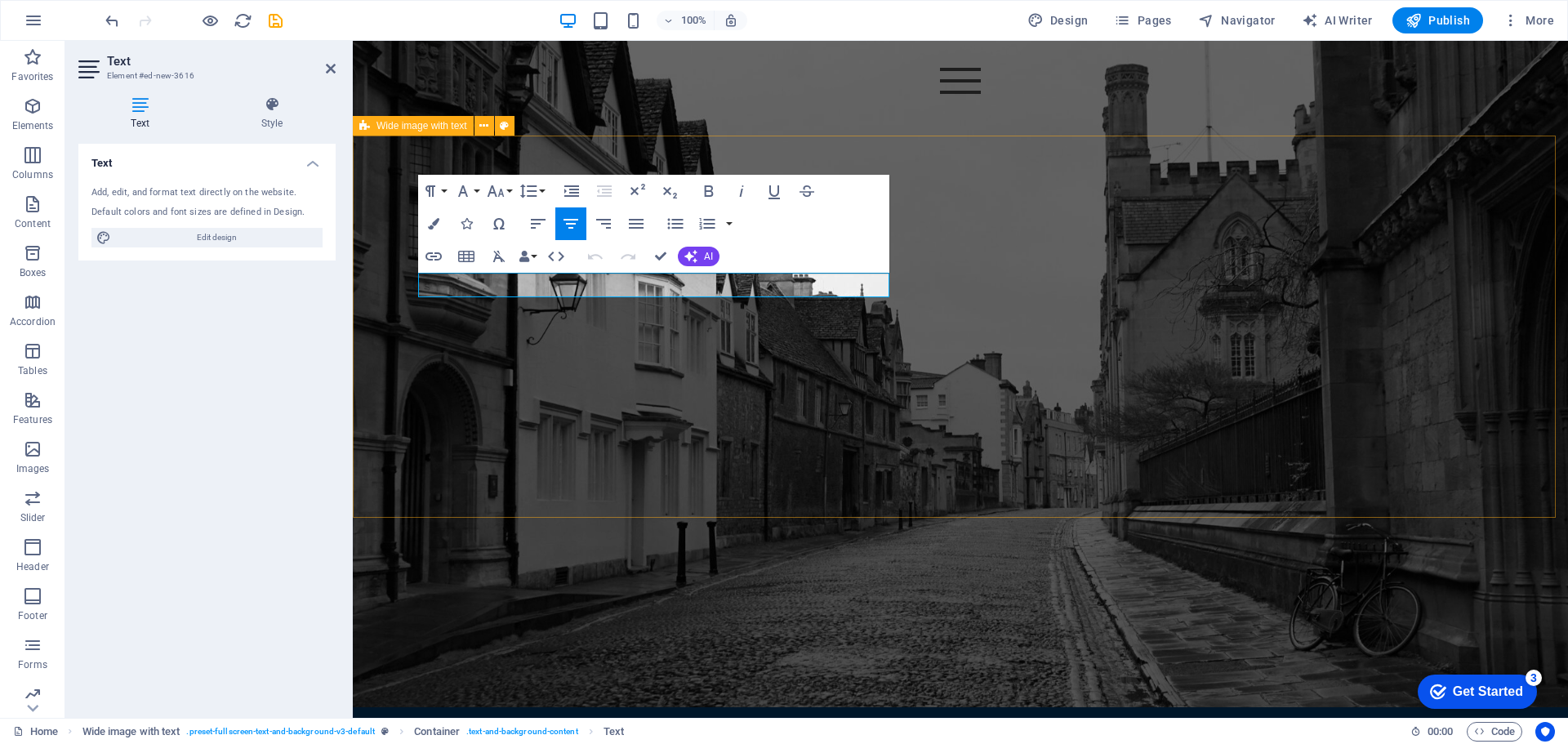
click at [1135, 436] on div "About us New text element The [DEMOGRAPHIC_DATA] team have over 100 years of co…" at bounding box center [960, 614] width 1215 height 358
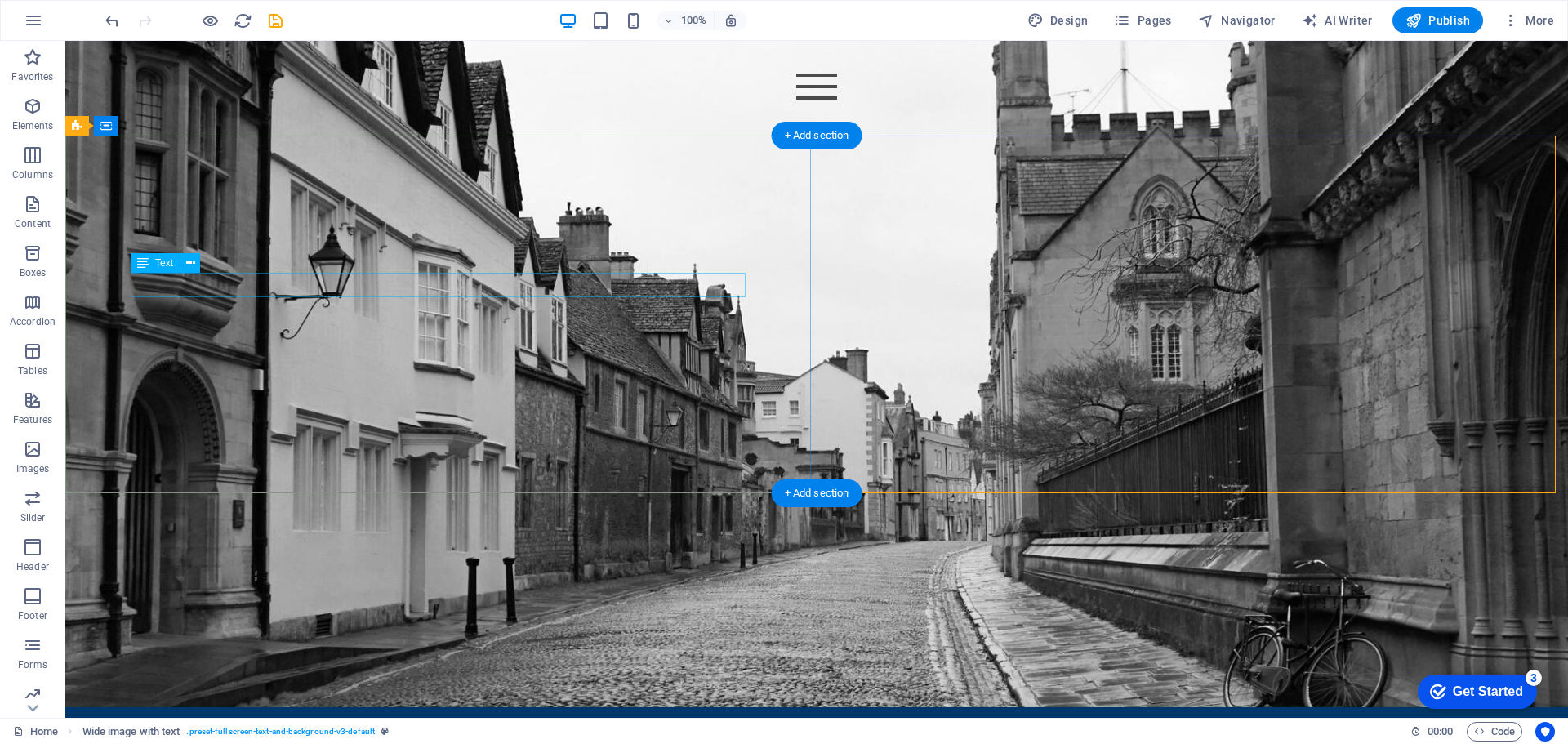
click at [490, 573] on div "New text element" at bounding box center [816, 585] width 653 height 25
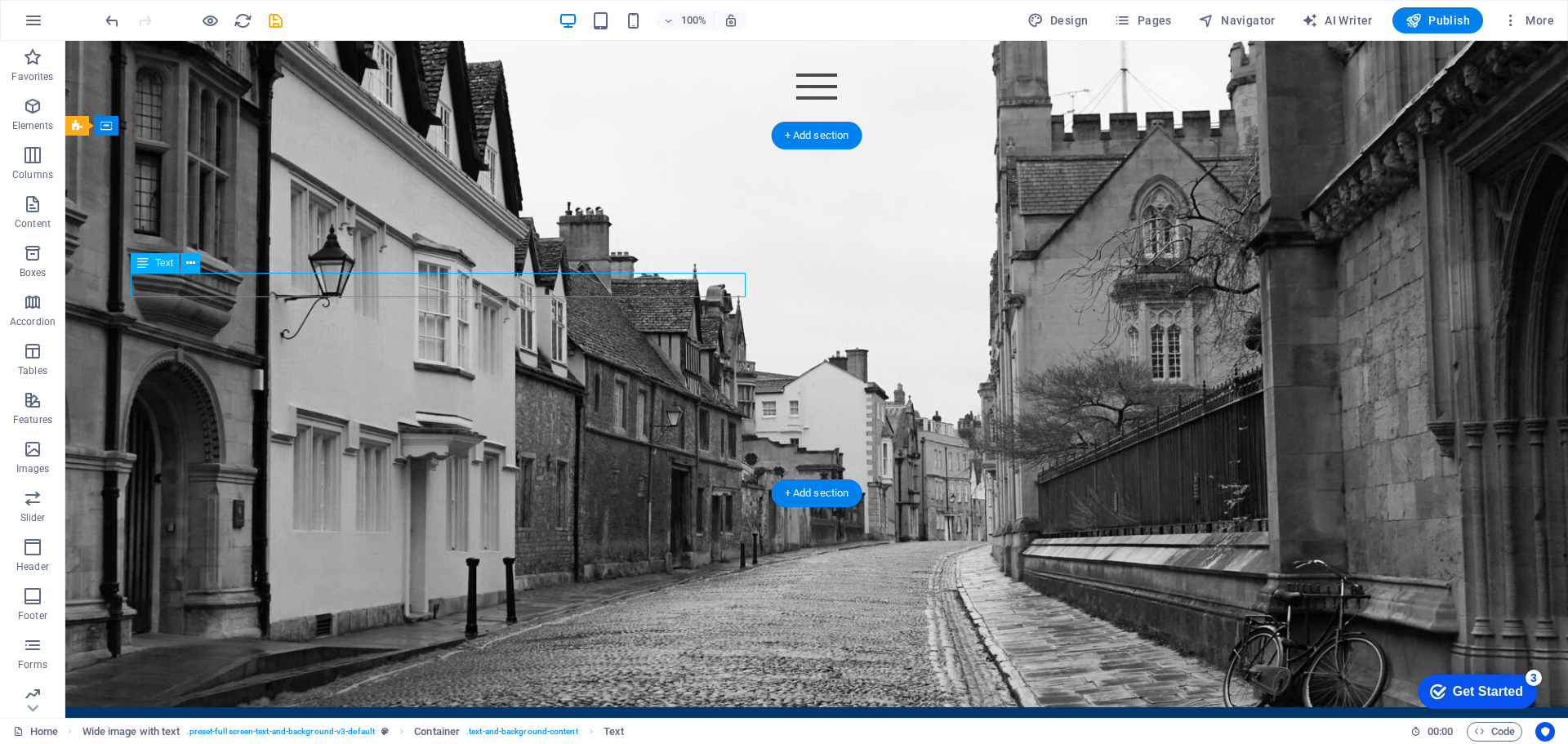
click at [490, 573] on div "New text element" at bounding box center [816, 585] width 653 height 25
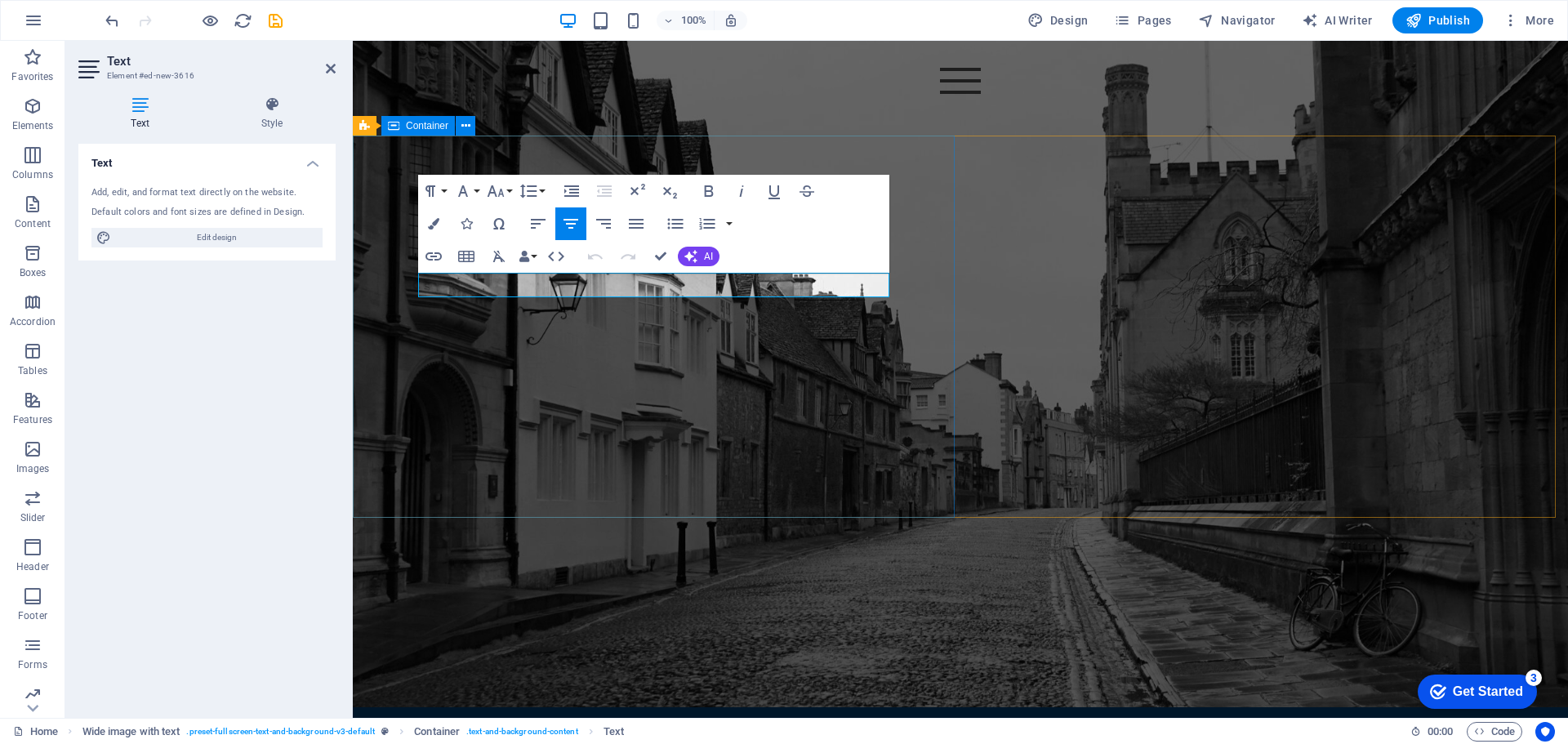
click at [415, 436] on div "About us New text element The [DEMOGRAPHIC_DATA] team have over 100 years of co…" at bounding box center [960, 614] width 1215 height 358
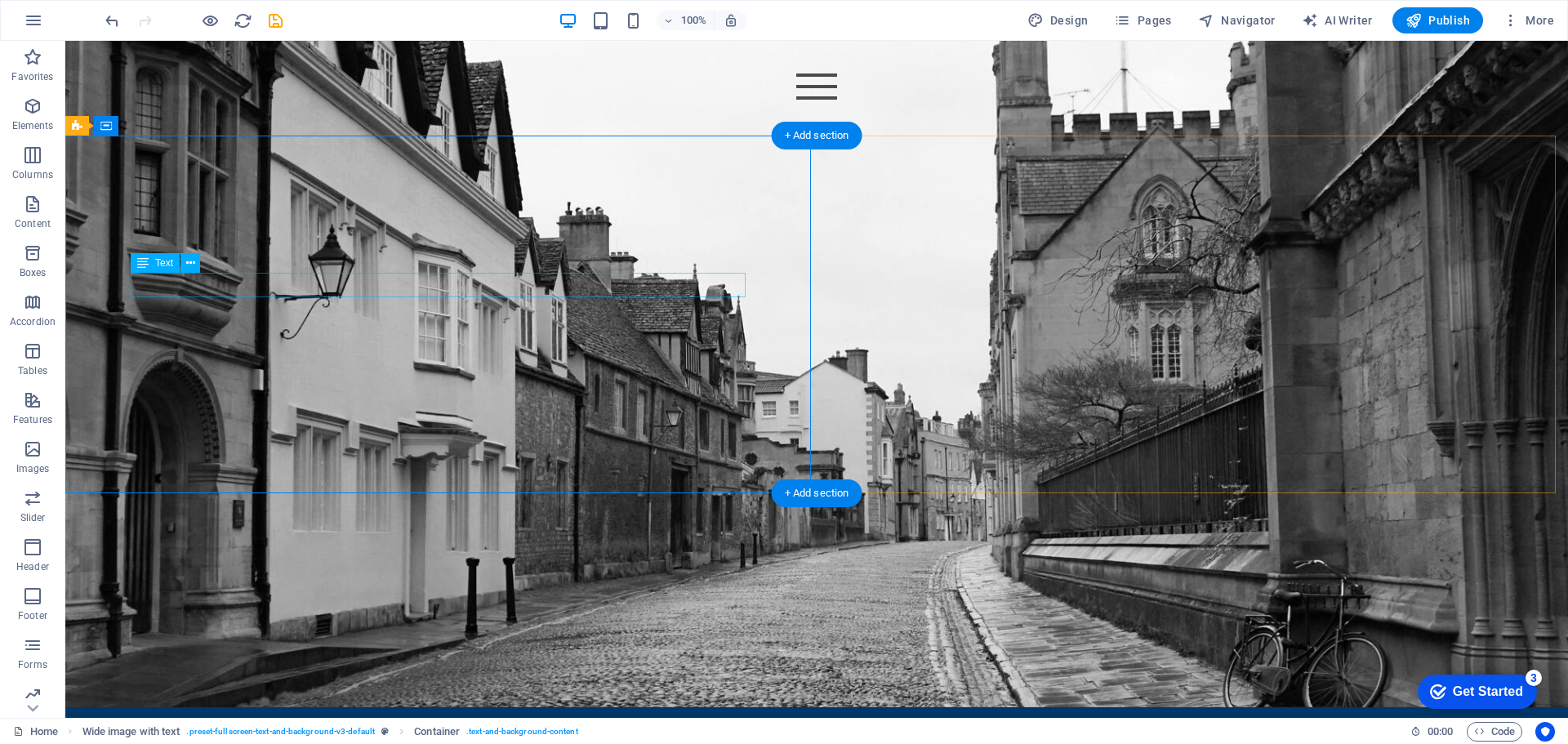
click at [490, 573] on div "New text element" at bounding box center [816, 585] width 653 height 25
click at [504, 573] on div "New text element" at bounding box center [816, 585] width 653 height 25
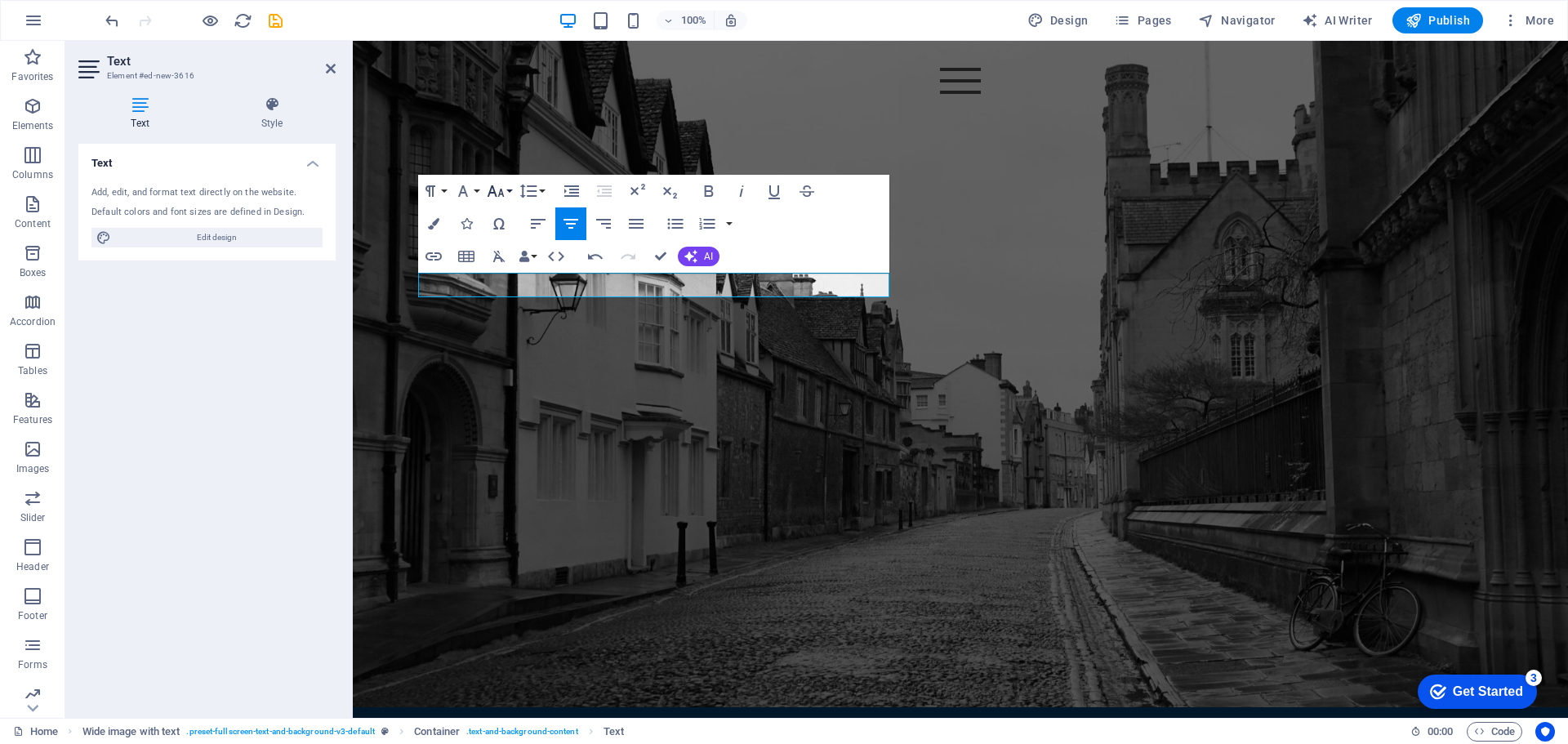
click at [512, 186] on button "Font Size" at bounding box center [499, 191] width 31 height 33
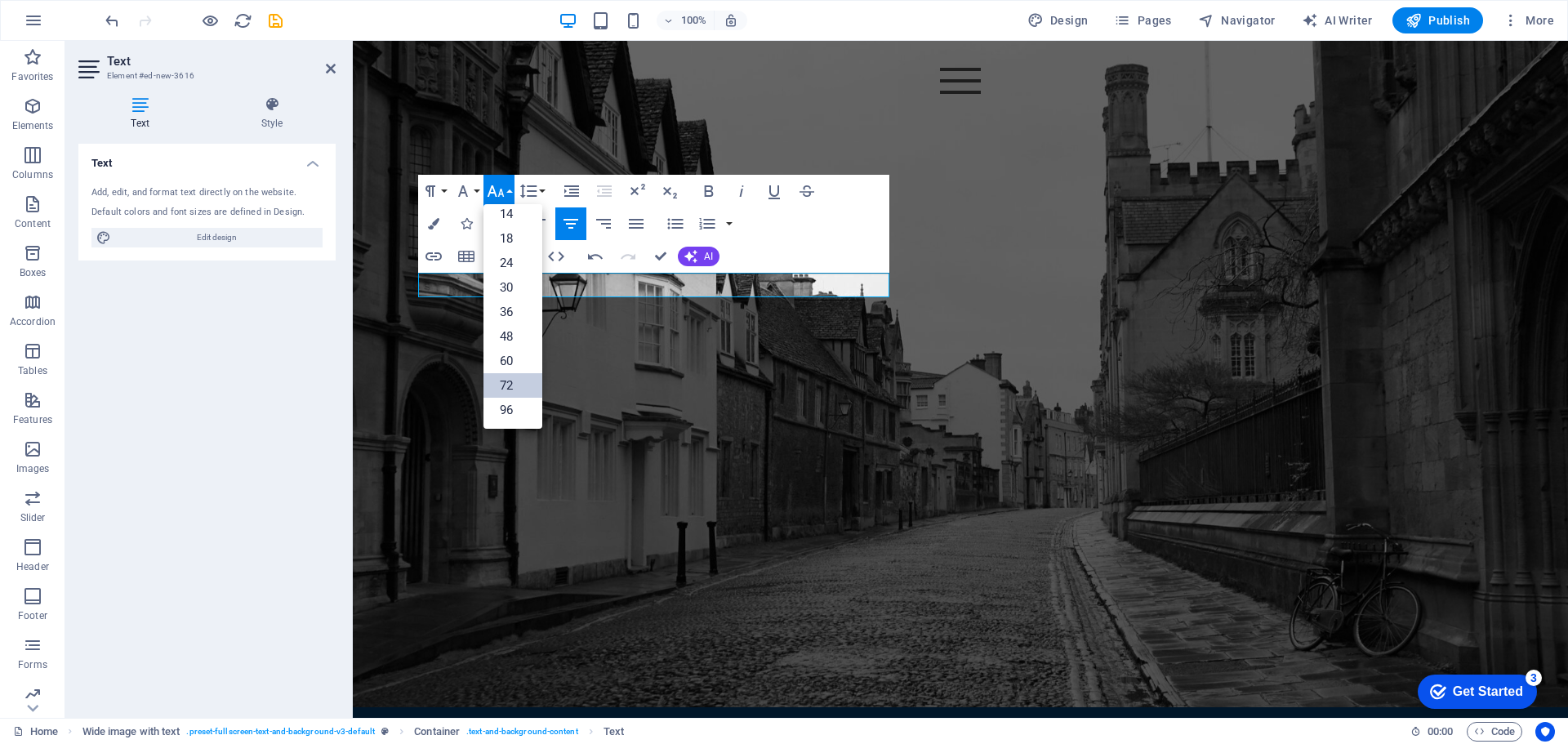
click at [515, 377] on link "72" at bounding box center [512, 385] width 59 height 25
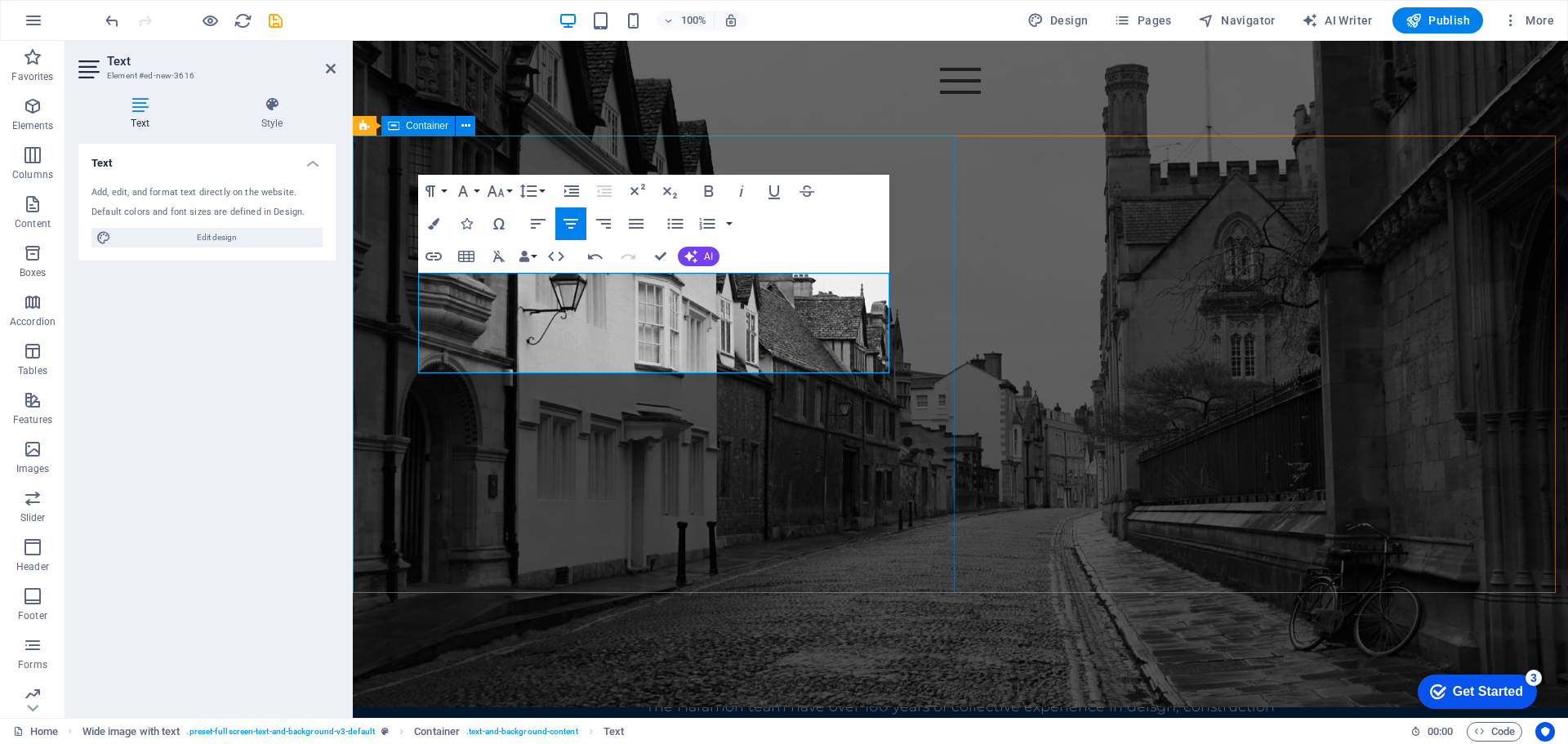
click at [907, 436] on div "About us About us The [DEMOGRAPHIC_DATA] team have over 100 years of collective…" at bounding box center [960, 652] width 1215 height 432
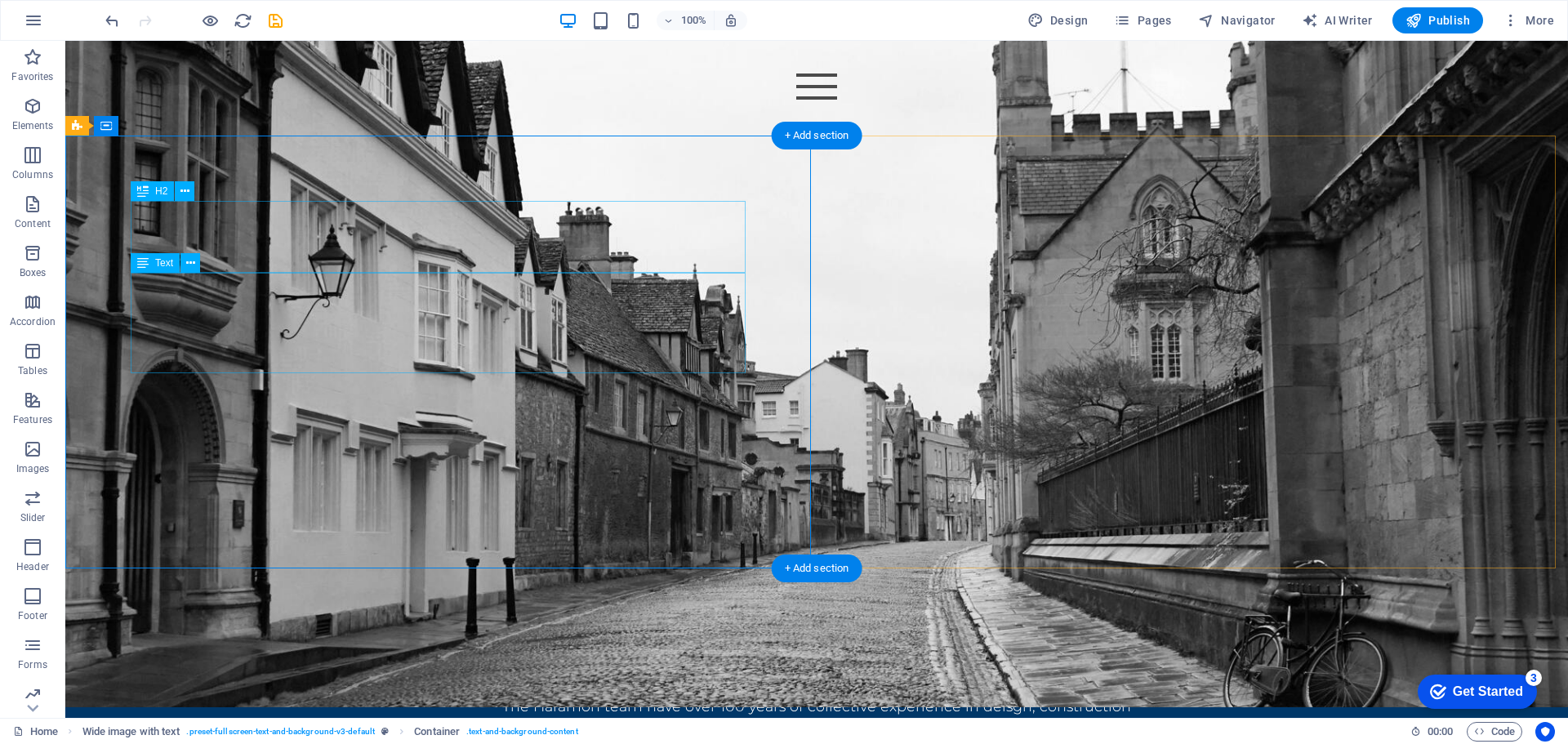
click at [568, 501] on div "About us" at bounding box center [816, 537] width 653 height 72
click at [184, 191] on icon at bounding box center [185, 191] width 9 height 17
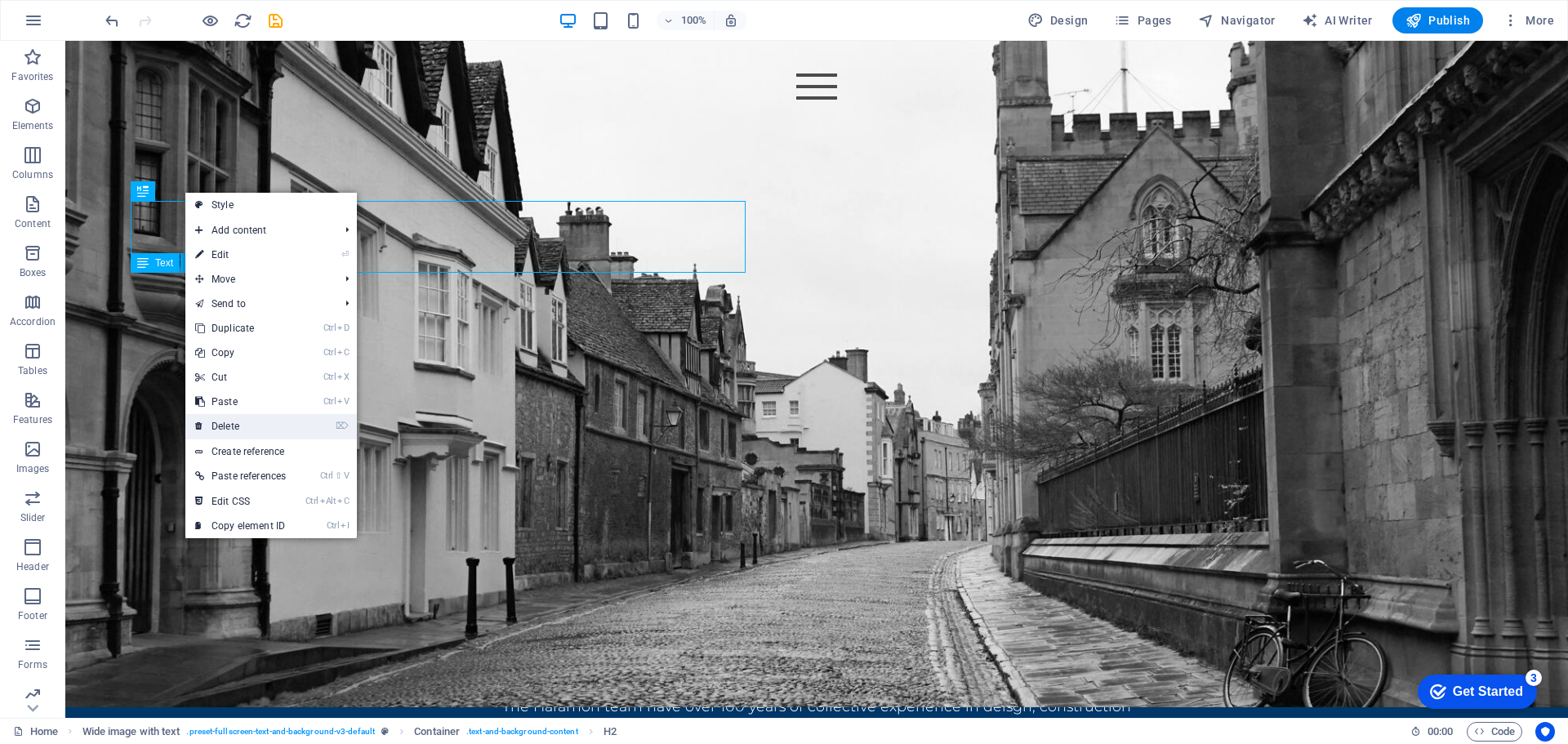
click at [241, 417] on link "⌦ Delete" at bounding box center [240, 426] width 110 height 25
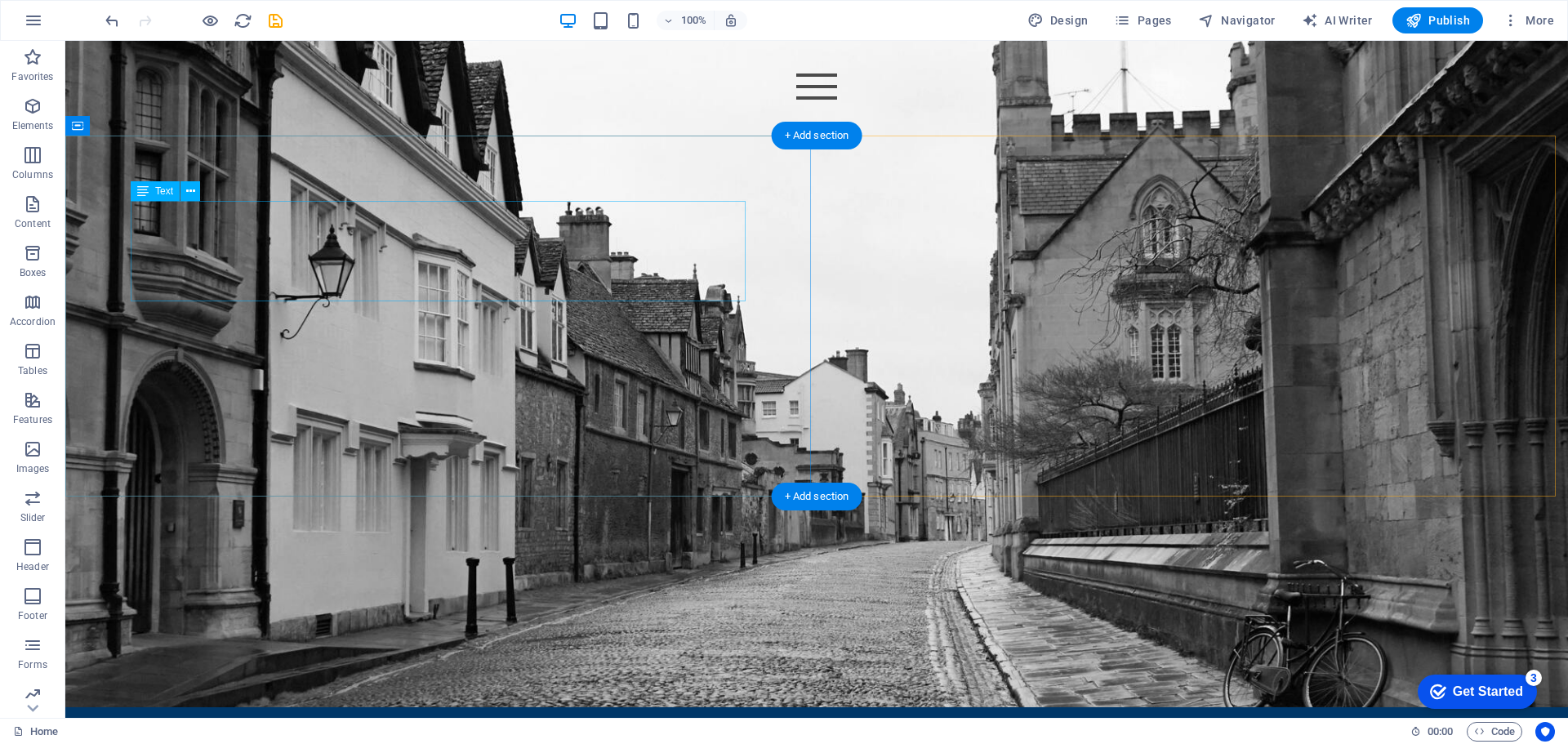
click at [536, 501] on div "About us" at bounding box center [816, 551] width 653 height 100
click at [512, 501] on div "About us" at bounding box center [816, 551] width 653 height 100
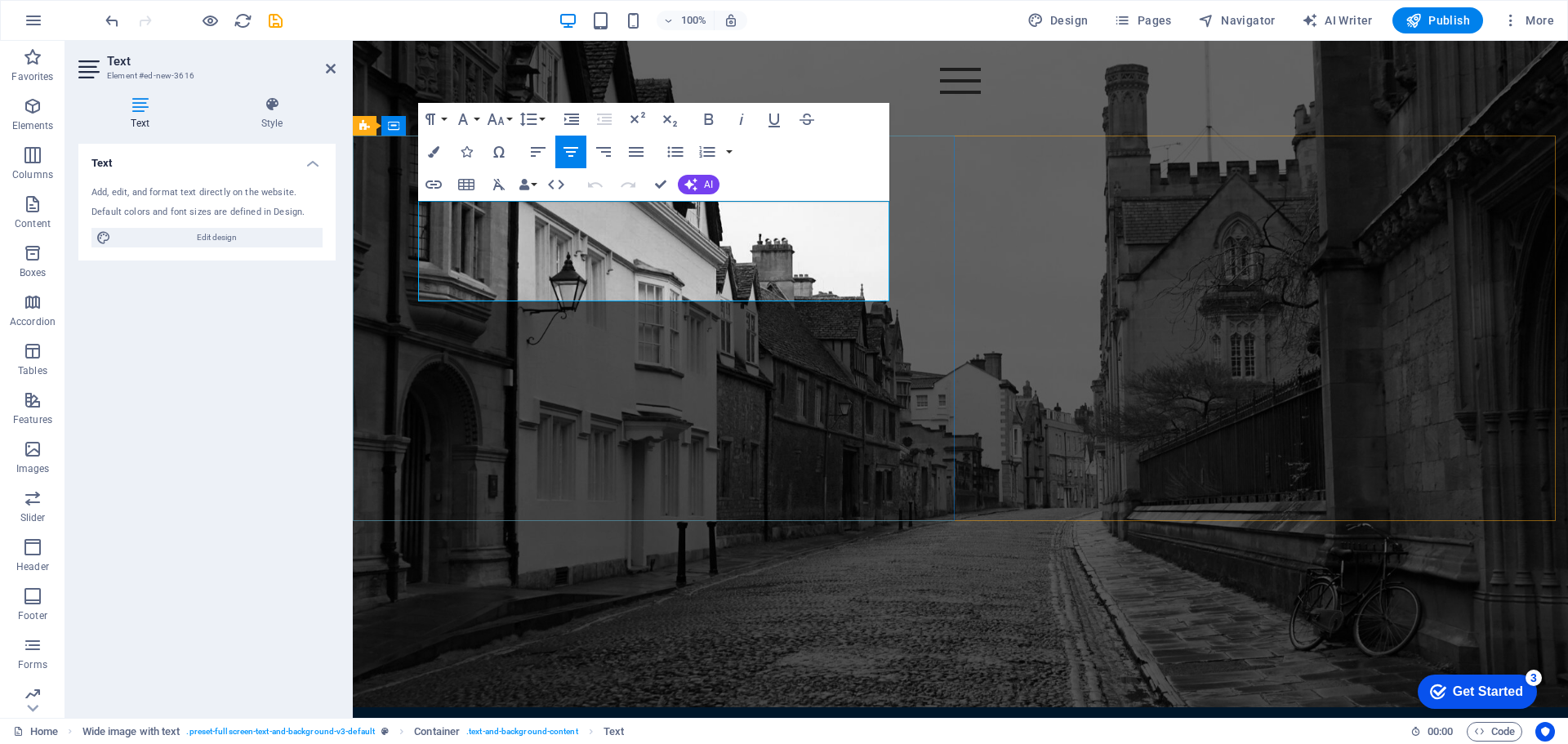
drag, startPoint x: 778, startPoint y: 261, endPoint x: 528, endPoint y: 257, distance: 250.0
click at [829, 515] on span "About us" at bounding box center [960, 551] width 263 height 72
click at [702, 122] on icon "button" at bounding box center [709, 119] width 20 height 20
click at [1060, 436] on div "About us The Haramon team have over 100 years of collective experience in deisg…" at bounding box center [960, 616] width 1215 height 361
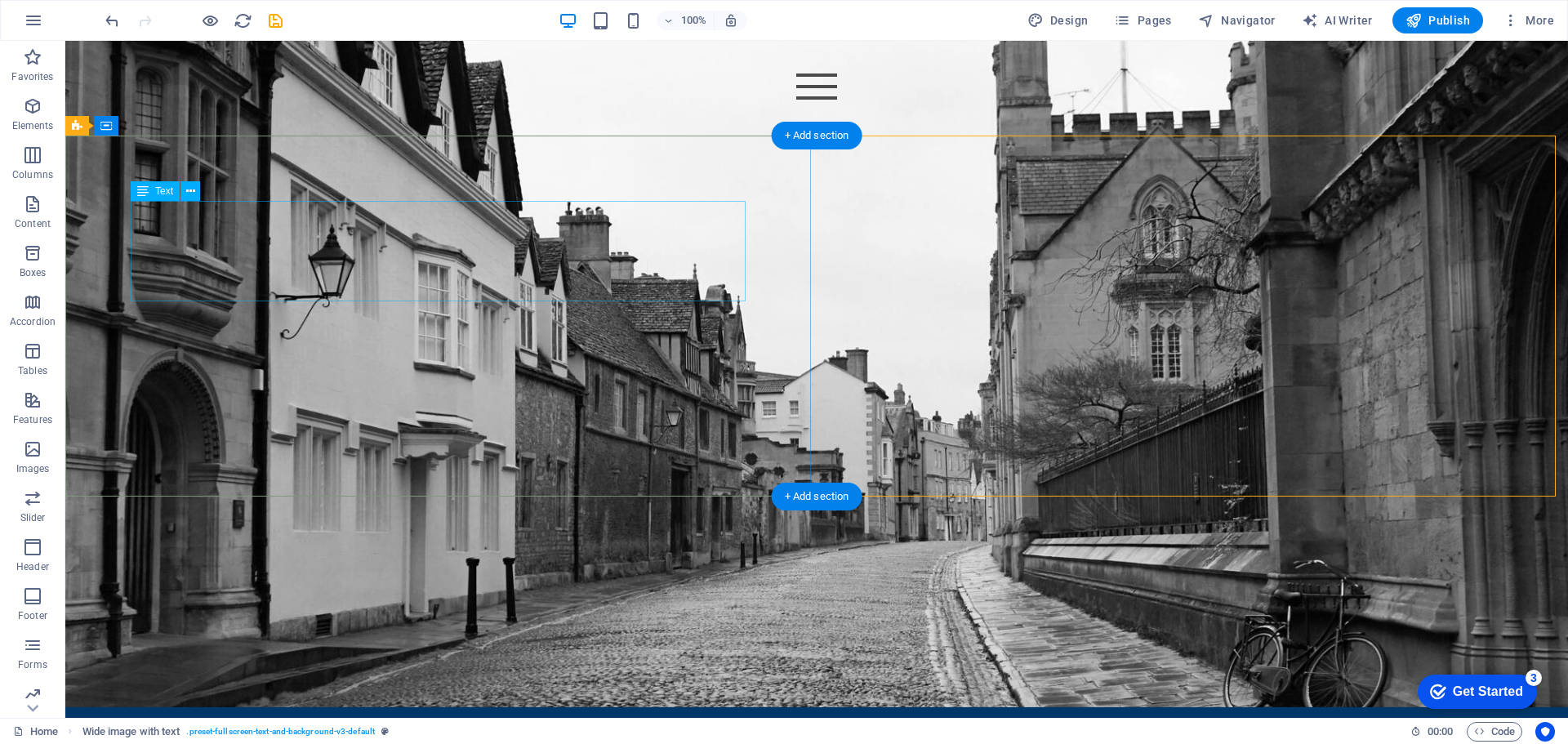
click at [490, 501] on div "About us" at bounding box center [816, 551] width 653 height 100
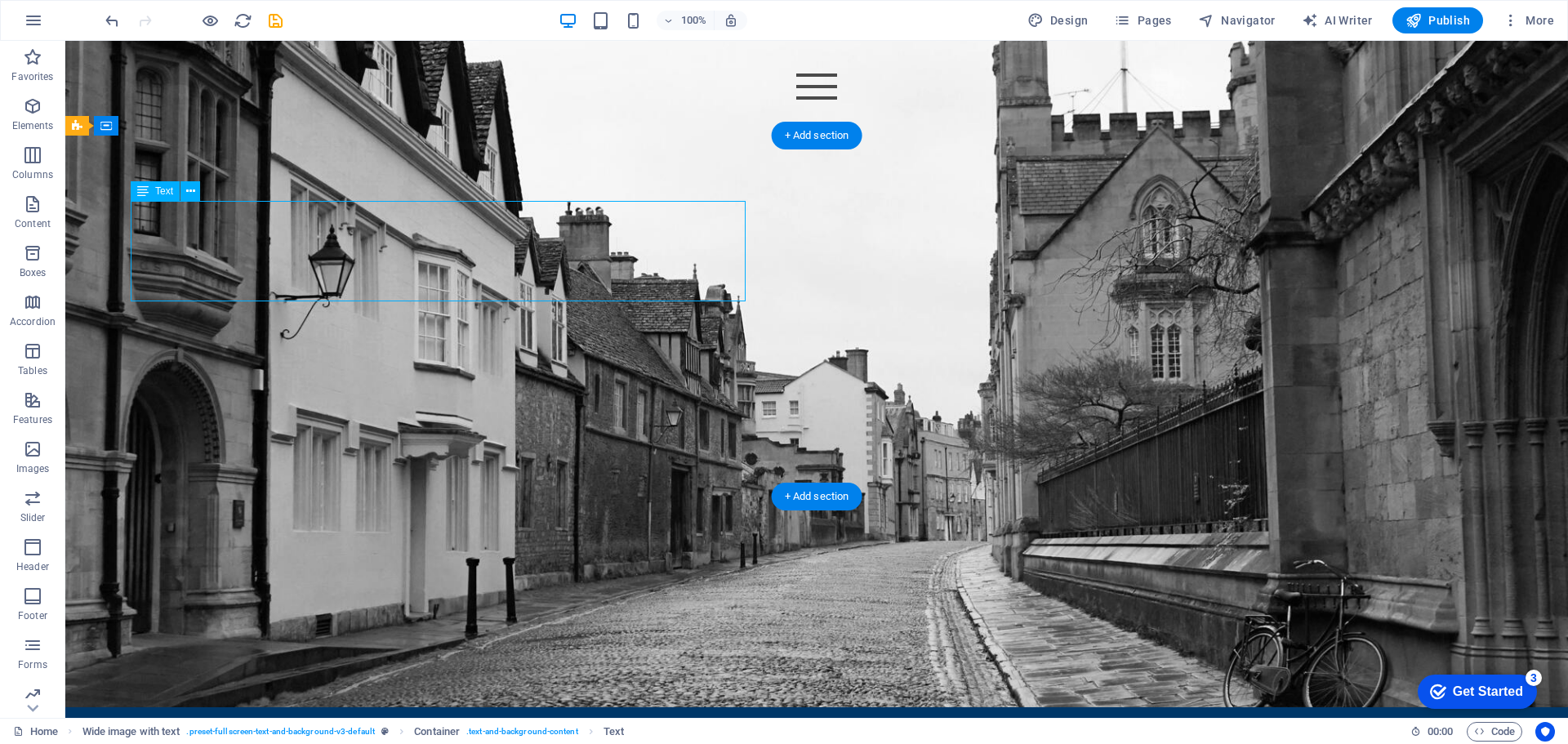
click at [490, 501] on div "About us" at bounding box center [816, 551] width 653 height 100
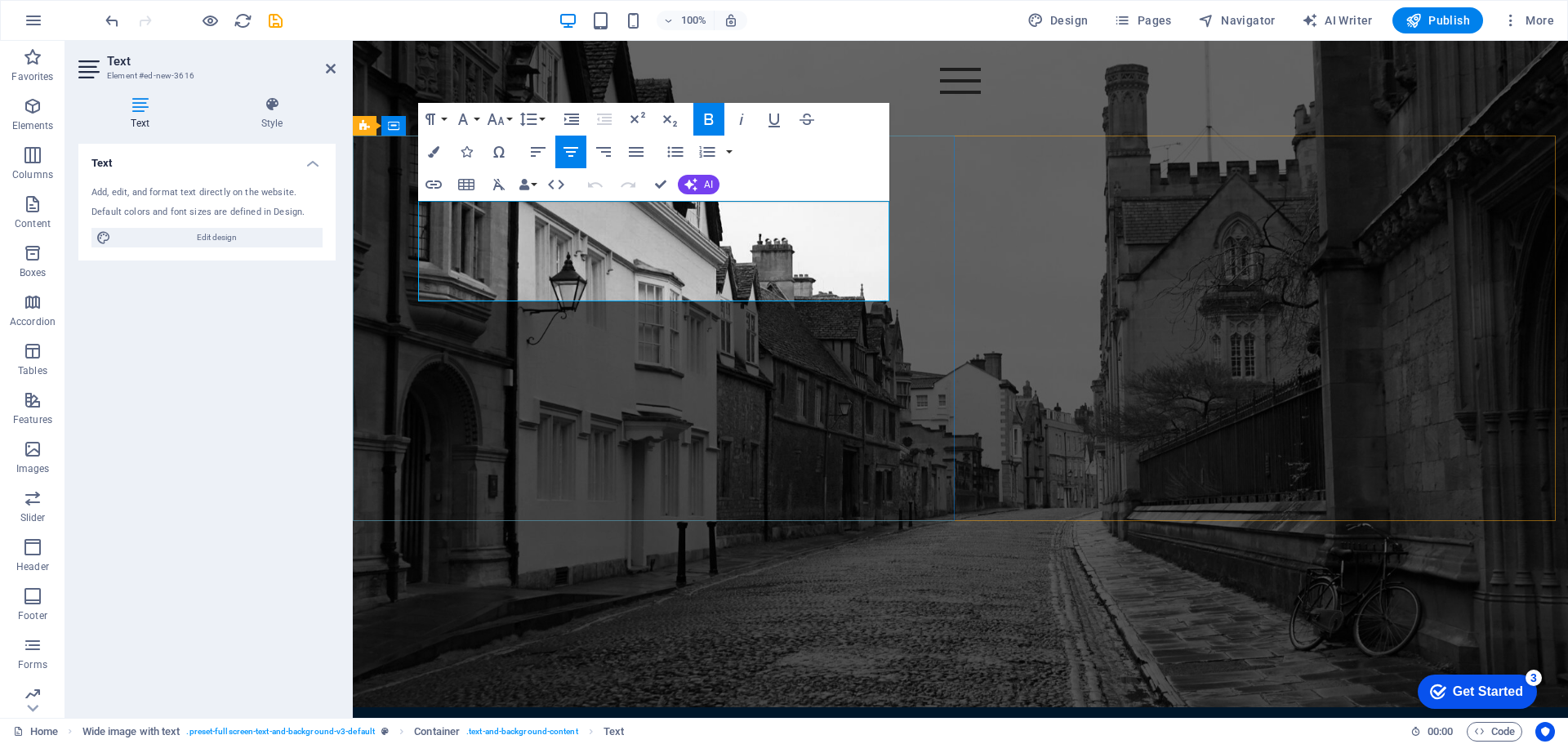
drag, startPoint x: 556, startPoint y: 262, endPoint x: 539, endPoint y: 263, distance: 17.0
click at [817, 515] on strong "About us" at bounding box center [961, 551] width 288 height 72
click at [1087, 436] on div "about us The [DEMOGRAPHIC_DATA] team have over 100 years of collective experien…" at bounding box center [960, 616] width 1215 height 361
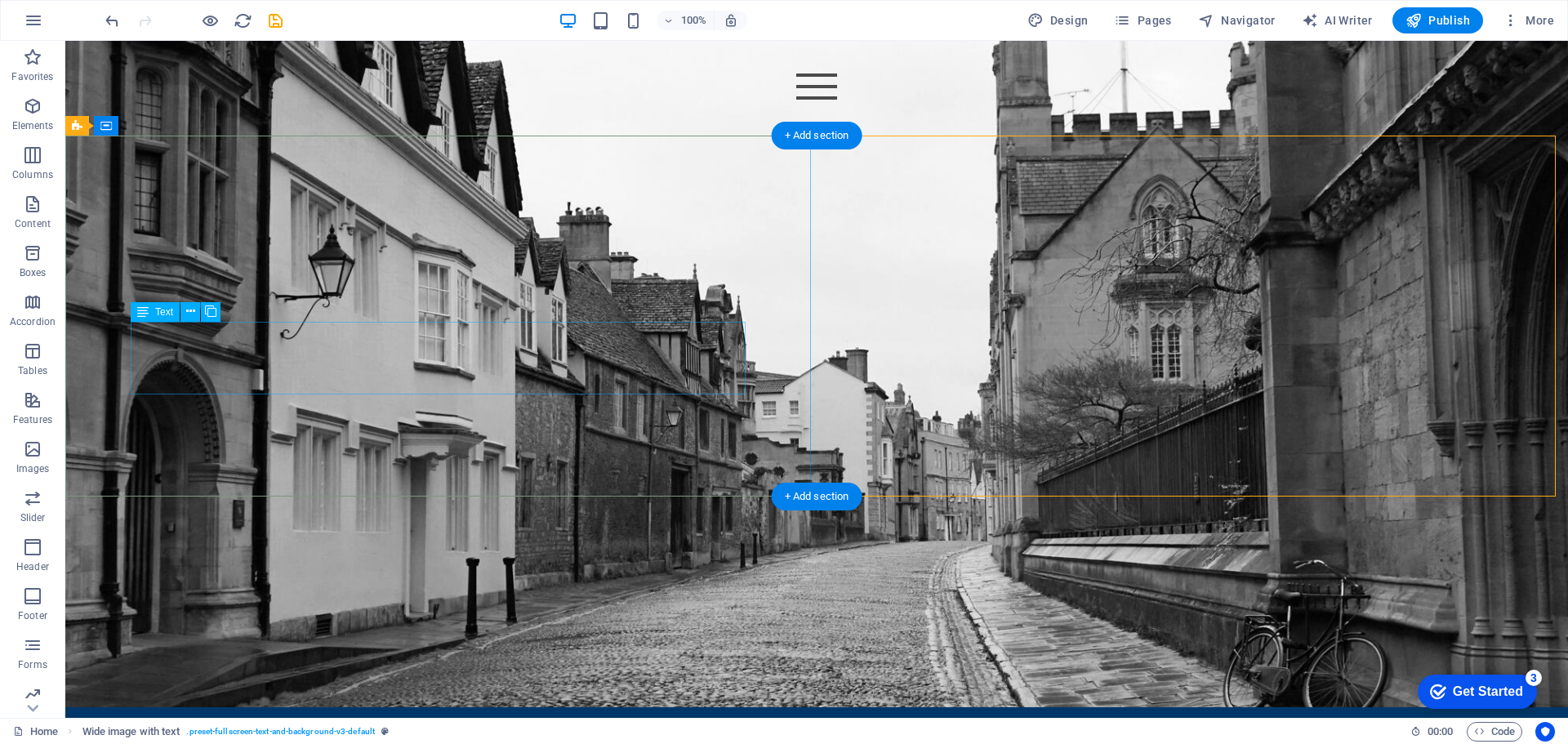
click at [490, 622] on div "The Haramon team have over 100 years of collective experience in deisgn, constr…" at bounding box center [816, 659] width 653 height 74
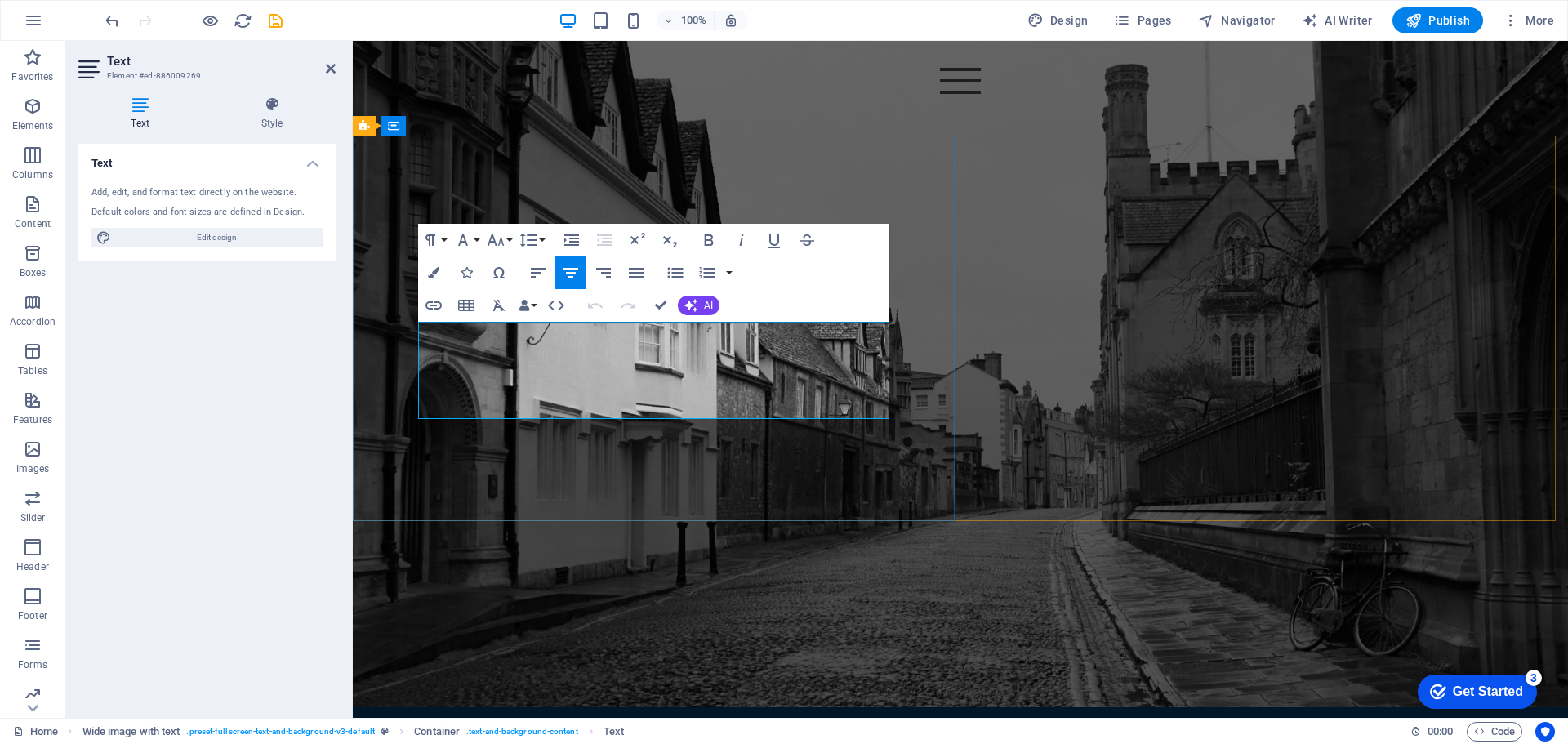
click at [633, 622] on p "The Haramon team have over 100 years of collective experience in deisgn, constr…" at bounding box center [960, 659] width 653 height 74
click at [691, 311] on icon "button" at bounding box center [690, 305] width 13 height 13
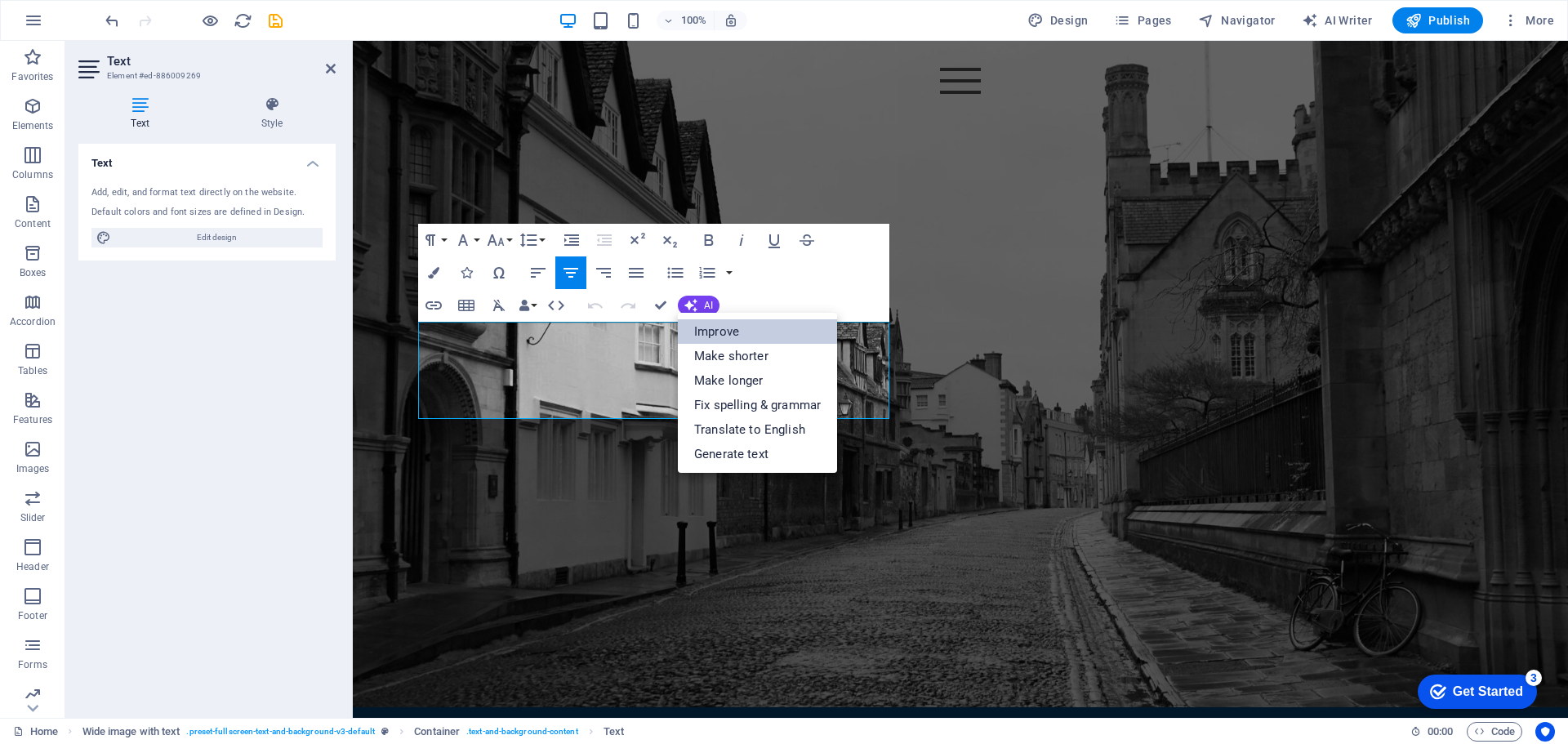
click at [730, 332] on link "Improve" at bounding box center [758, 331] width 160 height 25
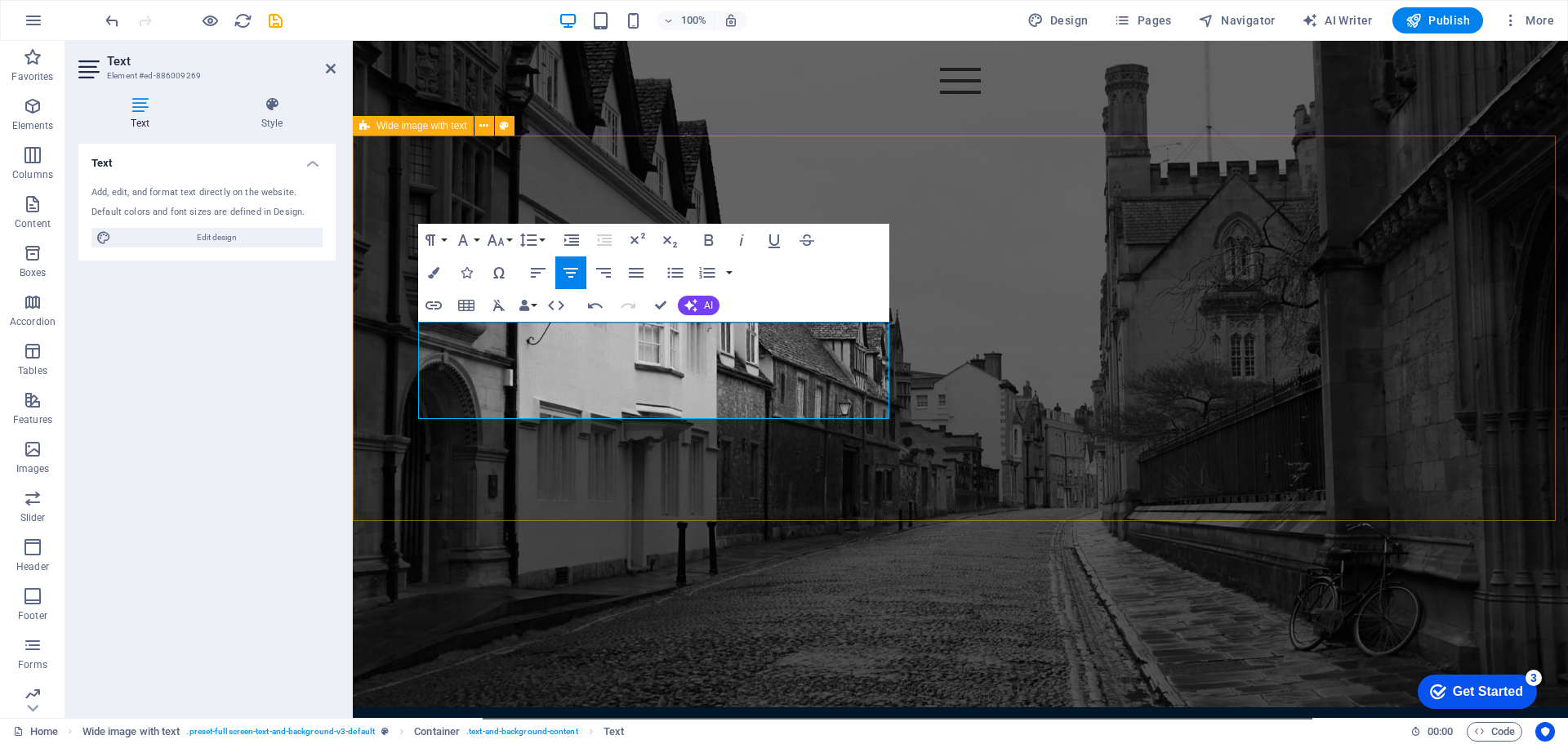
click at [997, 445] on div "about us The Haramon team brings over 100 years of collective experience in des…" at bounding box center [960, 616] width 1215 height 361
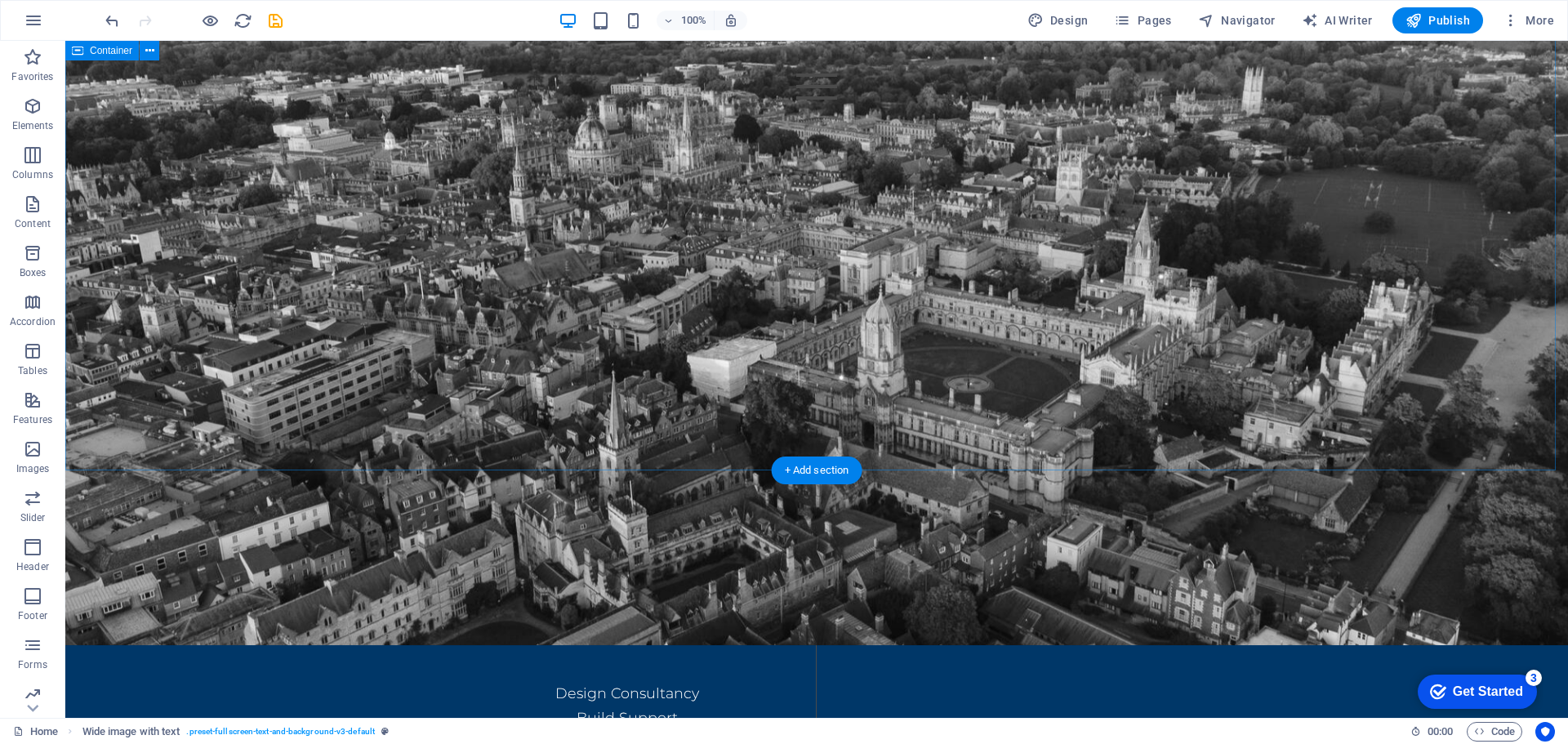
scroll to position [1162, 0]
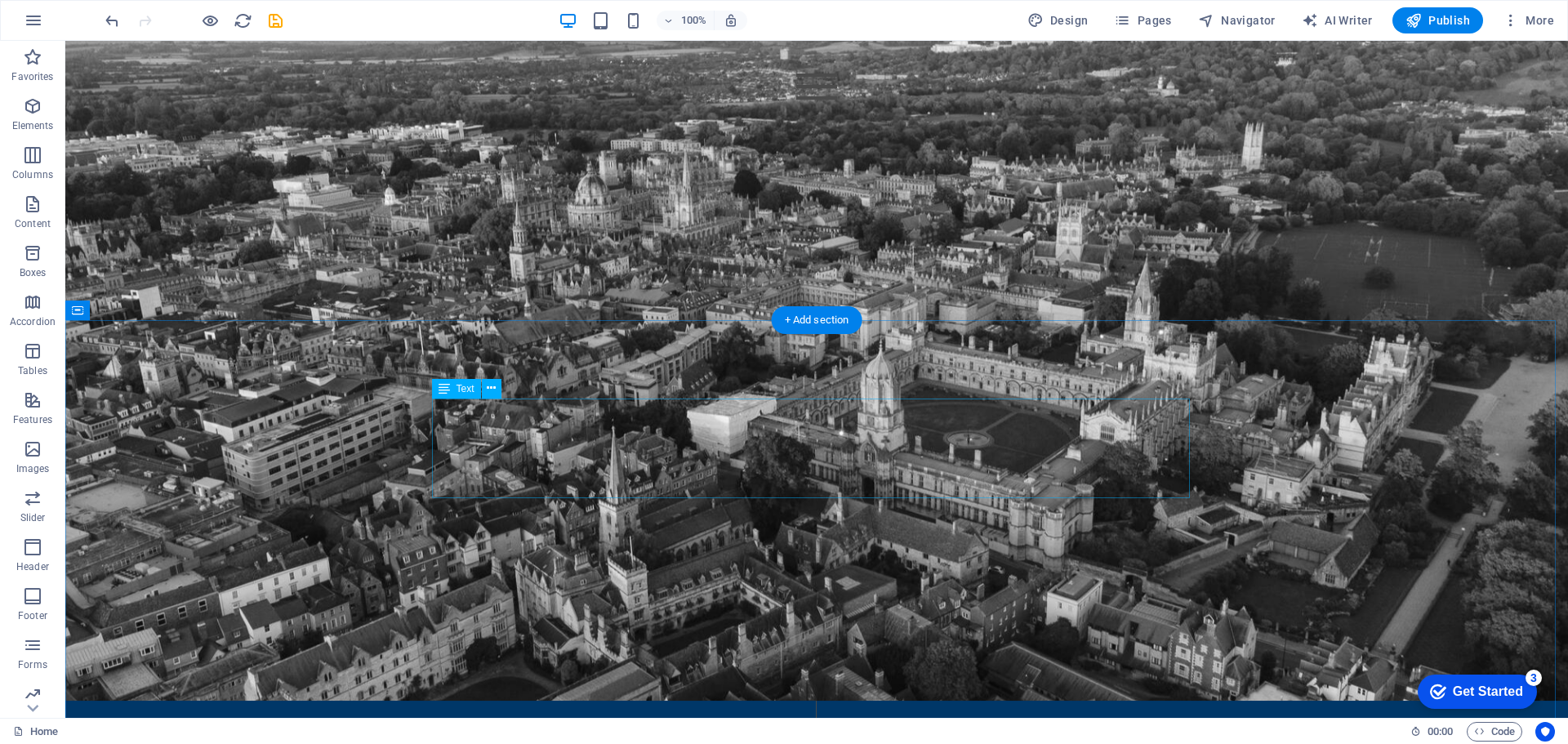
click at [827, 509] on div "Details" at bounding box center [816, 559] width 758 height 100
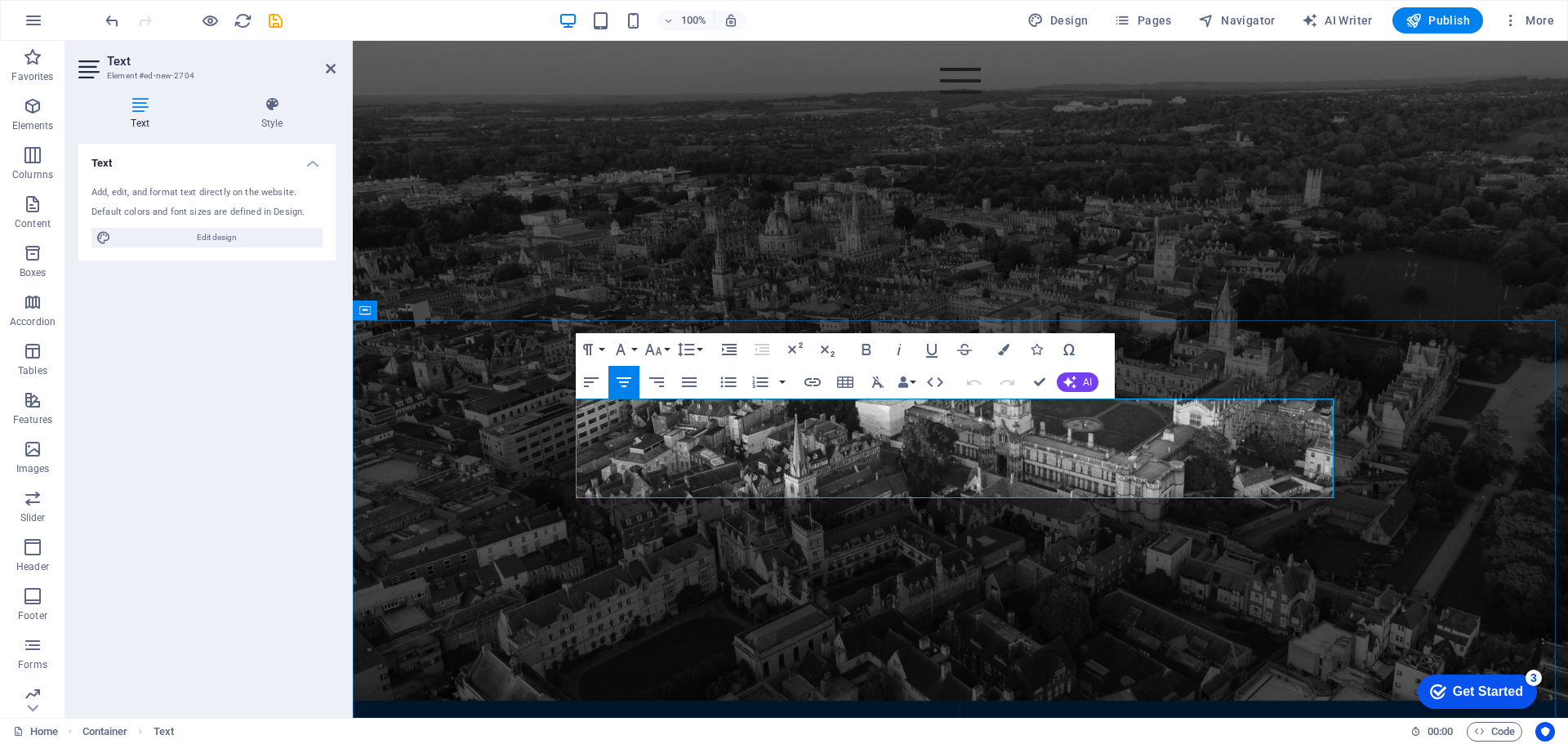
drag, startPoint x: 901, startPoint y: 445, endPoint x: 875, endPoint y: 445, distance: 26.0
click at [875, 523] on span "Details" at bounding box center [960, 559] width 199 height 72
drag, startPoint x: 1032, startPoint y: 445, endPoint x: 851, endPoint y: 462, distance: 181.8
click at [851, 509] on p "details" at bounding box center [960, 559] width 758 height 100
click at [863, 349] on icon "button" at bounding box center [866, 349] width 9 height 11
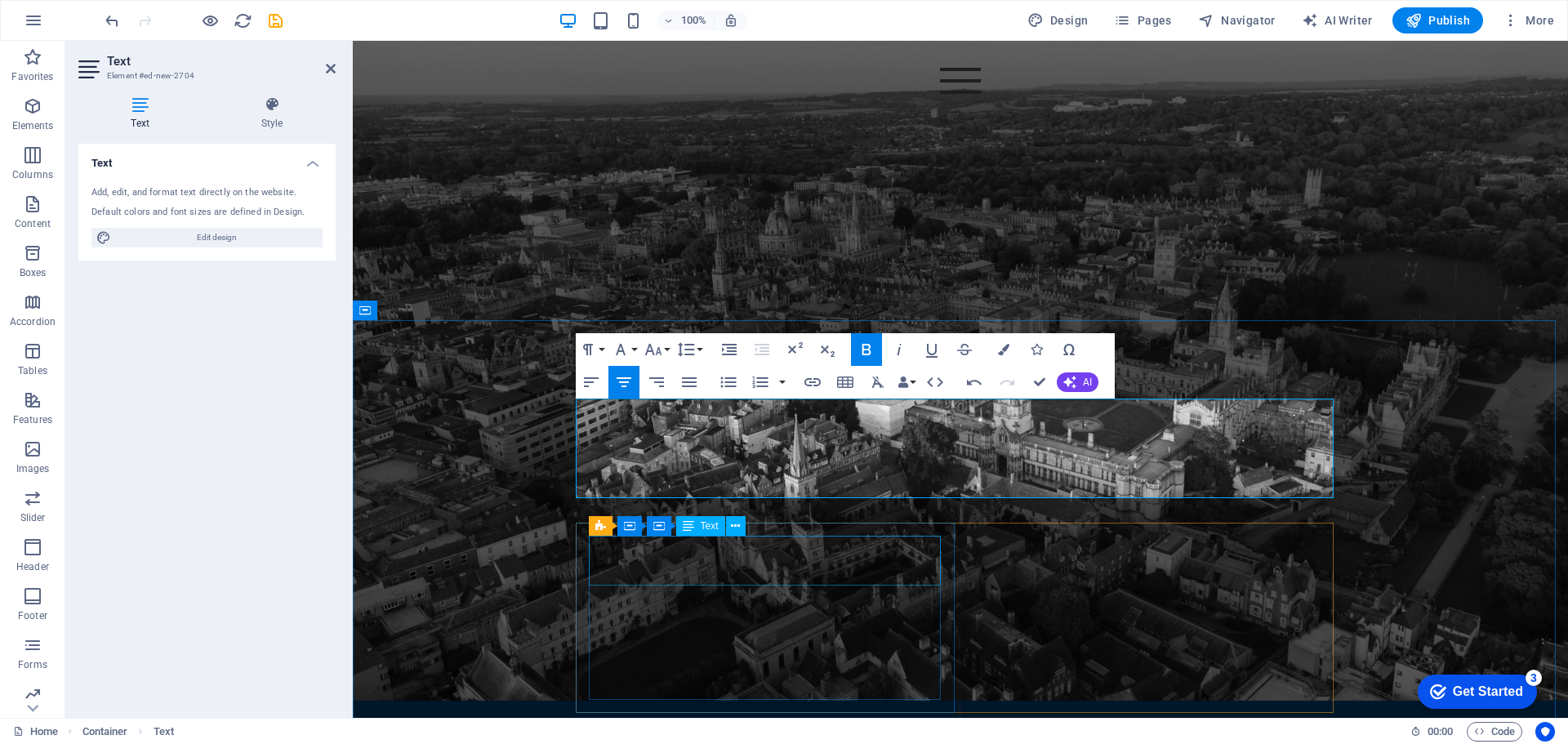
click at [804, 646] on div "What we do" at bounding box center [771, 671] width 352 height 50
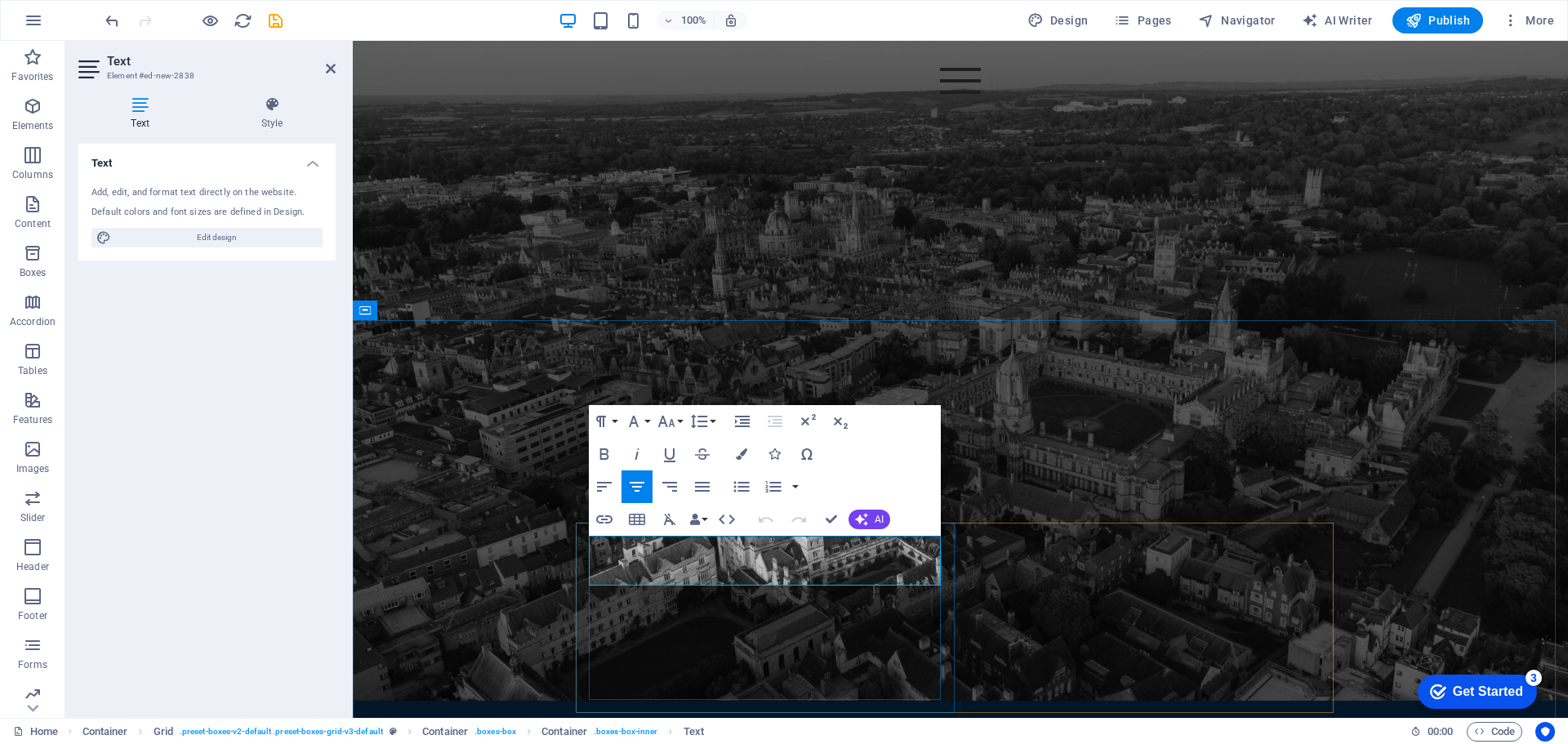
drag, startPoint x: 707, startPoint y: 555, endPoint x: 688, endPoint y: 555, distance: 19.0
click at [688, 652] on span "What we do" at bounding box center [770, 670] width 174 height 36
drag, startPoint x: 772, startPoint y: 559, endPoint x: 669, endPoint y: 558, distance: 103.0
click at [669, 646] on p "what we do" at bounding box center [771, 671] width 352 height 50
drag, startPoint x: 866, startPoint y: 564, endPoint x: 1033, endPoint y: 567, distance: 167.0
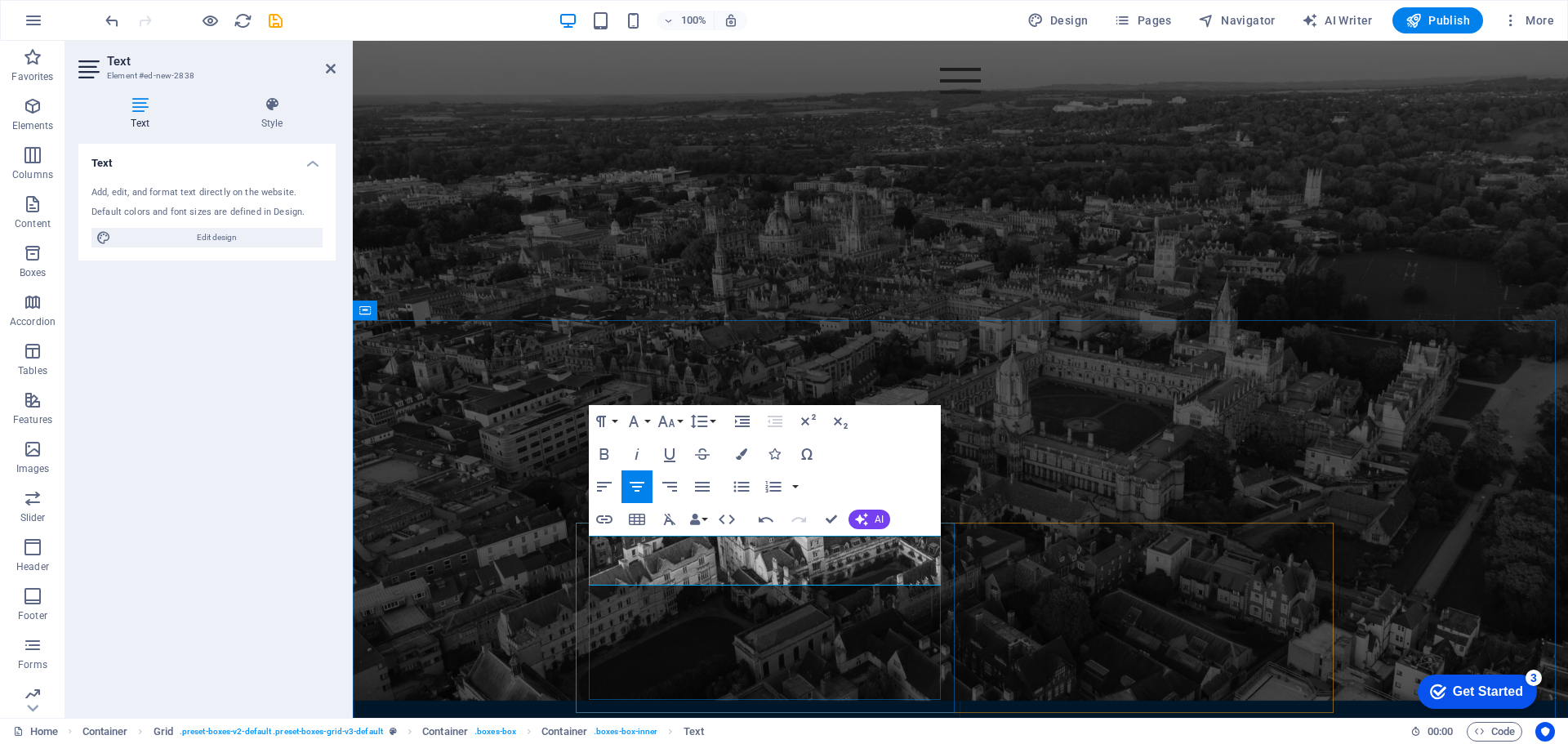
click at [679, 646] on p "what we do" at bounding box center [771, 671] width 352 height 50
click at [598, 451] on icon "button" at bounding box center [604, 454] width 20 height 20
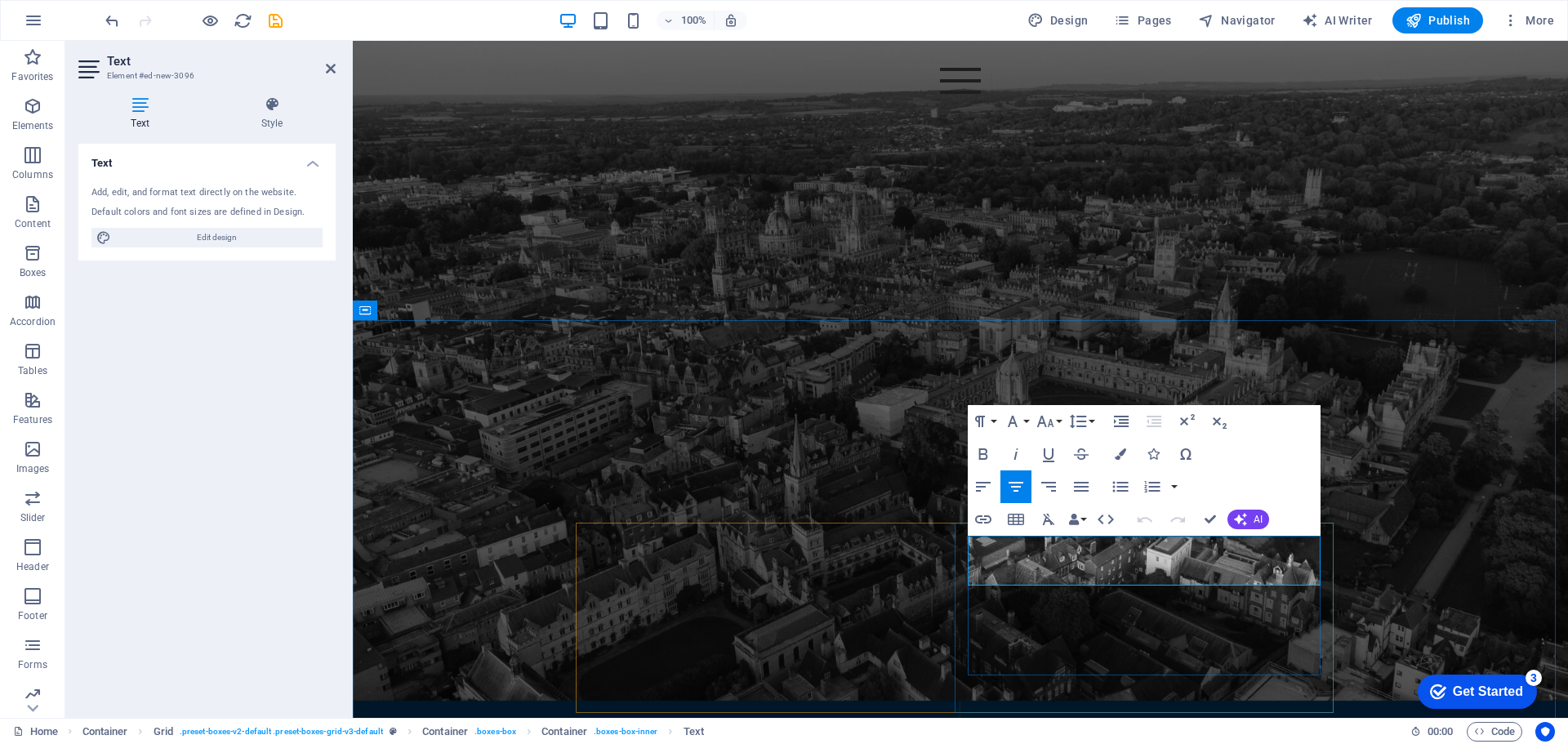
drag, startPoint x: 1067, startPoint y: 558, endPoint x: 1038, endPoint y: 556, distance: 29.1
drag, startPoint x: 1257, startPoint y: 560, endPoint x: 1021, endPoint y: 577, distance: 236.6
click at [975, 453] on icon "button" at bounding box center [983, 454] width 20 height 20
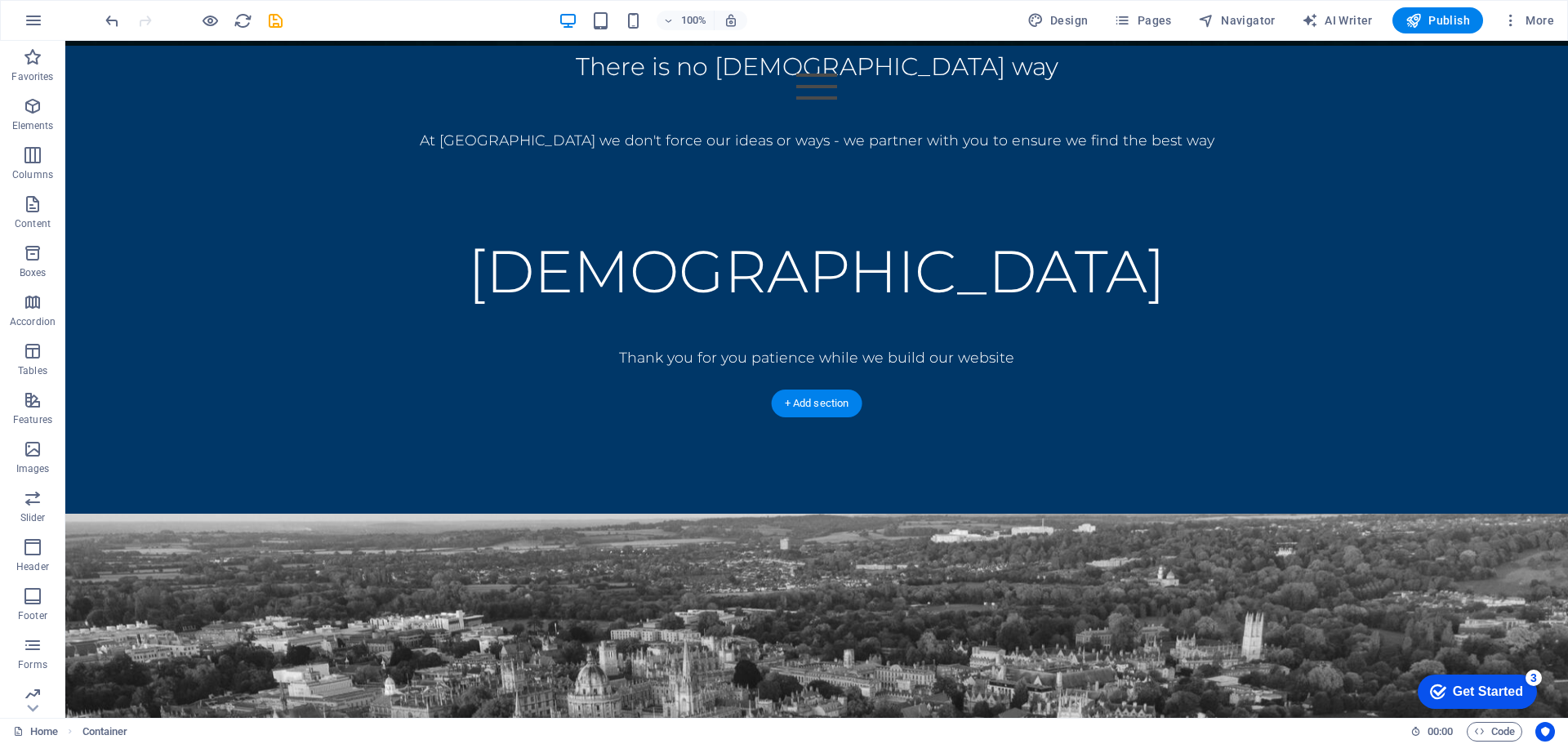
scroll to position [427, 0]
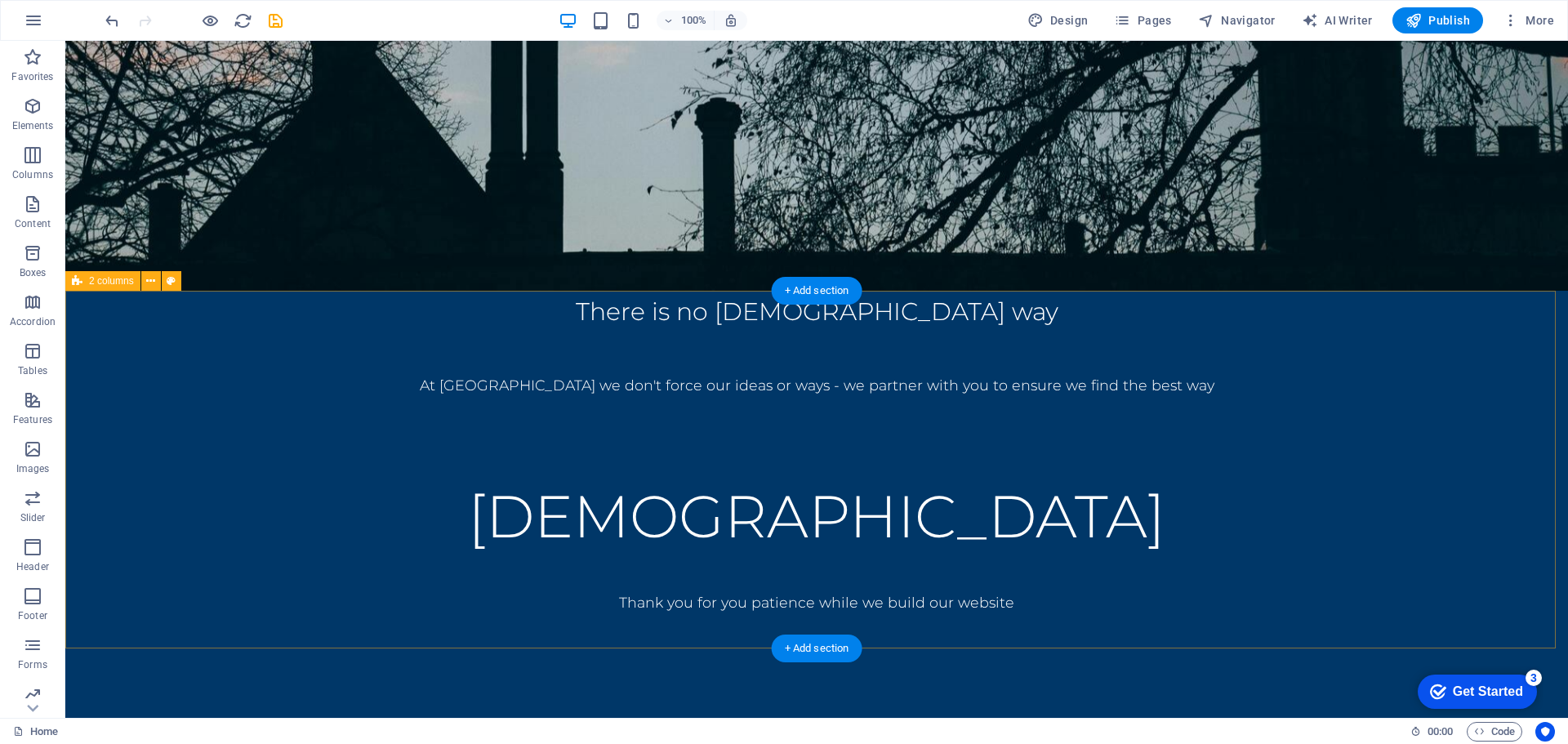
click at [481, 376] on div "There is no [DEMOGRAPHIC_DATA] way At [DEMOGRAPHIC_DATA] we don't force our ide…" at bounding box center [816, 524] width 1503 height 468
click at [488, 332] on div "There is no [DEMOGRAPHIC_DATA] way" at bounding box center [816, 312] width 1503 height 42
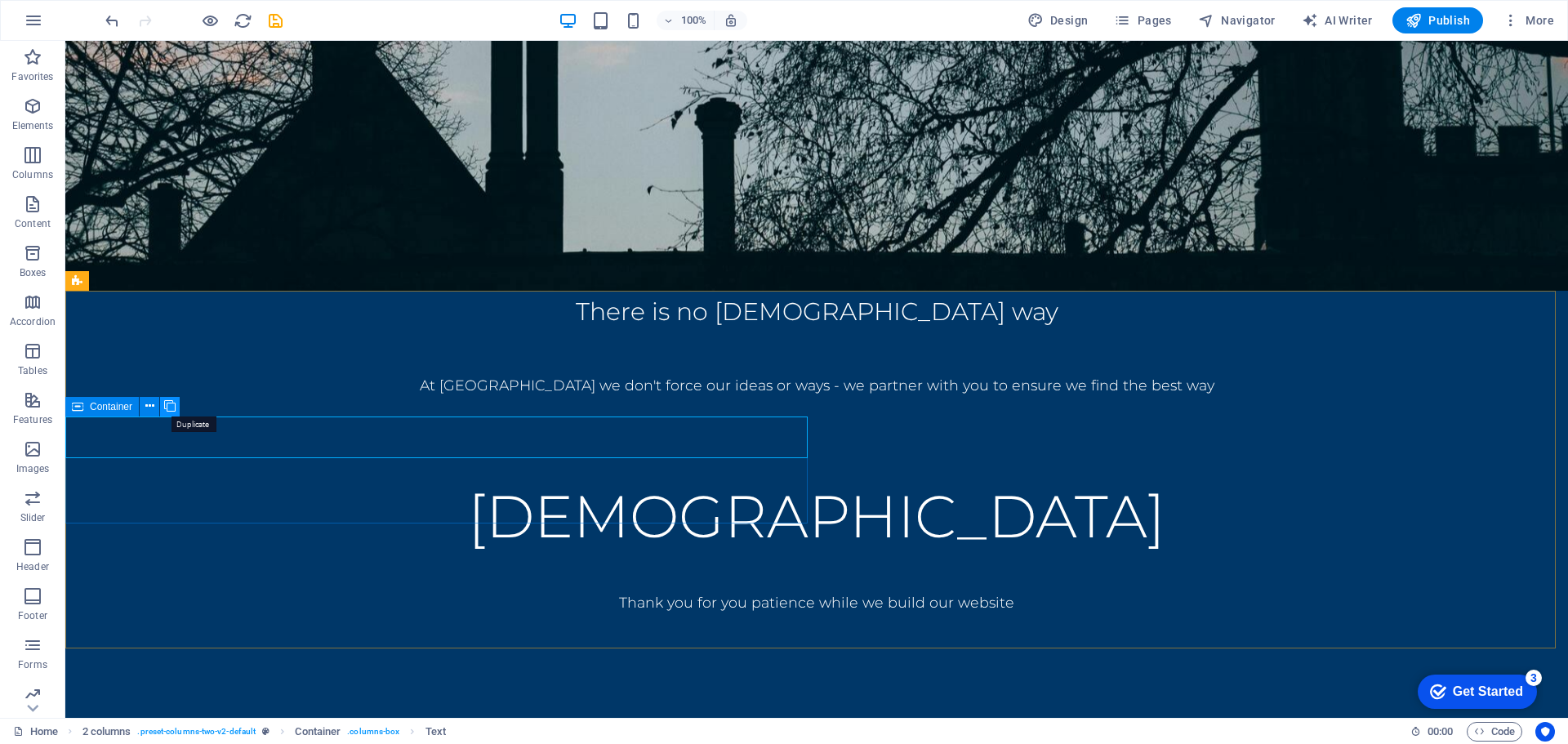
click at [178, 400] on button at bounding box center [169, 406] width 20 height 20
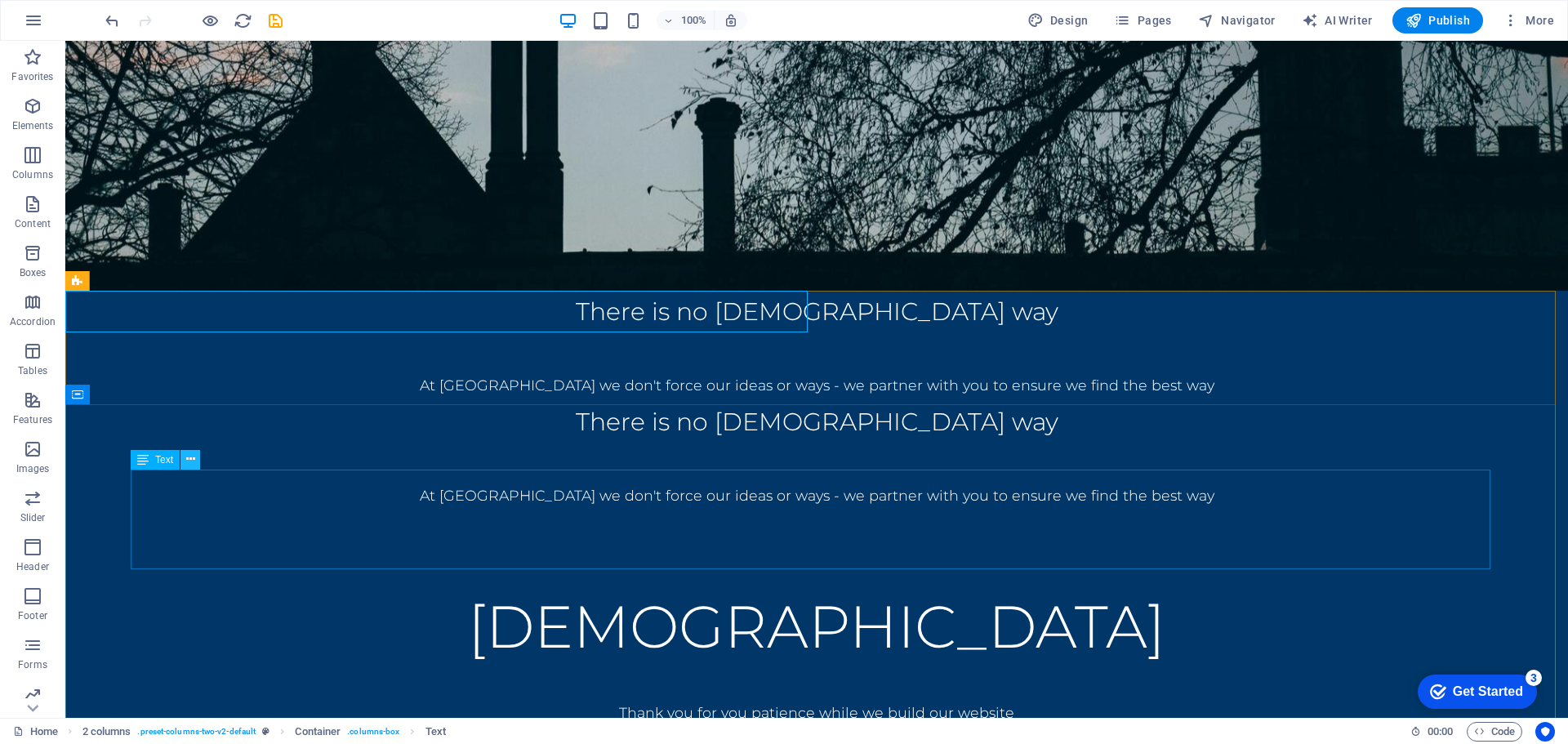
click at [192, 462] on icon at bounding box center [191, 459] width 9 height 17
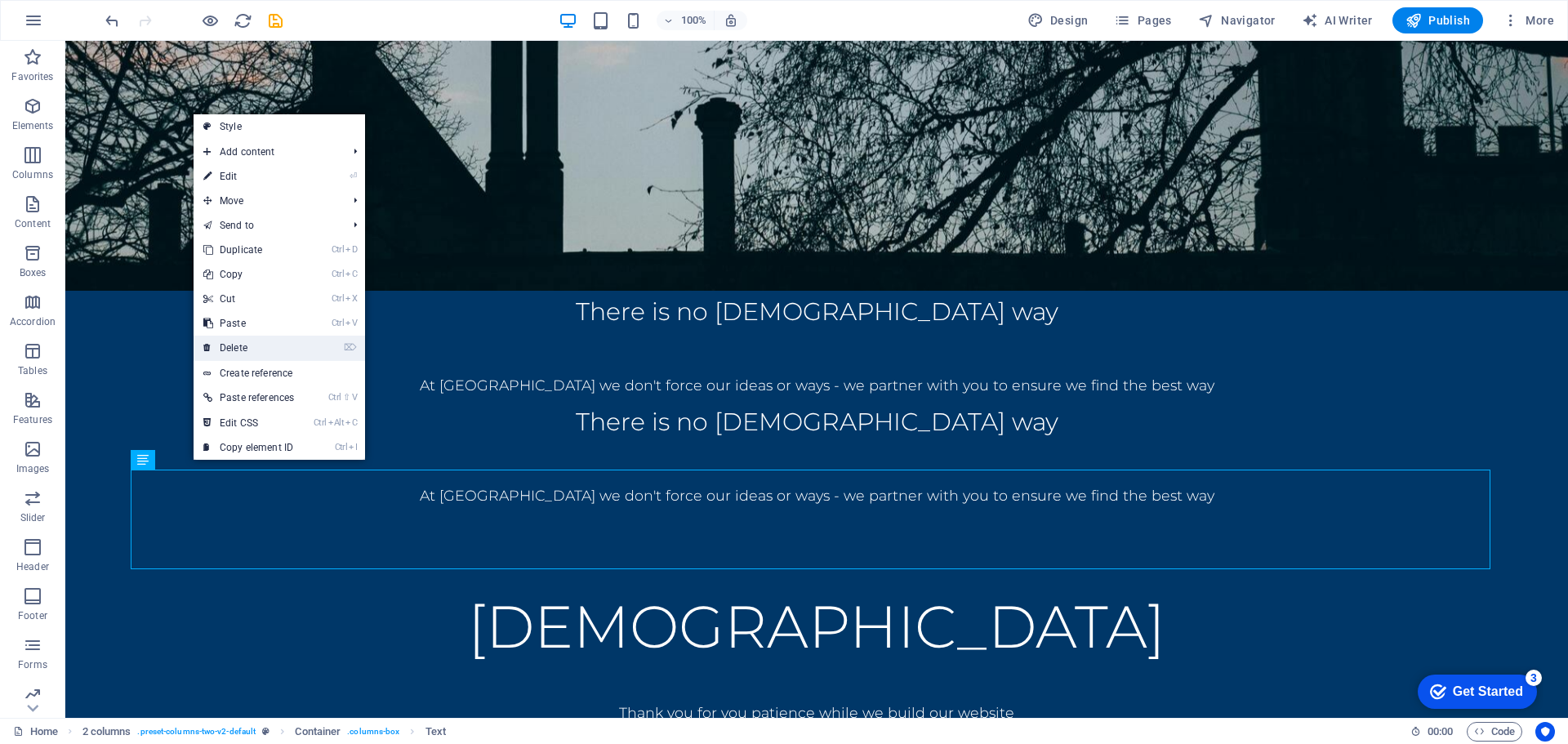
click at [265, 347] on link "⌦ Delete" at bounding box center [249, 348] width 110 height 25
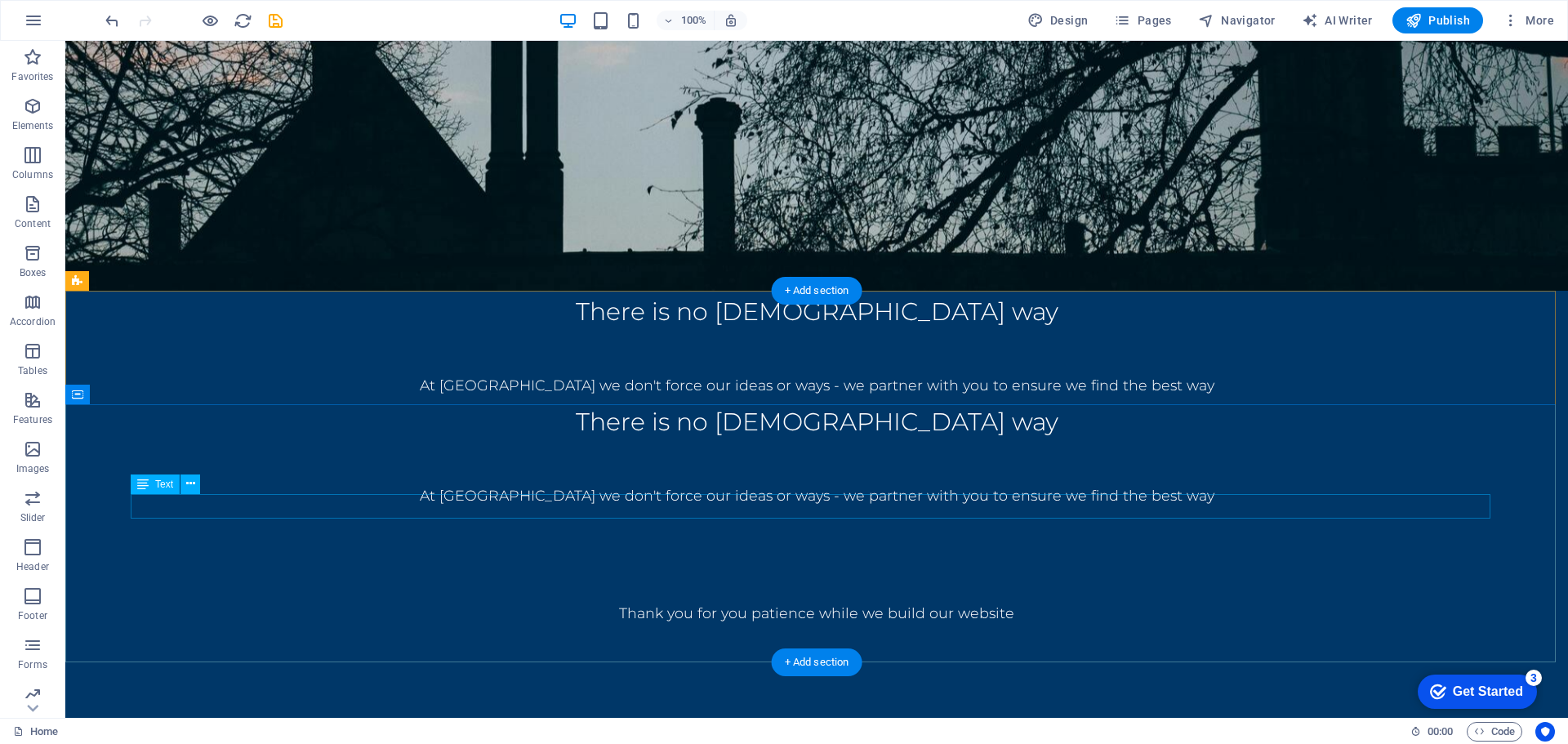
click at [774, 601] on div "Thank you for you patience while we build our website" at bounding box center [816, 613] width 1372 height 25
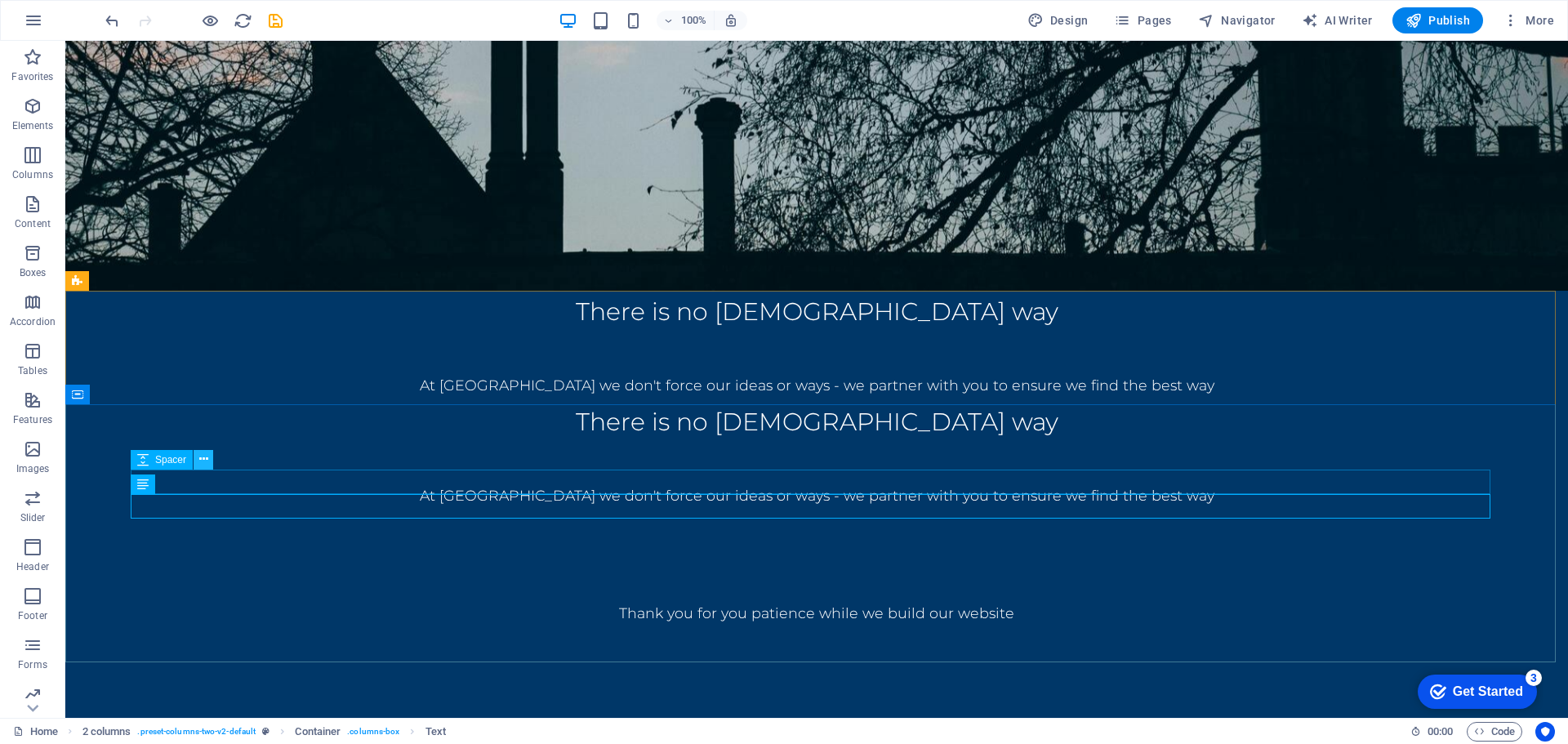
click at [203, 457] on icon at bounding box center [203, 459] width 9 height 17
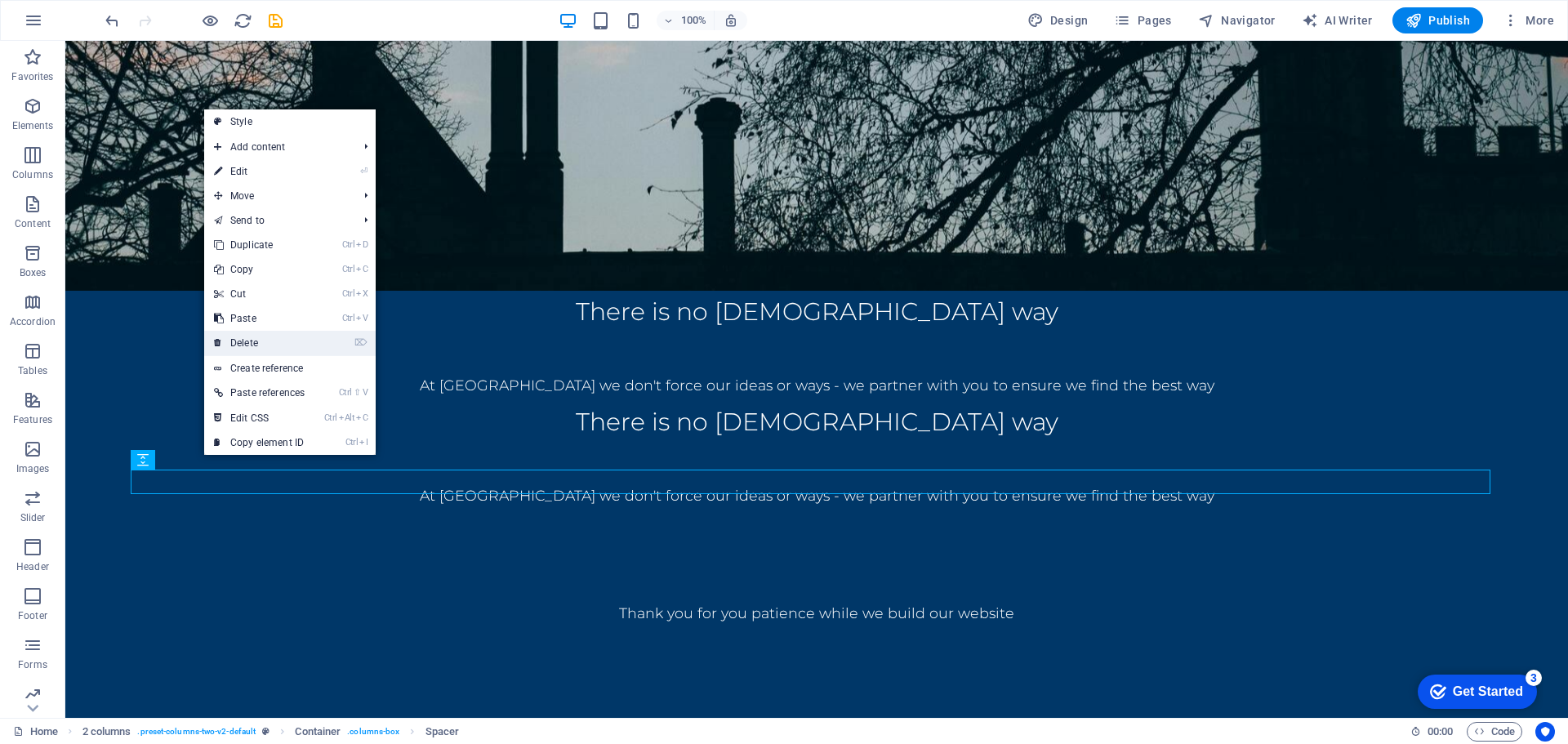
click at [292, 342] on link "⌦ Delete" at bounding box center [259, 342] width 110 height 25
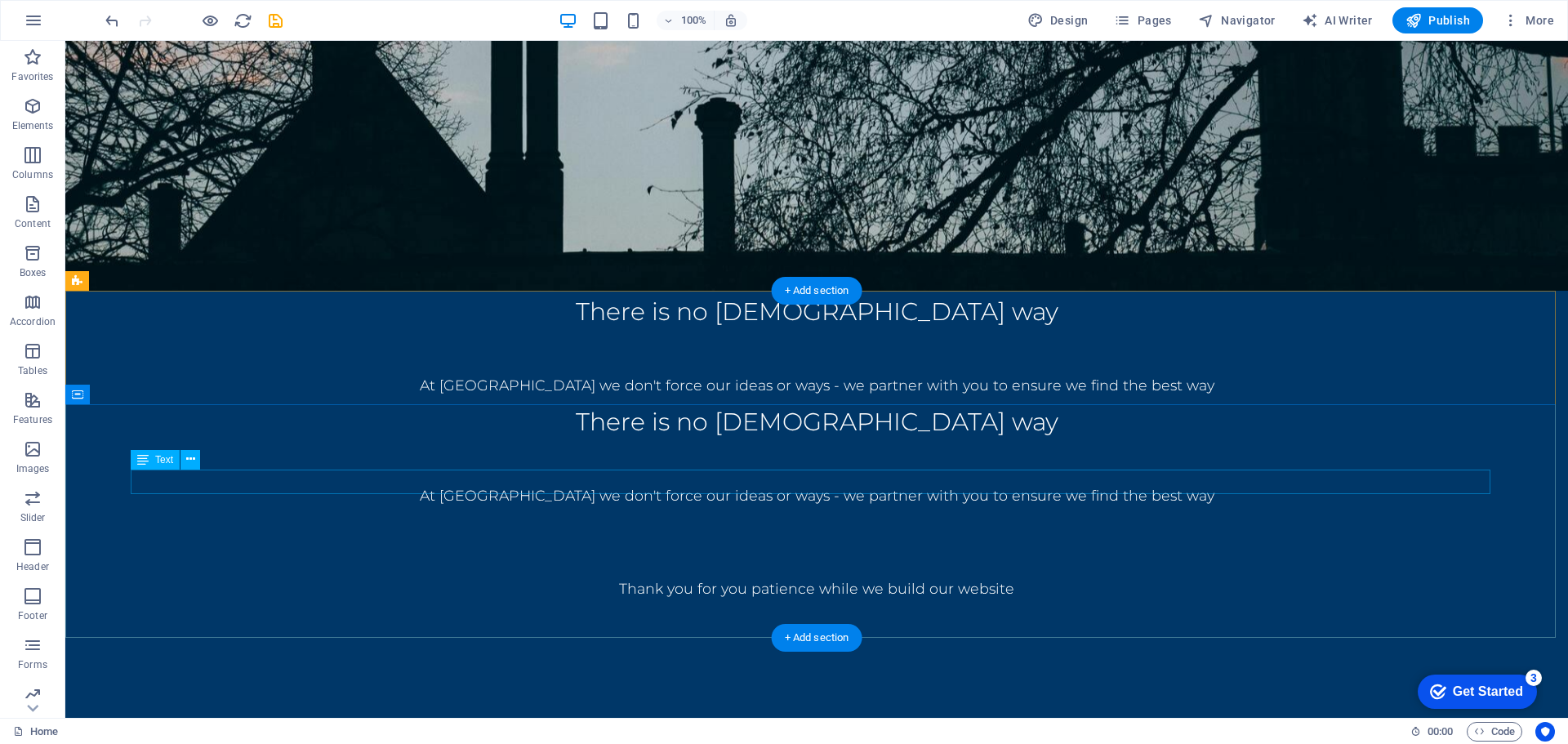
click at [711, 577] on div "Thank you for you patience while we build our website" at bounding box center [816, 589] width 1372 height 25
click at [188, 457] on icon at bounding box center [191, 459] width 9 height 17
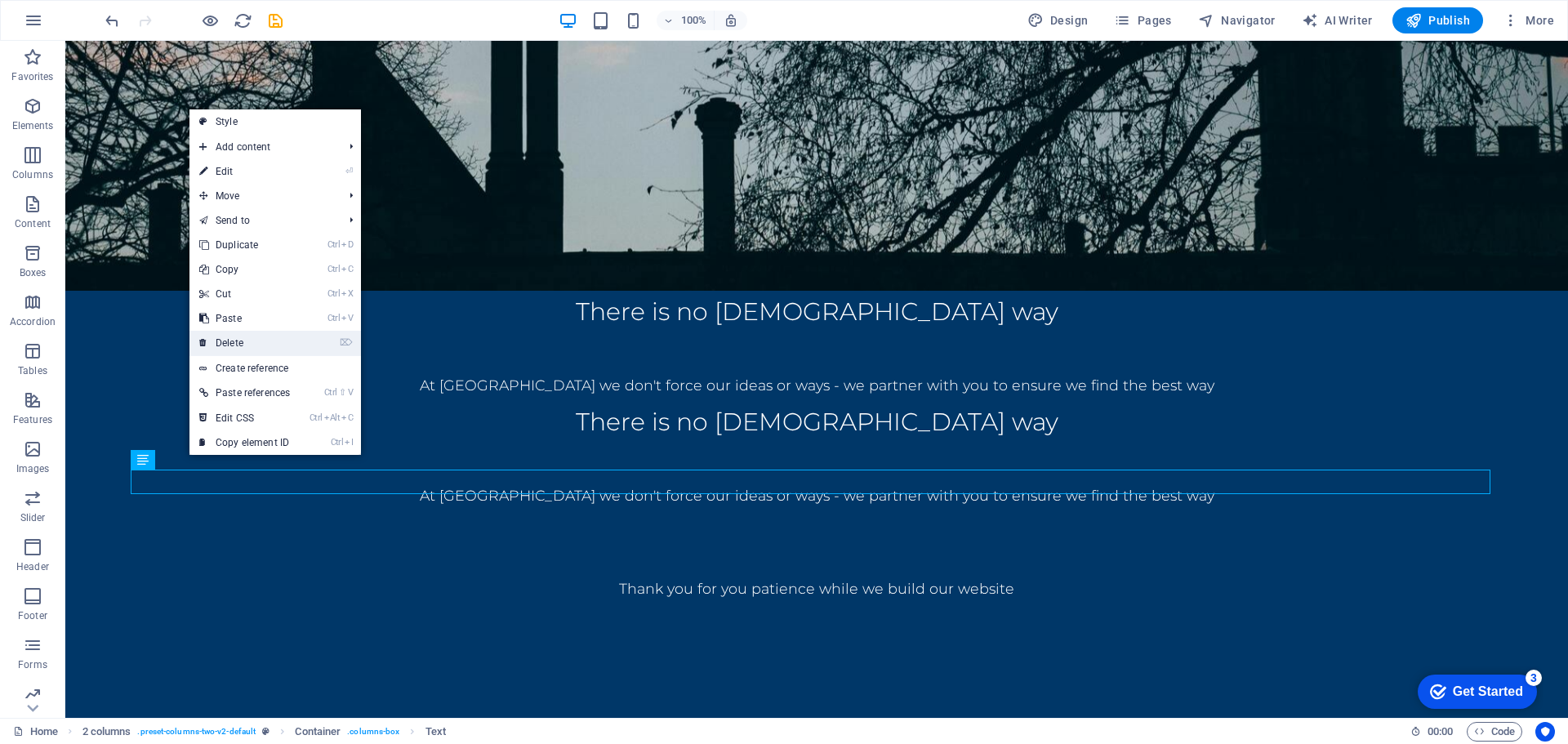
click at [267, 336] on link "⌦ Delete" at bounding box center [245, 342] width 110 height 25
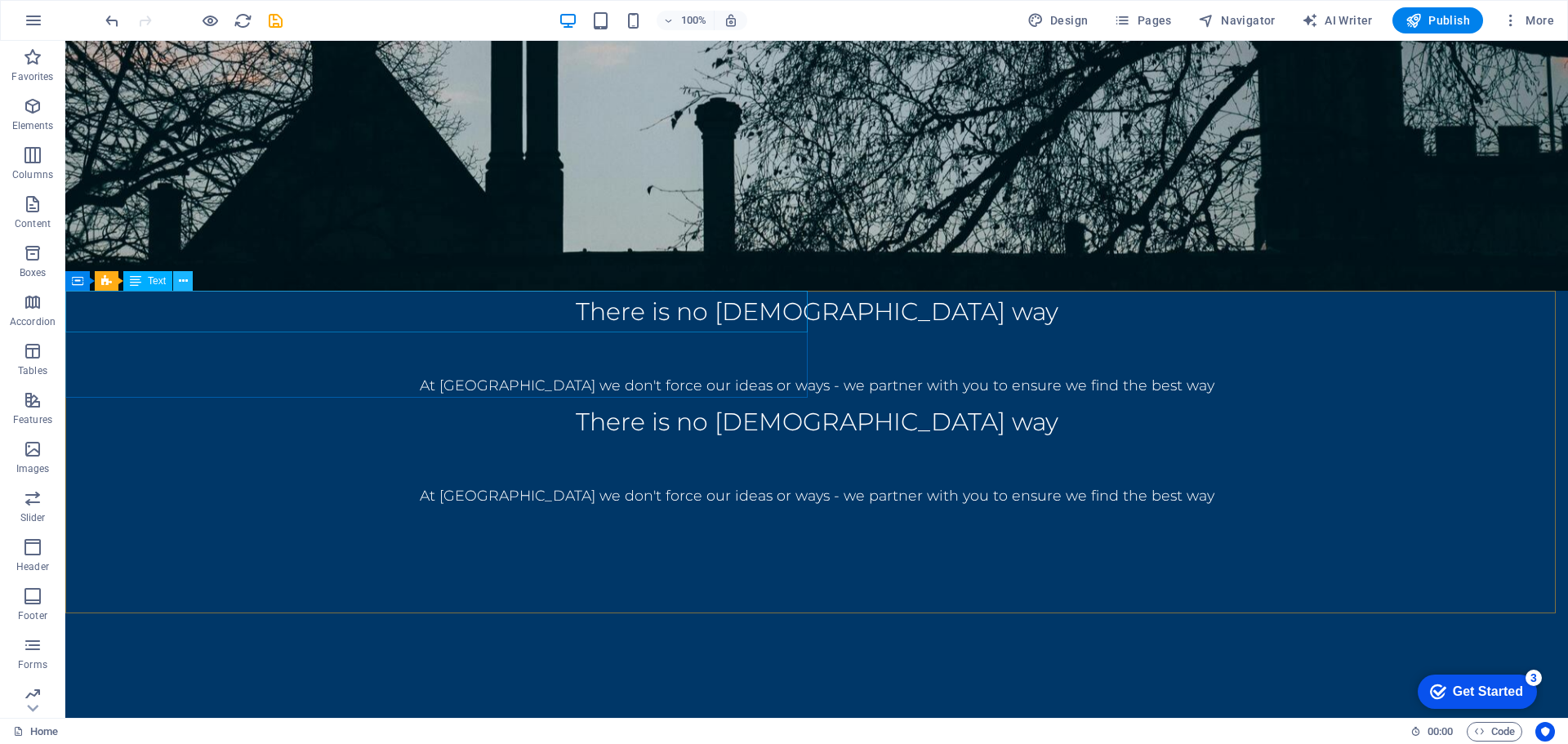
click at [179, 281] on icon at bounding box center [183, 281] width 9 height 17
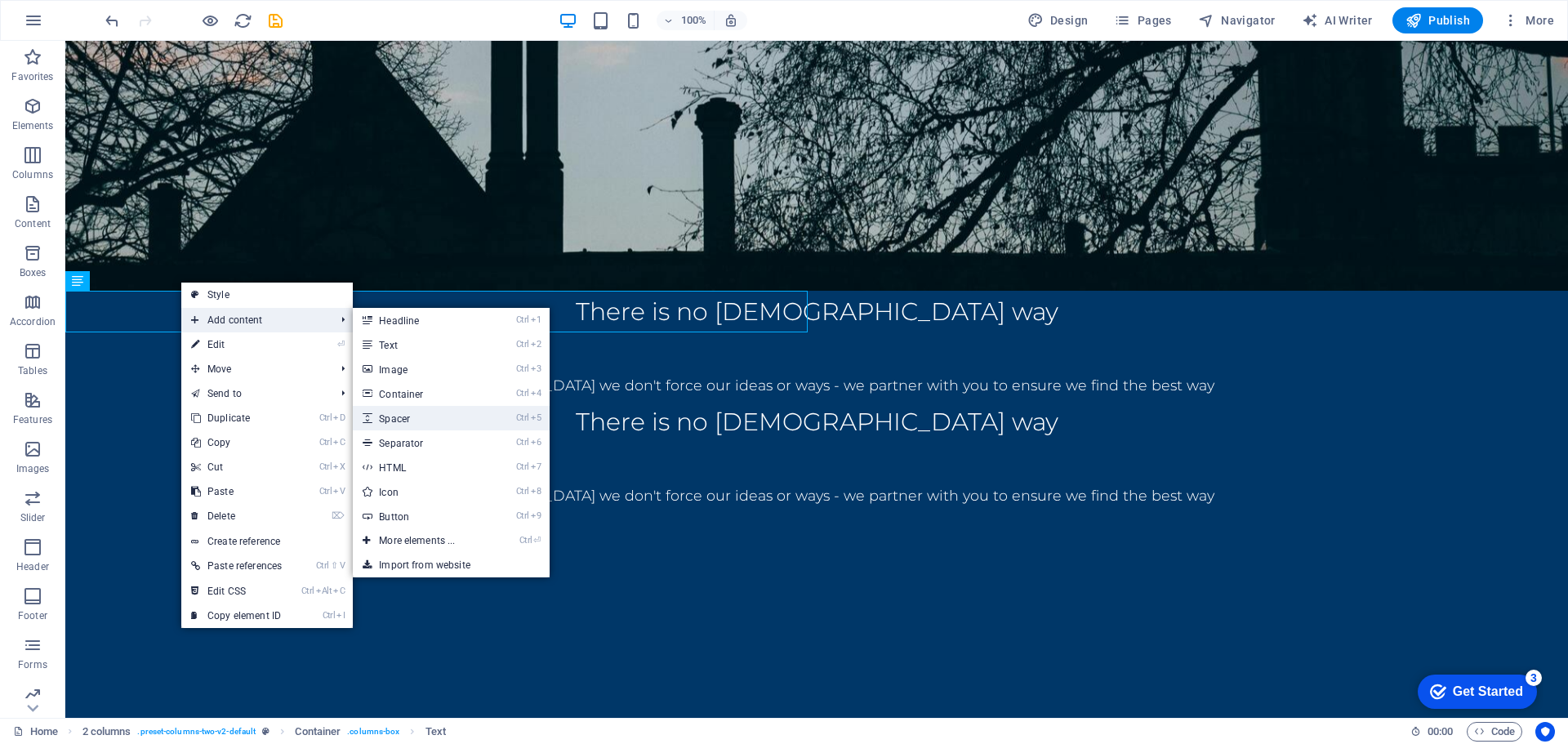
click at [431, 421] on link "Ctrl 5 Spacer" at bounding box center [420, 418] width 135 height 25
select select "px"
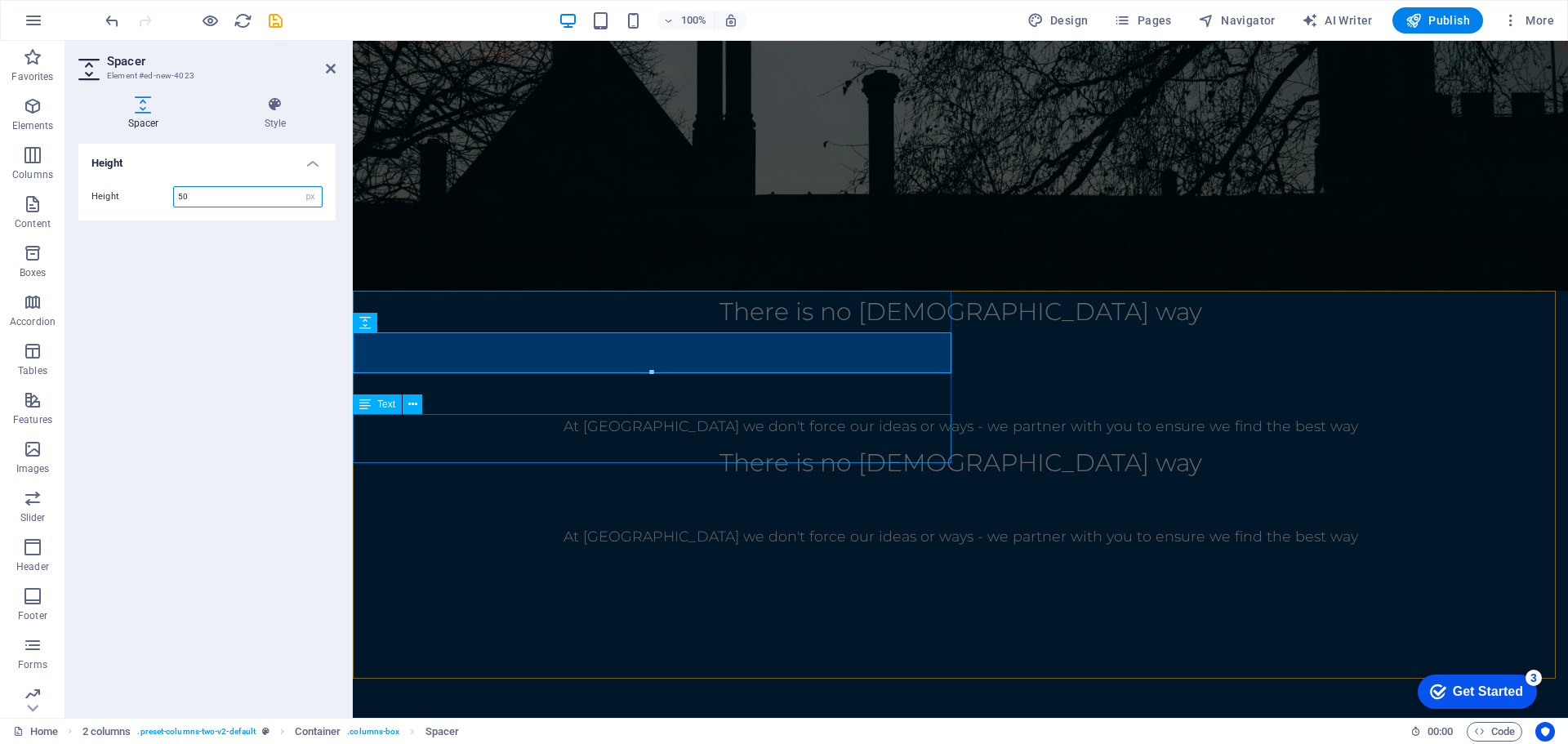
type input "51"
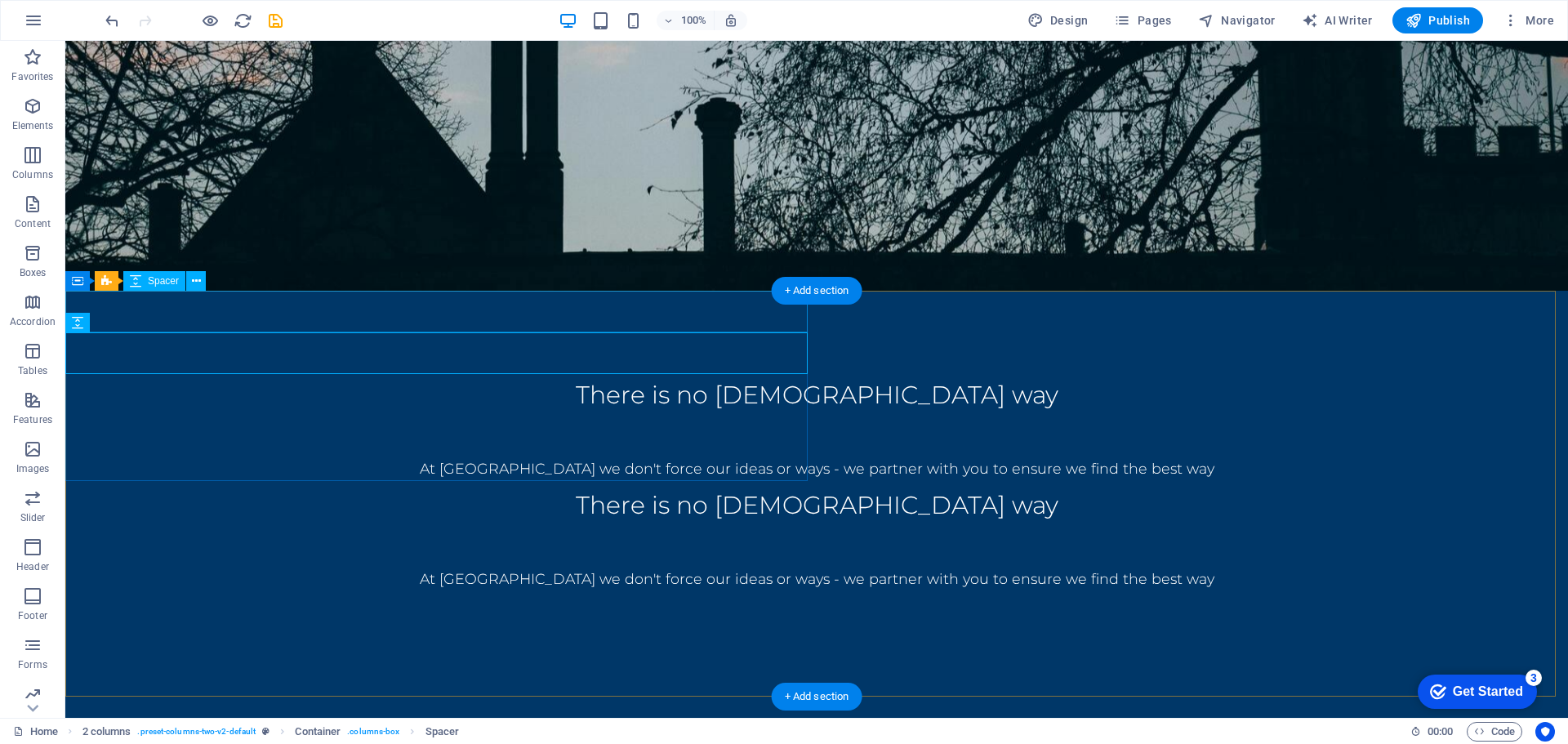
click at [536, 309] on div at bounding box center [816, 312] width 1503 height 42
click at [542, 344] on div at bounding box center [816, 353] width 1503 height 42
click at [1100, 315] on div "There is no [DEMOGRAPHIC_DATA] way At [DEMOGRAPHIC_DATA] we don't force our ide…" at bounding box center [816, 547] width 1503 height 513
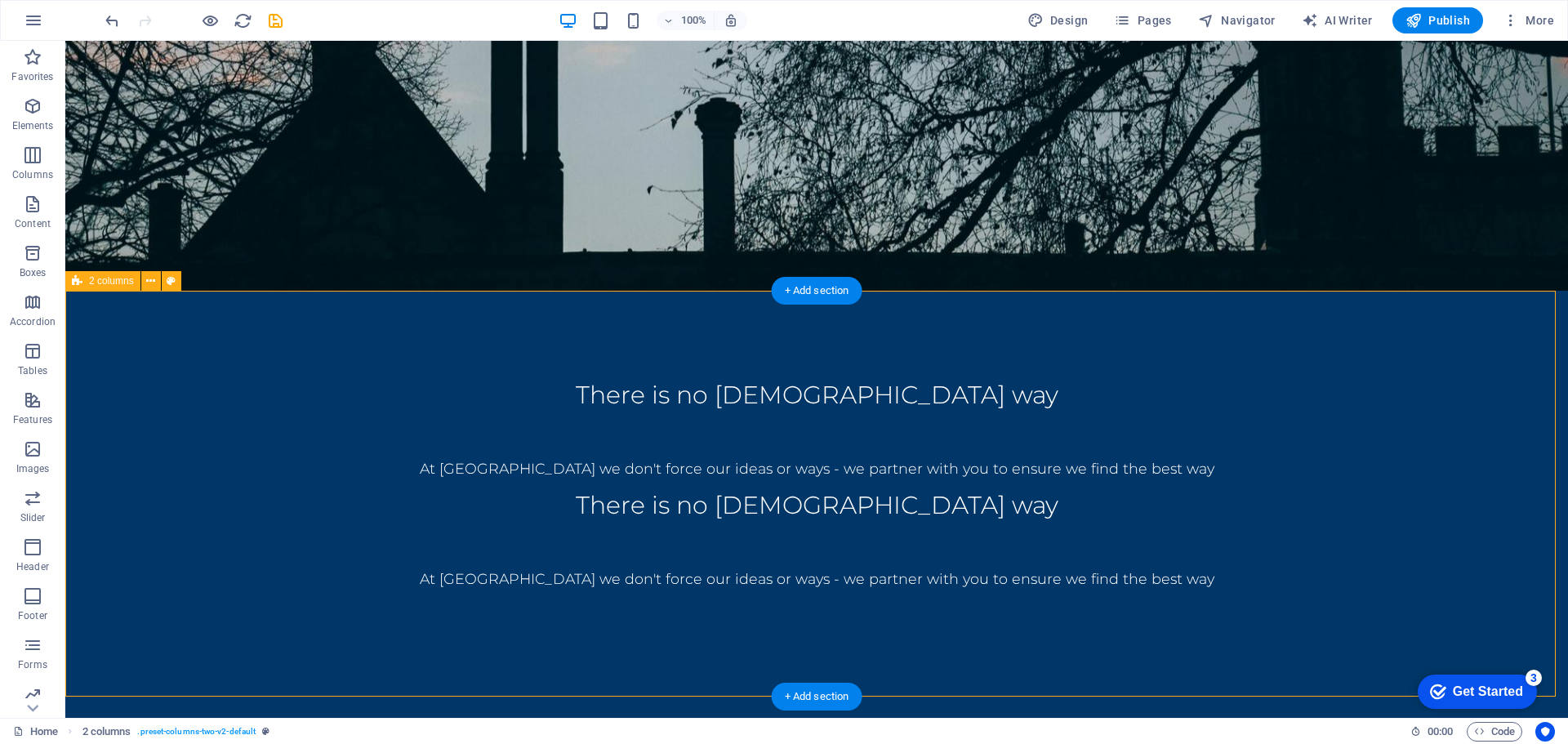
click at [1100, 315] on div "There is no [DEMOGRAPHIC_DATA] way At [DEMOGRAPHIC_DATA] we don't force our ide…" at bounding box center [816, 547] width 1503 height 513
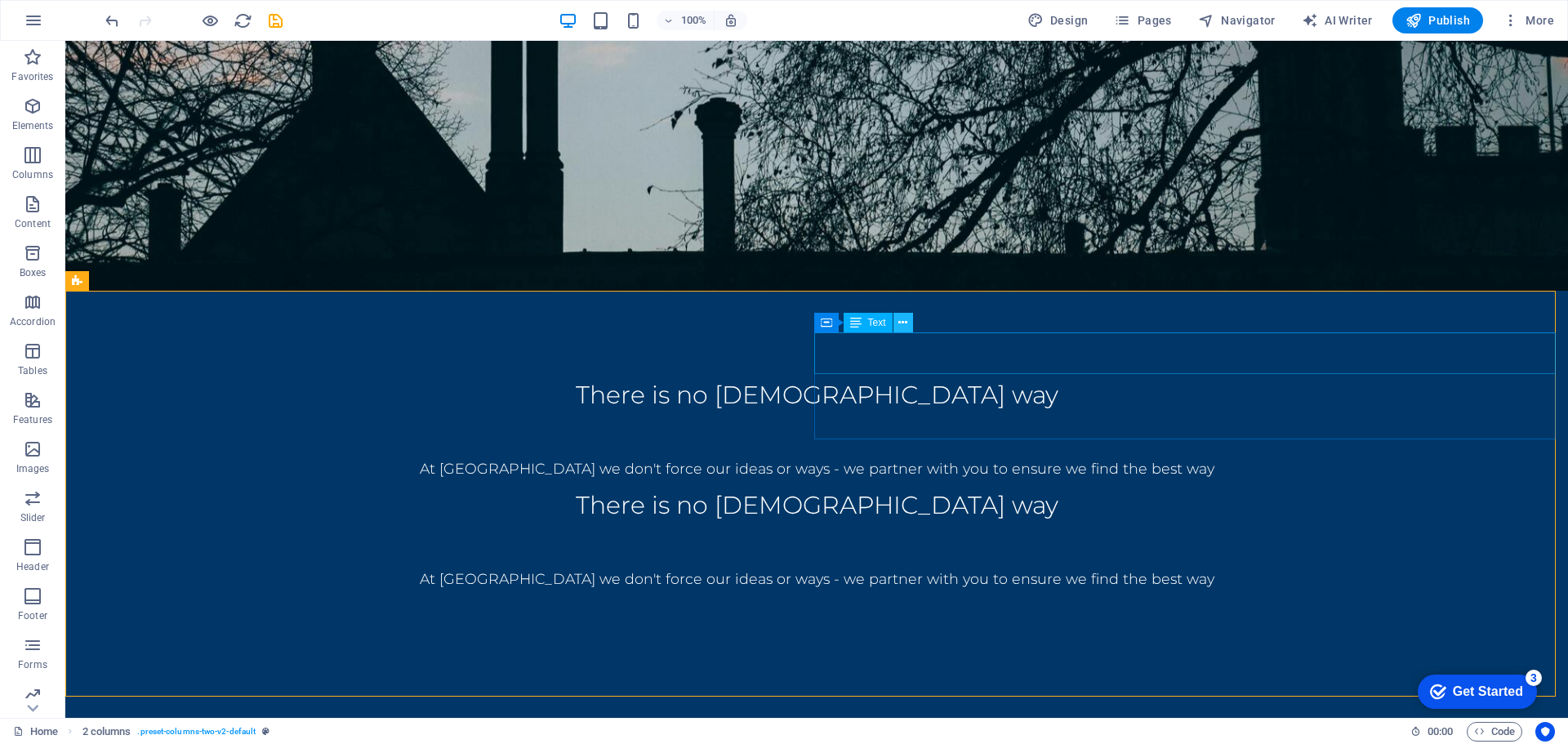
click at [901, 326] on icon at bounding box center [903, 323] width 9 height 17
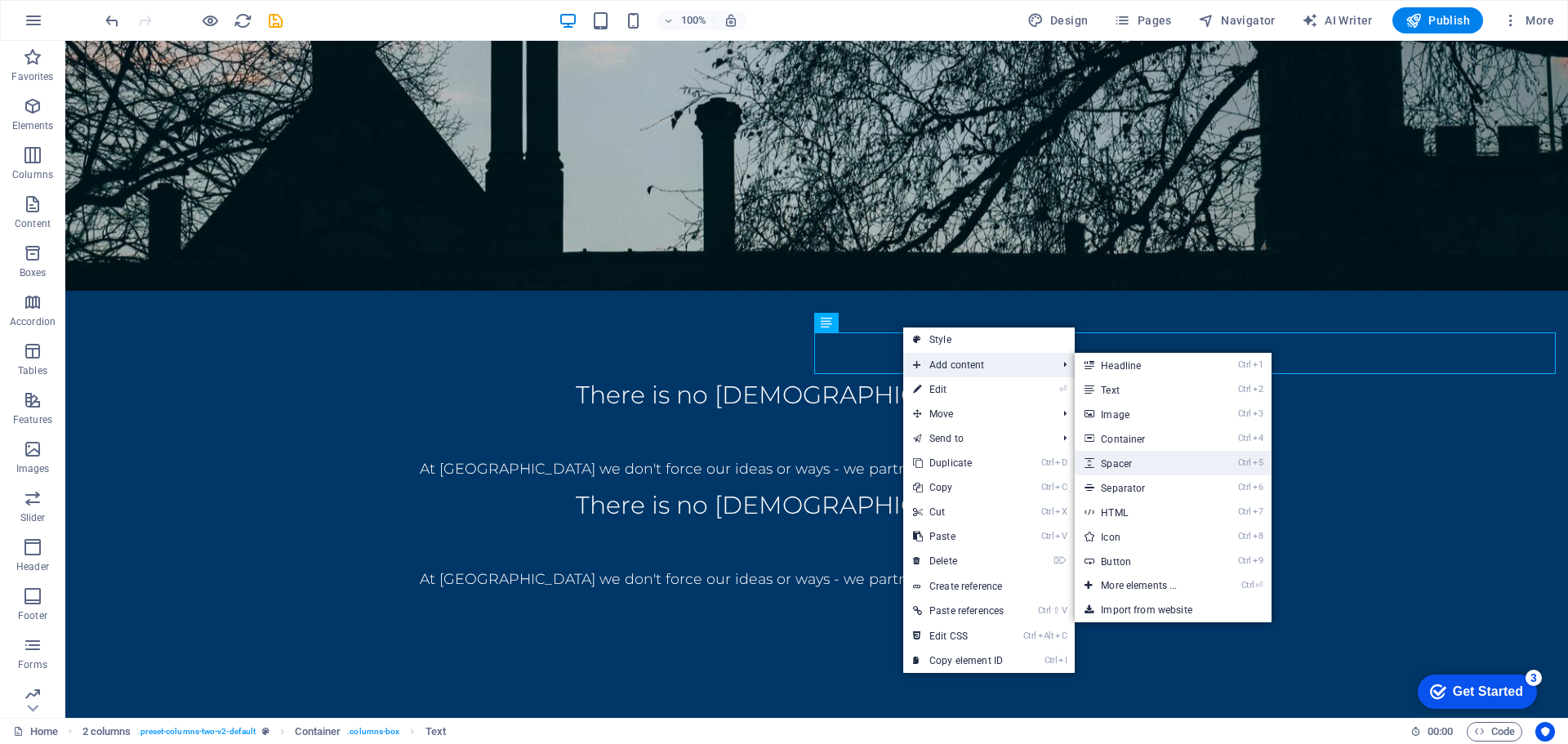
click at [1137, 454] on link "Ctrl 5 Spacer" at bounding box center [1141, 463] width 135 height 25
select select "px"
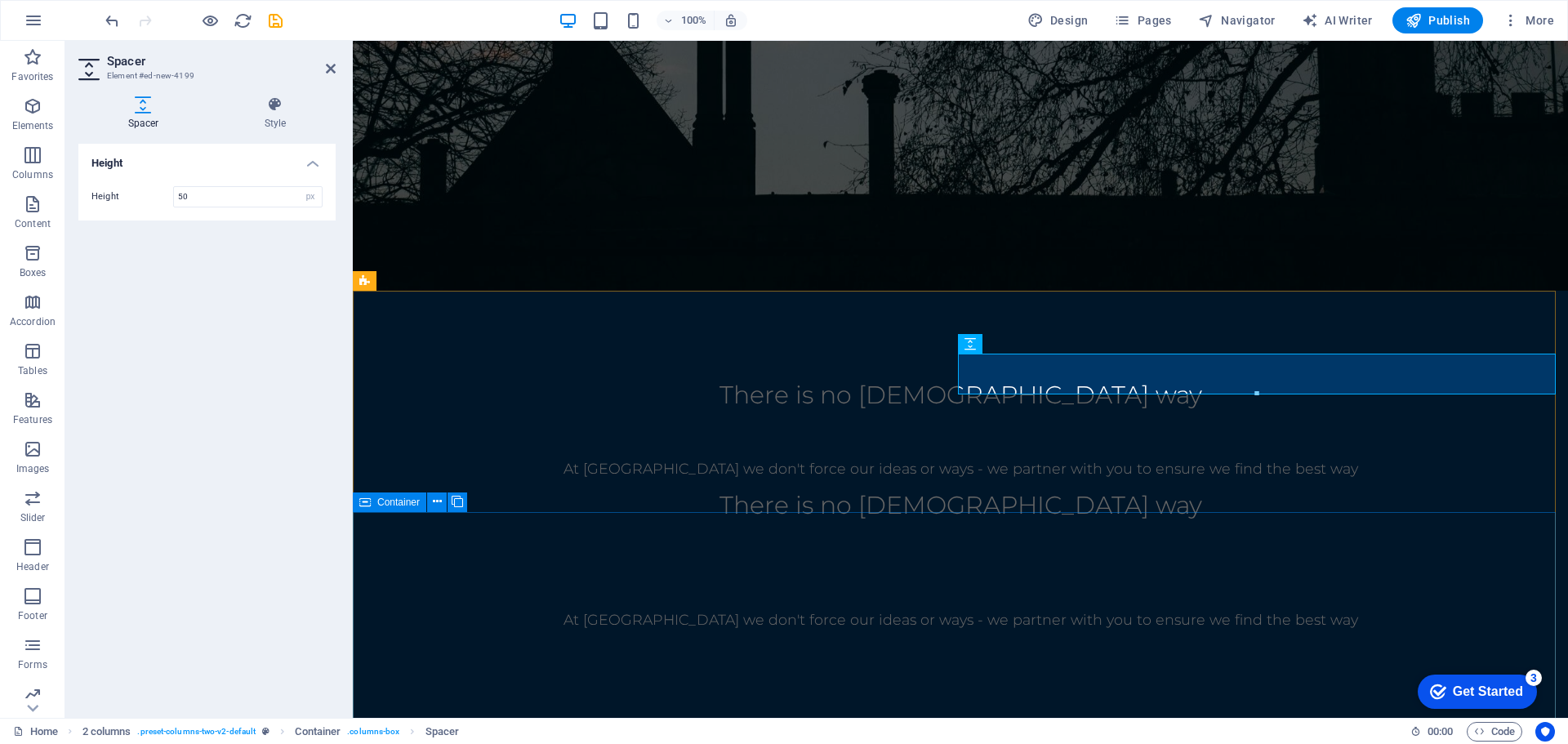
click at [1074, 635] on div at bounding box center [960, 740] width 1215 height 209
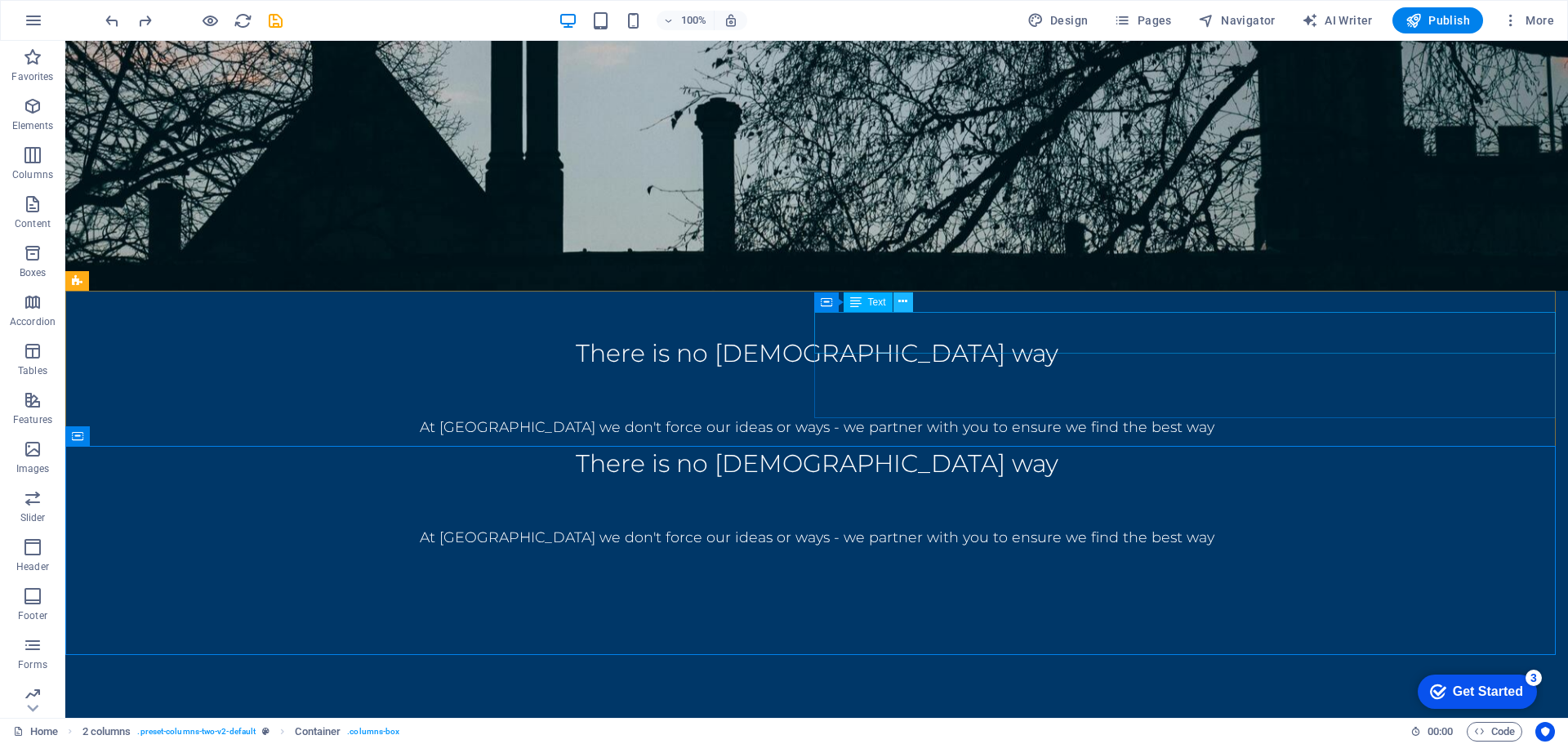
click at [905, 304] on icon at bounding box center [903, 302] width 9 height 17
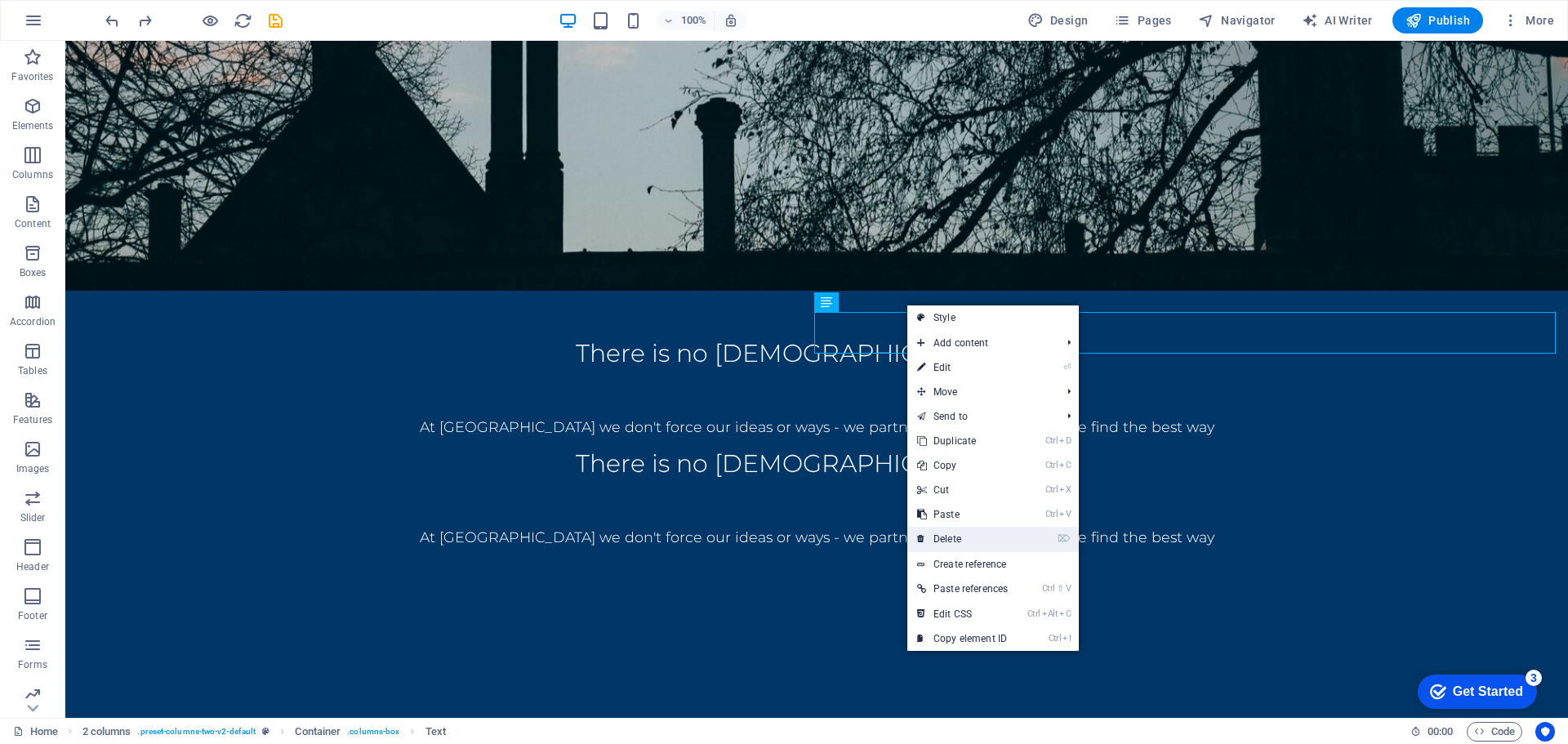
click at [967, 533] on link "⌦ Delete" at bounding box center [962, 539] width 110 height 25
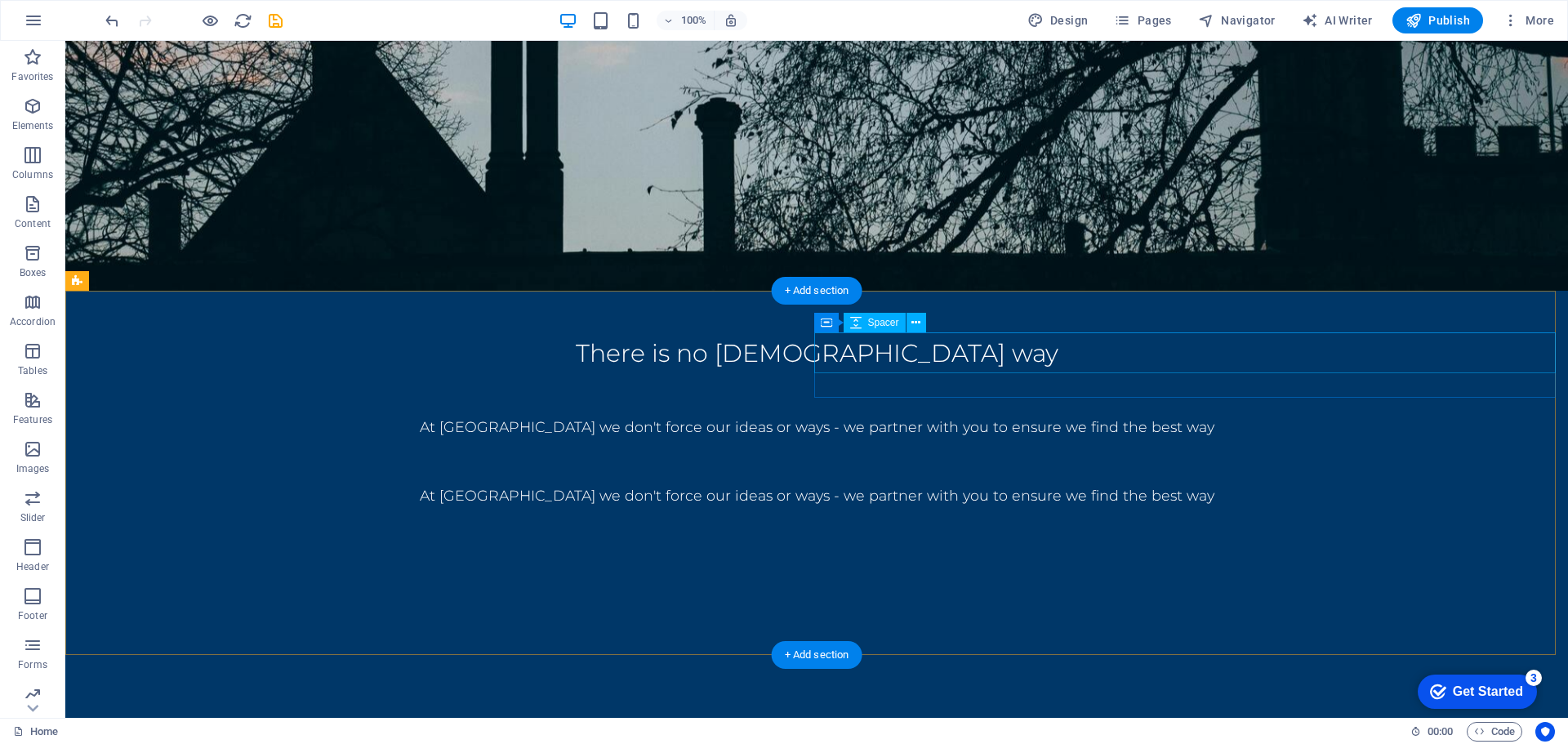
click at [969, 443] on div at bounding box center [816, 463] width 1503 height 41
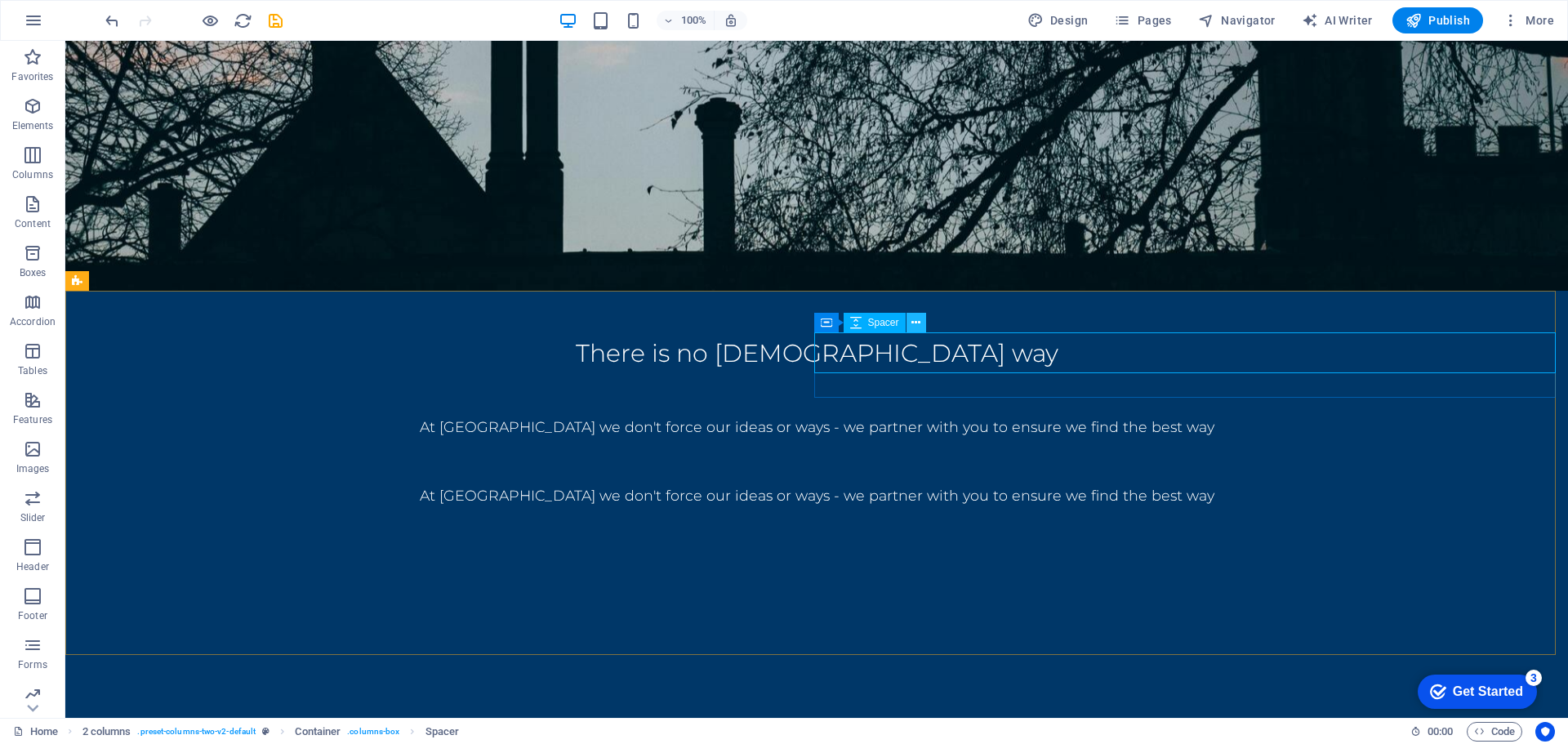
click at [917, 326] on icon at bounding box center [916, 323] width 9 height 17
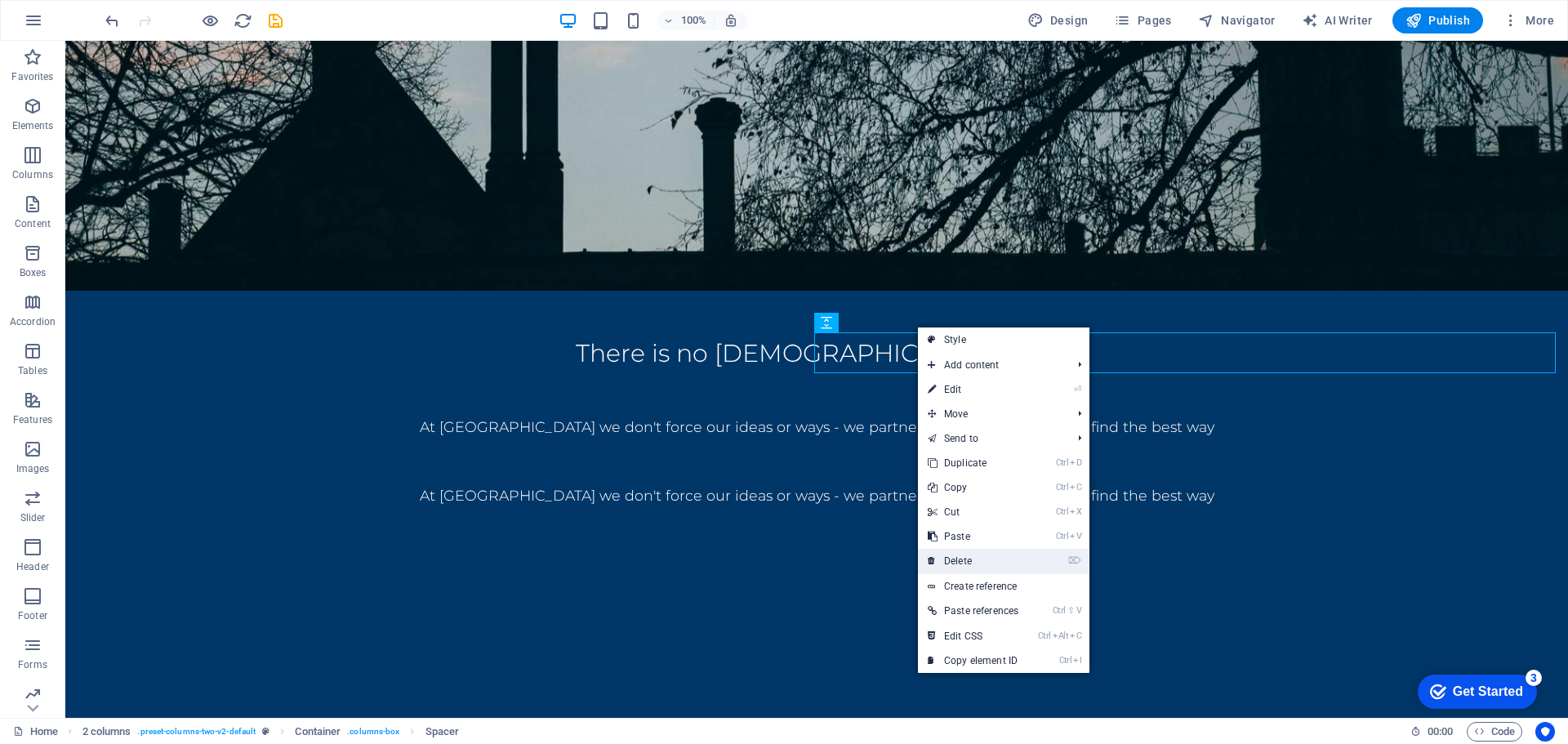
click at [961, 565] on link "⌦ Delete" at bounding box center [973, 560] width 110 height 25
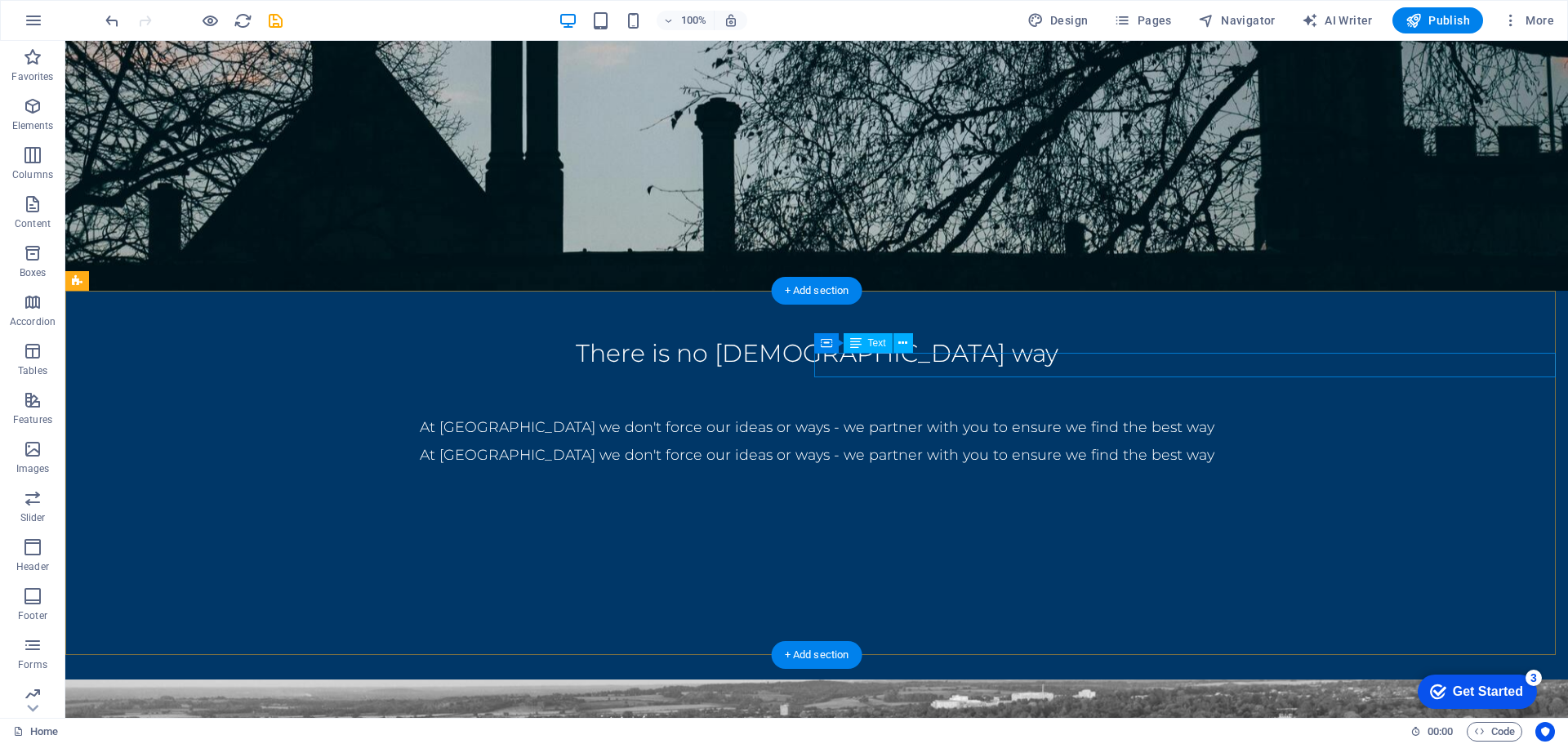
click at [945, 443] on div "At [GEOGRAPHIC_DATA] we don't force our ideas or ways - we partner with you to …" at bounding box center [816, 455] width 1503 height 25
click at [901, 345] on icon at bounding box center [903, 343] width 9 height 17
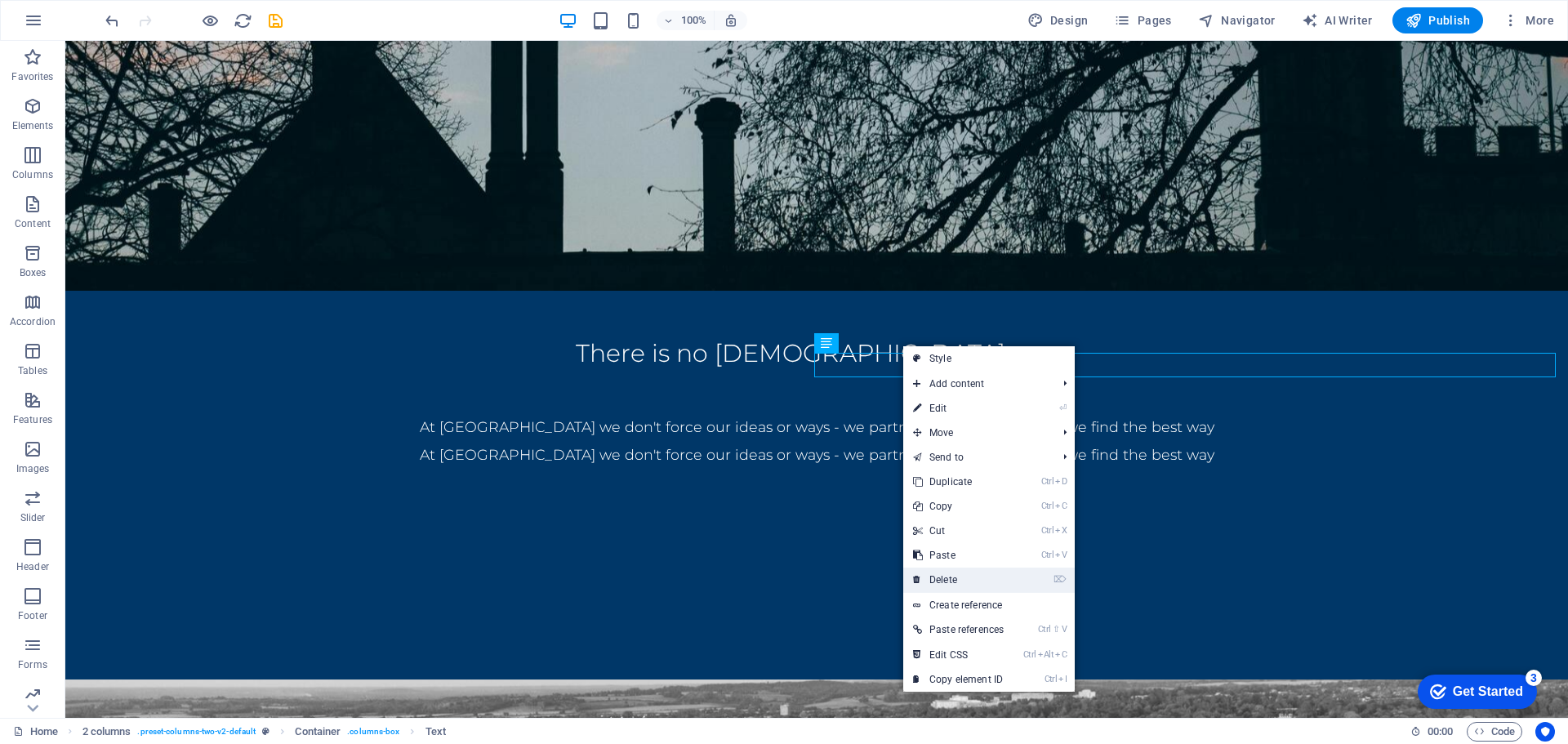
click at [948, 584] on link "⌦ Delete" at bounding box center [958, 579] width 110 height 25
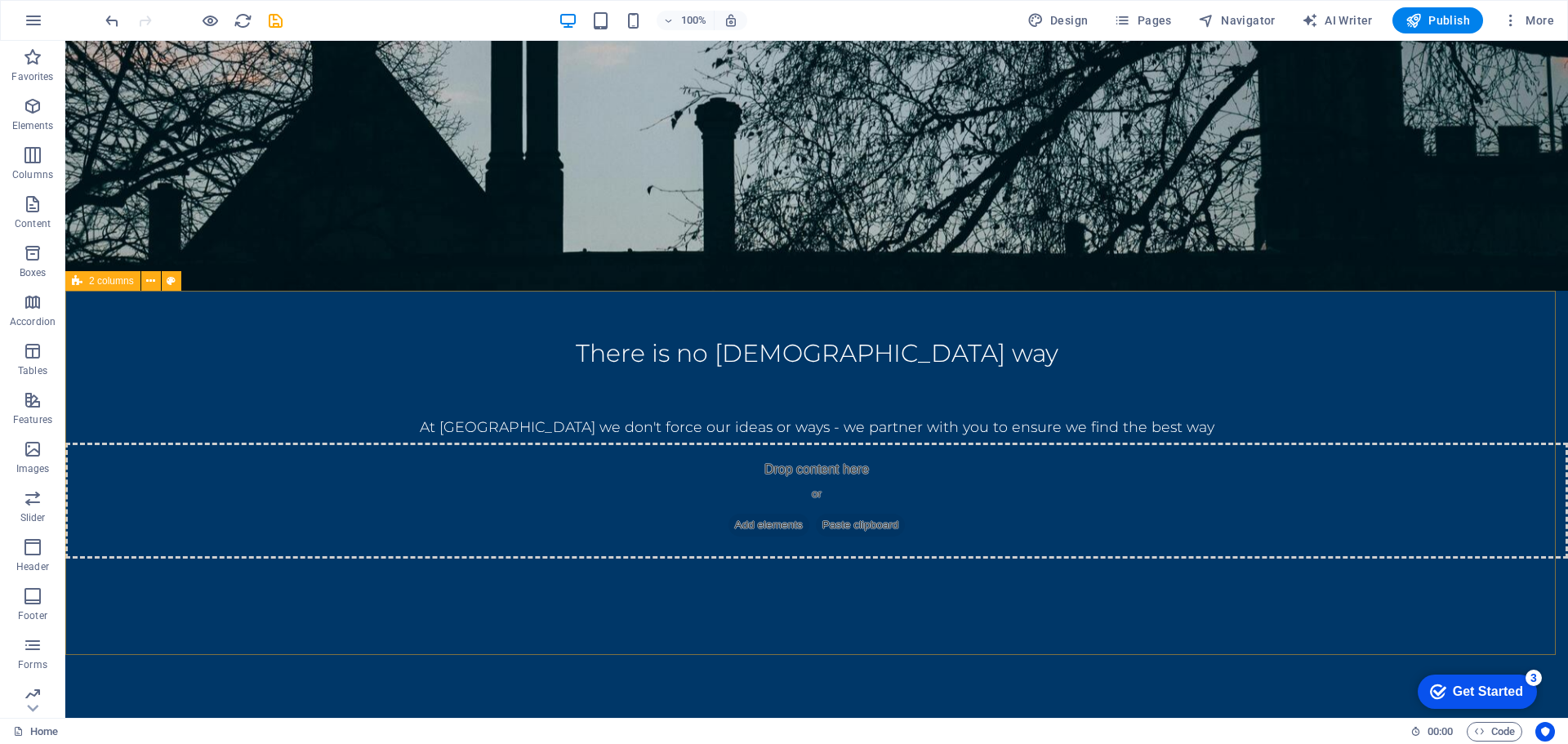
click at [124, 282] on span "2 columns" at bounding box center [112, 281] width 45 height 9
click at [147, 281] on icon at bounding box center [150, 281] width 9 height 17
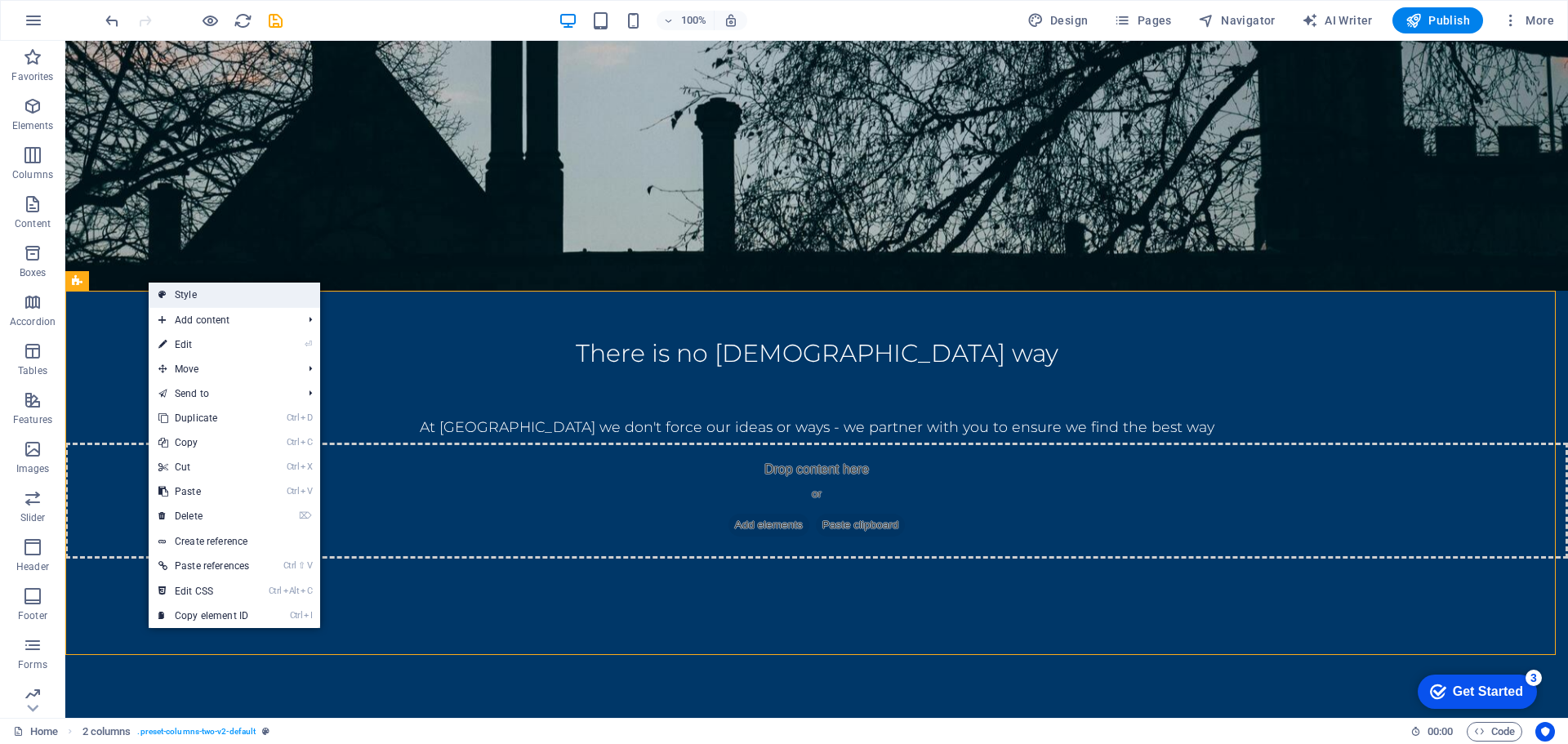
click at [195, 300] on link "Style" at bounding box center [234, 294] width 172 height 25
select select "rem"
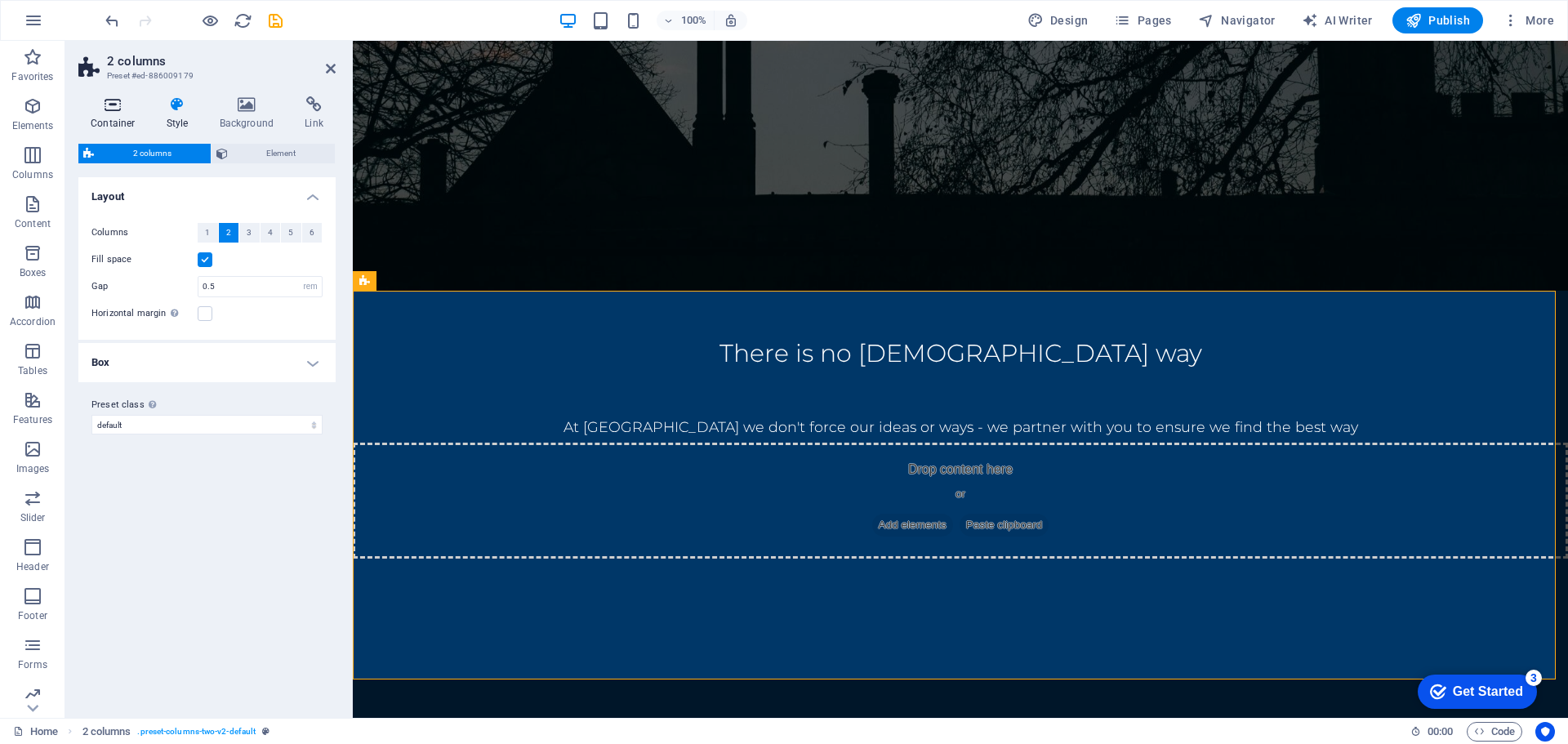
click at [118, 118] on h4 "Container" at bounding box center [116, 113] width 76 height 34
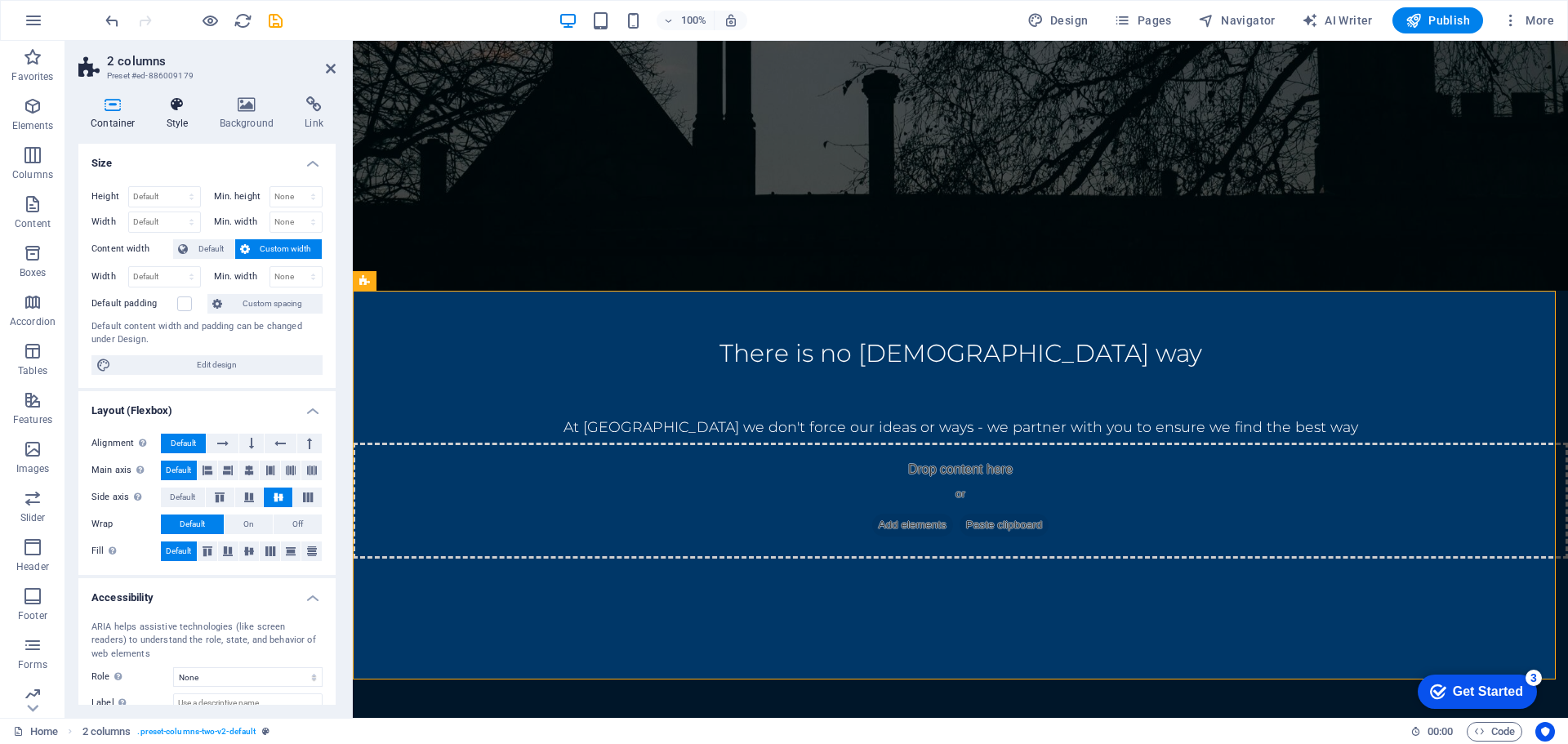
click at [171, 116] on h4 "Style" at bounding box center [181, 113] width 53 height 34
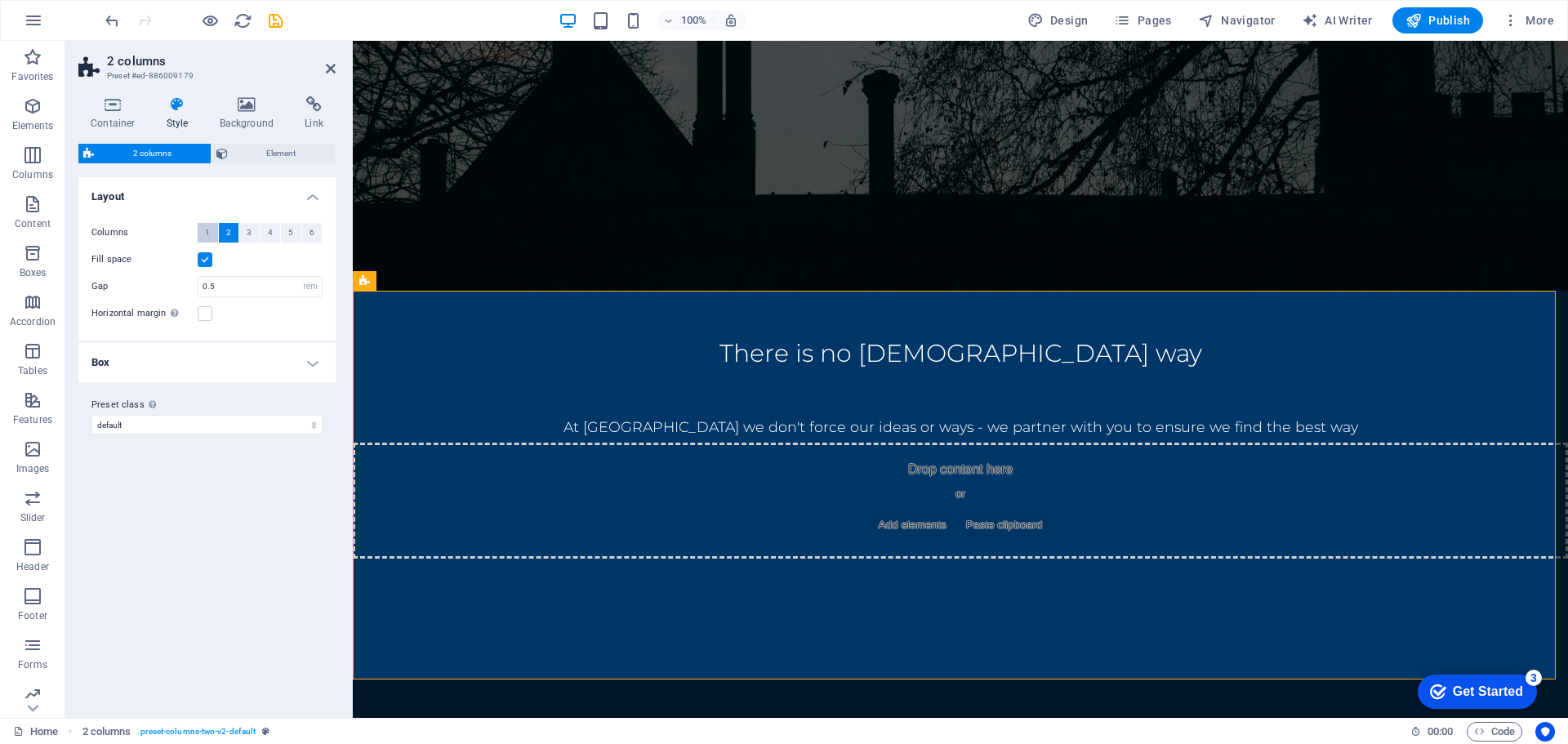
click at [211, 235] on button "1" at bounding box center [208, 233] width 21 height 20
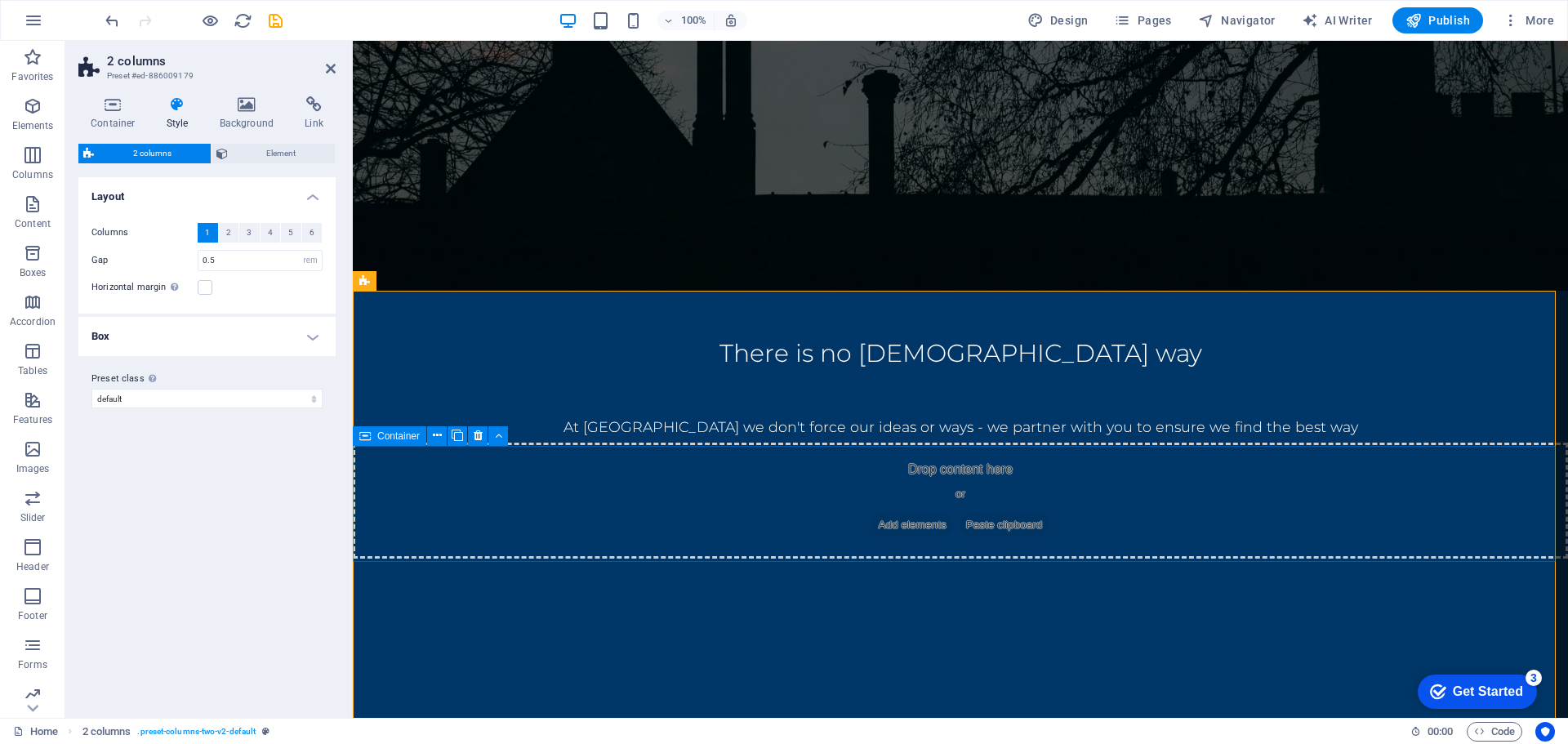
click at [530, 446] on div "Drop content here or Add elements Paste clipboard" at bounding box center [960, 500] width 1215 height 116
click at [724, 661] on div at bounding box center [960, 647] width 1085 height 39
click at [480, 430] on icon at bounding box center [478, 436] width 9 height 17
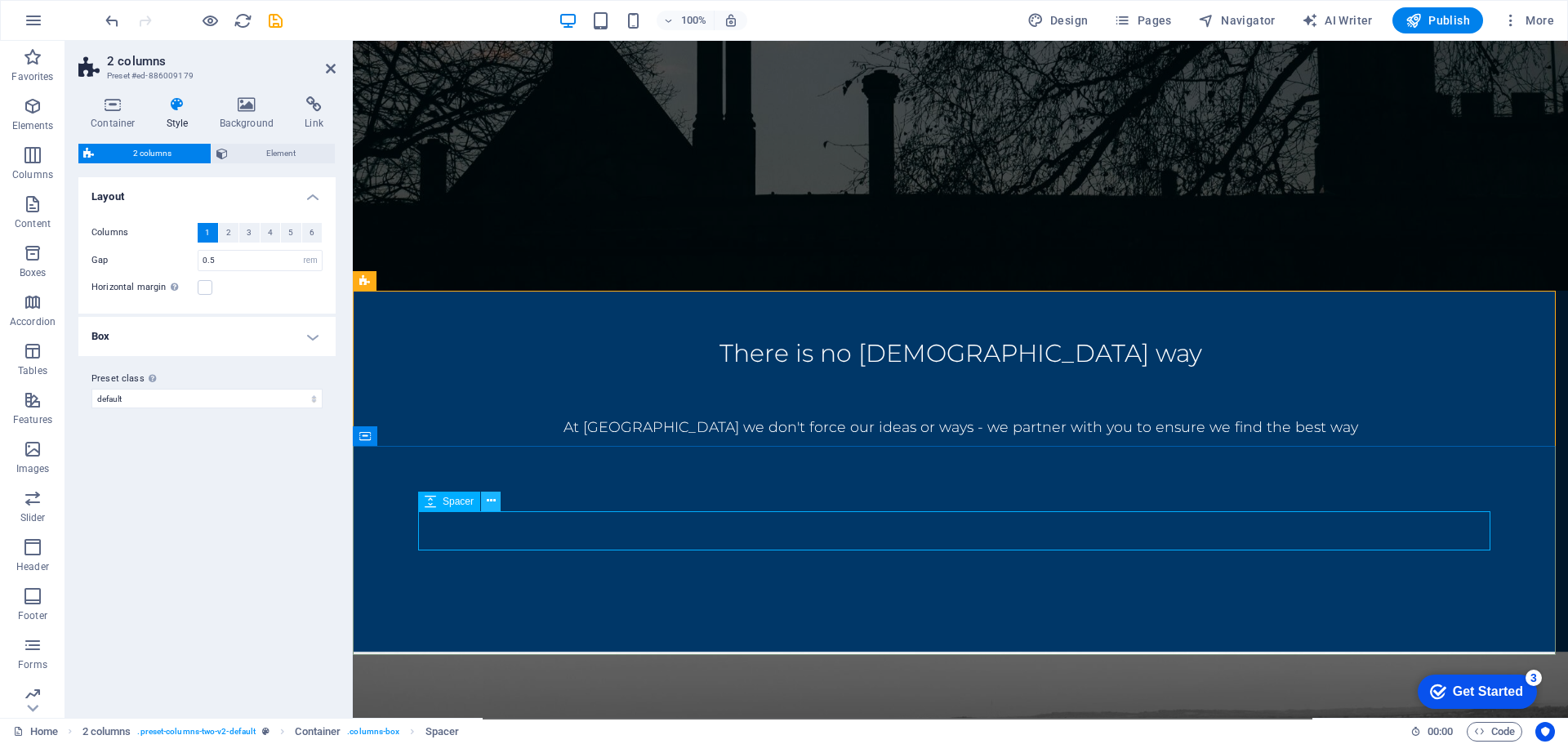
click at [493, 504] on icon at bounding box center [491, 501] width 9 height 17
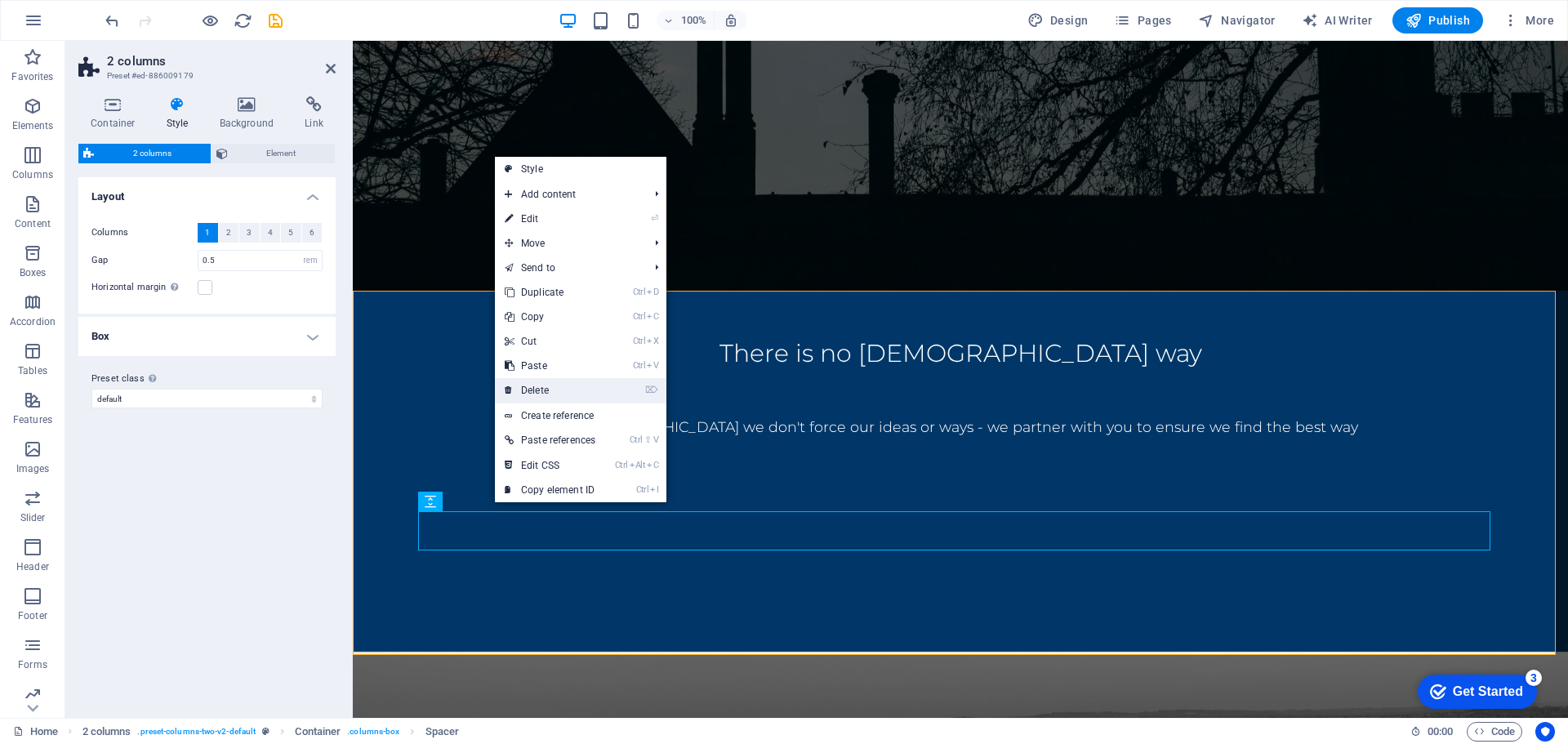
click at [549, 395] on link "⌦ Delete" at bounding box center [550, 390] width 110 height 25
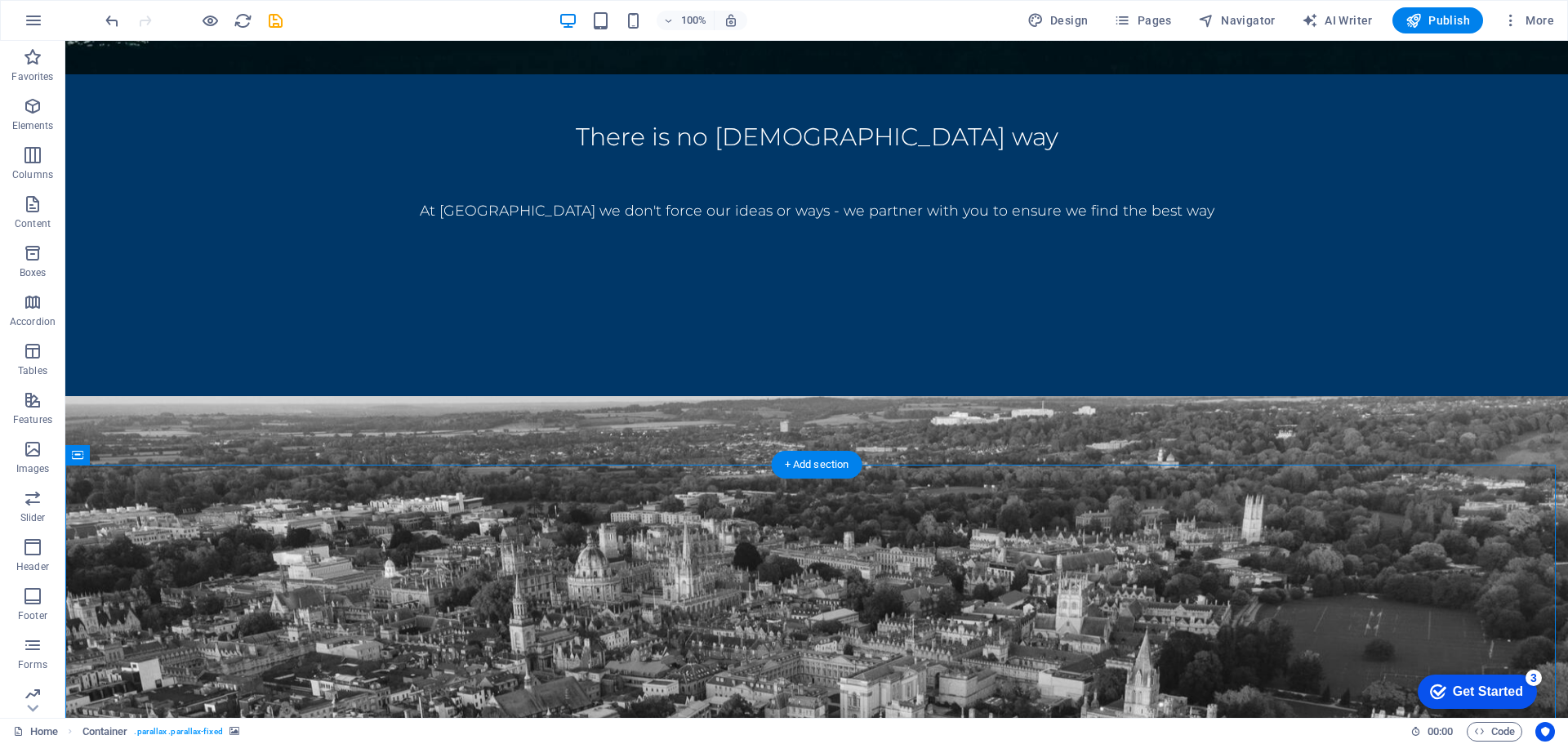
scroll to position [509, 0]
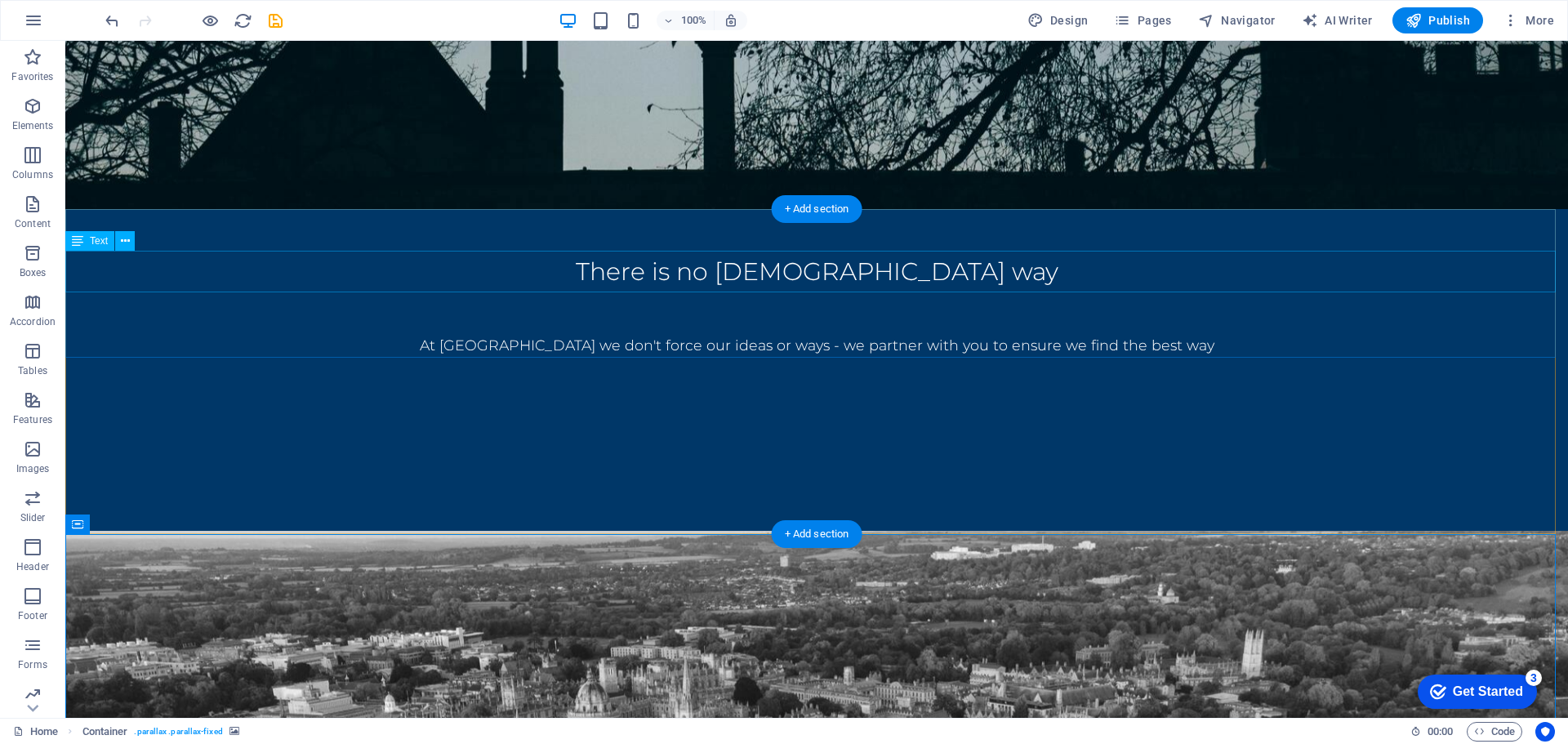
click at [657, 270] on div "There is no [DEMOGRAPHIC_DATA] way" at bounding box center [816, 271] width 1503 height 42
click at [660, 269] on div "There is no [DEMOGRAPHIC_DATA] way" at bounding box center [816, 271] width 1503 height 42
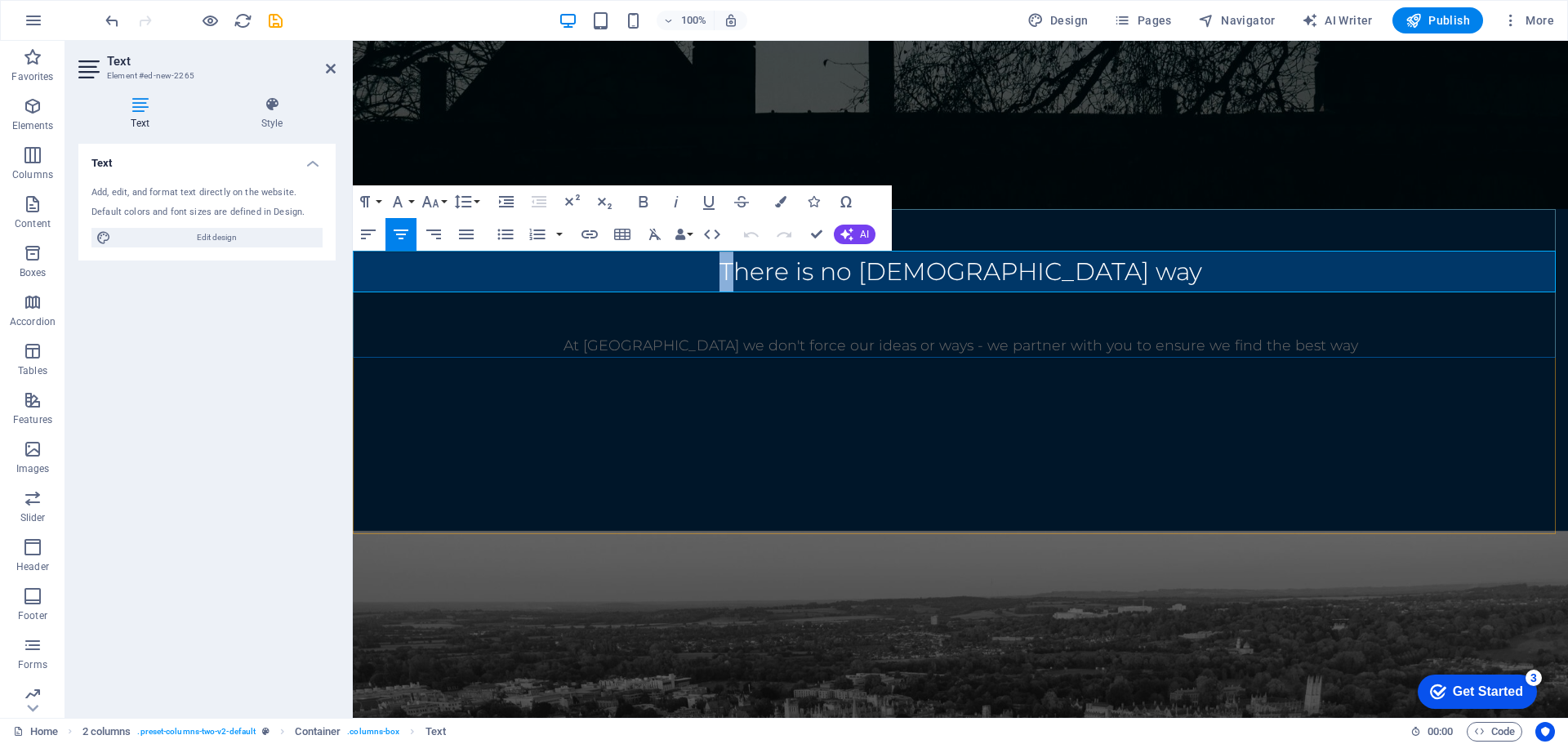
drag, startPoint x: 809, startPoint y: 270, endPoint x: 758, endPoint y: 269, distance: 51.0
click at [758, 269] on p "There is no [DEMOGRAPHIC_DATA] way" at bounding box center [960, 271] width 1215 height 42
click at [445, 206] on button "Font Size" at bounding box center [433, 202] width 31 height 33
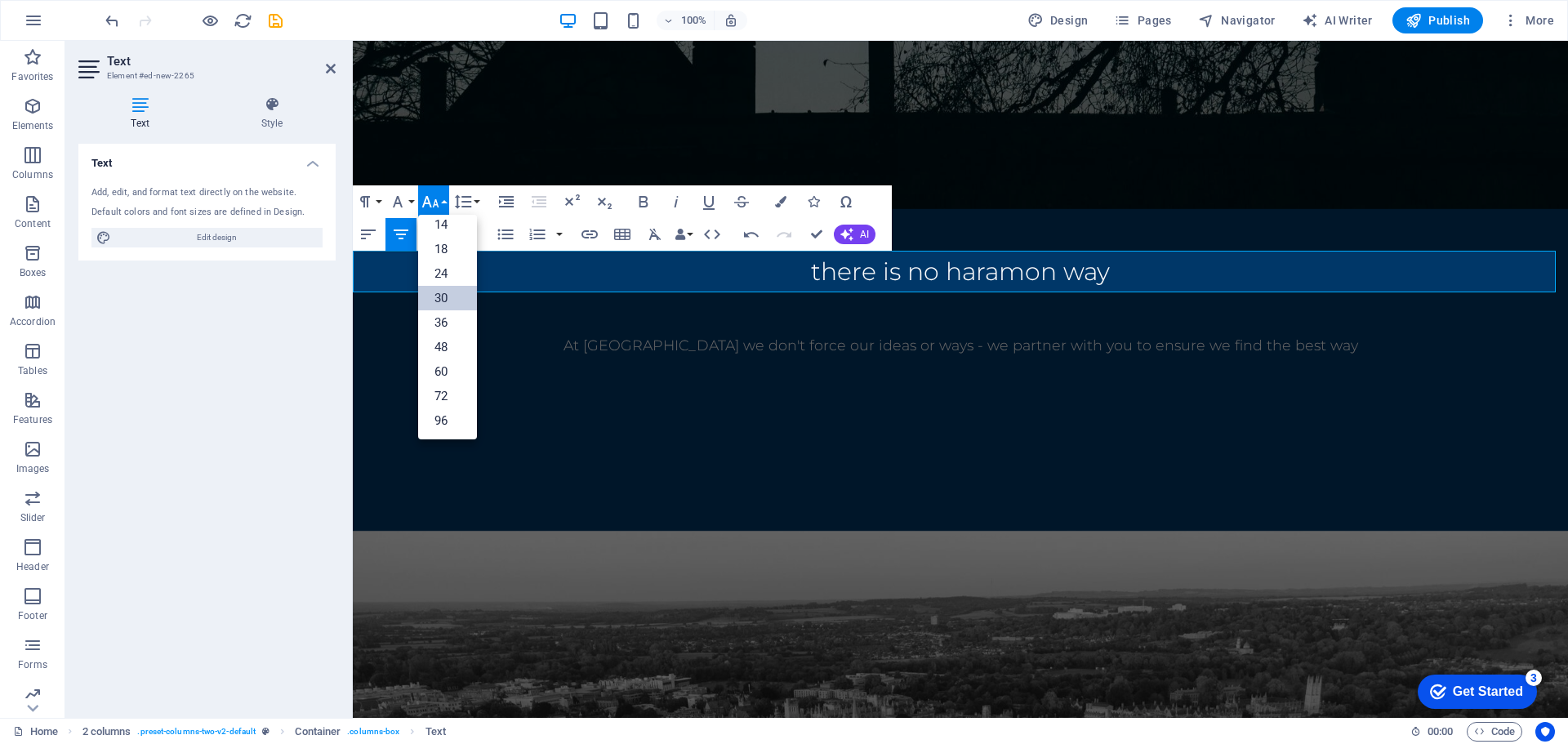
scroll to position [131, 0]
click at [446, 390] on link "72" at bounding box center [447, 396] width 59 height 25
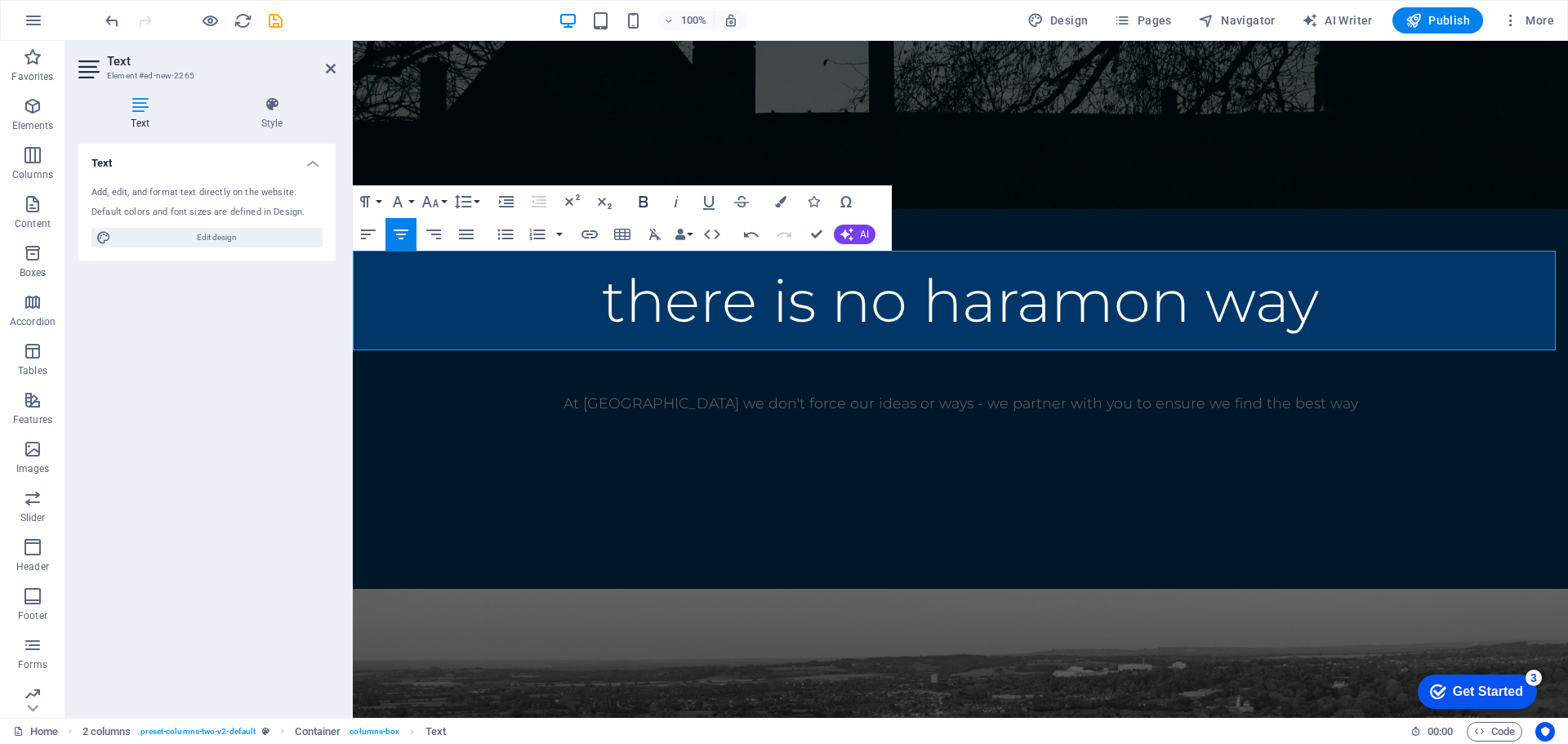
click at [644, 194] on icon "button" at bounding box center [643, 202] width 20 height 20
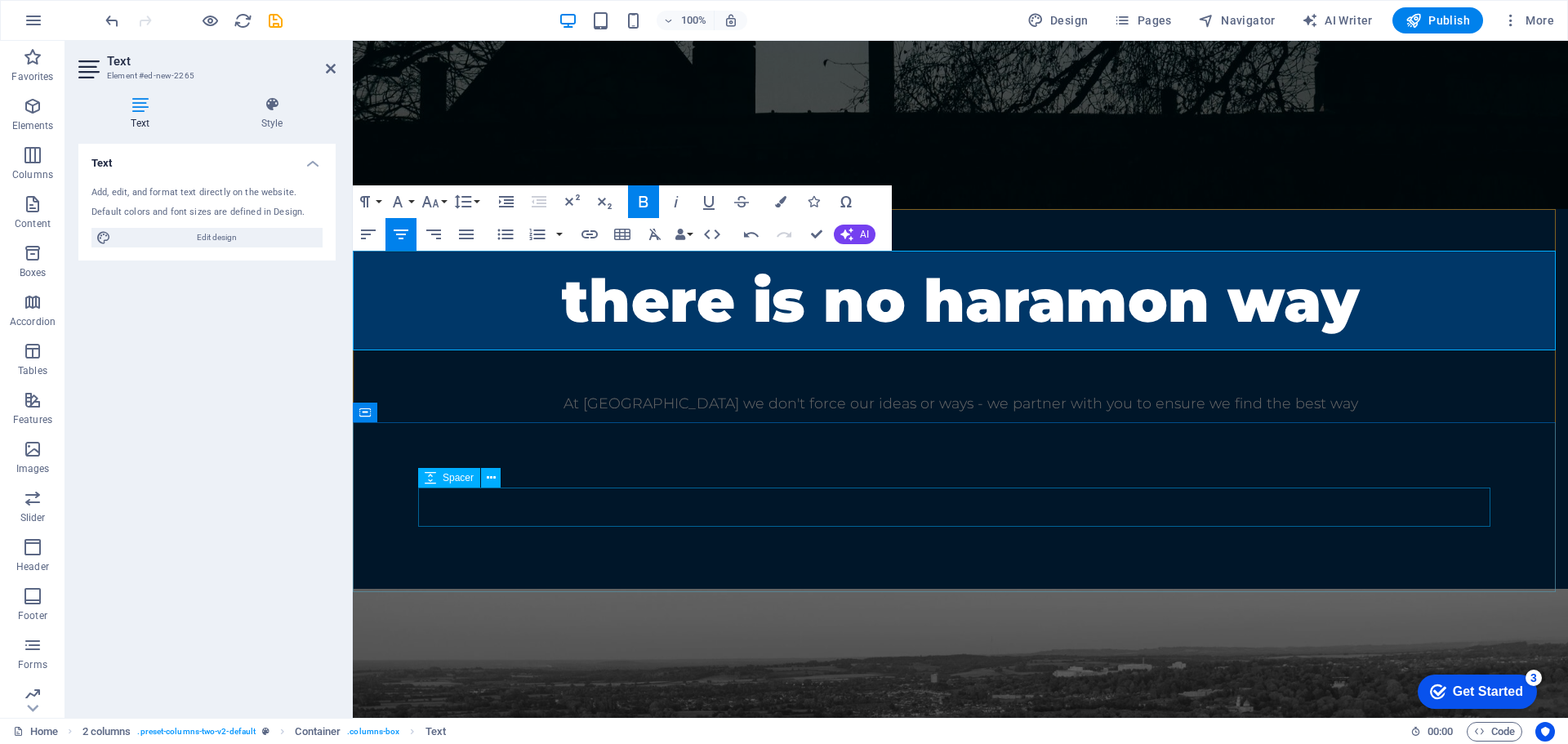
click at [1404, 517] on div at bounding box center [960, 504] width 1085 height 39
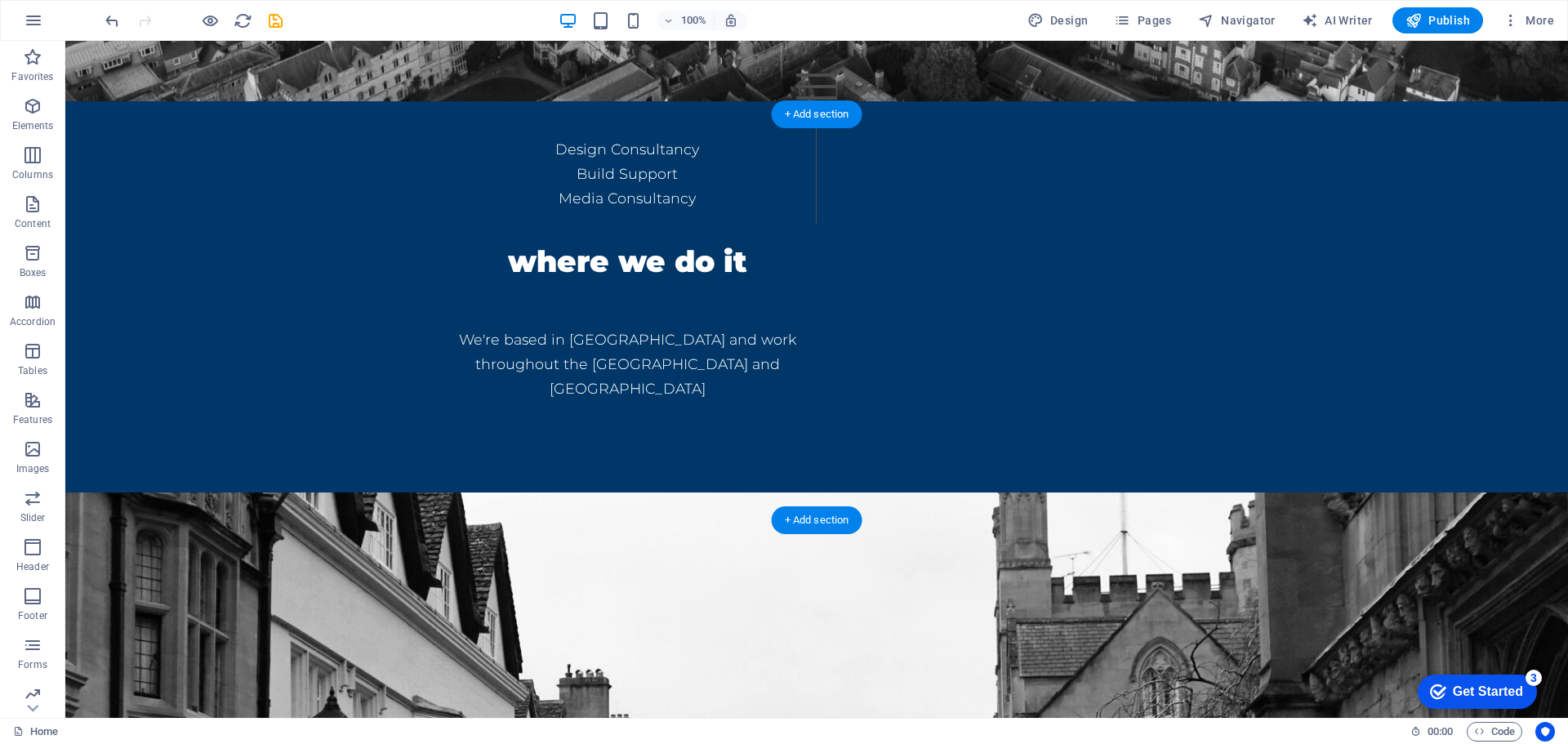
scroll to position [1388, 0]
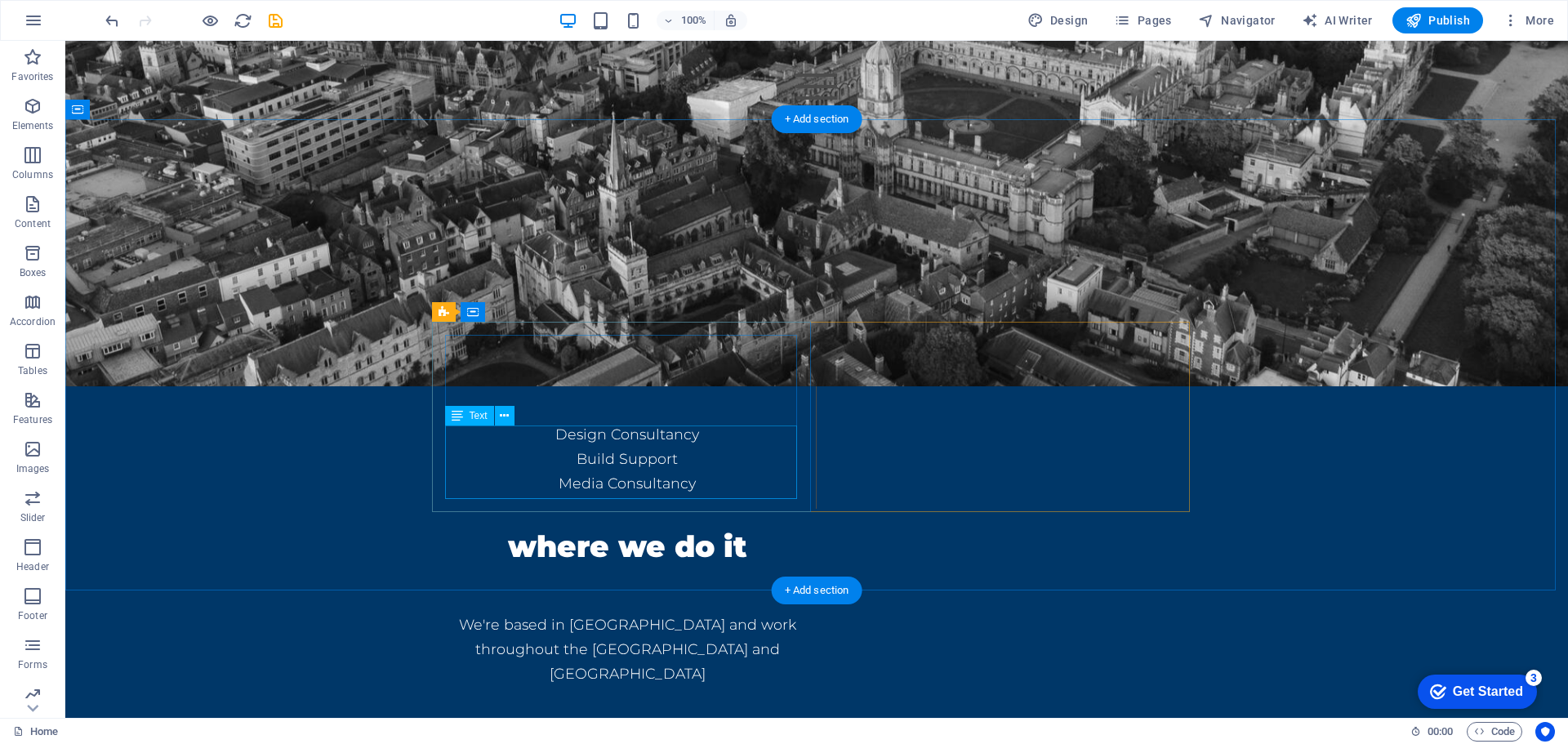
click at [608, 430] on div "Design Consultancy Build Support Media Consultancy" at bounding box center [627, 459] width 352 height 74
click at [665, 430] on div "Design Consultancy Build Support Media Consultancy" at bounding box center [627, 459] width 352 height 74
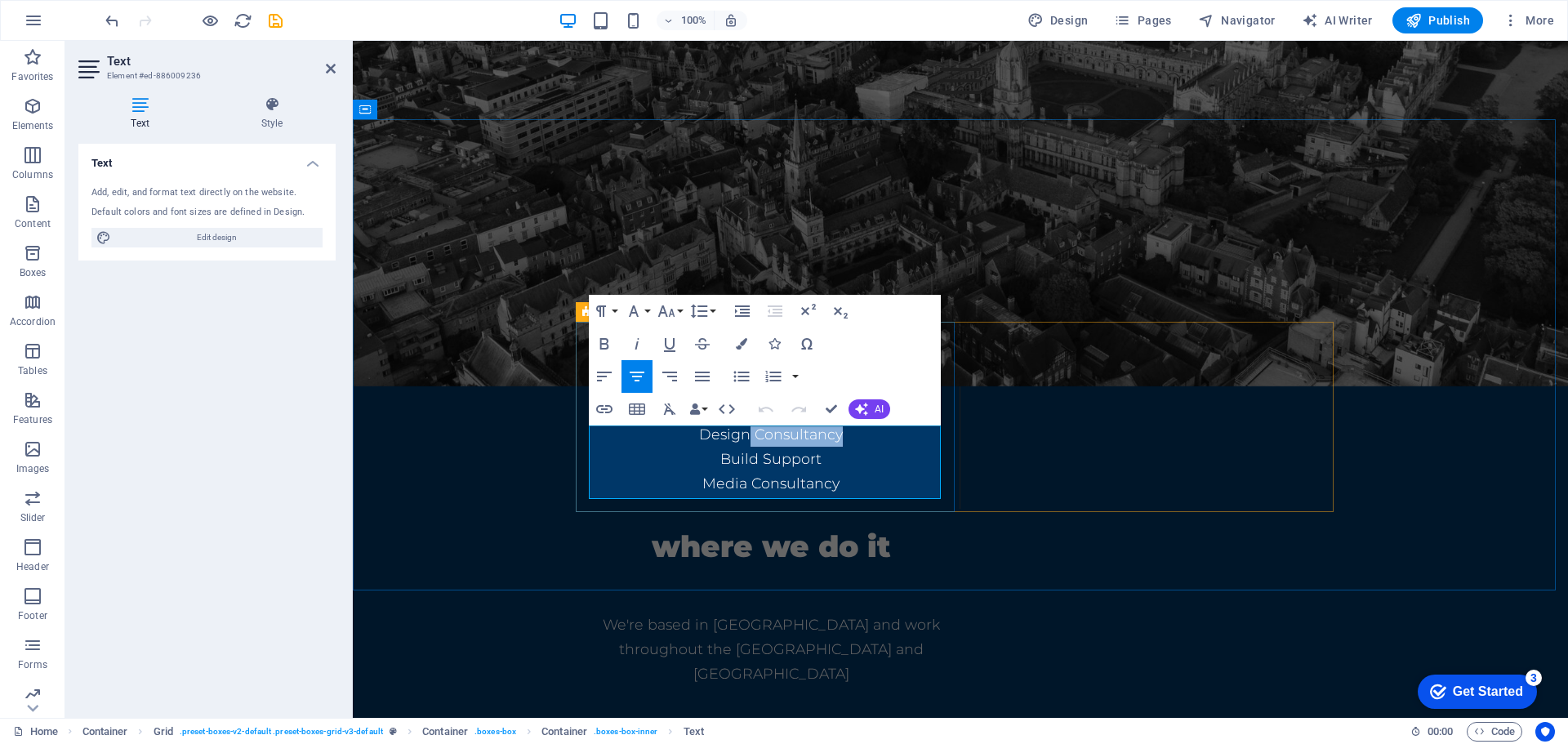
drag, startPoint x: 840, startPoint y: 444, endPoint x: 746, endPoint y: 433, distance: 94.6
click at [746, 433] on p "Design Consultancy" at bounding box center [771, 434] width 352 height 25
click at [1459, 188] on div "details what we do Design Build Media where we do it We're based in Oxfordshire…" at bounding box center [960, 446] width 1215 height 662
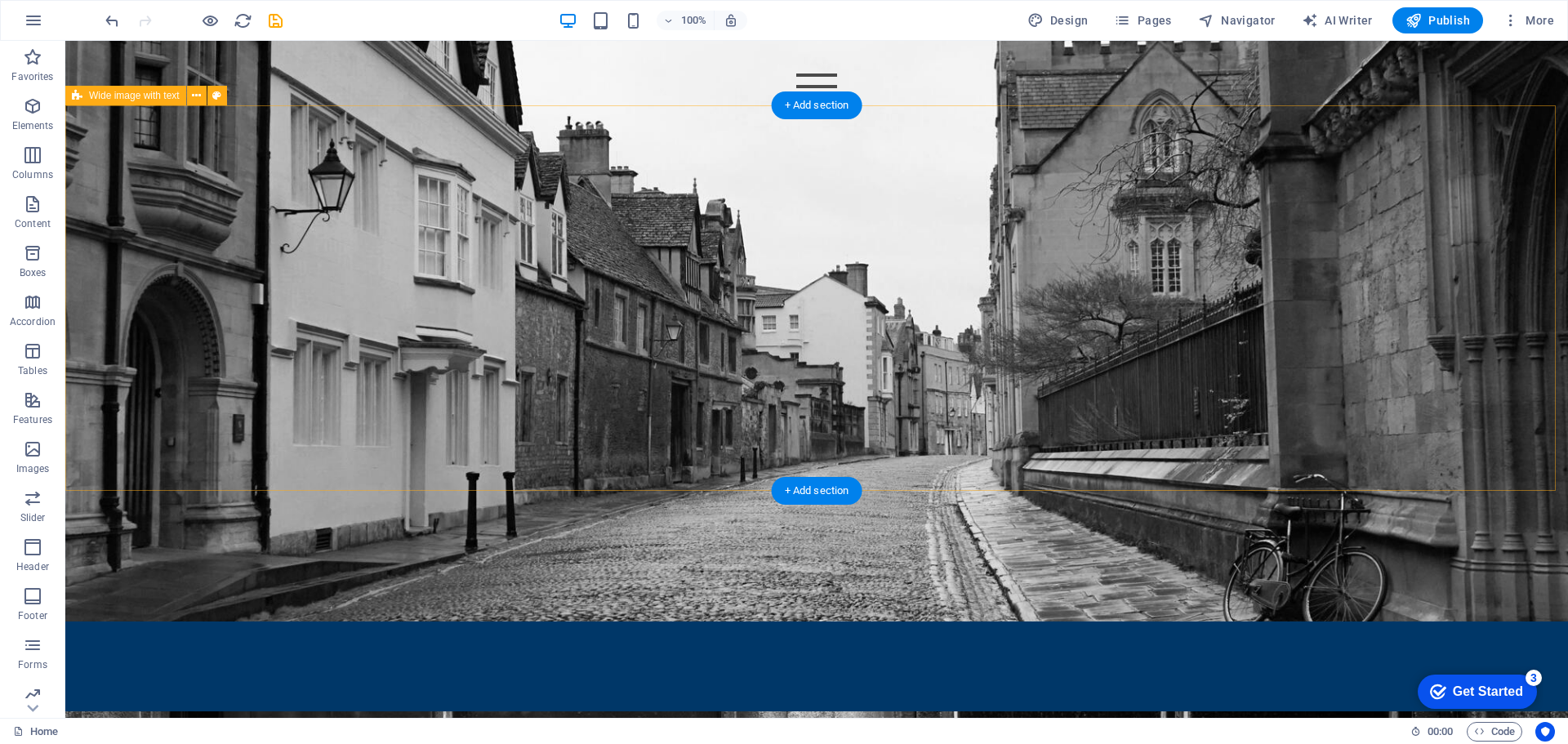
scroll to position [2123, 0]
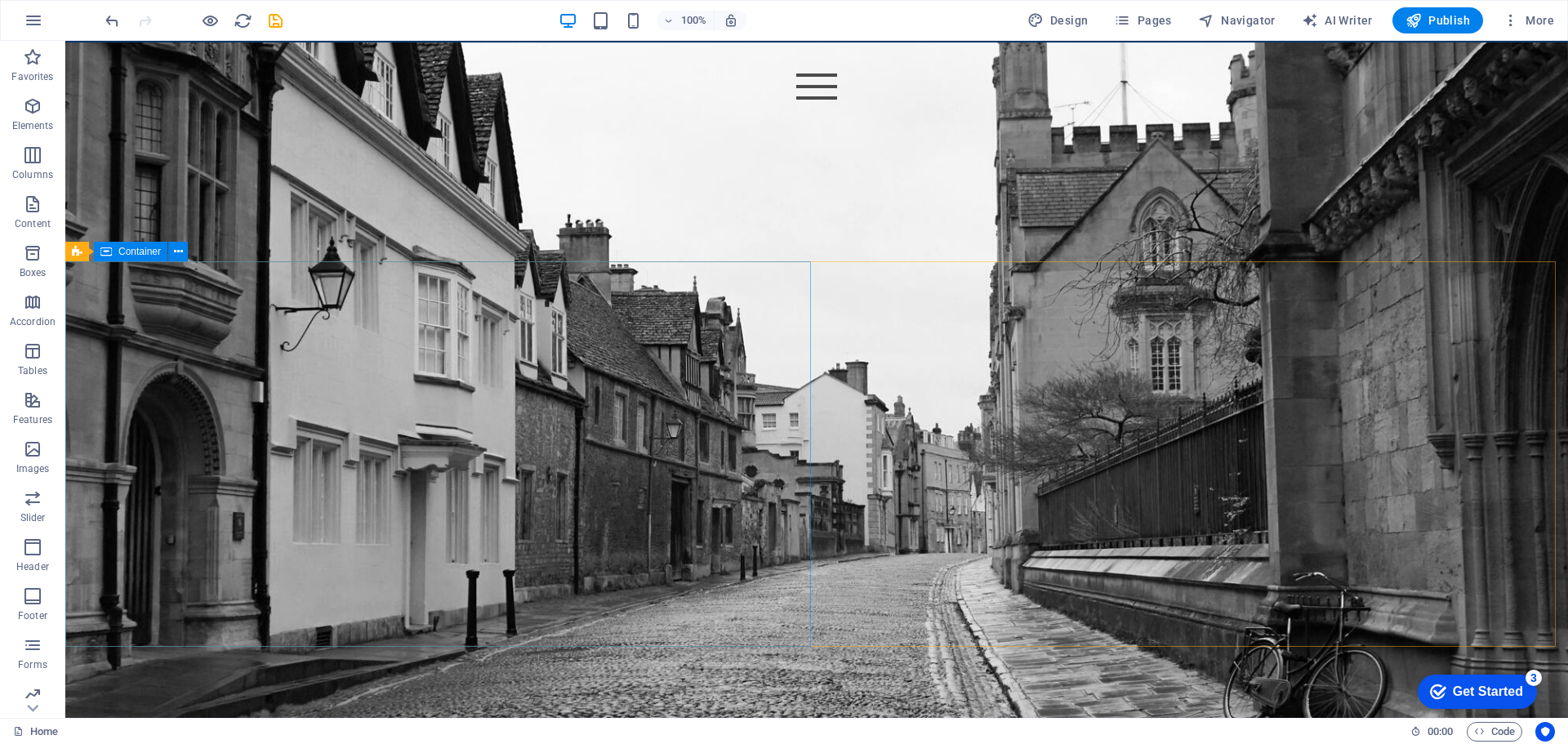
click at [134, 256] on span "Container" at bounding box center [139, 251] width 42 height 9
click at [134, 255] on span "Container" at bounding box center [139, 251] width 42 height 9
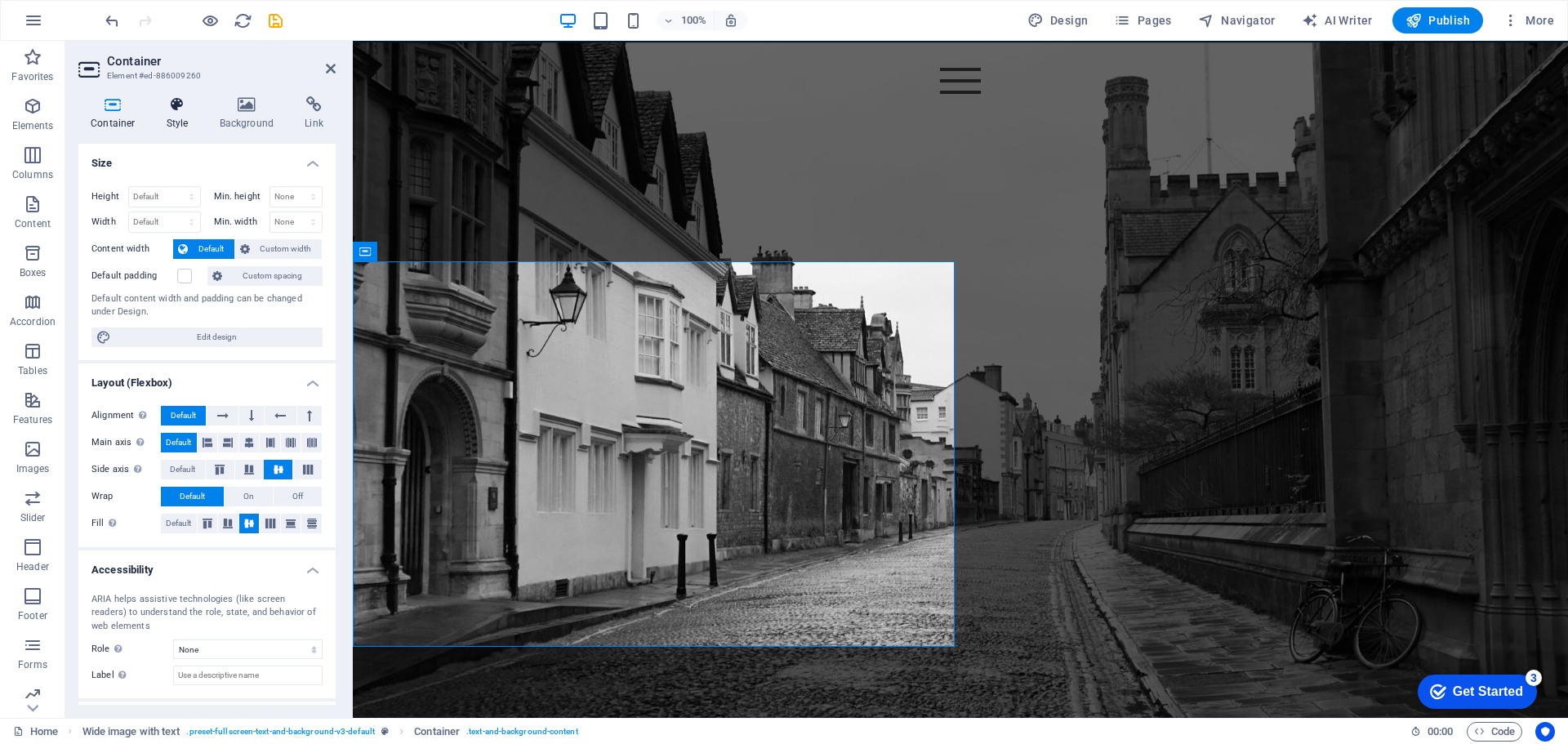
click at [181, 105] on icon at bounding box center [178, 104] width 46 height 16
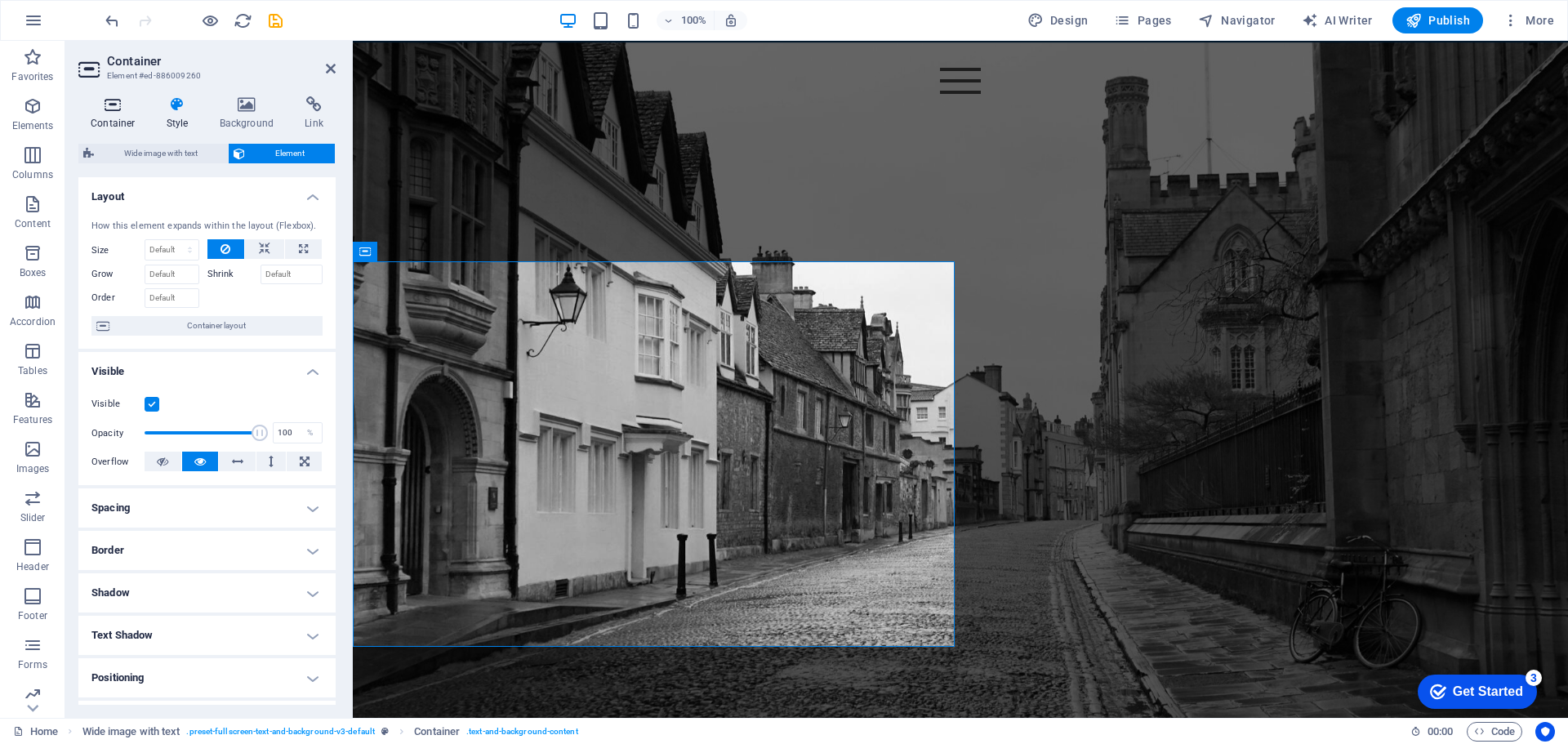
click at [124, 112] on h4 "Container" at bounding box center [116, 113] width 76 height 34
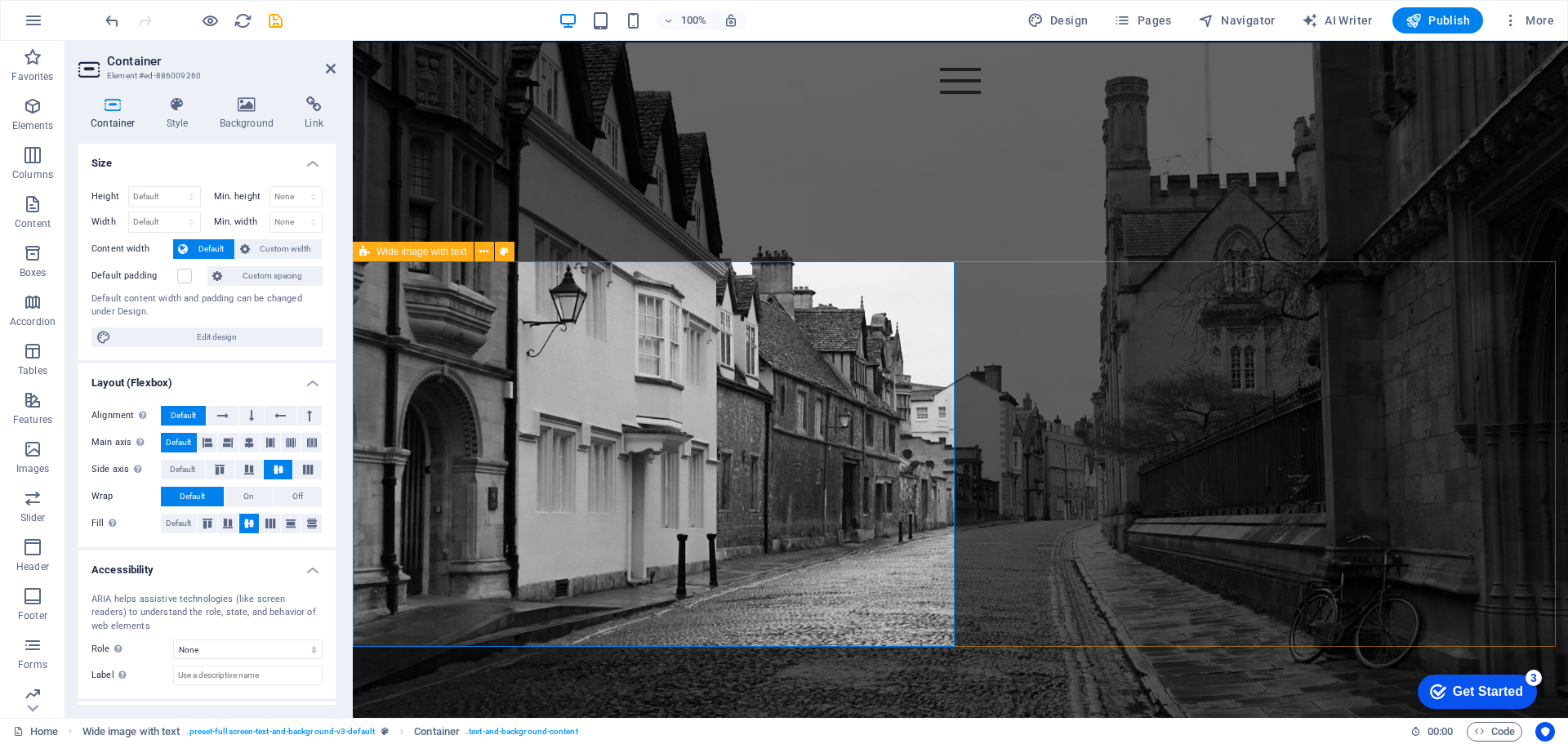
click at [1107, 448] on div "about us The Haramon team brings over 100 years of collective experience in des…" at bounding box center [960, 628] width 1215 height 361
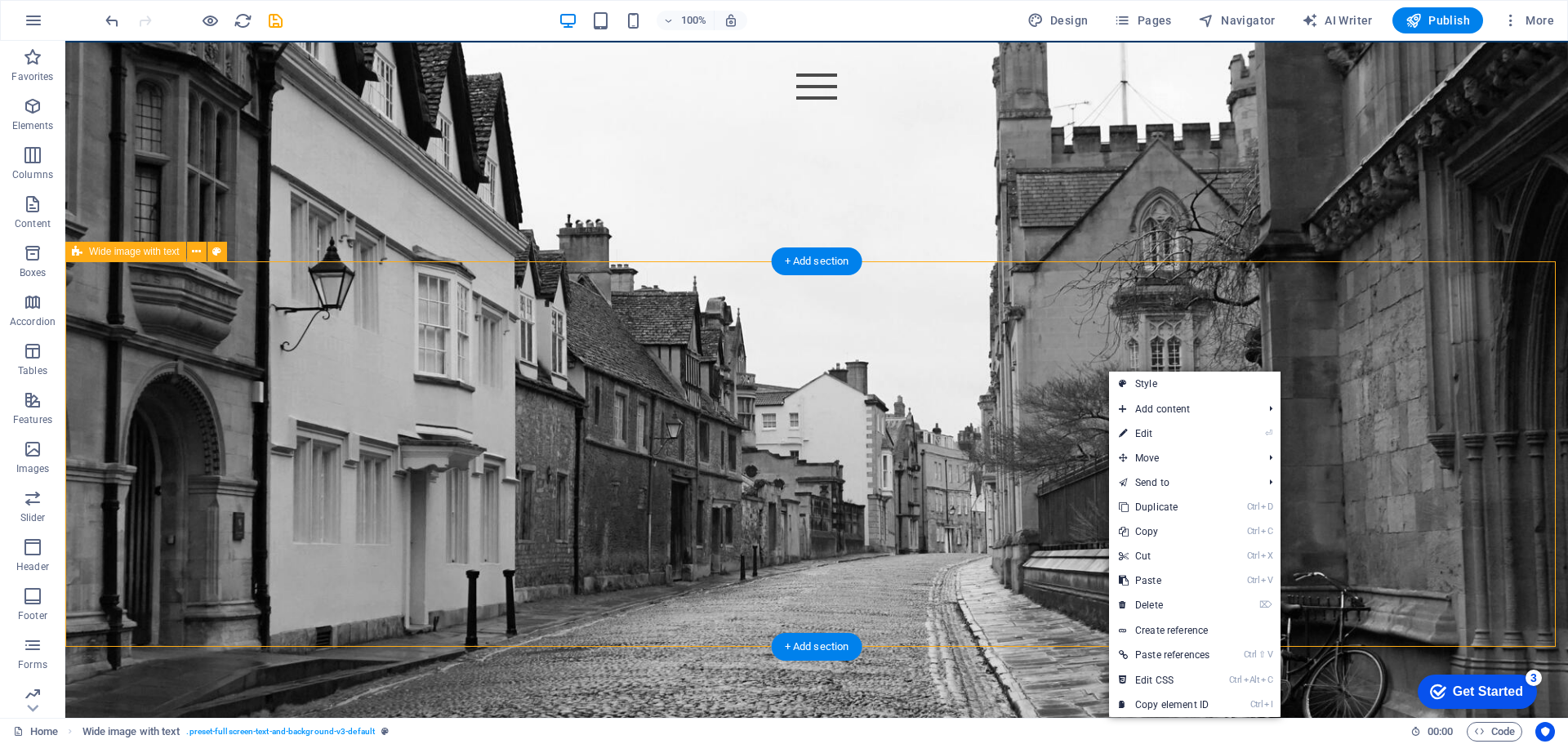
click at [1071, 448] on div "about us The Haramon team brings over 100 years of collective experience in des…" at bounding box center [816, 628] width 1503 height 361
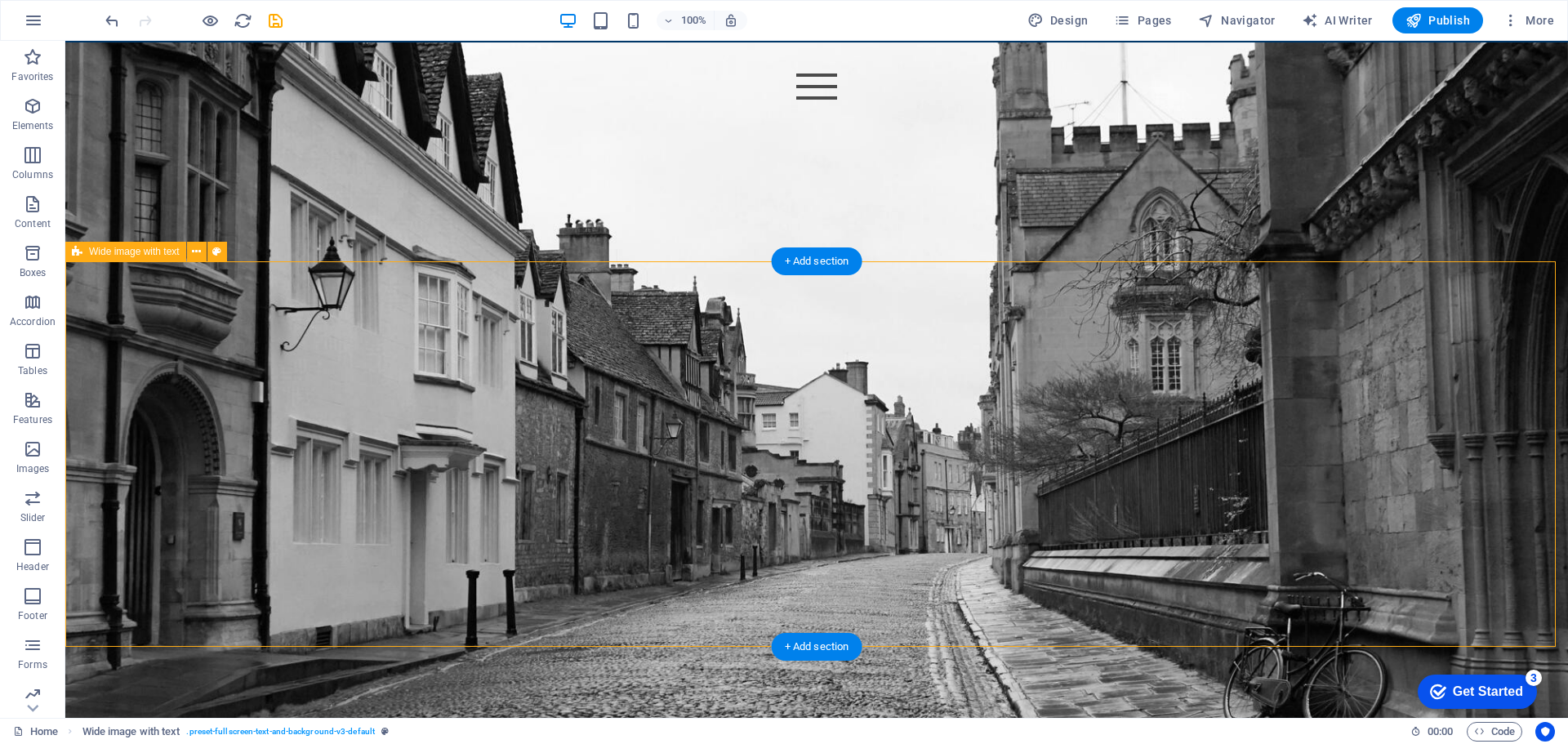
click at [1071, 448] on div "about us The Haramon team brings over 100 years of collective experience in des…" at bounding box center [816, 628] width 1503 height 361
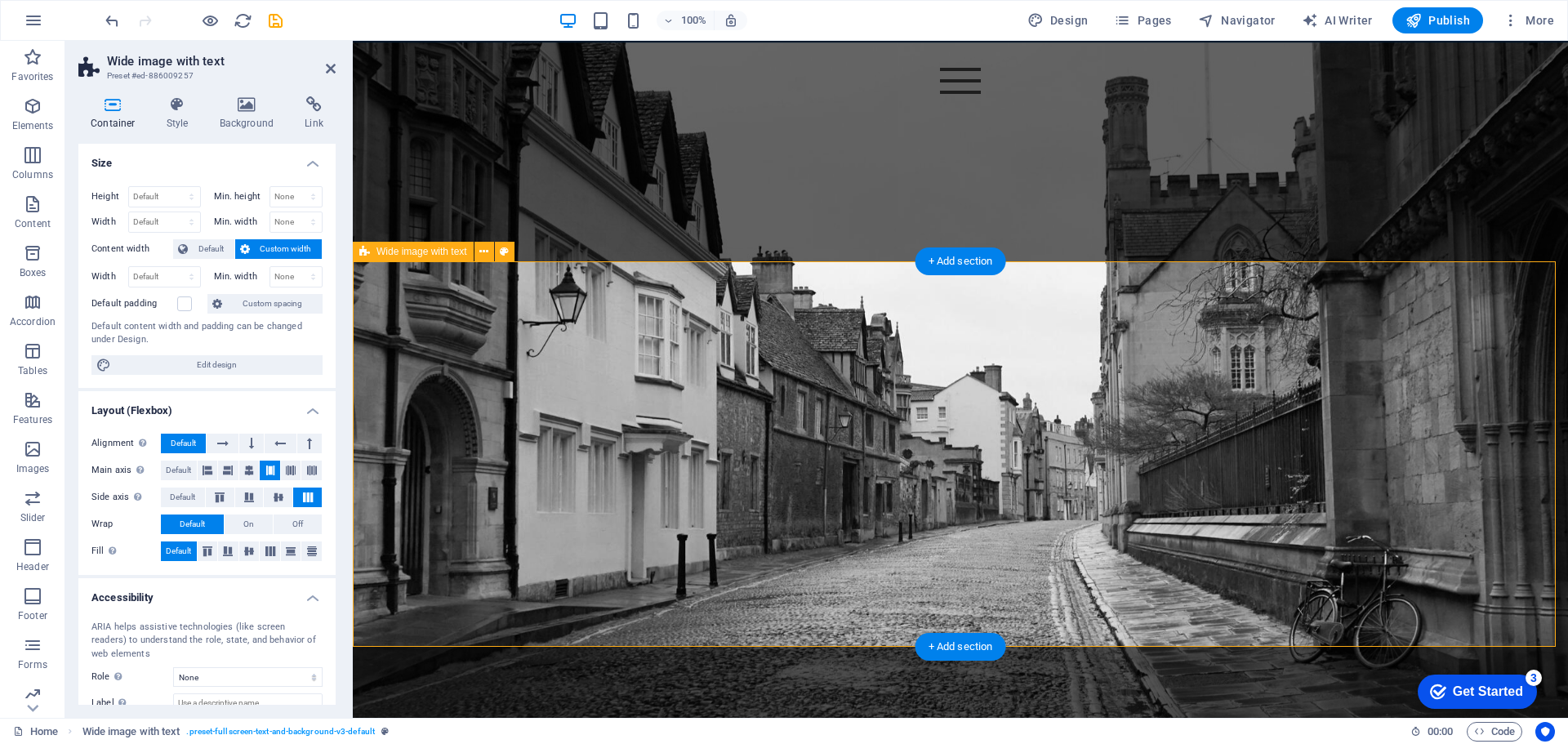
click at [1068, 448] on div "about us The Haramon team brings over 100 years of collective experience in des…" at bounding box center [960, 628] width 1215 height 361
click at [1090, 448] on div "about us The Haramon team brings over 100 years of collective experience in des…" at bounding box center [960, 628] width 1215 height 361
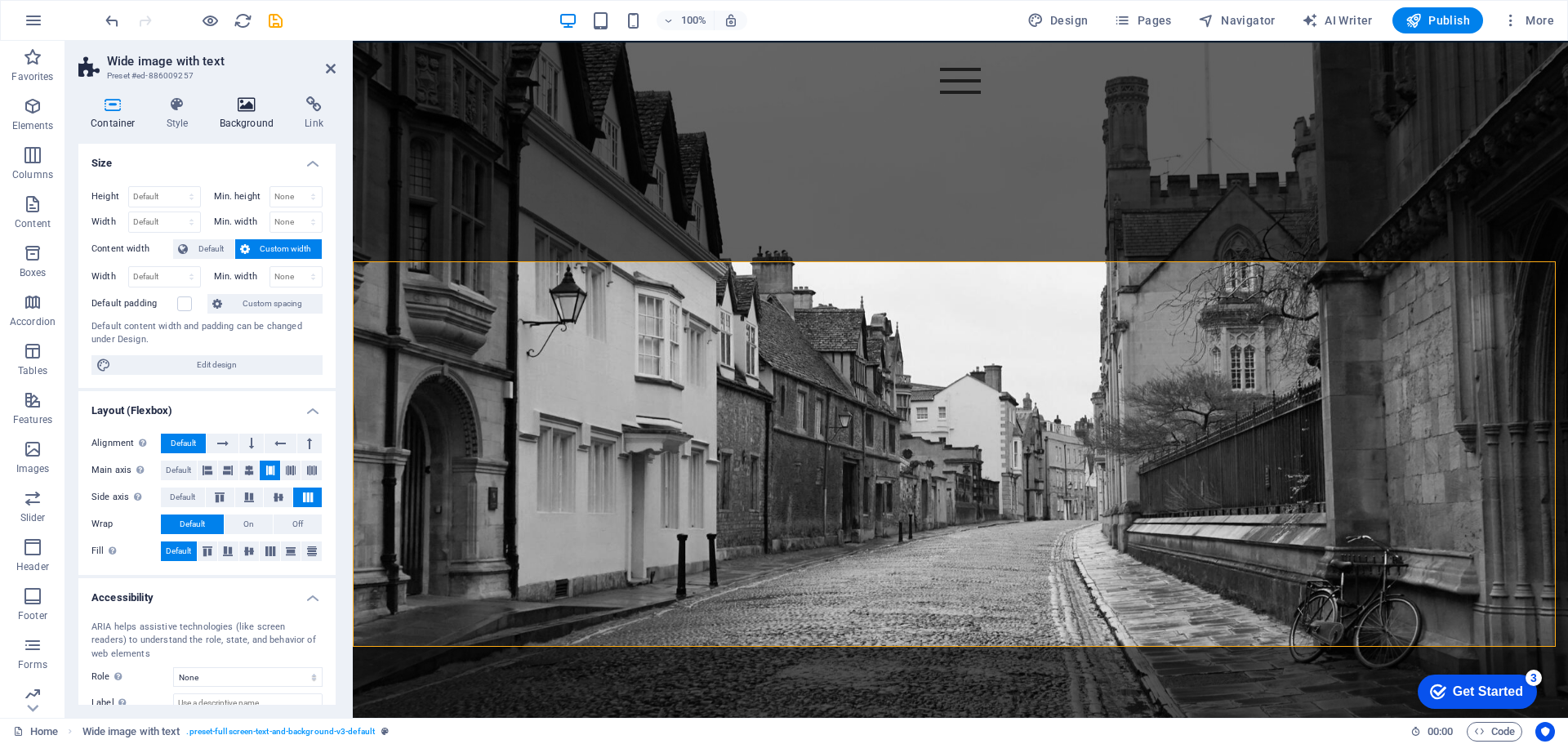
click at [248, 100] on icon at bounding box center [247, 104] width 79 height 16
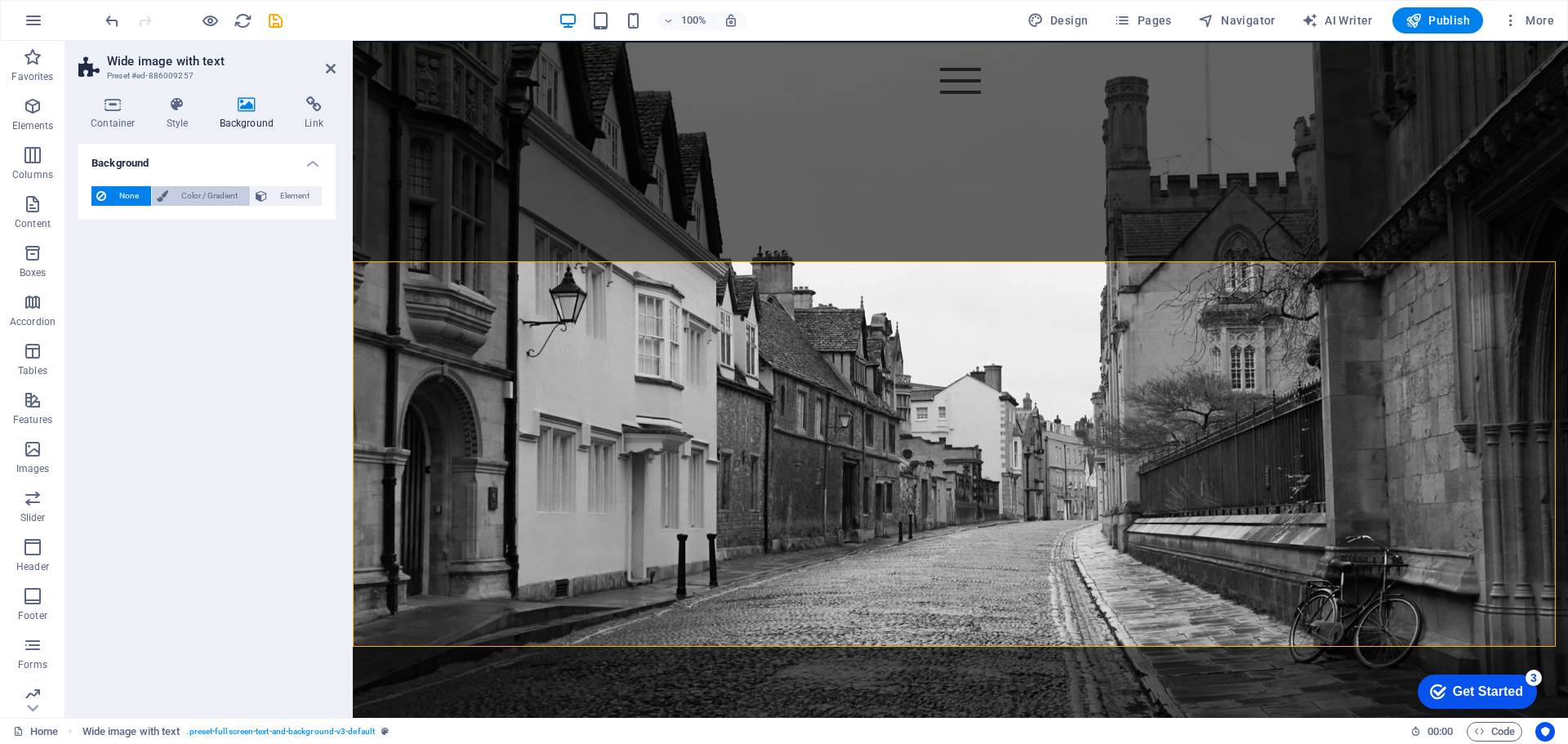
click at [221, 192] on span "Color / Gradient" at bounding box center [209, 196] width 72 height 20
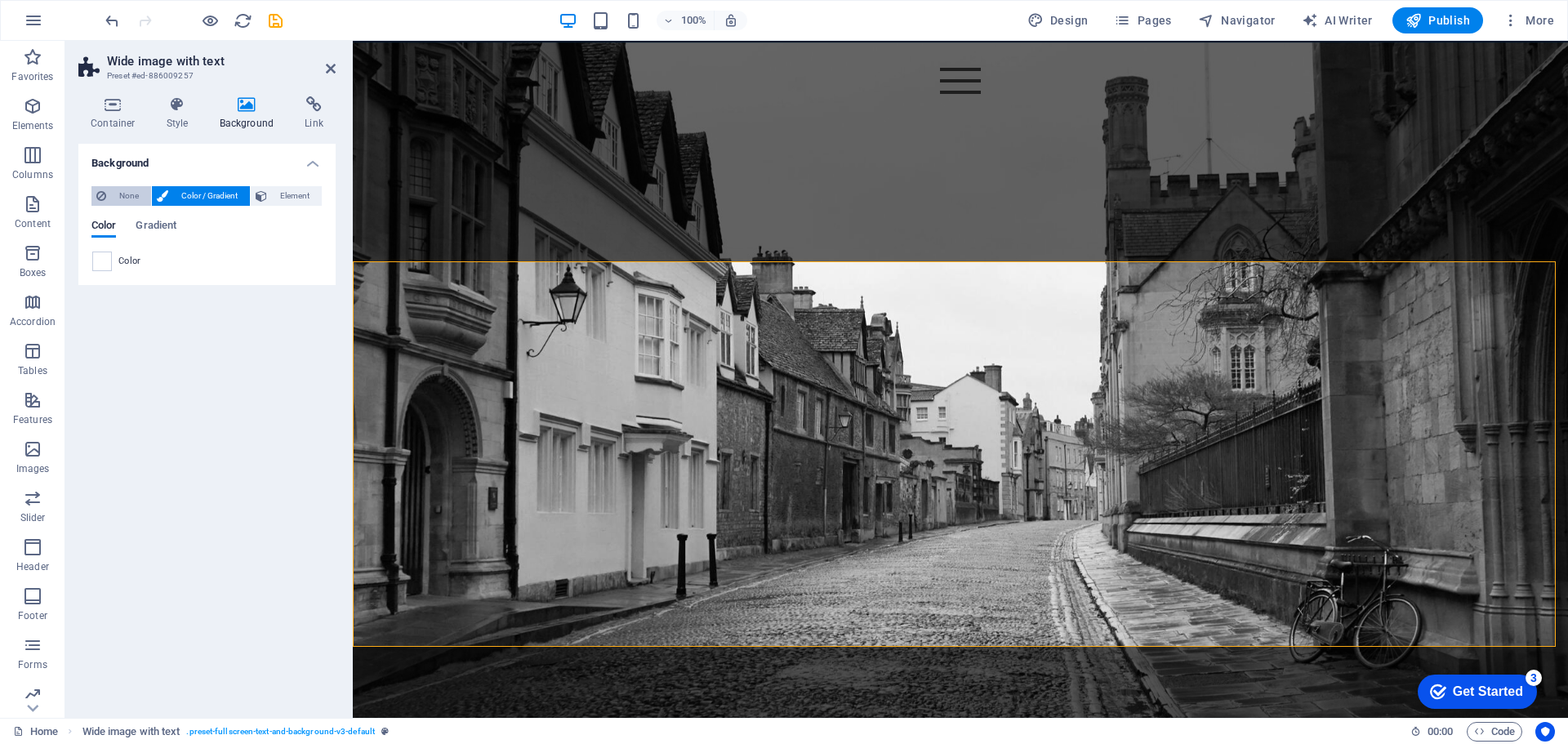
click at [123, 189] on span "None" at bounding box center [128, 196] width 35 height 20
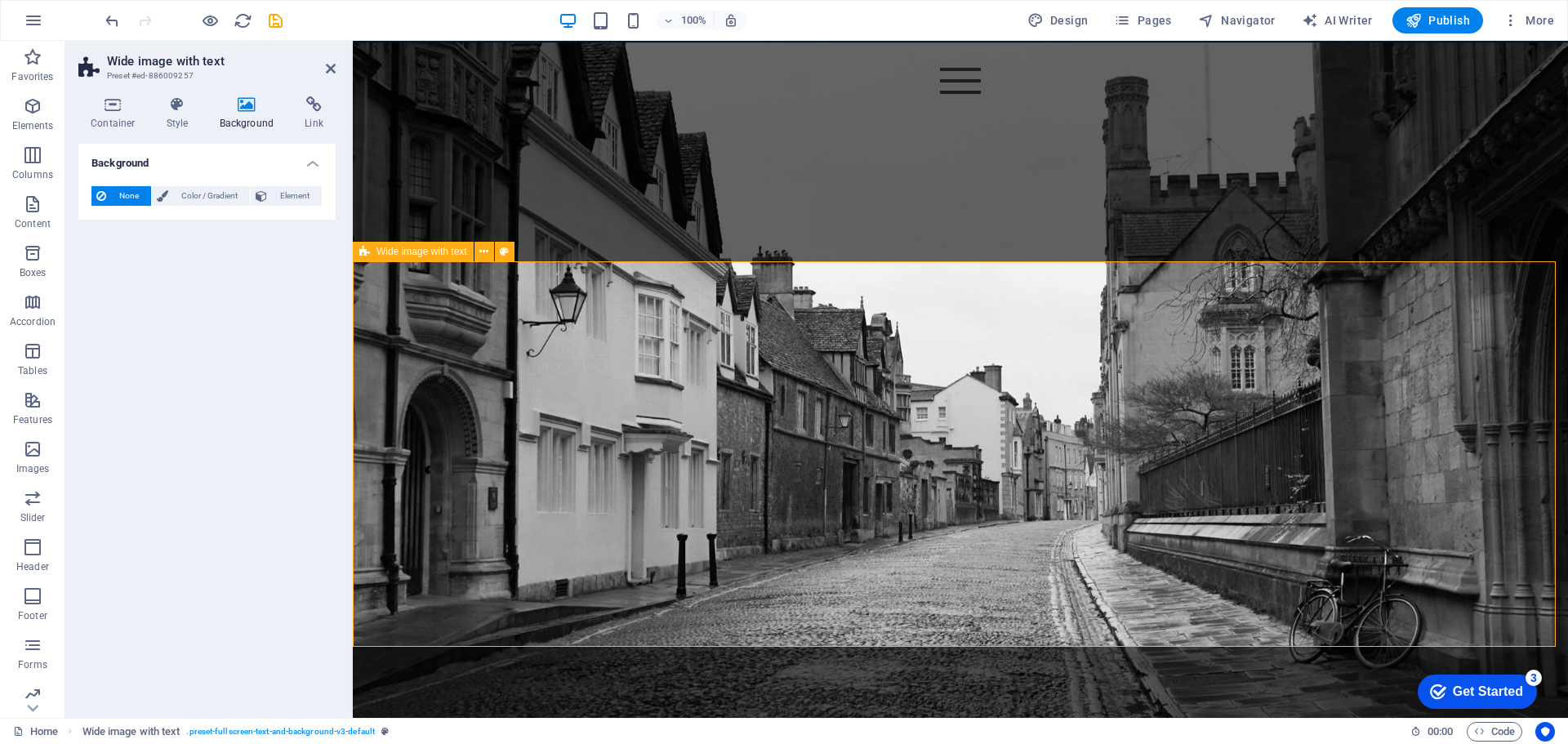
click at [396, 250] on span "Wide image with text" at bounding box center [422, 251] width 91 height 9
click at [510, 249] on button at bounding box center [505, 251] width 20 height 20
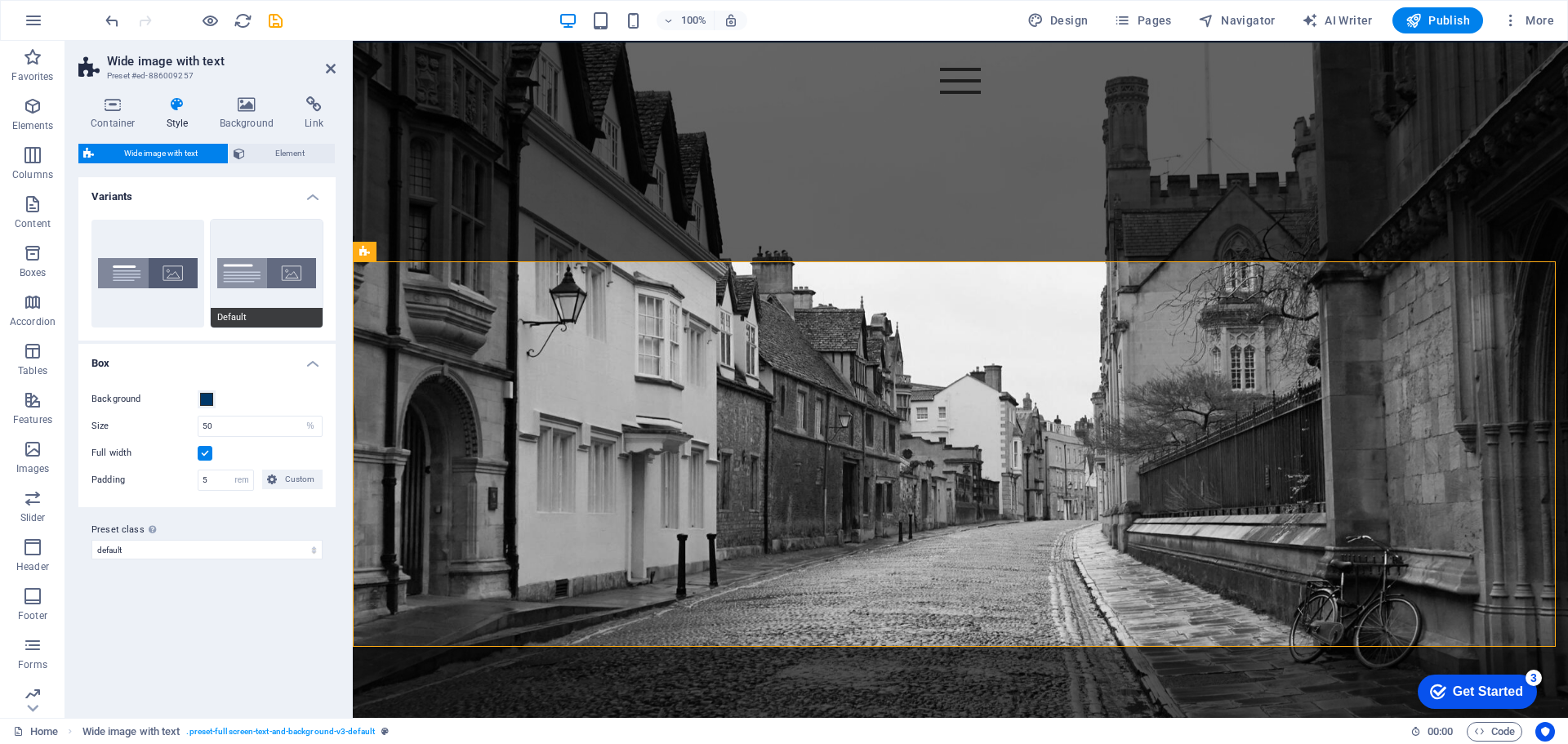
click at [291, 267] on button "Default" at bounding box center [266, 274] width 112 height 108
type input "4"
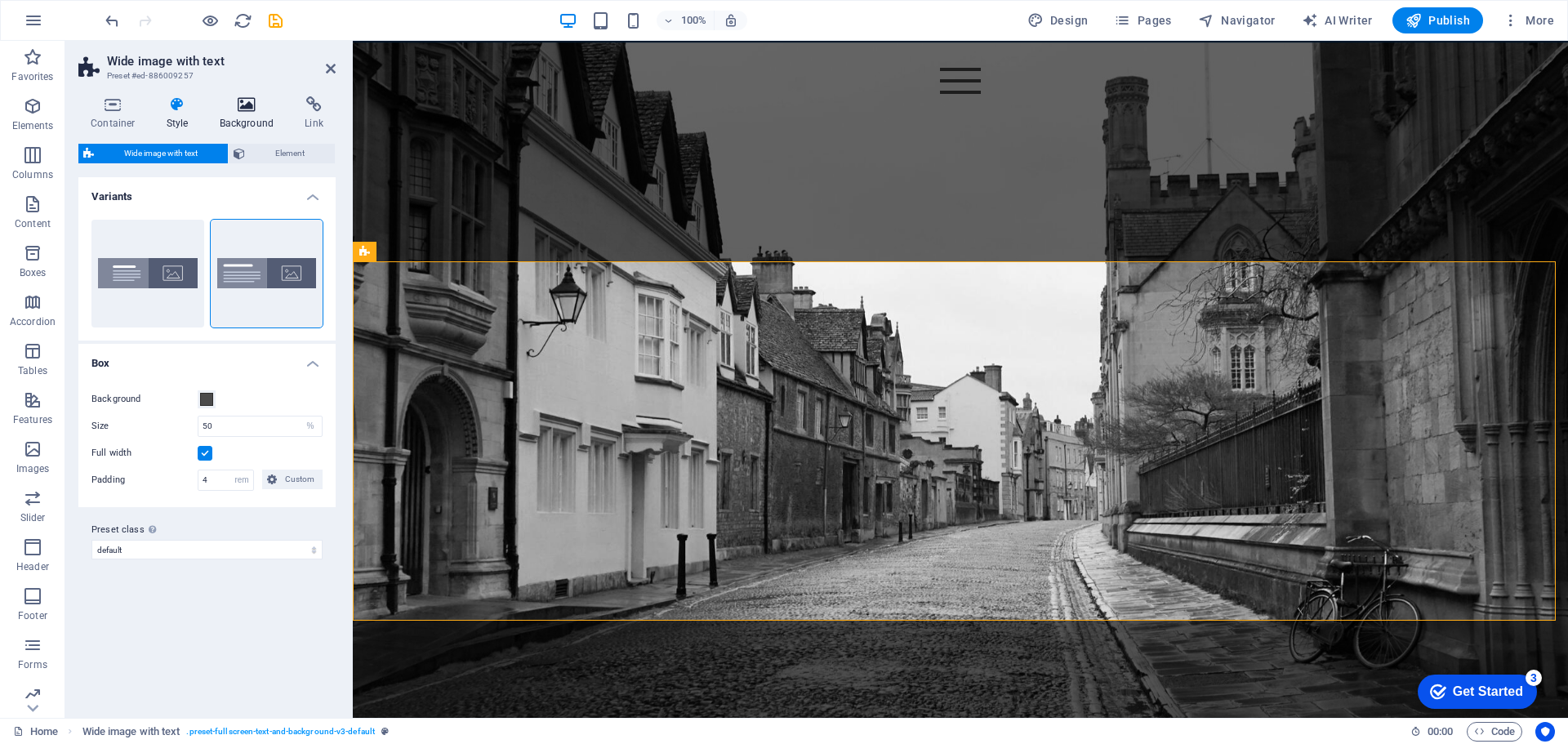
click at [247, 114] on h4 "Background" at bounding box center [251, 113] width 86 height 34
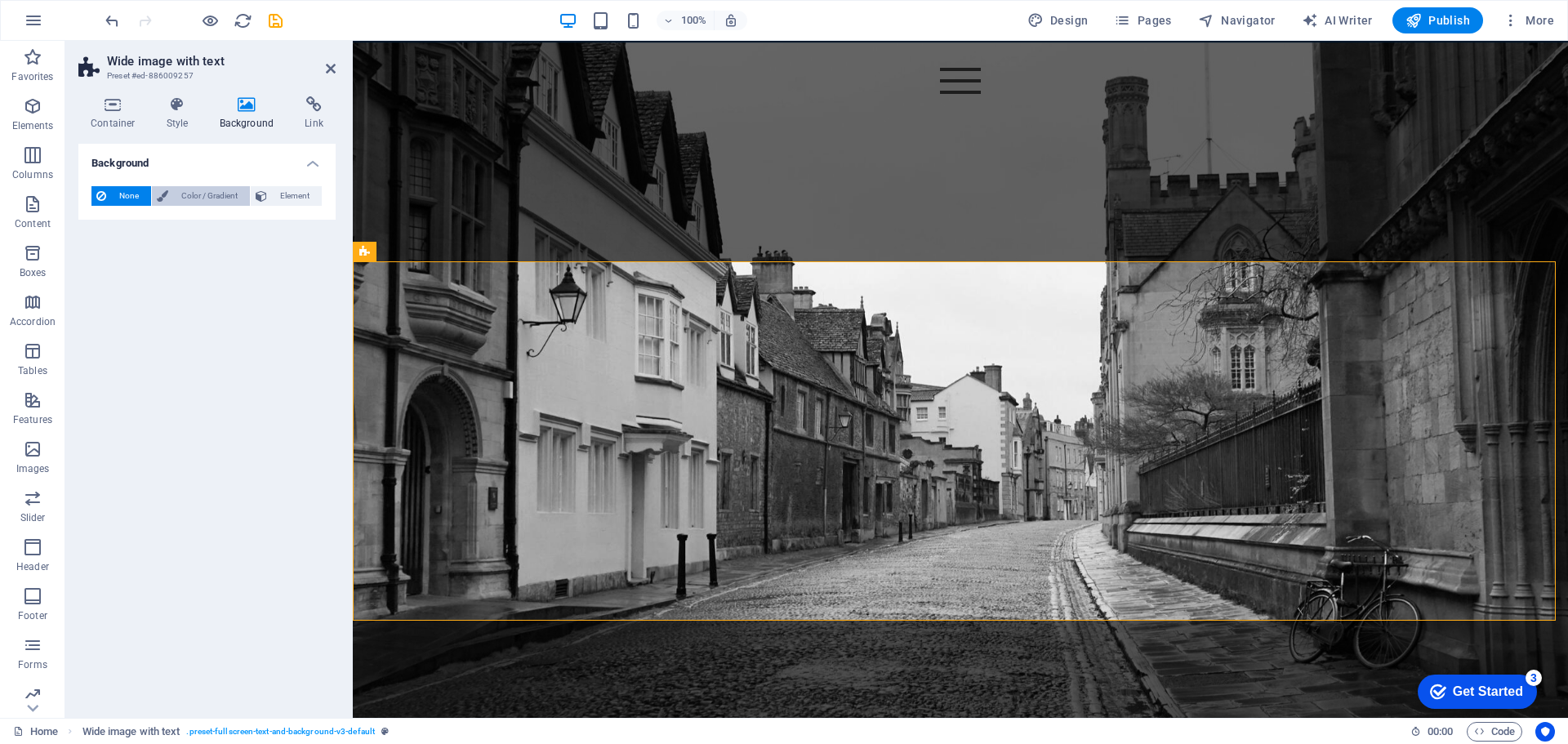
click at [202, 197] on span "Color / Gradient" at bounding box center [209, 196] width 72 height 20
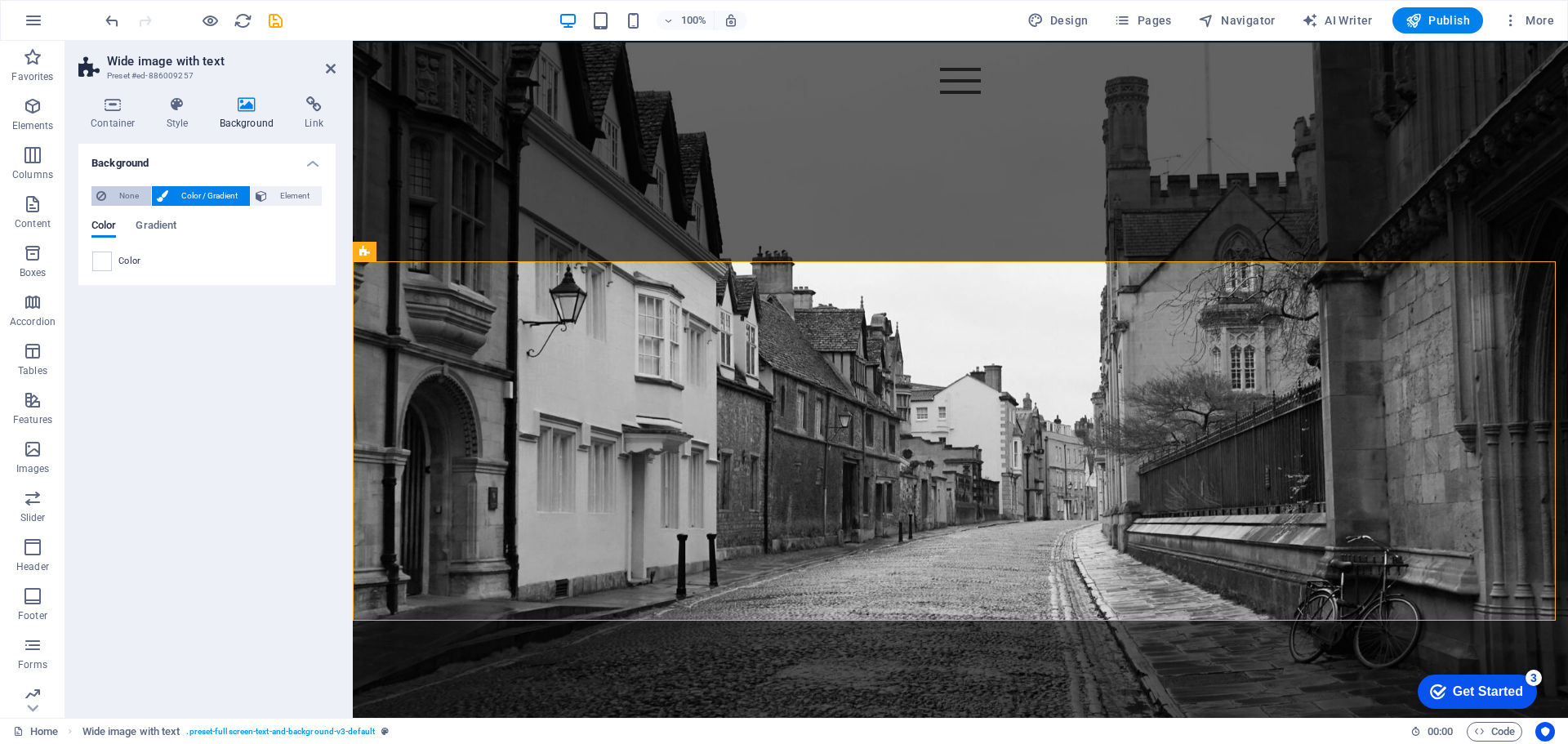
click at [136, 190] on span "None" at bounding box center [128, 196] width 35 height 20
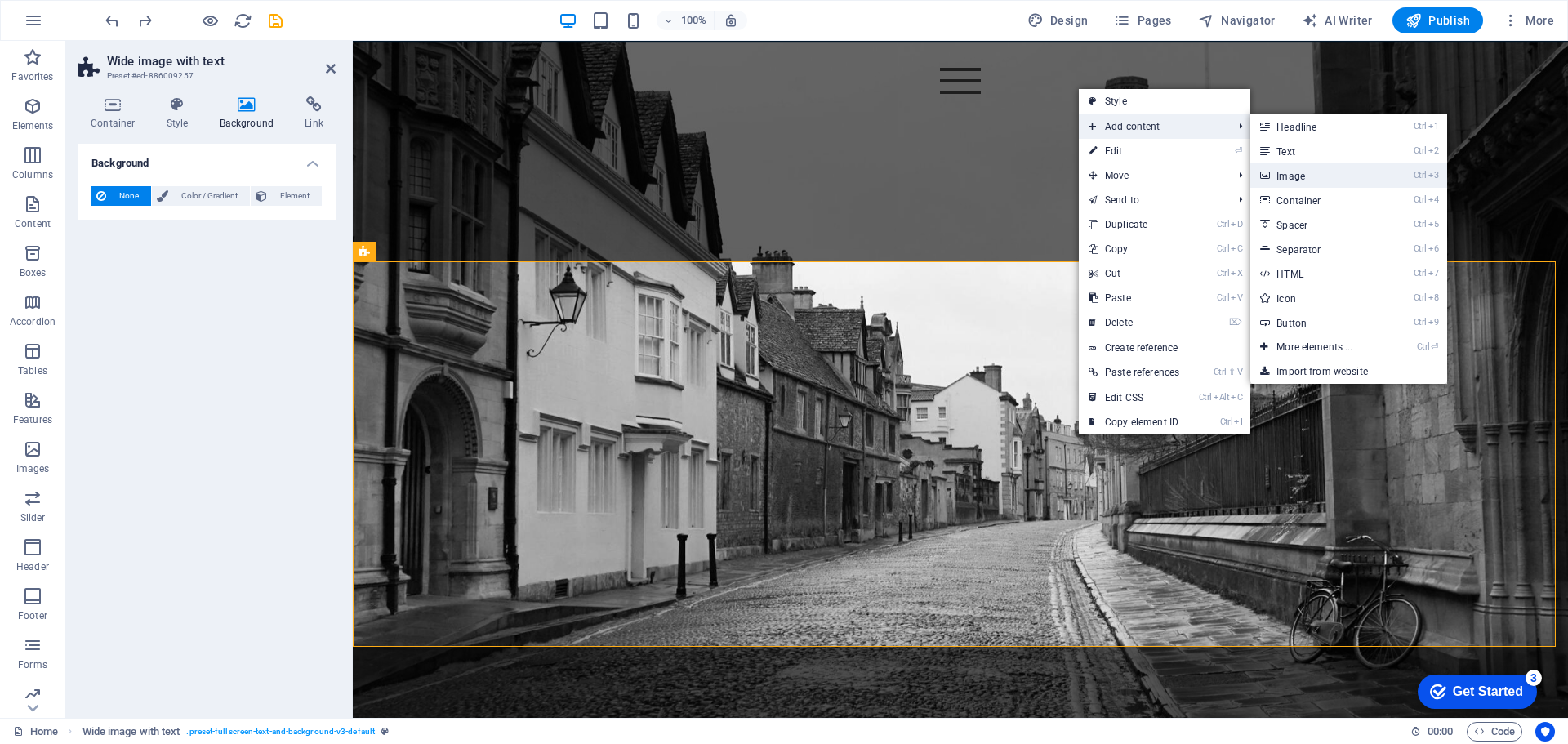
click at [1316, 180] on link "Ctrl 3 Image" at bounding box center [1317, 175] width 135 height 25
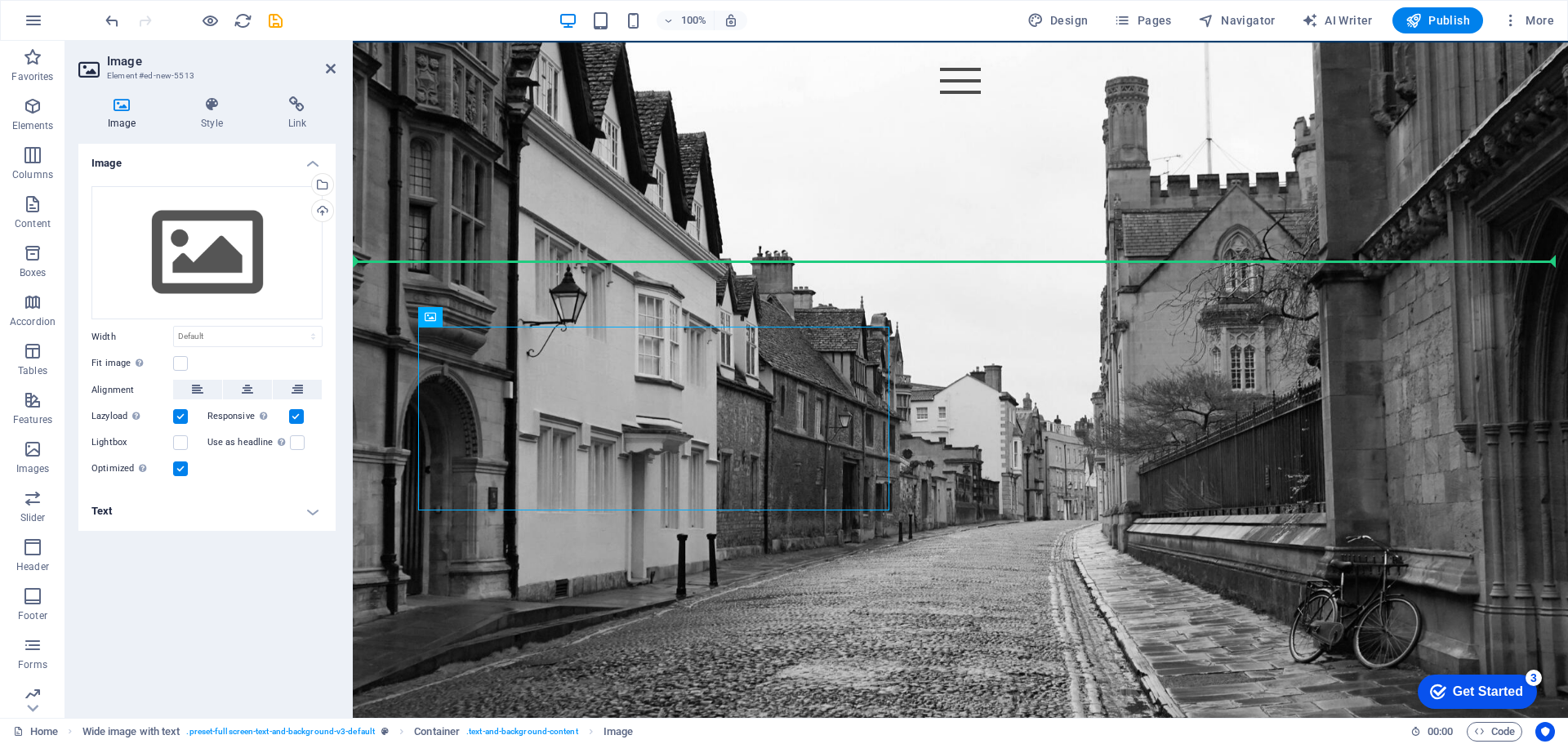
drag, startPoint x: 724, startPoint y: 393, endPoint x: 1211, endPoint y: 421, distance: 487.8
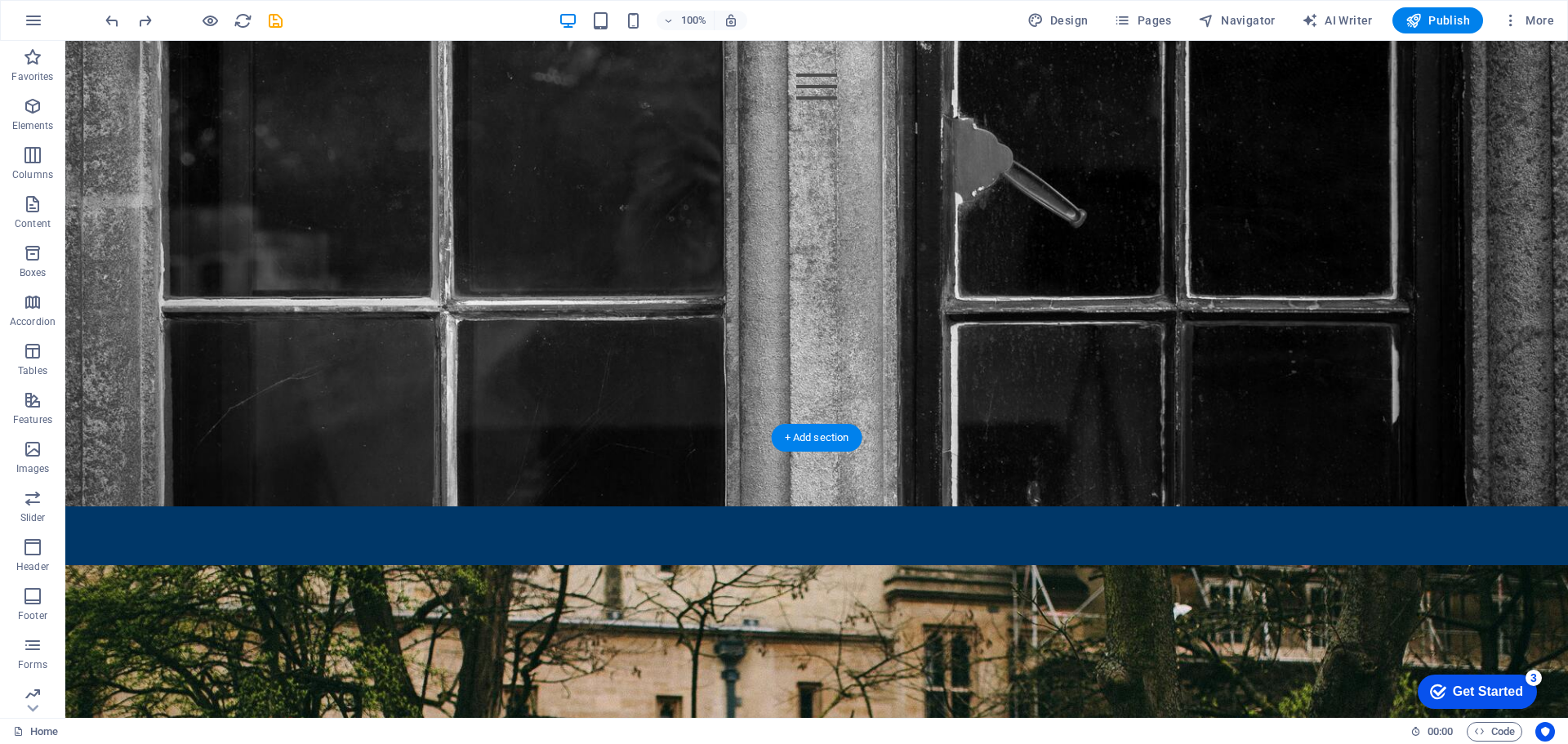
scroll to position [3021, 0]
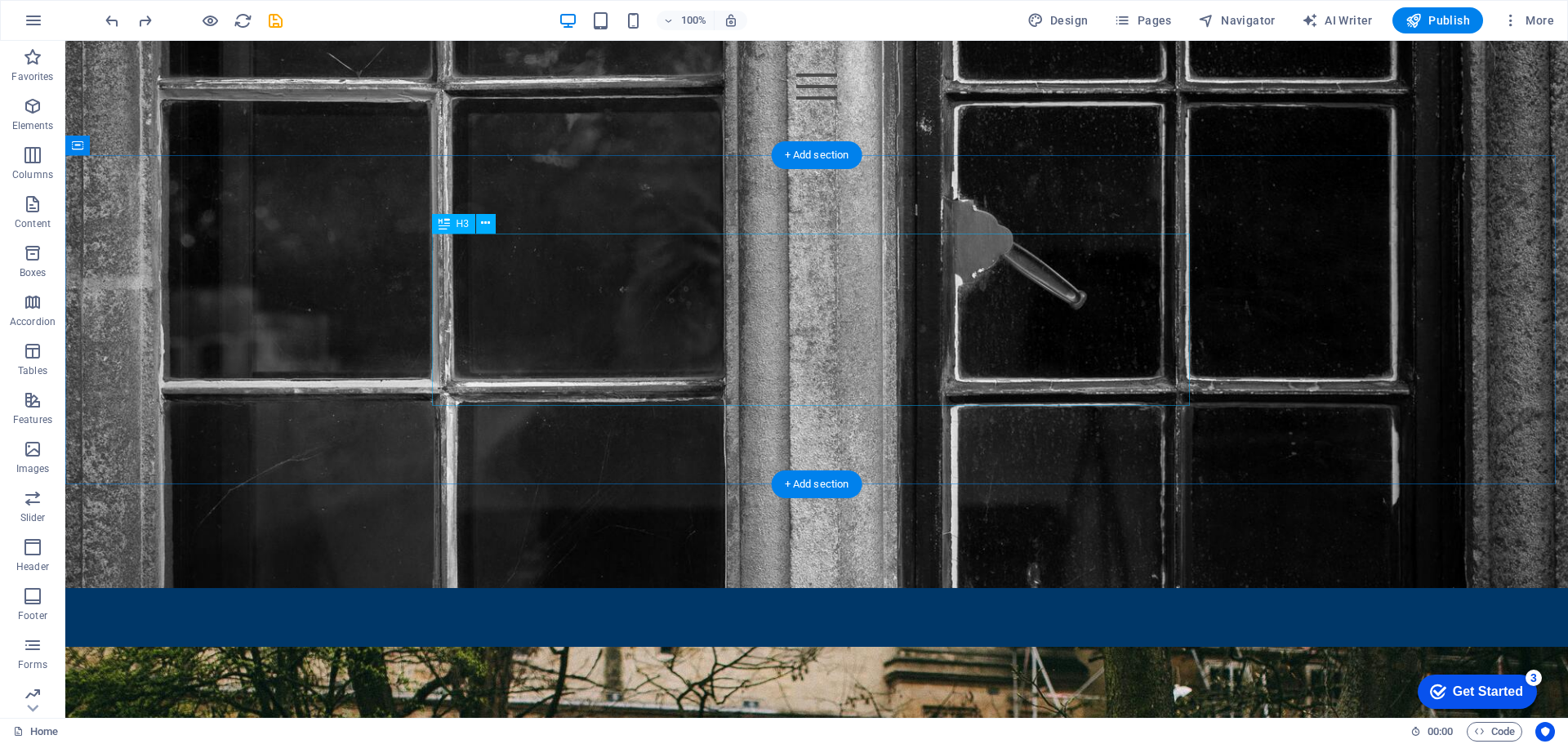
click at [730, 396] on div "DESIGN Build MEDIA" at bounding box center [816, 481] width 758 height 172
click at [488, 219] on icon at bounding box center [485, 223] width 9 height 17
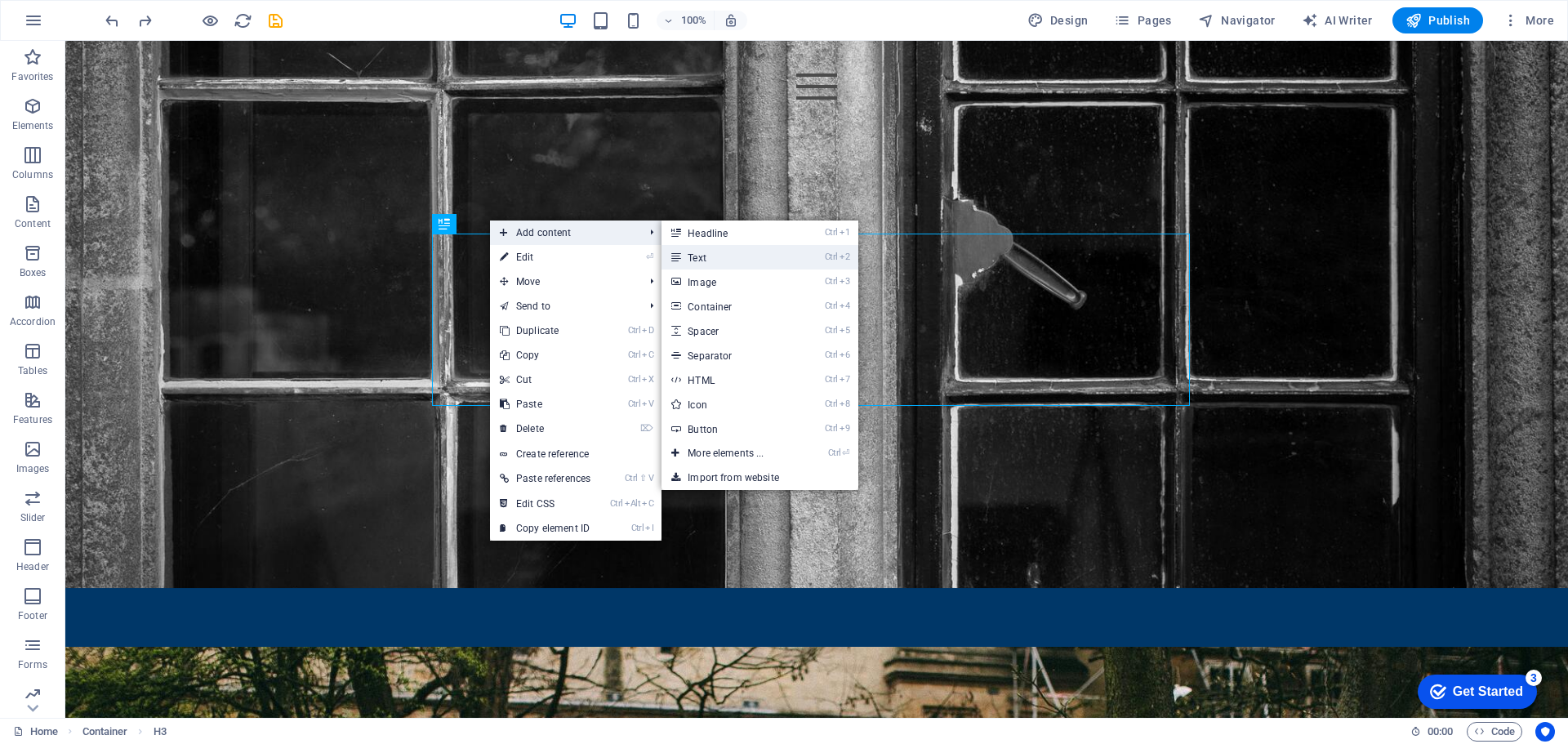
click at [722, 255] on link "Ctrl 2 Text" at bounding box center [729, 257] width 135 height 25
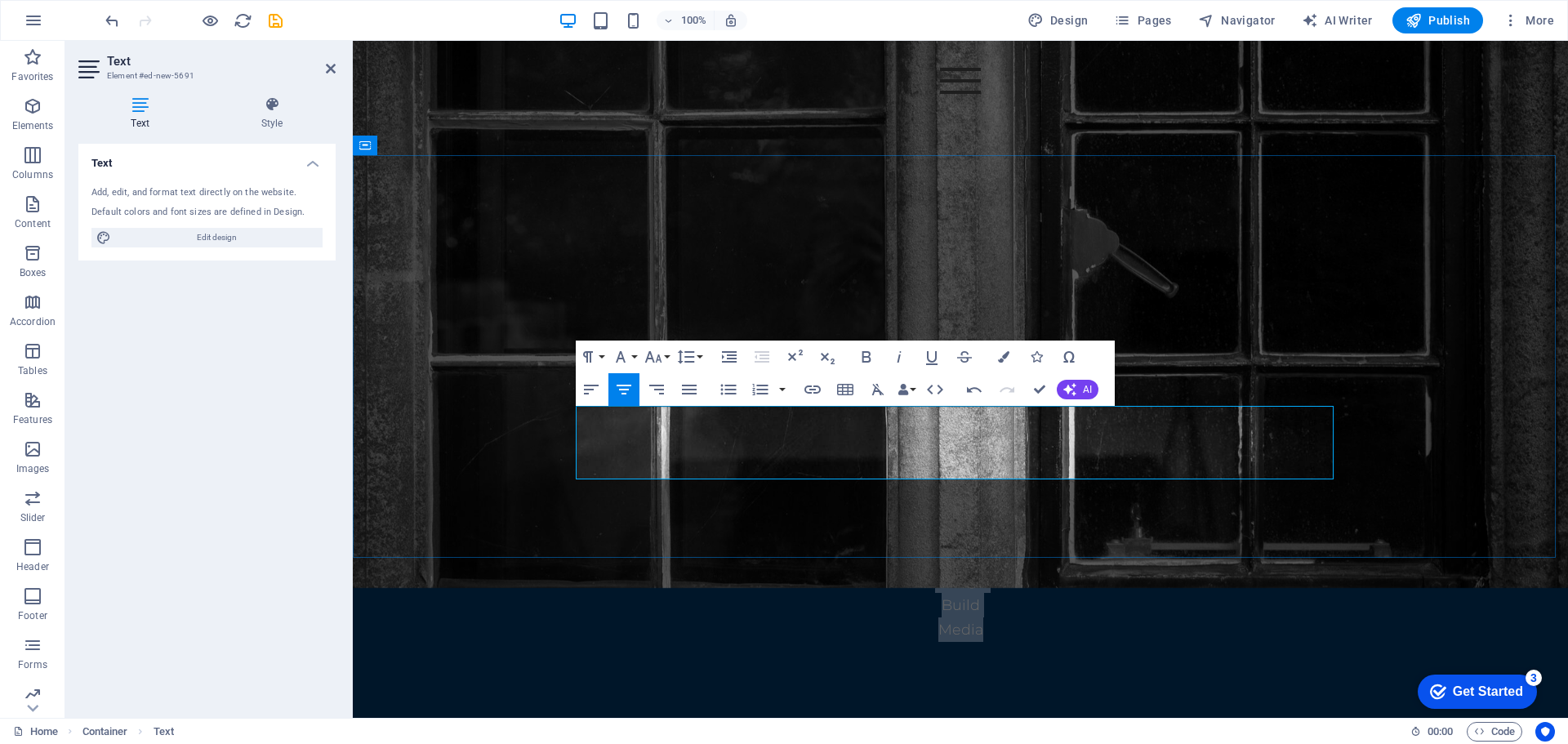
drag, startPoint x: 984, startPoint y: 466, endPoint x: 911, endPoint y: 418, distance: 87.4
click at [911, 568] on div "Design Build Media" at bounding box center [960, 605] width 758 height 74
click at [657, 347] on icon "button" at bounding box center [653, 356] width 20 height 20
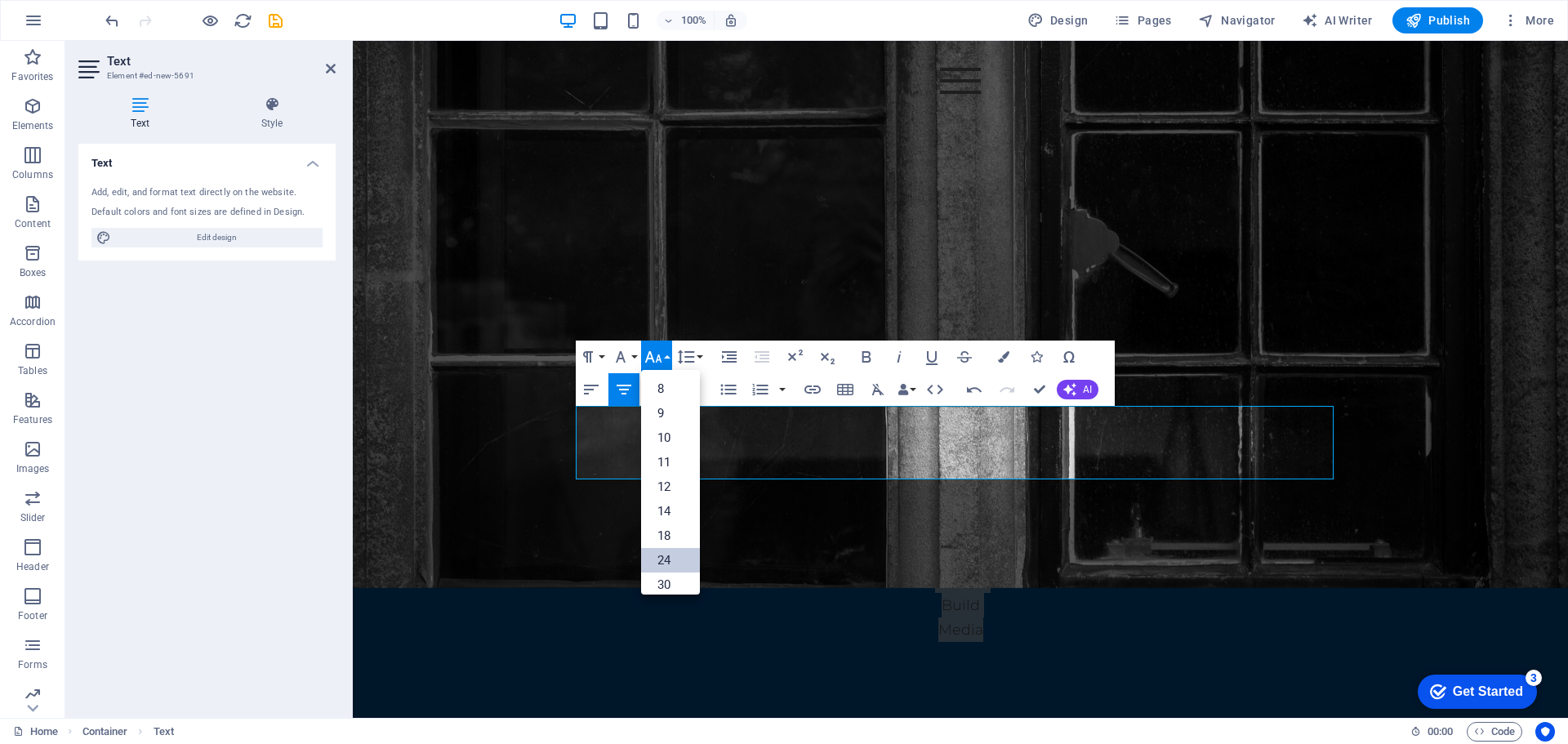
scroll to position [131, 0]
click at [675, 542] on link "72" at bounding box center [670, 551] width 59 height 25
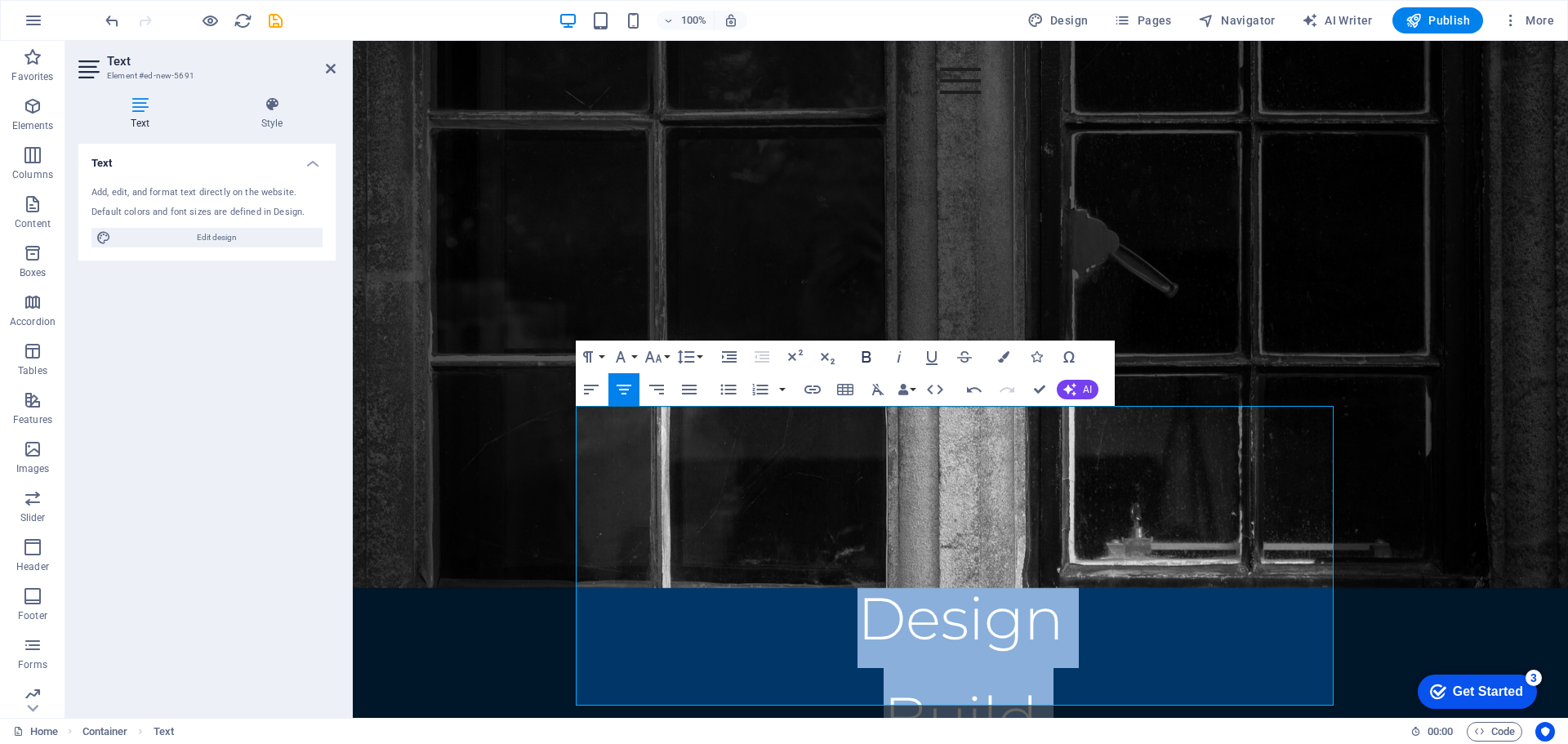
click at [866, 355] on icon "button" at bounding box center [866, 356] width 20 height 20
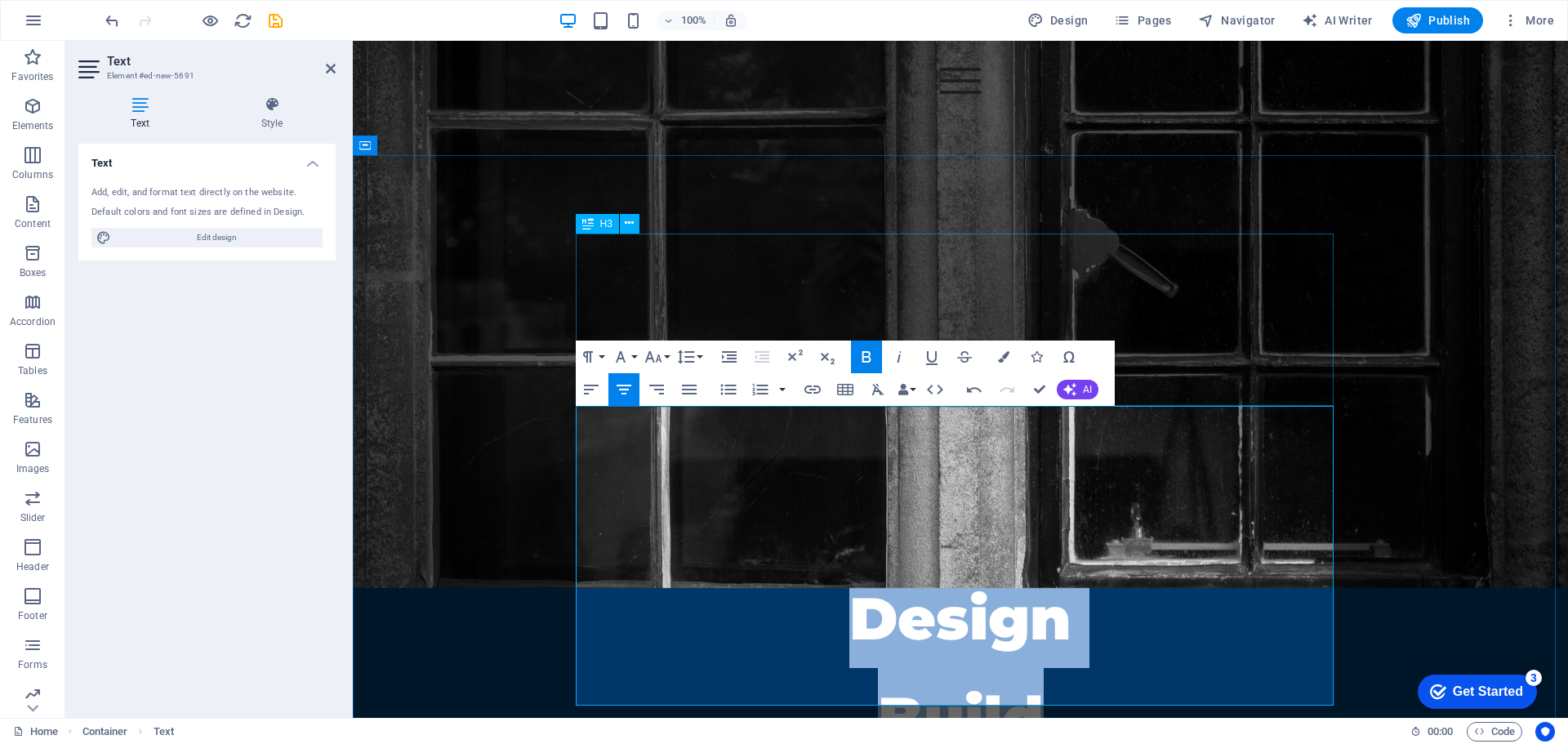
click at [651, 396] on div "DESIGN Build MEDIA" at bounding box center [960, 481] width 758 height 172
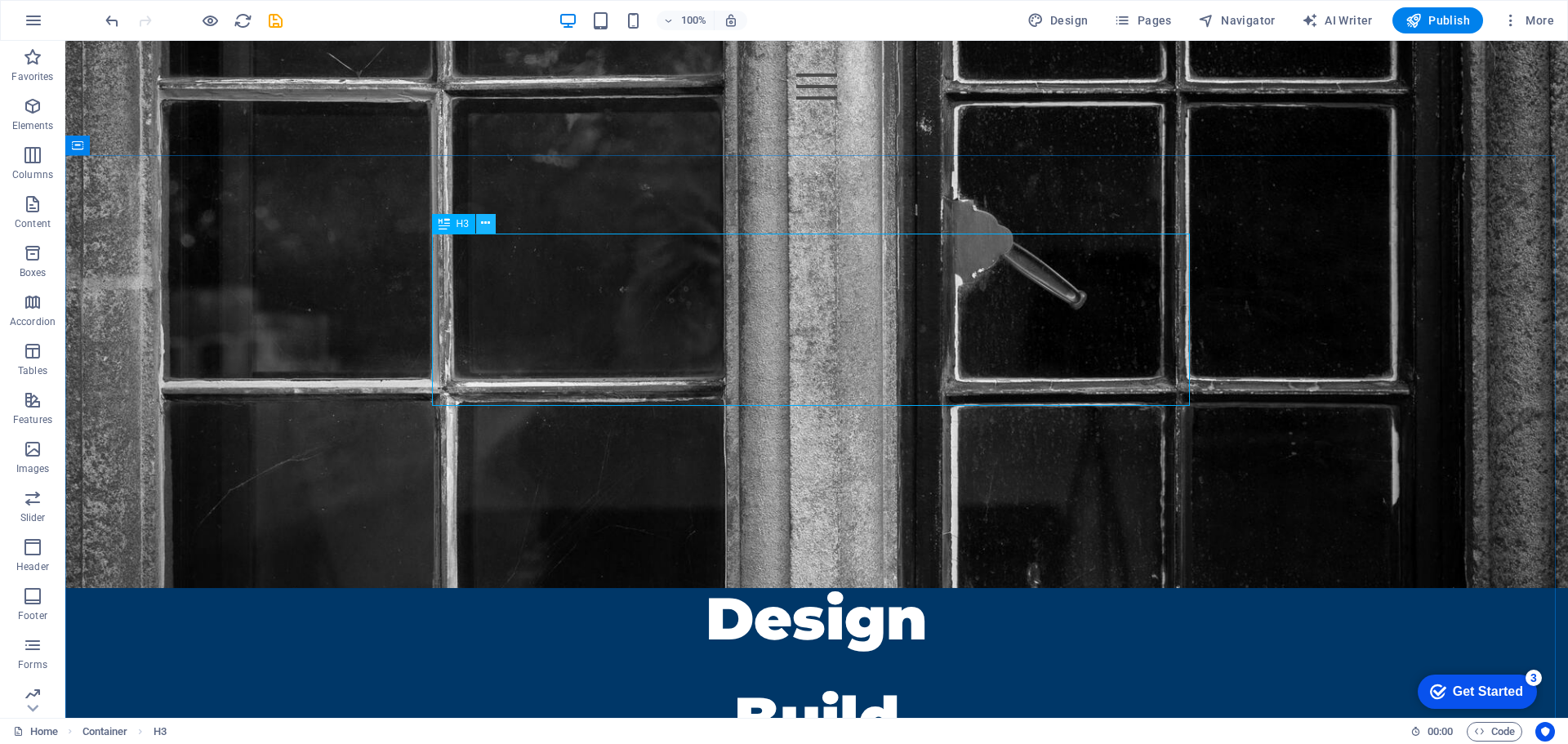
click at [483, 227] on icon at bounding box center [485, 223] width 9 height 17
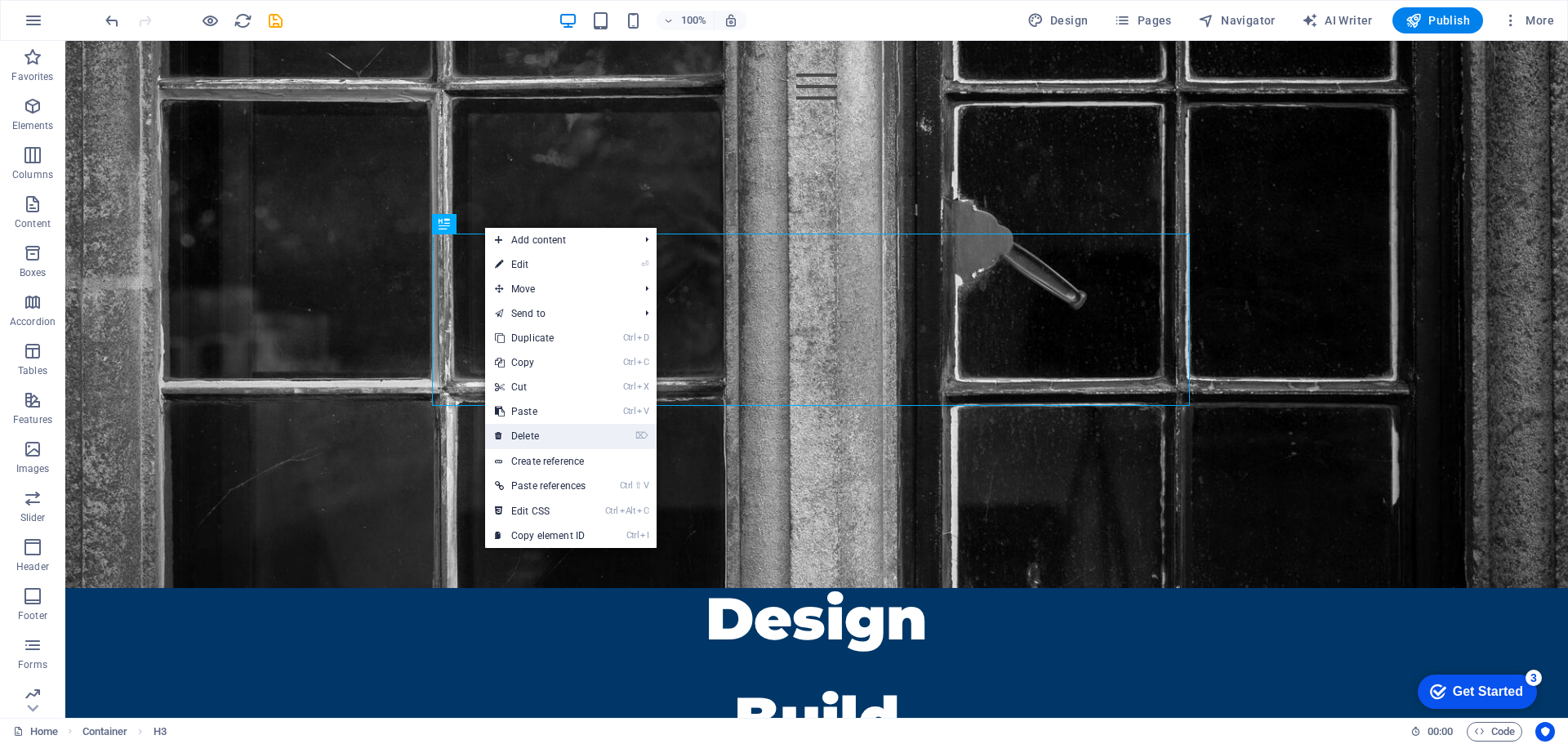
click at [559, 426] on link "⌦ Delete" at bounding box center [540, 436] width 110 height 25
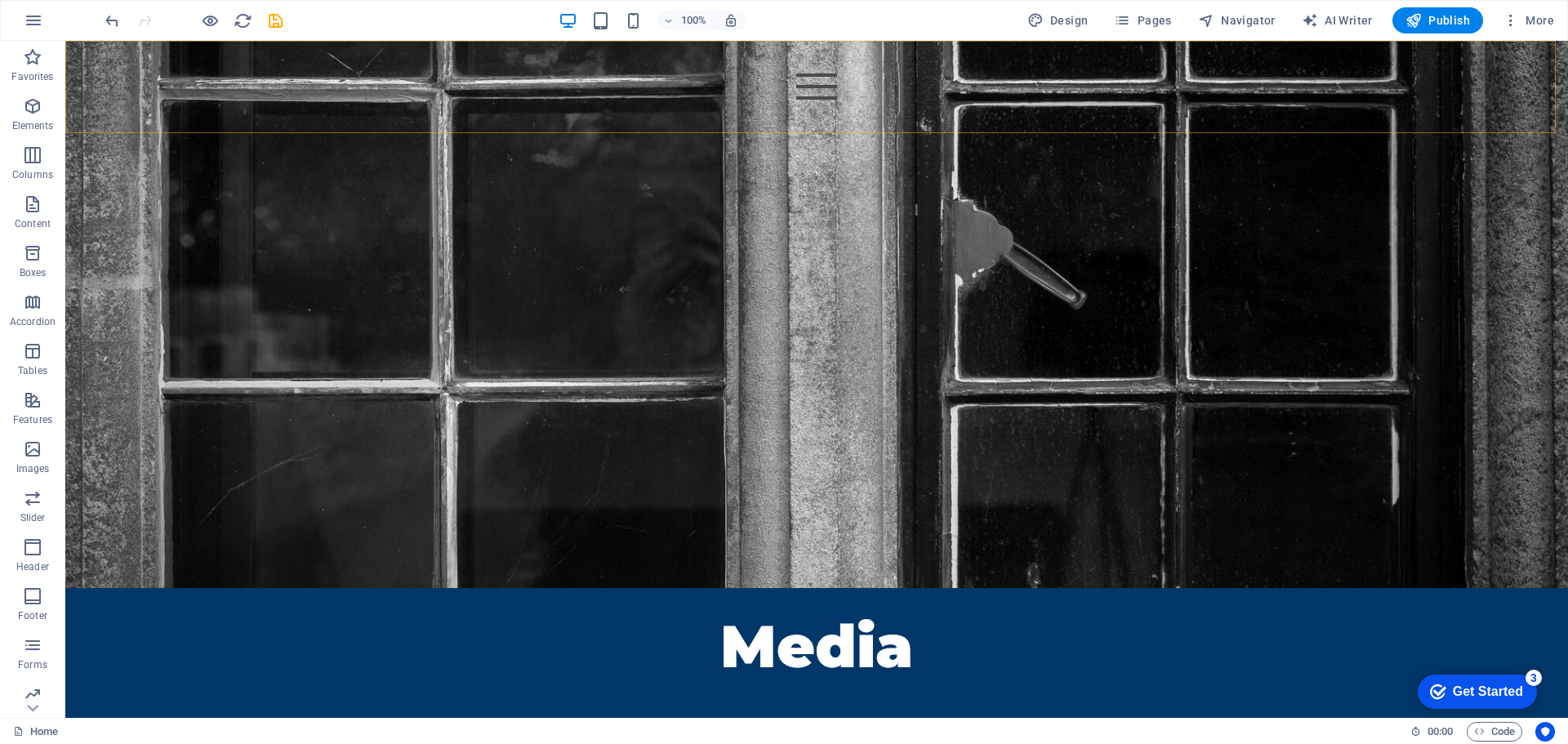
click at [1248, 108] on div "Home About us Contact" at bounding box center [816, 88] width 1503 height 93
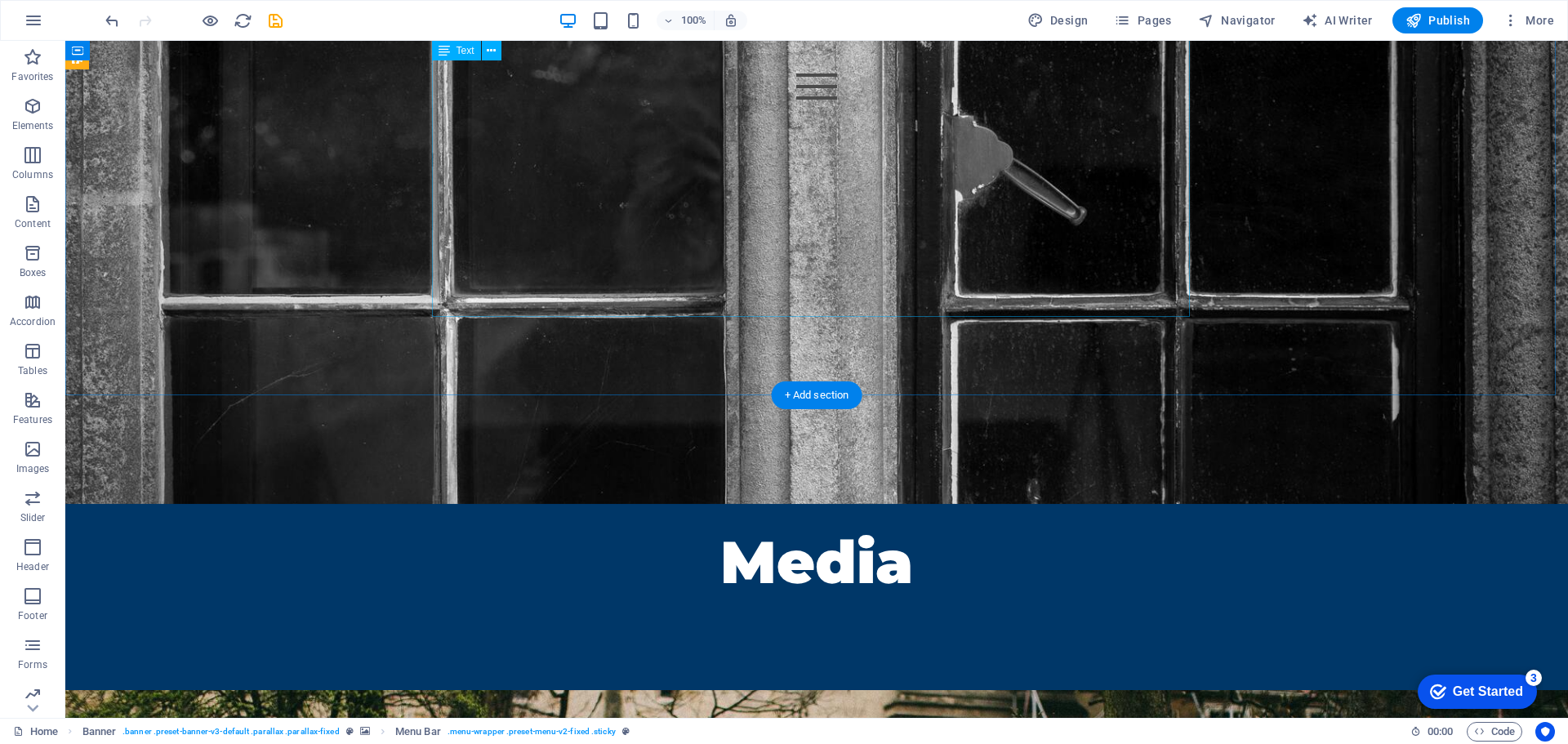
scroll to position [2939, 0]
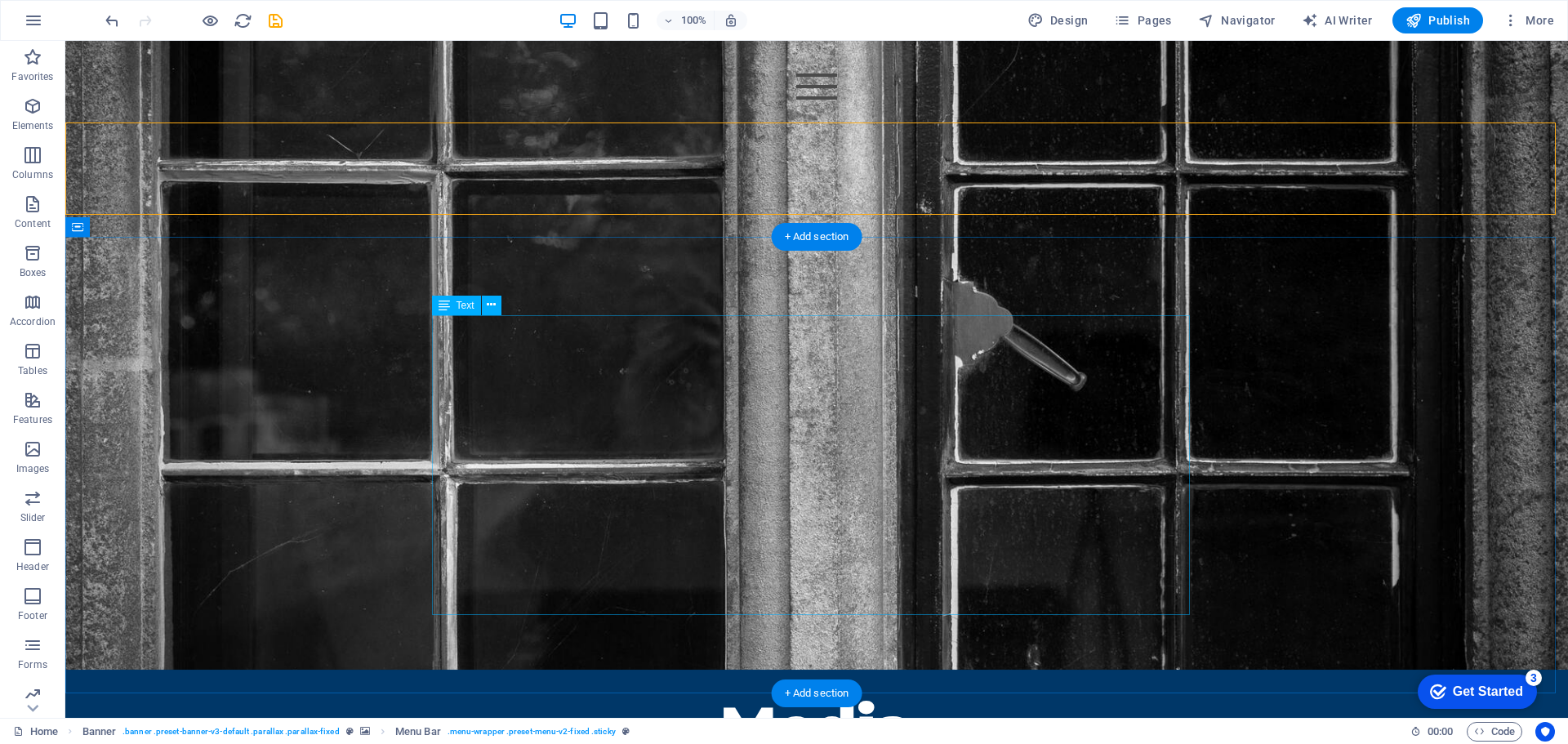
click at [747, 478] on div "Design Build Media" at bounding box center [816, 627] width 758 height 299
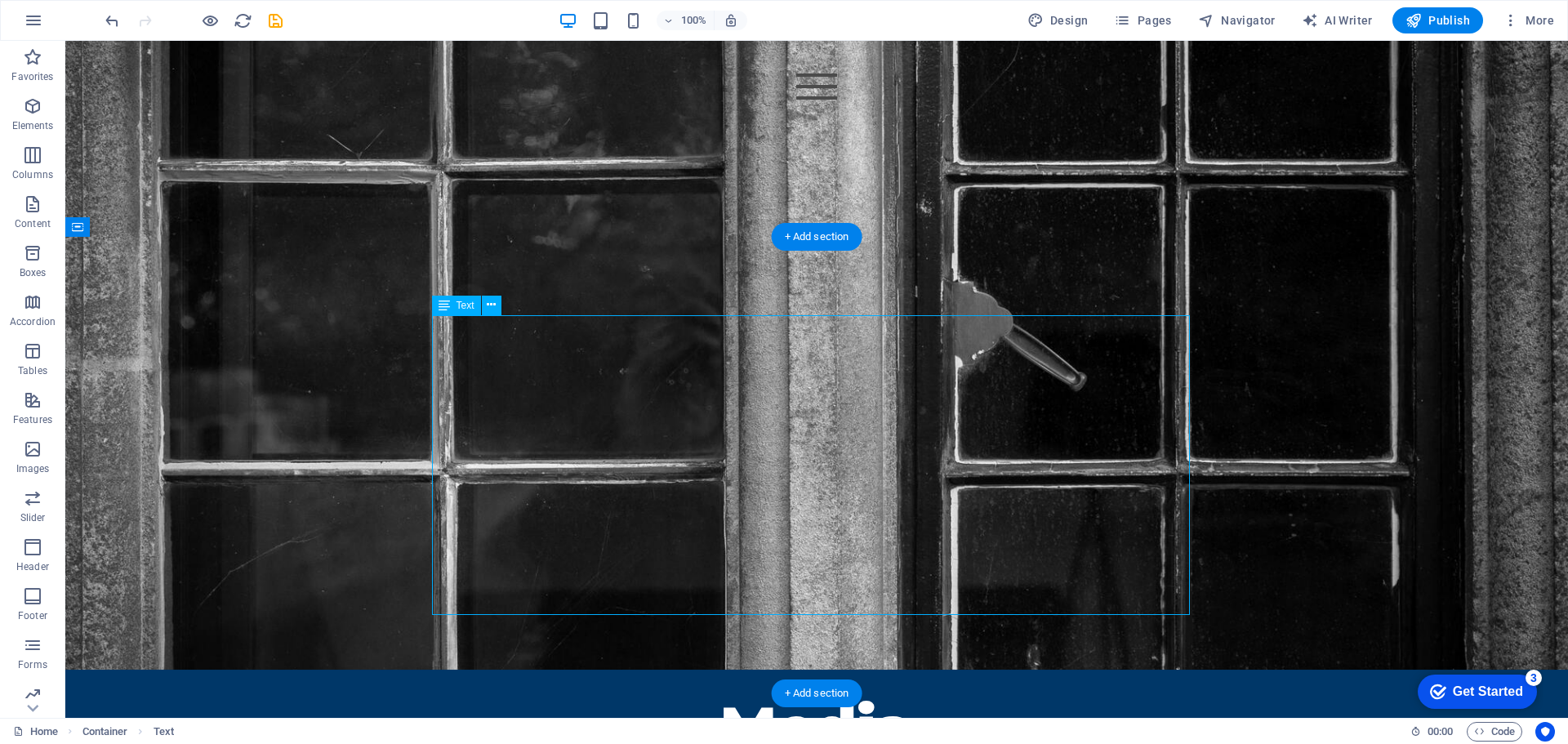
click at [747, 478] on div "Design Build Media" at bounding box center [816, 627] width 758 height 299
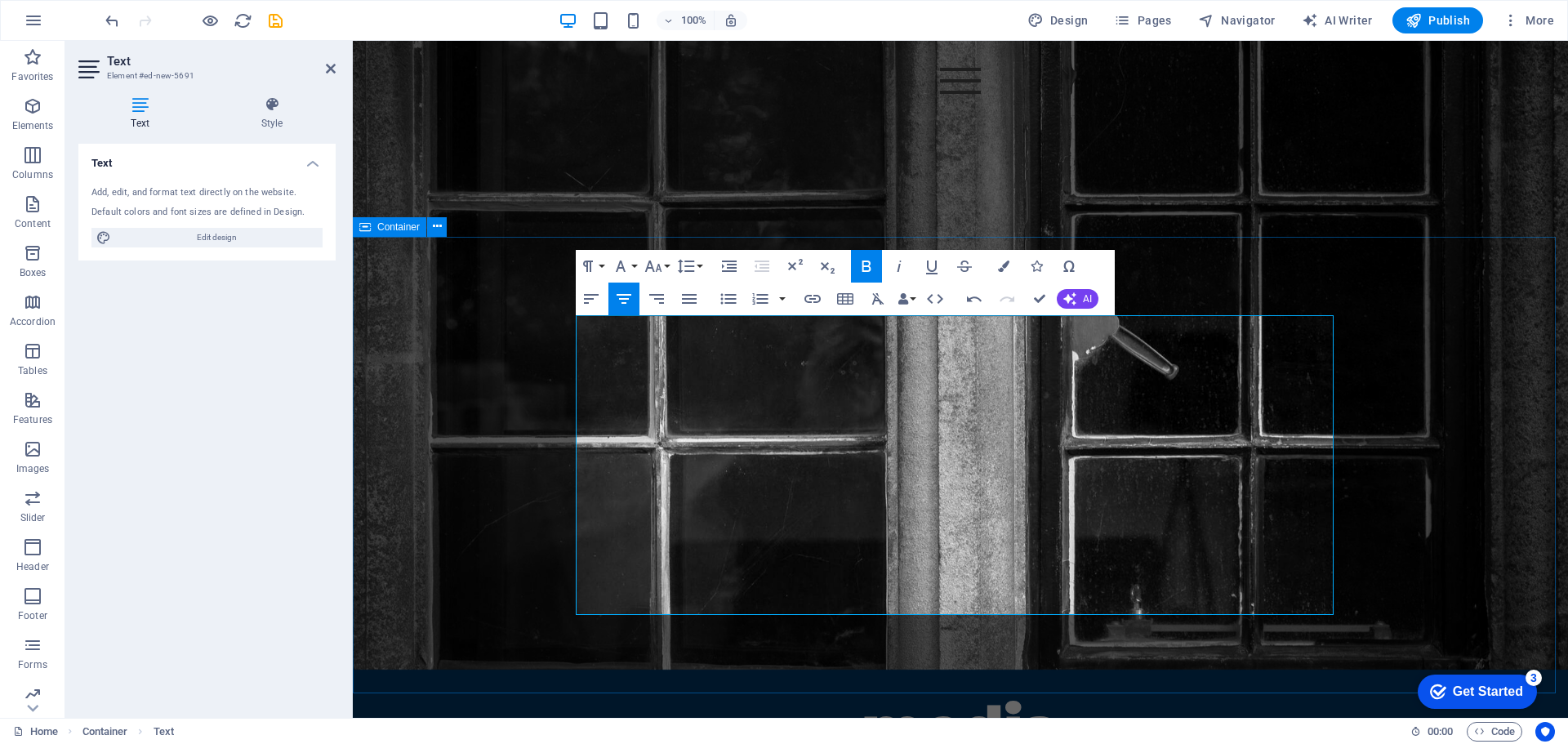
click at [1491, 406] on div "design build media" at bounding box center [960, 627] width 1215 height 457
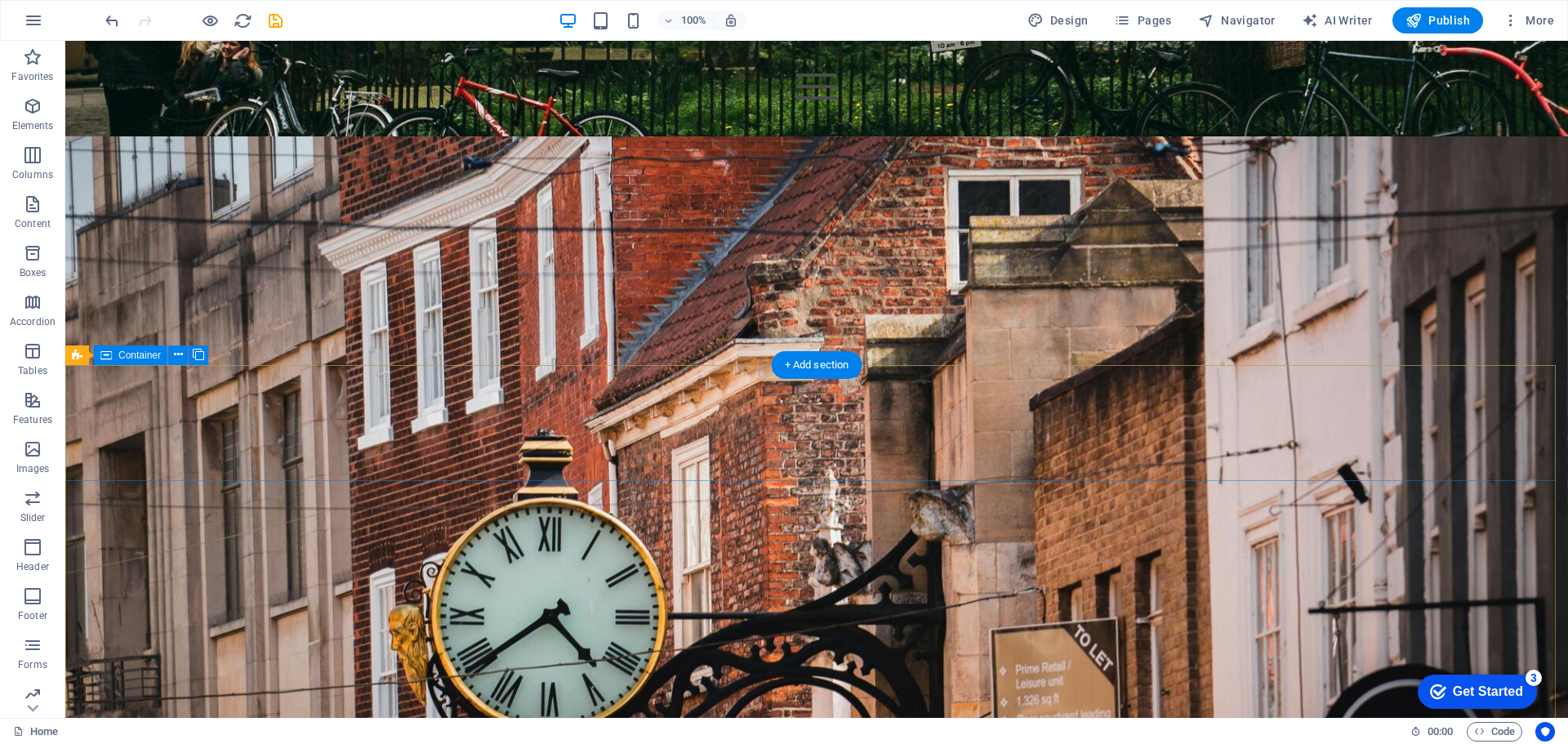
scroll to position [4491, 0]
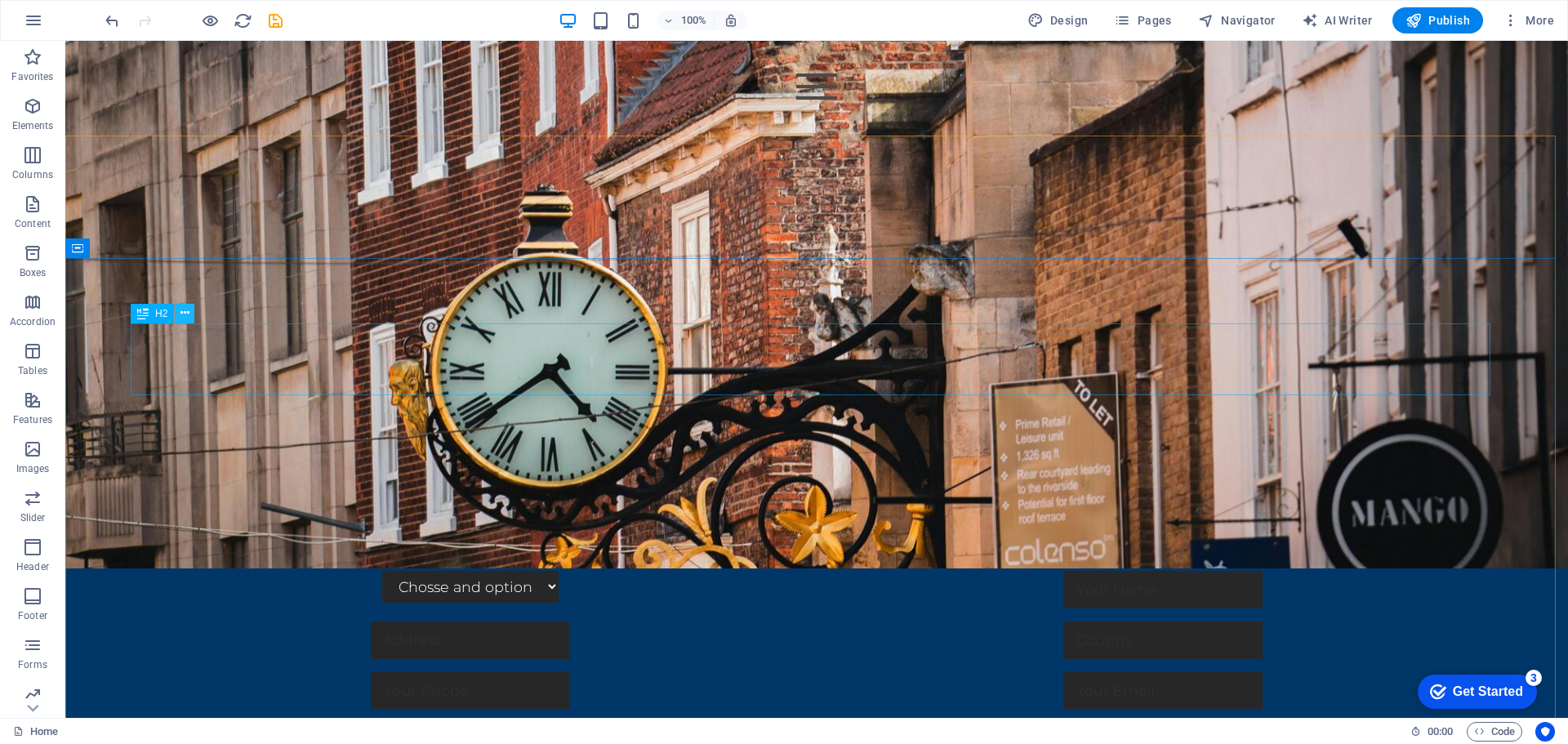
click at [189, 318] on icon at bounding box center [185, 313] width 9 height 17
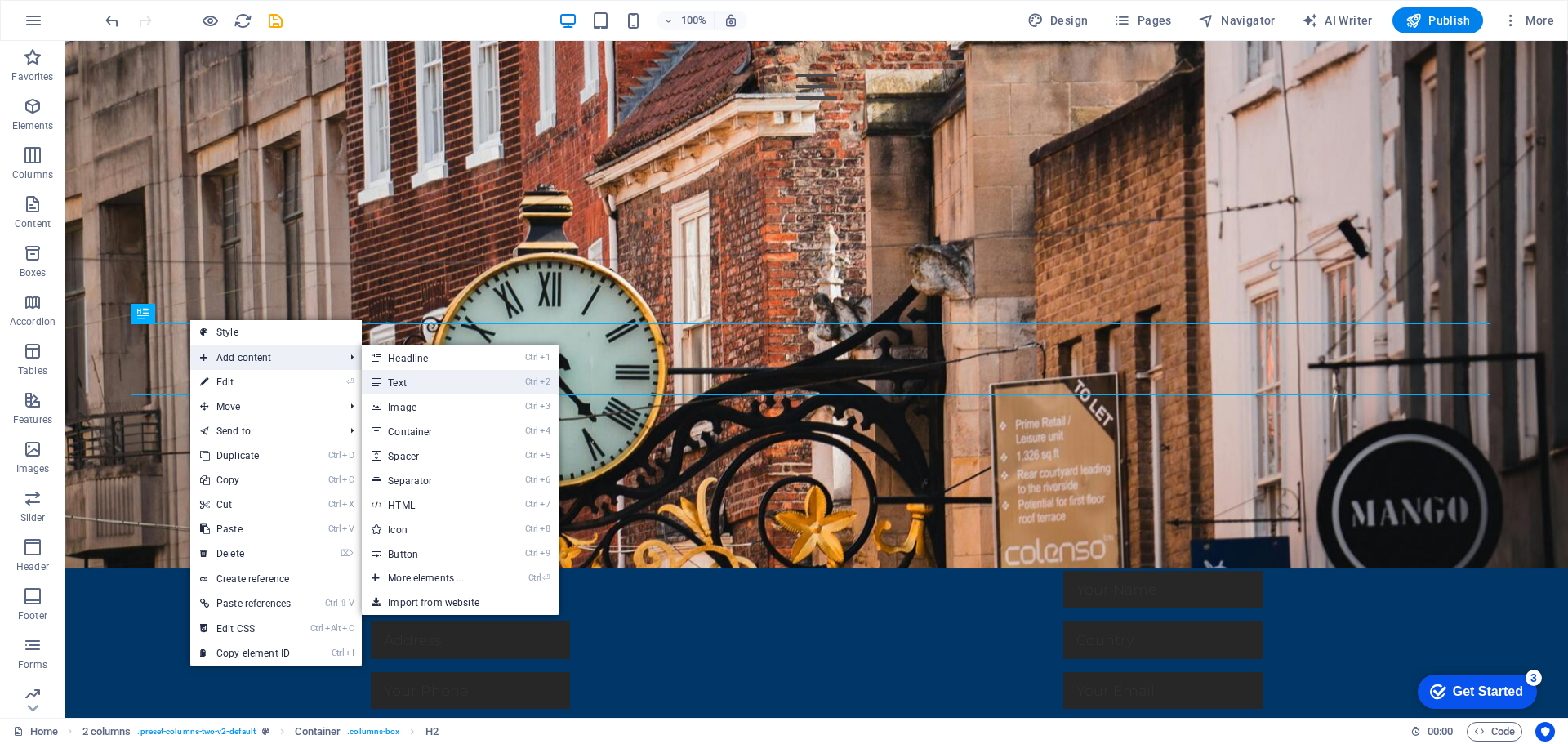
click at [430, 381] on link "Ctrl 2 Text" at bounding box center [429, 382] width 135 height 25
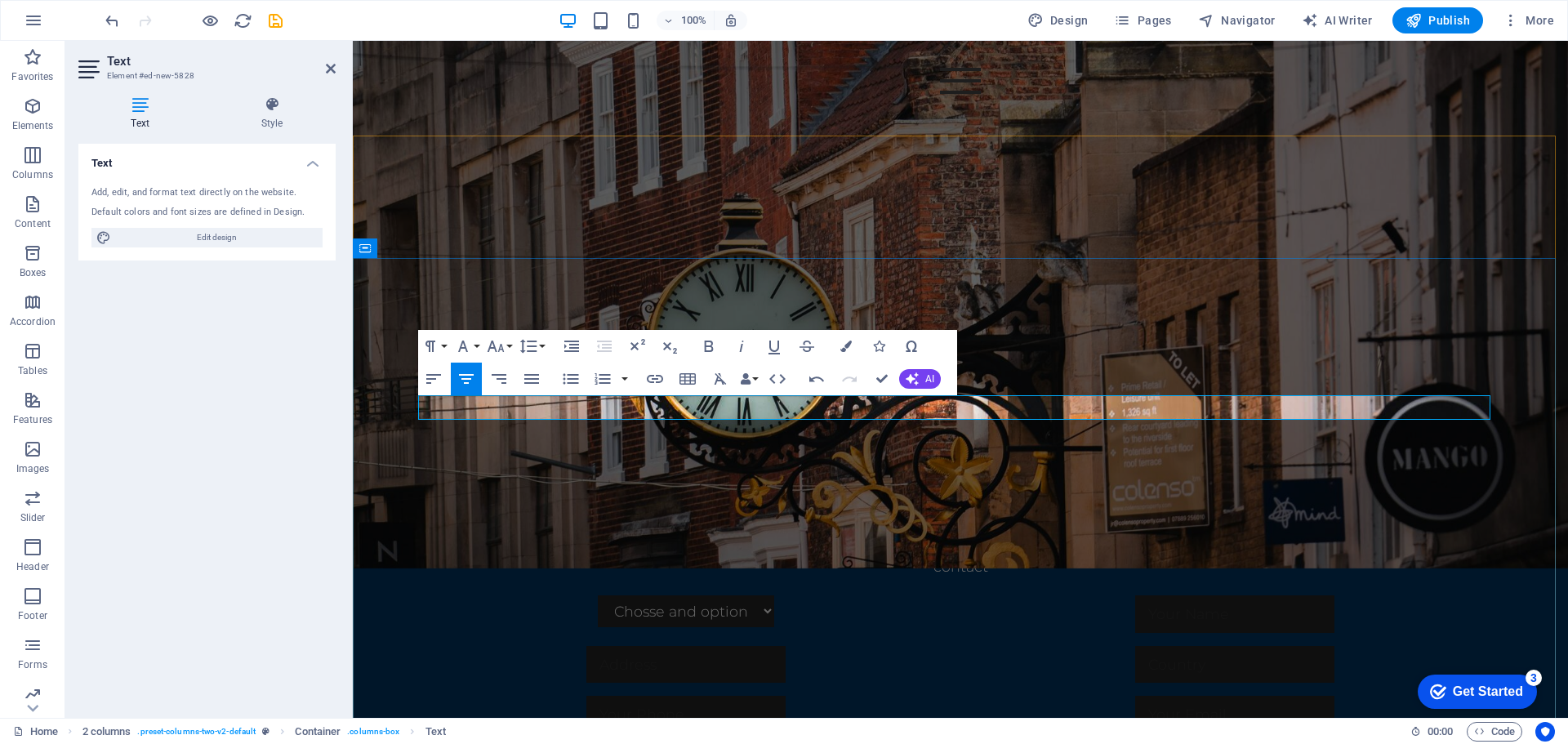
click at [958, 554] on p "contact" at bounding box center [960, 566] width 1085 height 25
click at [497, 348] on icon "button" at bounding box center [495, 346] width 20 height 20
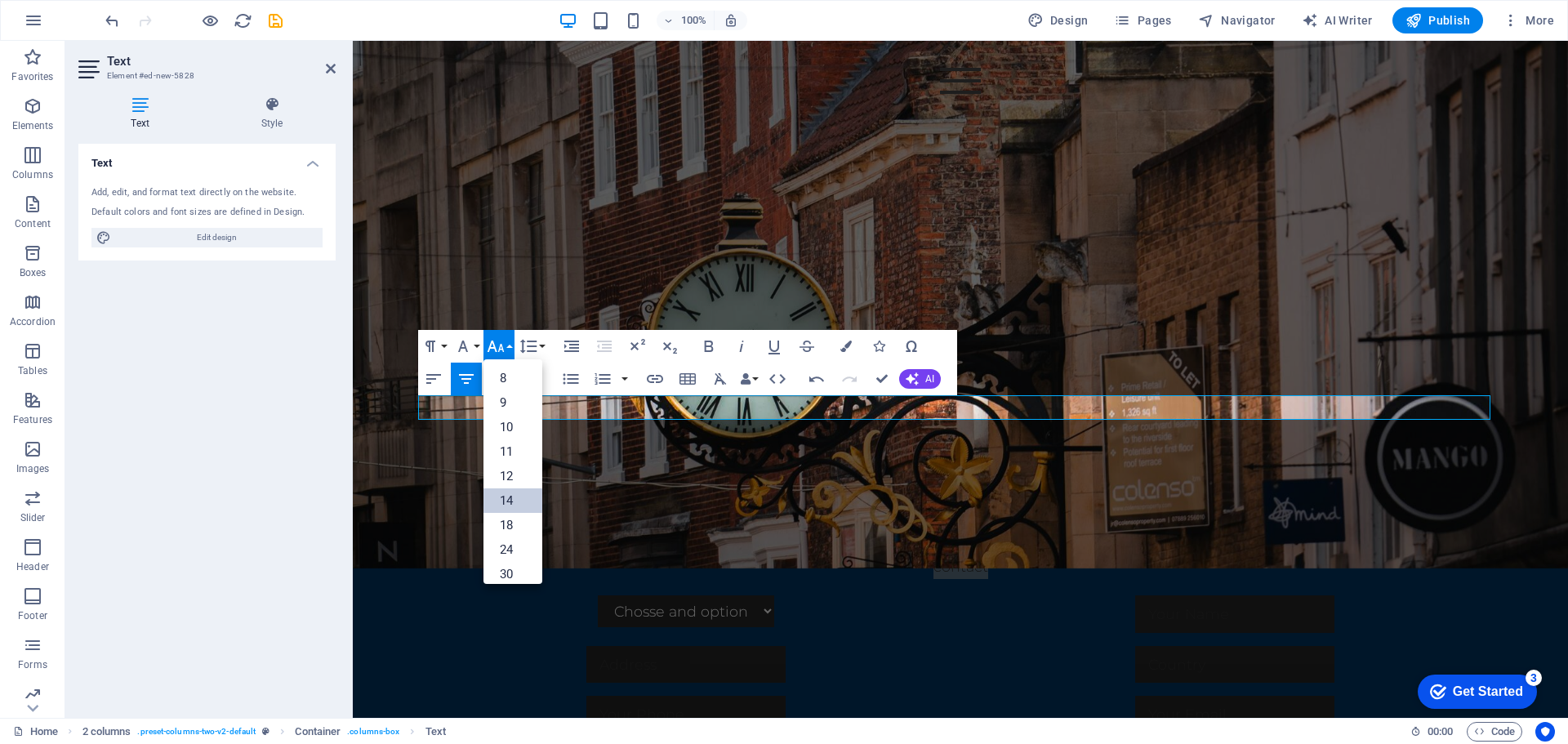
scroll to position [131, 0]
click at [521, 529] on link "72" at bounding box center [512, 541] width 59 height 25
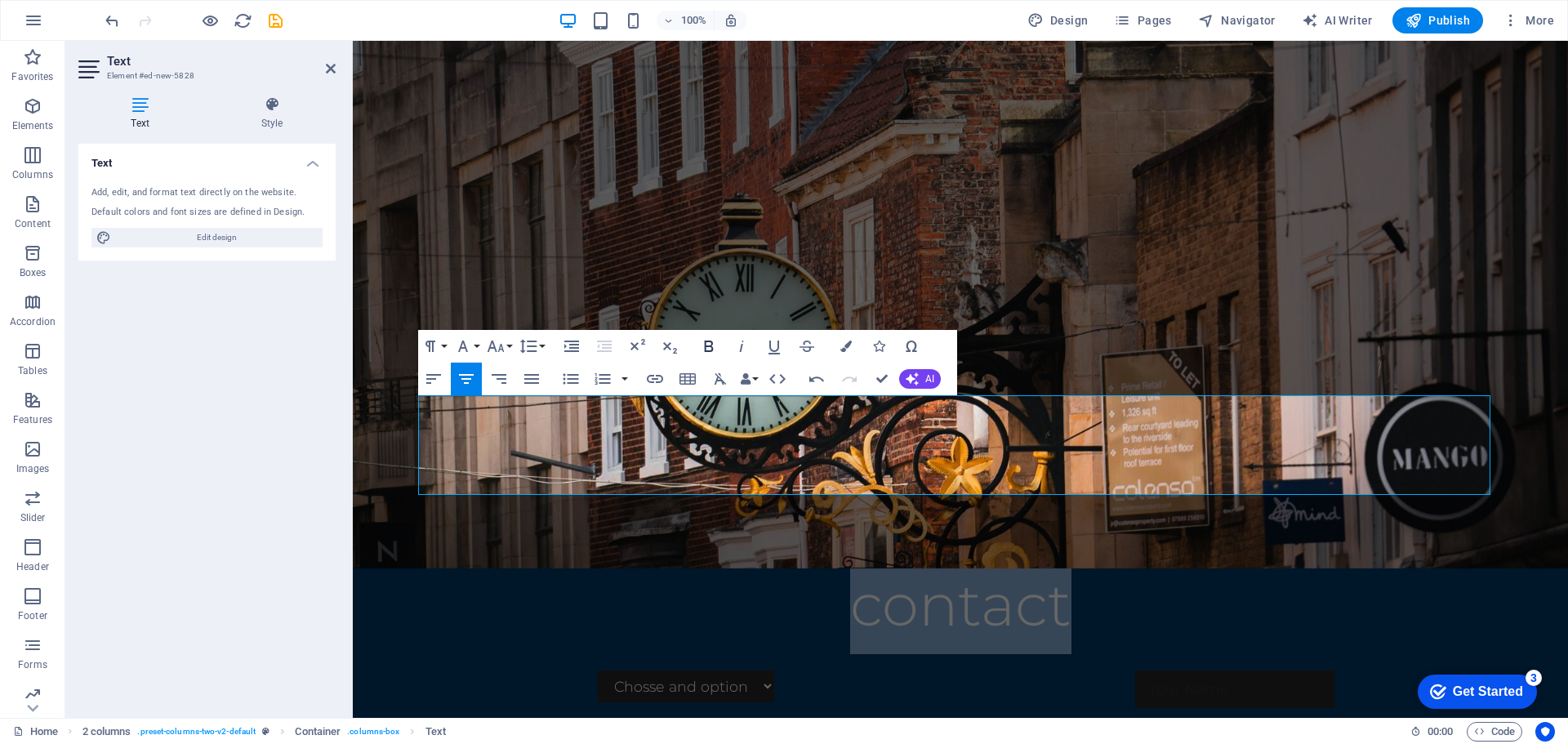
click at [713, 342] on icon "button" at bounding box center [709, 346] width 20 height 20
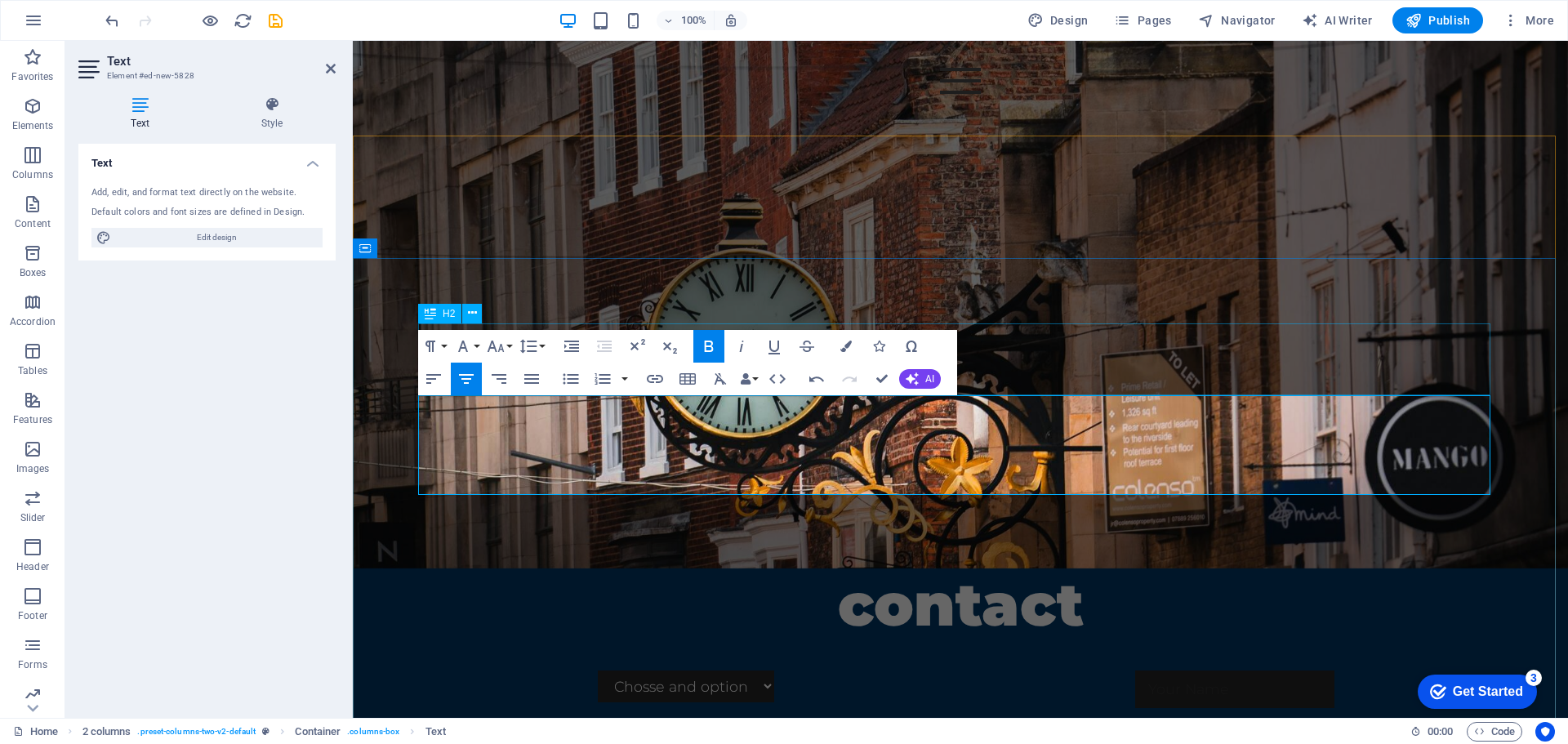
click at [1050, 482] on div "Contact" at bounding box center [960, 518] width 1085 height 72
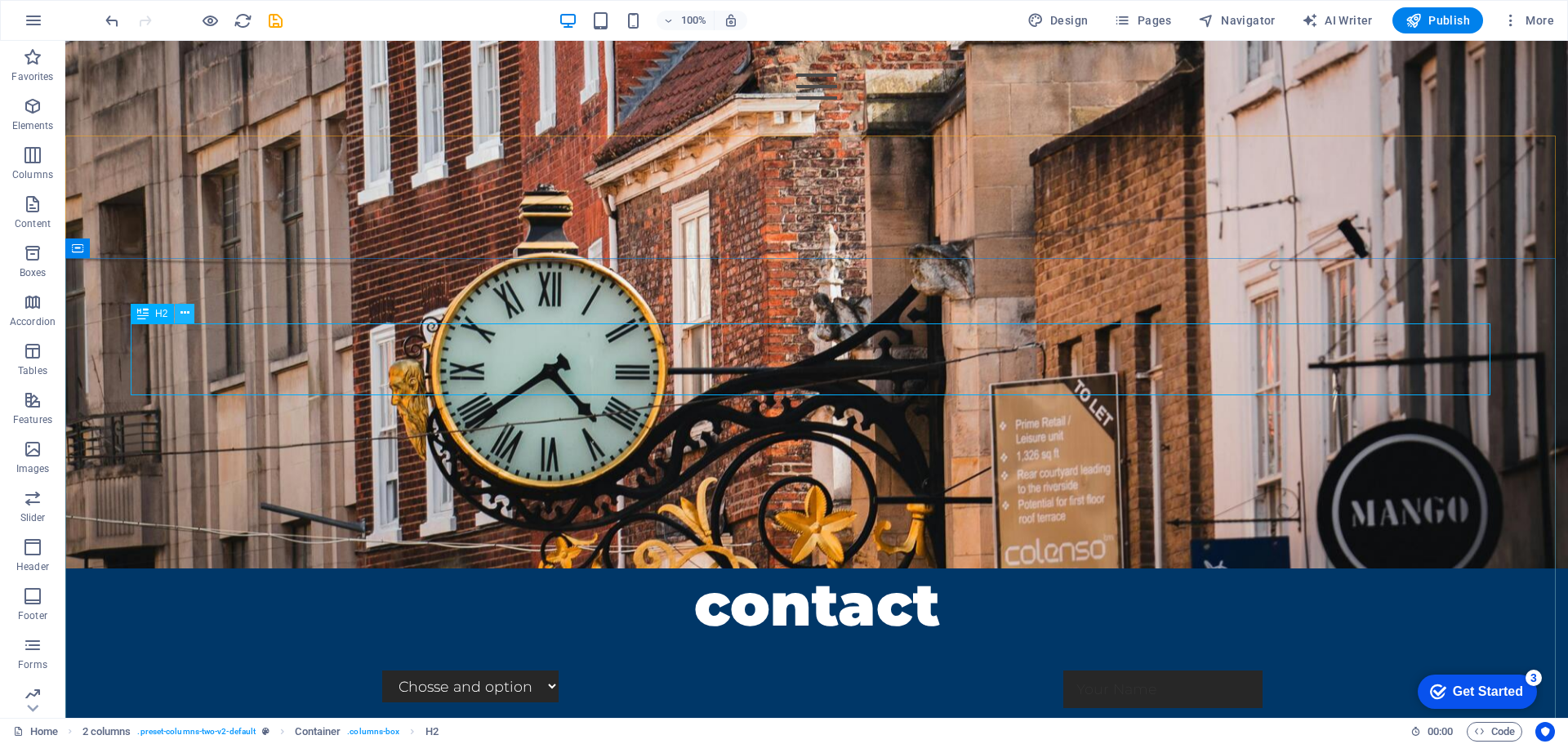
click at [184, 315] on icon at bounding box center [185, 313] width 9 height 17
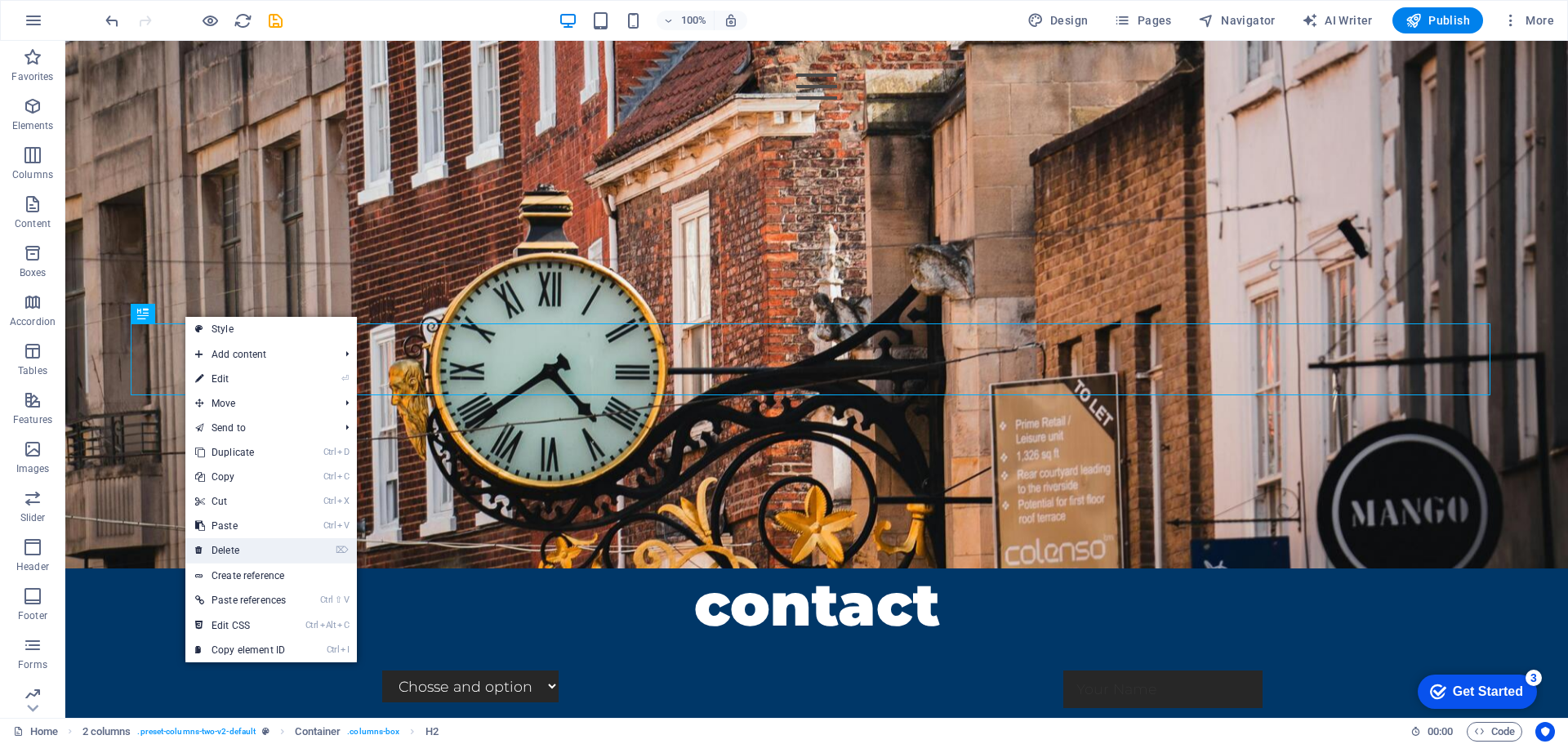
click at [245, 550] on link "⌦ Delete" at bounding box center [240, 550] width 110 height 25
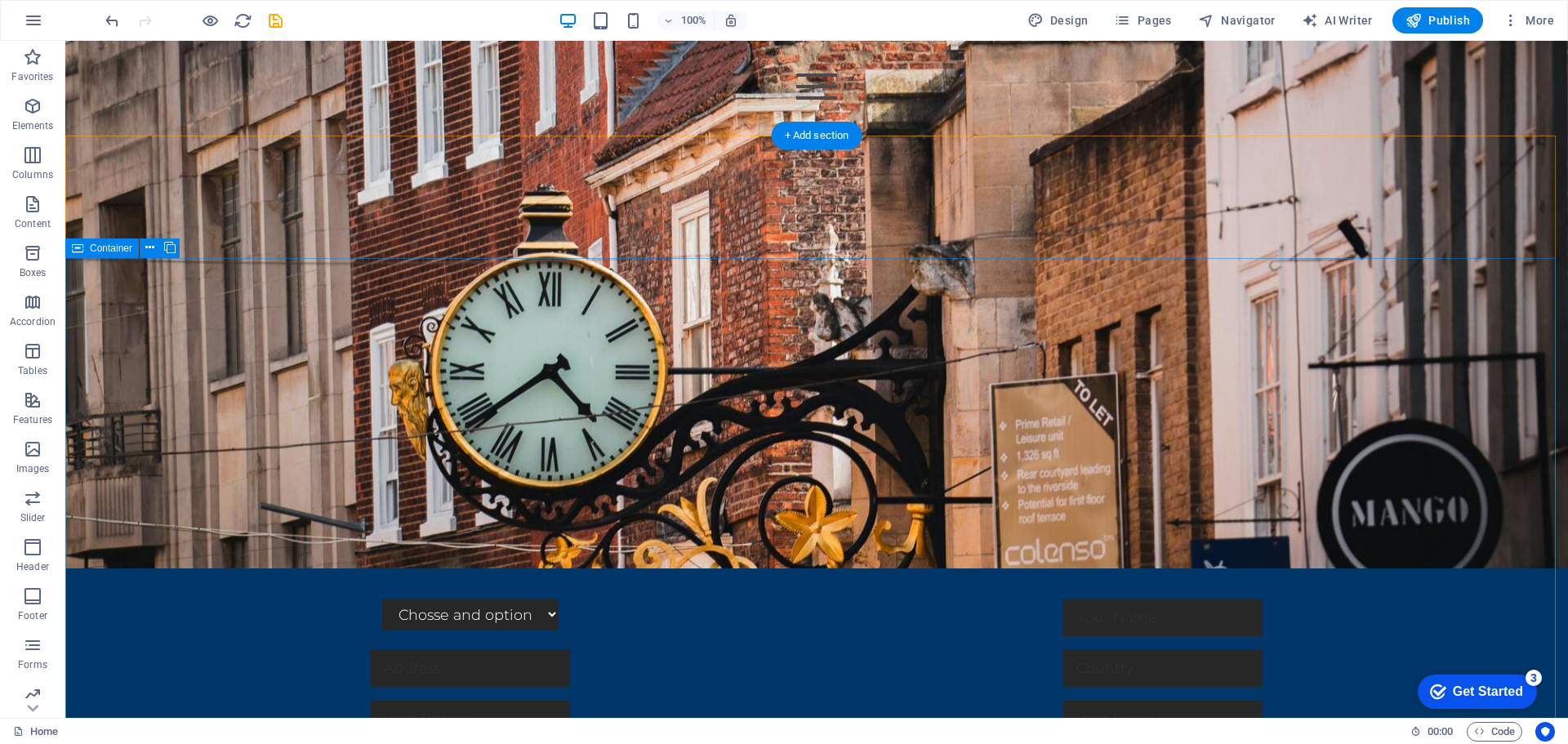
click at [1257, 417] on div "contact Chosse and option Design Construction Media I have read and understand …" at bounding box center [816, 719] width 1503 height 604
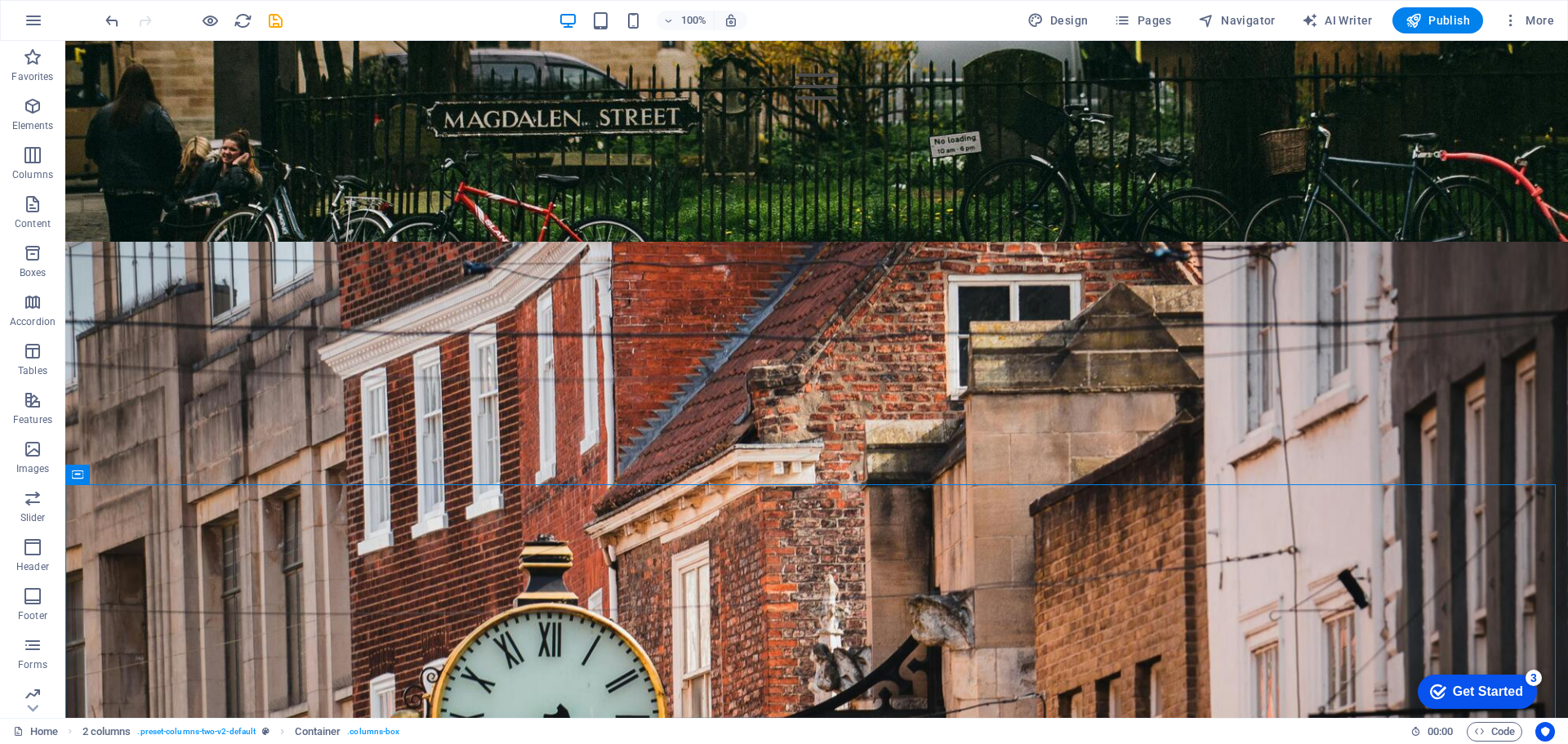
scroll to position [3693, 0]
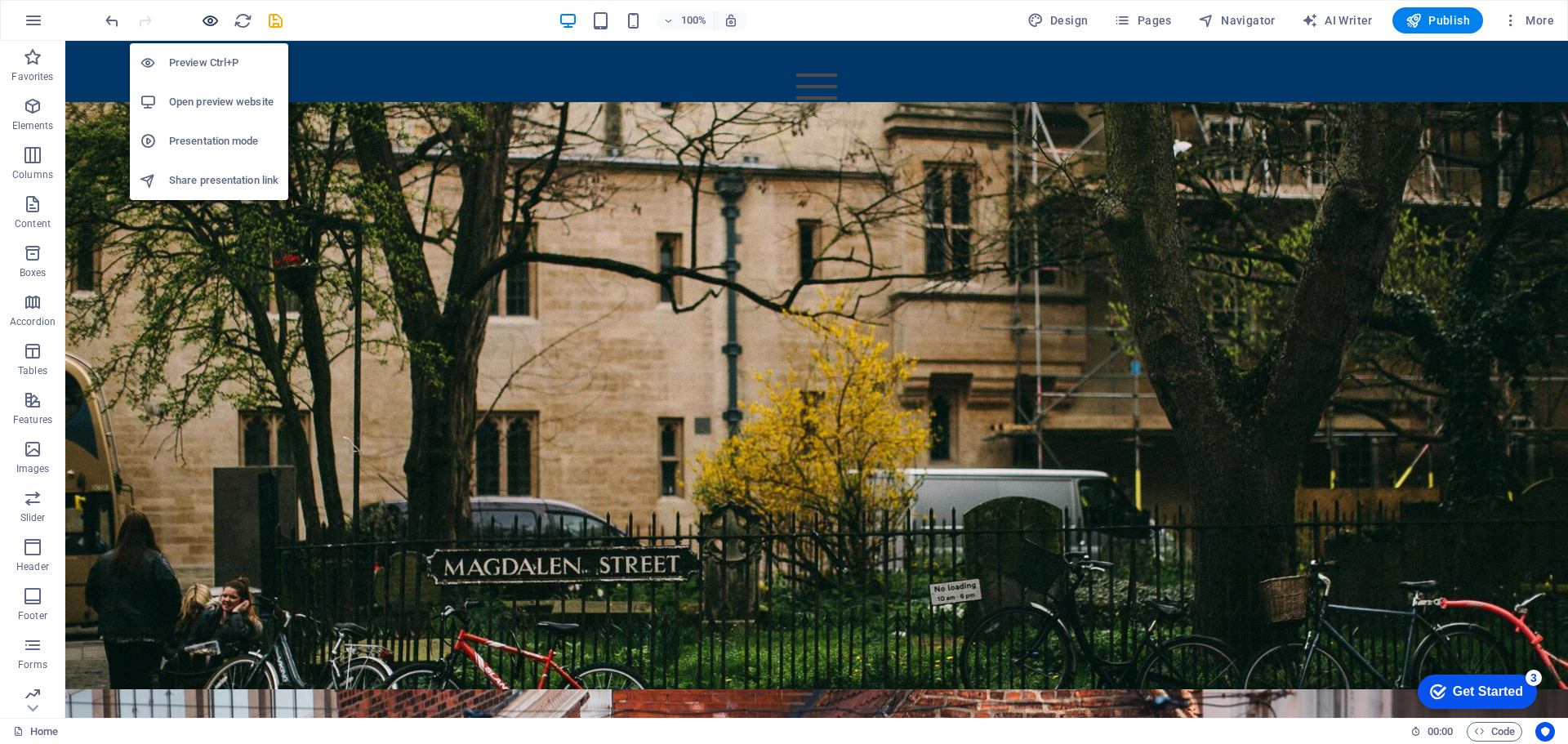
click at [203, 21] on icon "button" at bounding box center [210, 21] width 19 height 19
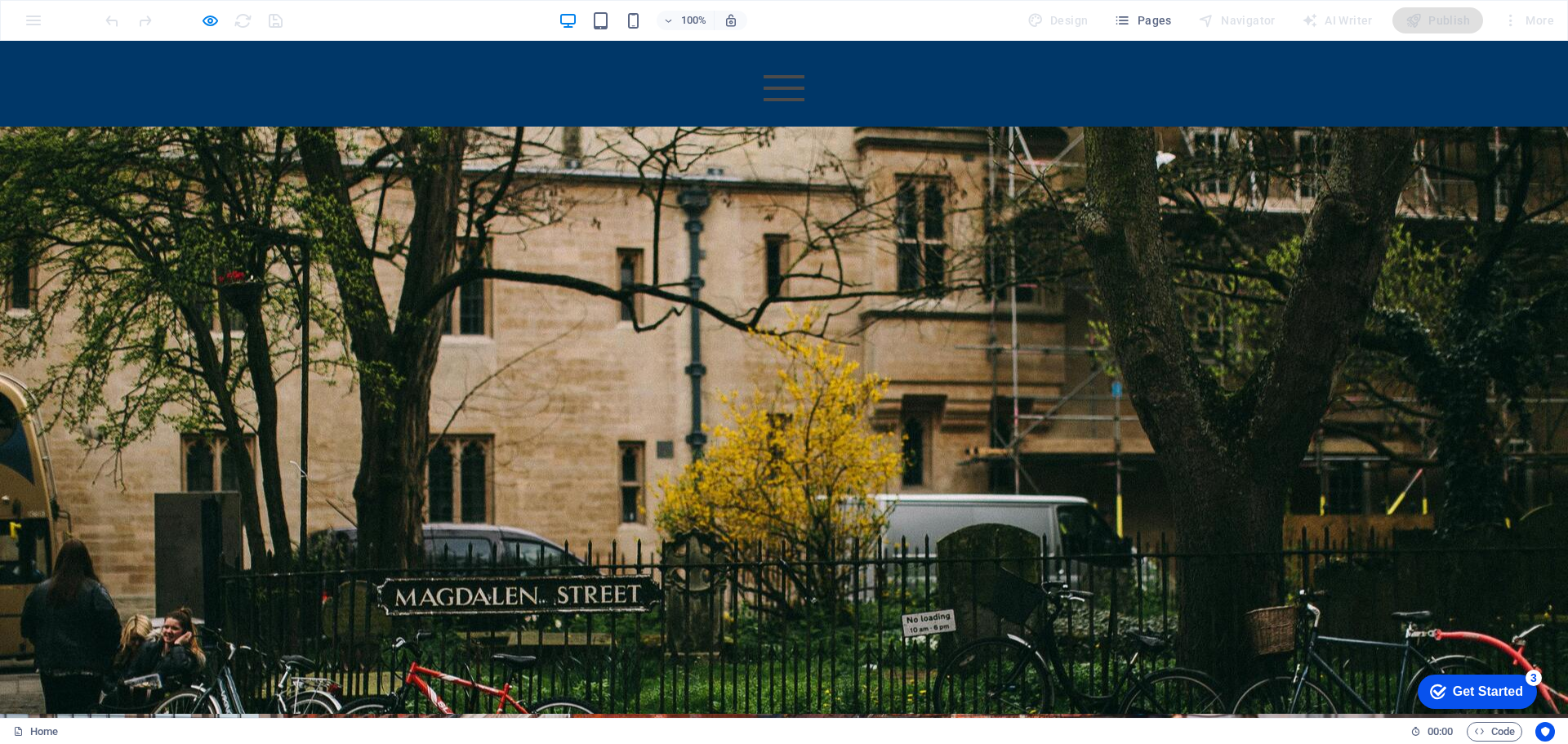
scroll to position [3179, 0]
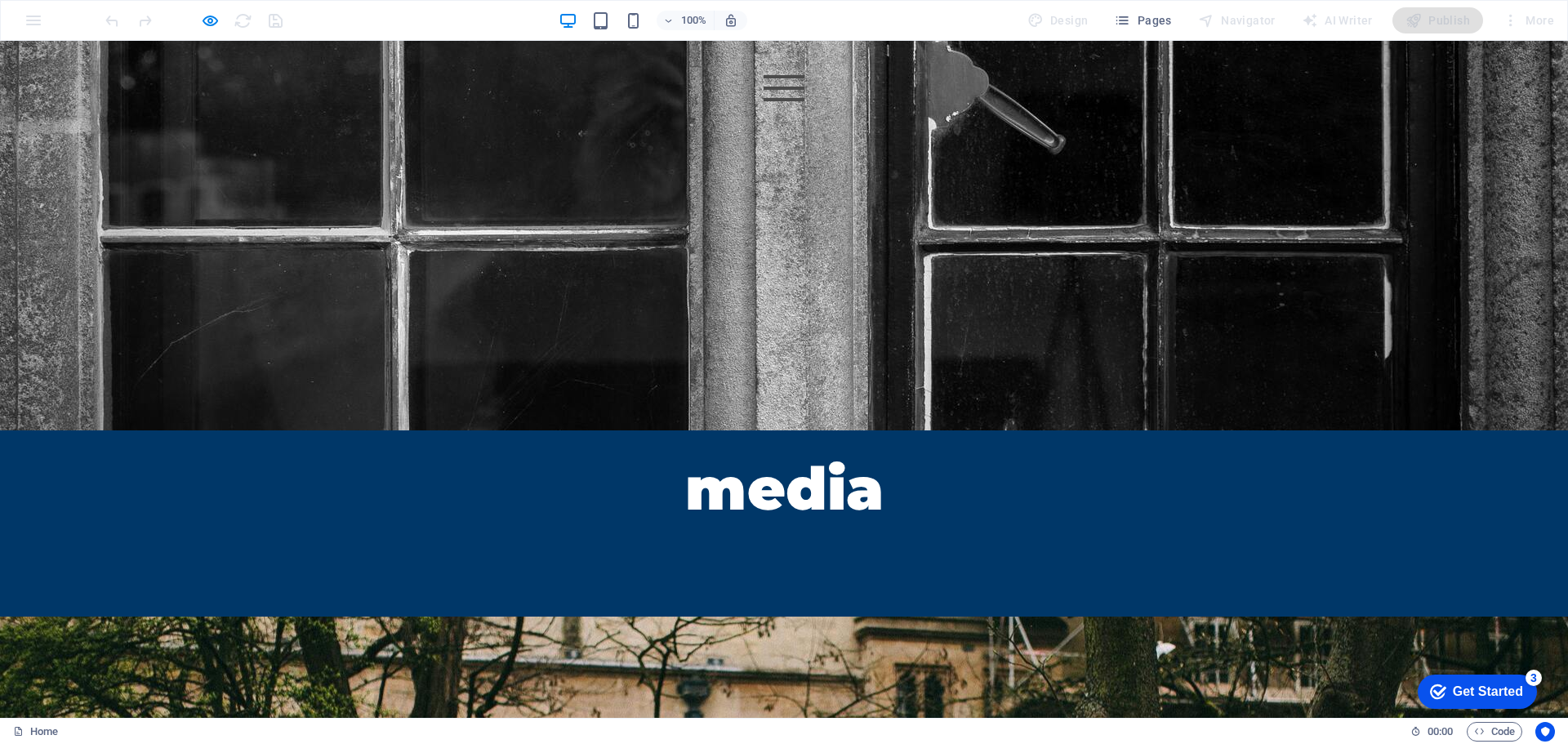
click at [804, 79] on div at bounding box center [784, 88] width 41 height 26
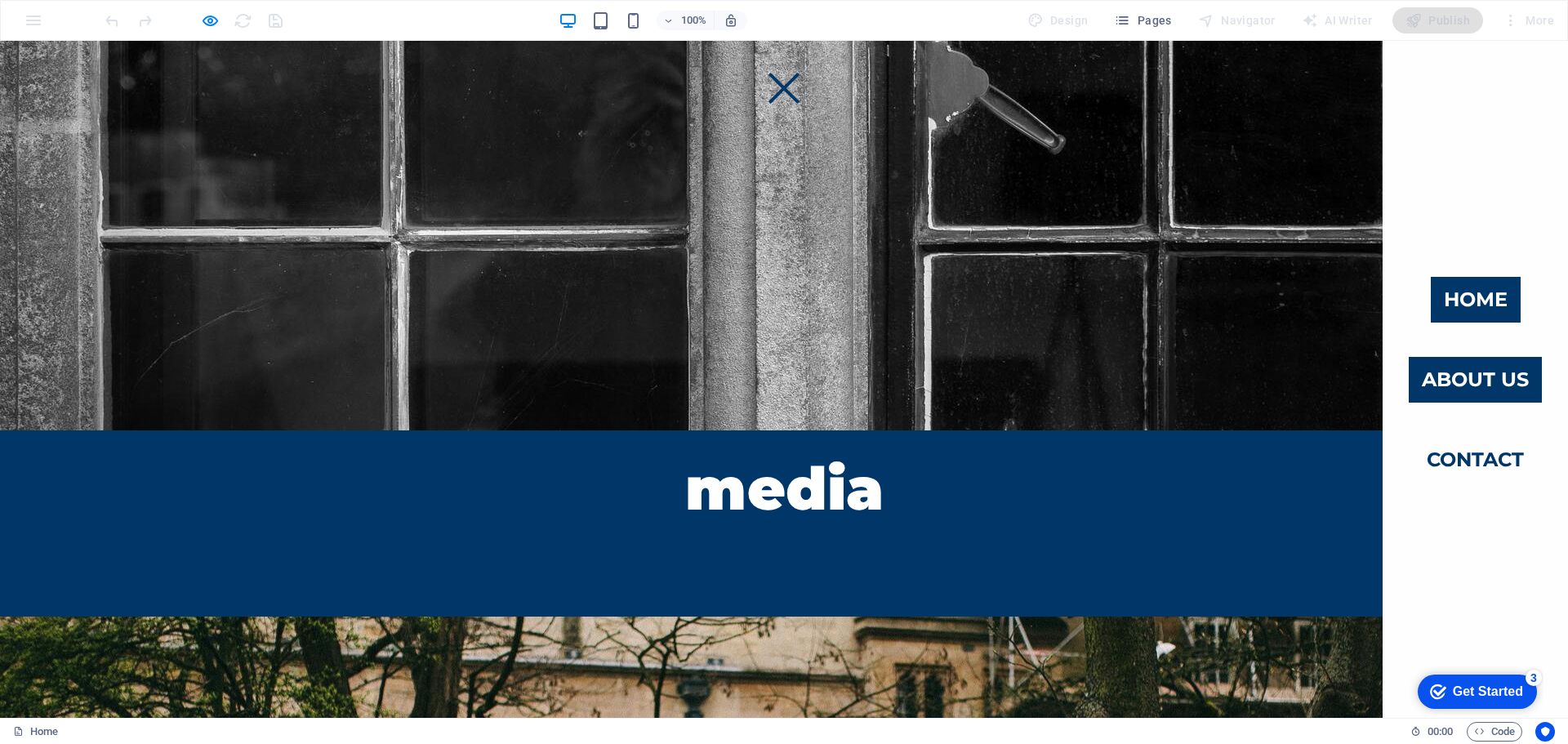
click at [1474, 293] on link "Home" at bounding box center [1475, 299] width 90 height 45
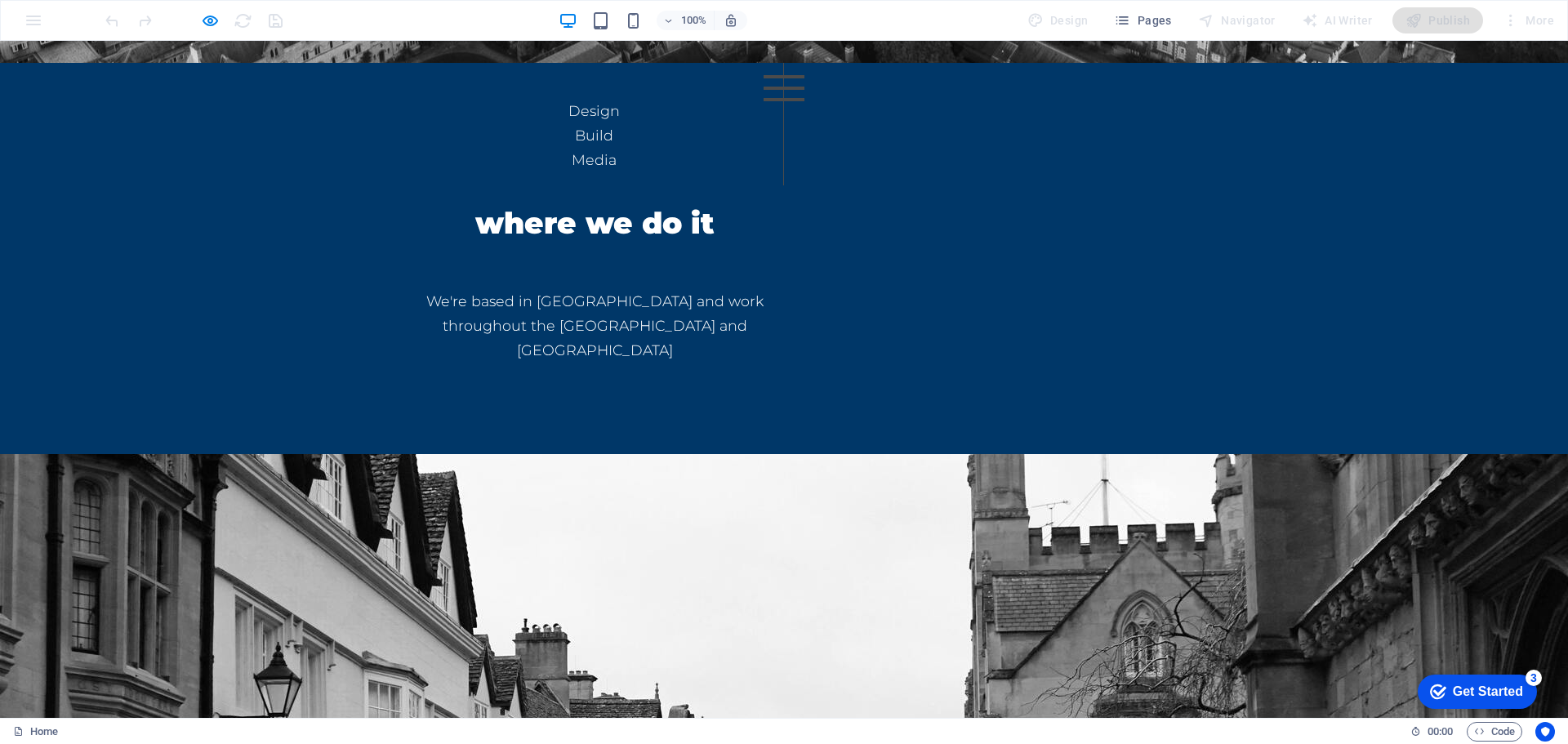
scroll to position [1715, 0]
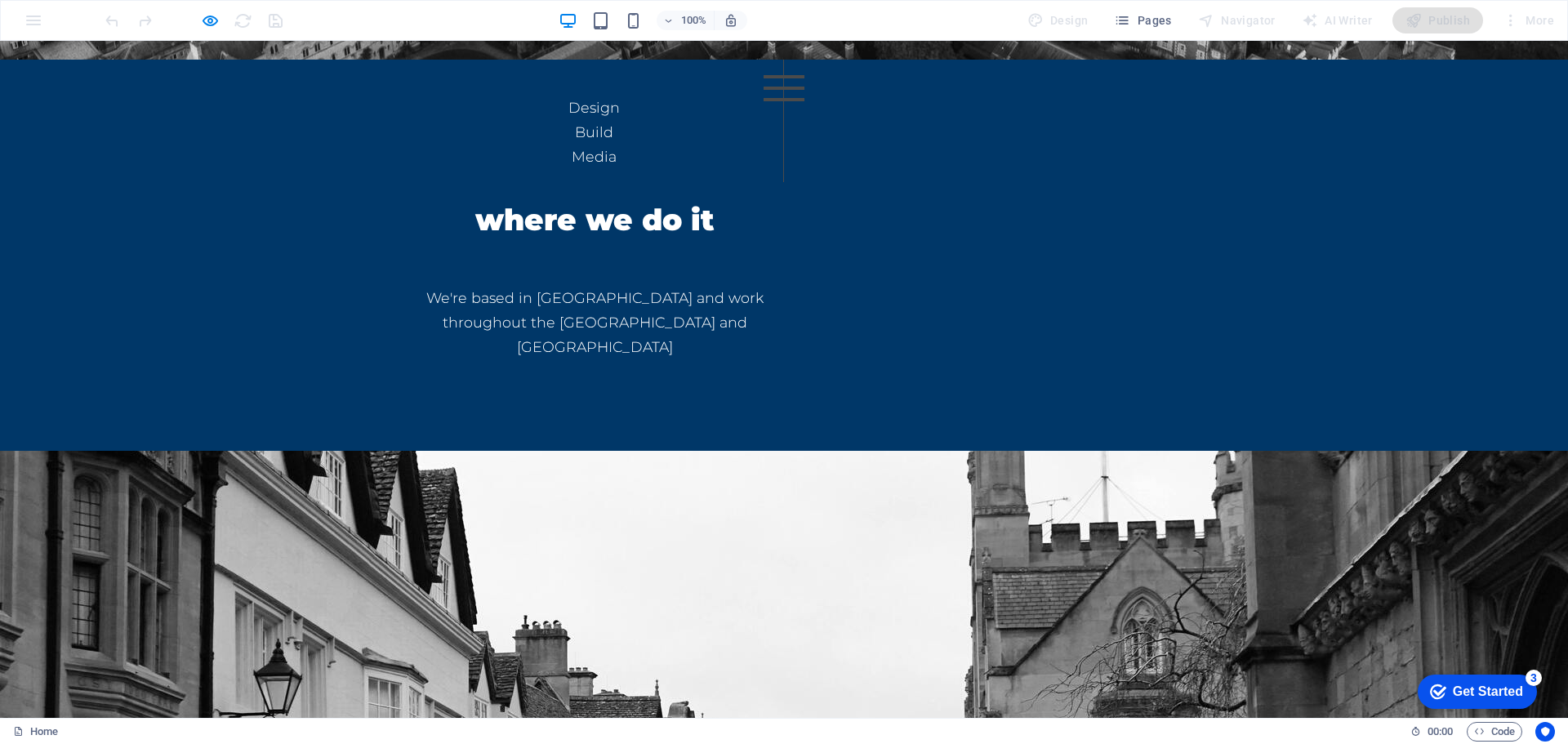
click at [804, 93] on div at bounding box center [784, 88] width 41 height 26
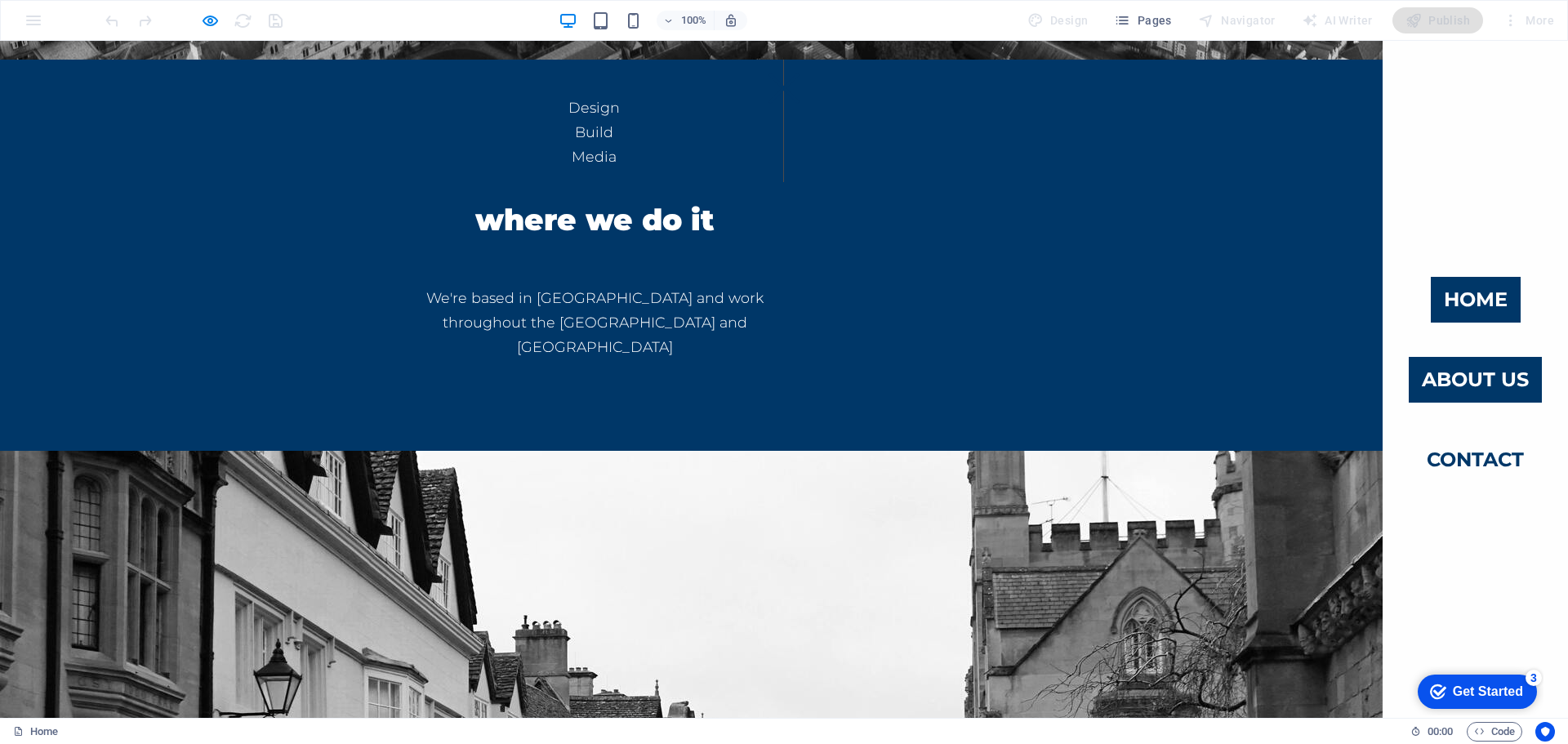
click at [1466, 372] on link "About us" at bounding box center [1474, 379] width 133 height 45
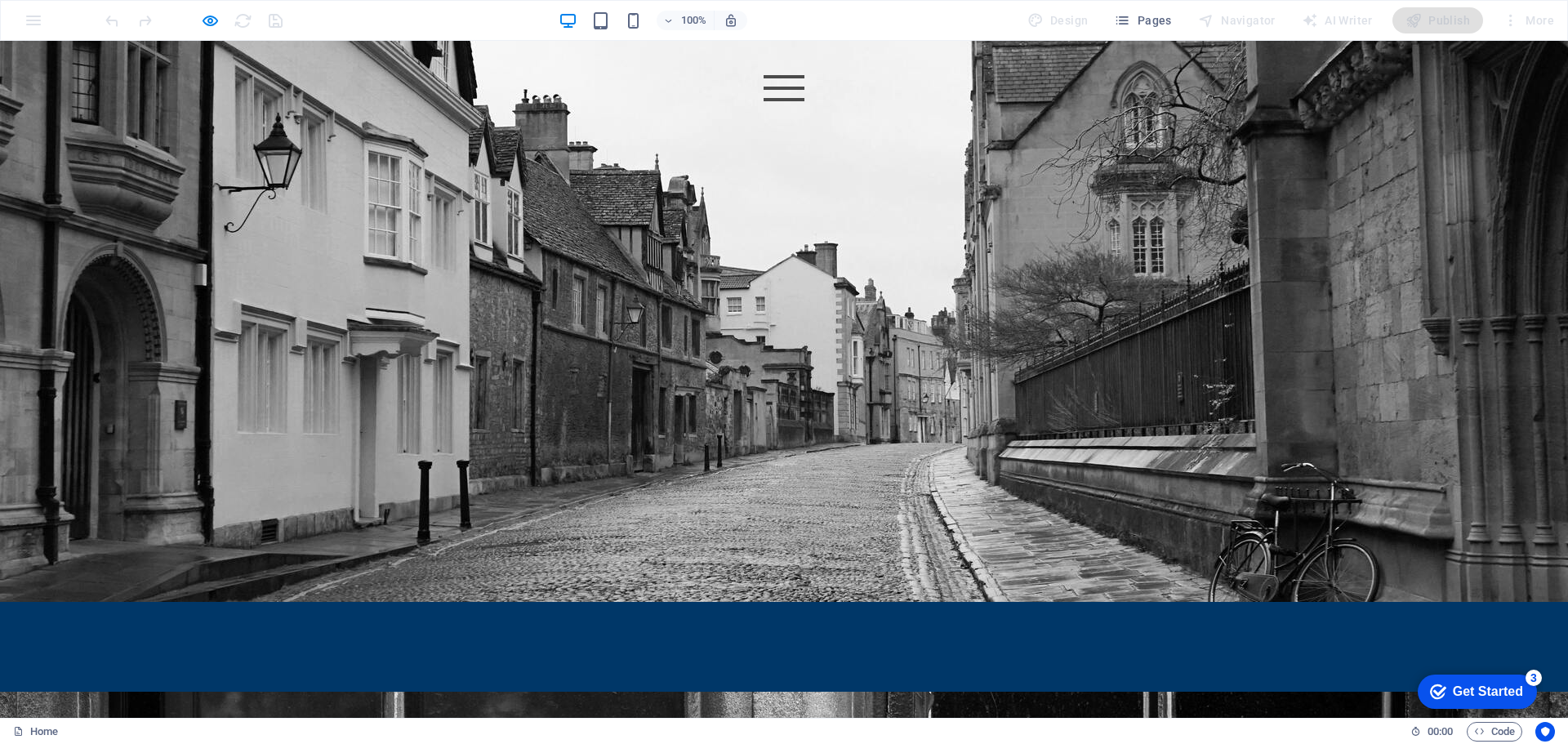
scroll to position [2249, 0]
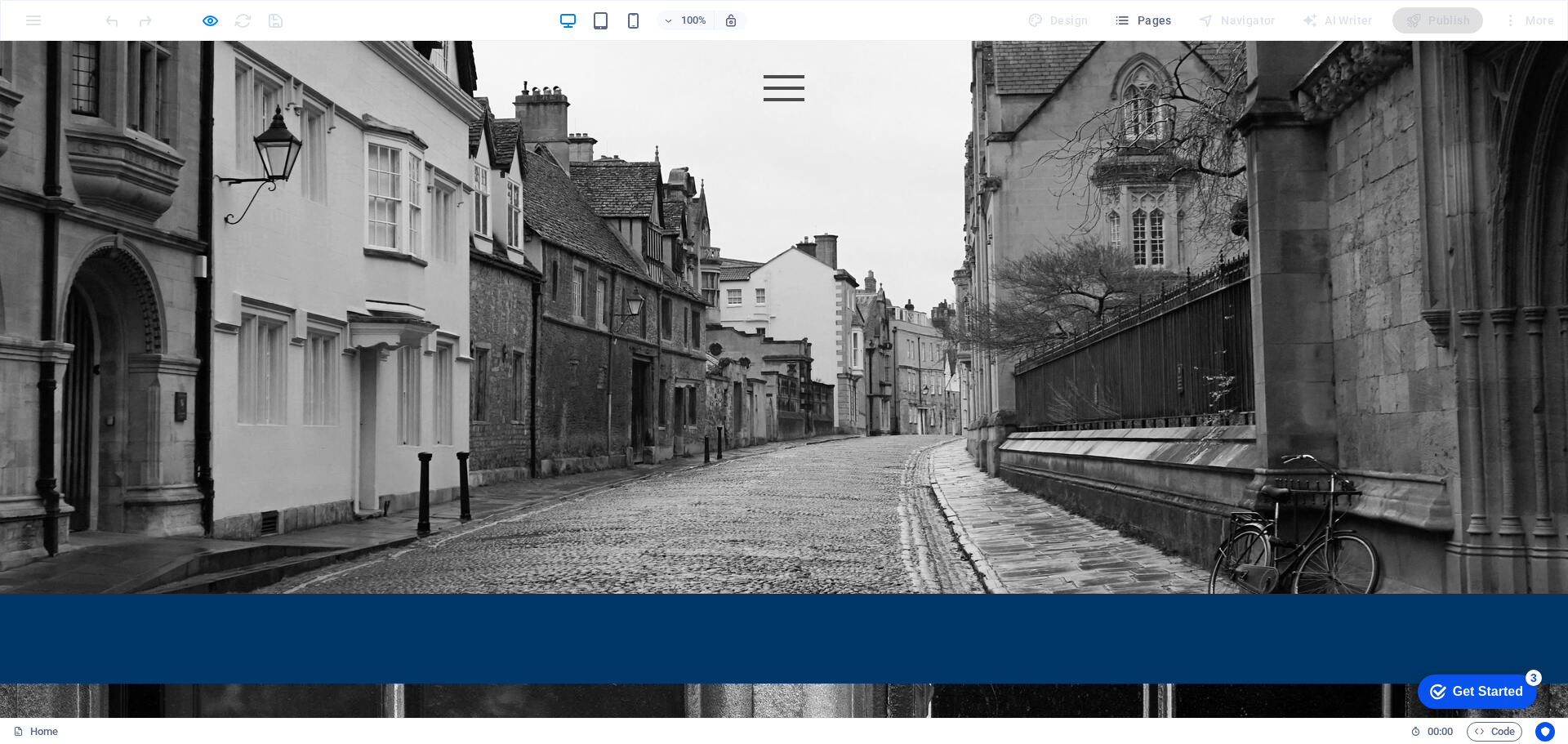
click at [804, 93] on div at bounding box center [784, 88] width 41 height 26
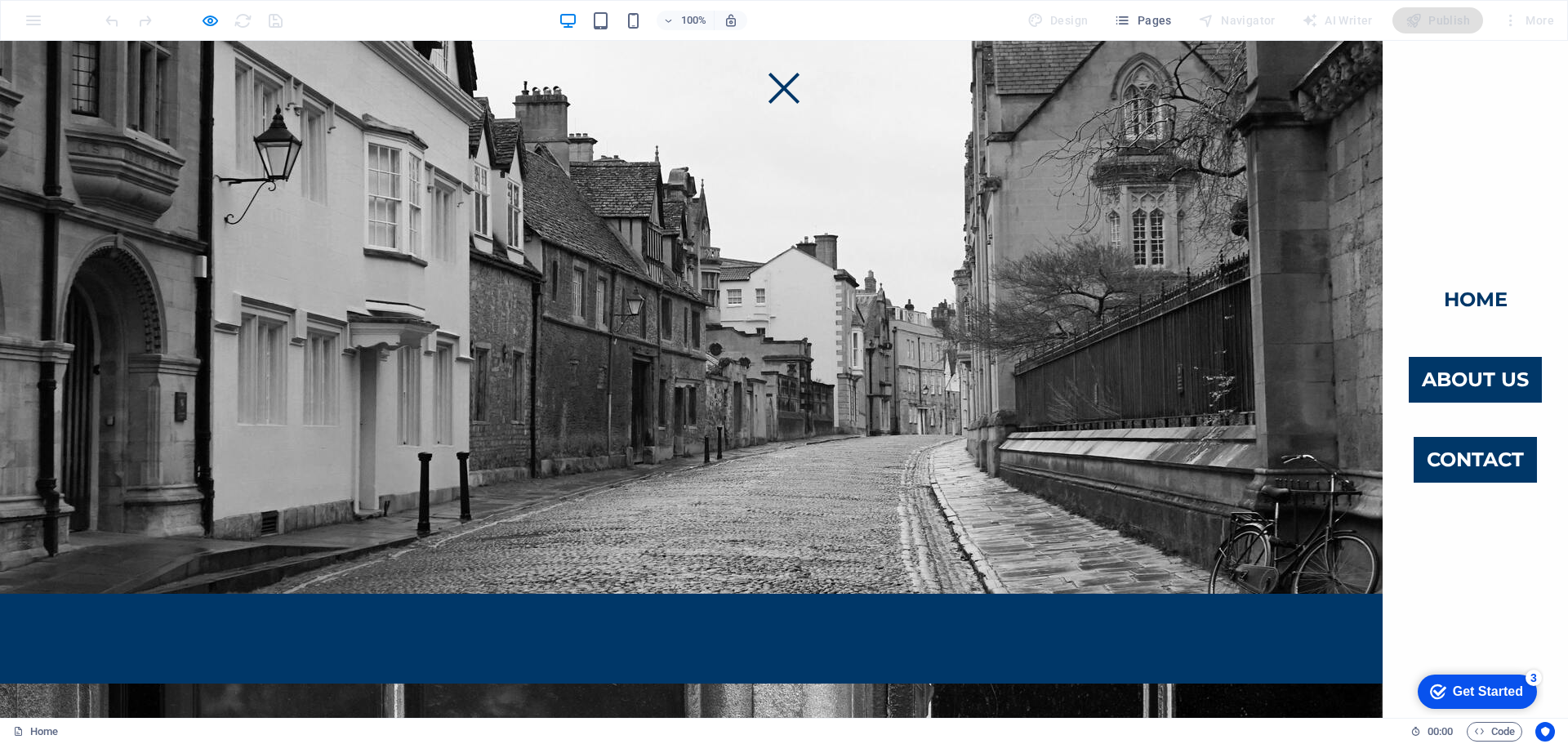
click at [1450, 461] on link "Contact" at bounding box center [1475, 459] width 124 height 45
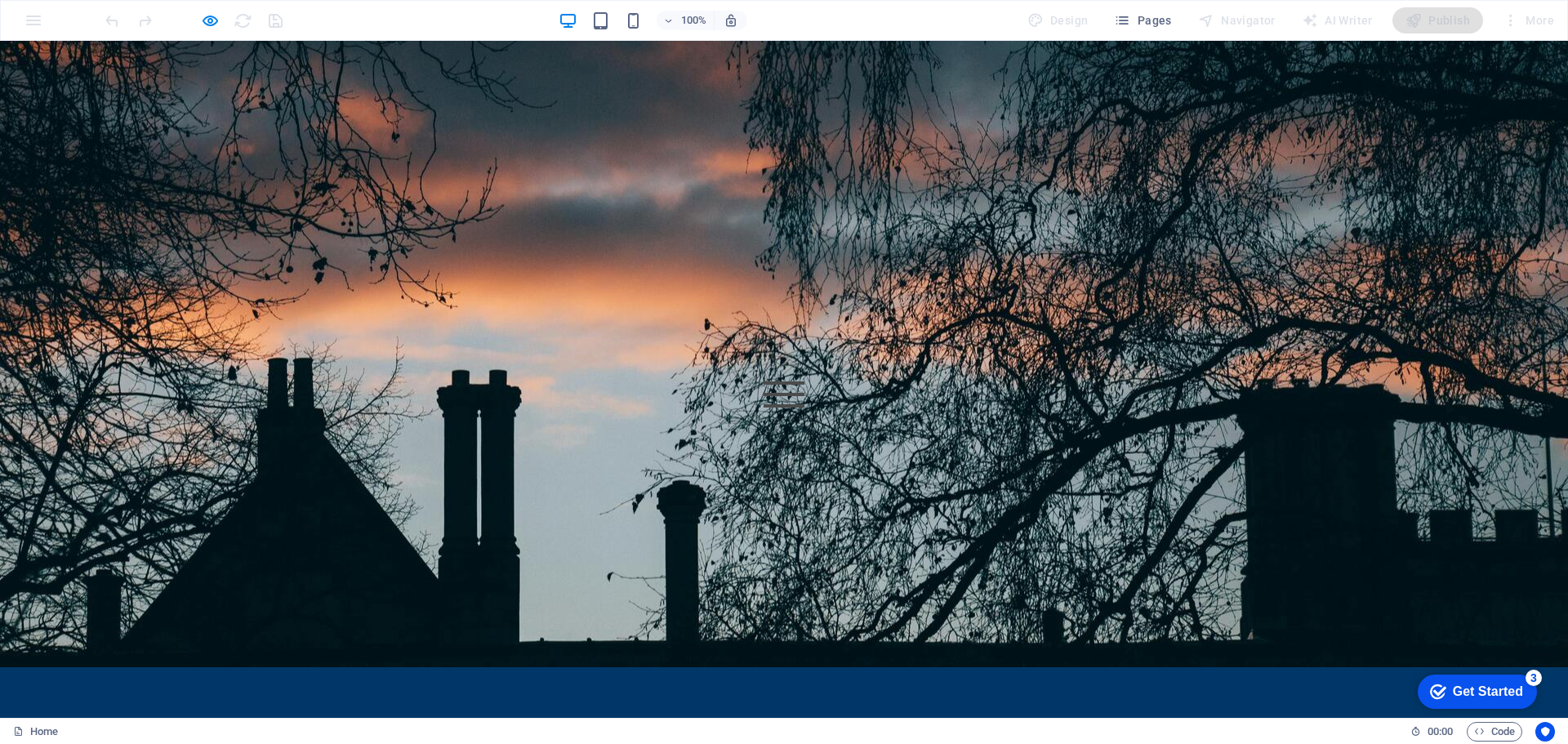
scroll to position [0, 0]
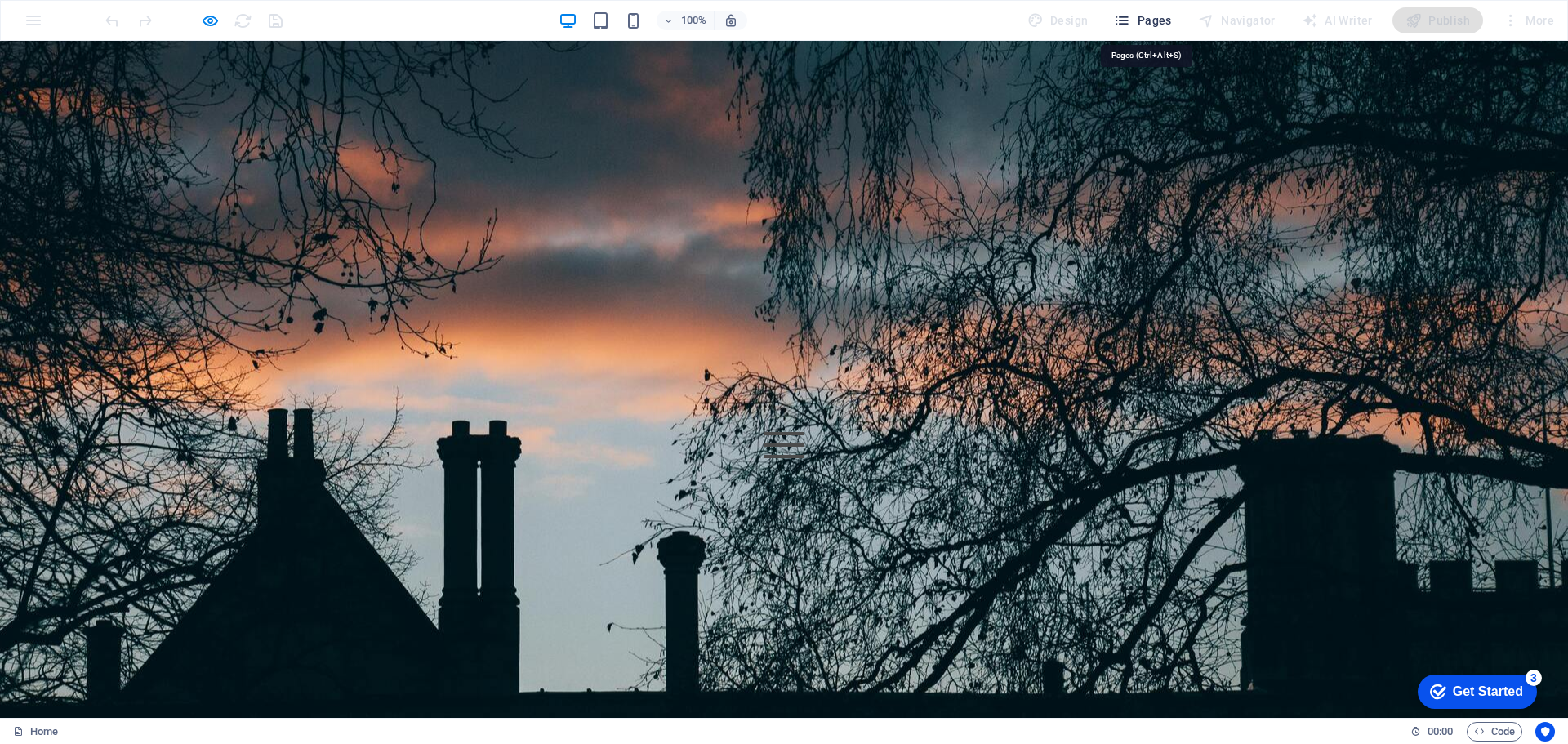
click at [1154, 17] on span "Pages" at bounding box center [1142, 20] width 58 height 16
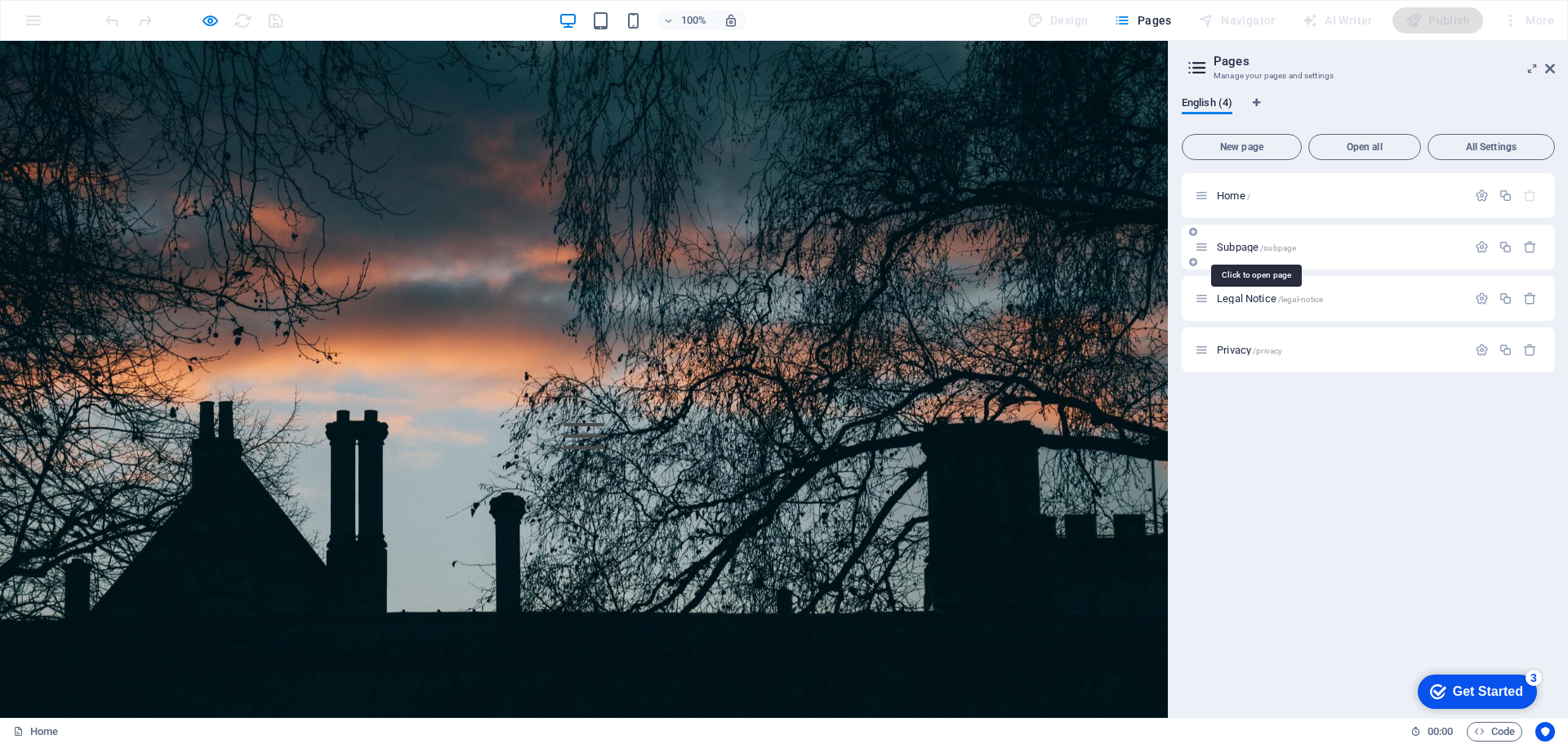
click at [1238, 250] on span "Subpage /subpage" at bounding box center [1256, 247] width 79 height 12
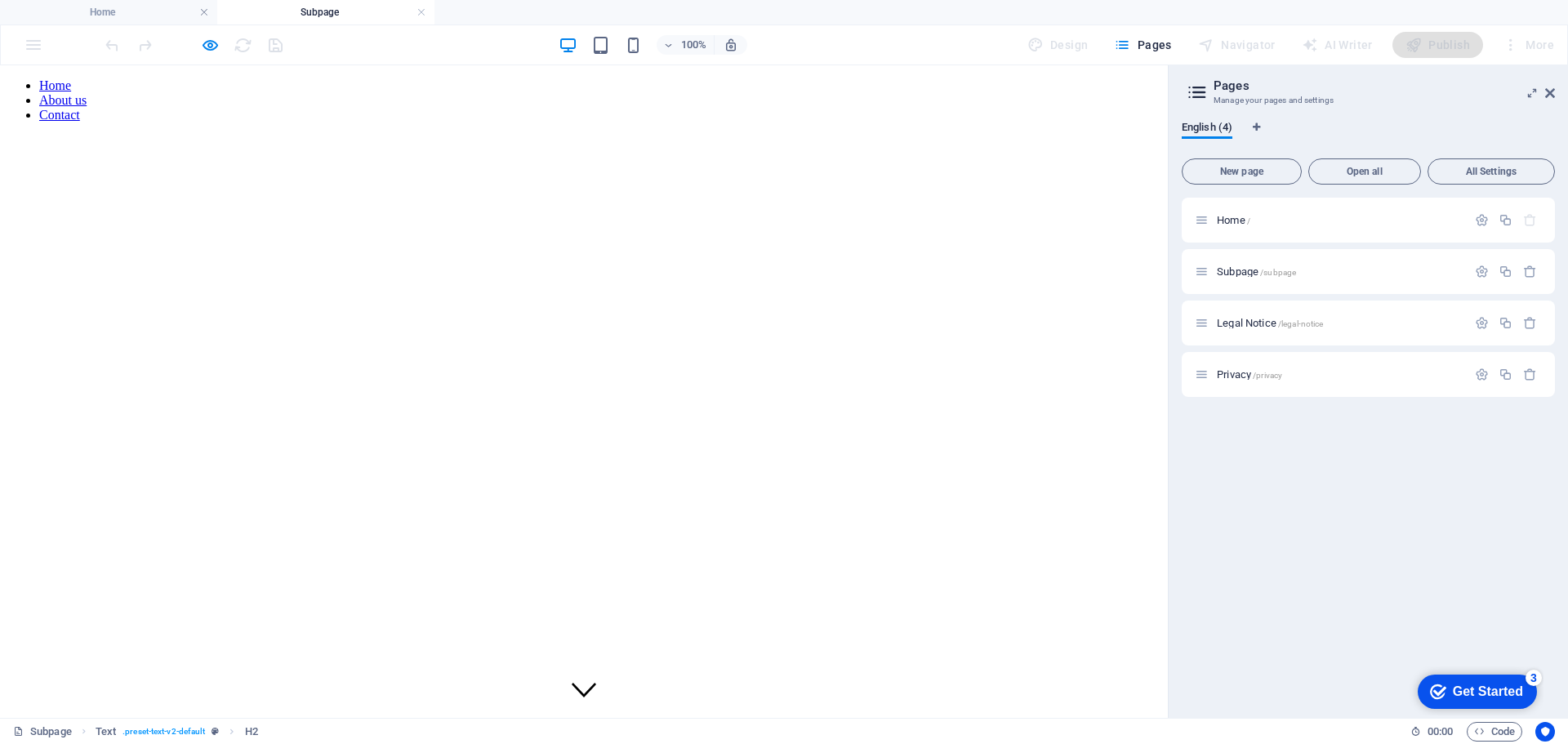
click at [604, 245] on figure at bounding box center [584, 191] width 1154 height 110
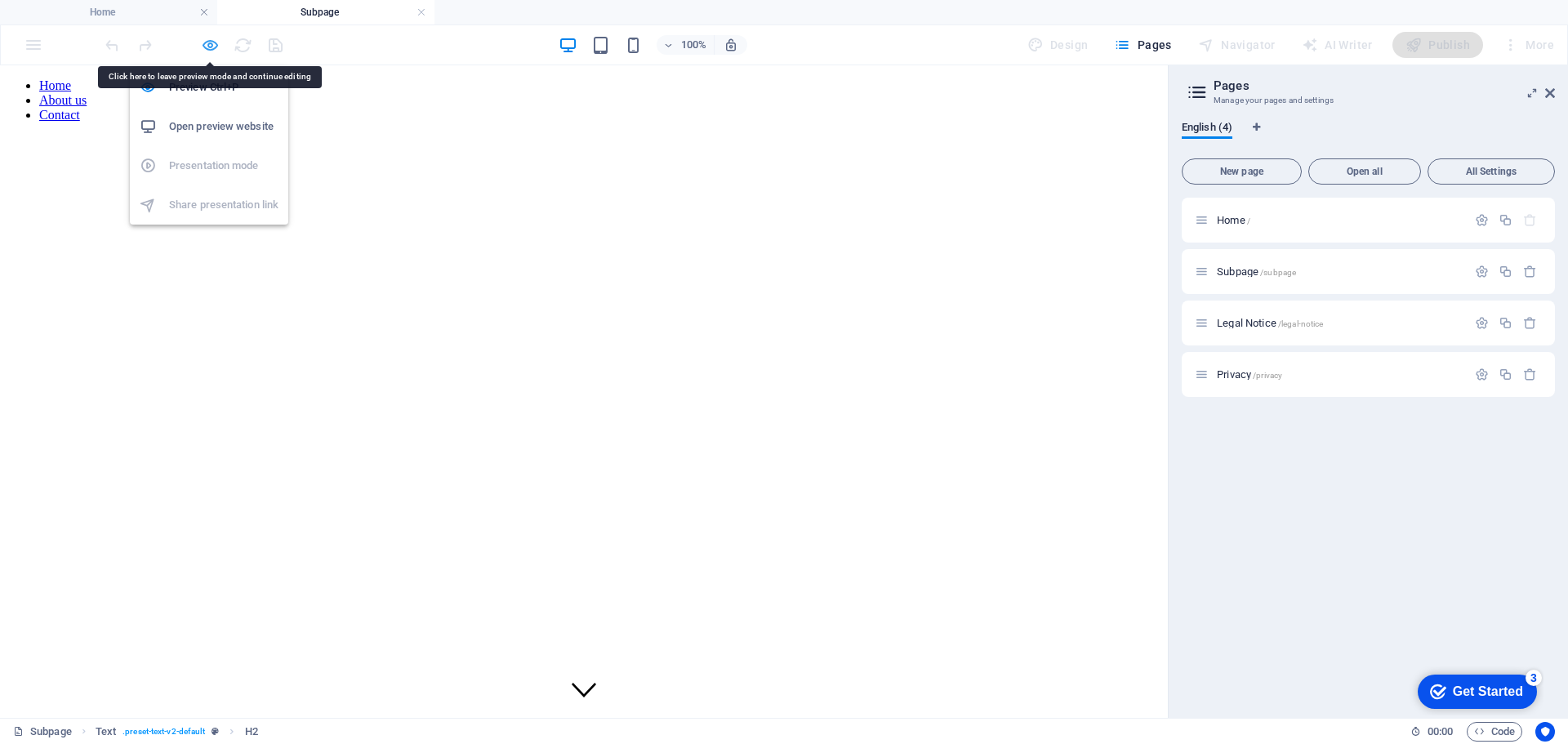
click at [211, 46] on icon "button" at bounding box center [210, 45] width 19 height 19
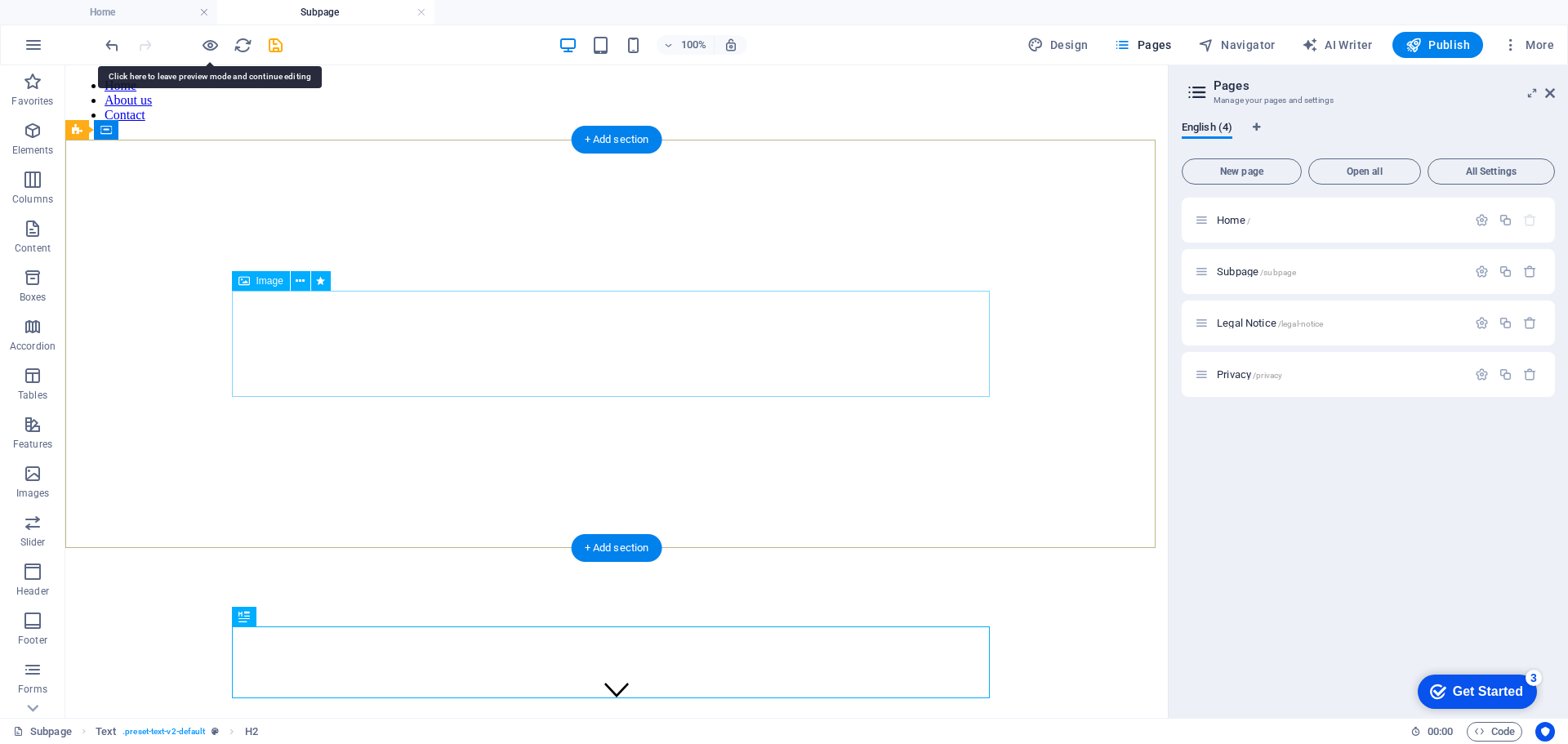
click at [651, 245] on figure at bounding box center [616, 191] width 1089 height 110
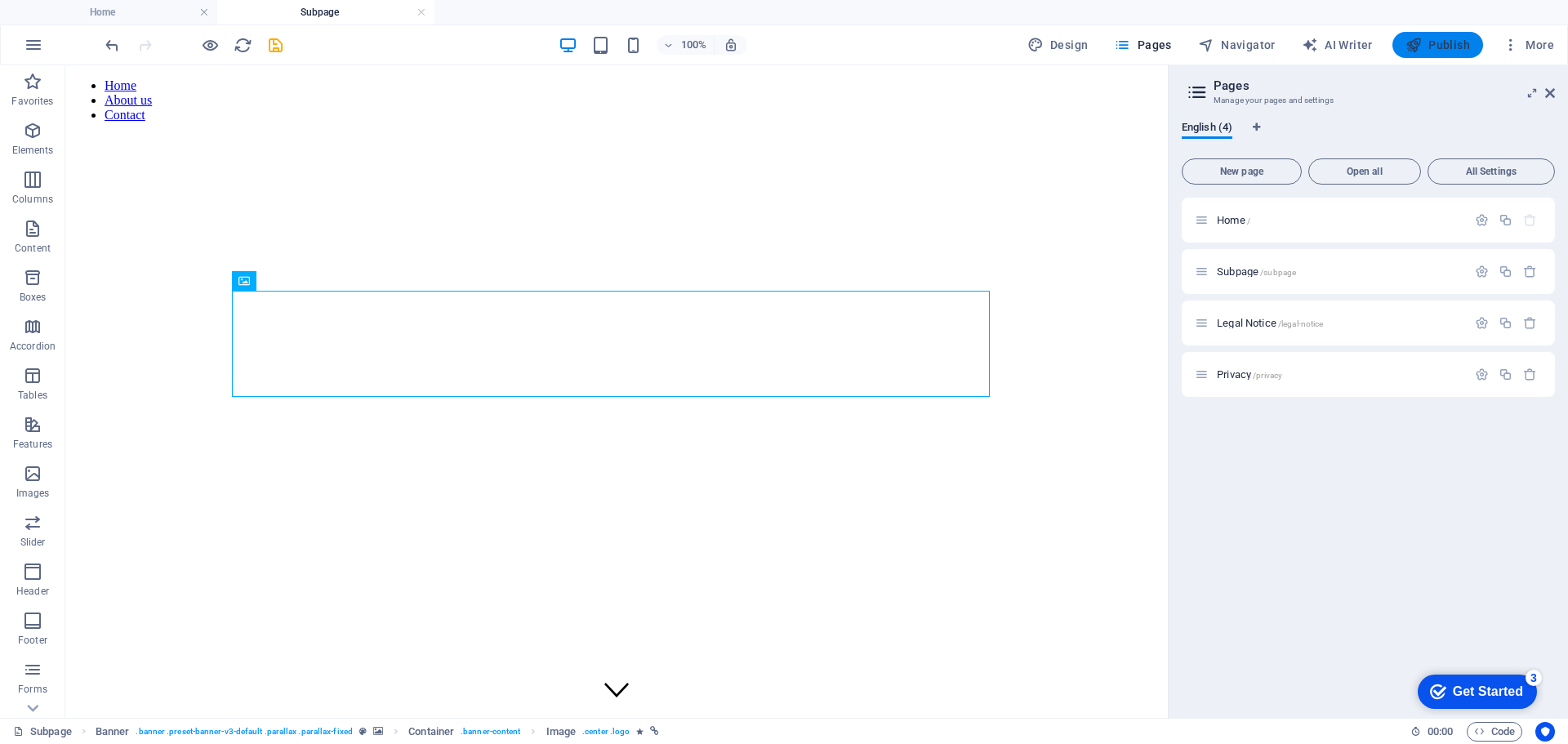
click at [1412, 45] on icon "button" at bounding box center [1414, 45] width 16 height 16
